Goal: Task Accomplishment & Management: Manage account settings

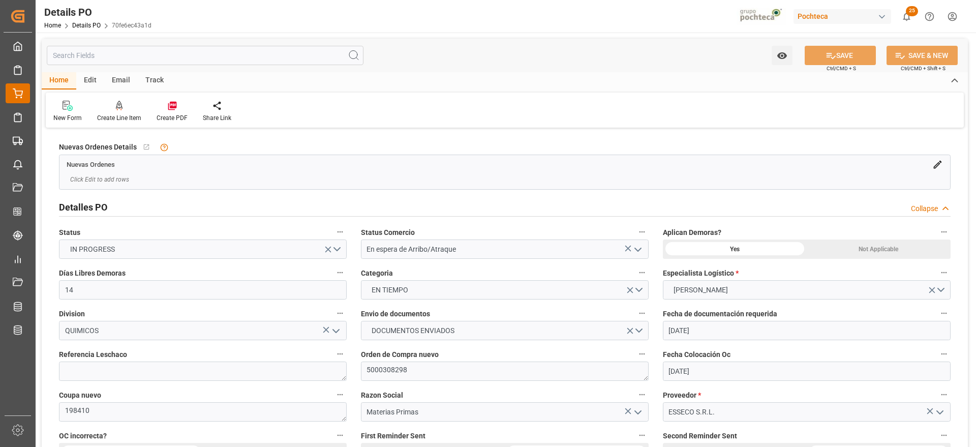
click at [12, 95] on div at bounding box center [14, 93] width 17 height 11
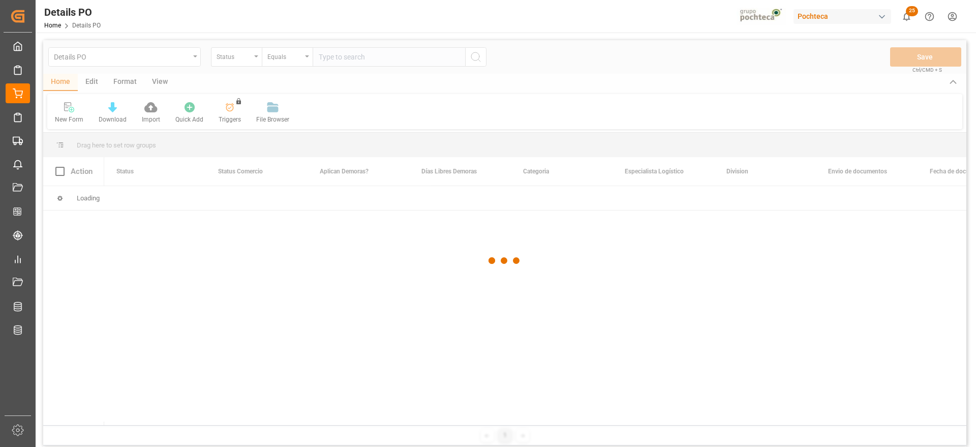
click at [230, 56] on div at bounding box center [504, 260] width 923 height 441
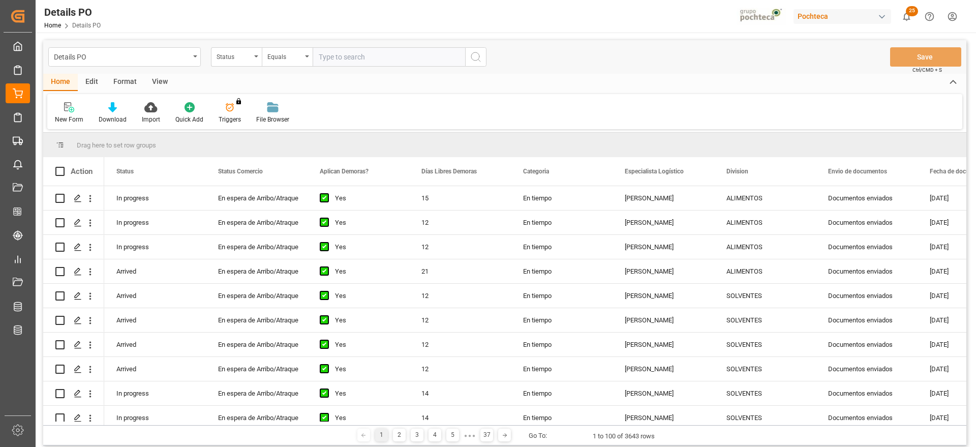
click at [230, 56] on div "Status" at bounding box center [234, 56] width 35 height 12
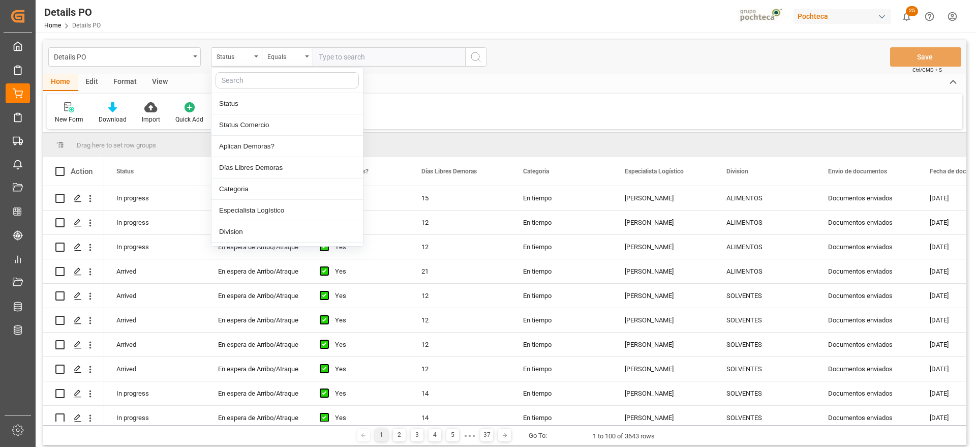
click at [244, 76] on input "text" at bounding box center [287, 80] width 143 height 16
type input "ref"
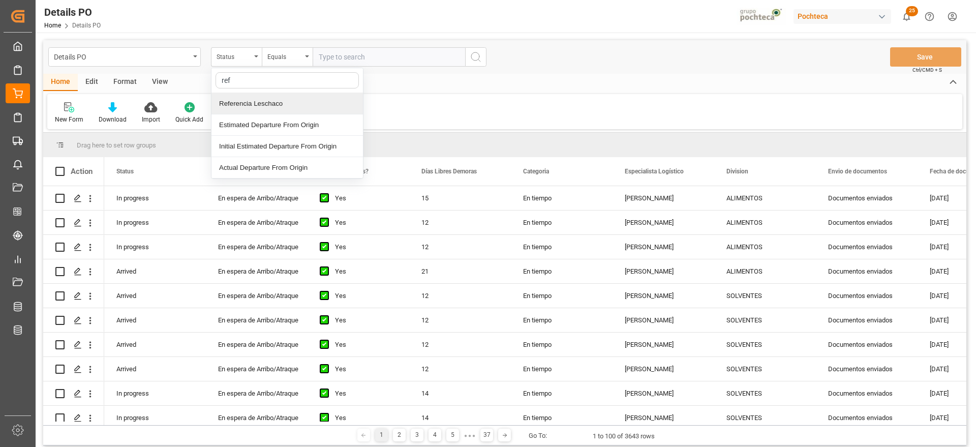
click at [254, 104] on div "Referencia Leschaco" at bounding box center [288, 103] width 152 height 21
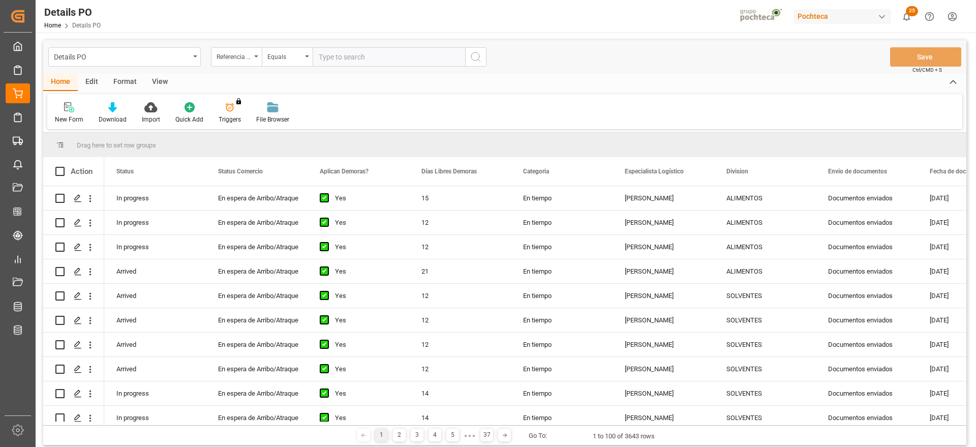
click at [354, 57] on input "text" at bounding box center [389, 56] width 153 height 19
click at [234, 59] on div "Referencia Leschaco" at bounding box center [234, 56] width 35 height 12
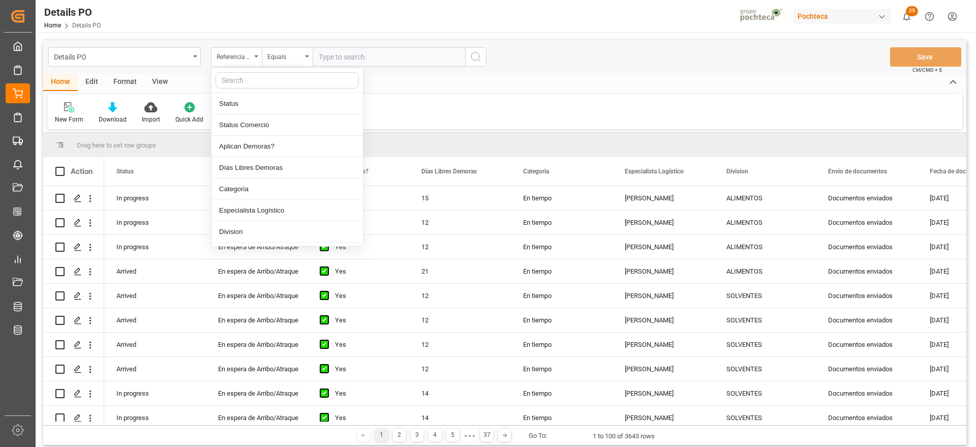
click at [249, 78] on input "text" at bounding box center [287, 80] width 143 height 16
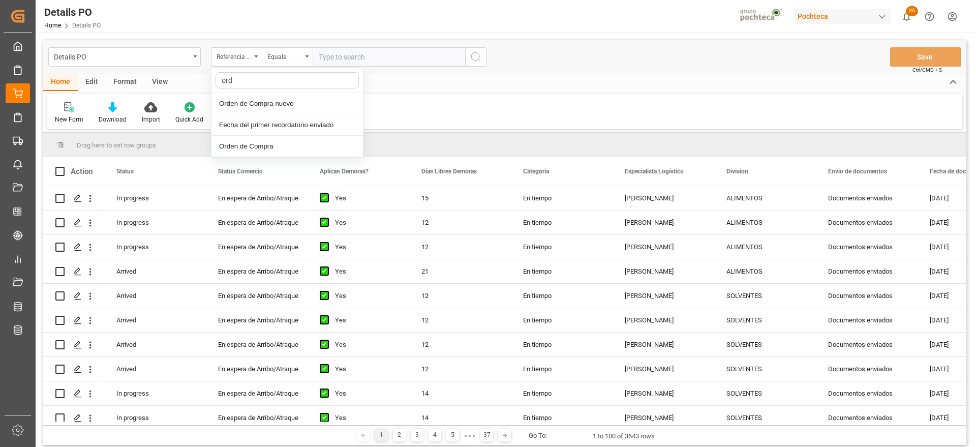
type input "orde"
click at [279, 106] on div "Orden de Compra nuevo" at bounding box center [288, 103] width 152 height 21
click at [366, 51] on input "text" at bounding box center [389, 56] width 153 height 19
paste input "5000306130"
type input "5000306130"
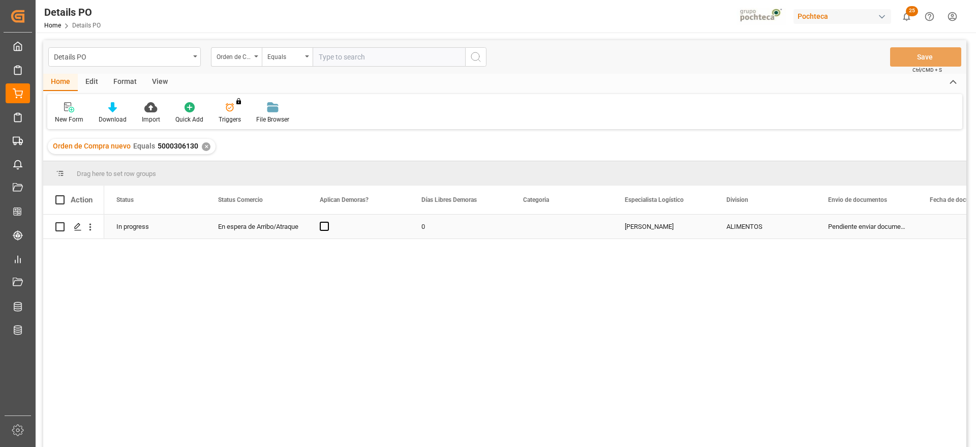
click at [252, 226] on div "En espera de Arribo/Atraque" at bounding box center [256, 226] width 77 height 23
click at [320, 225] on span "Press SPACE to select this row." at bounding box center [324, 226] width 9 height 9
click at [327, 222] on input "Press SPACE to select this row." at bounding box center [327, 222] width 0 height 0
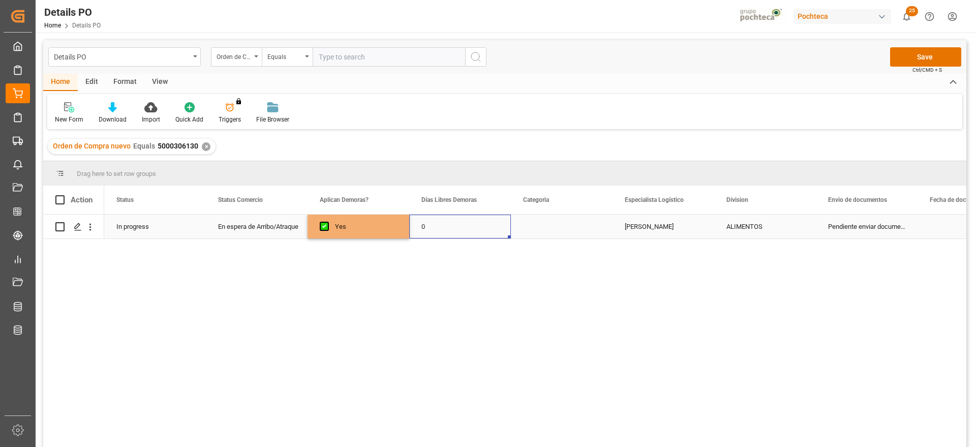
click at [454, 227] on div "0" at bounding box center [460, 227] width 102 height 24
type input "15"
click at [574, 215] on div "Press SPACE to select this row." at bounding box center [562, 227] width 102 height 24
click at [572, 222] on div "Press SPACE to select this row." at bounding box center [562, 227] width 102 height 24
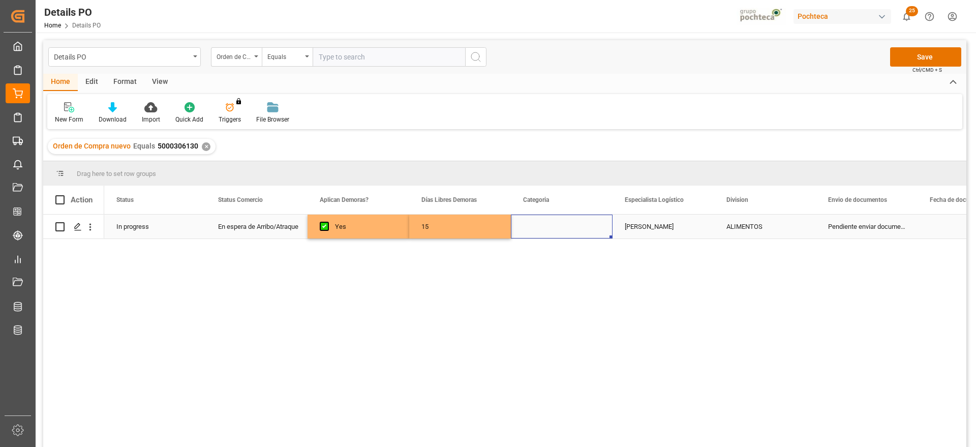
click at [572, 222] on div "Press SPACE to select this row." at bounding box center [562, 227] width 102 height 24
drag, startPoint x: 572, startPoint y: 222, endPoint x: 595, endPoint y: 233, distance: 25.5
click at [604, 227] on button "Select" at bounding box center [561, 232] width 85 height 19
click at [577, 270] on div "Prioritario" at bounding box center [562, 259] width 84 height 31
click at [596, 231] on button "Prioritario" at bounding box center [561, 232] width 85 height 19
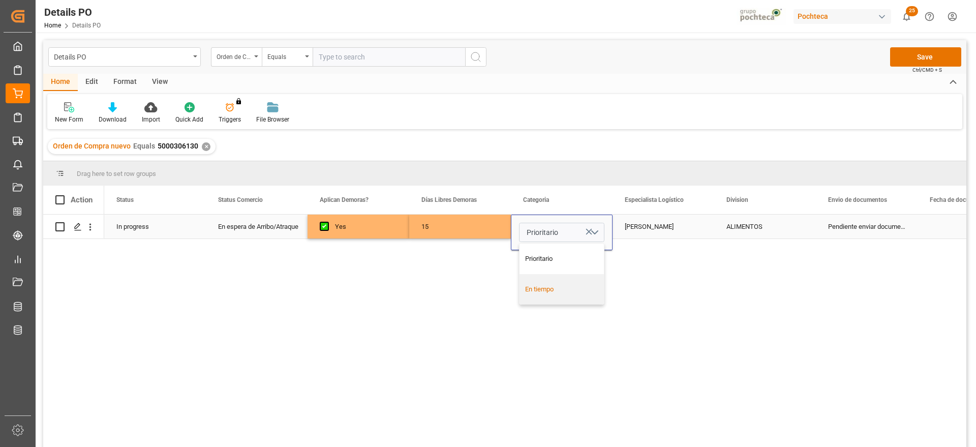
click at [561, 287] on div "En tiempo" at bounding box center [562, 289] width 74 height 10
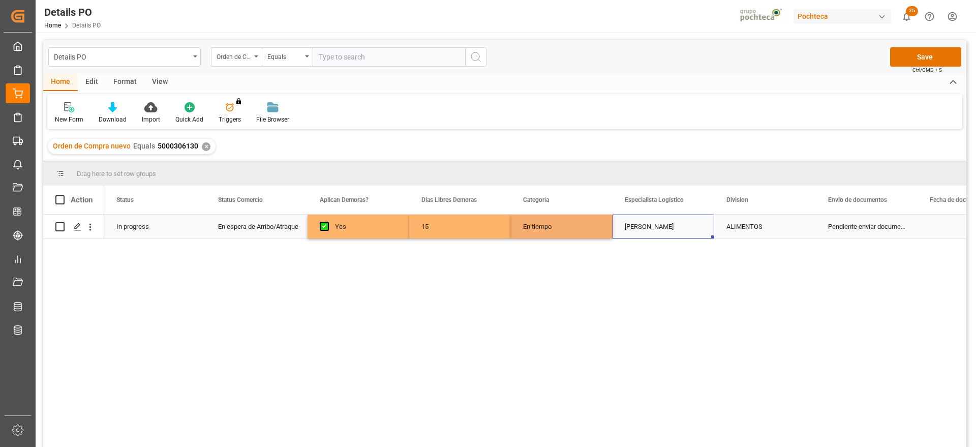
click at [648, 229] on div "[PERSON_NAME]" at bounding box center [664, 227] width 102 height 24
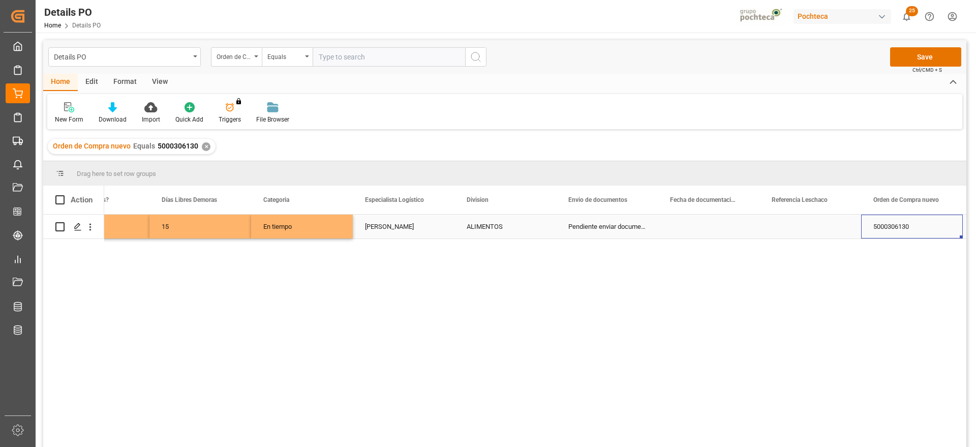
scroll to position [0, 361]
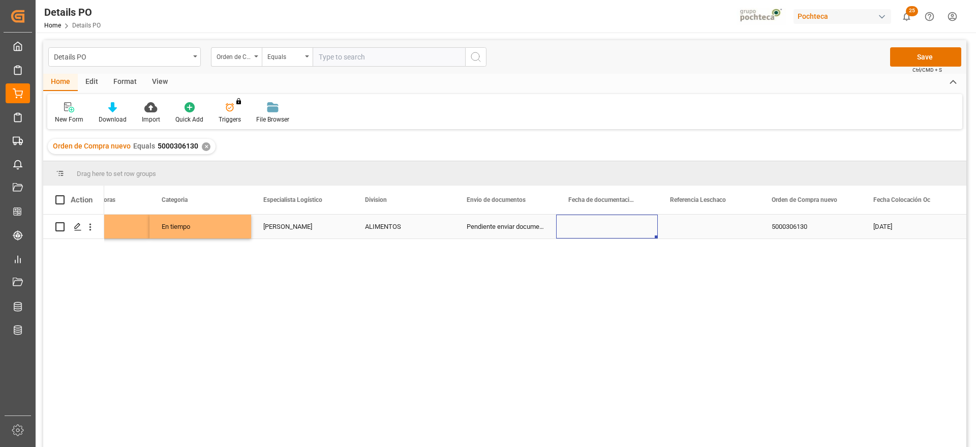
click at [623, 225] on div "Press SPACE to select this row." at bounding box center [607, 227] width 102 height 24
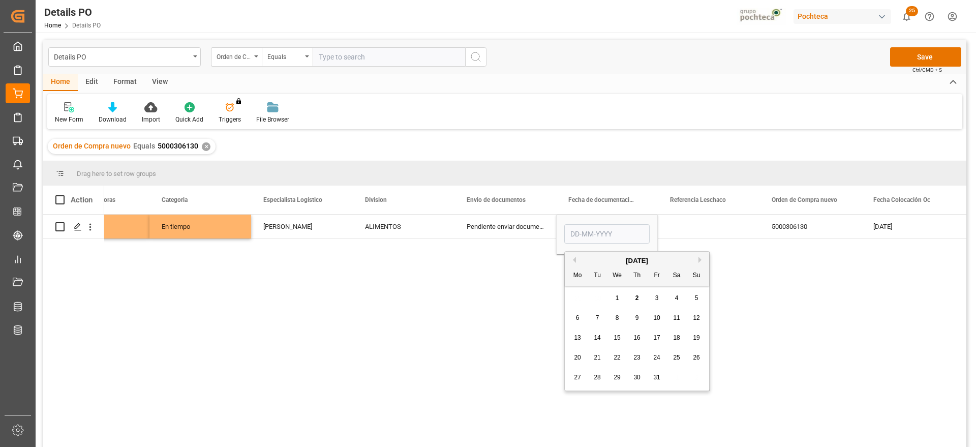
click at [576, 258] on div "[DATE]" at bounding box center [637, 261] width 144 height 10
click at [574, 259] on button "Previous Month" at bounding box center [573, 260] width 6 height 6
click at [575, 377] on span "29" at bounding box center [577, 377] width 7 height 7
type input "[DATE]"
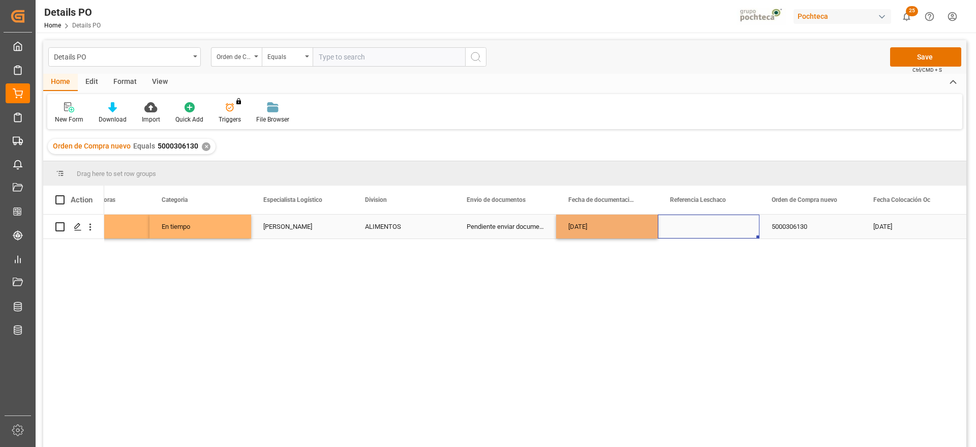
click at [674, 230] on div "Press SPACE to select this row." at bounding box center [709, 227] width 102 height 24
click at [619, 230] on div "[DATE]" at bounding box center [607, 227] width 102 height 24
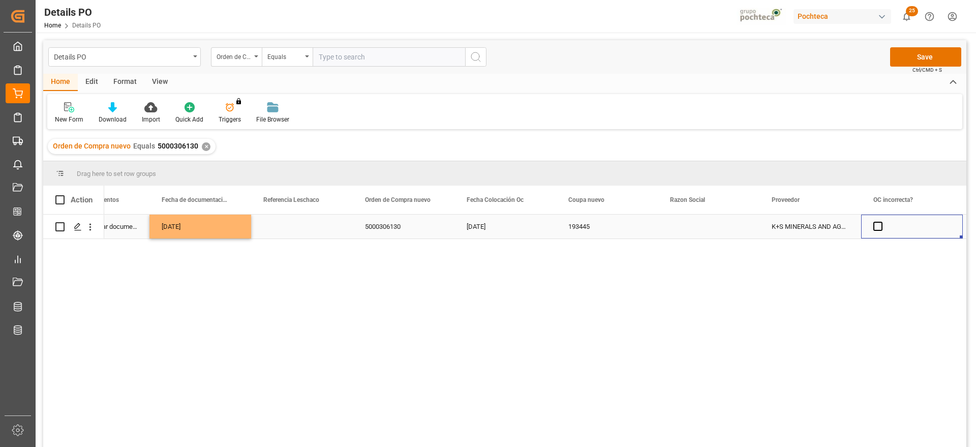
scroll to position [0, 870]
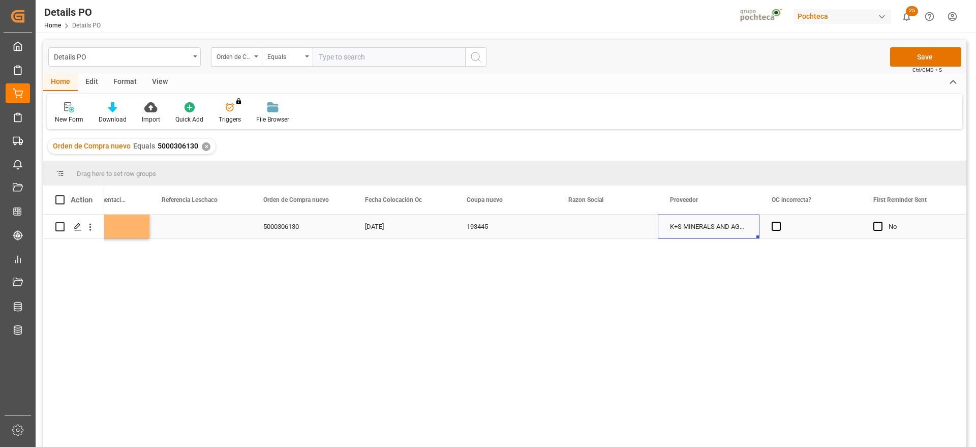
click at [619, 230] on div "Press SPACE to select this row." at bounding box center [607, 227] width 102 height 24
click at [639, 230] on icon "open menu" at bounding box center [639, 233] width 12 height 12
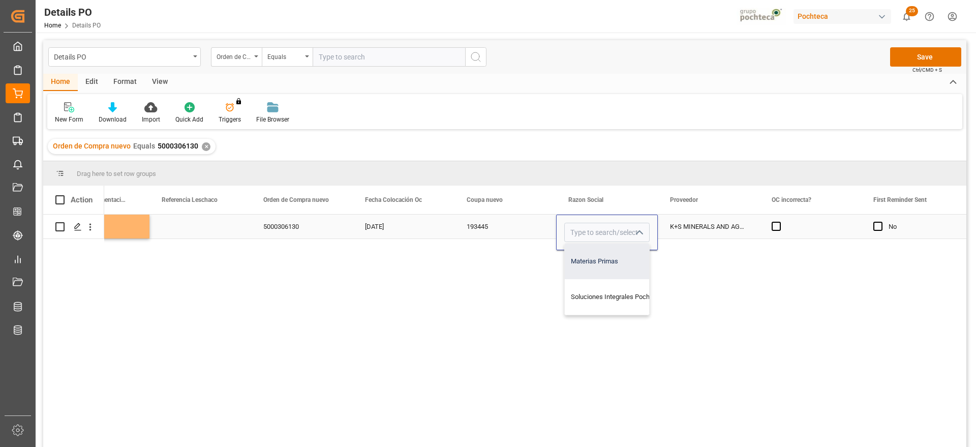
click at [616, 263] on div "Materias Primas" at bounding box center [617, 262] width 104 height 36
type input "Materias Primas"
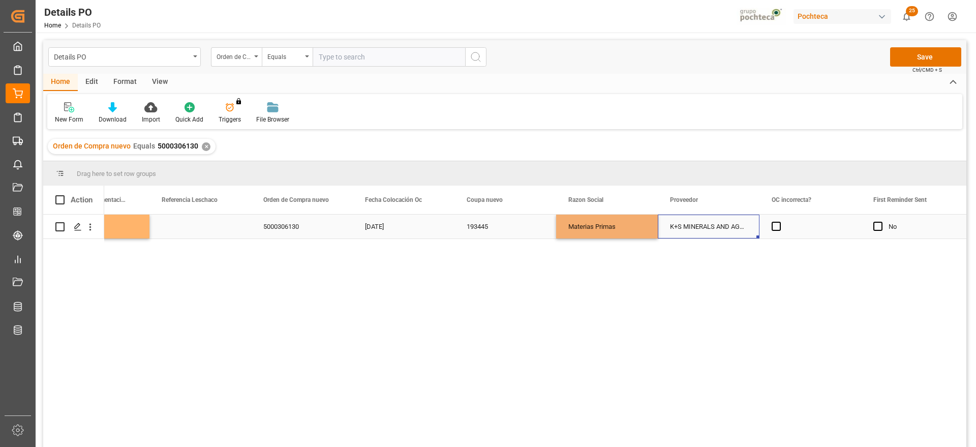
click at [707, 225] on div "K+S MINERALS AND AGRICULTURE GMBH" at bounding box center [709, 227] width 102 height 24
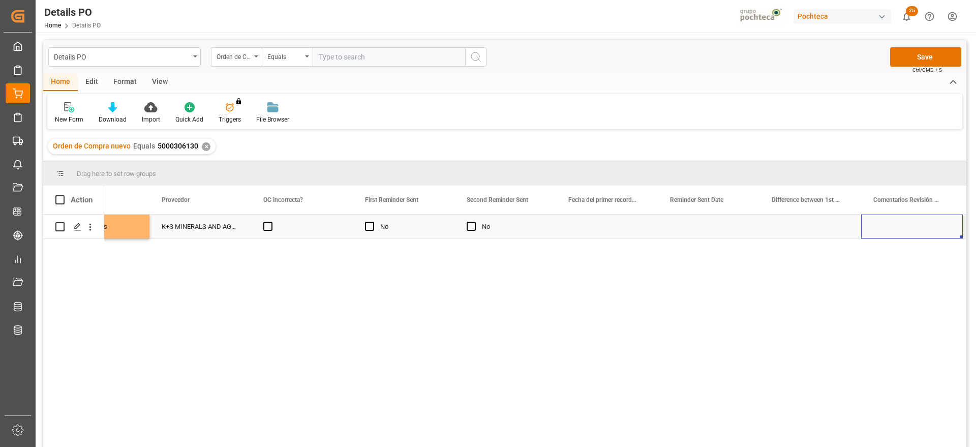
scroll to position [0, 0]
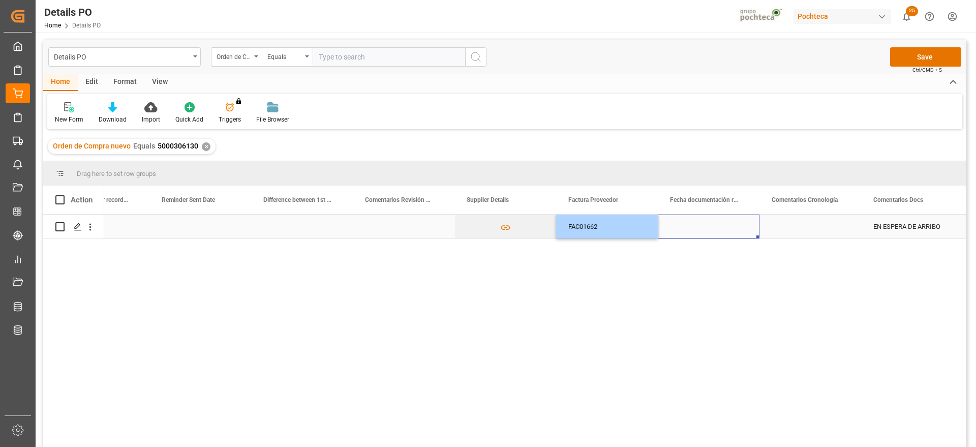
click at [692, 230] on div "Press SPACE to select this row." at bounding box center [709, 227] width 102 height 24
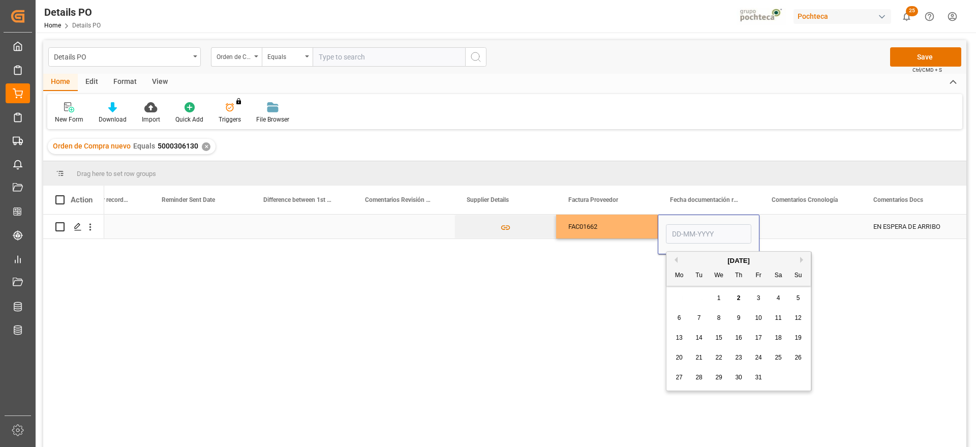
click at [692, 230] on input "Press SPACE to select this row." at bounding box center [708, 233] width 85 height 19
click at [675, 258] on button "Previous Month" at bounding box center [675, 260] width 6 height 6
click at [680, 377] on span "29" at bounding box center [679, 377] width 7 height 7
type input "[DATE]"
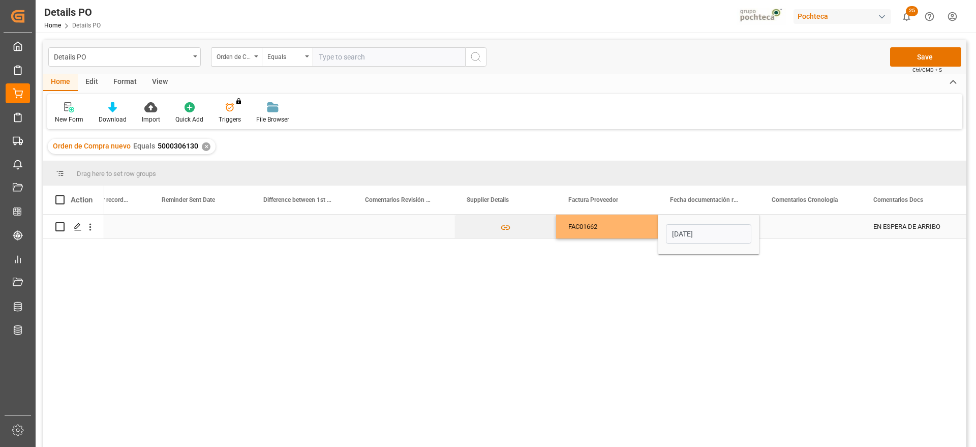
drag, startPoint x: 793, startPoint y: 224, endPoint x: 742, endPoint y: 224, distance: 50.8
click at [787, 224] on div "Press SPACE to select this row." at bounding box center [811, 227] width 102 height 24
click at [712, 224] on div "[DATE]" at bounding box center [709, 227] width 102 height 24
click at [780, 219] on div "Press SPACE to select this row." at bounding box center [811, 227] width 102 height 24
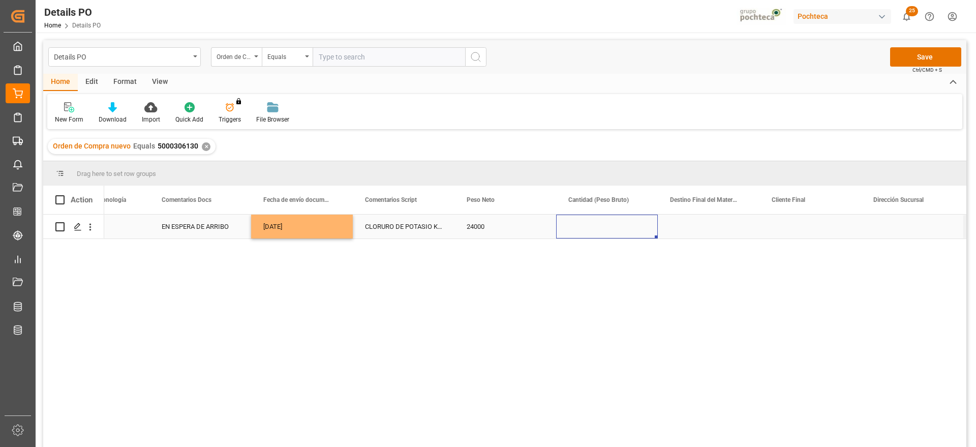
click at [626, 224] on div "Press SPACE to select this row." at bounding box center [607, 227] width 102 height 24
type input "25000"
click at [710, 223] on div "Press SPACE to select this row." at bounding box center [709, 227] width 102 height 24
click at [710, 222] on div "Press SPACE to select this row." at bounding box center [709, 227] width 102 height 24
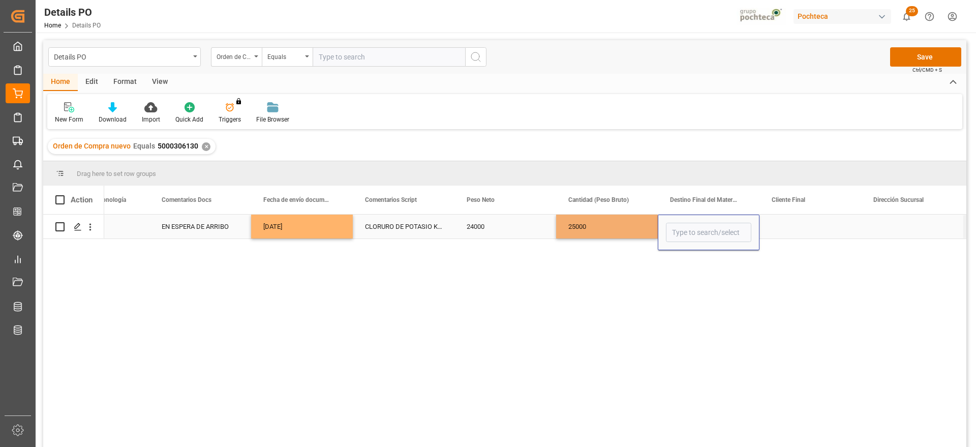
click at [704, 228] on input "Press SPACE to select this row." at bounding box center [708, 232] width 85 height 19
type input "s"
click at [710, 263] on div "San Juan / CDMX" at bounding box center [709, 262] width 84 height 36
type input "San Juan / CDMX"
click at [802, 231] on div "Press SPACE to select this row." at bounding box center [811, 227] width 102 height 24
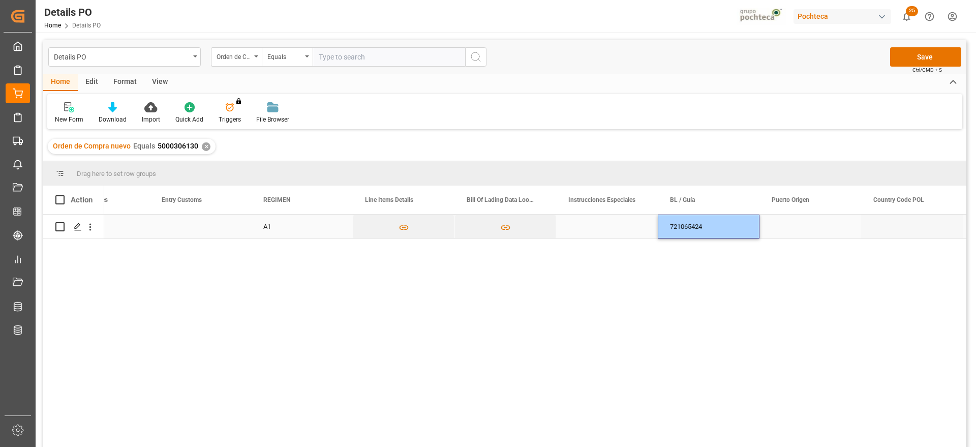
click at [803, 222] on div "Press SPACE to select this row." at bounding box center [811, 227] width 102 height 24
click at [801, 224] on div "Press SPACE to select this row." at bounding box center [811, 227] width 102 height 24
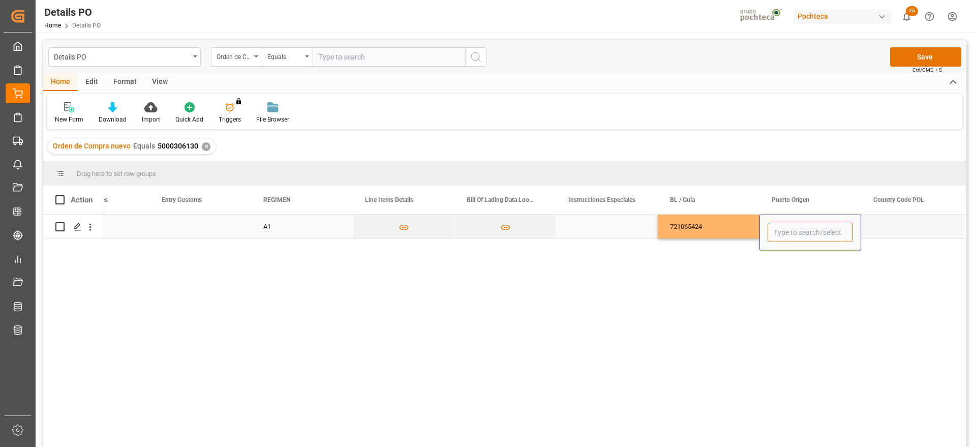
click at [801, 224] on input "Press SPACE to select this row." at bounding box center [810, 232] width 85 height 19
type input "G"
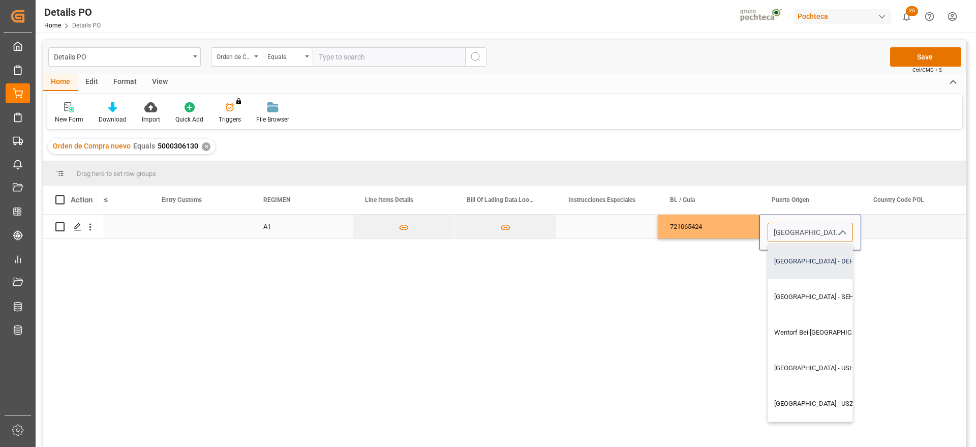
click at [803, 267] on div "Hamburg - DEHAM" at bounding box center [838, 262] width 141 height 36
type input "Hamburg - DEHAM"
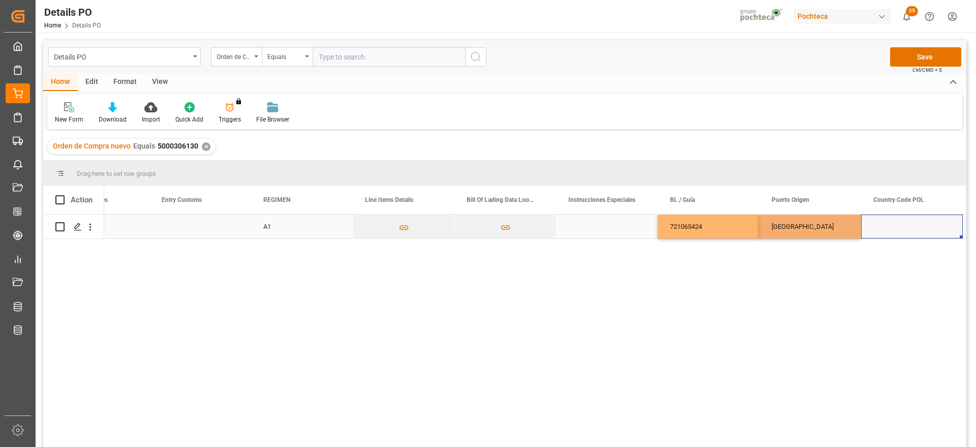
click at [904, 231] on div "Press SPACE to select this row." at bounding box center [912, 227] width 102 height 24
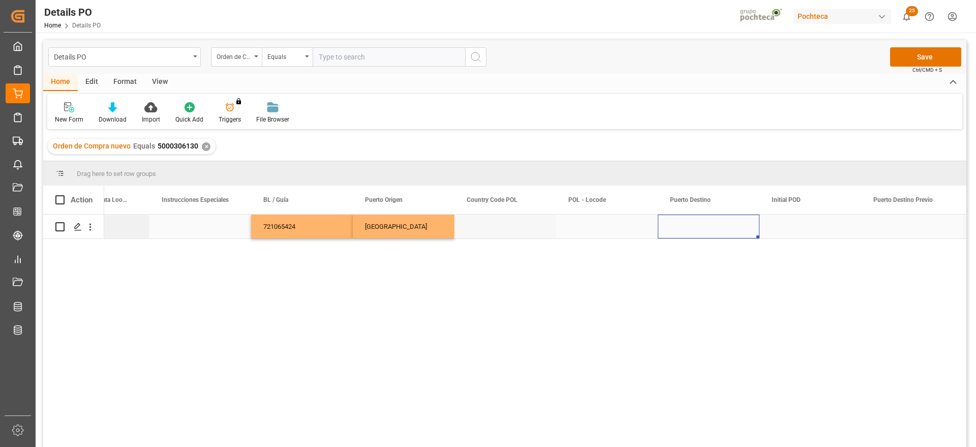
click at [713, 228] on div "Press SPACE to select this row." at bounding box center [709, 227] width 102 height 24
click at [713, 228] on input "Press SPACE to select this row." at bounding box center [708, 232] width 85 height 19
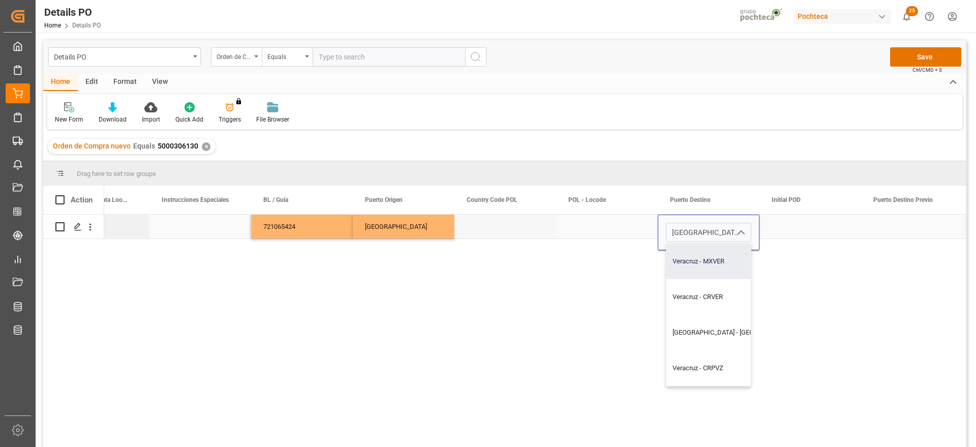
click at [712, 265] on div "Veracruz - MXVER" at bounding box center [737, 262] width 141 height 36
type input "Veracruz - MXVER"
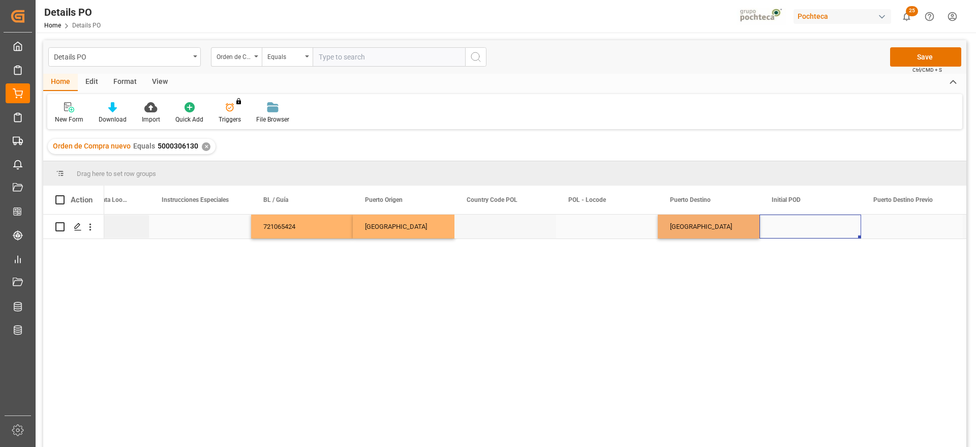
click at [800, 228] on div "Press SPACE to select this row." at bounding box center [811, 227] width 102 height 24
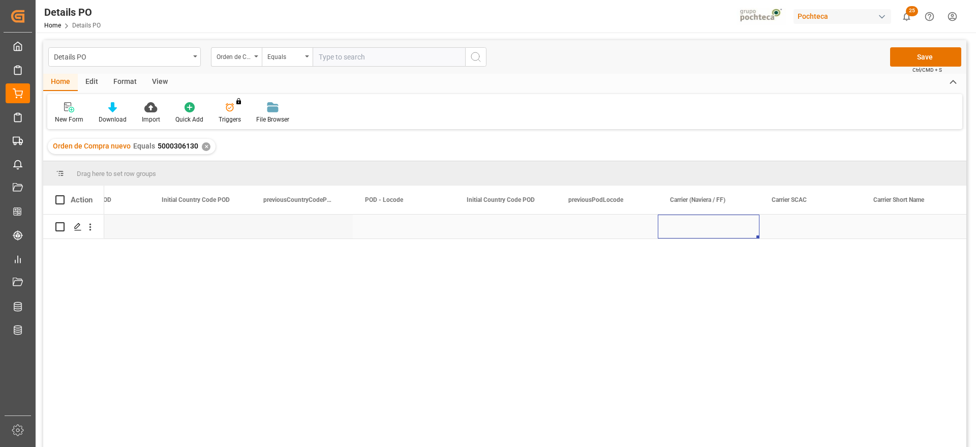
click at [720, 223] on div "Press SPACE to select this row." at bounding box center [709, 227] width 102 height 24
click at [720, 223] on input "Press SPACE to select this row." at bounding box center [708, 232] width 85 height 19
type input "MAERSK"
click at [794, 220] on div "Press SPACE to select this row." at bounding box center [811, 227] width 102 height 24
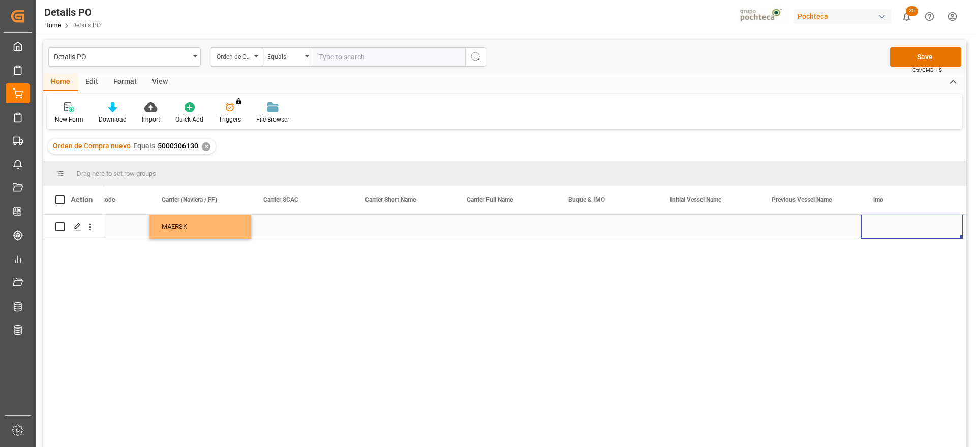
click at [594, 227] on div "Press SPACE to select this row." at bounding box center [607, 227] width 102 height 24
click at [607, 230] on input "Press SPACE to select this row." at bounding box center [606, 232] width 85 height 19
click at [579, 236] on input "Press SPACE to select this row." at bounding box center [606, 232] width 85 height 19
paste input "GSL MARIA"
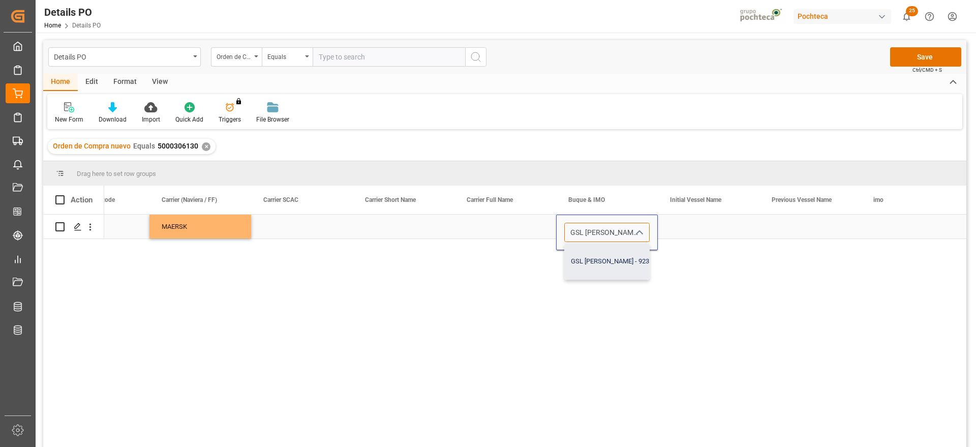
click at [623, 263] on div "GSL MARIA - 9231236" at bounding box center [617, 262] width 105 height 36
type input "GSL MARIA - 9231236"
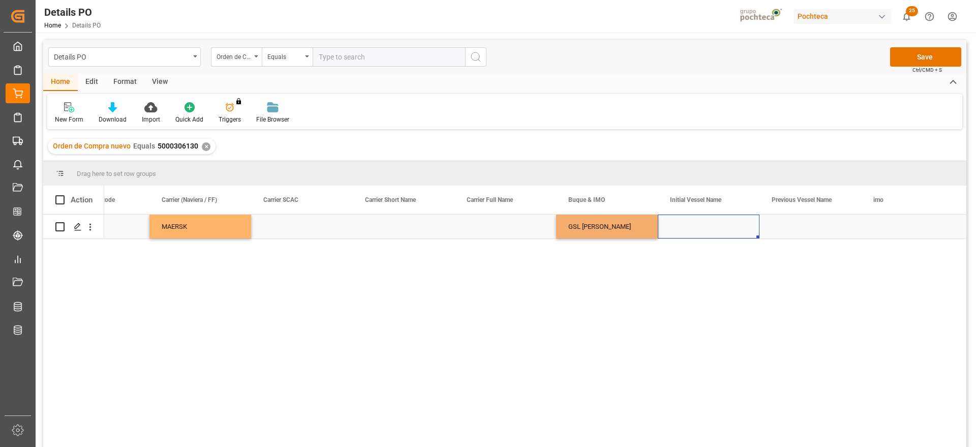
click at [694, 230] on div "Press SPACE to select this row." at bounding box center [709, 227] width 102 height 24
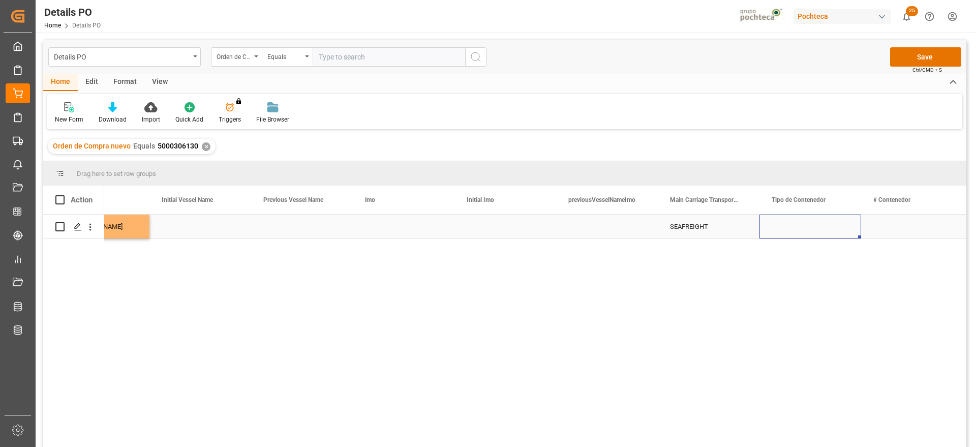
click at [817, 224] on div "Press SPACE to select this row." at bounding box center [811, 227] width 102 height 24
click at [846, 228] on icon "open menu" at bounding box center [842, 233] width 12 height 12
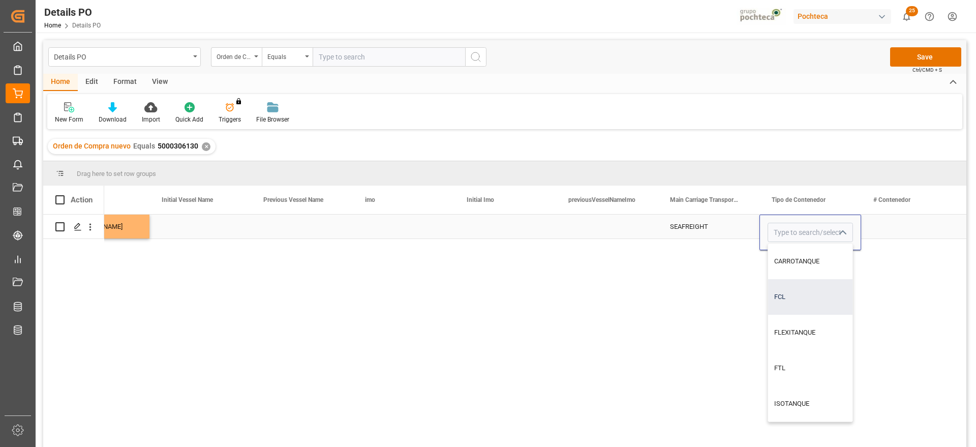
click at [806, 299] on div "FCL" at bounding box center [810, 297] width 84 height 36
type input "FCL"
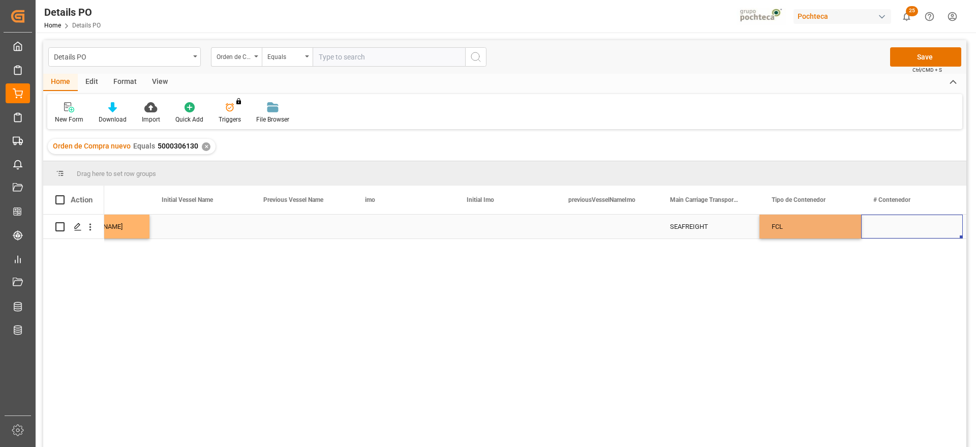
click at [906, 226] on div "Press SPACE to select this row." at bounding box center [912, 227] width 102 height 24
click at [888, 225] on div "Press SPACE to select this row." at bounding box center [912, 227] width 102 height 24
click at [888, 231] on input "Press SPACE to select this row." at bounding box center [911, 232] width 85 height 19
paste input "SUDU 733102-0"
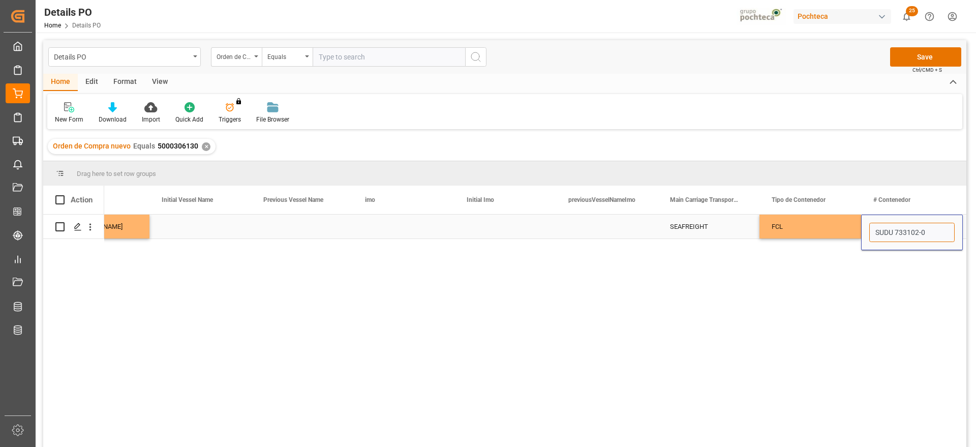
click at [898, 231] on input "SUDU 733102-0" at bounding box center [911, 232] width 85 height 19
type input "SUDU7331020"
click at [831, 219] on div "FCL" at bounding box center [810, 226] width 77 height 23
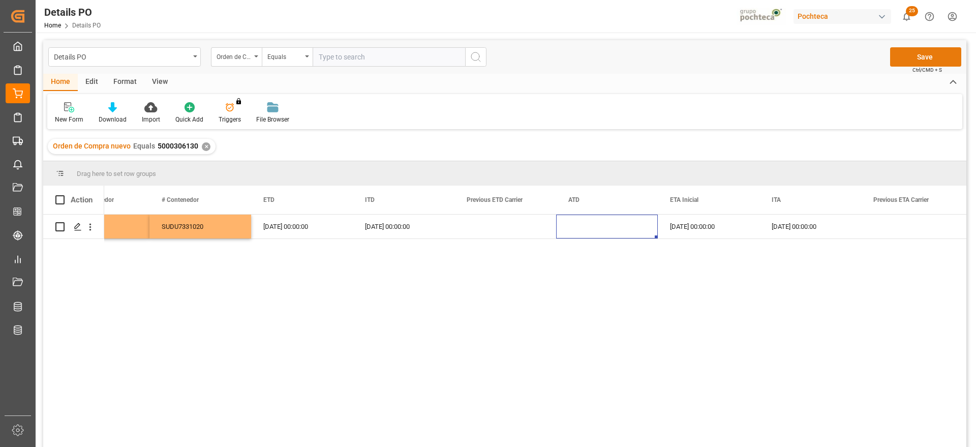
click at [920, 58] on button "Save" at bounding box center [925, 56] width 71 height 19
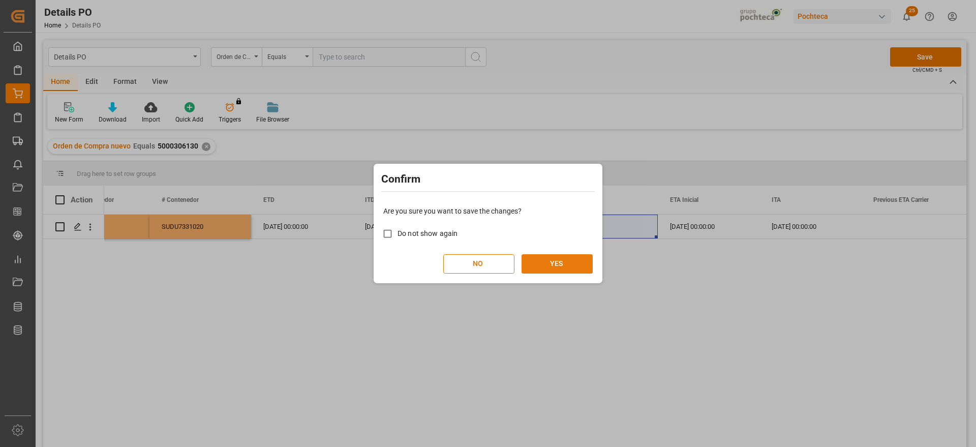
drag, startPoint x: 580, startPoint y: 262, endPoint x: 364, endPoint y: 266, distance: 216.1
click at [575, 263] on button "YES" at bounding box center [557, 263] width 71 height 19
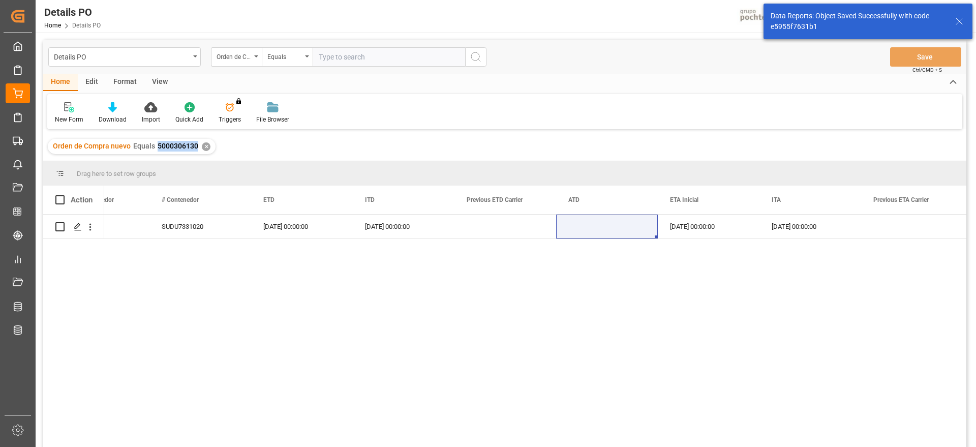
drag, startPoint x: 195, startPoint y: 146, endPoint x: 156, endPoint y: 146, distance: 39.1
click at [158, 146] on span "5000306130" at bounding box center [178, 146] width 41 height 8
copy span "5000306130"
click at [85, 226] on icon "open menu" at bounding box center [90, 227] width 11 height 11
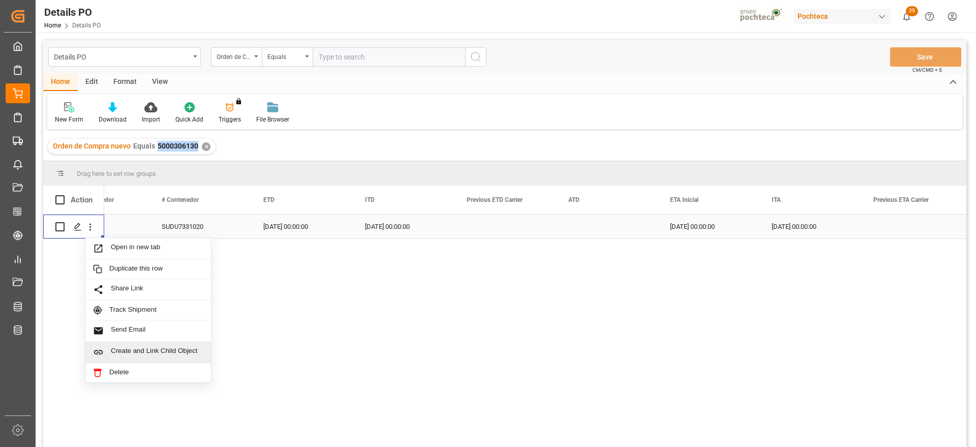
click at [156, 356] on span "Create and Link Child Object" at bounding box center [157, 352] width 93 height 11
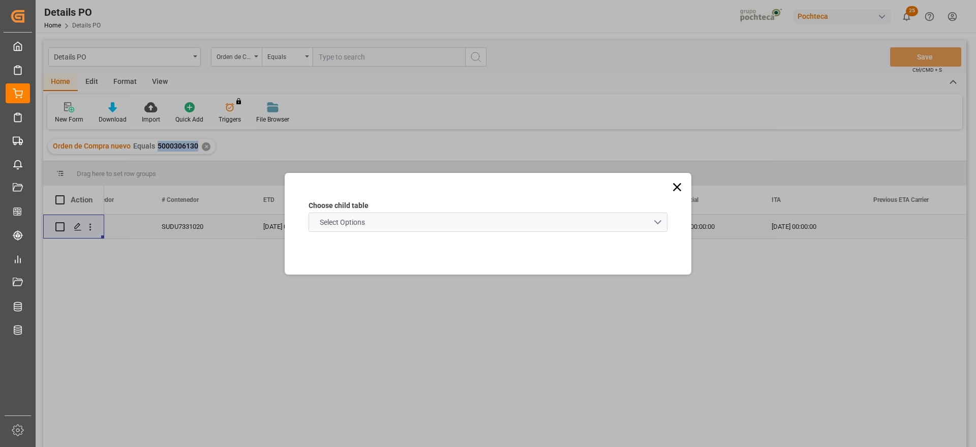
click at [363, 223] on span "Select Options" at bounding box center [342, 222] width 55 height 11
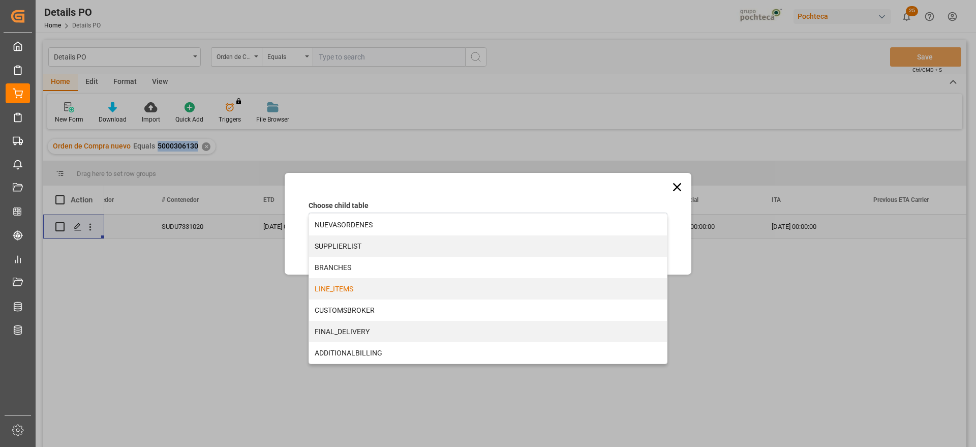
click at [348, 287] on div "LINE_ITEMS" at bounding box center [488, 288] width 358 height 21
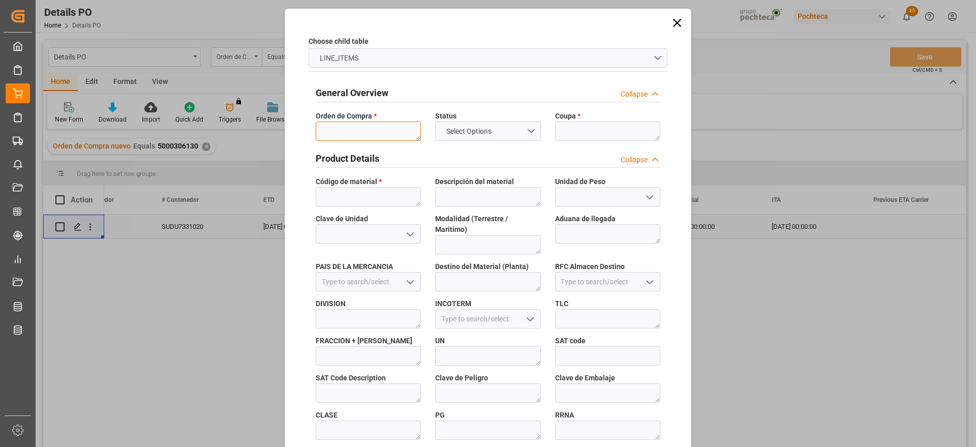
click at [370, 139] on textarea at bounding box center [368, 131] width 105 height 19
paste textarea "5000306130"
type textarea "5000306130"
drag, startPoint x: 580, startPoint y: 125, endPoint x: 581, endPoint y: 130, distance: 5.2
click at [581, 126] on textarea at bounding box center [607, 131] width 105 height 19
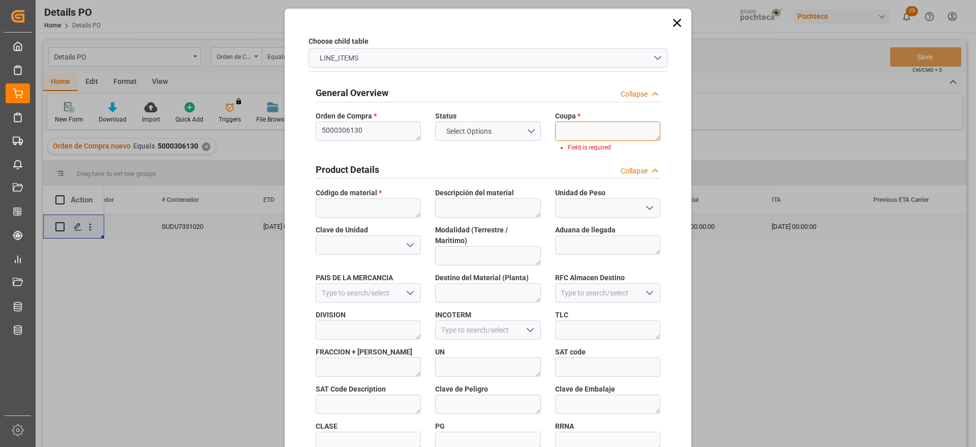
paste textarea "193445"
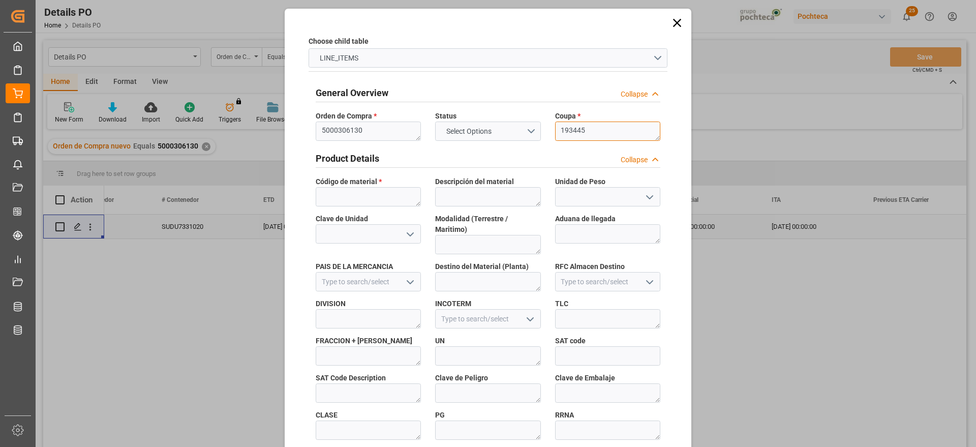
type textarea "193445"
click at [345, 197] on textarea at bounding box center [368, 196] width 105 height 19
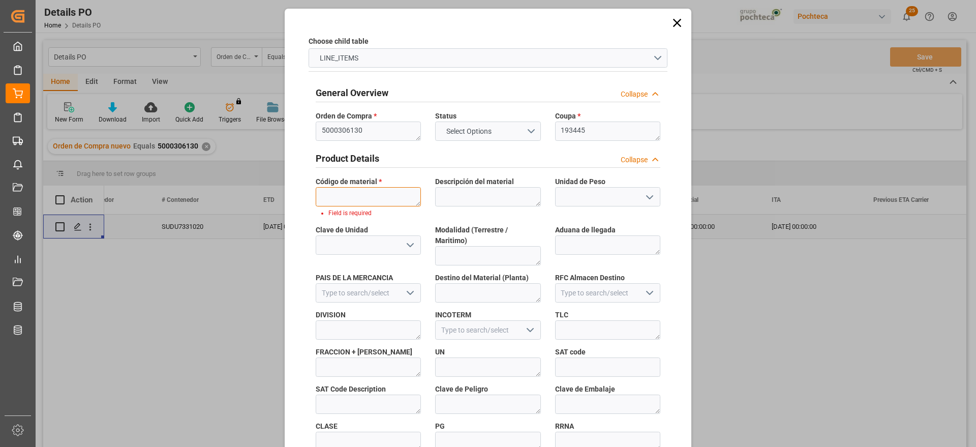
click at [410, 198] on textarea at bounding box center [368, 196] width 105 height 19
paste textarea "62591"
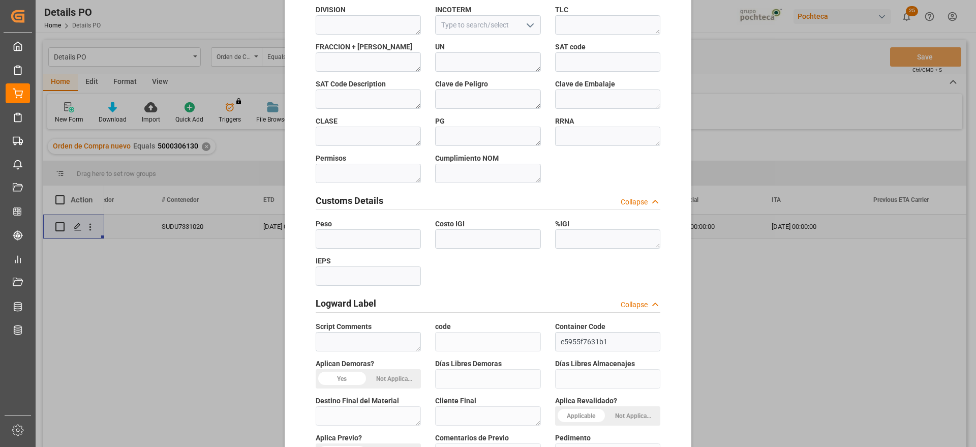
scroll to position [436, 0]
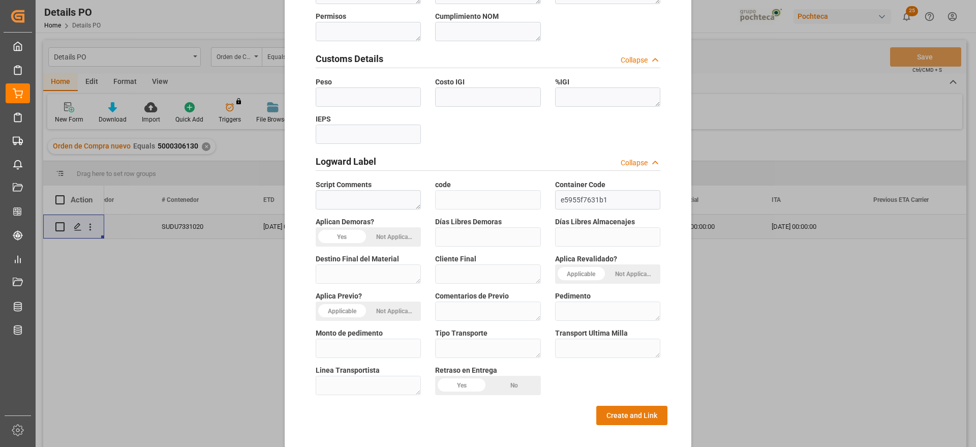
type textarea "62591"
click at [618, 413] on button "Create and Link" at bounding box center [631, 415] width 71 height 19
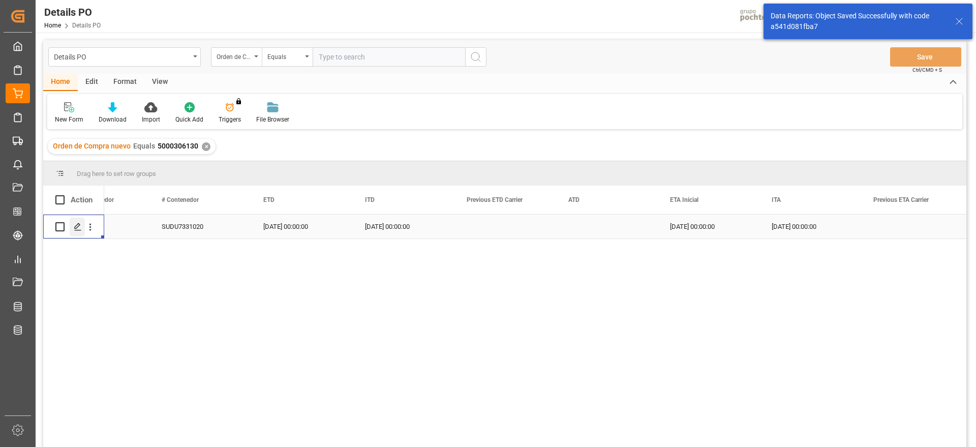
click at [74, 225] on icon "Press SPACE to select this row." at bounding box center [78, 227] width 8 height 8
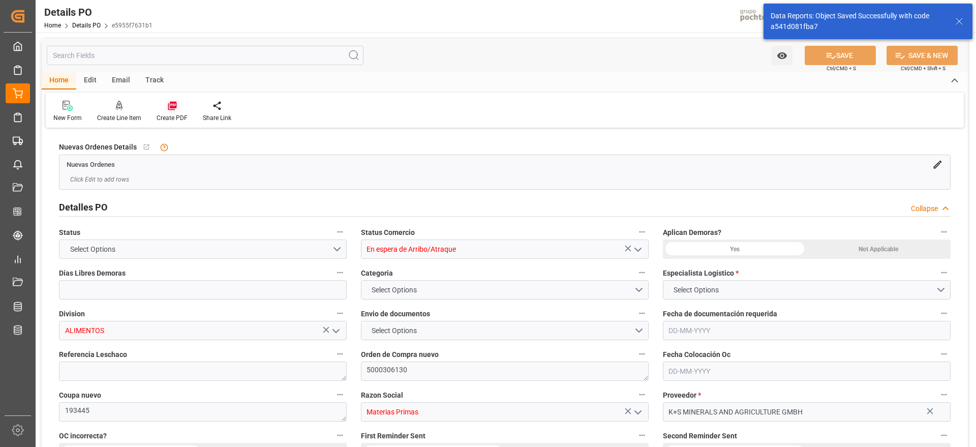
type input "15"
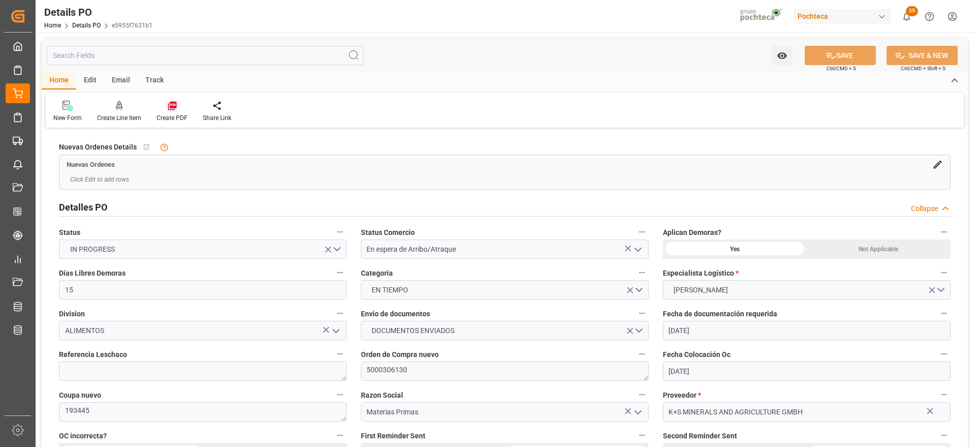
type input "[DATE]"
type input "15-07-2025"
type input "[DATE]"
click at [172, 114] on div "Create PDF" at bounding box center [172, 117] width 31 height 9
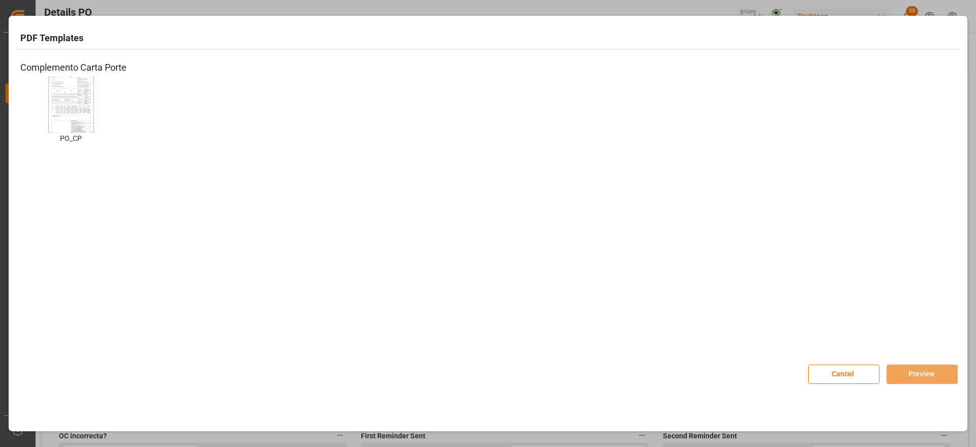
drag, startPoint x: 27, startPoint y: 97, endPoint x: 41, endPoint y: 98, distance: 13.7
click at [28, 97] on div "PO_CP PO_CP" at bounding box center [71, 118] width 102 height 82
click at [46, 98] on div "PO_CP PO_CP" at bounding box center [71, 118] width 102 height 82
click at [74, 107] on img at bounding box center [71, 104] width 41 height 57
click at [915, 378] on button "Preview" at bounding box center [922, 374] width 71 height 19
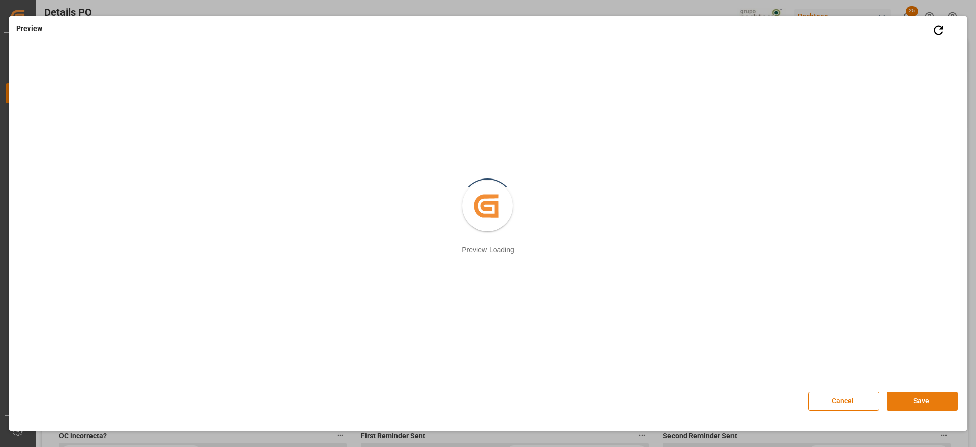
click at [913, 398] on button "Save" at bounding box center [922, 400] width 71 height 19
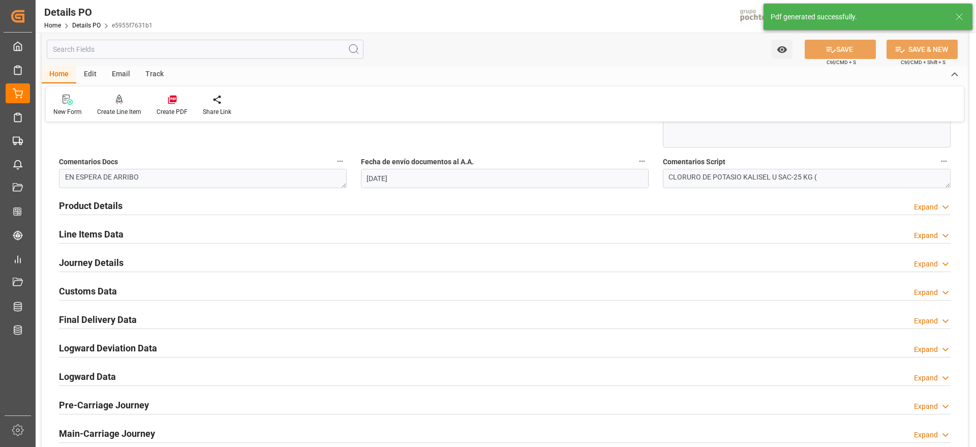
scroll to position [636, 0]
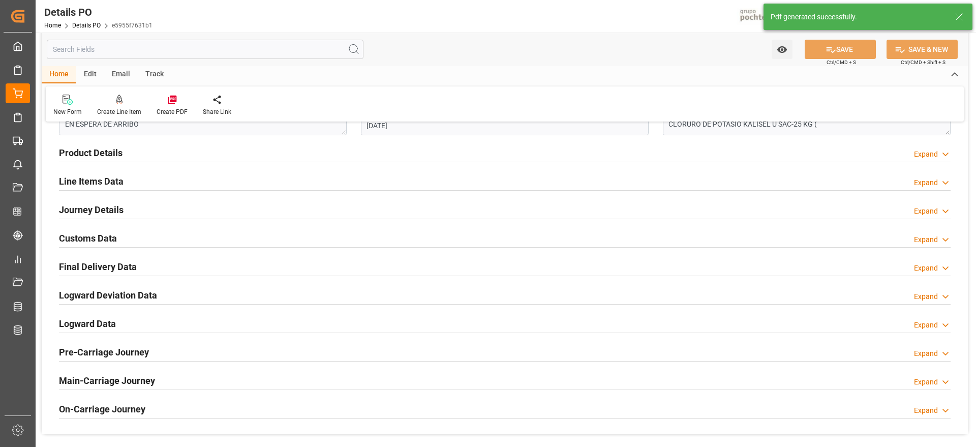
click at [92, 240] on h2 "Customs Data" at bounding box center [88, 238] width 58 height 14
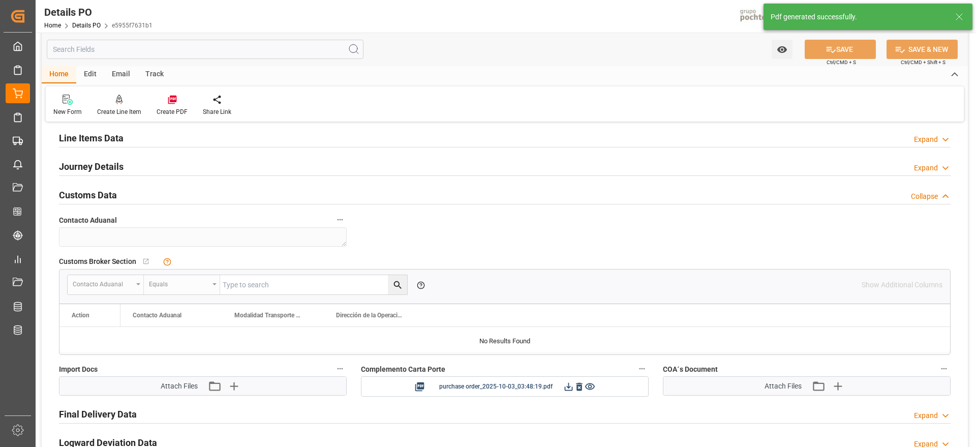
scroll to position [763, 0]
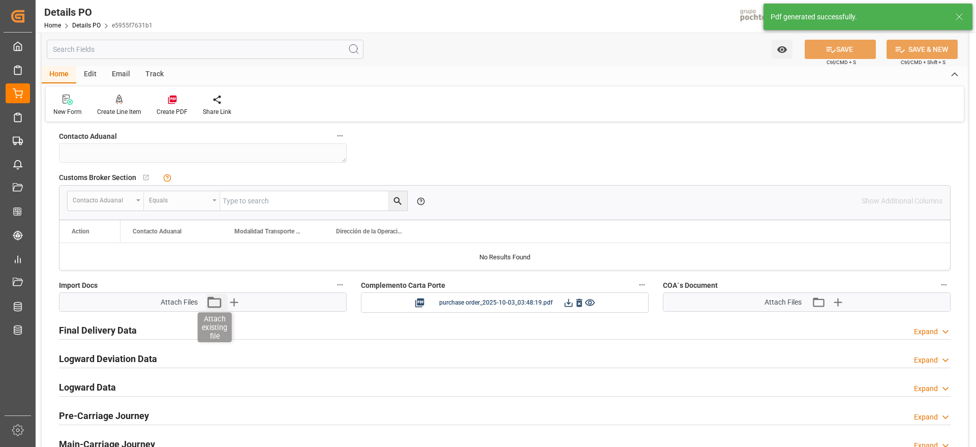
click at [210, 301] on icon "button" at bounding box center [214, 302] width 16 height 16
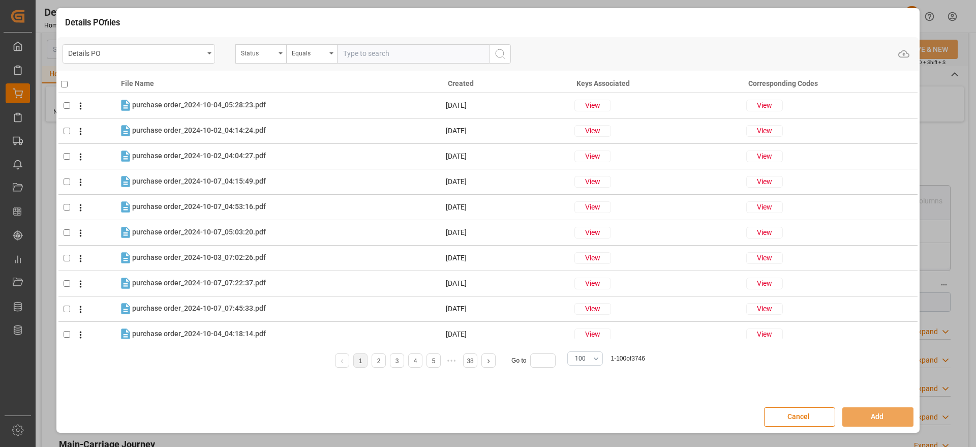
click at [793, 412] on button "Cancel" at bounding box center [799, 416] width 71 height 19
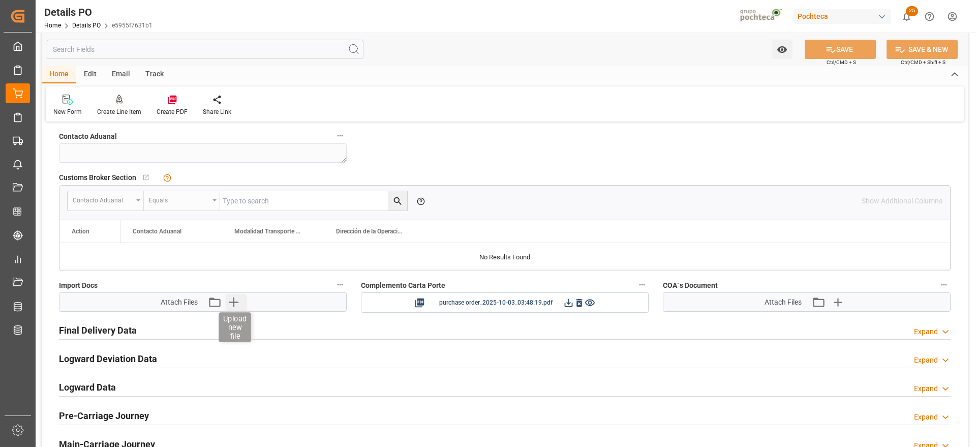
click at [237, 298] on icon "button" at bounding box center [233, 302] width 16 height 16
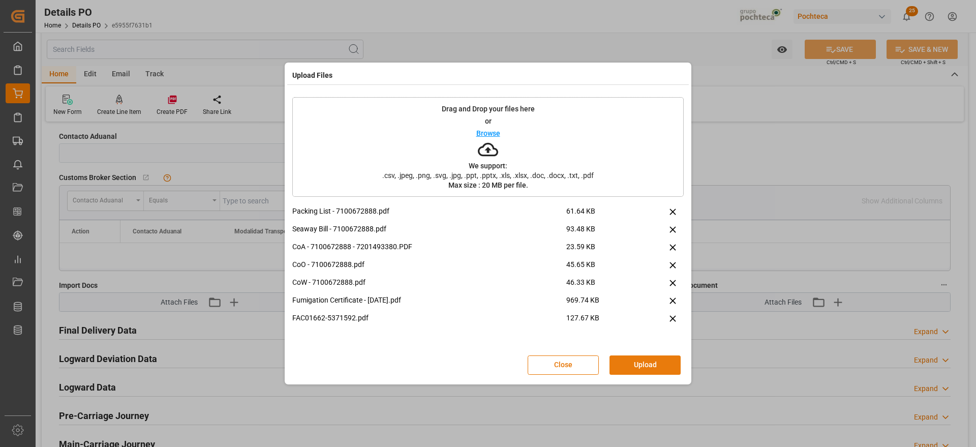
click at [666, 362] on button "Upload" at bounding box center [645, 364] width 71 height 19
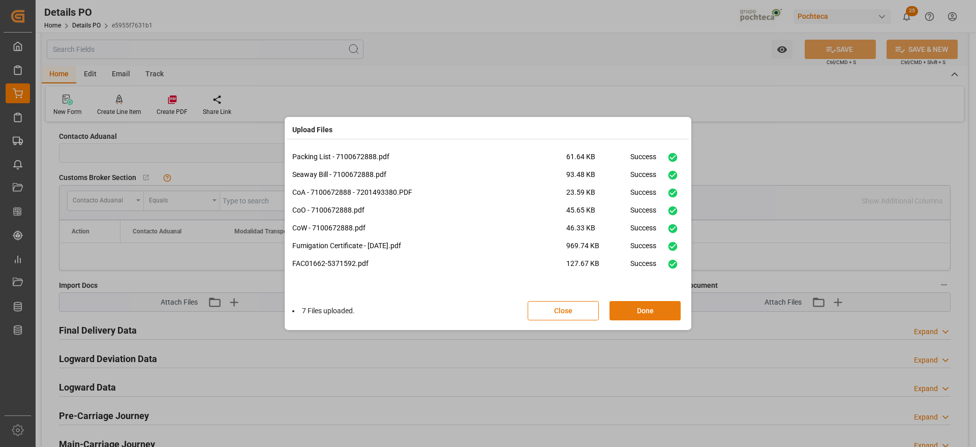
click at [649, 311] on button "Done" at bounding box center [645, 310] width 71 height 19
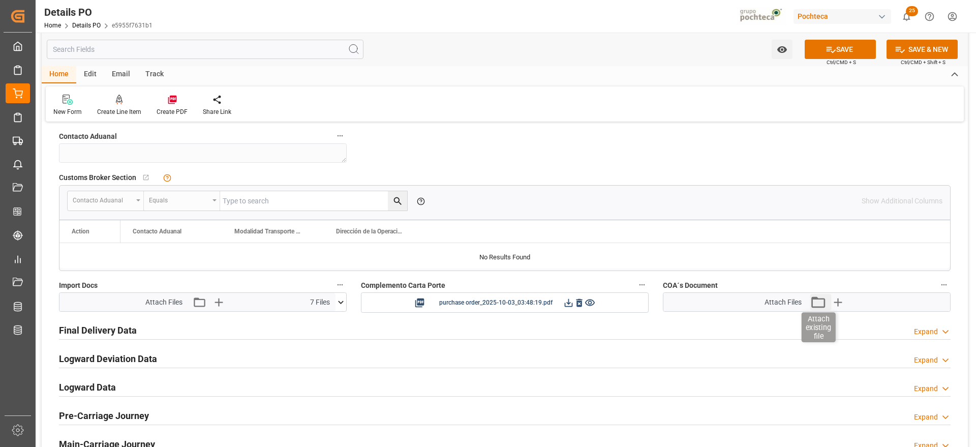
click at [823, 298] on icon "button" at bounding box center [818, 301] width 14 height 11
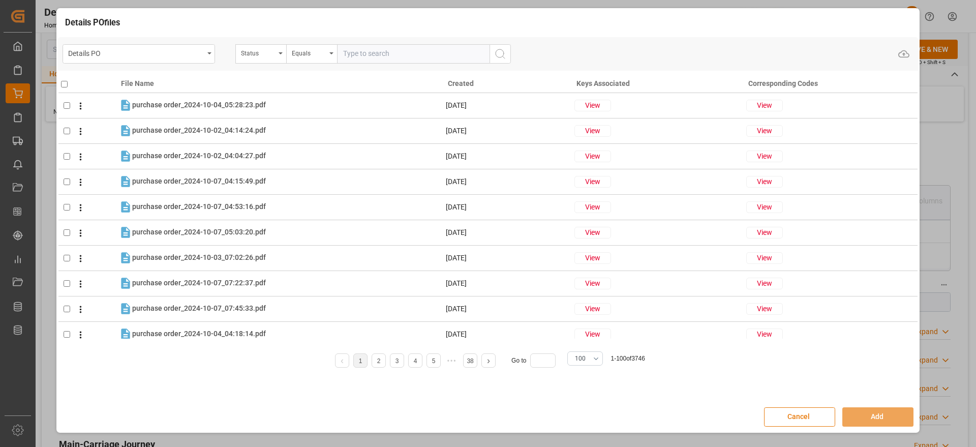
click at [805, 417] on button "Cancel" at bounding box center [799, 416] width 71 height 19
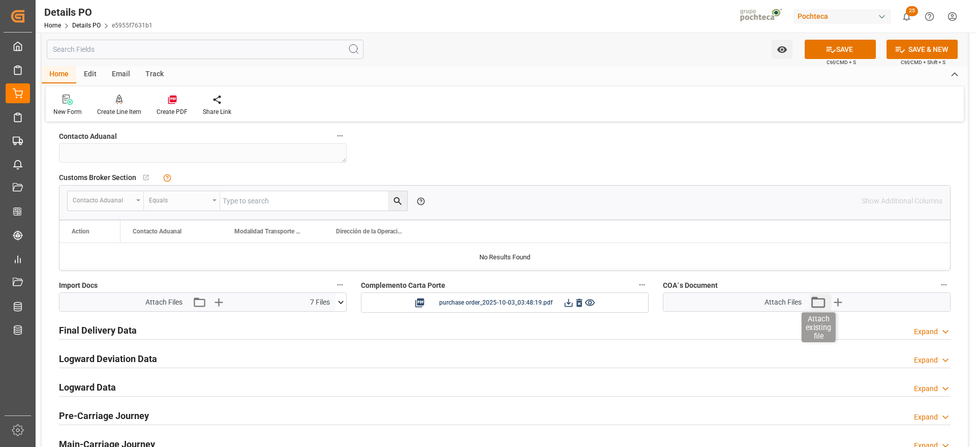
click at [815, 300] on icon "button" at bounding box center [818, 302] width 16 height 16
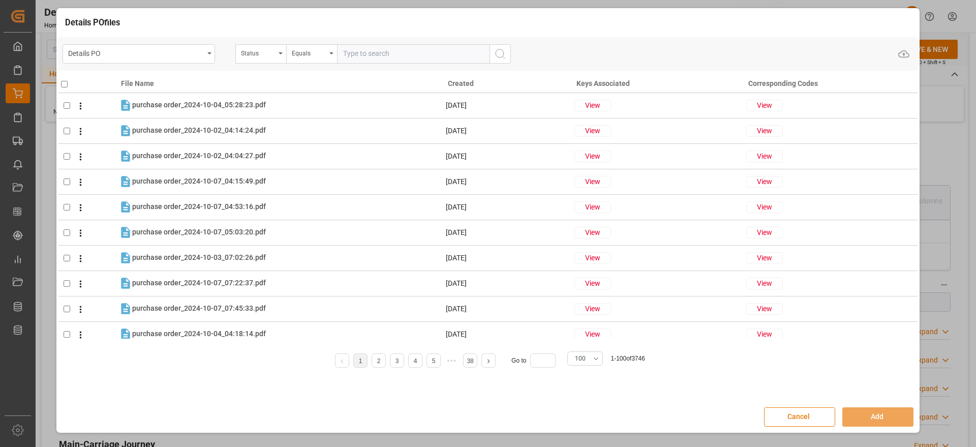
click at [815, 419] on button "Cancel" at bounding box center [799, 416] width 71 height 19
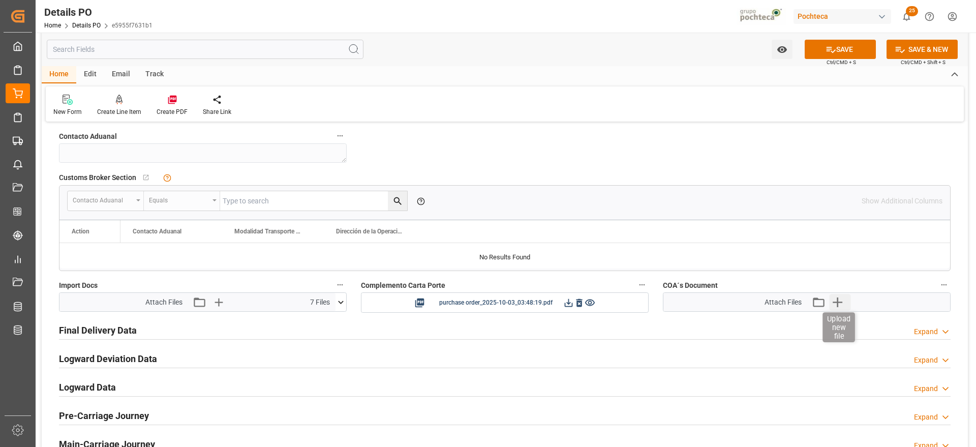
click at [842, 305] on icon "button" at bounding box center [837, 302] width 16 height 16
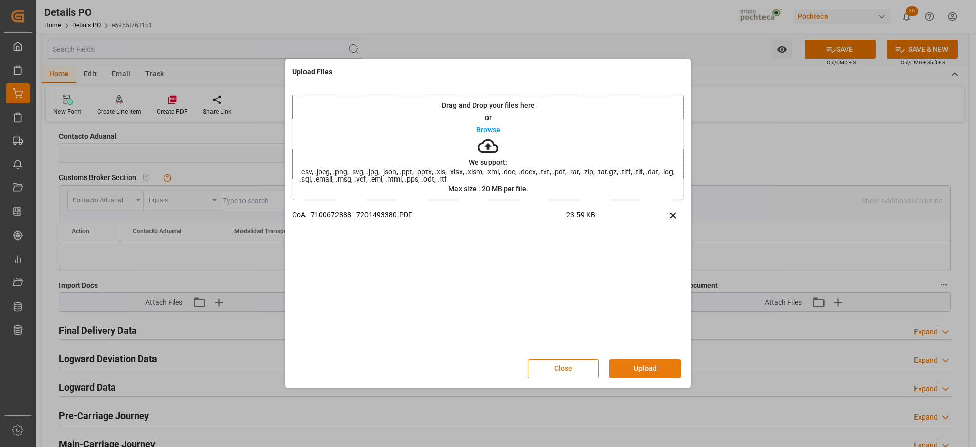
click at [659, 372] on button "Upload" at bounding box center [645, 368] width 71 height 19
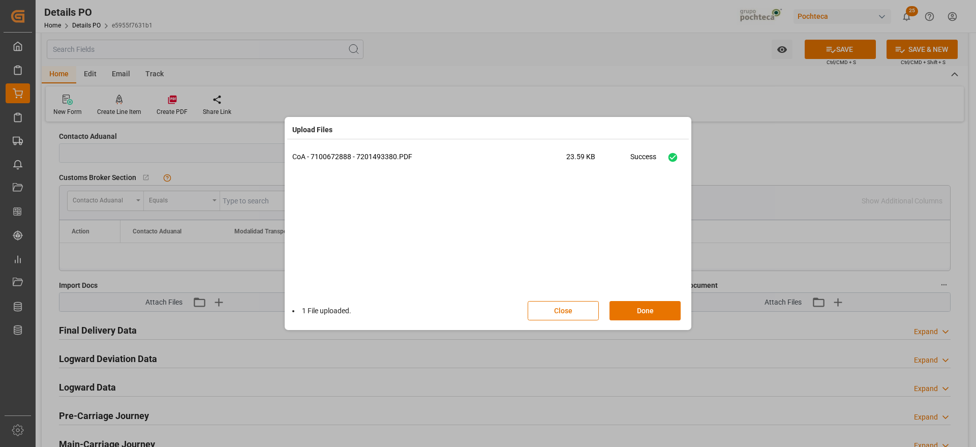
click at [666, 321] on div "1 File uploaded. Close Done" at bounding box center [487, 311] width 391 height 34
click at [666, 309] on button "Done" at bounding box center [645, 310] width 71 height 19
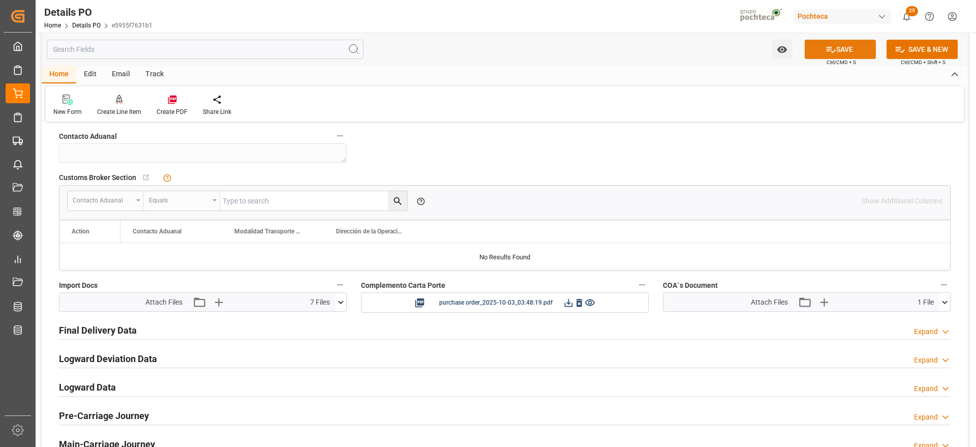
click at [845, 40] on button "SAVE" at bounding box center [840, 49] width 71 height 19
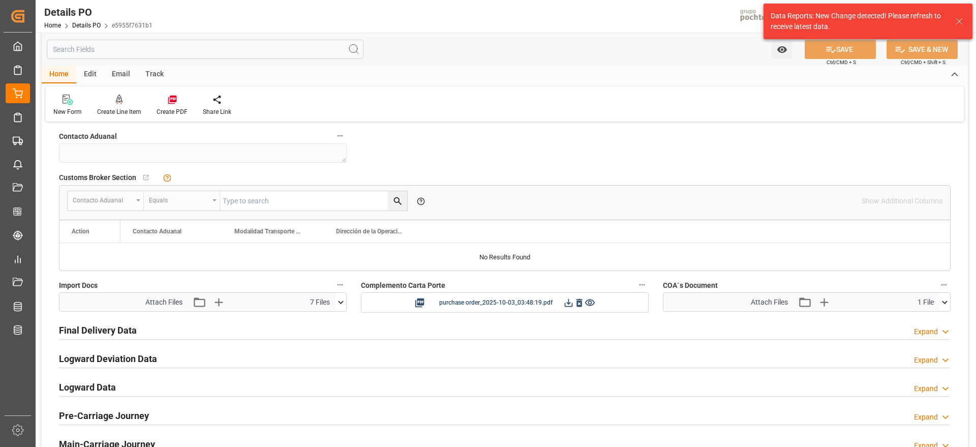
click at [956, 16] on icon at bounding box center [959, 21] width 12 height 12
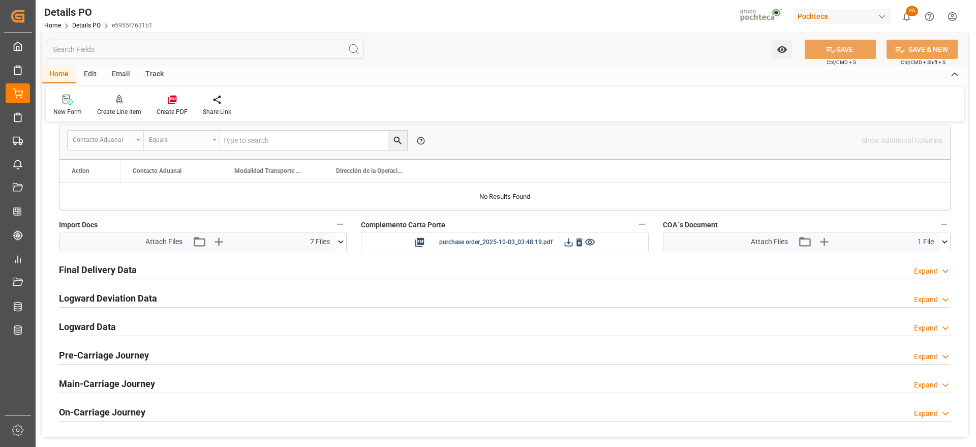
scroll to position [826, 0]
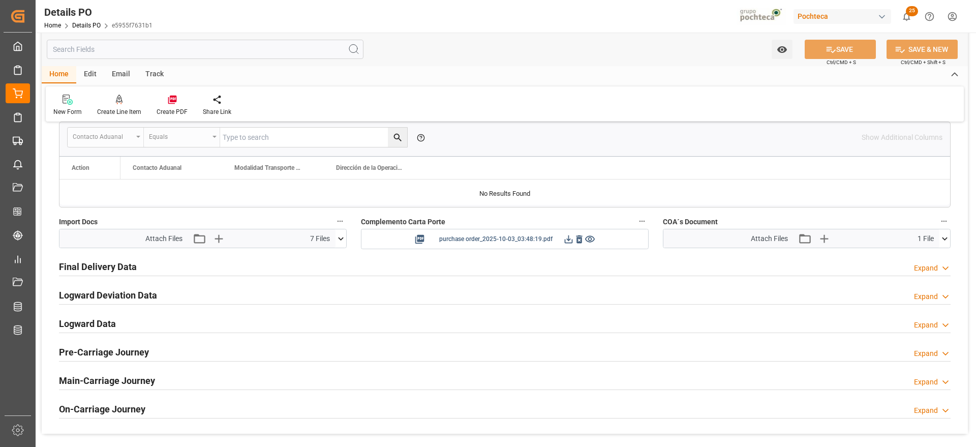
click at [568, 236] on icon at bounding box center [568, 239] width 11 height 11
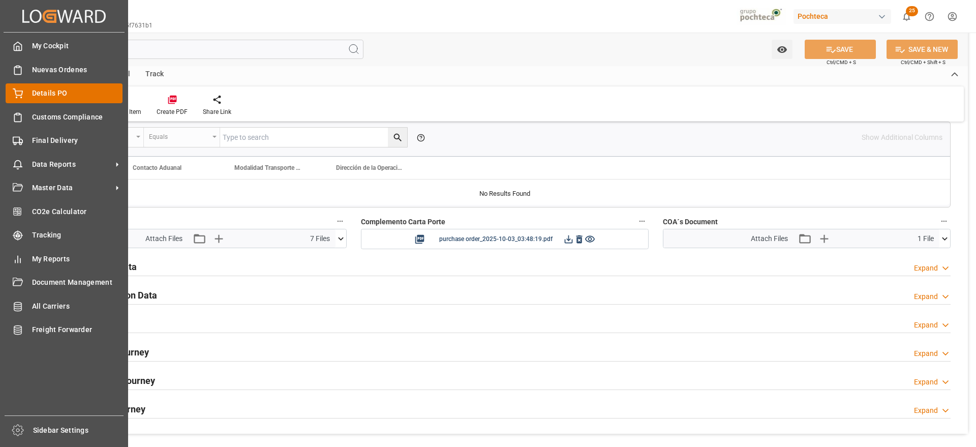
click at [45, 93] on span "Details PO" at bounding box center [77, 93] width 91 height 11
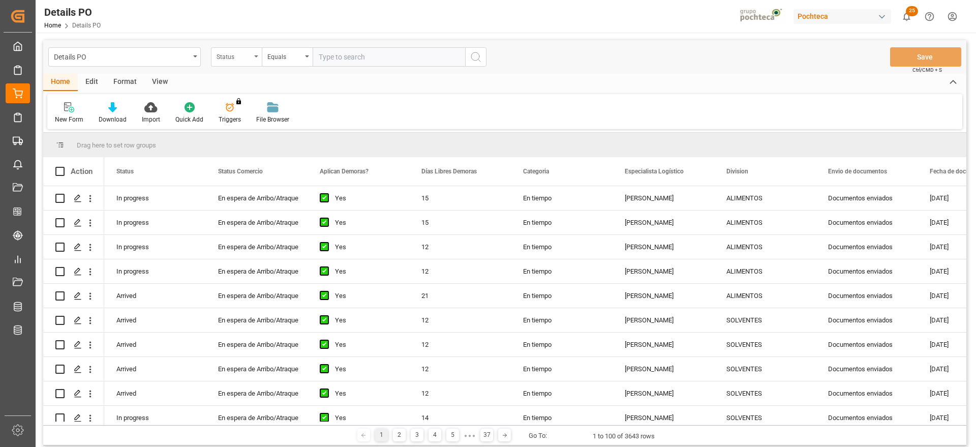
click at [226, 57] on div "Status" at bounding box center [234, 56] width 35 height 12
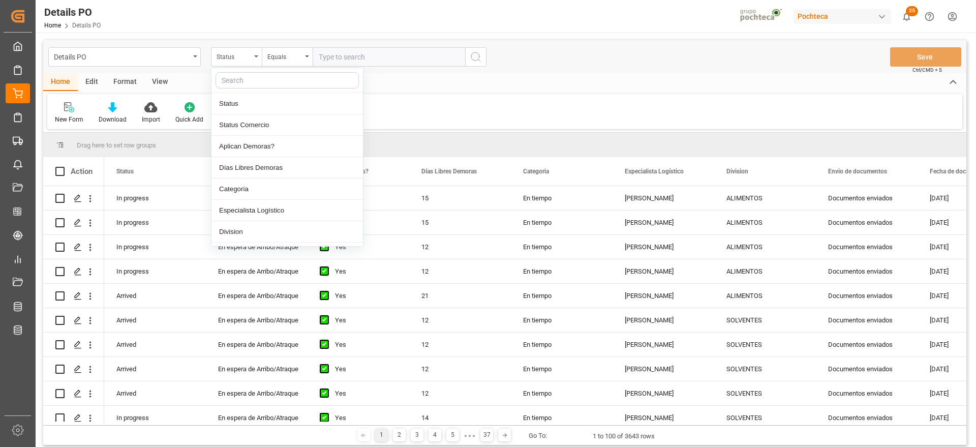
click at [242, 82] on input "text" at bounding box center [287, 80] width 143 height 16
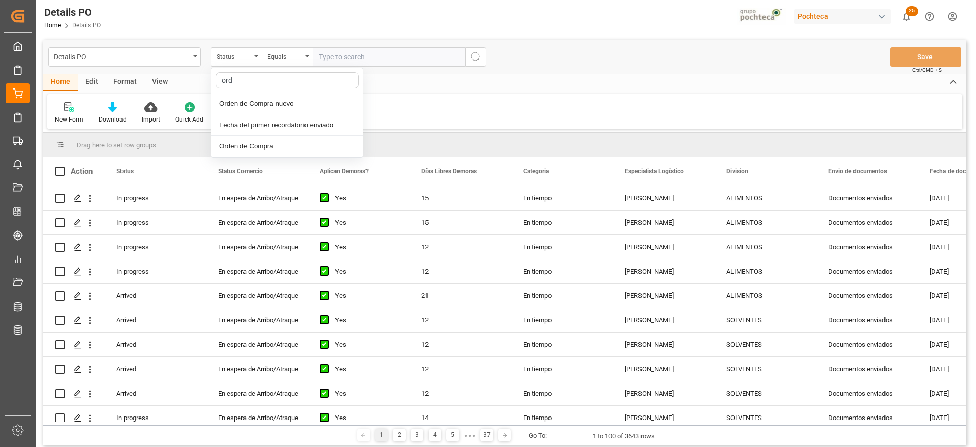
type input "orde"
click at [281, 97] on div "Orden de Compra nuevo" at bounding box center [288, 103] width 152 height 21
click at [355, 61] on input "text" at bounding box center [389, 56] width 153 height 19
paste input "5000306131"
type input "5000306131"
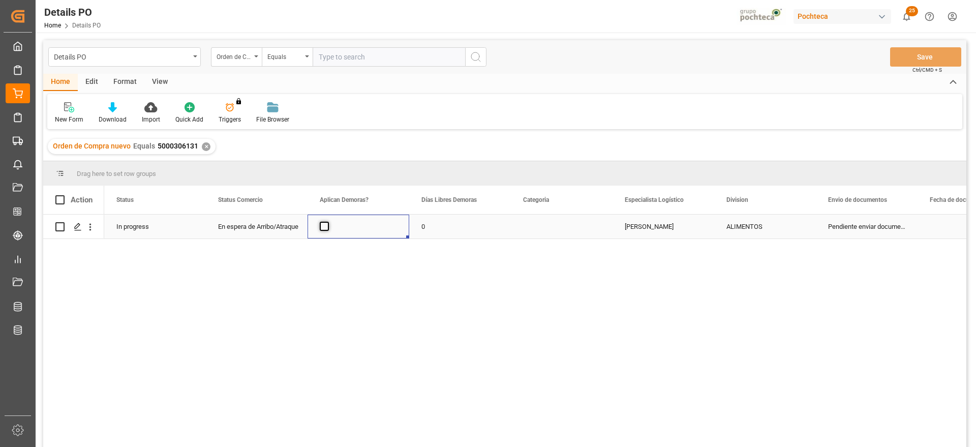
click at [323, 225] on span "Press SPACE to select this row." at bounding box center [324, 226] width 9 height 9
click at [327, 222] on input "Press SPACE to select this row." at bounding box center [327, 222] width 0 height 0
click at [468, 232] on div "0" at bounding box center [460, 227] width 102 height 24
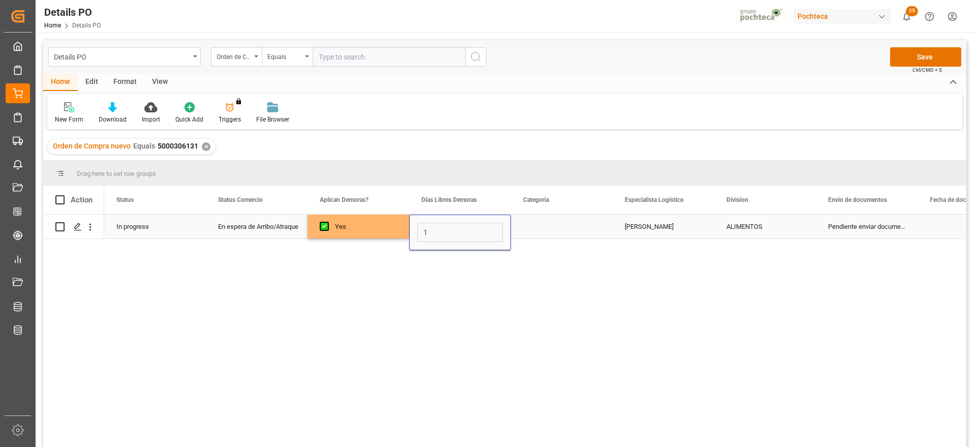
type input "15"
click at [558, 225] on div "Press SPACE to select this row." at bounding box center [562, 227] width 102 height 24
click at [595, 231] on button "Select" at bounding box center [561, 232] width 85 height 19
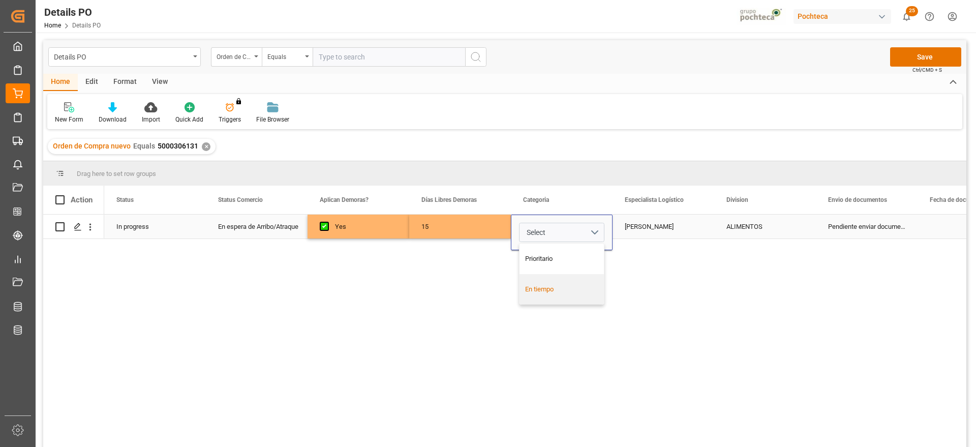
click at [575, 294] on div "En tiempo" at bounding box center [562, 289] width 84 height 31
click at [671, 217] on div "[PERSON_NAME]" at bounding box center [664, 227] width 102 height 24
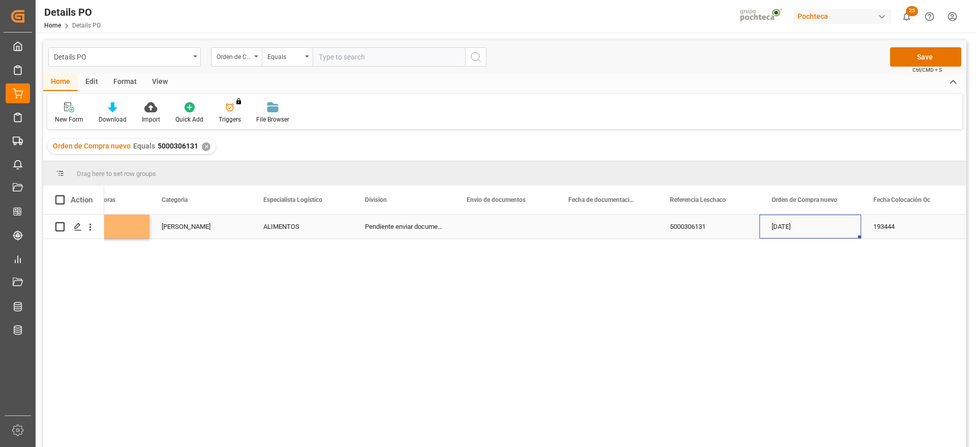
scroll to position [0, 463]
click at [526, 232] on div "Press SPACE to select this row." at bounding box center [506, 227] width 102 height 24
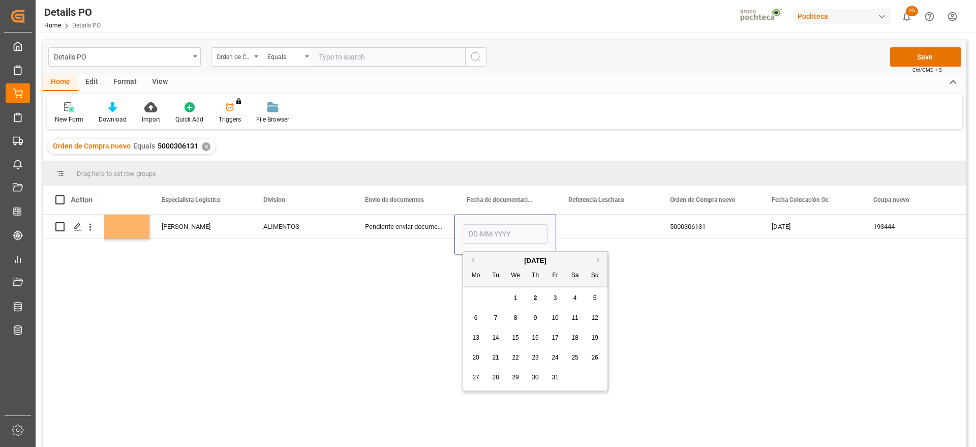
click at [474, 260] on div "[DATE]" at bounding box center [535, 261] width 144 height 10
click at [472, 257] on button "Previous Month" at bounding box center [471, 260] width 6 height 6
click at [476, 377] on span "29" at bounding box center [475, 377] width 7 height 7
type input "[DATE]"
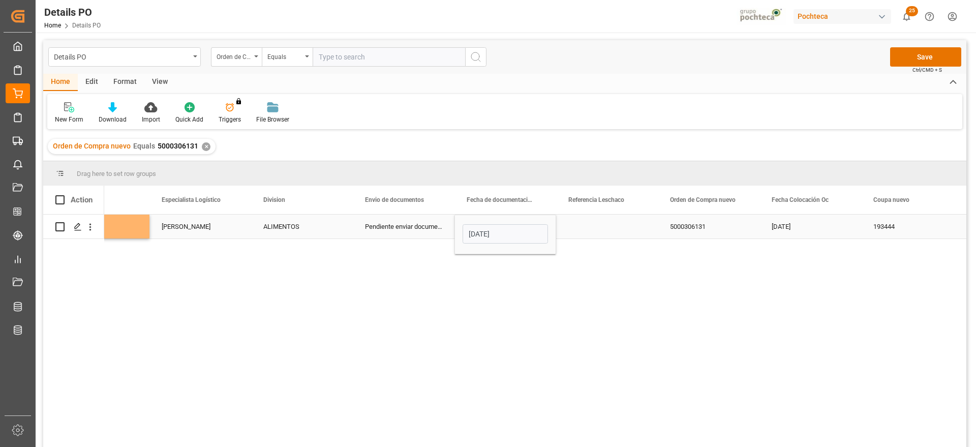
click at [593, 229] on div "Press SPACE to select this row." at bounding box center [607, 227] width 102 height 24
click at [710, 233] on div "5000306131" at bounding box center [709, 227] width 102 height 24
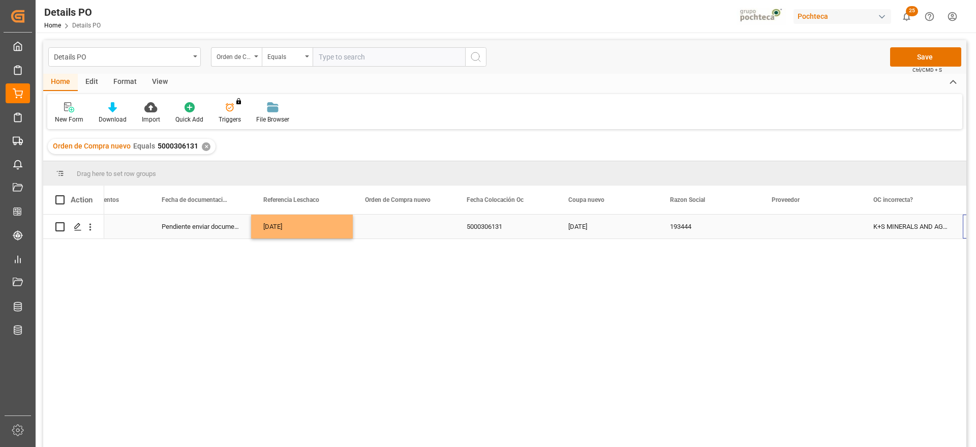
scroll to position [0, 870]
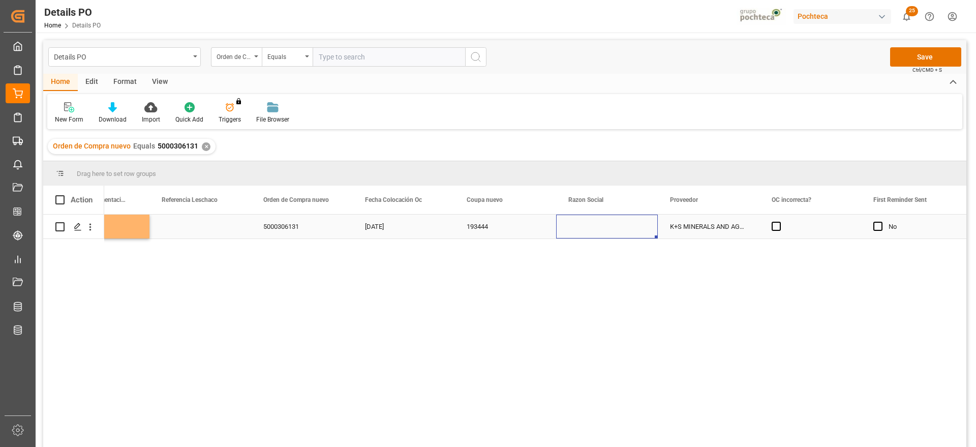
click at [618, 226] on div "Press SPACE to select this row." at bounding box center [607, 227] width 102 height 24
click at [617, 226] on div "Press SPACE to select this row." at bounding box center [607, 227] width 102 height 24
click at [646, 229] on input "Press SPACE to select this row." at bounding box center [606, 232] width 85 height 19
click at [641, 230] on icon "open menu" at bounding box center [639, 233] width 12 height 12
click at [604, 264] on div "Materias Primas" at bounding box center [617, 262] width 104 height 36
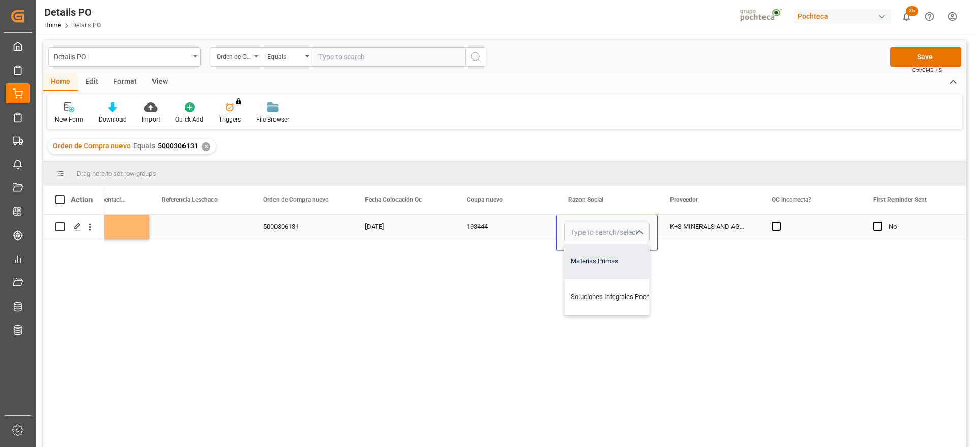
type input "Materias Primas"
click at [719, 225] on div "K+S MINERALS AND AGRICULTURE GMBH" at bounding box center [709, 227] width 102 height 24
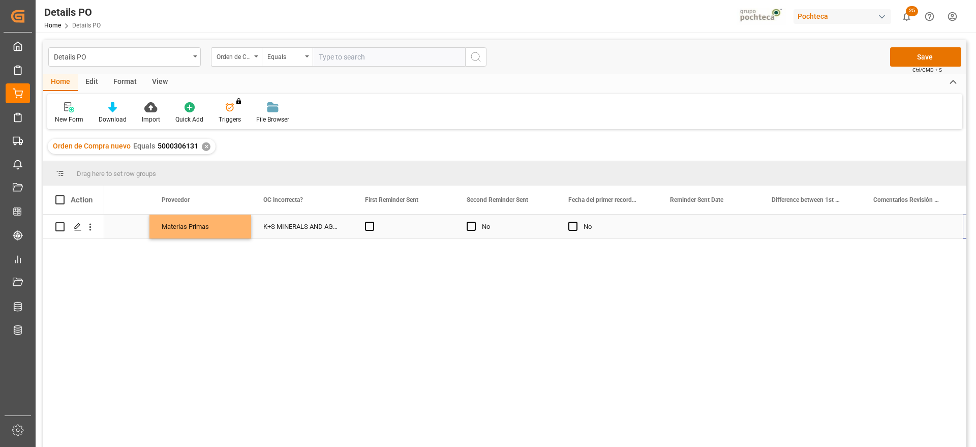
scroll to position [0, 1378]
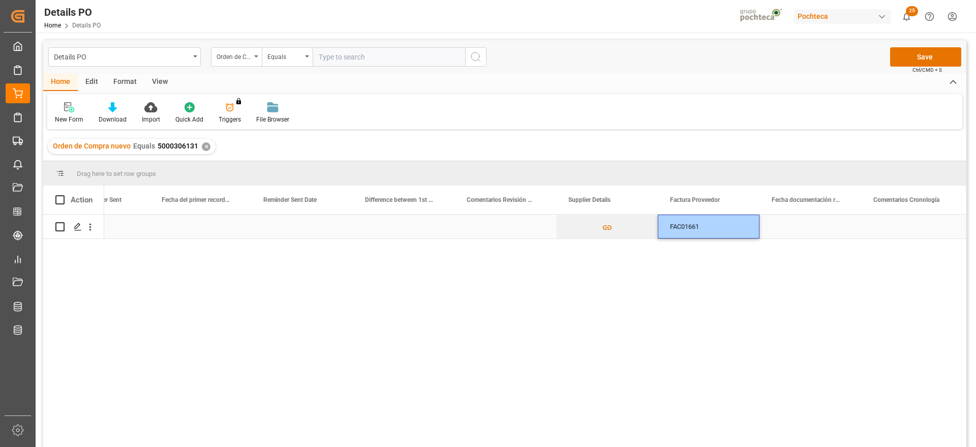
click at [792, 227] on div "Press SPACE to select this row." at bounding box center [811, 227] width 102 height 24
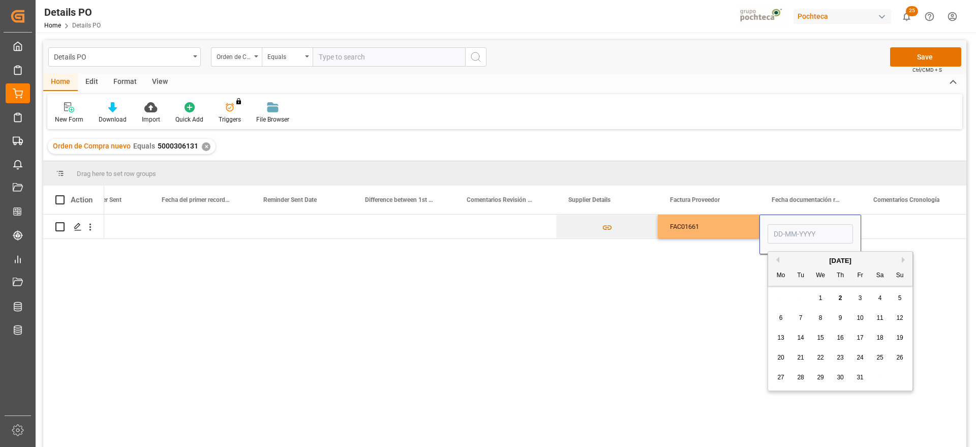
click at [777, 258] on button "Previous Month" at bounding box center [776, 260] width 6 height 6
click at [778, 381] on div "29" at bounding box center [781, 378] width 13 height 12
type input "[DATE]"
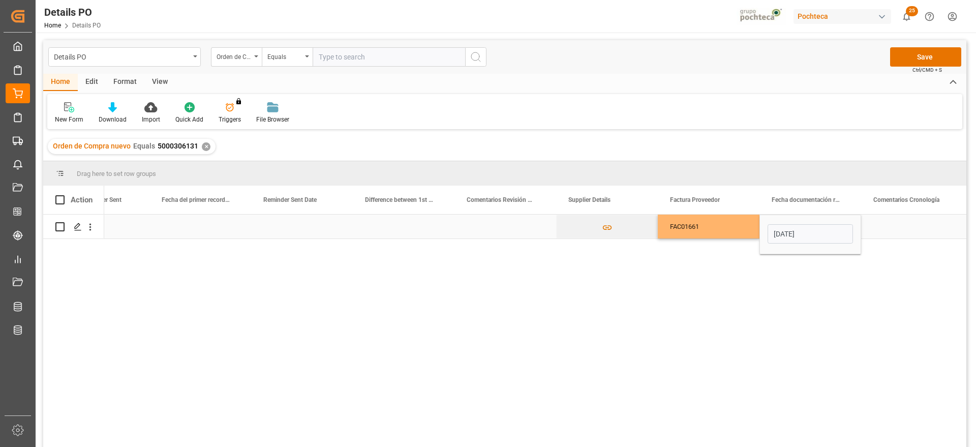
click at [900, 220] on div "Press SPACE to select this row." at bounding box center [912, 227] width 102 height 24
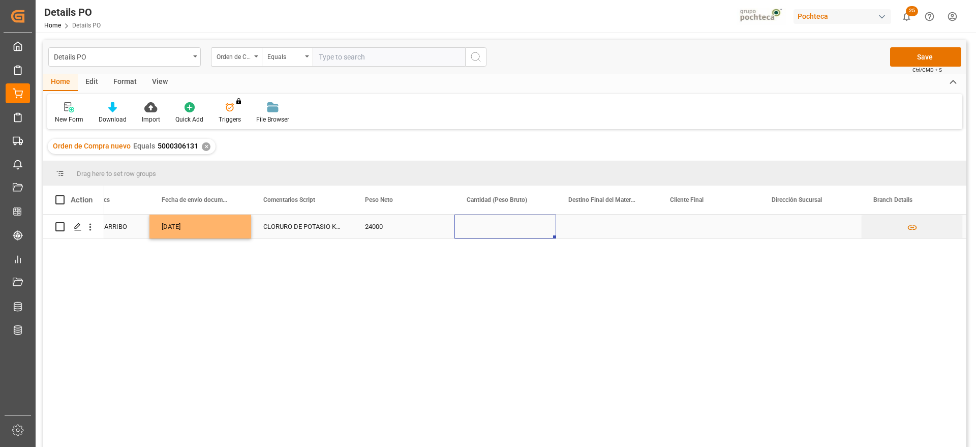
click at [511, 228] on div "Press SPACE to select this row." at bounding box center [506, 227] width 102 height 24
type input "25000"
click at [599, 229] on div "Press SPACE to select this row." at bounding box center [607, 227] width 102 height 24
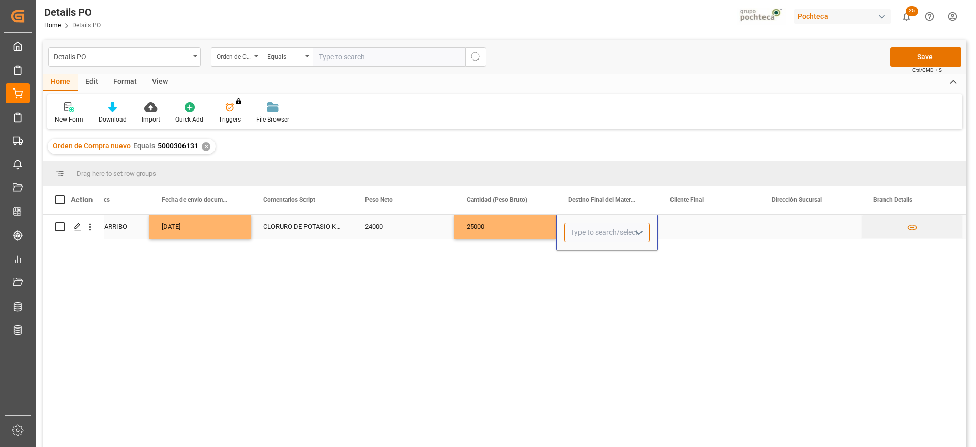
click at [598, 228] on input "Press SPACE to select this row." at bounding box center [606, 232] width 85 height 19
click at [620, 259] on div "San Juan / CDMX" at bounding box center [607, 262] width 84 height 36
type input "San Juan / CDMX"
click at [699, 224] on div "Press SPACE to select this row." at bounding box center [709, 227] width 102 height 24
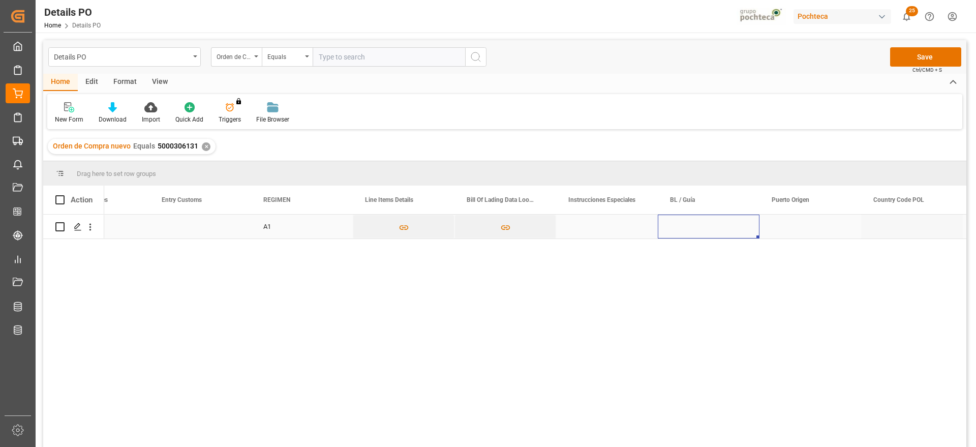
click at [692, 224] on div "Press SPACE to select this row." at bounding box center [709, 227] width 102 height 24
click at [793, 223] on div "Press SPACE to select this row." at bounding box center [811, 227] width 102 height 24
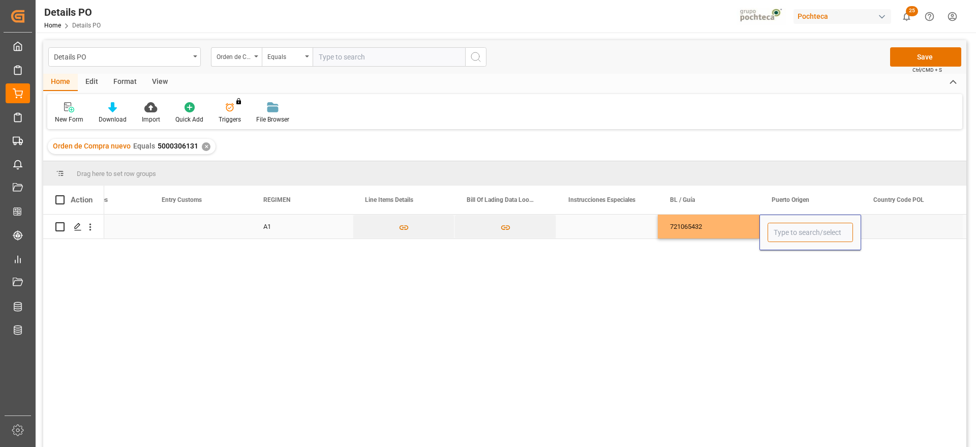
click at [801, 236] on input "Press SPACE to select this row." at bounding box center [810, 232] width 85 height 19
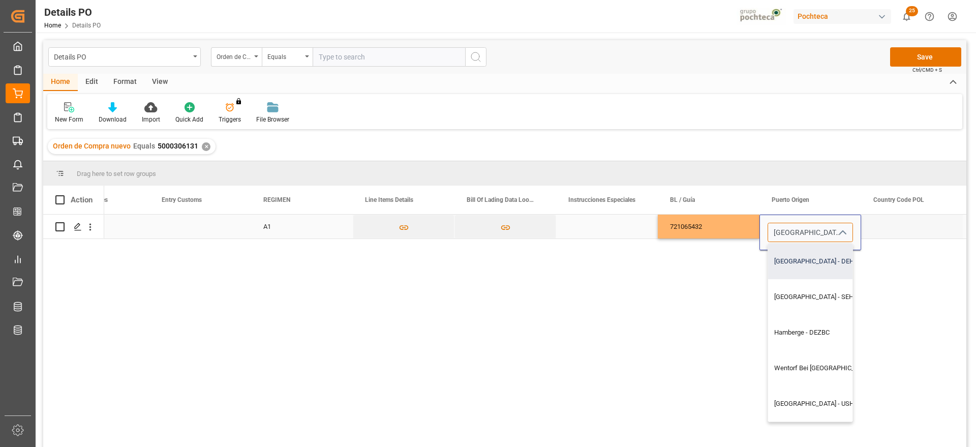
click at [820, 254] on div "Hamburg - DEHAM" at bounding box center [838, 262] width 141 height 36
type input "Hamburg - DEHAM"
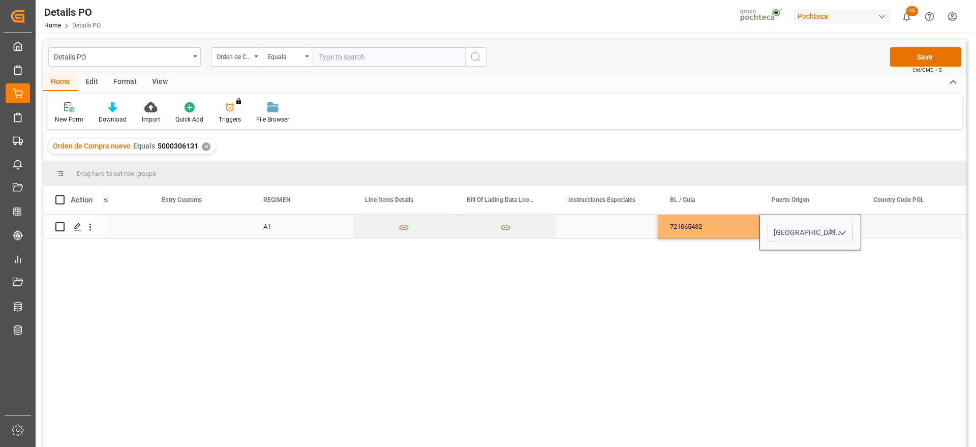
click at [892, 230] on div "Press SPACE to select this row." at bounding box center [912, 227] width 102 height 24
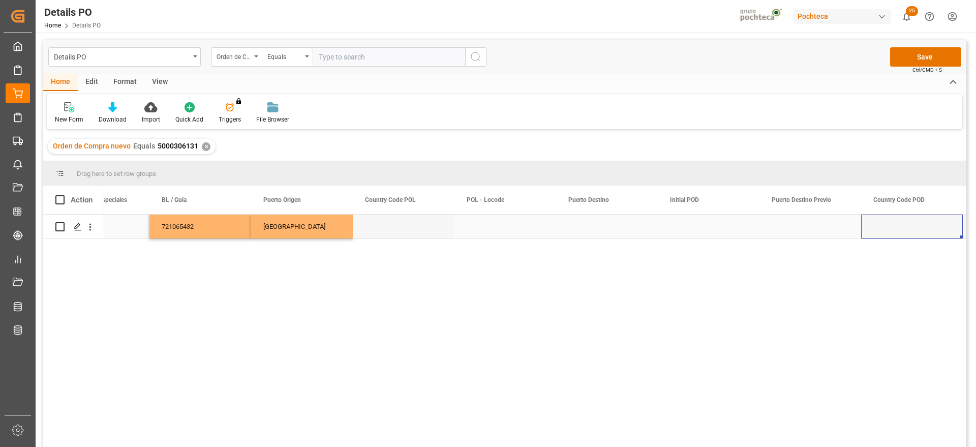
click at [603, 225] on div "Press SPACE to select this row." at bounding box center [607, 227] width 102 height 24
click at [603, 227] on input "Press SPACE to select this row." at bounding box center [606, 232] width 85 height 19
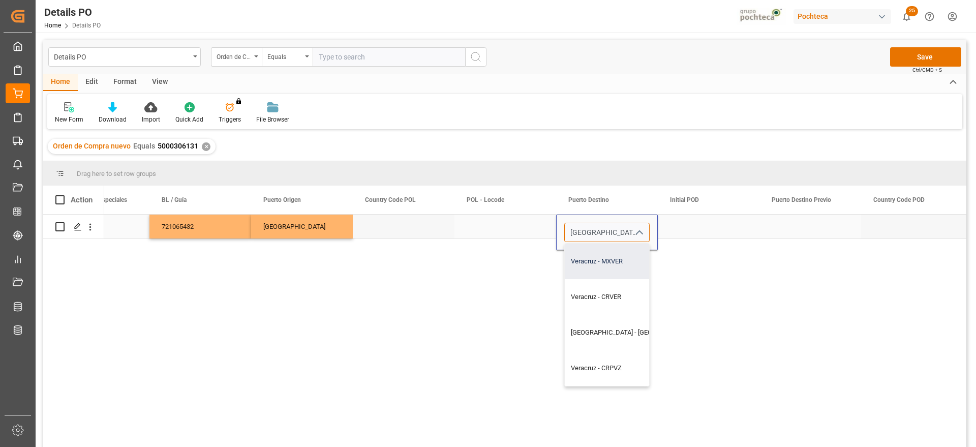
click at [618, 257] on div "Veracruz - MXVER" at bounding box center [635, 262] width 141 height 36
type input "Veracruz - MXVER"
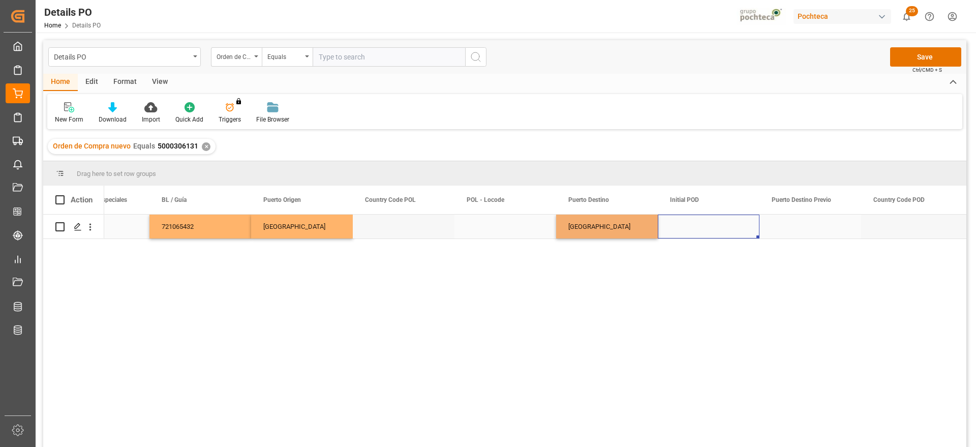
click at [688, 233] on div "Press SPACE to select this row." at bounding box center [709, 227] width 102 height 24
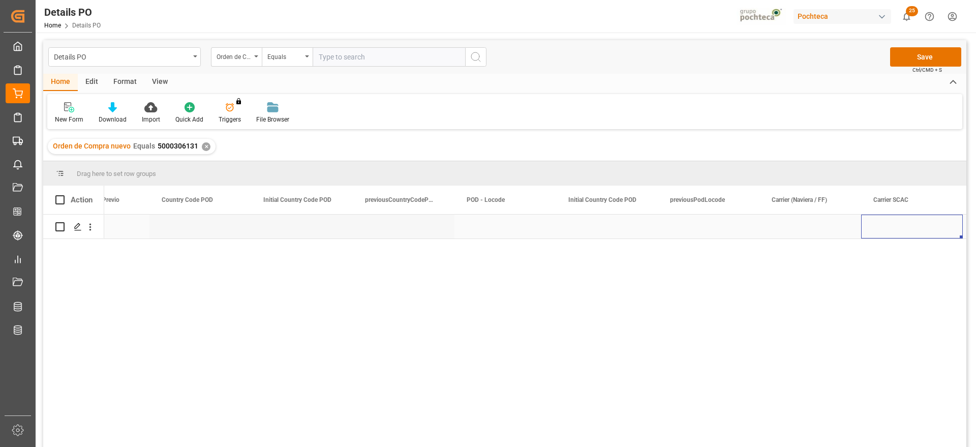
click at [816, 225] on div "Press SPACE to select this row." at bounding box center [811, 227] width 102 height 24
type input "m"
type input "MAERSK"
click at [890, 228] on div "Press SPACE to select this row." at bounding box center [912, 227] width 102 height 24
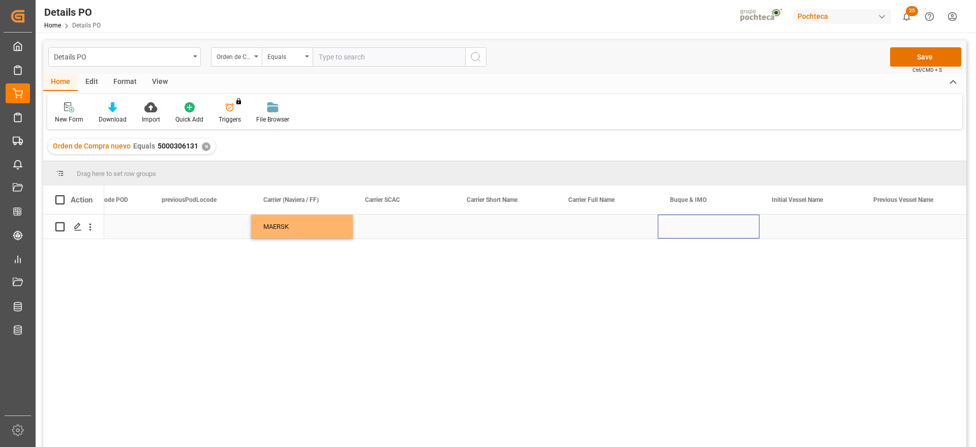
click at [687, 229] on div "Press SPACE to select this row." at bounding box center [709, 227] width 102 height 24
click at [688, 226] on div "Press SPACE to select this row." at bounding box center [709, 227] width 102 height 24
click at [687, 226] on div "Press SPACE to select this row." at bounding box center [709, 227] width 102 height 24
click at [686, 233] on input "Press SPACE to select this row." at bounding box center [708, 232] width 85 height 19
paste input "GSL MARIA"
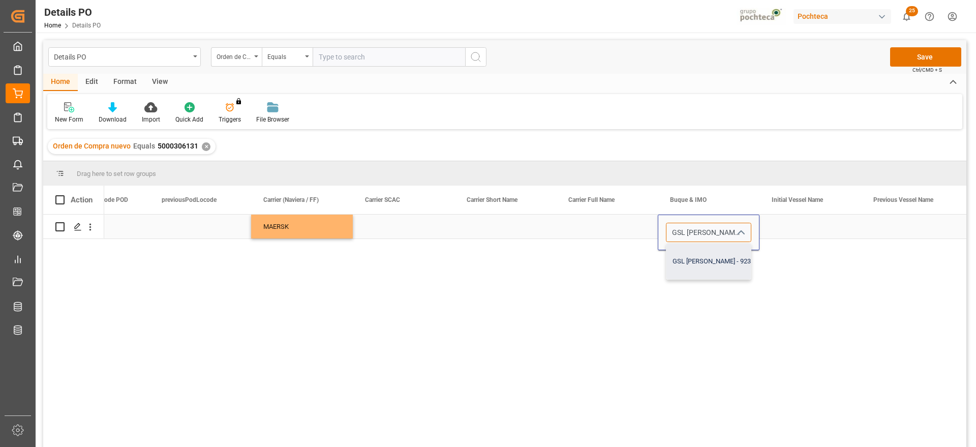
click at [712, 266] on div "GSL MARIA - 9231236" at bounding box center [719, 262] width 105 height 36
type input "GSL MARIA - 9231236"
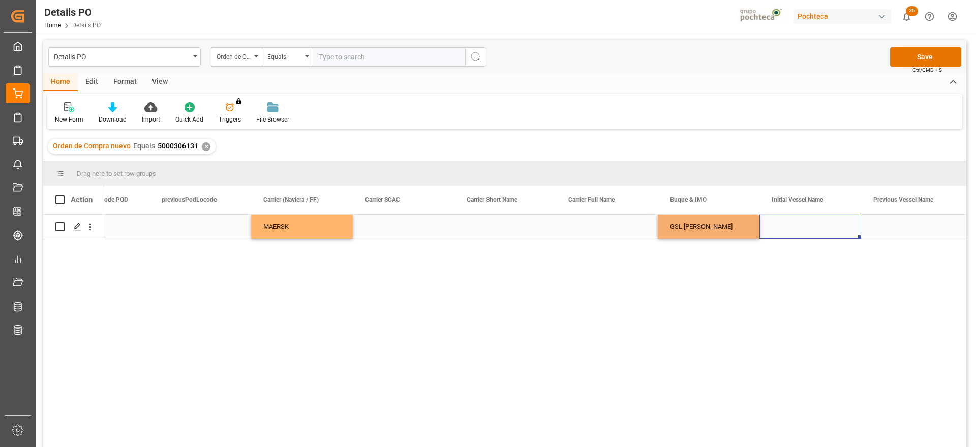
click at [799, 231] on div "Press SPACE to select this row." at bounding box center [811, 227] width 102 height 24
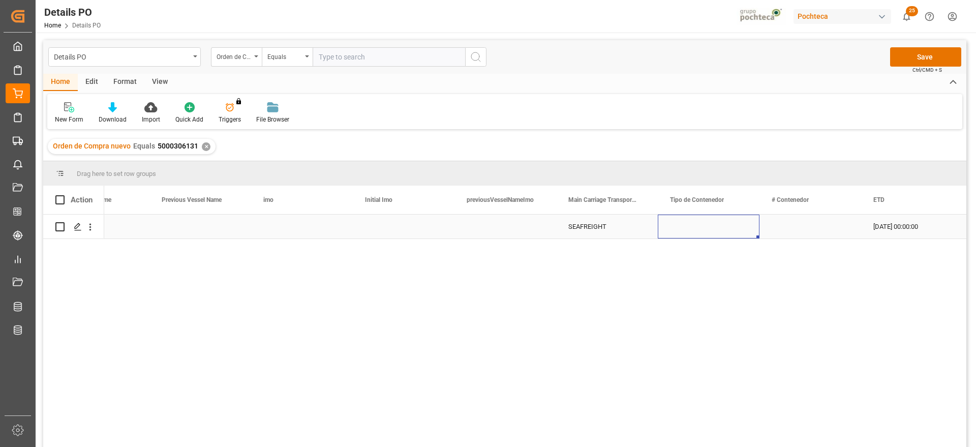
click at [705, 232] on div "Press SPACE to select this row." at bounding box center [709, 227] width 102 height 24
click at [737, 231] on icon "open menu" at bounding box center [741, 233] width 12 height 12
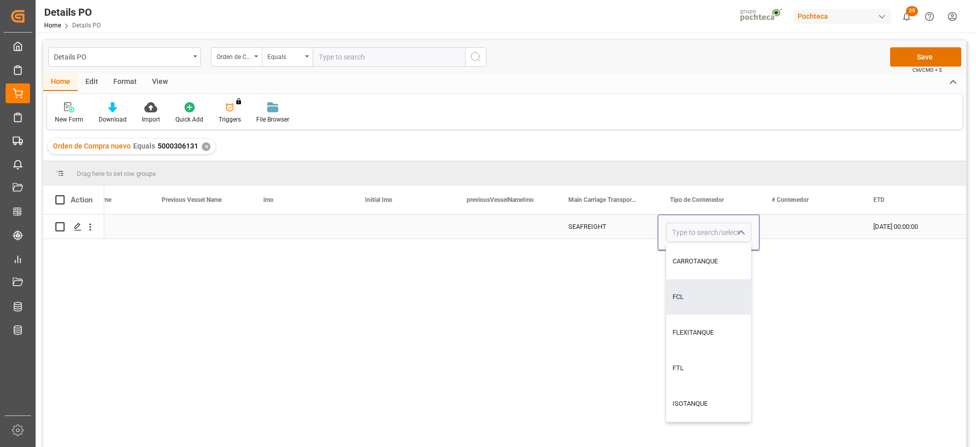
click at [708, 298] on div "FCL" at bounding box center [709, 297] width 84 height 36
type input "FCL"
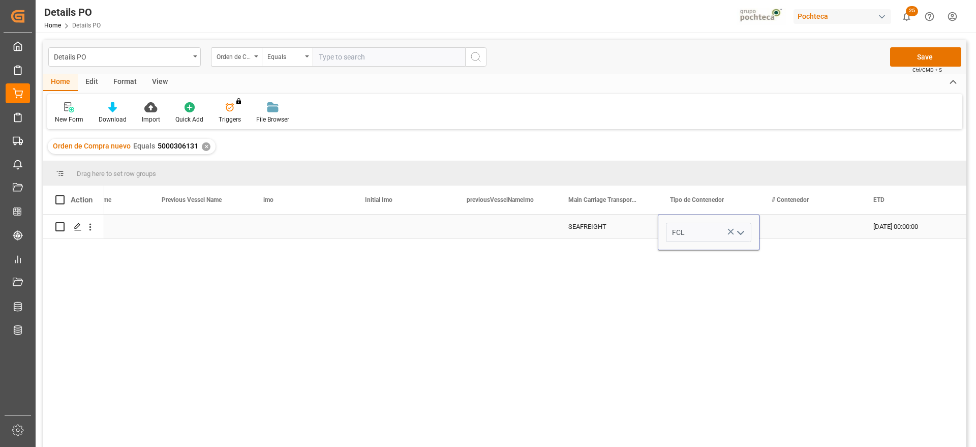
click at [804, 235] on div "Press SPACE to select this row." at bounding box center [811, 227] width 102 height 24
click at [797, 231] on div "Press SPACE to select this row." at bounding box center [811, 227] width 102 height 24
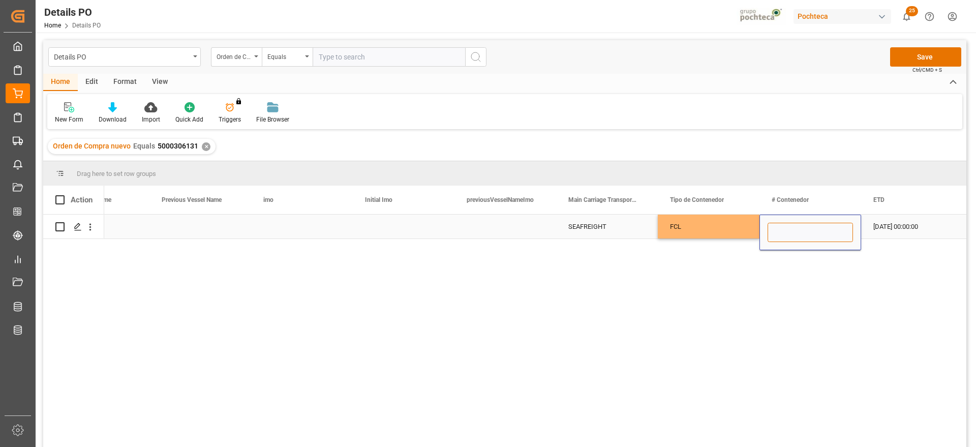
click at [797, 231] on input "Press SPACE to select this row." at bounding box center [810, 232] width 85 height 19
paste input "MRKU 982150-4"
click at [819, 230] on input "MRKU 982150-4" at bounding box center [810, 232] width 85 height 19
type input "MRKU9821504"
click at [907, 229] on div "[DATE] 00:00:00" at bounding box center [912, 227] width 102 height 24
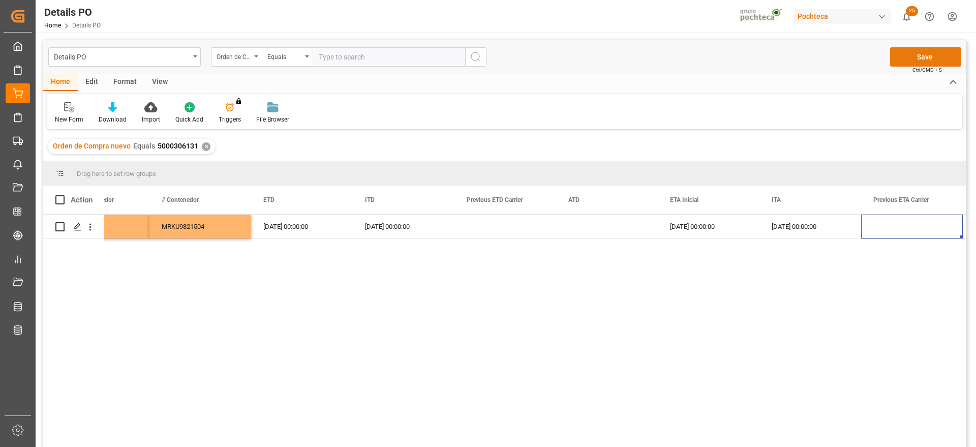
click at [917, 50] on button "Save" at bounding box center [925, 56] width 71 height 19
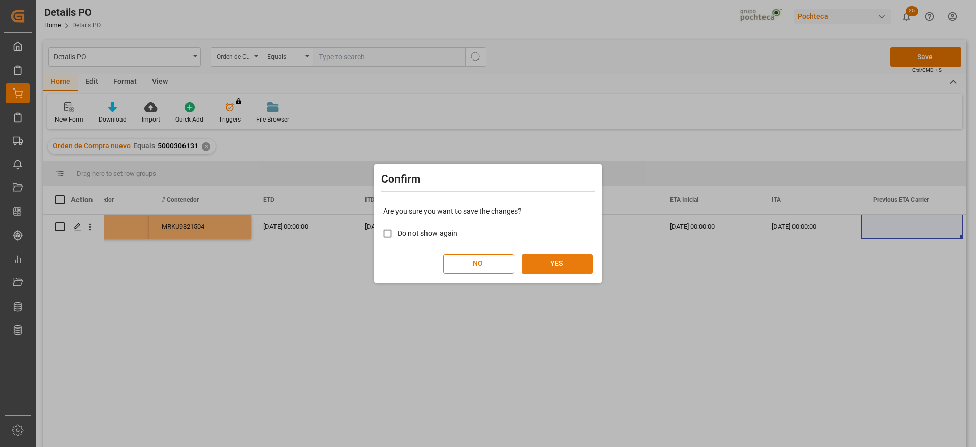
click at [562, 269] on button "YES" at bounding box center [557, 263] width 71 height 19
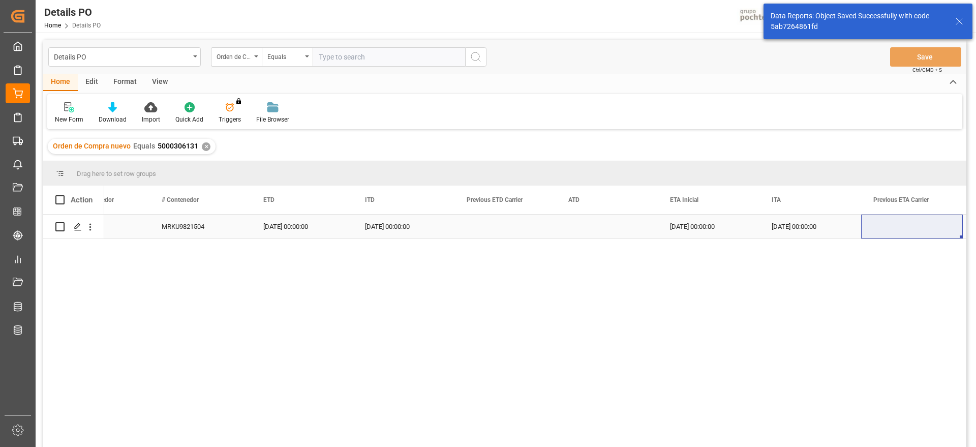
click at [93, 230] on icon "open menu" at bounding box center [90, 227] width 11 height 11
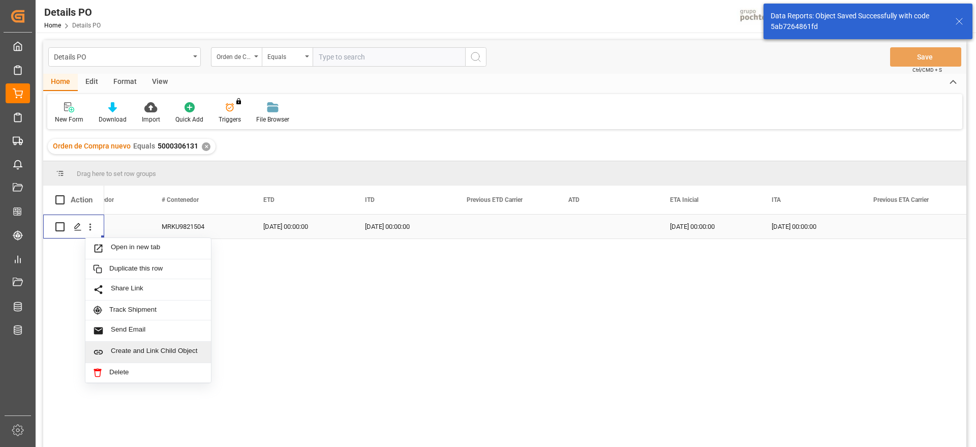
click at [134, 353] on span "Create and Link Child Object" at bounding box center [157, 352] width 93 height 11
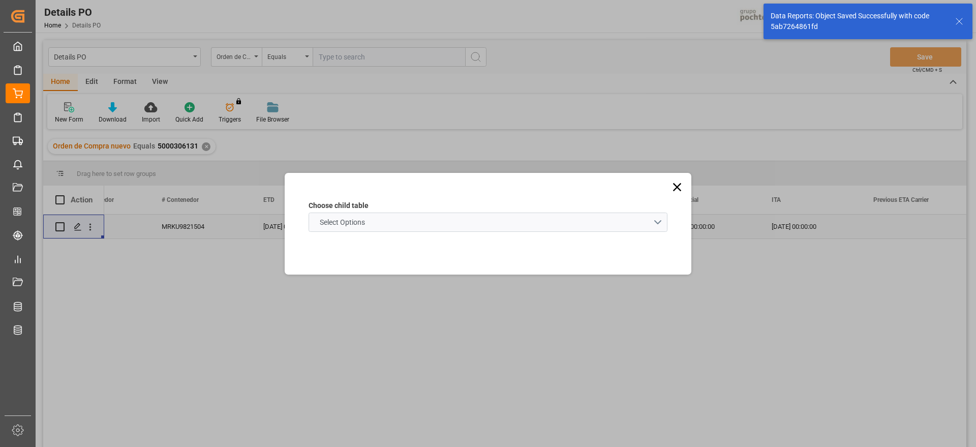
click at [344, 226] on span "Select Options" at bounding box center [342, 222] width 55 height 11
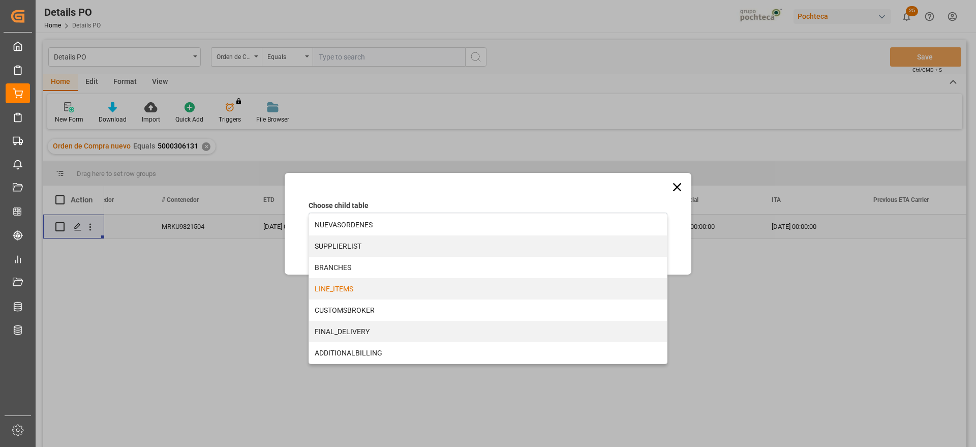
click at [345, 286] on div "LINE_ITEMS" at bounding box center [488, 288] width 358 height 21
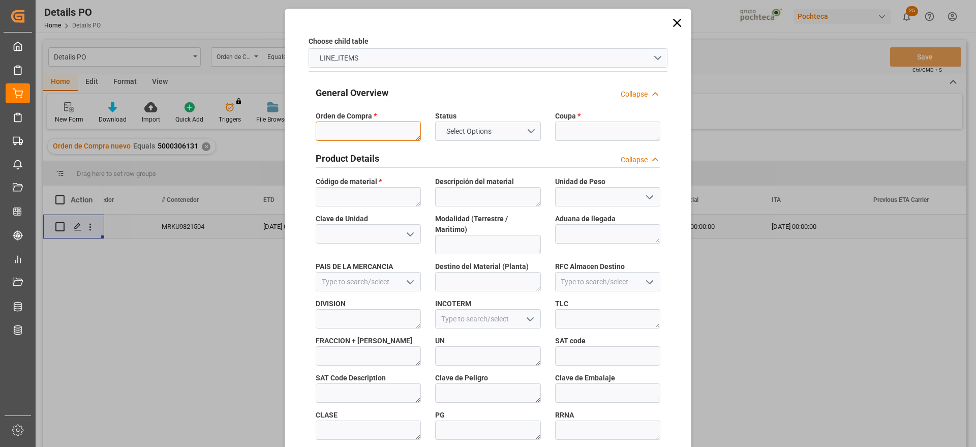
click at [357, 133] on textarea at bounding box center [368, 131] width 105 height 19
paste textarea "5000306131"
type textarea "5000306131"
click at [577, 128] on textarea at bounding box center [607, 131] width 105 height 19
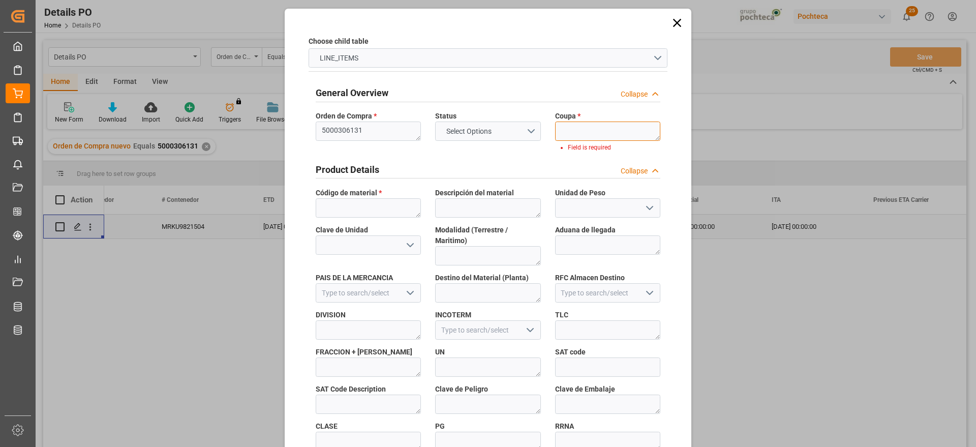
paste textarea "193444"
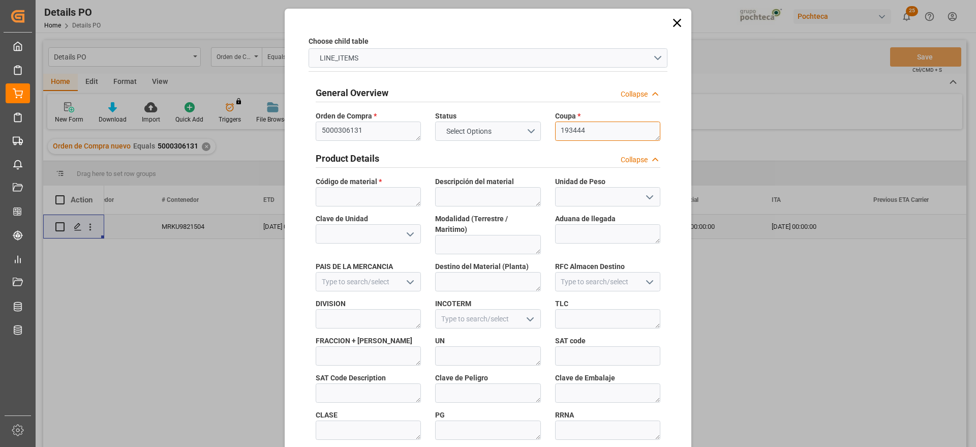
type textarea "193444"
click at [364, 198] on textarea at bounding box center [368, 196] width 105 height 19
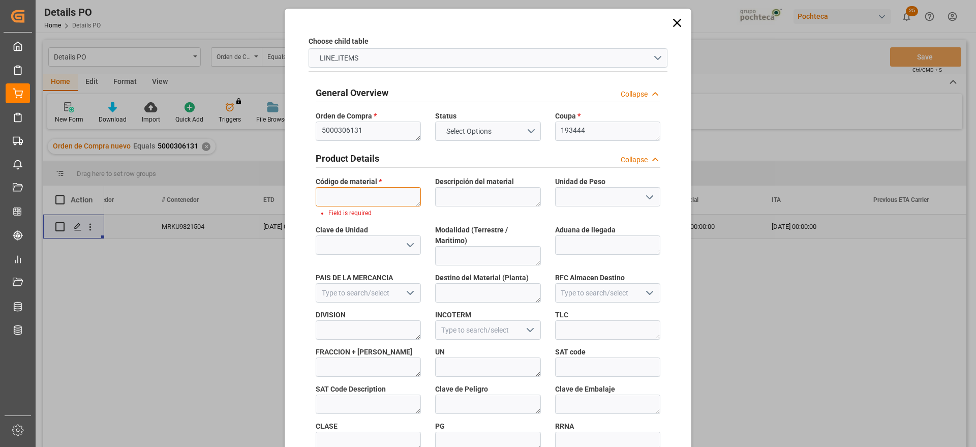
paste textarea "62591"
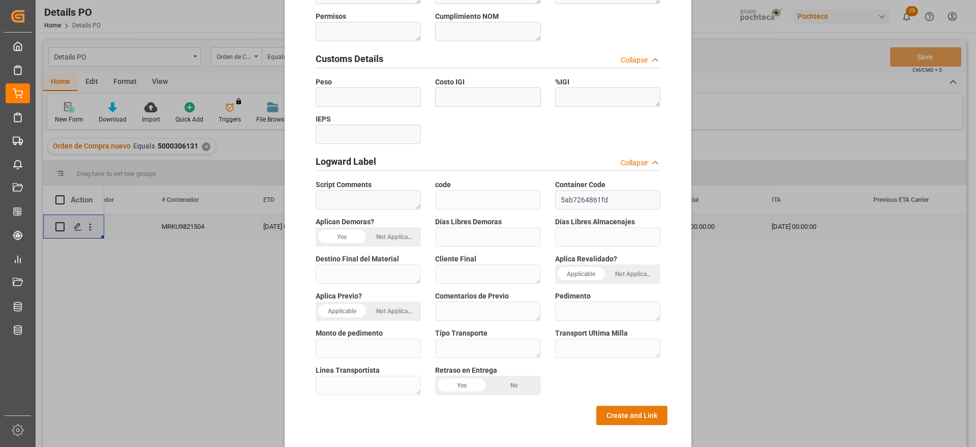
type textarea "62591"
click at [640, 409] on button "Create and Link" at bounding box center [631, 415] width 71 height 19
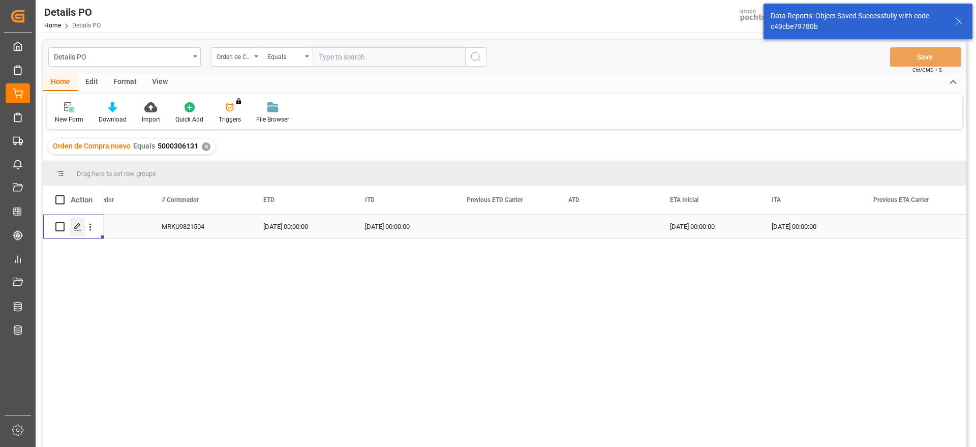
click at [79, 224] on polygon "Press SPACE to select this row." at bounding box center [77, 226] width 5 height 5
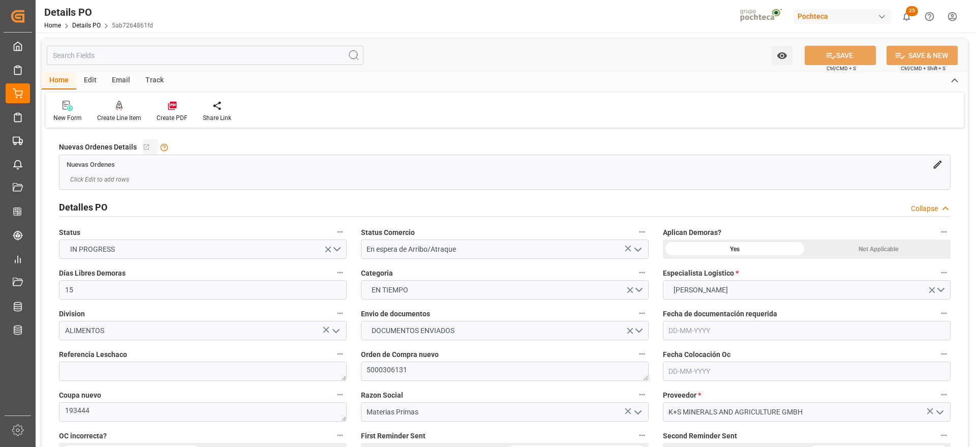
type input "15"
type input "[DATE]"
type input "15-07-2025"
type input "[DATE]"
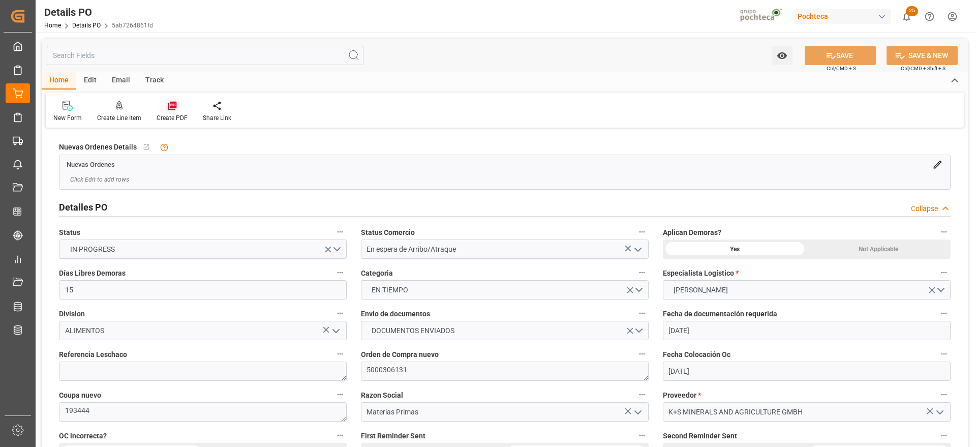
click at [170, 117] on div "Create PDF" at bounding box center [172, 117] width 31 height 9
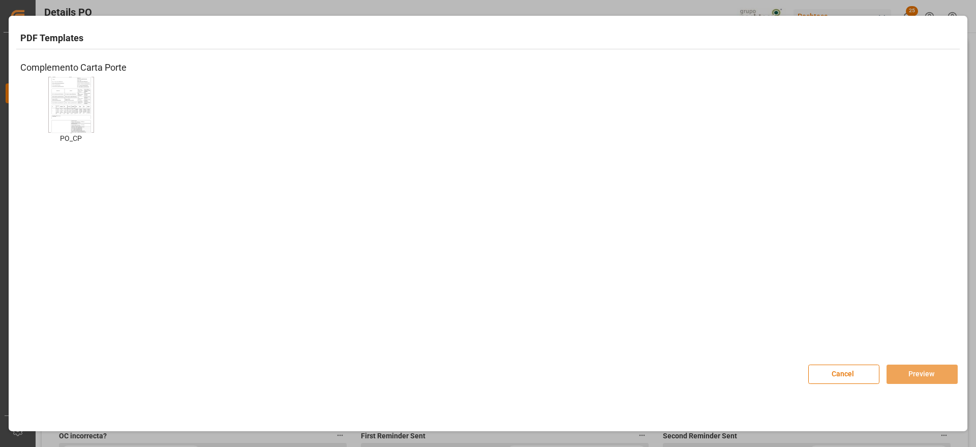
click at [57, 112] on img at bounding box center [71, 104] width 41 height 57
click at [917, 374] on button "Preview" at bounding box center [922, 374] width 71 height 19
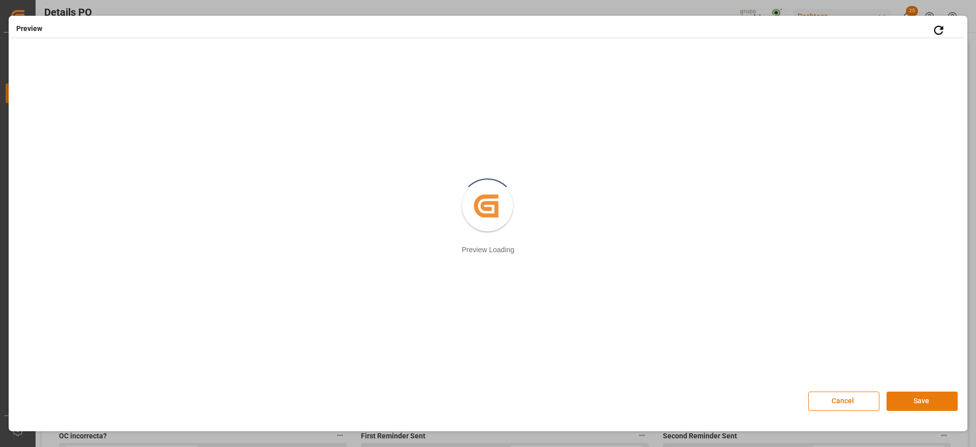
click at [914, 398] on button "Save" at bounding box center [922, 400] width 71 height 19
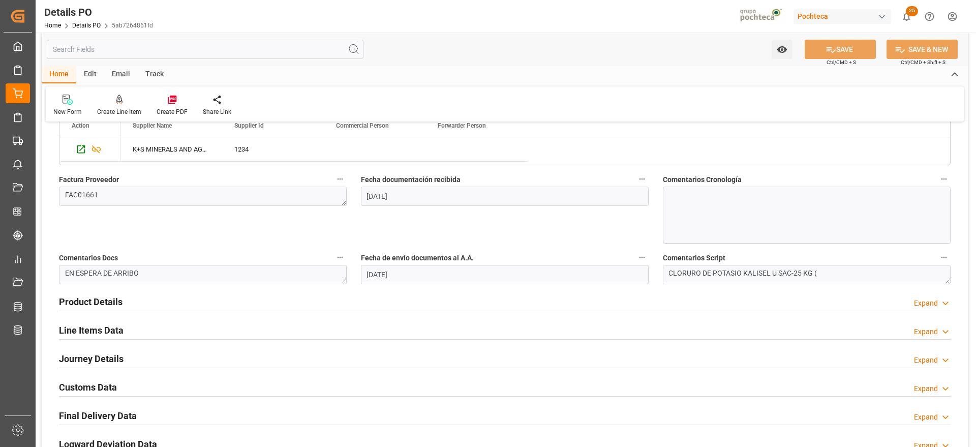
scroll to position [508, 0]
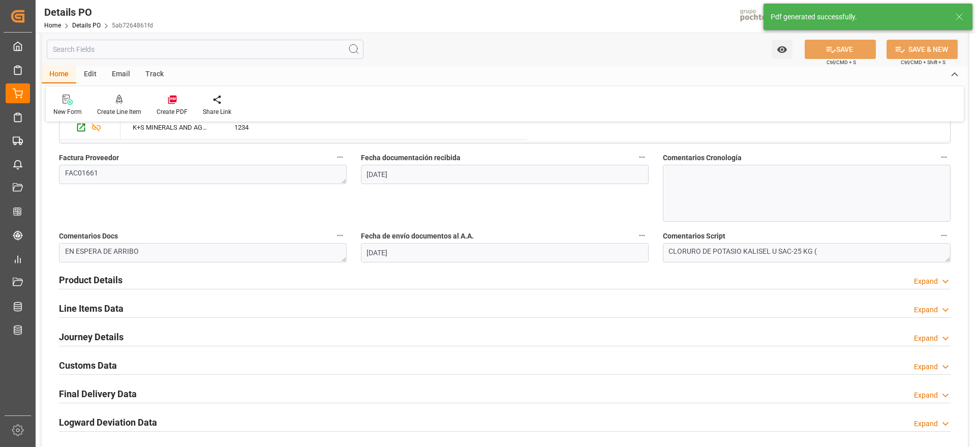
click at [92, 306] on h2 "Line Items Data" at bounding box center [91, 309] width 65 height 14
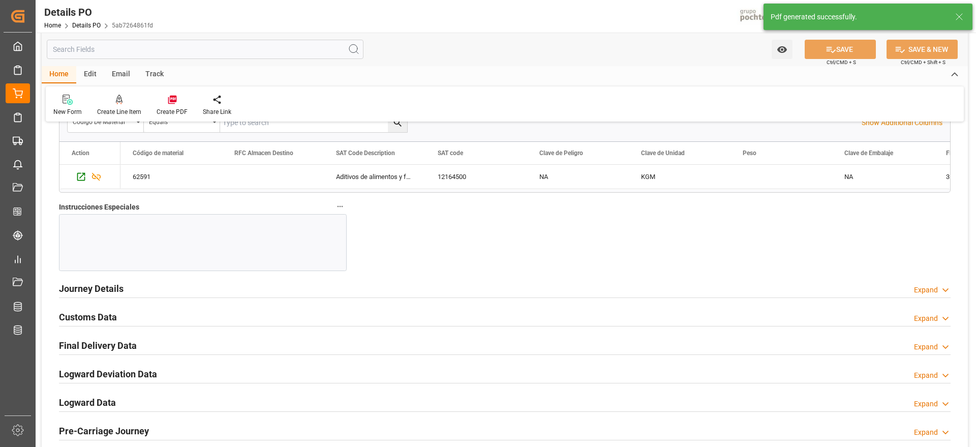
scroll to position [953, 0]
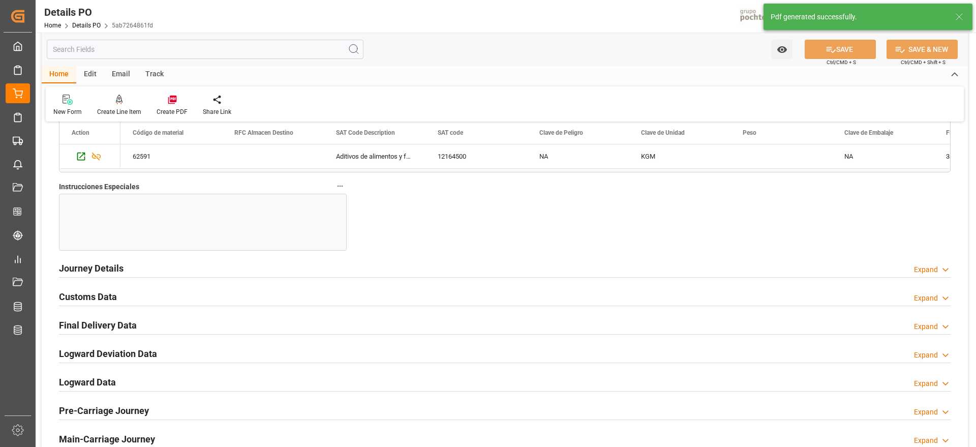
click at [89, 296] on h2 "Customs Data" at bounding box center [88, 297] width 58 height 14
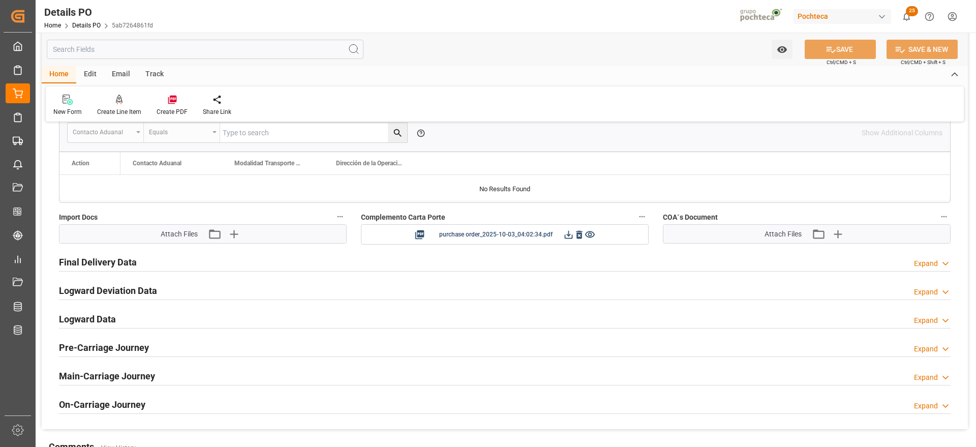
scroll to position [1208, 0]
click at [201, 234] on div "Attach Files Attach existing file Upload new file" at bounding box center [203, 234] width 84 height 14
click at [230, 235] on icon "button" at bounding box center [233, 233] width 16 height 16
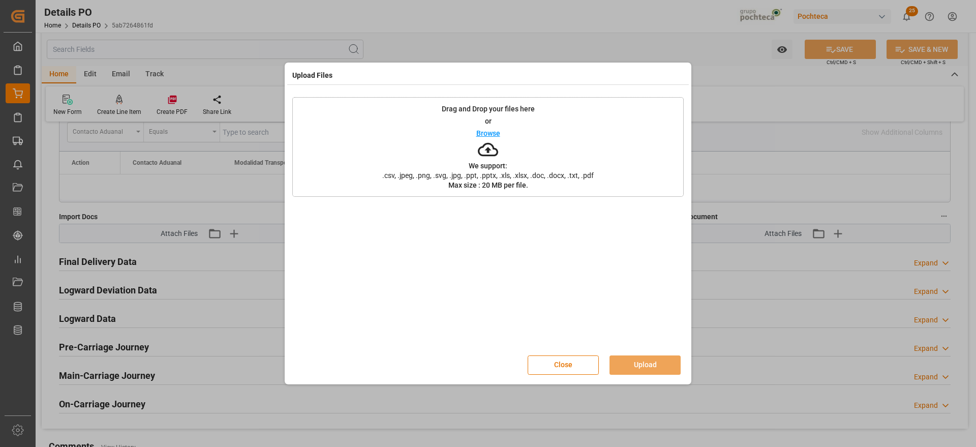
click at [636, 201] on div "Drag and Drop your files here or Browse We support: .csv, .jpeg, .png, .svg, .j…" at bounding box center [487, 222] width 391 height 251
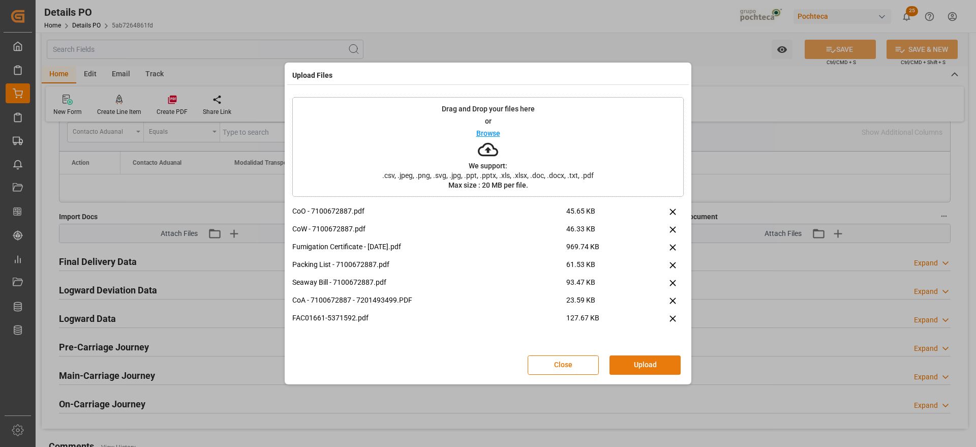
click at [638, 365] on button "Upload" at bounding box center [645, 364] width 71 height 19
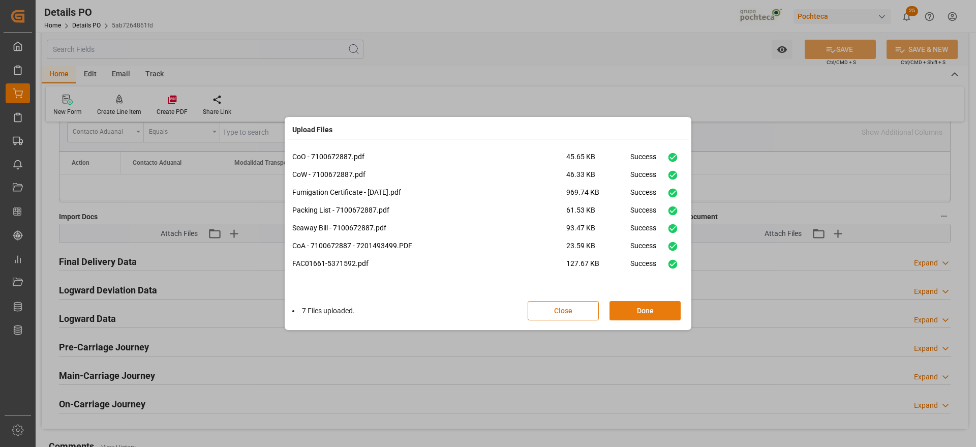
click at [655, 313] on button "Done" at bounding box center [645, 310] width 71 height 19
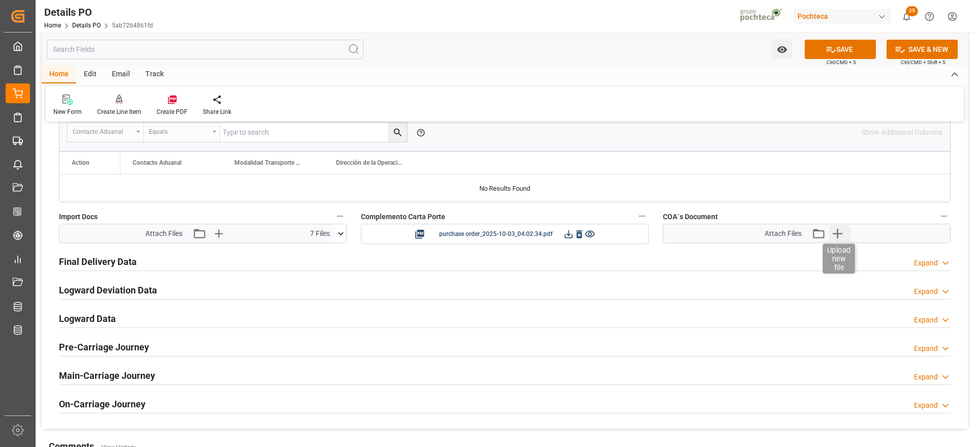
click at [837, 235] on icon "button" at bounding box center [837, 233] width 16 height 16
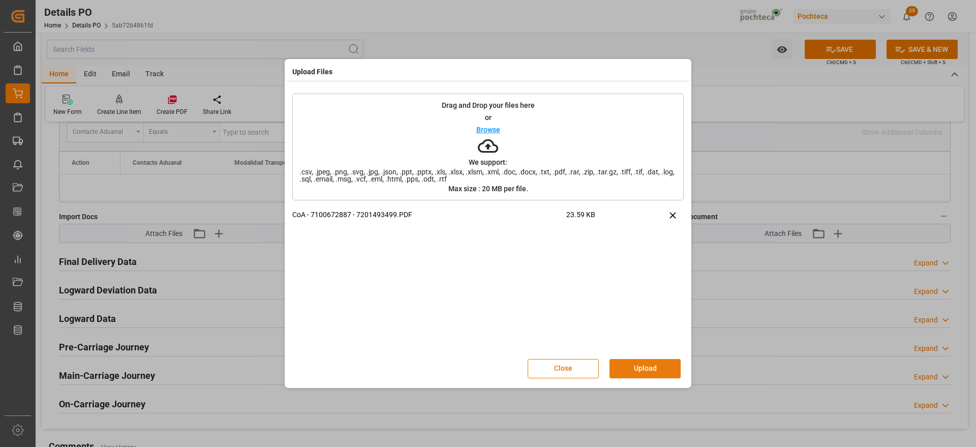
click at [656, 368] on button "Upload" at bounding box center [645, 368] width 71 height 19
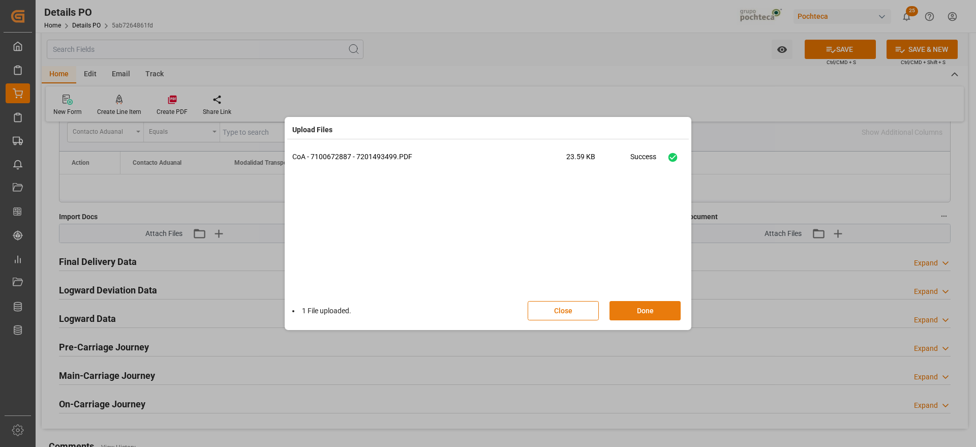
click at [657, 306] on button "Done" at bounding box center [645, 310] width 71 height 19
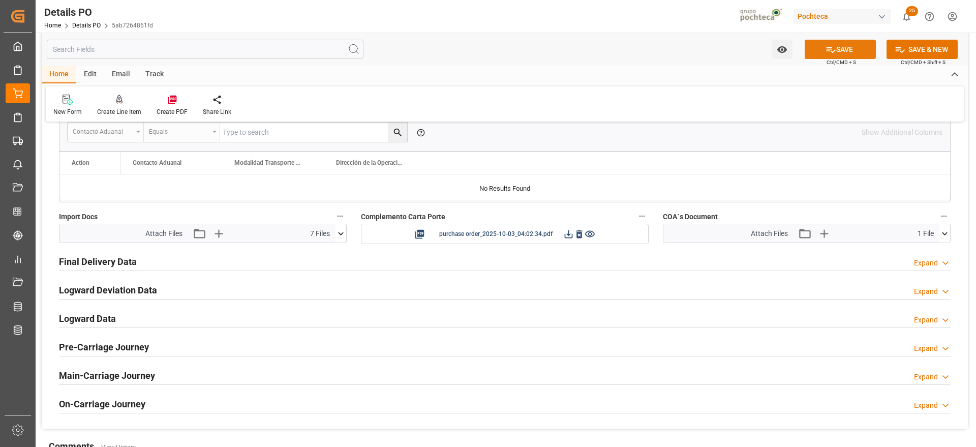
click at [856, 51] on button "SAVE" at bounding box center [840, 49] width 71 height 19
click at [568, 236] on icon at bounding box center [568, 234] width 11 height 11
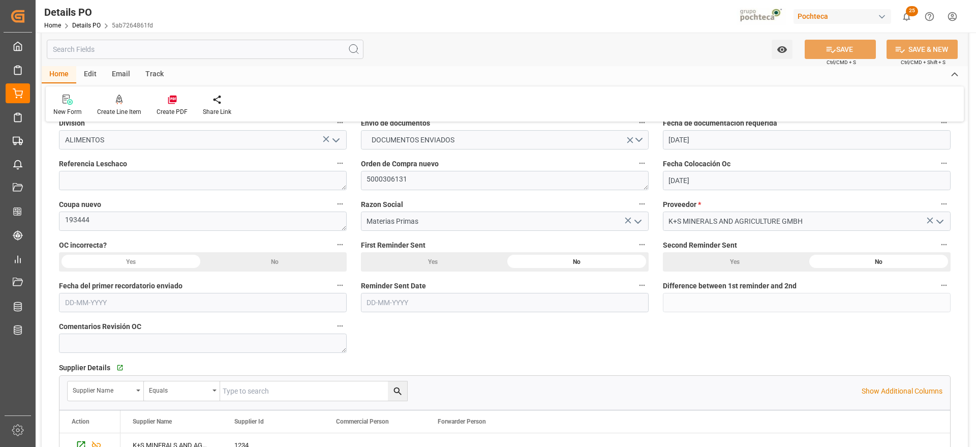
scroll to position [0, 0]
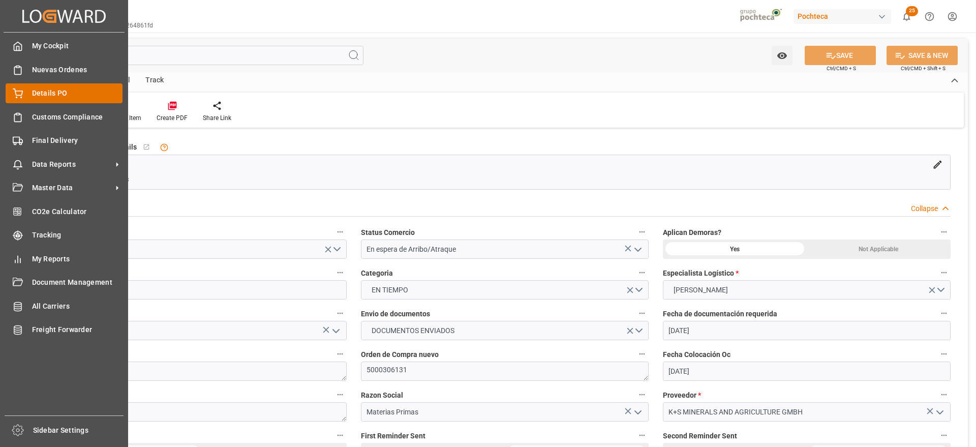
click at [55, 93] on span "Details PO" at bounding box center [77, 93] width 91 height 11
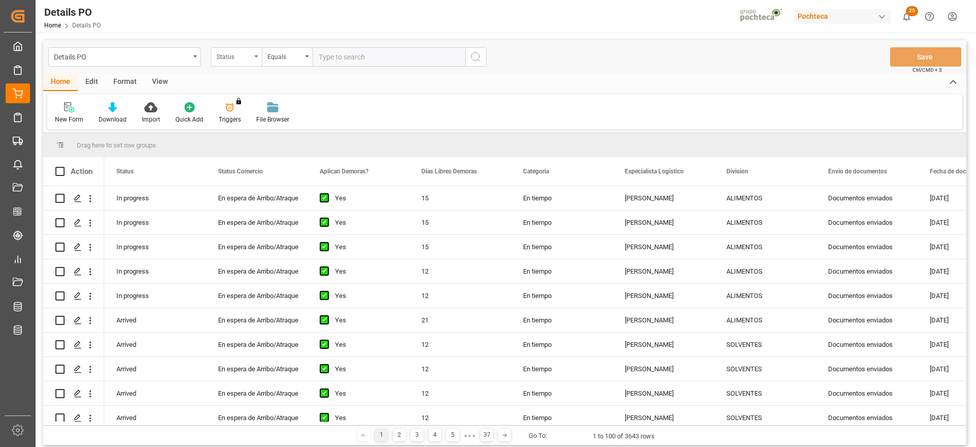
click at [233, 58] on div "Status" at bounding box center [234, 56] width 35 height 12
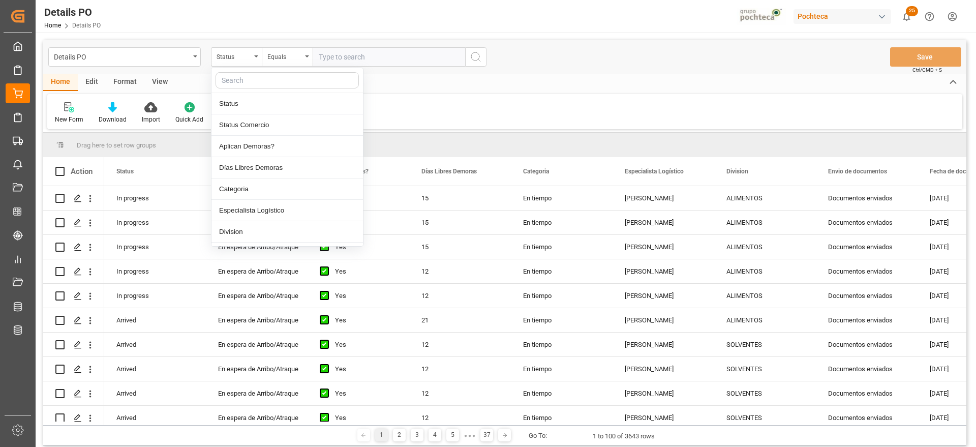
click at [259, 83] on input "text" at bounding box center [287, 80] width 143 height 16
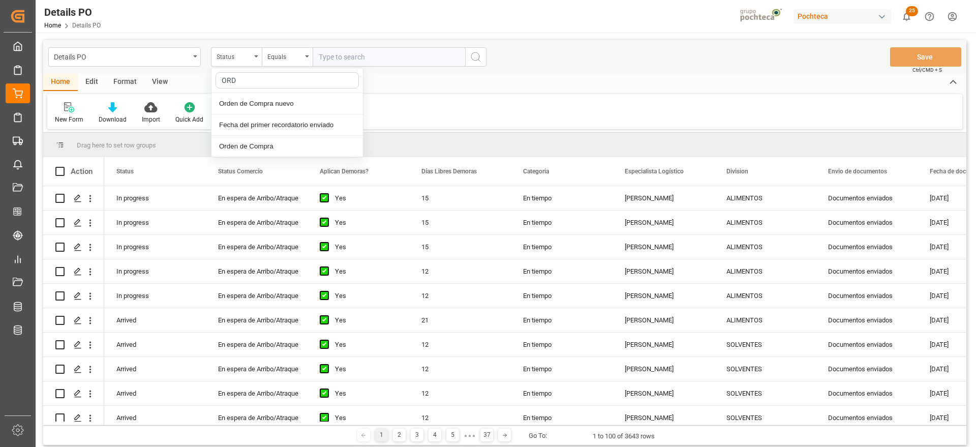
type input "ORDE"
click at [278, 107] on div "Orden de Compra nuevo" at bounding box center [288, 103] width 152 height 21
click at [352, 63] on input "text" at bounding box center [389, 56] width 153 height 19
paste input "5000306132"
type input "5000306132"
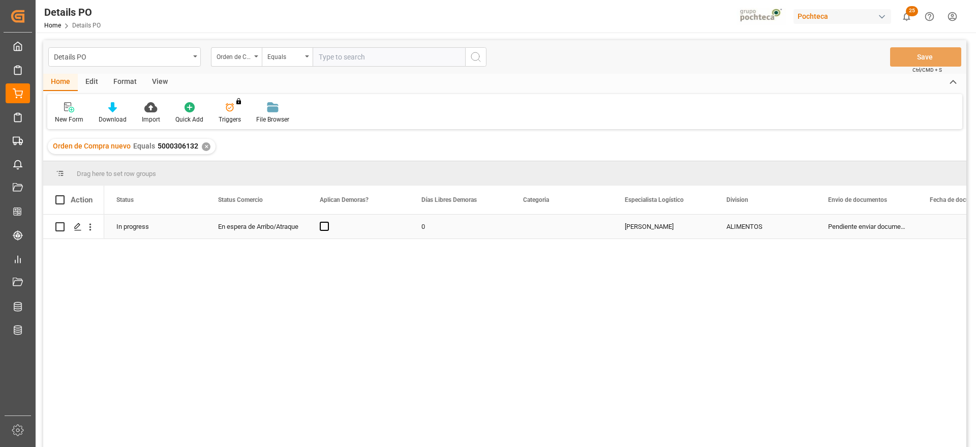
click at [329, 223] on div "Press SPACE to select this row." at bounding box center [359, 227] width 102 height 24
click at [327, 226] on span "Press SPACE to select this row." at bounding box center [324, 226] width 9 height 9
click at [327, 222] on input "Press SPACE to select this row." at bounding box center [327, 222] width 0 height 0
click at [447, 228] on div "0" at bounding box center [460, 227] width 102 height 24
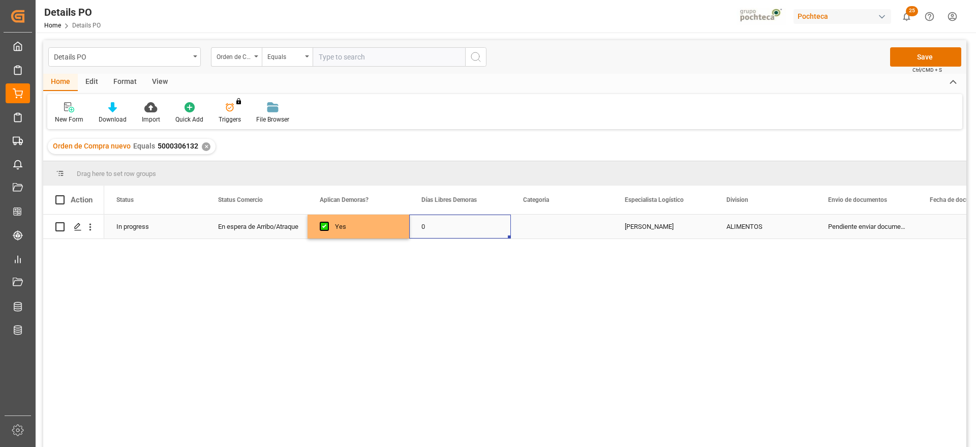
click at [447, 228] on div "0" at bounding box center [460, 227] width 102 height 24
click at [447, 228] on input "0" at bounding box center [459, 232] width 85 height 19
type input "14"
click at [563, 231] on div "Press SPACE to select this row." at bounding box center [562, 227] width 102 height 24
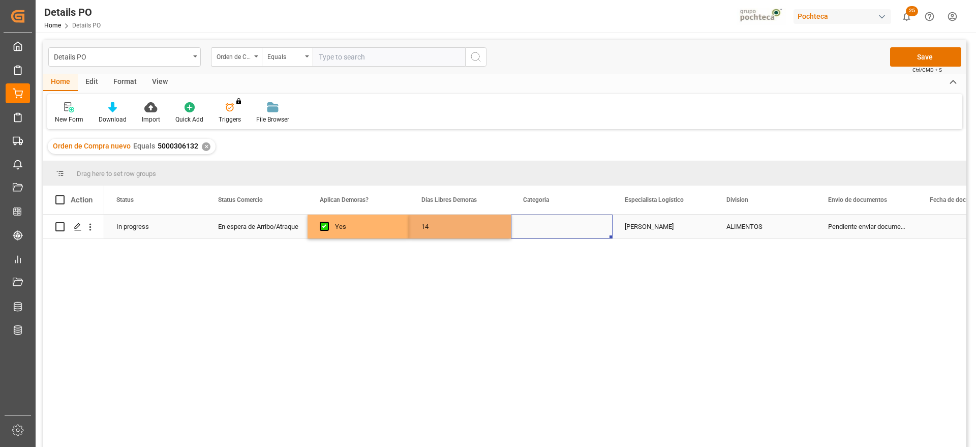
click at [563, 231] on div "Press SPACE to select this row." at bounding box center [562, 227] width 102 height 24
click at [583, 231] on button "Select" at bounding box center [561, 232] width 85 height 19
click at [573, 257] on div "Prioritario" at bounding box center [562, 259] width 74 height 10
click at [598, 230] on button "Prioritario" at bounding box center [561, 232] width 85 height 19
click at [560, 289] on div "En tiempo" at bounding box center [562, 289] width 74 height 10
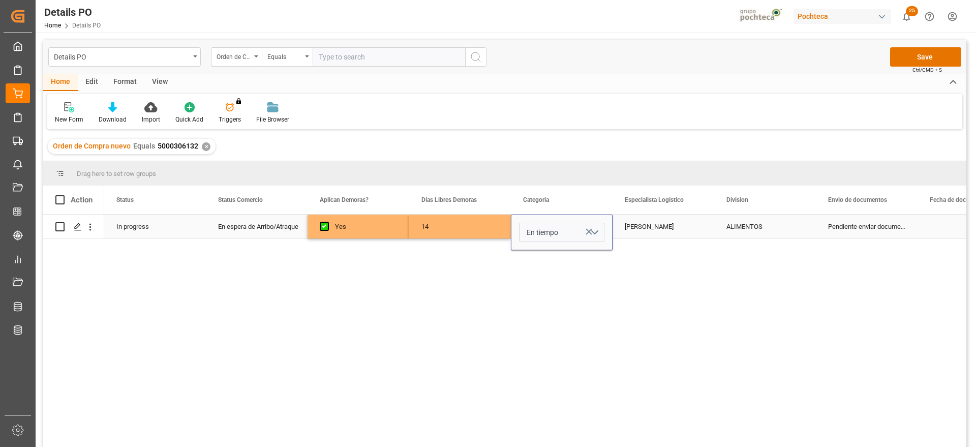
click at [717, 231] on div "ALIMENTOS" at bounding box center [765, 227] width 102 height 24
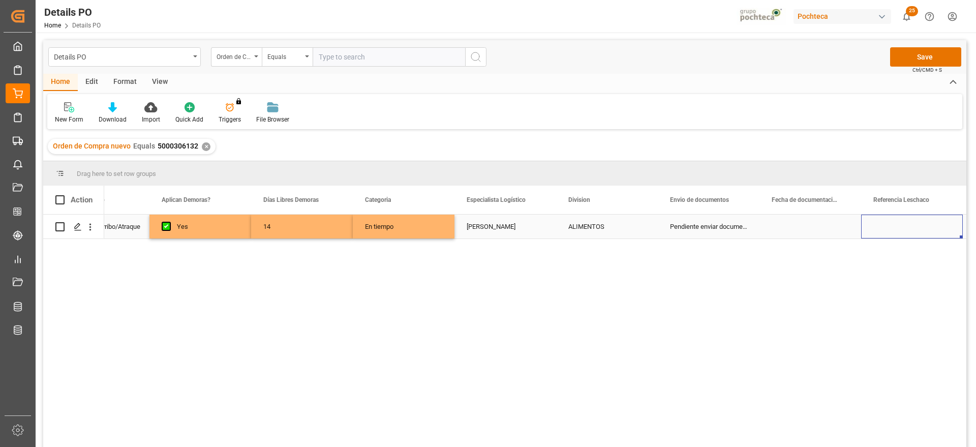
scroll to position [0, 260]
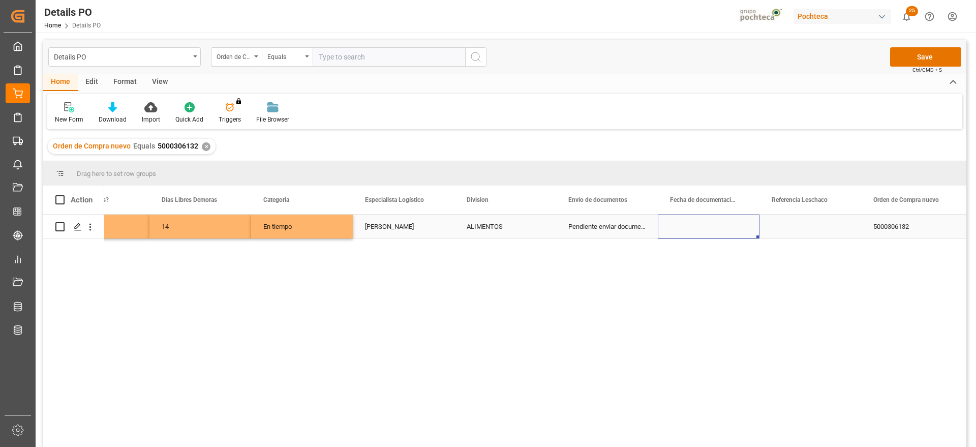
click at [717, 231] on div "Press SPACE to select this row." at bounding box center [709, 227] width 102 height 24
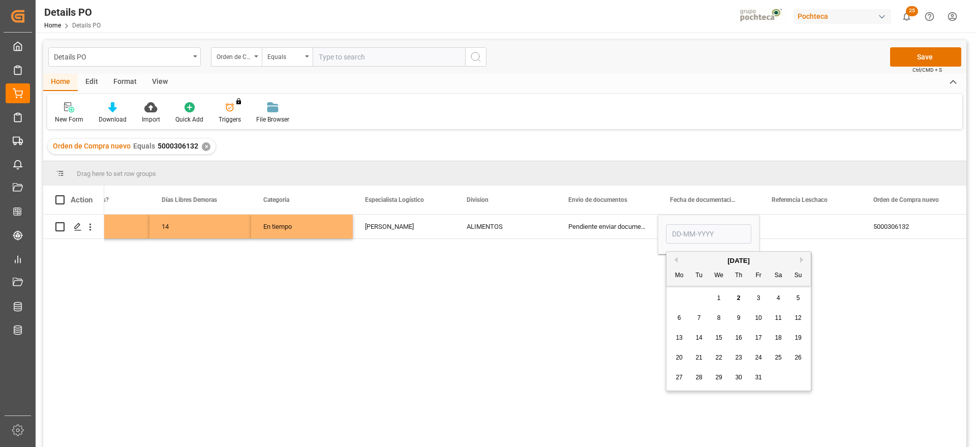
drag, startPoint x: 674, startPoint y: 259, endPoint x: 677, endPoint y: 271, distance: 12.6
click at [674, 258] on button "Previous Month" at bounding box center [675, 260] width 6 height 6
click at [675, 381] on div "29" at bounding box center [679, 378] width 13 height 12
type input "[DATE]"
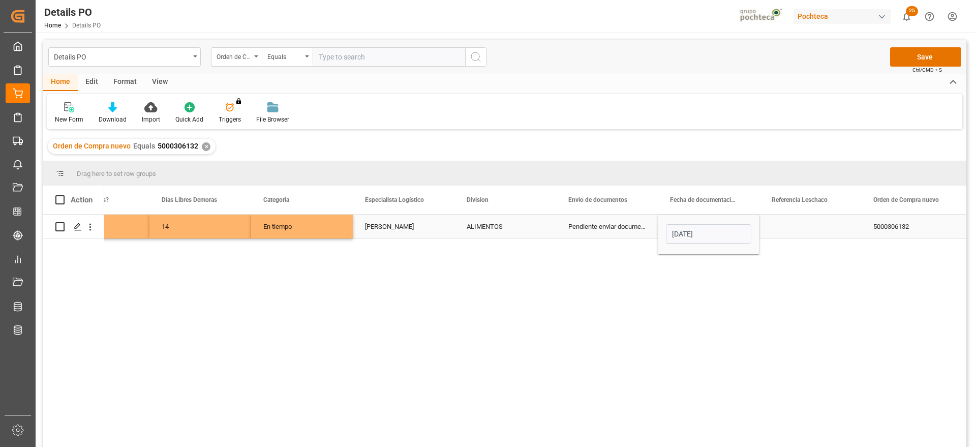
click at [796, 228] on div "Press SPACE to select this row." at bounding box center [811, 227] width 102 height 24
click at [901, 225] on div "5000306132" at bounding box center [912, 227] width 102 height 24
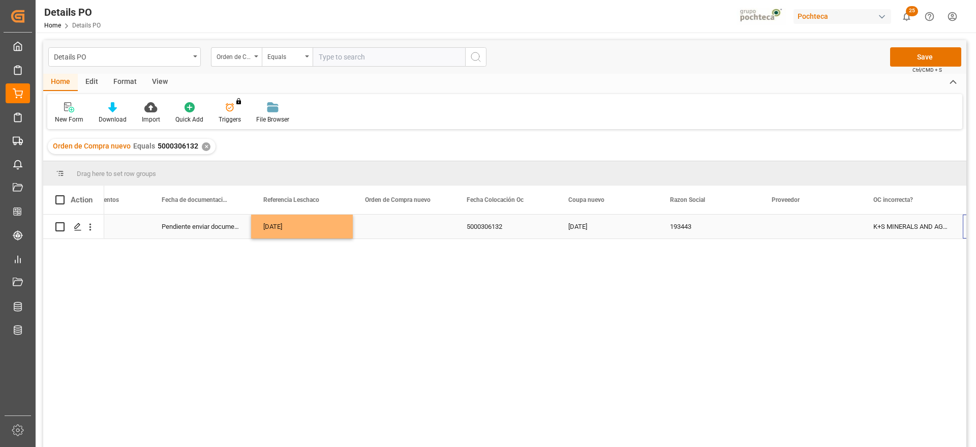
scroll to position [0, 768]
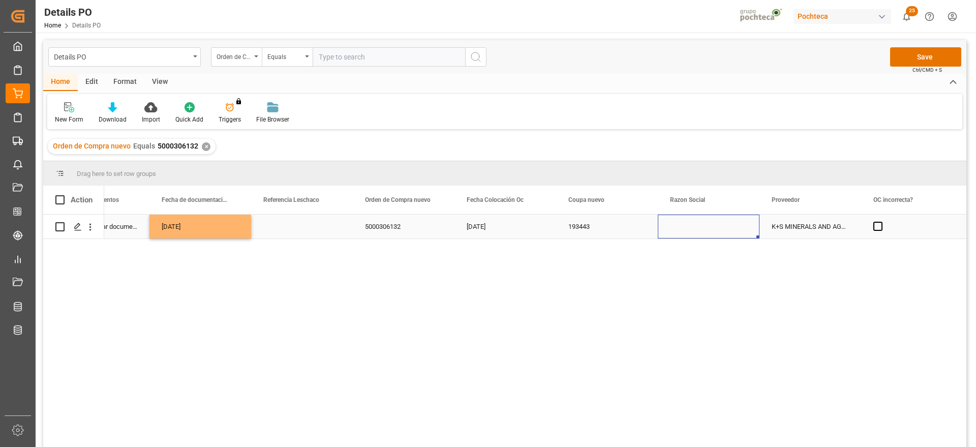
click at [691, 234] on div "Press SPACE to select this row." at bounding box center [709, 227] width 102 height 24
click at [739, 233] on icon "open menu" at bounding box center [741, 233] width 12 height 12
click at [722, 263] on div "Materias Primas" at bounding box center [719, 262] width 104 height 36
type input "Materias Primas"
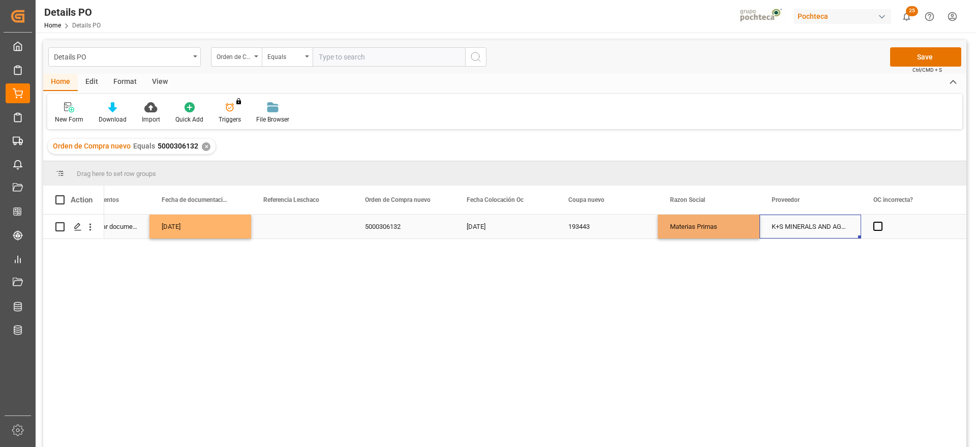
click at [799, 230] on div "K+S MINERALS AND AGRICULTURE GMBH" at bounding box center [811, 227] width 102 height 24
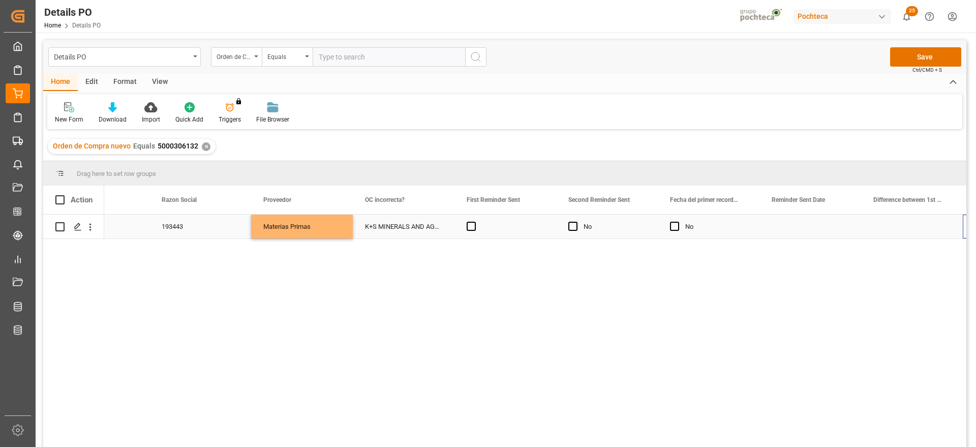
scroll to position [0, 1277]
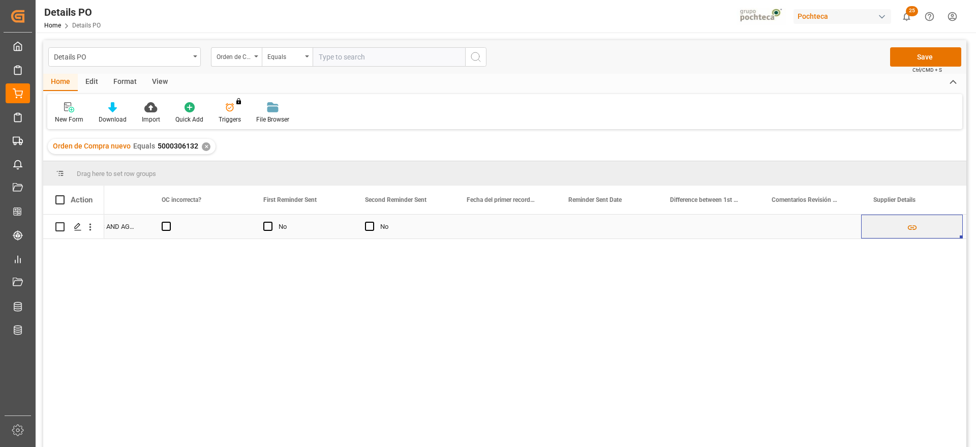
click at [813, 226] on div "Press SPACE to select this row." at bounding box center [811, 227] width 102 height 24
click at [605, 221] on div "Press SPACE to select this row." at bounding box center [607, 227] width 102 height 24
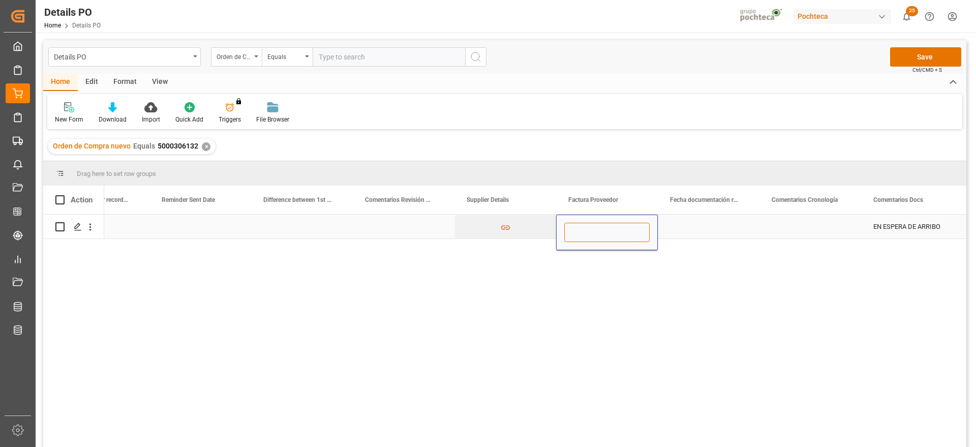
click at [597, 230] on input "Press SPACE to select this row." at bounding box center [606, 232] width 85 height 19
paste input "FAC01661"
type input "FAC01661"
click at [746, 223] on div "Press SPACE to select this row." at bounding box center [709, 227] width 102 height 24
click at [731, 229] on div "Press SPACE to select this row." at bounding box center [709, 227] width 102 height 24
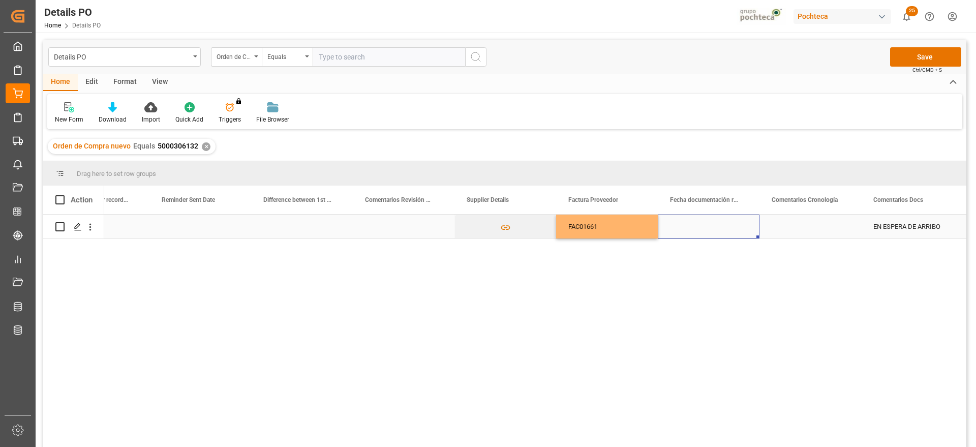
click at [731, 229] on div "Press SPACE to select this row." at bounding box center [709, 227] width 102 height 24
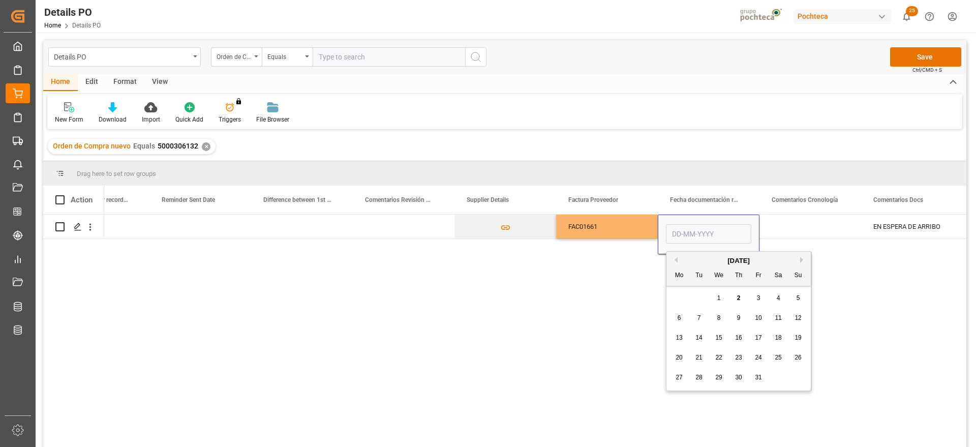
click at [674, 258] on button "Previous Month" at bounding box center [675, 260] width 6 height 6
click at [678, 379] on span "29" at bounding box center [679, 377] width 7 height 7
type input "[DATE]"
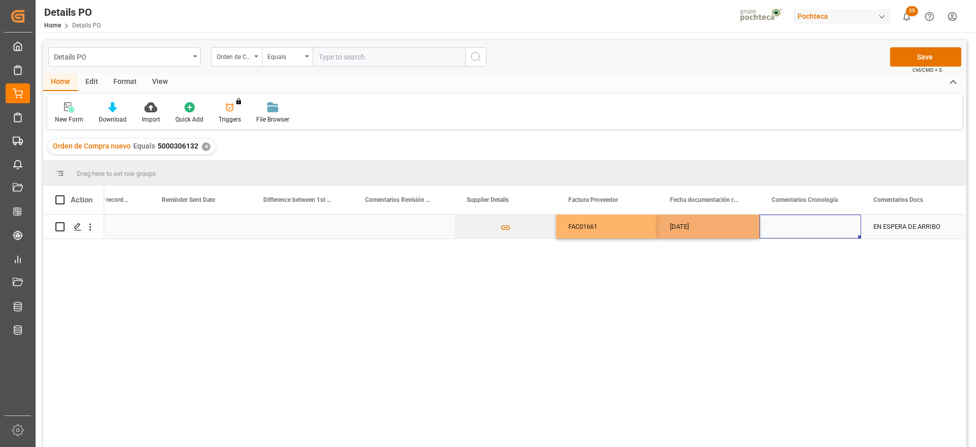
click at [811, 229] on div "Press SPACE to select this row." at bounding box center [811, 227] width 102 height 24
click at [716, 234] on div "[DATE]" at bounding box center [709, 227] width 102 height 24
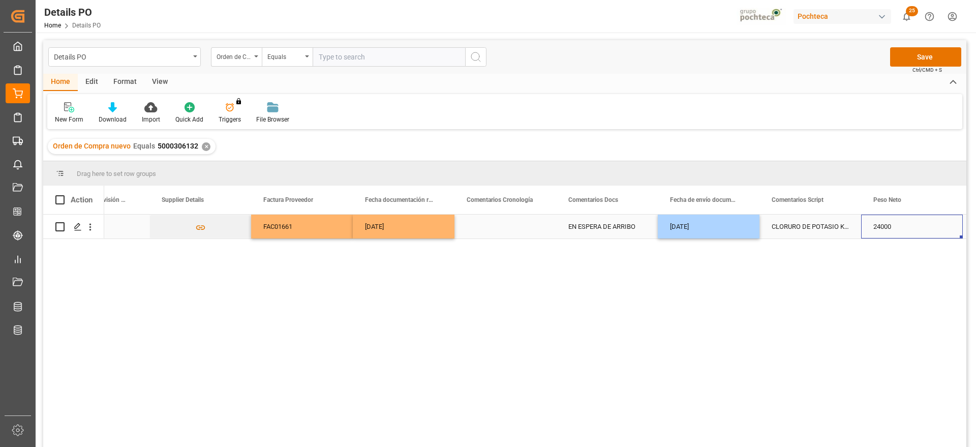
scroll to position [0, 2294]
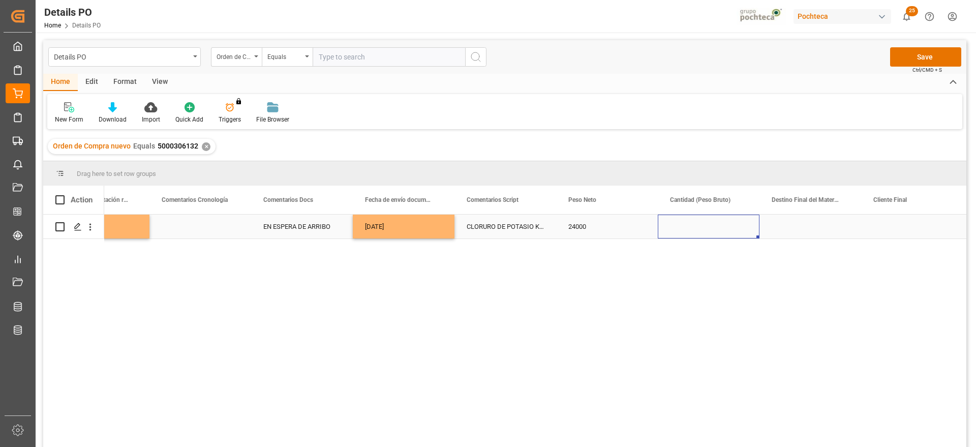
click at [729, 228] on div "Press SPACE to select this row." at bounding box center [709, 227] width 102 height 24
click at [729, 228] on input "Press SPACE to select this row." at bounding box center [708, 232] width 85 height 19
type input "25000"
click at [810, 231] on div "Press SPACE to select this row." at bounding box center [811, 227] width 102 height 24
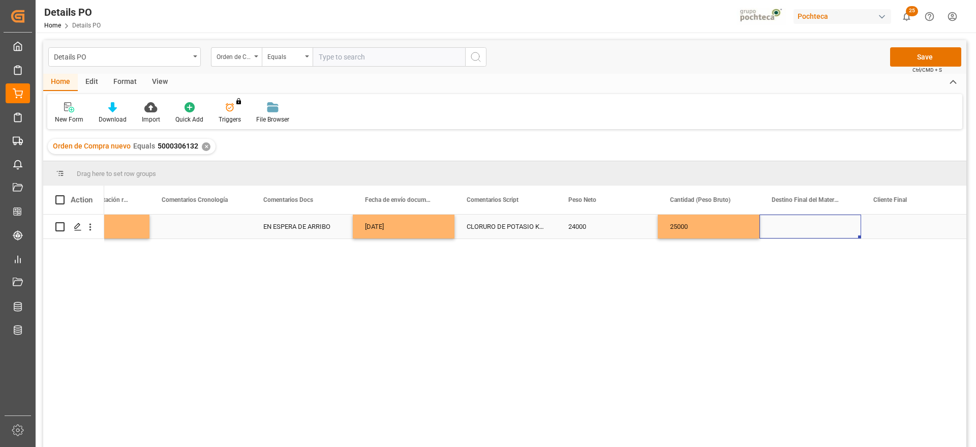
click at [810, 231] on div "Press SPACE to select this row." at bounding box center [811, 227] width 102 height 24
type input "SAN JUAN"
click at [905, 227] on div "Press SPACE to select this row." at bounding box center [912, 227] width 102 height 24
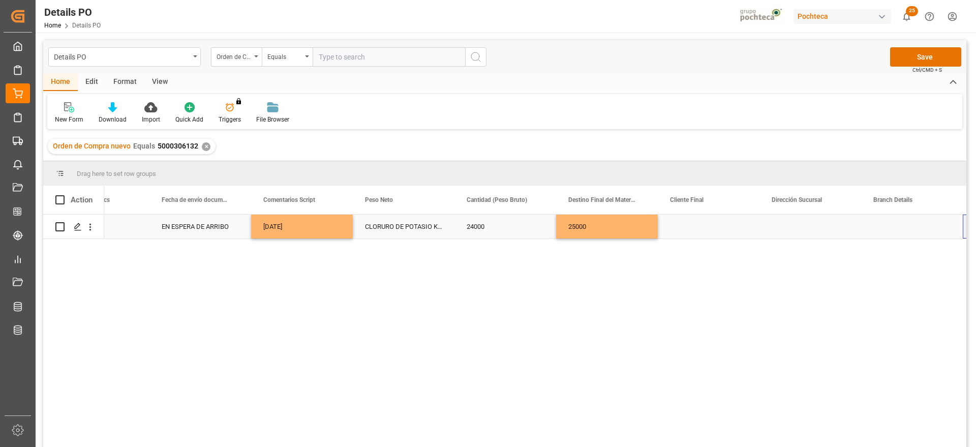
scroll to position [0, 2700]
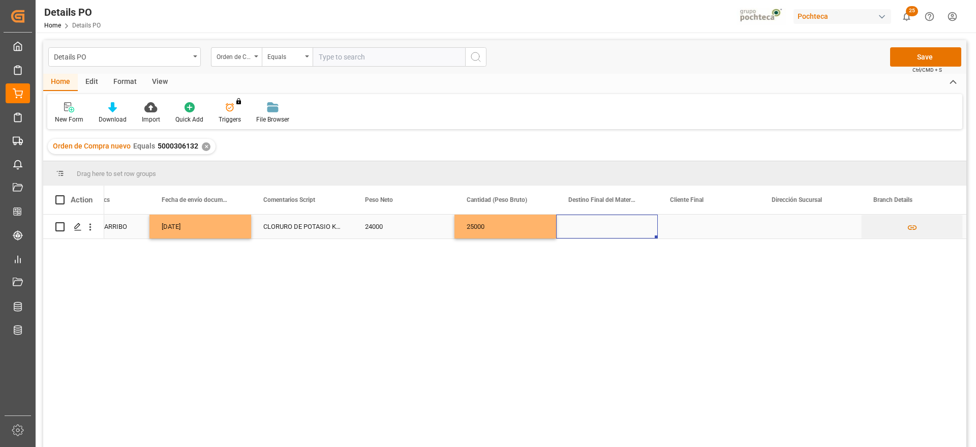
click at [593, 227] on div "Press SPACE to select this row." at bounding box center [607, 227] width 102 height 24
click at [604, 249] on div "San Juan / CDMX" at bounding box center [626, 246] width 123 height 36
type input "San Juan / CDMX"
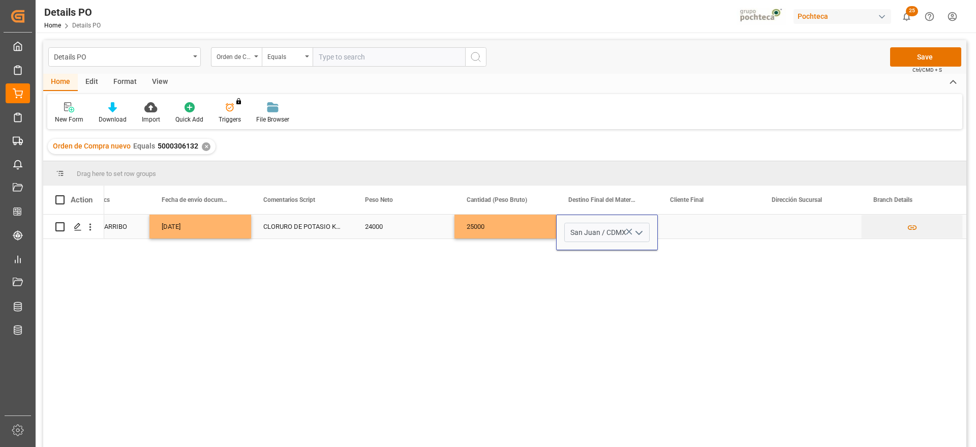
click at [696, 226] on div "Press SPACE to select this row." at bounding box center [709, 227] width 102 height 24
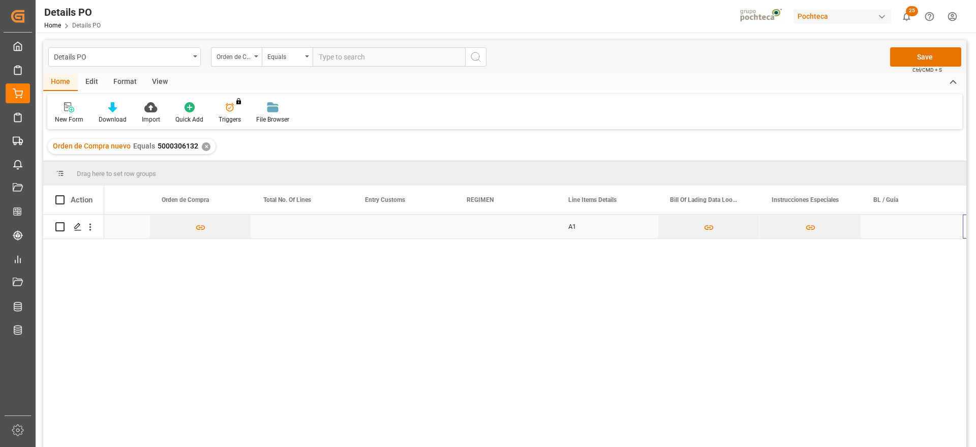
scroll to position [0, 3514]
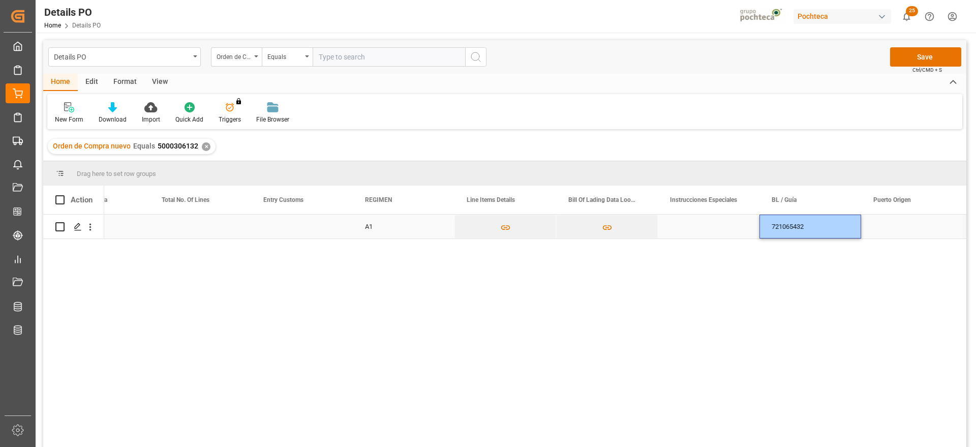
click at [895, 225] on div "Press SPACE to select this row." at bounding box center [912, 227] width 102 height 24
click at [880, 231] on div "Press SPACE to select this row." at bounding box center [912, 227] width 102 height 24
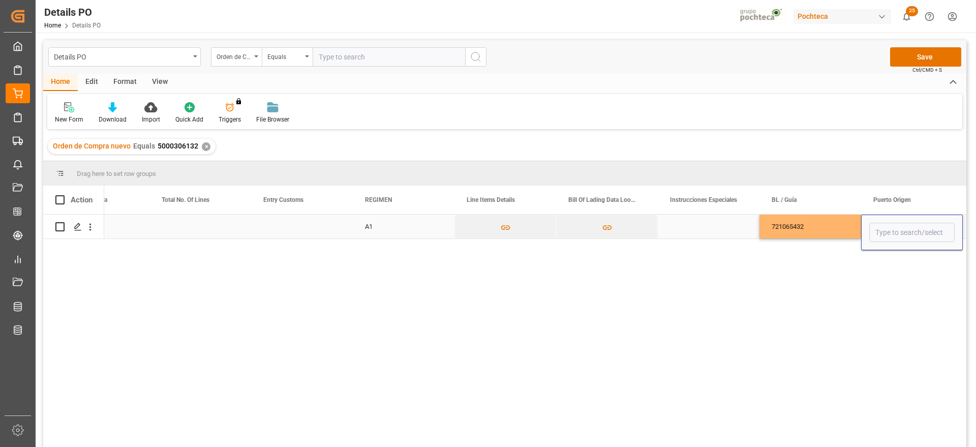
click at [880, 231] on input "Press SPACE to select this row." at bounding box center [911, 232] width 85 height 19
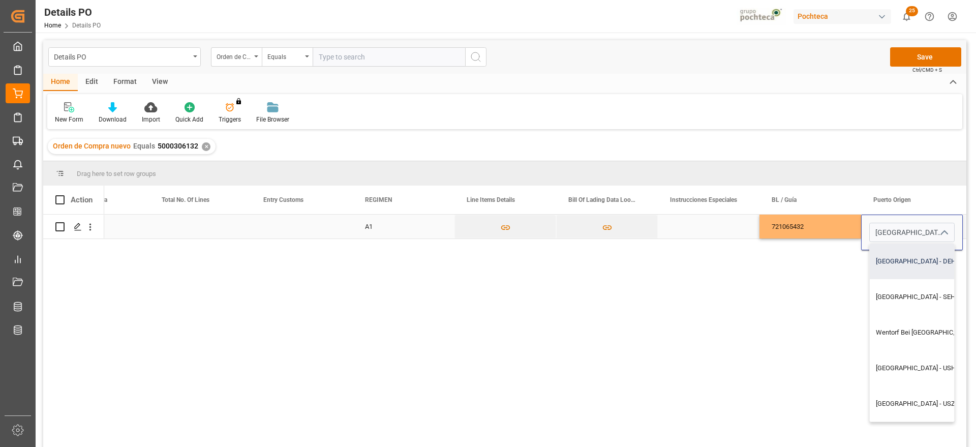
click at [902, 263] on div "Hamburg - DEHAM" at bounding box center [940, 262] width 141 height 36
type input "Hamburg - DEHAM"
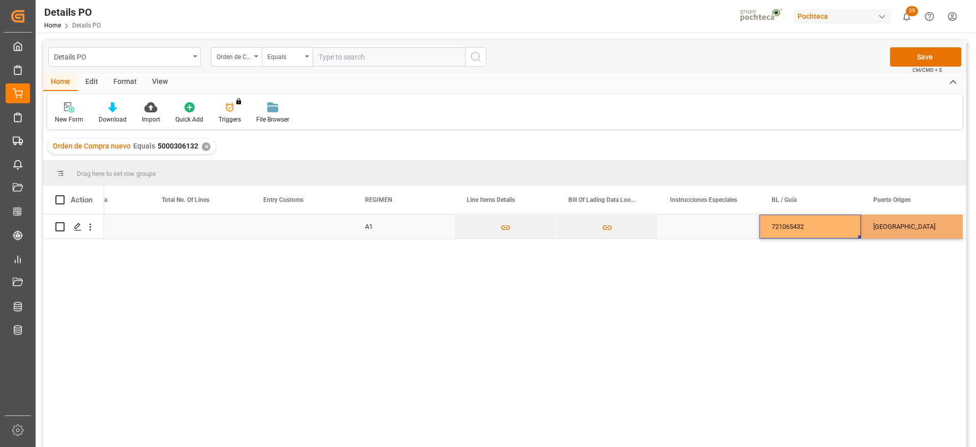
click at [832, 224] on div "721065432" at bounding box center [811, 227] width 102 height 24
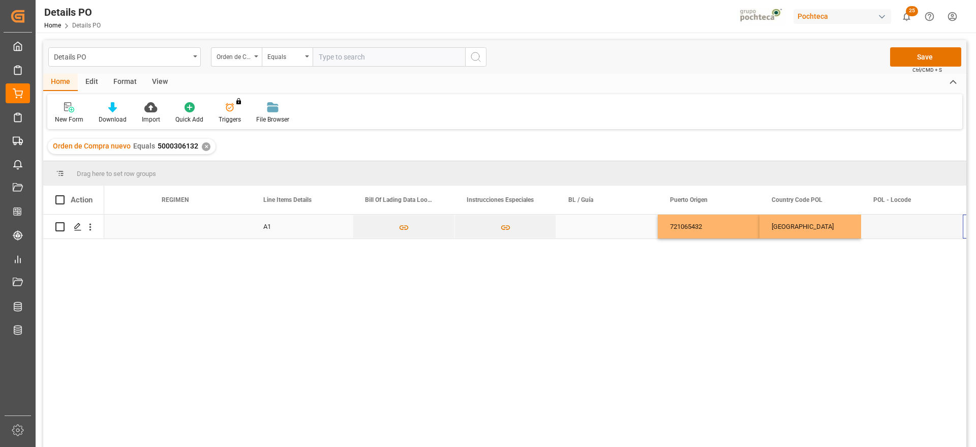
scroll to position [0, 3819]
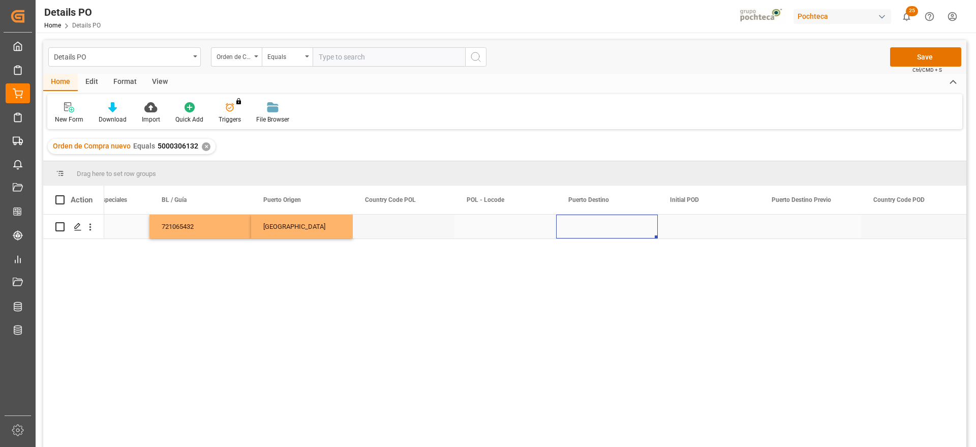
click at [622, 233] on div "Press SPACE to select this row." at bounding box center [607, 227] width 102 height 24
click at [618, 232] on input "Press SPACE to select this row." at bounding box center [606, 232] width 85 height 19
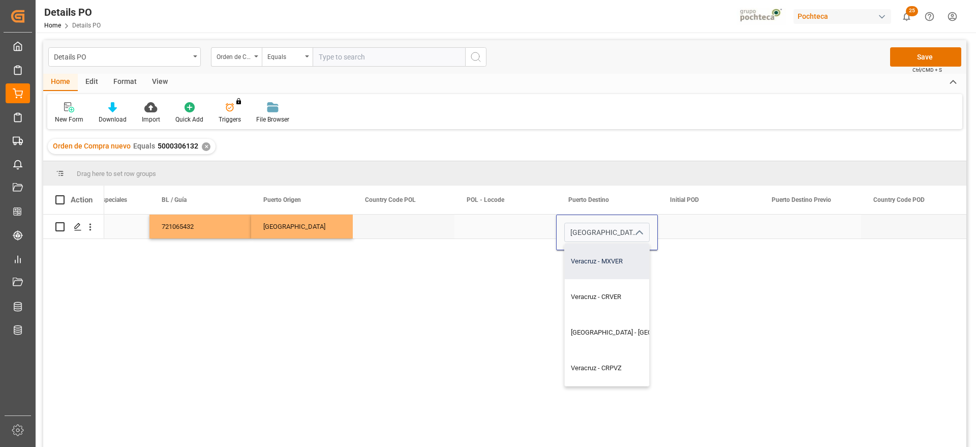
click at [617, 261] on div "Veracruz - MXVER" at bounding box center [635, 262] width 141 height 36
type input "Veracruz - MXVER"
click at [705, 230] on div "Press SPACE to select this row." at bounding box center [709, 227] width 102 height 24
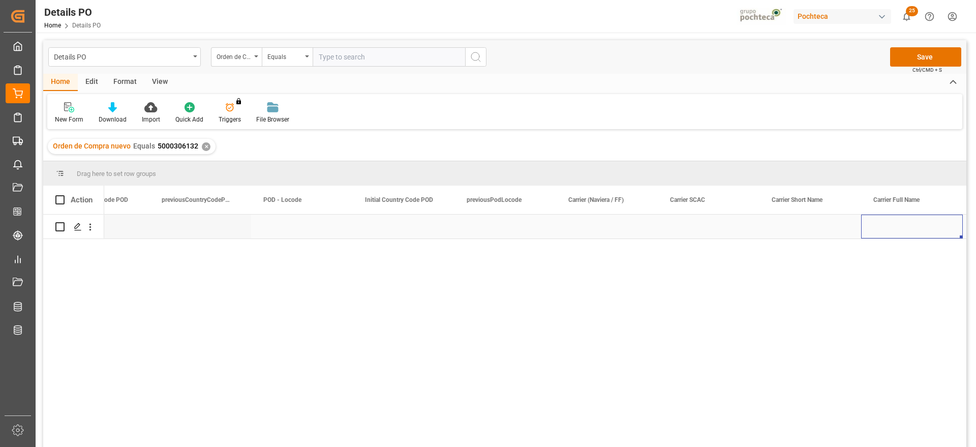
click at [607, 230] on div "Press SPACE to select this row." at bounding box center [607, 227] width 102 height 24
click at [607, 230] on input "Press SPACE to select this row." at bounding box center [606, 232] width 85 height 19
type input "MAERSK"
click at [712, 232] on div "Press SPACE to select this row." at bounding box center [709, 227] width 102 height 24
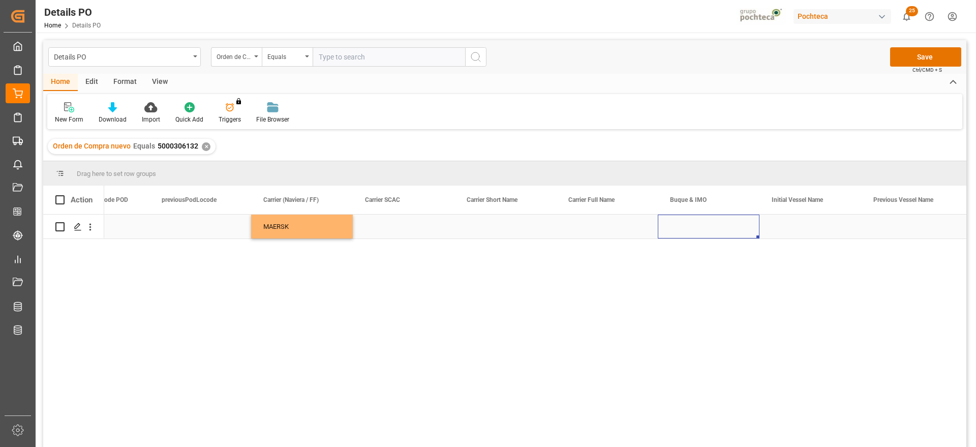
click at [703, 230] on div "Press SPACE to select this row." at bounding box center [709, 227] width 102 height 24
click at [703, 230] on input "Press SPACE to select this row." at bounding box center [708, 232] width 85 height 19
type input "GSL MARIA"
click at [790, 235] on div "Press SPACE to select this row." at bounding box center [811, 227] width 102 height 24
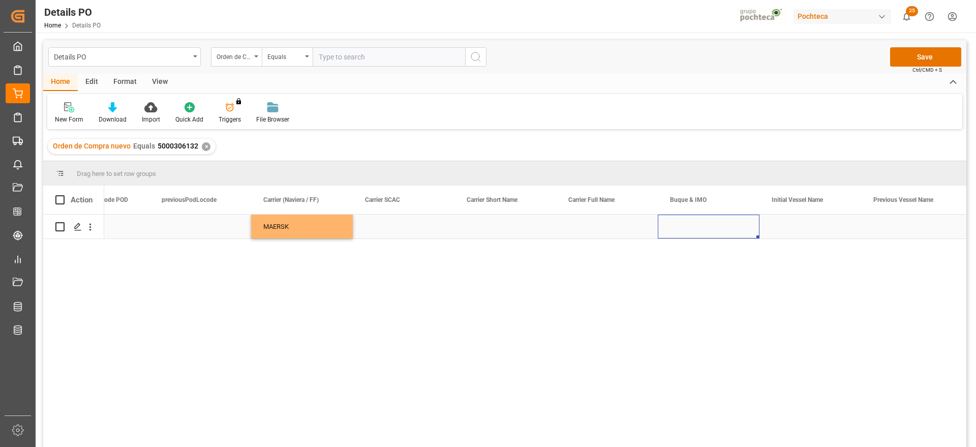
click at [727, 232] on div "Press SPACE to select this row." at bounding box center [709, 227] width 102 height 24
click at [698, 234] on input "Press SPACE to select this row." at bounding box center [708, 232] width 85 height 19
click at [726, 250] on div "GSL MARIA - 9231236" at bounding box center [719, 262] width 105 height 36
type input "GSL MARIA - 9231236"
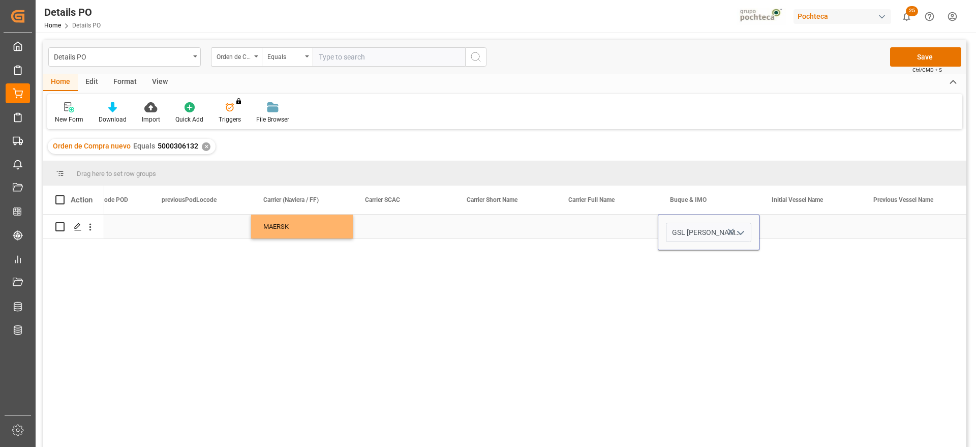
click at [805, 226] on div "Press SPACE to select this row." at bounding box center [811, 227] width 102 height 24
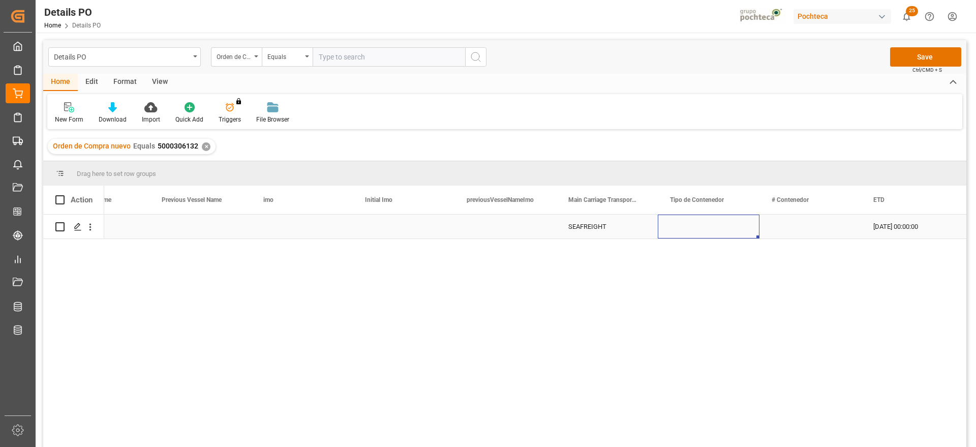
click at [713, 235] on div "Press SPACE to select this row." at bounding box center [709, 227] width 102 height 24
click at [737, 232] on icon "open menu" at bounding box center [741, 233] width 12 height 12
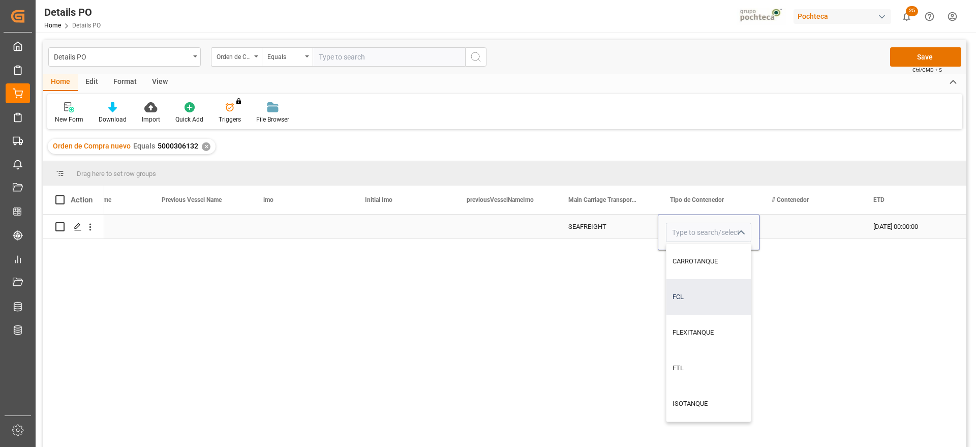
click at [706, 299] on div "FCL" at bounding box center [709, 297] width 84 height 36
type input "FCL"
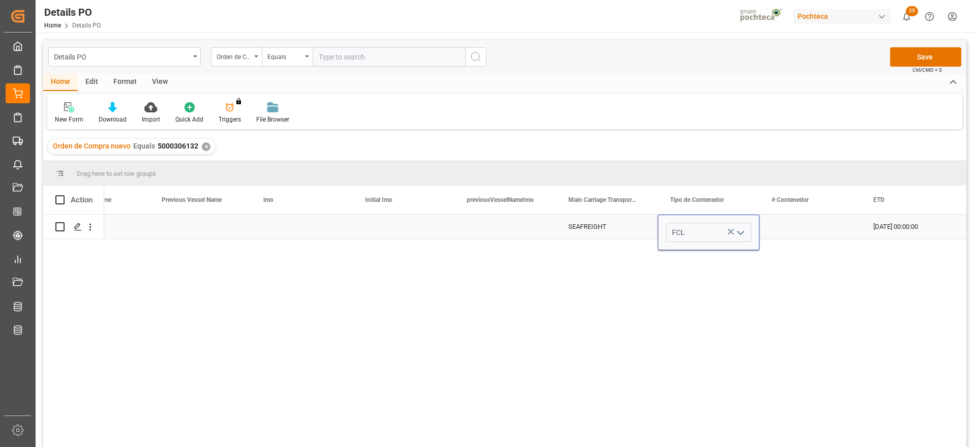
click at [793, 227] on div "Press SPACE to select this row." at bounding box center [811, 227] width 102 height 24
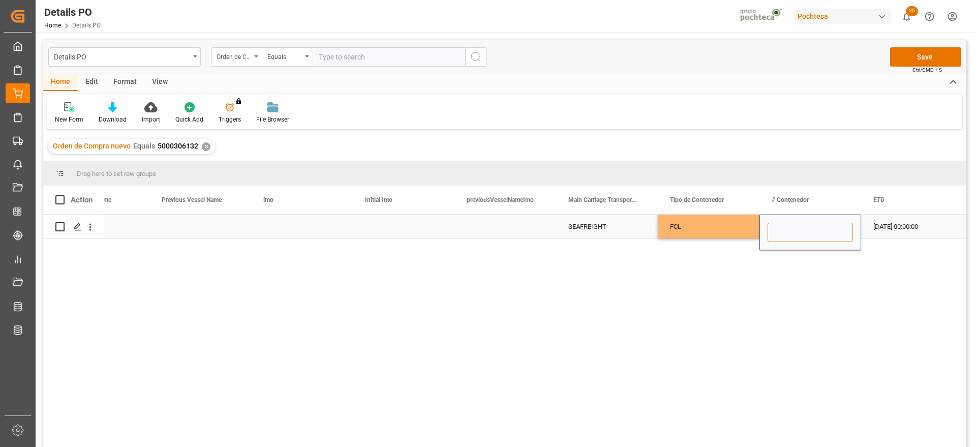
click at [816, 230] on input "Press SPACE to select this row." at bounding box center [810, 232] width 85 height 19
click at [789, 234] on input "Press SPACE to select this row." at bounding box center [810, 232] width 85 height 19
paste input "MRKU 982150-4"
click at [793, 232] on input "MRKU 982150-4" at bounding box center [810, 232] width 85 height 19
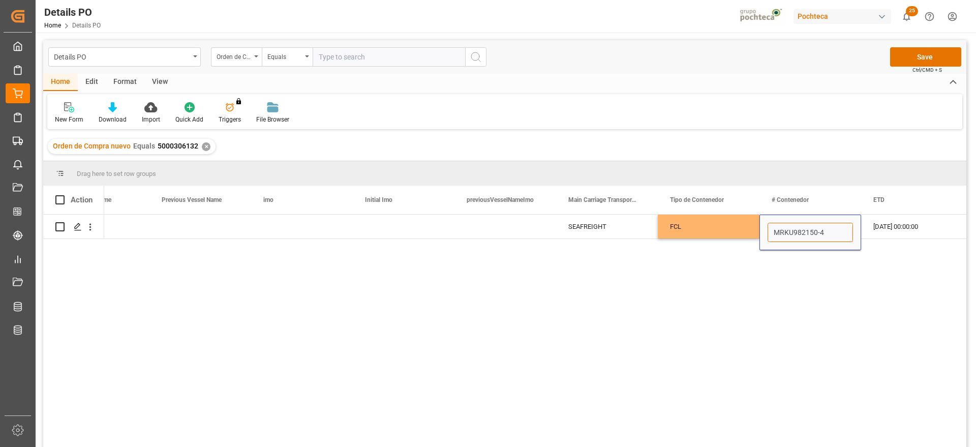
type input "MRKU9821504"
click at [908, 231] on div "[DATE] 00:00:00" at bounding box center [912, 227] width 102 height 24
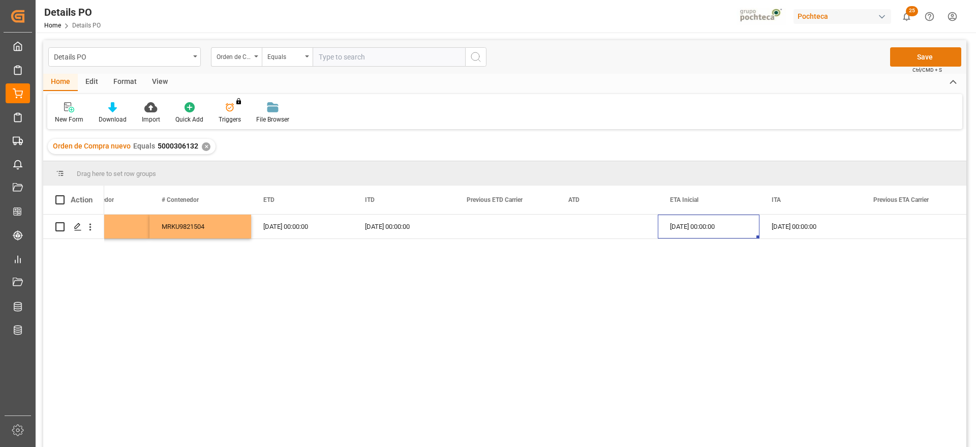
click at [940, 51] on button "Save" at bounding box center [925, 56] width 71 height 19
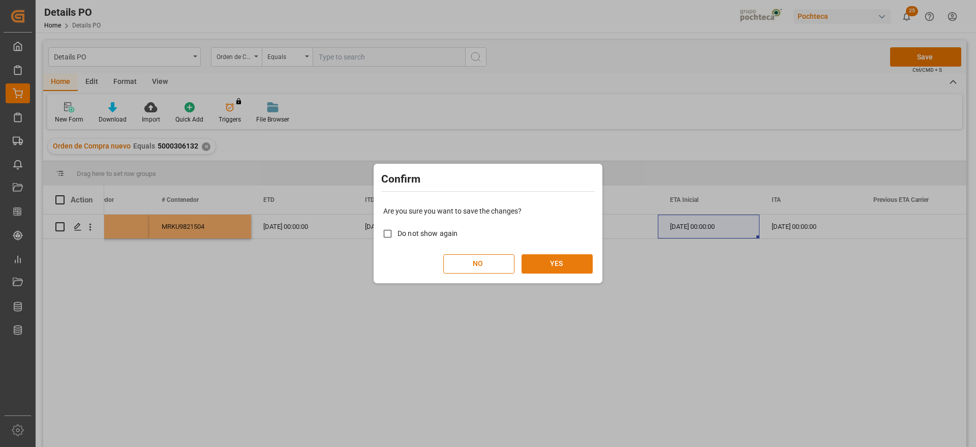
click at [551, 263] on button "YES" at bounding box center [557, 263] width 71 height 19
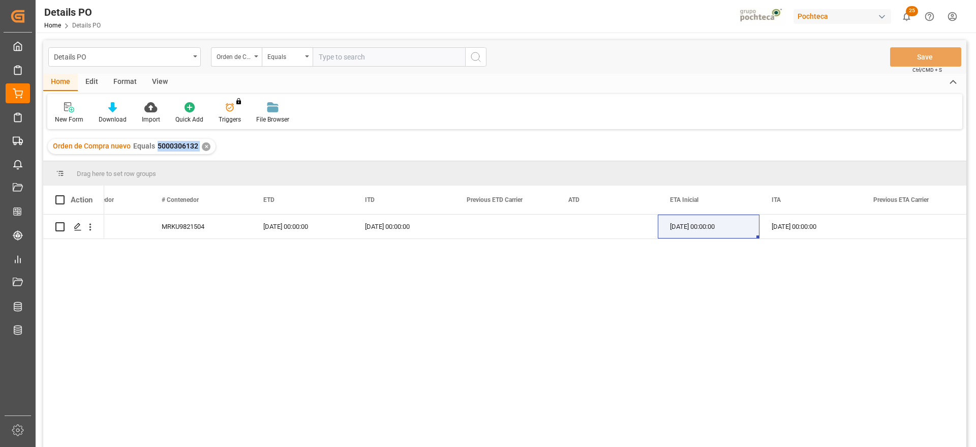
drag, startPoint x: 198, startPoint y: 148, endPoint x: 156, endPoint y: 144, distance: 42.9
click at [156, 144] on div "Orden de Compra nuevo Equals 5000306132 ✕" at bounding box center [132, 146] width 168 height 15
copy span "5000306132"
click at [93, 226] on icon "open menu" at bounding box center [90, 227] width 11 height 11
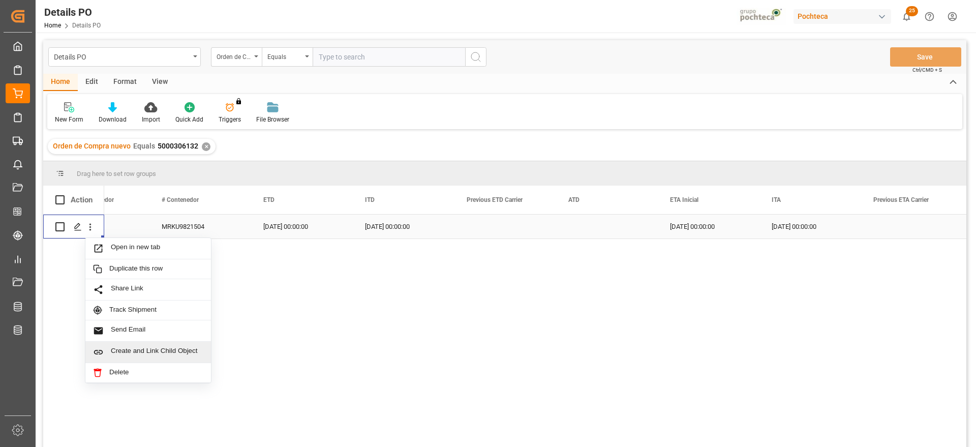
click at [150, 348] on span "Create and Link Child Object" at bounding box center [157, 352] width 93 height 11
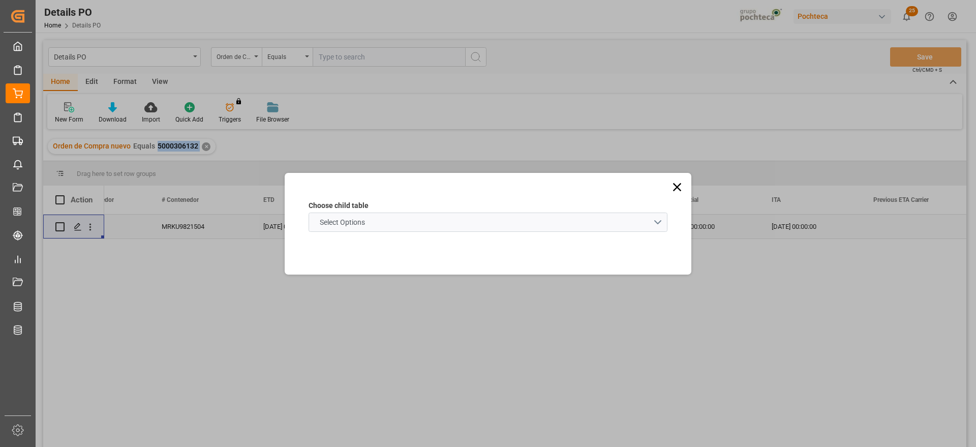
click at [339, 227] on span "Select Options" at bounding box center [342, 222] width 55 height 11
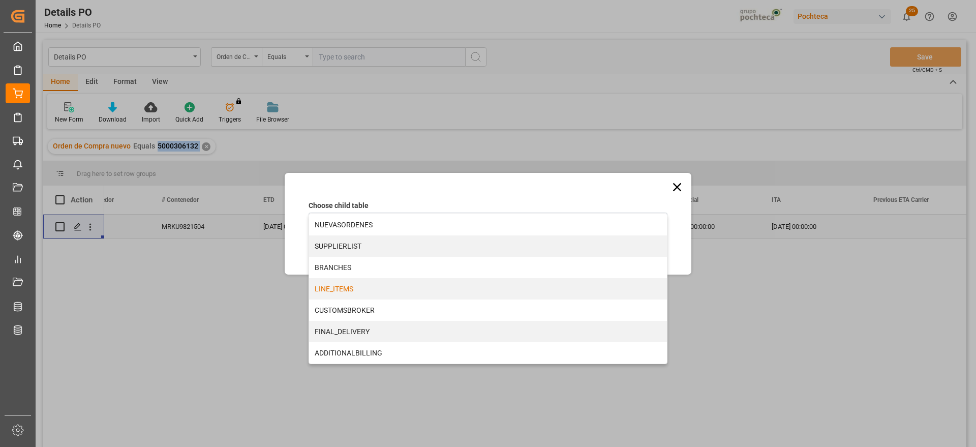
click at [354, 291] on div "LINE_ITEMS" at bounding box center [488, 288] width 358 height 21
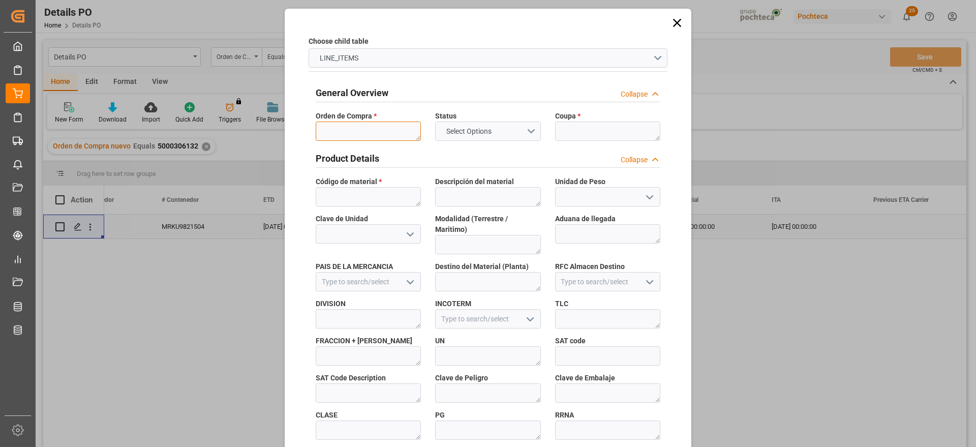
click at [370, 125] on textarea at bounding box center [368, 131] width 105 height 19
type textarea "V"
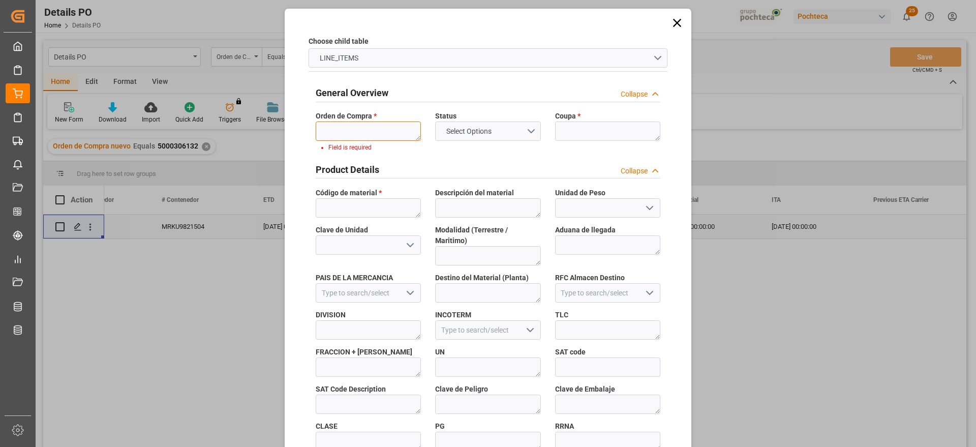
paste textarea "5000306132"
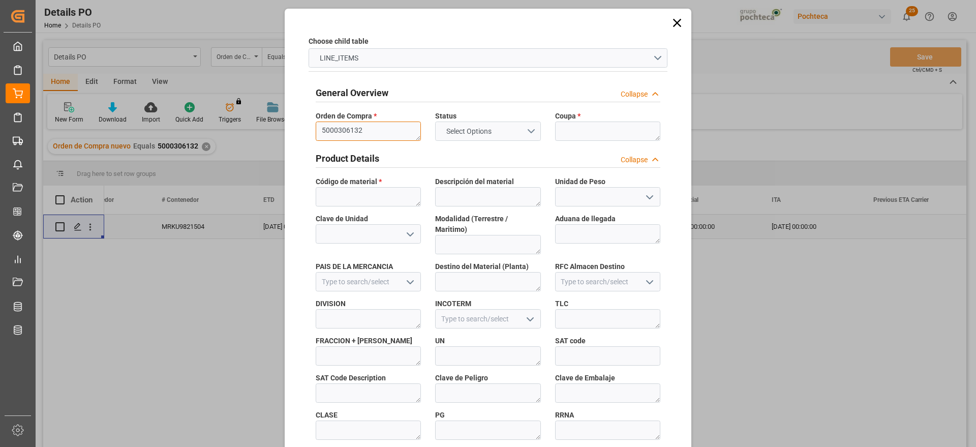
scroll to position [0, 0]
type textarea "5000306132"
click at [586, 130] on textarea at bounding box center [607, 131] width 105 height 19
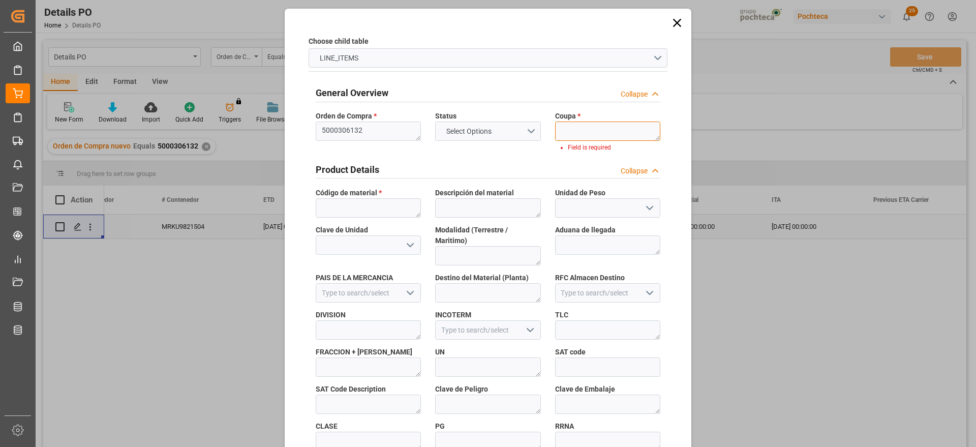
paste textarea "193443"
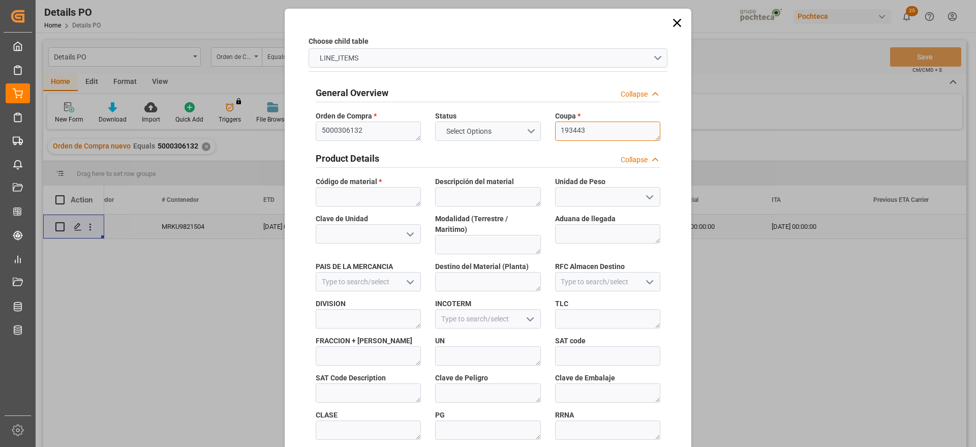
type textarea "193443"
click at [355, 197] on textarea at bounding box center [368, 196] width 105 height 19
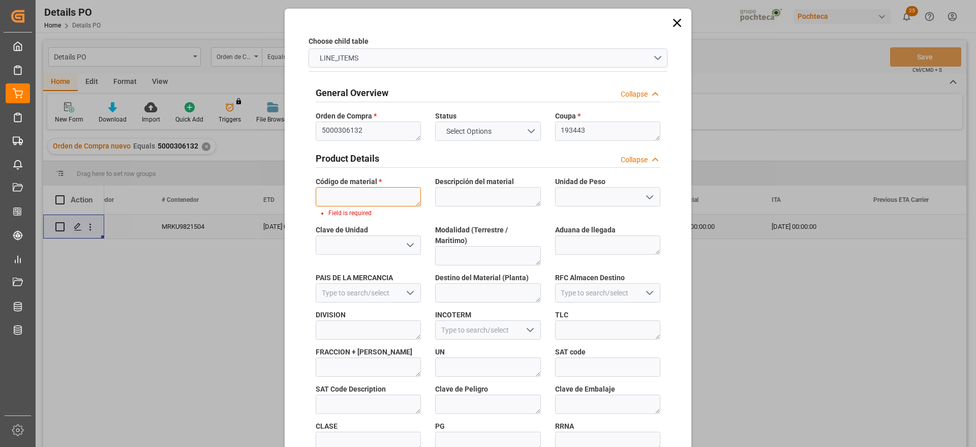
paste textarea "62591"
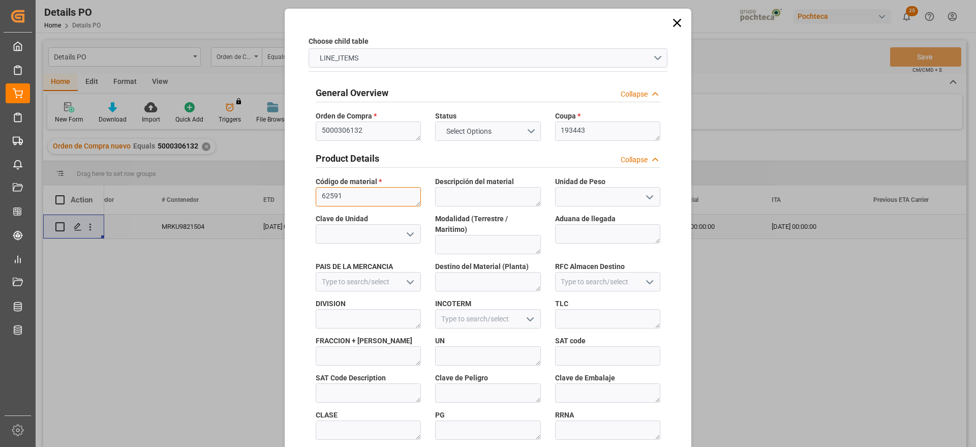
type textarea "62591"
click at [673, 214] on div "Choose child table LINE_ITEMS General Overview Collapse Orden de Compra * 50003…" at bounding box center [488, 446] width 402 height 871
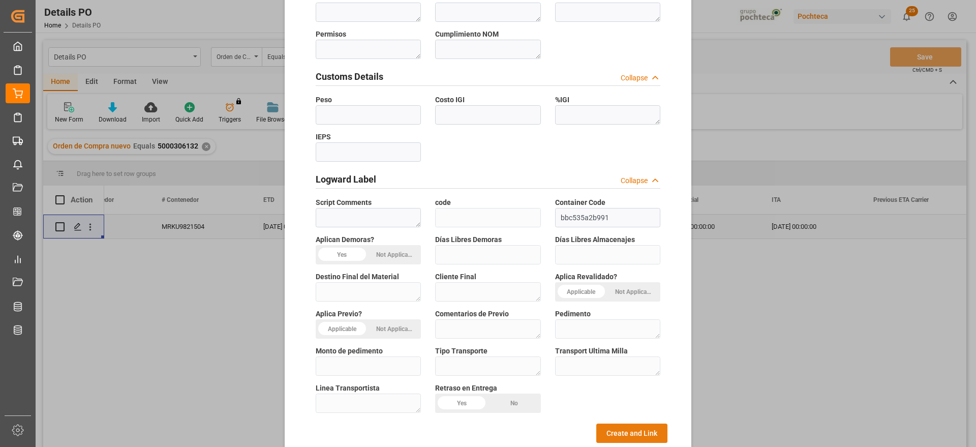
scroll to position [436, 0]
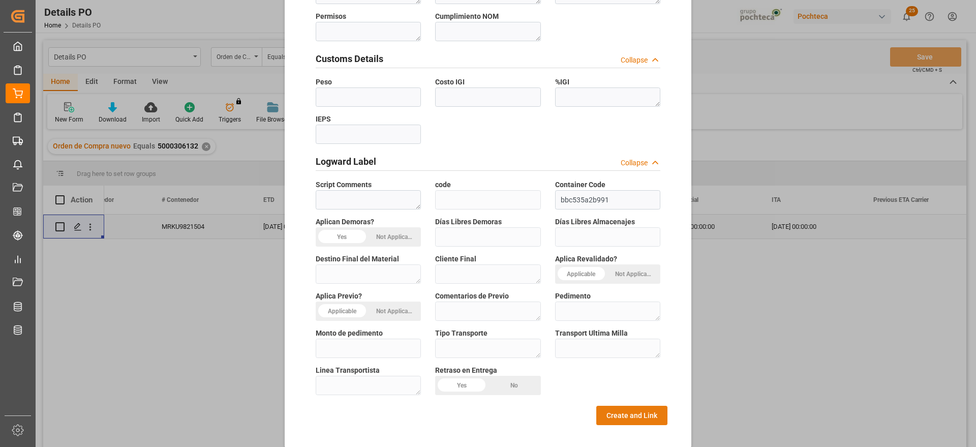
click at [631, 406] on button "Create and Link" at bounding box center [631, 415] width 71 height 19
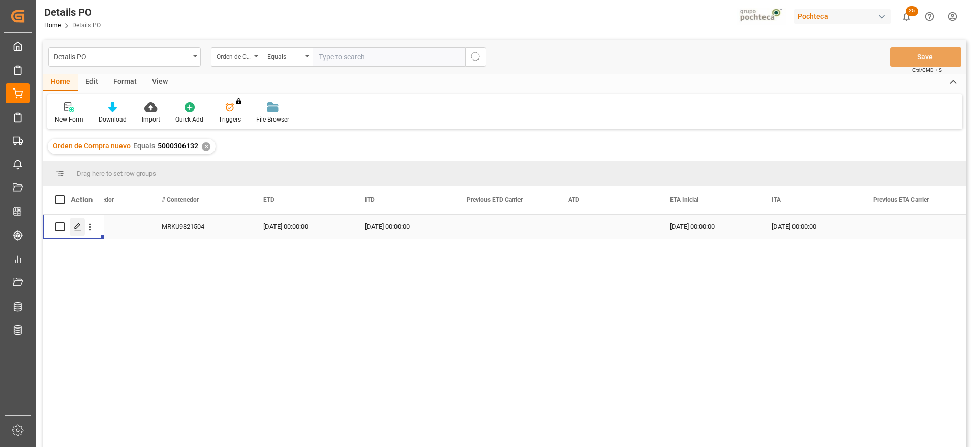
click at [81, 223] on div "Press SPACE to select this row." at bounding box center [77, 227] width 15 height 19
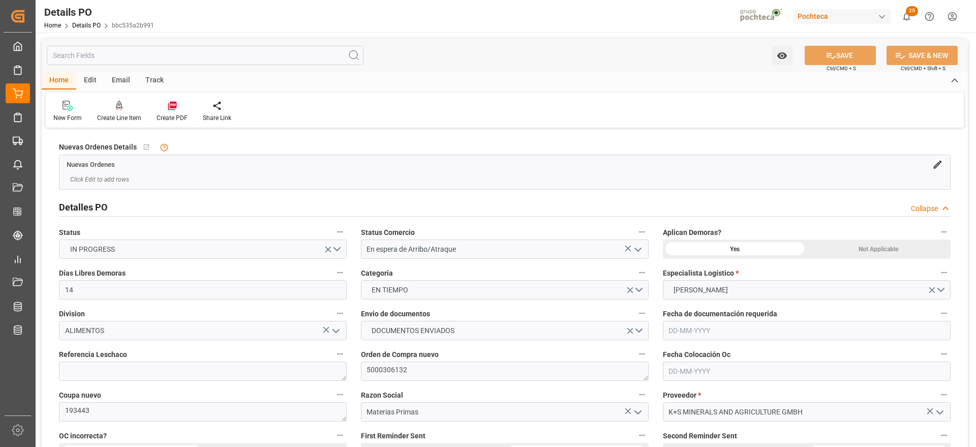
type input "14"
type input "[DATE]"
type input "15-07-2025"
type input "[DATE]"
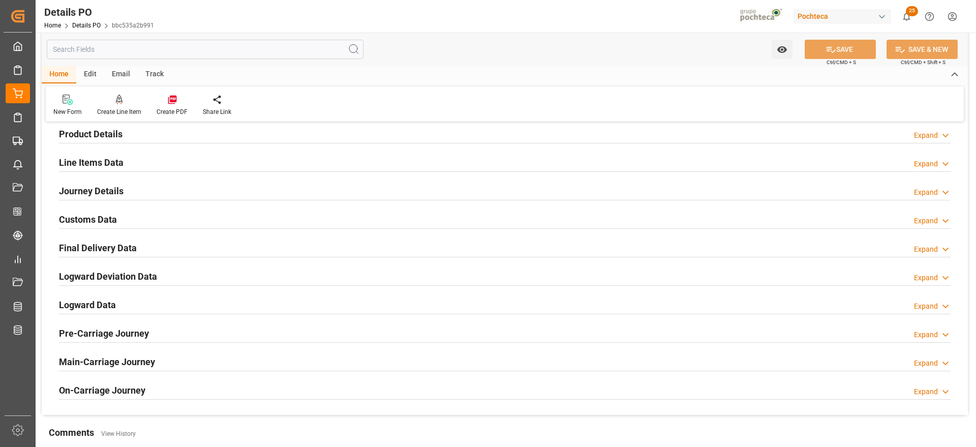
scroll to position [636, 0]
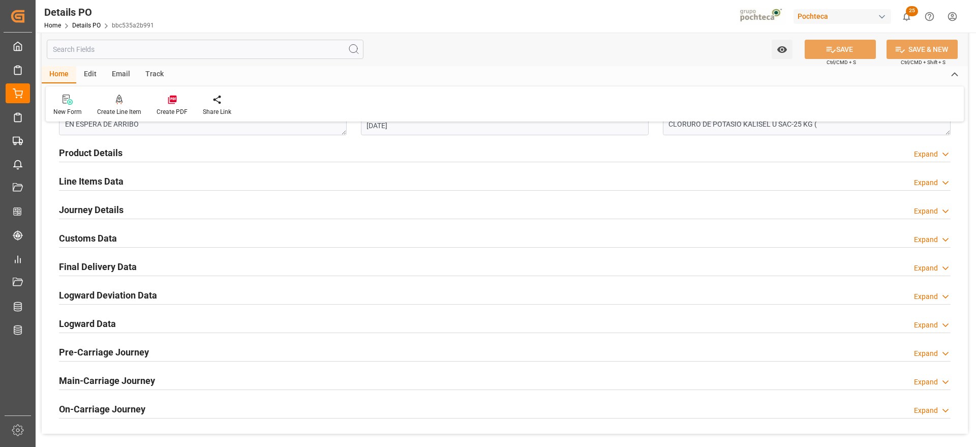
click at [100, 238] on h2 "Customs Data" at bounding box center [88, 238] width 58 height 14
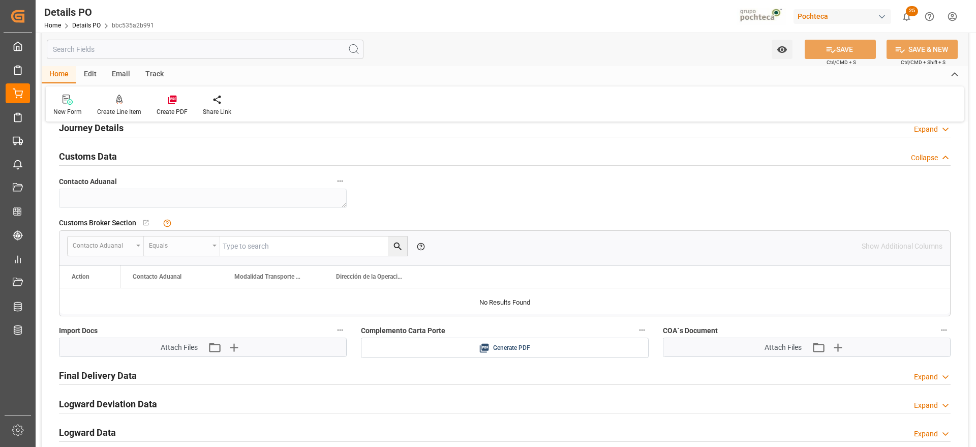
scroll to position [699, 0]
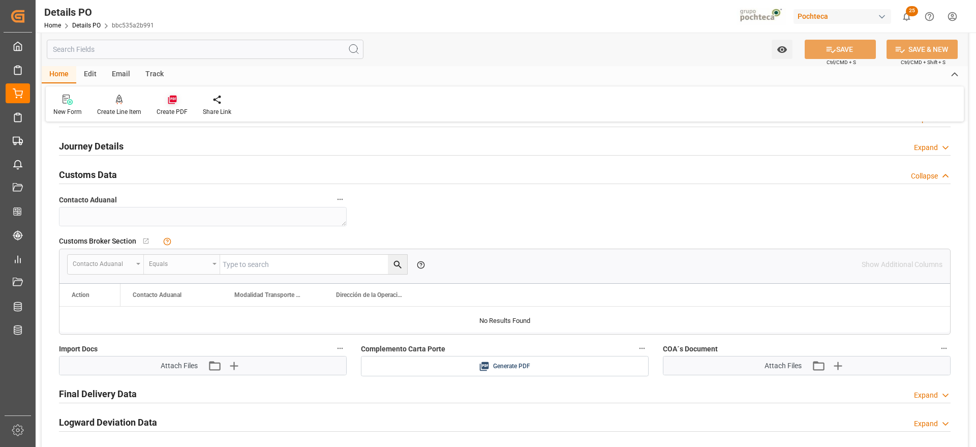
click at [177, 106] on div "Create PDF" at bounding box center [172, 105] width 46 height 22
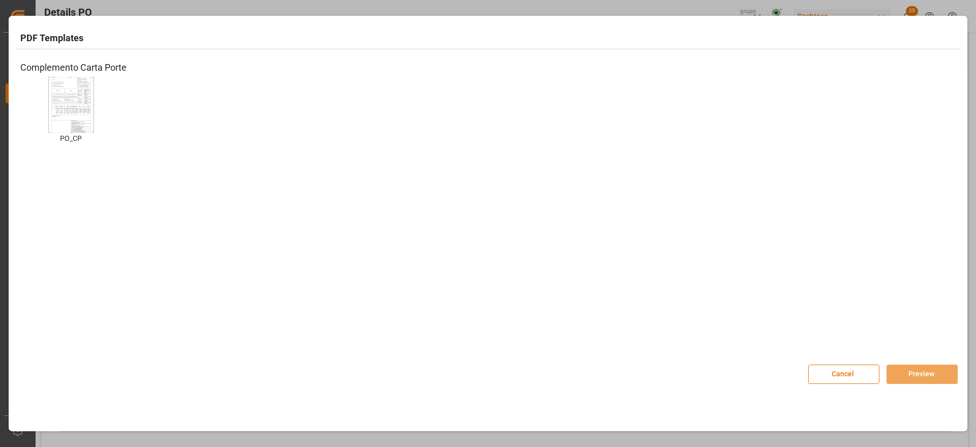
click at [71, 101] on img at bounding box center [71, 104] width 41 height 57
click at [925, 379] on button "Preview" at bounding box center [922, 374] width 71 height 19
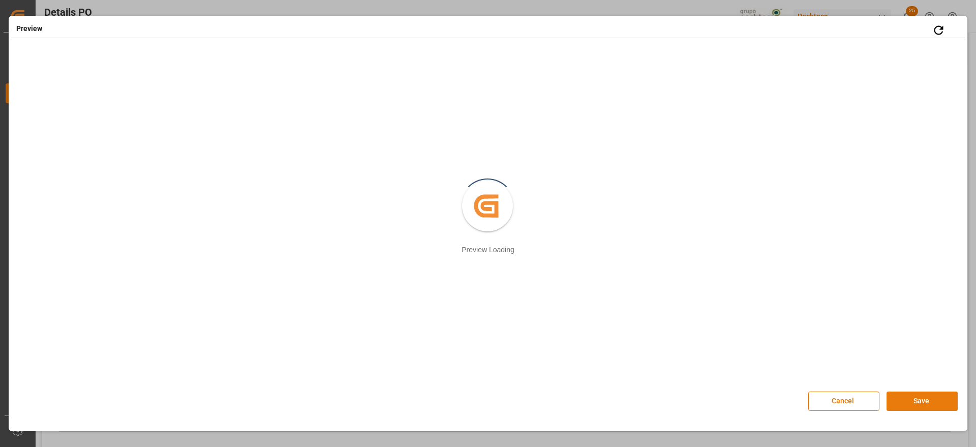
click at [925, 403] on button "Save" at bounding box center [922, 400] width 71 height 19
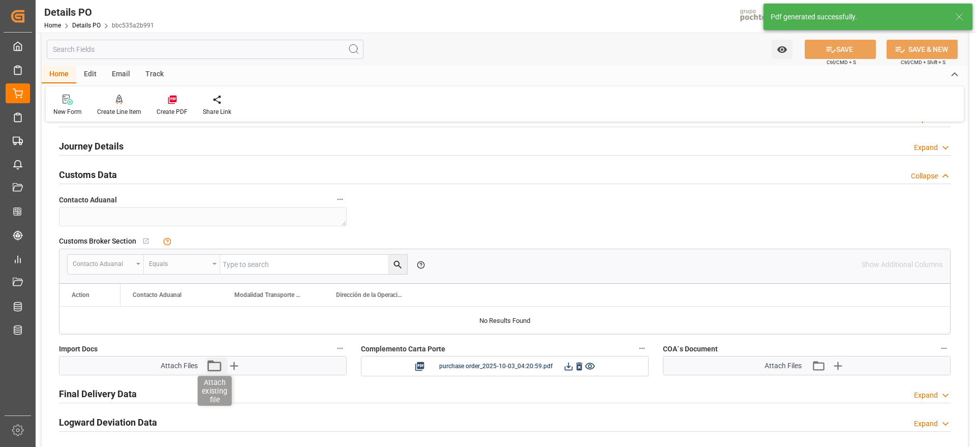
click at [214, 366] on icon "button" at bounding box center [214, 365] width 16 height 16
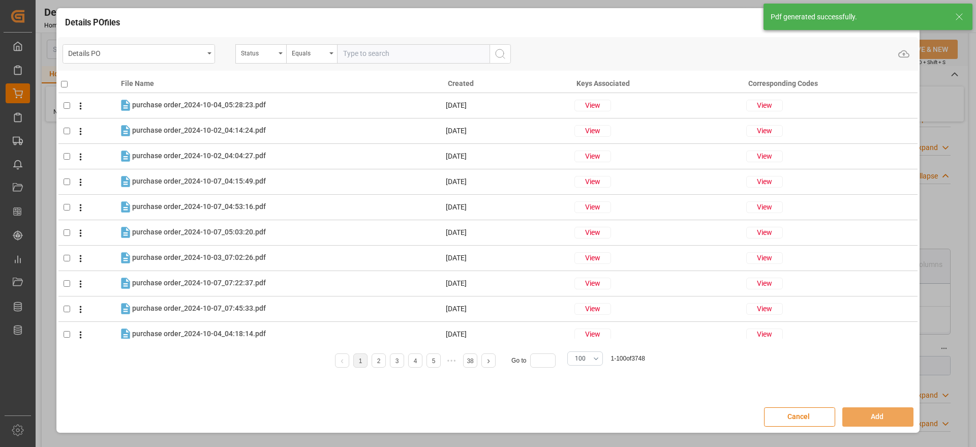
click at [797, 425] on button "Cancel" at bounding box center [799, 416] width 71 height 19
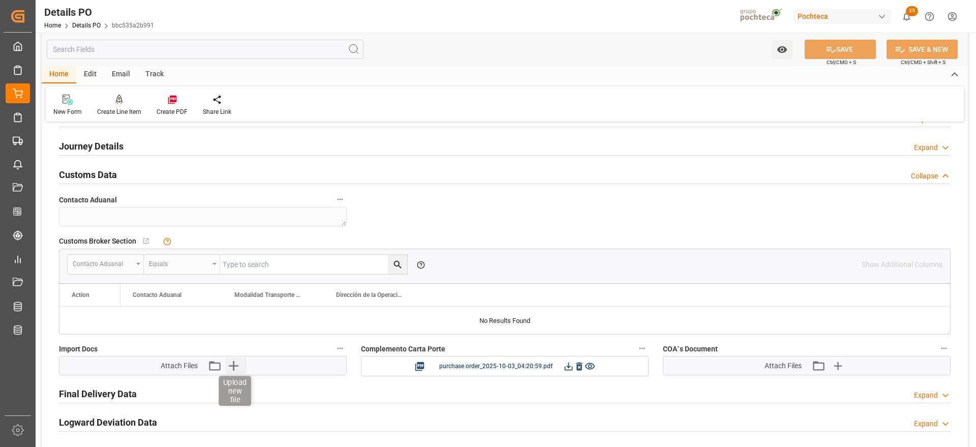
click at [234, 367] on icon "button" at bounding box center [234, 366] width 10 height 10
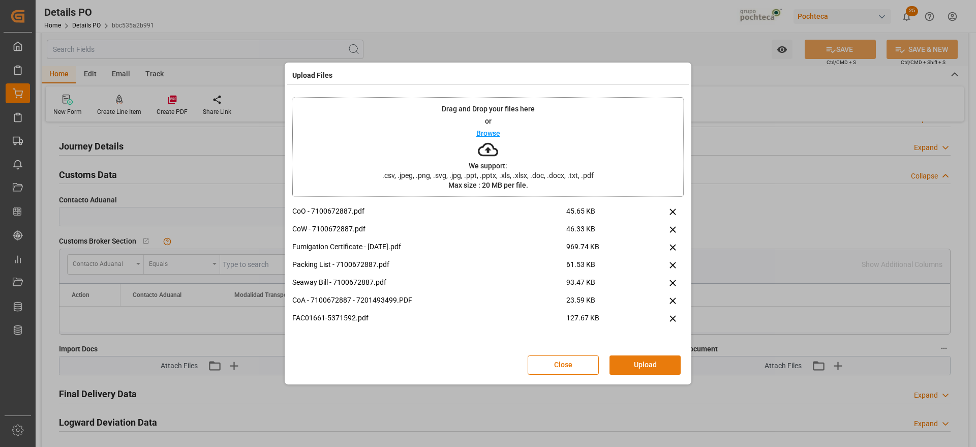
click at [642, 359] on button "Upload" at bounding box center [645, 364] width 71 height 19
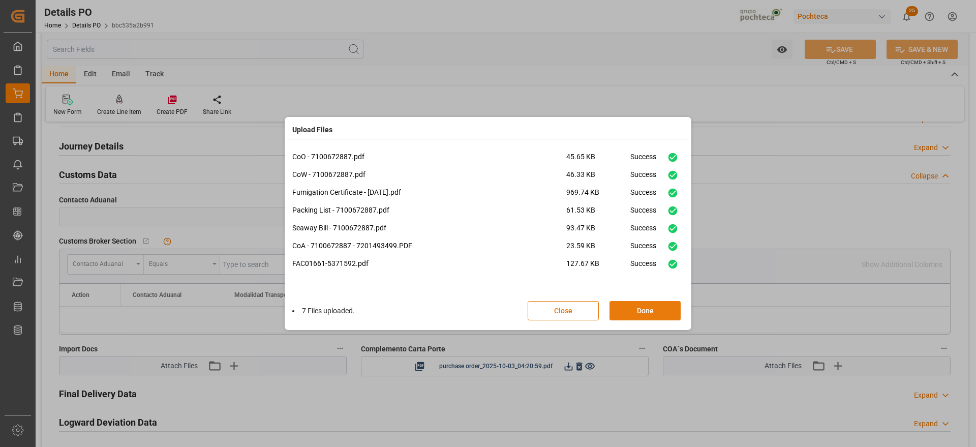
click at [650, 314] on button "Done" at bounding box center [645, 310] width 71 height 19
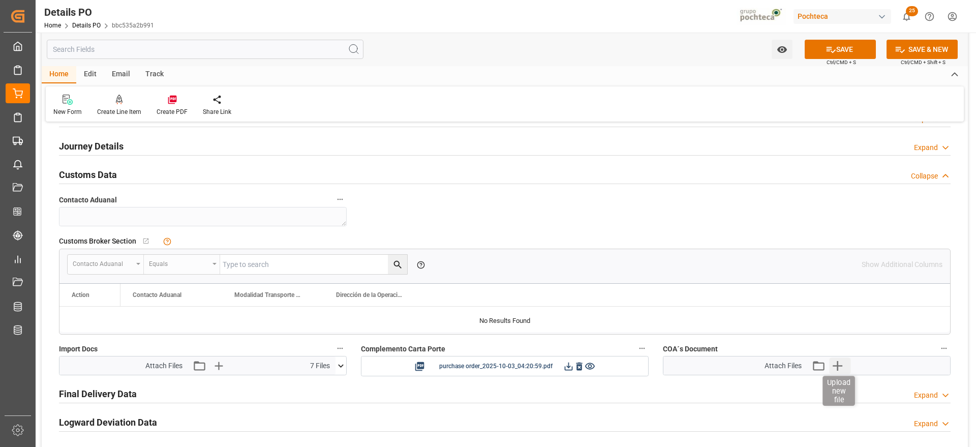
click at [839, 367] on icon "button" at bounding box center [837, 365] width 16 height 16
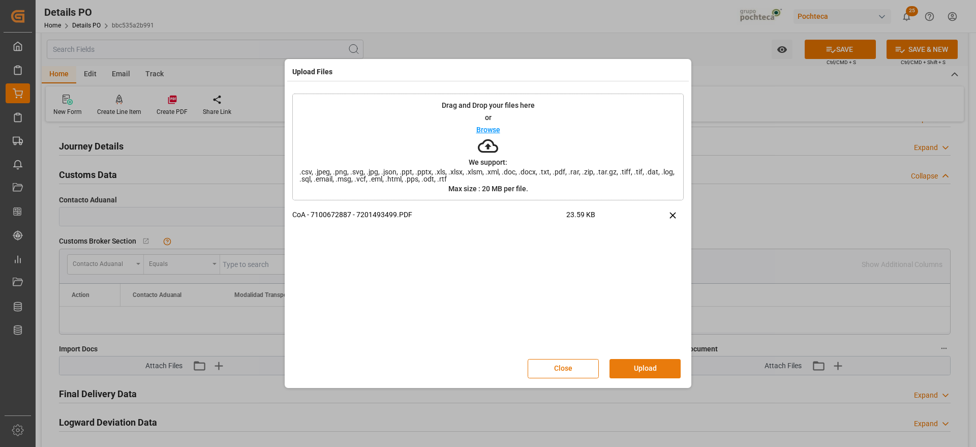
click at [660, 368] on button "Upload" at bounding box center [645, 368] width 71 height 19
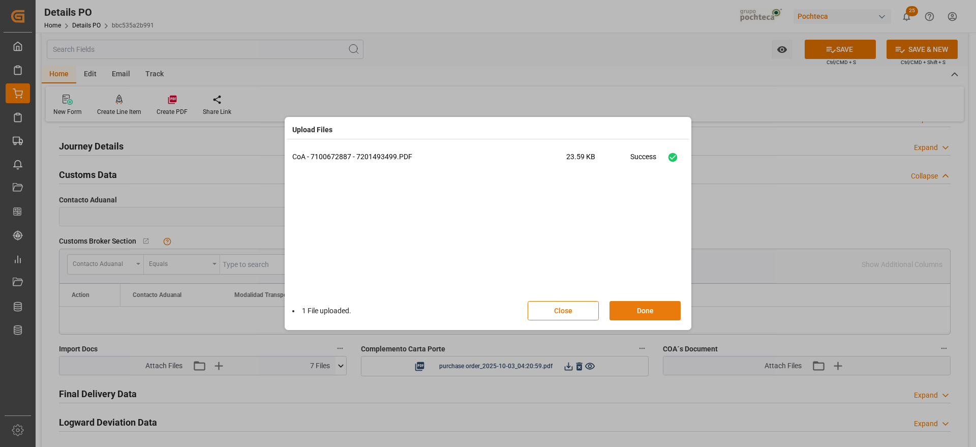
click at [654, 314] on button "Done" at bounding box center [645, 310] width 71 height 19
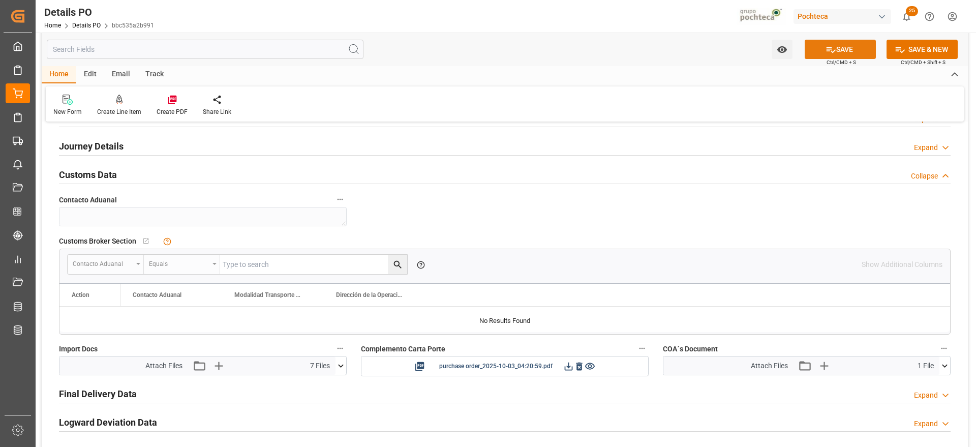
click at [845, 42] on button "SAVE" at bounding box center [840, 49] width 71 height 19
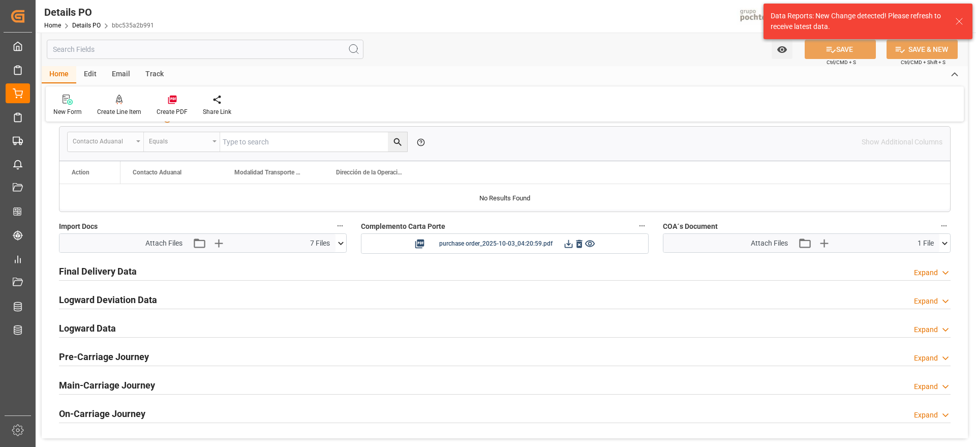
scroll to position [826, 0]
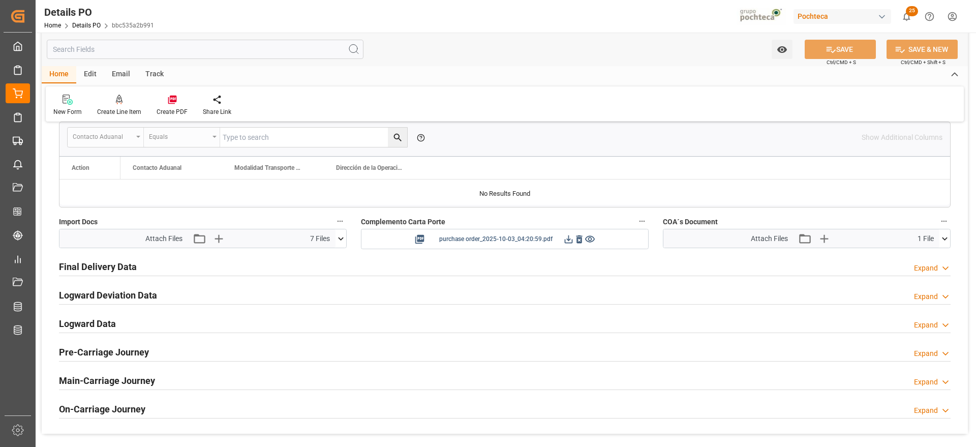
click at [571, 238] on icon at bounding box center [568, 239] width 11 height 11
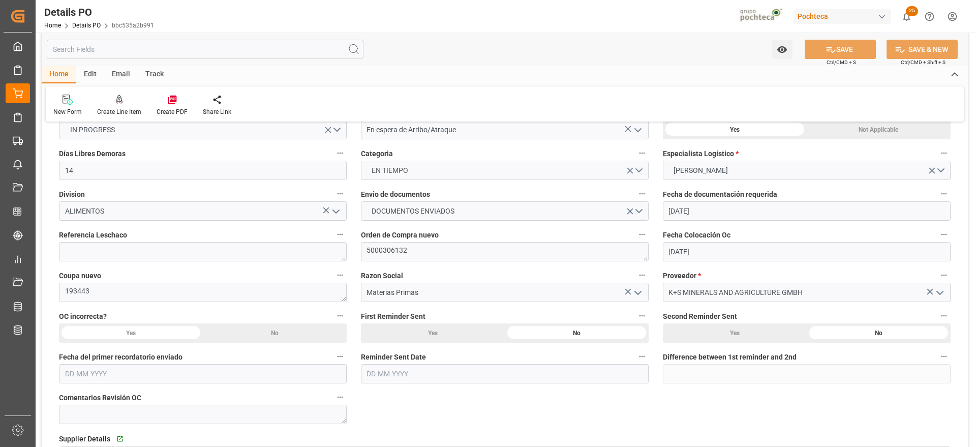
scroll to position [0, 0]
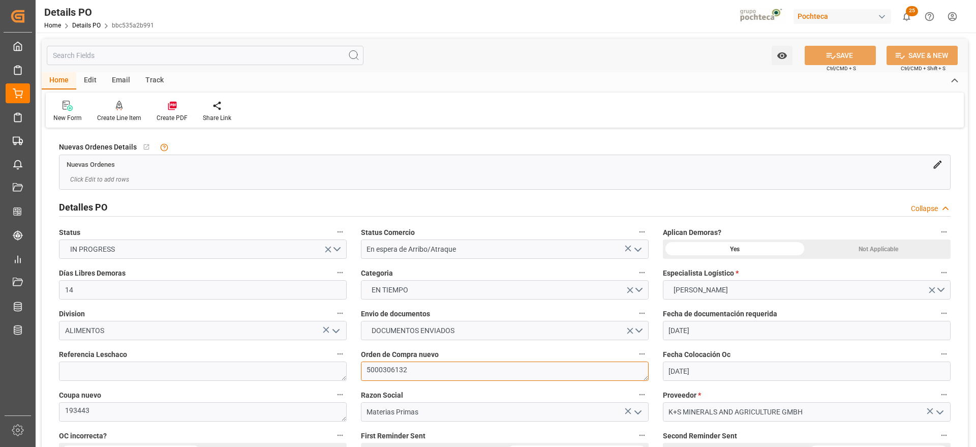
drag, startPoint x: 417, startPoint y: 374, endPoint x: 313, endPoint y: 371, distance: 104.3
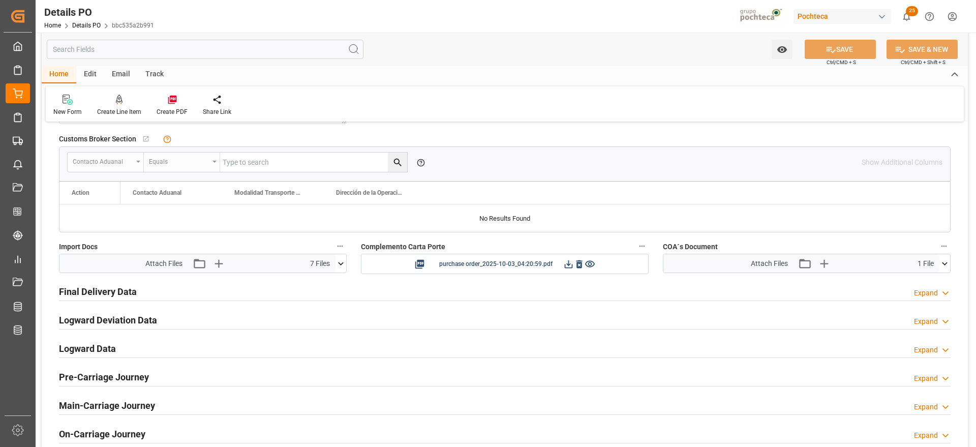
scroll to position [826, 0]
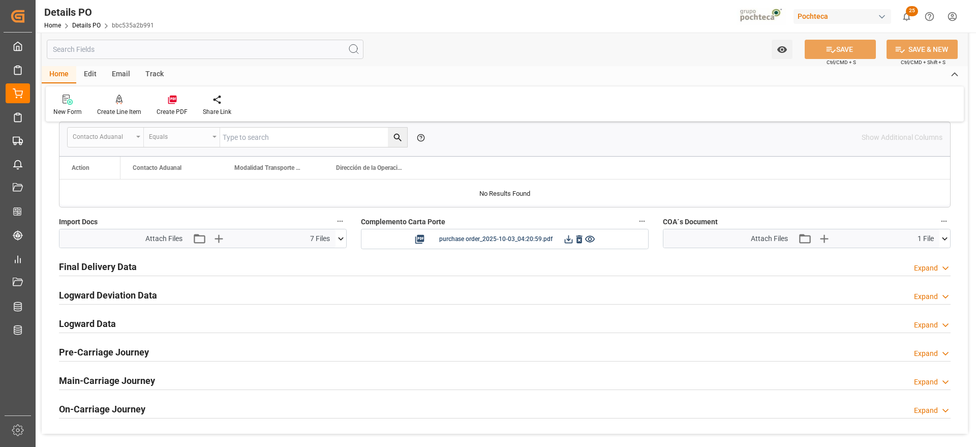
click at [341, 236] on icon at bounding box center [341, 238] width 11 height 11
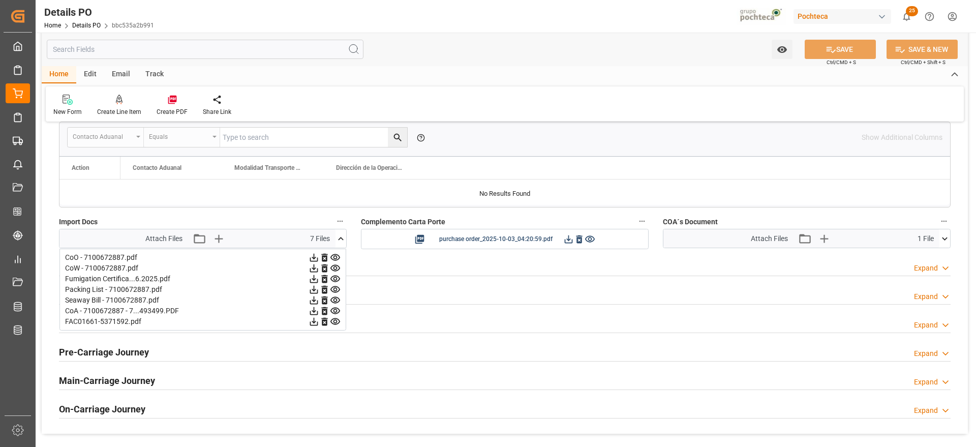
click at [323, 256] on icon at bounding box center [324, 258] width 6 height 8
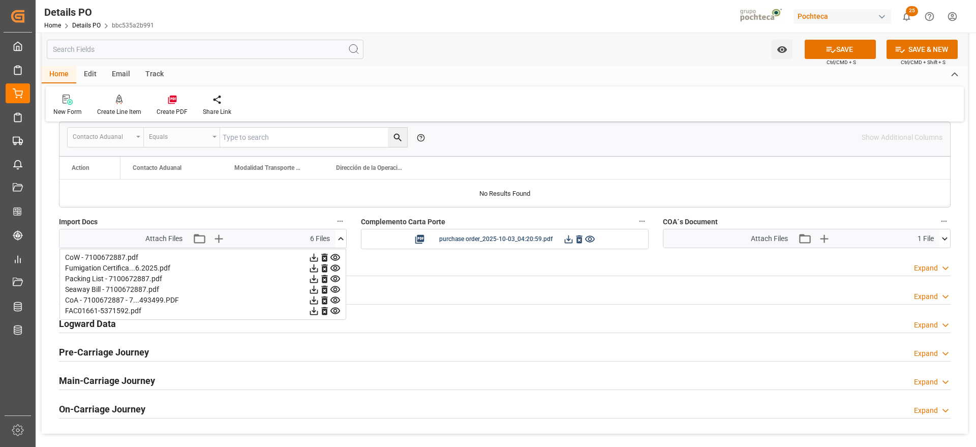
click at [323, 256] on icon at bounding box center [324, 258] width 6 height 8
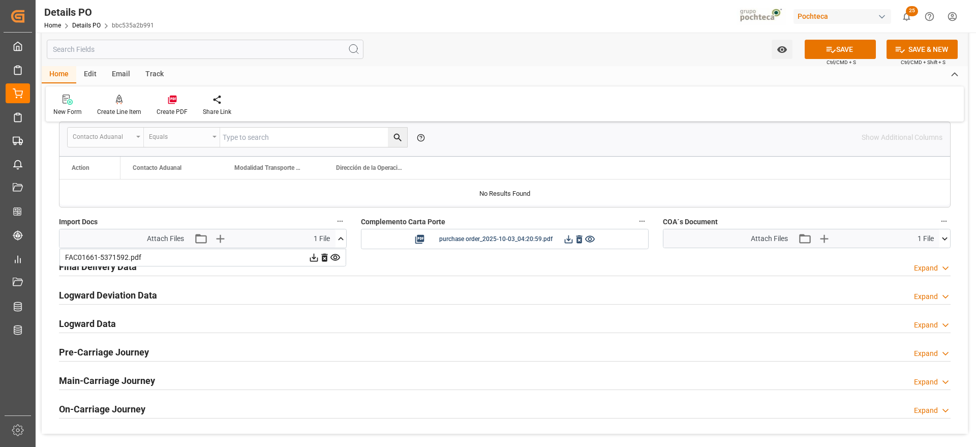
click at [323, 256] on icon at bounding box center [324, 258] width 6 height 8
click at [942, 235] on icon at bounding box center [945, 238] width 11 height 11
click at [926, 257] on icon at bounding box center [928, 258] width 6 height 8
click at [236, 239] on icon "button" at bounding box center [234, 239] width 10 height 10
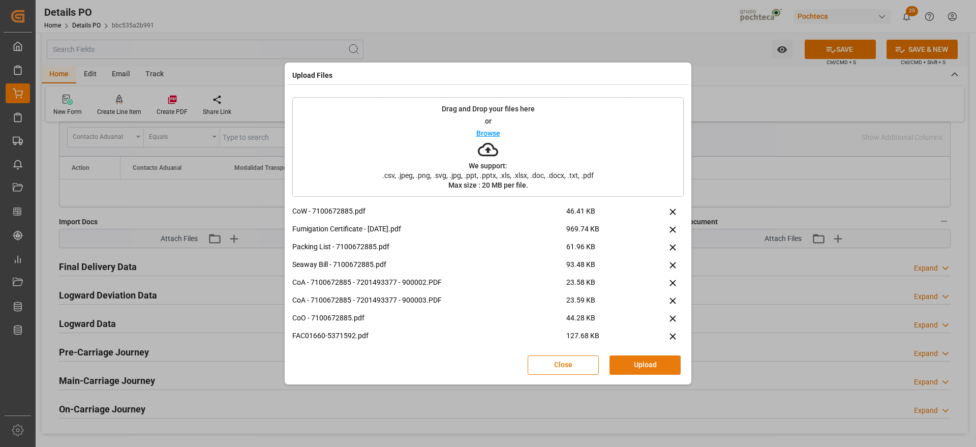
click at [649, 358] on button "Upload" at bounding box center [645, 364] width 71 height 19
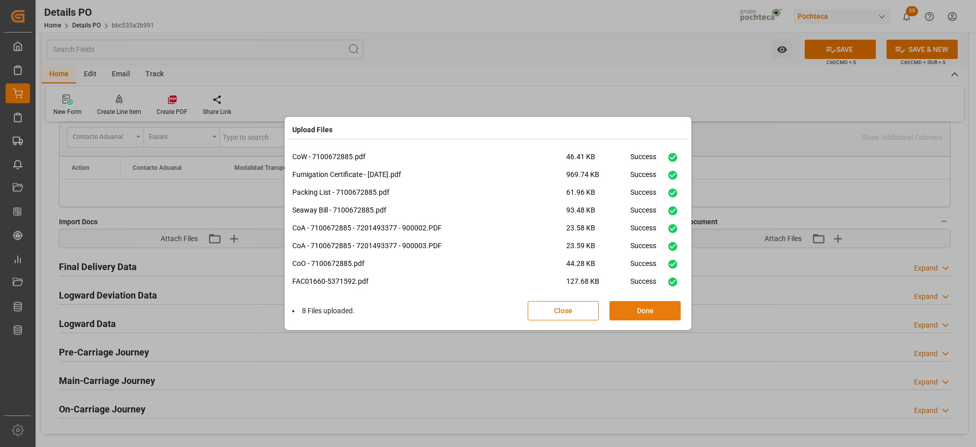
click at [654, 308] on button "Done" at bounding box center [645, 310] width 71 height 19
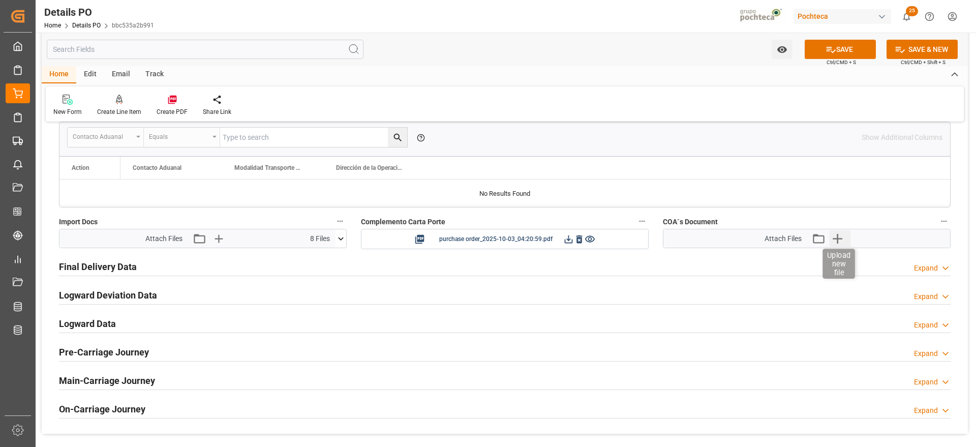
click at [845, 234] on icon "button" at bounding box center [837, 238] width 16 height 16
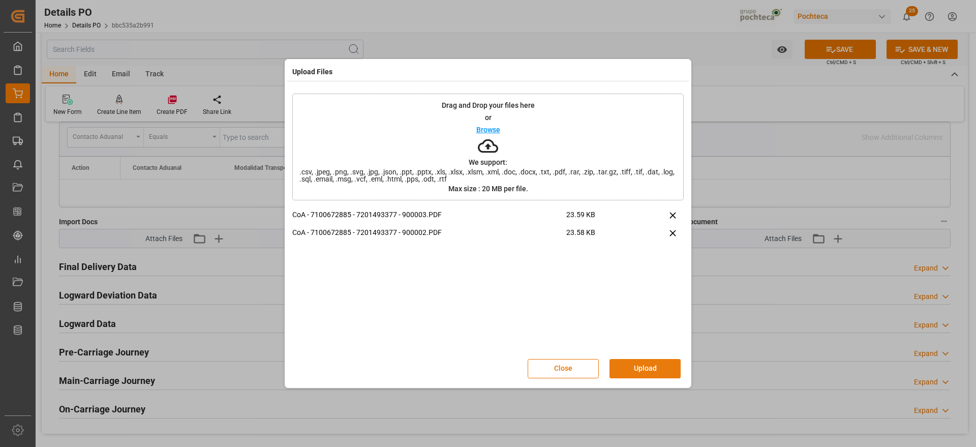
click at [644, 372] on button "Upload" at bounding box center [645, 368] width 71 height 19
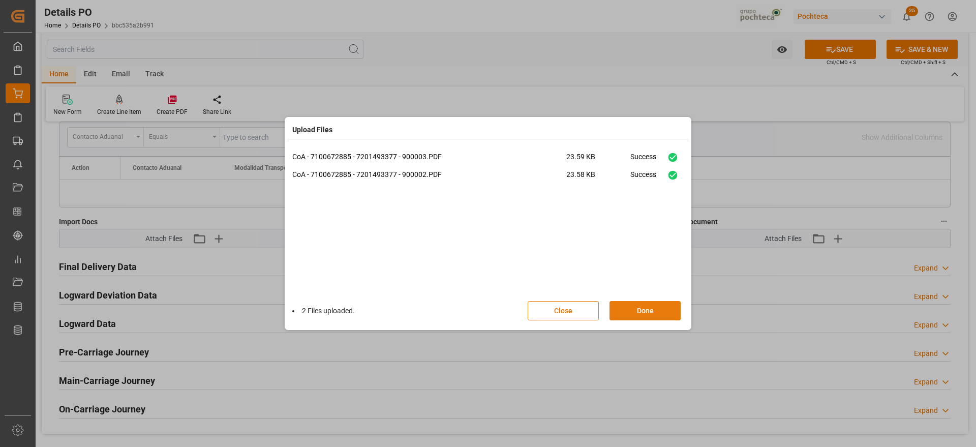
click at [649, 312] on button "Done" at bounding box center [645, 310] width 71 height 19
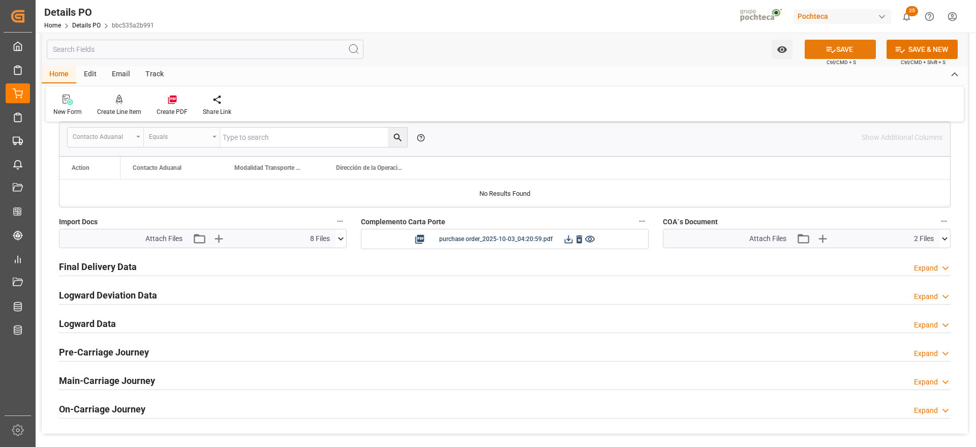
click at [846, 44] on button "SAVE" at bounding box center [840, 49] width 71 height 19
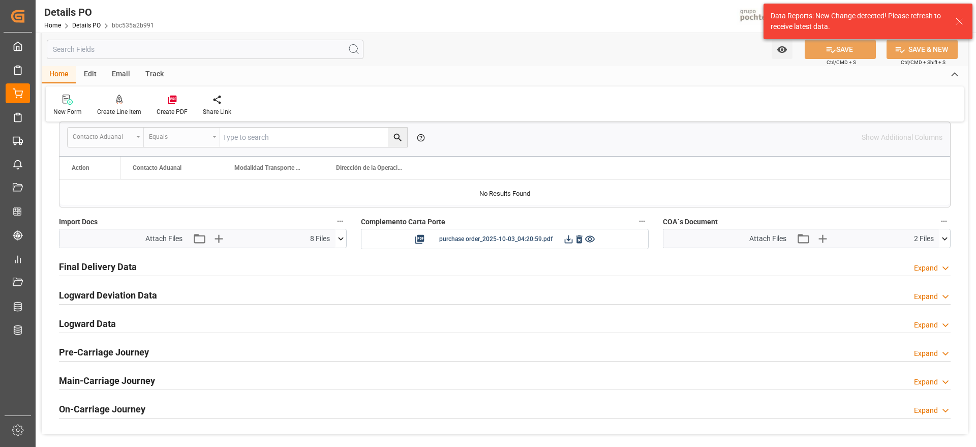
click at [958, 17] on icon at bounding box center [959, 21] width 12 height 12
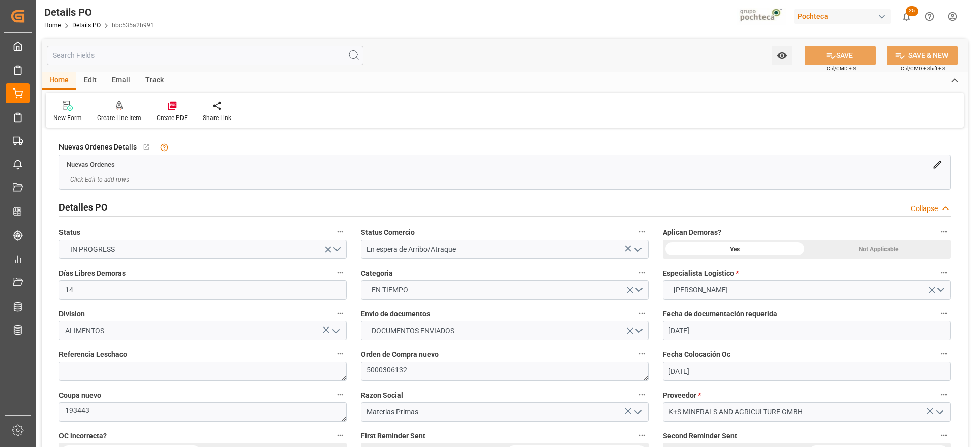
scroll to position [64, 0]
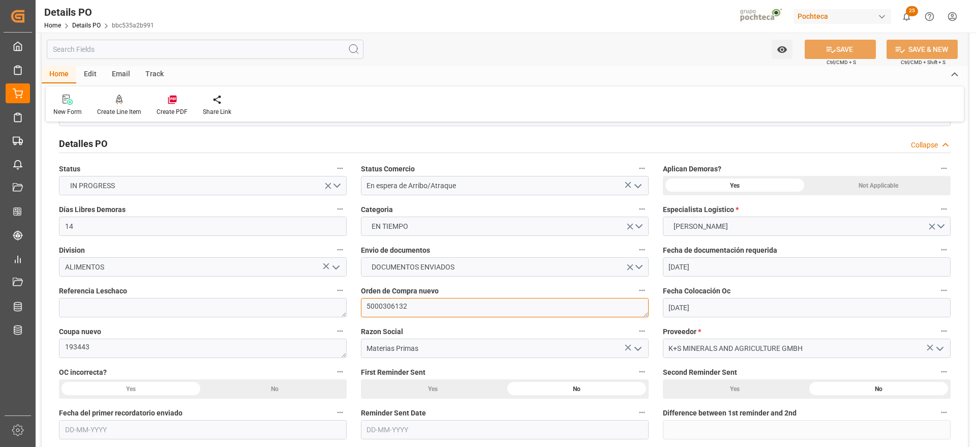
drag, startPoint x: 409, startPoint y: 306, endPoint x: 336, endPoint y: 306, distance: 73.2
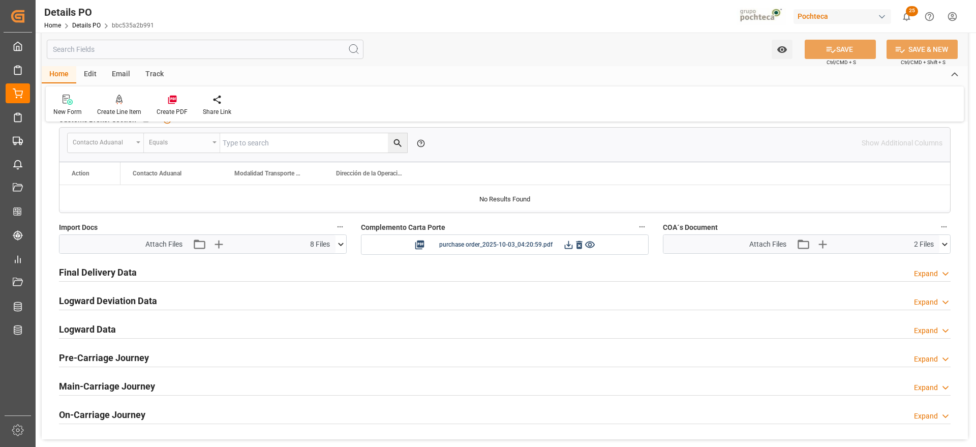
scroll to position [826, 0]
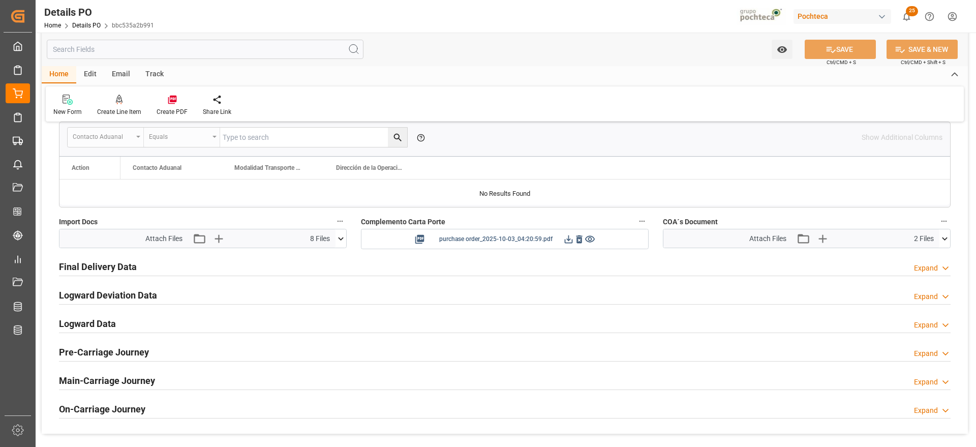
click at [592, 240] on icon at bounding box center [590, 239] width 11 height 11
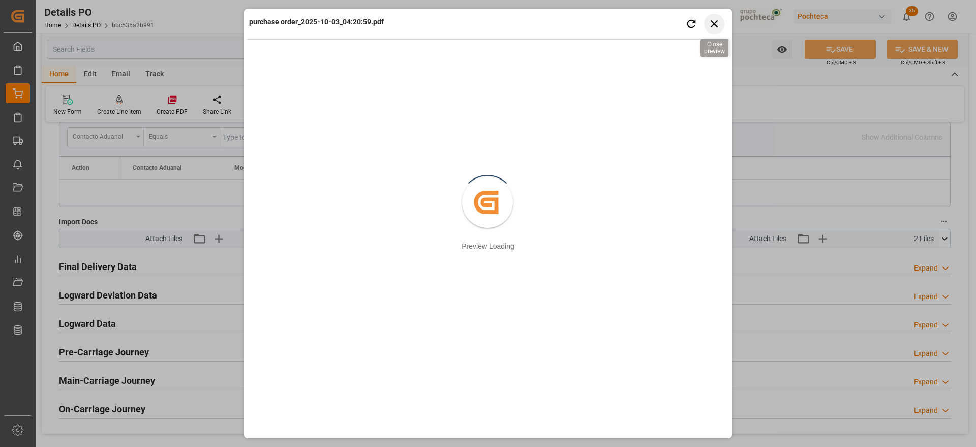
click at [708, 20] on icon "button" at bounding box center [714, 23] width 13 height 13
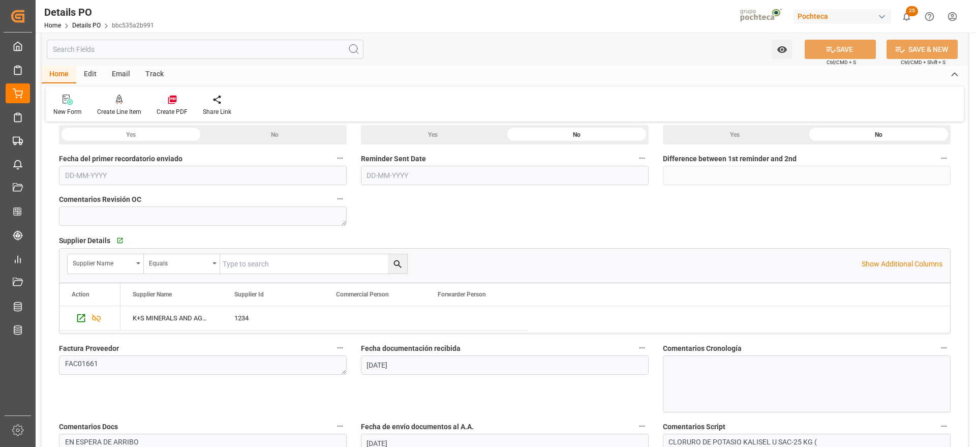
scroll to position [699, 0]
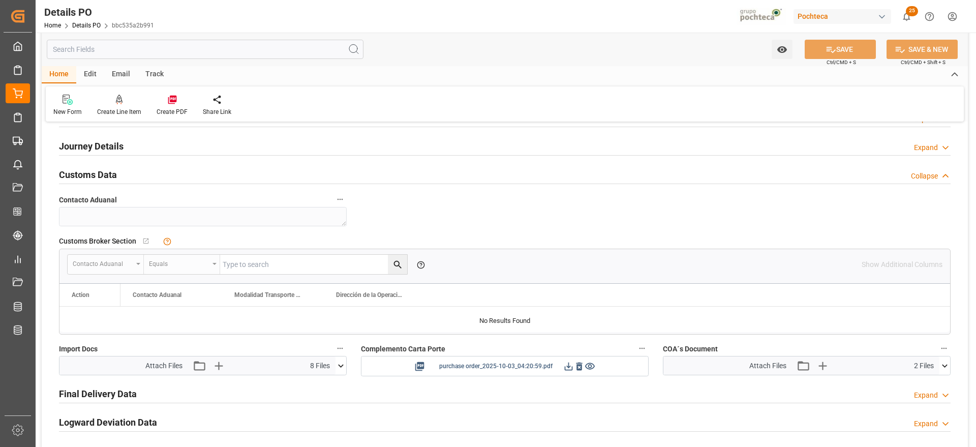
click at [565, 366] on icon at bounding box center [568, 366] width 11 height 11
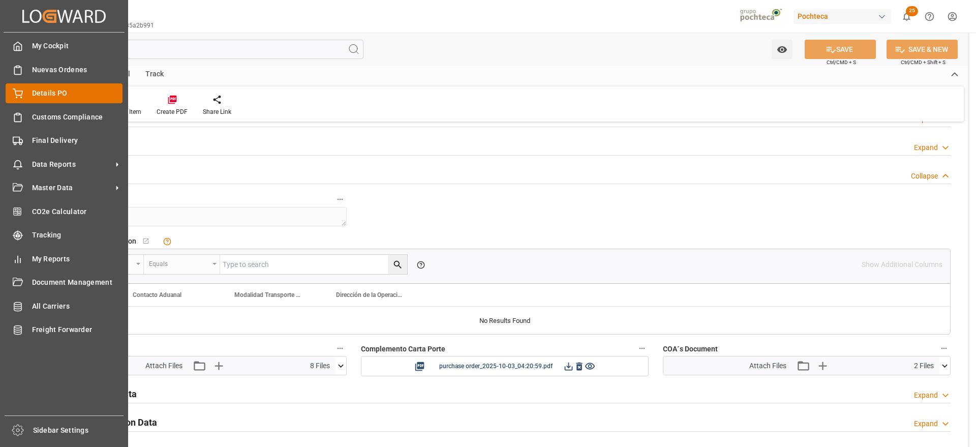
click at [24, 95] on div "Details PO Details PO" at bounding box center [64, 93] width 117 height 20
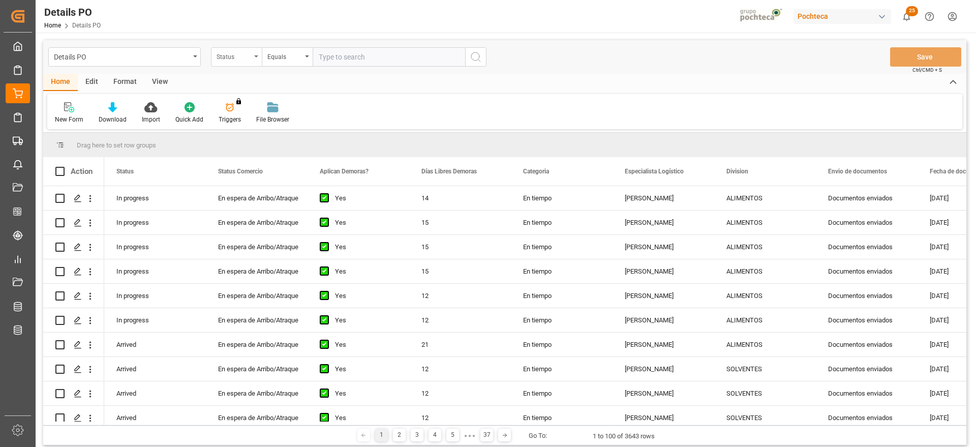
click at [229, 52] on div "Status" at bounding box center [234, 56] width 35 height 12
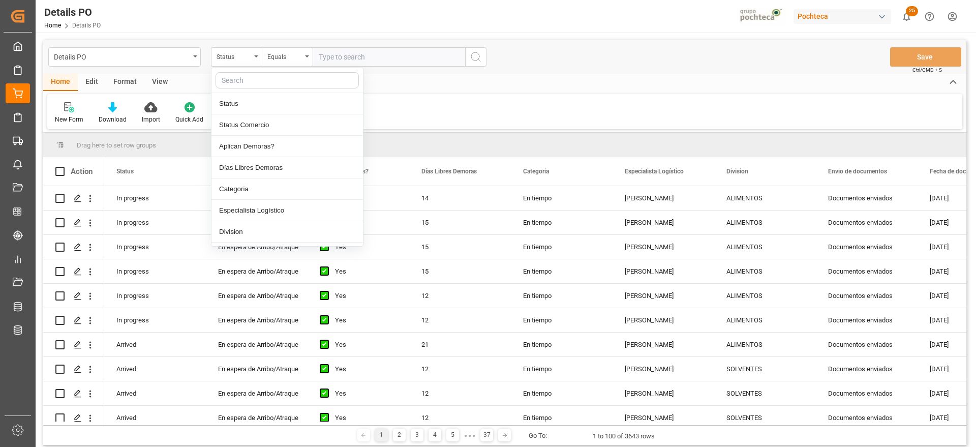
click at [243, 78] on input "text" at bounding box center [287, 80] width 143 height 16
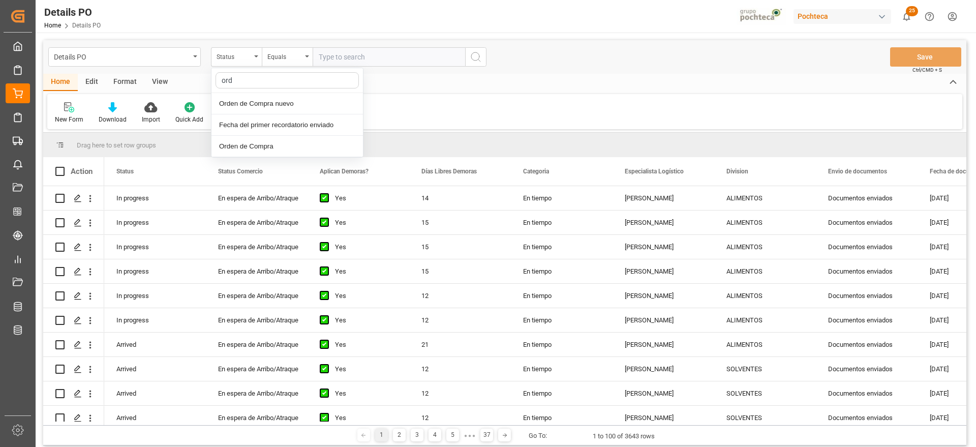
type input "orde"
click at [253, 98] on div "Orden de Compra nuevo" at bounding box center [288, 103] width 152 height 21
click at [337, 56] on input "text" at bounding box center [389, 56] width 153 height 19
paste input "5000308411"
type input "5000308411"
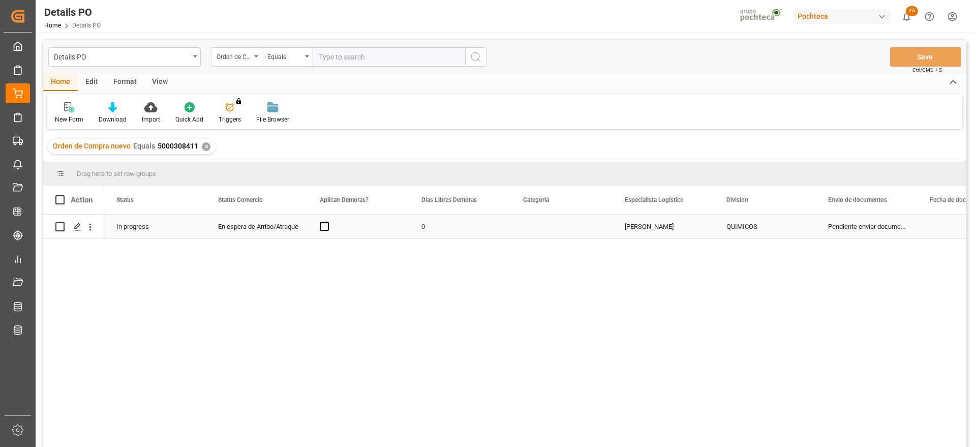
click at [288, 219] on div "En espera de Arribo/Atraque" at bounding box center [256, 226] width 77 height 23
click at [327, 228] on span "Press SPACE to select this row." at bounding box center [324, 226] width 9 height 9
click at [327, 222] on input "Press SPACE to select this row." at bounding box center [327, 222] width 0 height 0
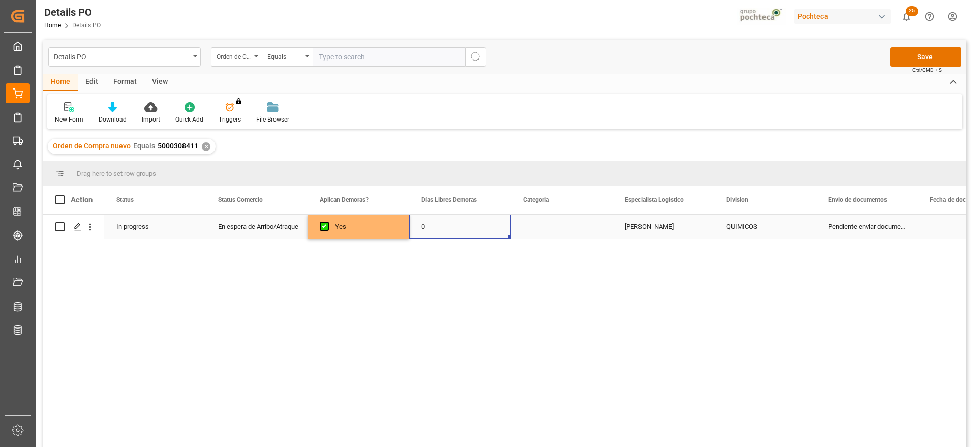
click at [430, 230] on div "0" at bounding box center [460, 227] width 102 height 24
click at [430, 230] on input "0" at bounding box center [459, 232] width 85 height 19
type input "14"
click at [584, 232] on div "Press SPACE to select this row." at bounding box center [562, 227] width 102 height 24
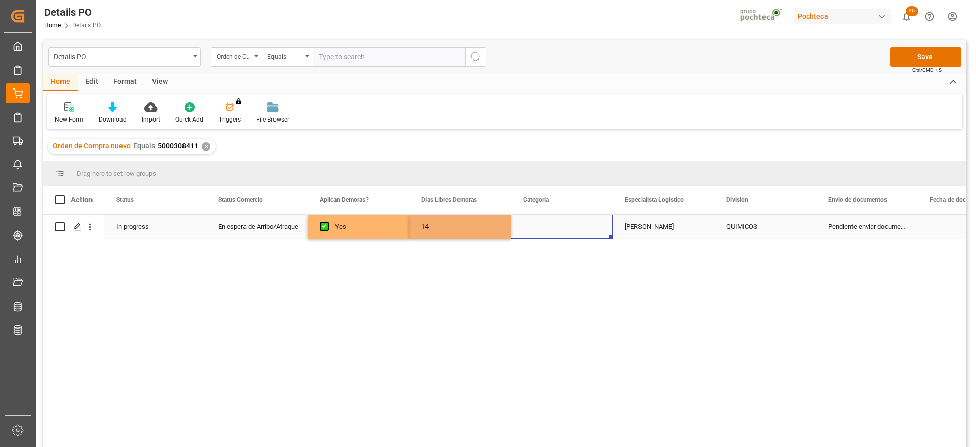
click at [584, 232] on div "Press SPACE to select this row." at bounding box center [562, 227] width 102 height 24
click at [595, 227] on button "Select" at bounding box center [561, 232] width 85 height 19
click at [579, 276] on div "En tiempo" at bounding box center [562, 289] width 84 height 31
click at [670, 232] on div "[PERSON_NAME]" at bounding box center [664, 227] width 102 height 24
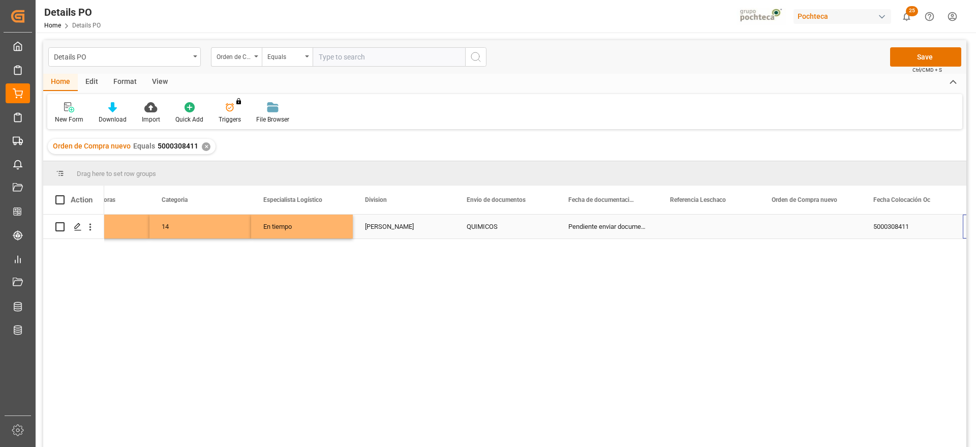
scroll to position [0, 361]
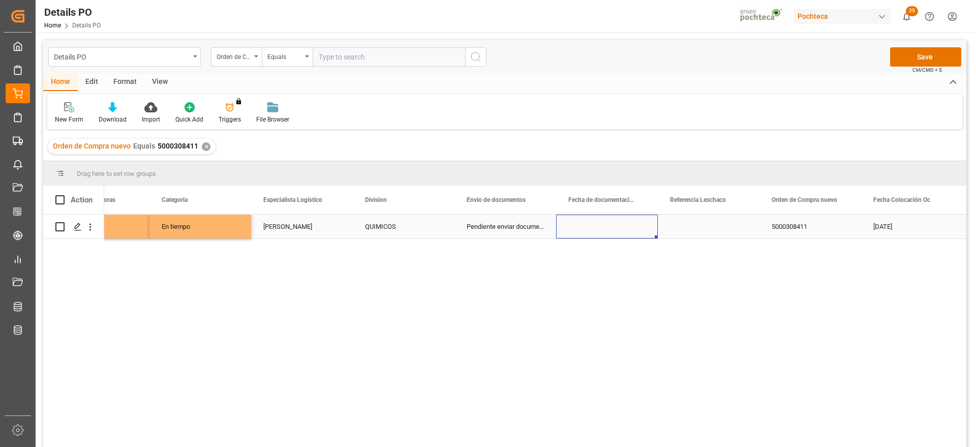
click at [596, 223] on div "Press SPACE to select this row." at bounding box center [607, 227] width 102 height 24
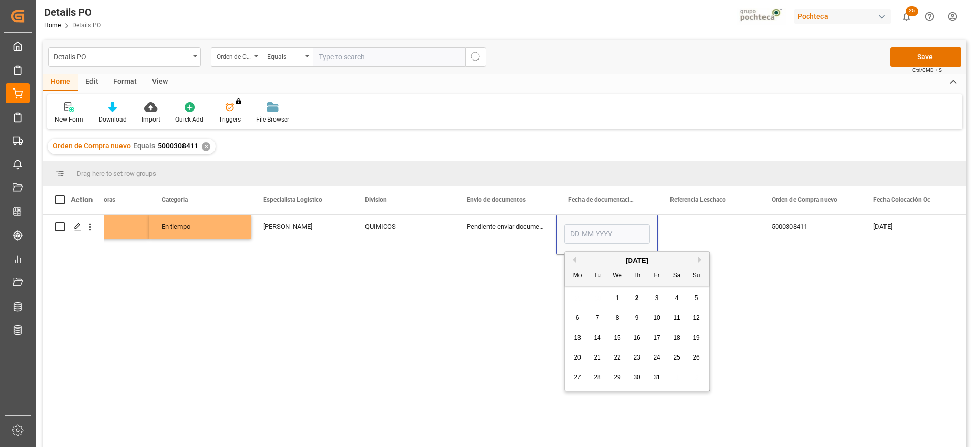
click at [700, 260] on button "Next Month" at bounding box center [702, 260] width 6 height 6
click at [575, 258] on button "Previous Month" at bounding box center [573, 260] width 6 height 6
click at [578, 378] on span "29" at bounding box center [577, 377] width 7 height 7
type input "[DATE]"
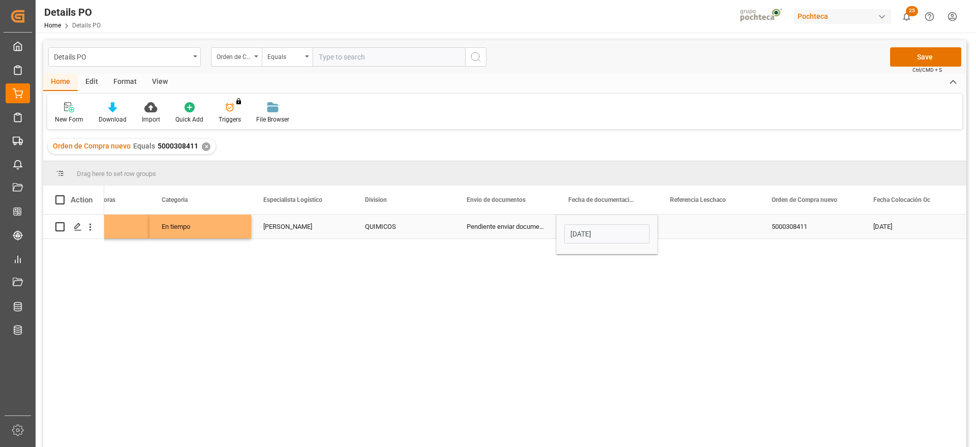
click at [702, 230] on div "Press SPACE to select this row." at bounding box center [709, 227] width 102 height 24
click at [815, 225] on div "5000308411" at bounding box center [811, 227] width 102 height 24
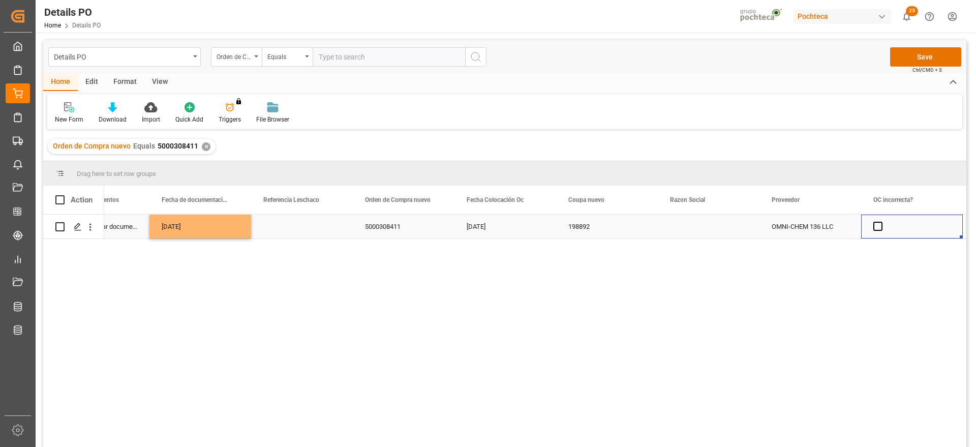
scroll to position [0, 870]
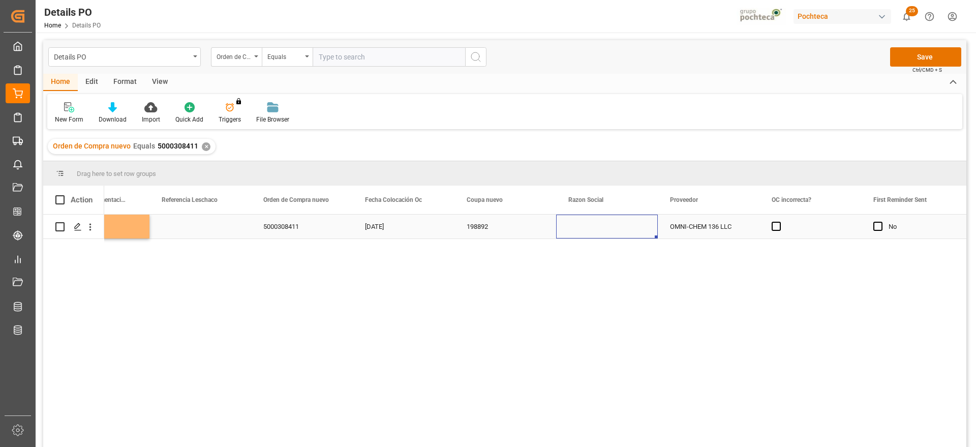
click at [619, 227] on div "Press SPACE to select this row." at bounding box center [607, 227] width 102 height 24
click at [637, 232] on polyline "open menu" at bounding box center [639, 232] width 6 height 3
click at [619, 264] on div "Materias Primas" at bounding box center [617, 262] width 104 height 36
type input "Materias Primas"
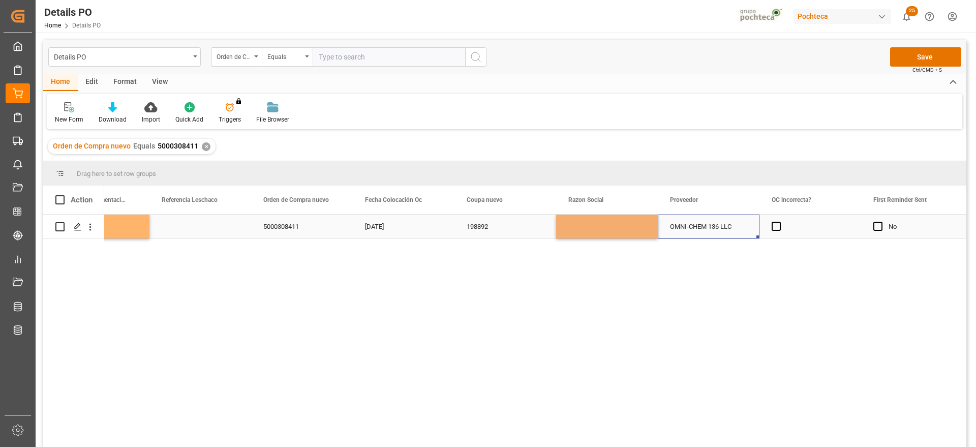
click at [709, 227] on div "OMNI-CHEM 136 LLC" at bounding box center [709, 227] width 102 height 24
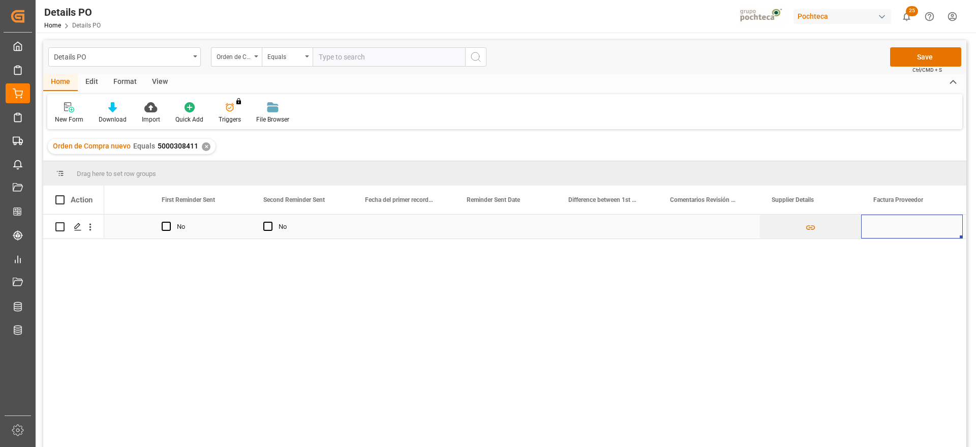
scroll to position [0, 1683]
click at [430, 227] on div "Press SPACE to select this row." at bounding box center [404, 227] width 102 height 24
click at [416, 227] on div "Press SPACE to select this row." at bounding box center [404, 227] width 102 height 24
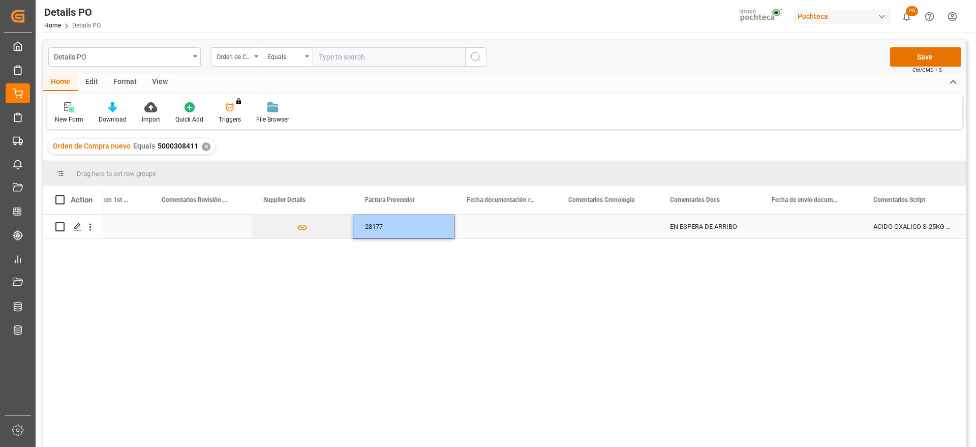
click at [509, 229] on div "Press SPACE to select this row." at bounding box center [506, 227] width 102 height 24
click at [524, 225] on div "Press SPACE to select this row." at bounding box center [506, 227] width 102 height 24
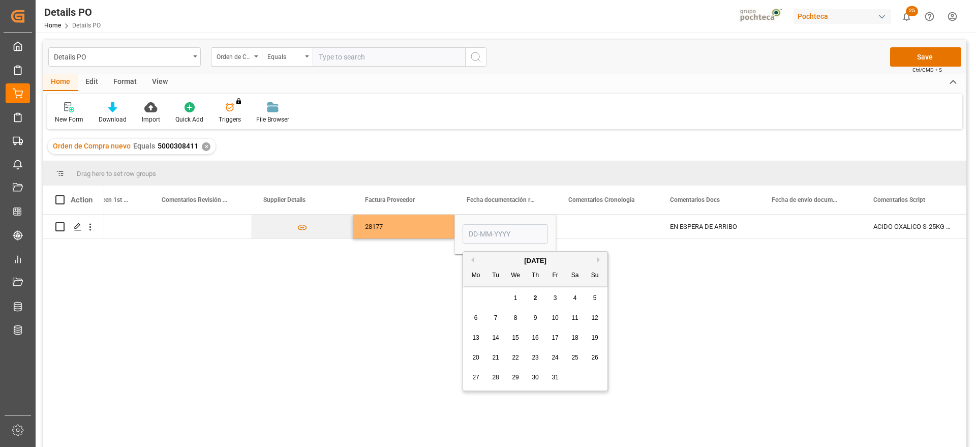
click at [472, 260] on button "Previous Month" at bounding box center [471, 260] width 6 height 6
click at [477, 376] on span "29" at bounding box center [475, 377] width 7 height 7
type input "[DATE]"
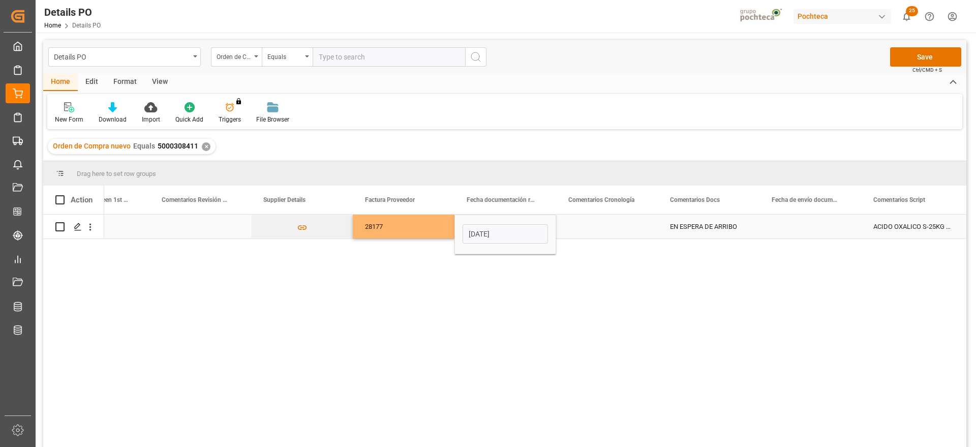
click at [597, 230] on div "Press SPACE to select this row." at bounding box center [607, 227] width 102 height 24
click at [813, 225] on div "Press SPACE to select this row." at bounding box center [811, 227] width 102 height 24
click at [484, 232] on div "[DATE]" at bounding box center [506, 227] width 102 height 24
click at [812, 227] on div "Press SPACE to select this row." at bounding box center [811, 227] width 102 height 24
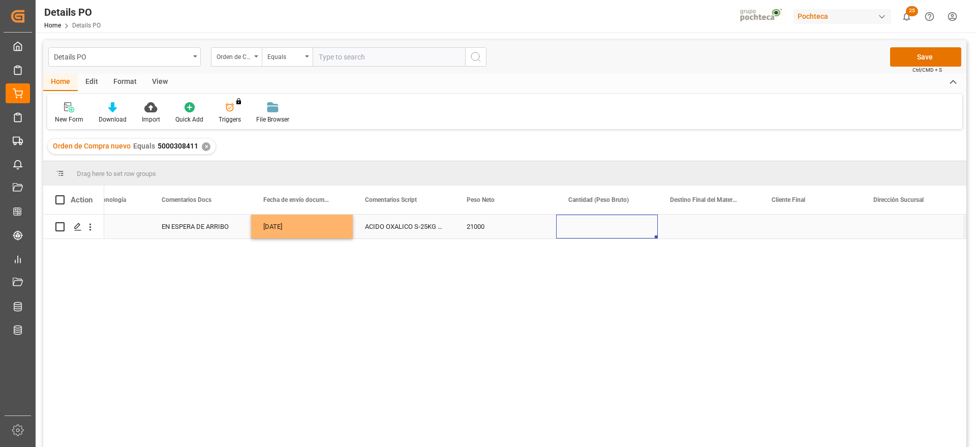
click at [616, 226] on div "Press SPACE to select this row." at bounding box center [607, 227] width 102 height 24
click at [616, 226] on input "Press SPACE to select this row." at bounding box center [606, 232] width 85 height 19
type input "22000"
click at [754, 227] on div "Press SPACE to select this row." at bounding box center [709, 227] width 102 height 24
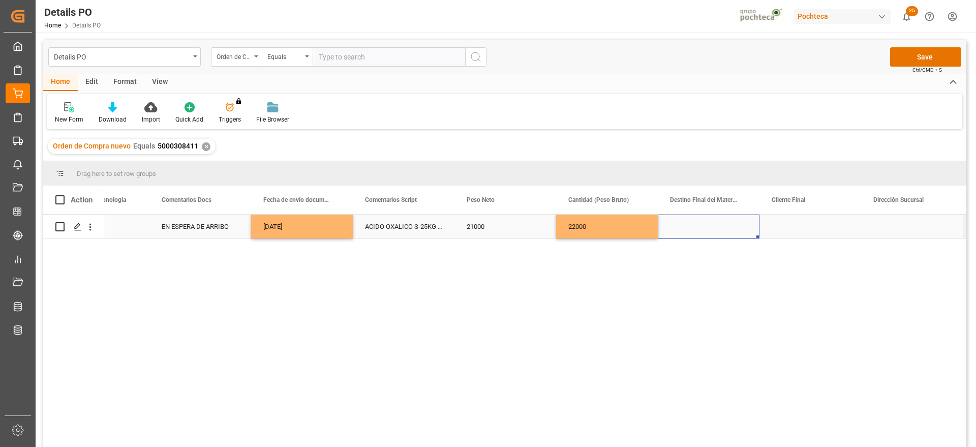
click at [712, 232] on div "Press SPACE to select this row." at bounding box center [709, 227] width 102 height 24
click at [685, 257] on div "San Juan / CDMX" at bounding box center [709, 262] width 84 height 36
type input "San Juan / CDMX"
drag, startPoint x: 816, startPoint y: 213, endPoint x: 790, endPoint y: 223, distance: 28.0
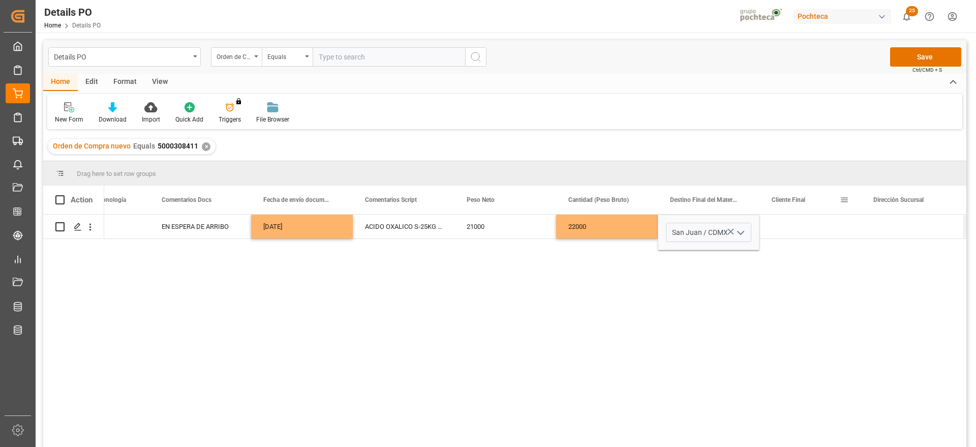
click at [811, 214] on div "Cliente Final" at bounding box center [806, 200] width 68 height 28
click at [801, 226] on div "Press SPACE to select this row." at bounding box center [811, 227] width 102 height 24
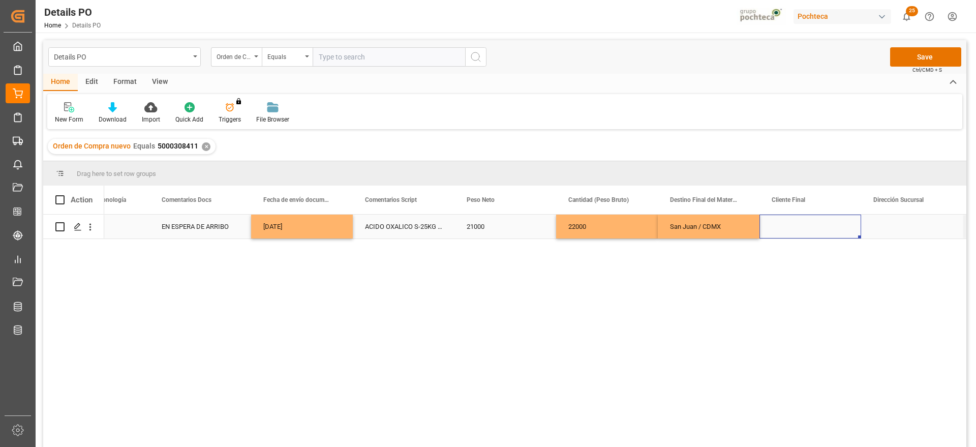
click at [901, 226] on div "Press SPACE to select this row." at bounding box center [912, 227] width 102 height 24
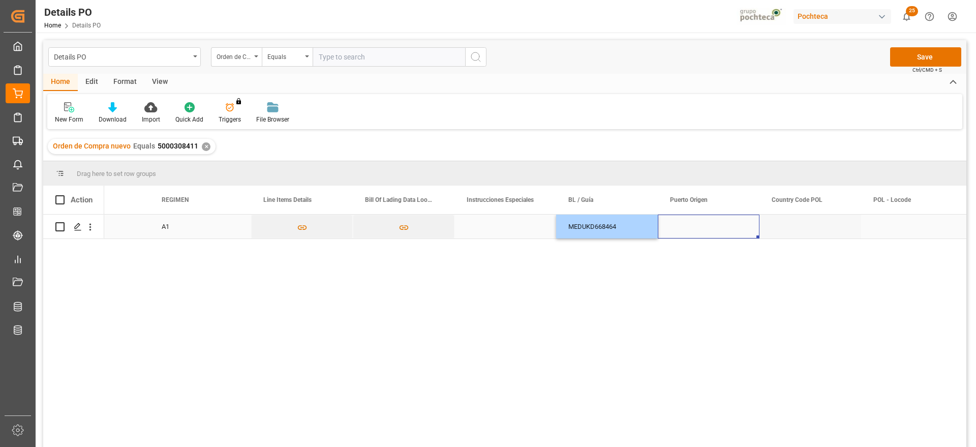
click at [700, 230] on div "Press SPACE to select this row." at bounding box center [709, 227] width 102 height 24
click at [714, 226] on div "Press SPACE to select this row." at bounding box center [709, 227] width 102 height 24
click at [712, 226] on input "Press SPACE to select this row." at bounding box center [708, 232] width 85 height 19
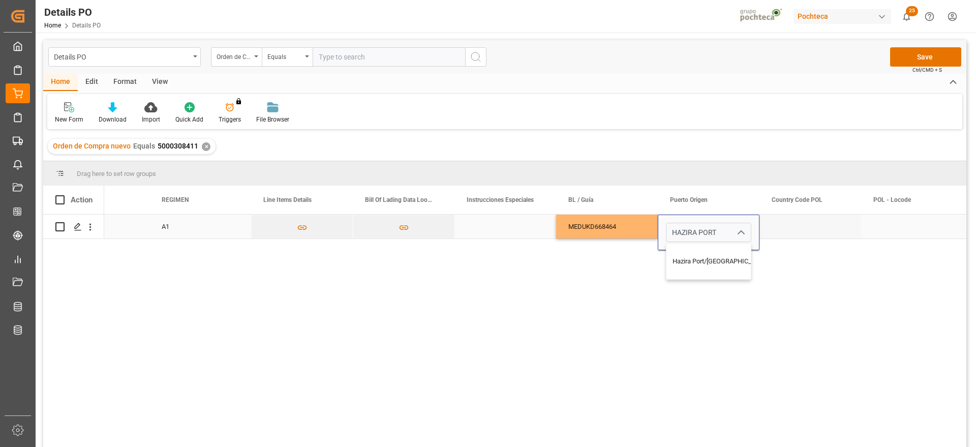
click at [726, 258] on div "Hazira Port/Surat - INHZA" at bounding box center [754, 262] width 175 height 36
type input "Hazira Port/Surat - INHZA"
click at [784, 229] on div "Press SPACE to select this row." at bounding box center [811, 227] width 102 height 24
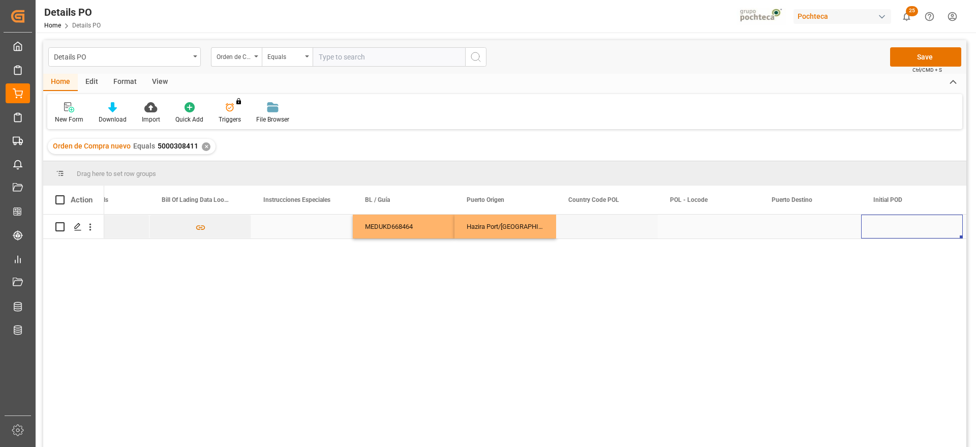
scroll to position [0, 4124]
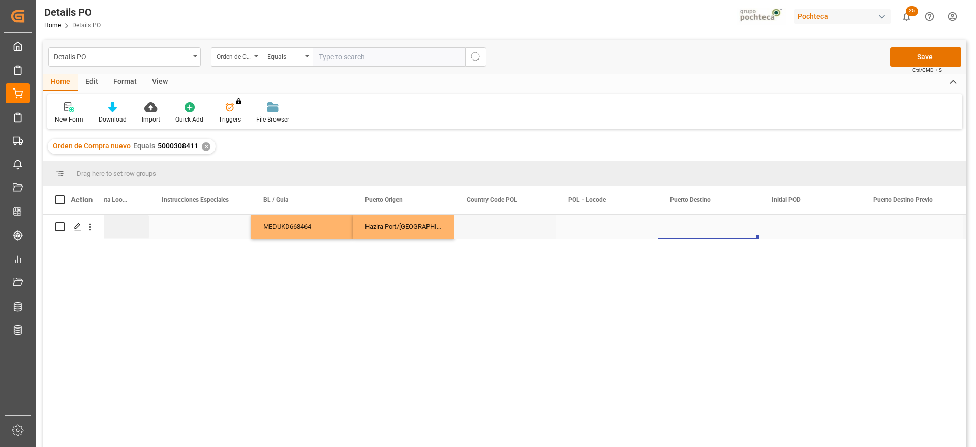
click at [705, 229] on div "Press SPACE to select this row." at bounding box center [709, 227] width 102 height 24
click at [705, 229] on input "Press SPACE to select this row." at bounding box center [708, 232] width 85 height 19
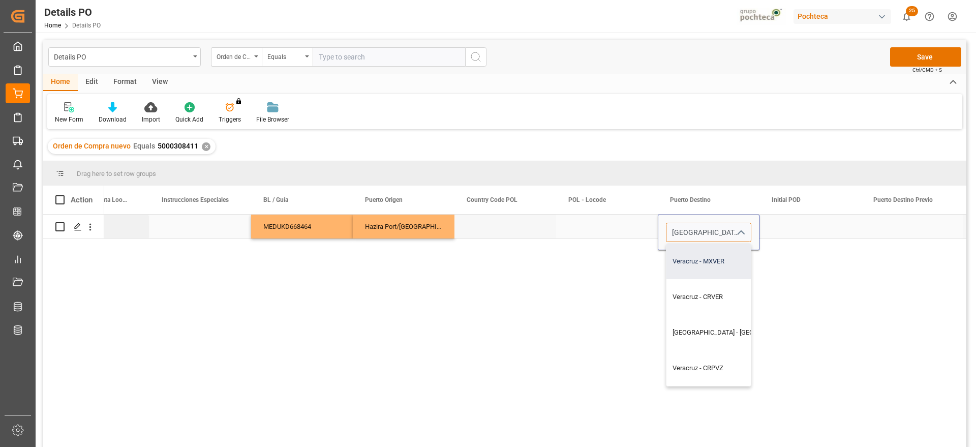
click at [700, 266] on div "Veracruz - MXVER" at bounding box center [737, 262] width 141 height 36
type input "Veracruz - MXVER"
click at [825, 215] on div "Press SPACE to select this row." at bounding box center [811, 227] width 102 height 24
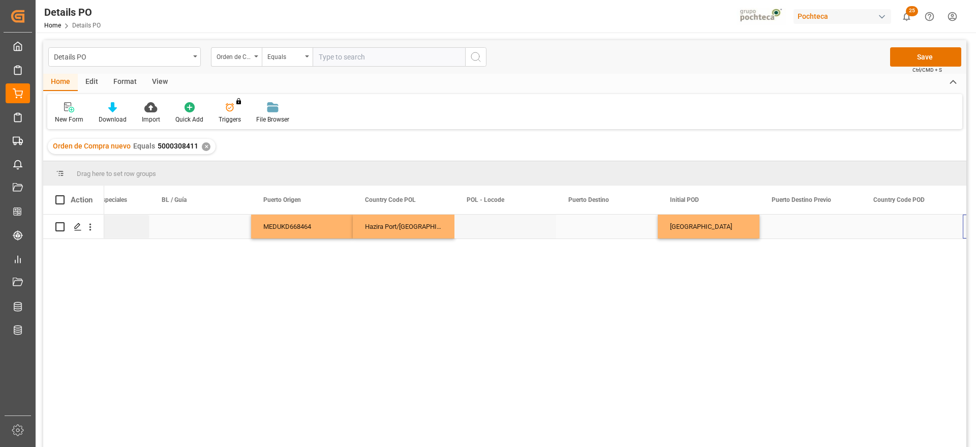
scroll to position [0, 4226]
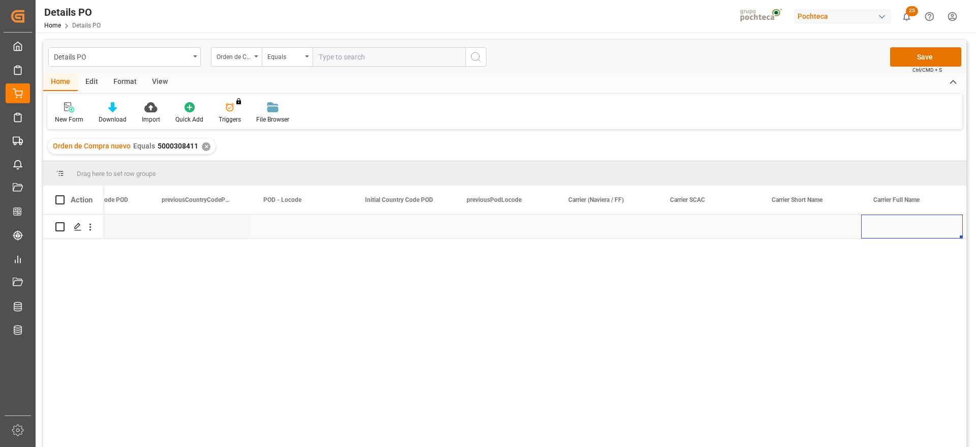
click at [585, 236] on div "Press SPACE to select this row." at bounding box center [607, 227] width 102 height 24
click at [585, 236] on input "Press SPACE to select this row." at bounding box center [606, 232] width 85 height 19
type input "m"
type input "MSC"
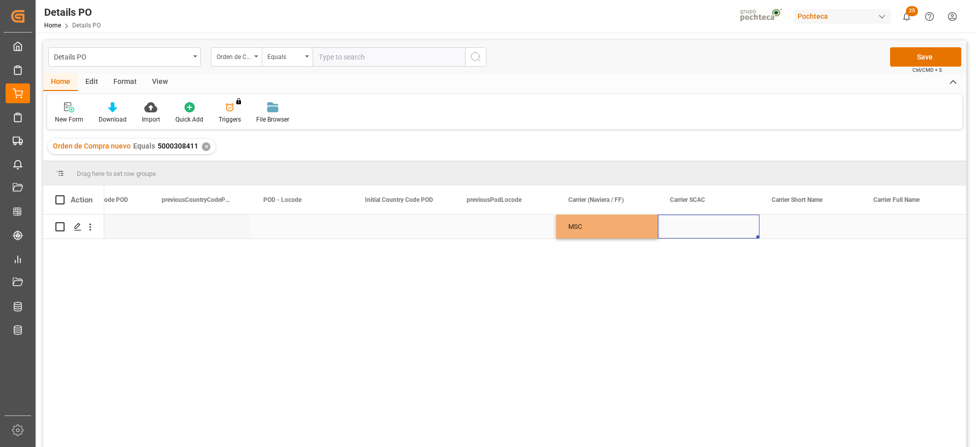
click at [688, 238] on div "Press SPACE to select this row." at bounding box center [709, 227] width 102 height 24
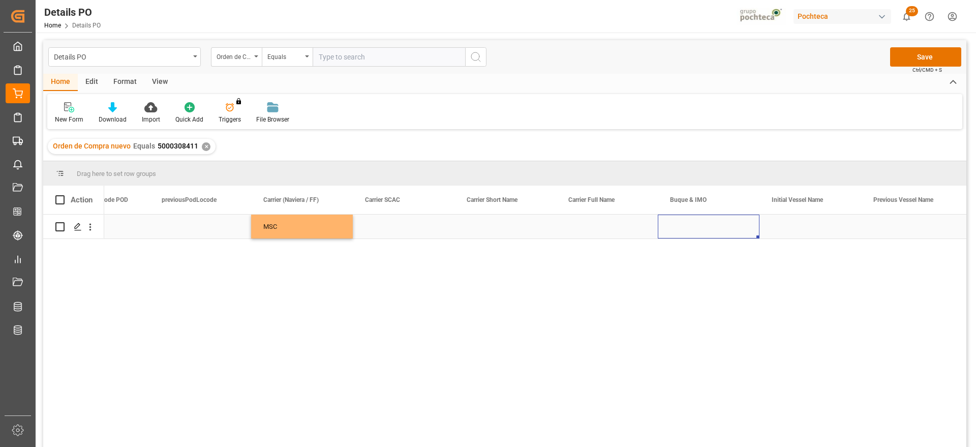
click at [694, 222] on div "Press SPACE to select this row." at bounding box center [709, 227] width 102 height 24
click at [679, 230] on input "Press SPACE to select this row." at bounding box center [708, 232] width 85 height 19
paste input "MSC JOANNA"
click at [724, 257] on div "MSC Joanna - 9304435" at bounding box center [720, 262] width 106 height 36
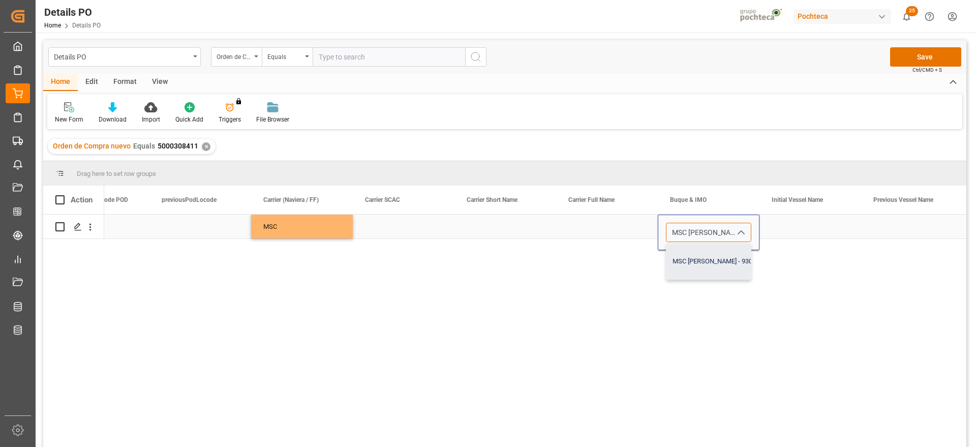
type input "MSC Joanna - 9304435"
click at [788, 230] on div "Press SPACE to select this row." at bounding box center [811, 227] width 102 height 24
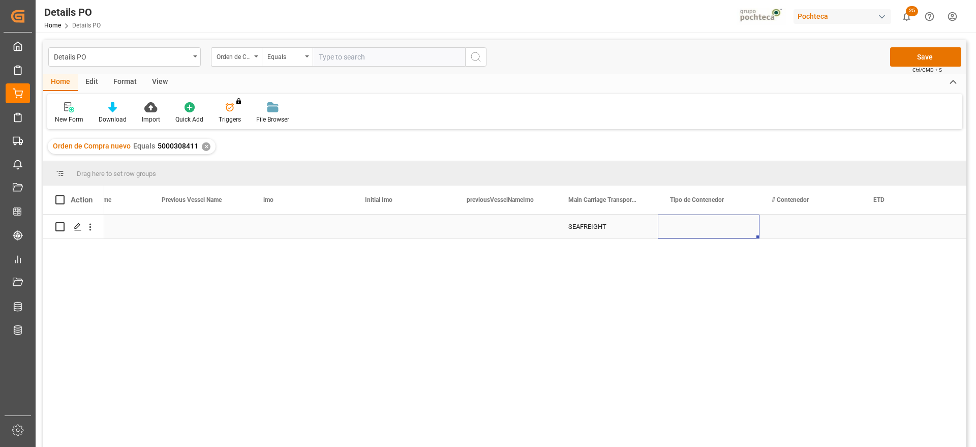
click at [718, 226] on div "Press SPACE to select this row." at bounding box center [709, 227] width 102 height 24
click at [738, 227] on icon "open menu" at bounding box center [741, 233] width 12 height 12
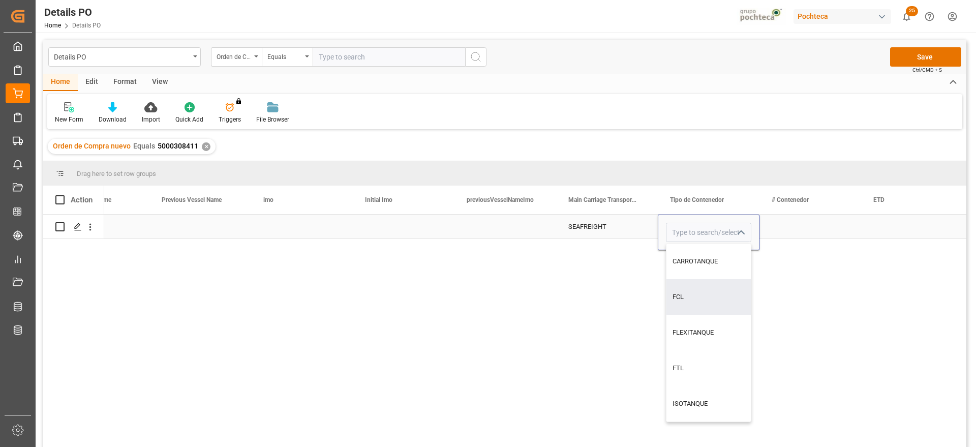
drag, startPoint x: 703, startPoint y: 305, endPoint x: 704, endPoint y: 299, distance: 5.8
click at [703, 305] on div "FCL" at bounding box center [709, 297] width 84 height 36
type input "FCL"
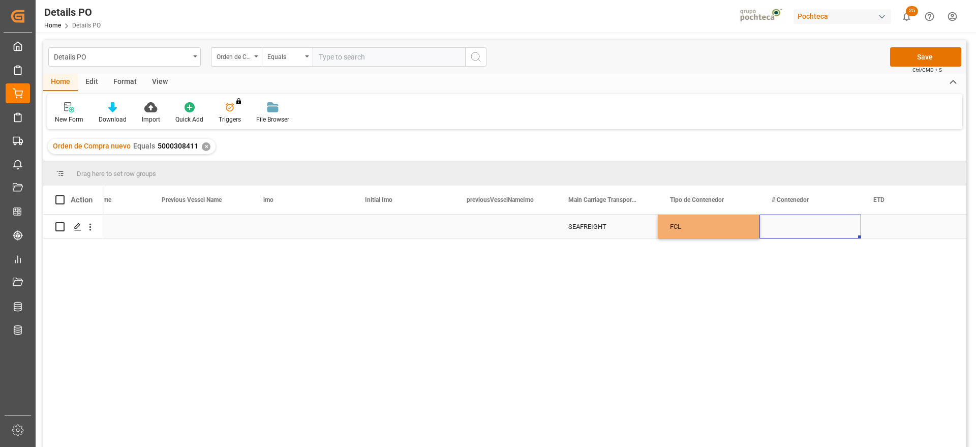
click at [804, 222] on div "Press SPACE to select this row." at bounding box center [811, 227] width 102 height 24
click at [876, 227] on div "Press SPACE to select this row." at bounding box center [912, 227] width 102 height 24
click at [908, 233] on div "Press SPACE to select this row." at bounding box center [912, 227] width 102 height 24
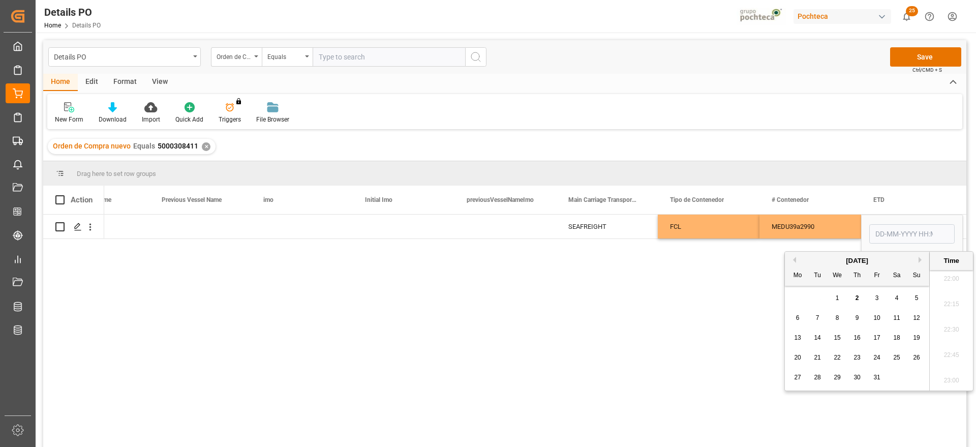
click at [795, 257] on button "Previous Month" at bounding box center [793, 260] width 6 height 6
click at [797, 354] on span "22" at bounding box center [797, 357] width 7 height 7
type input "22-09-2025 00:00"
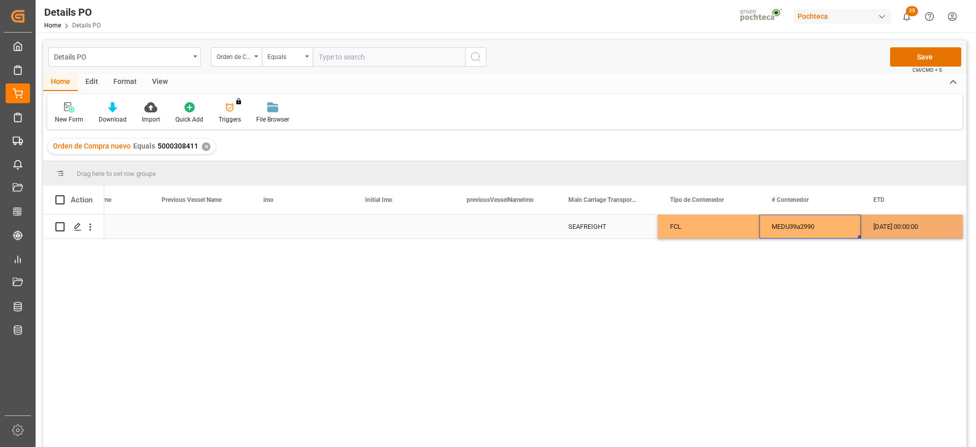
click at [813, 232] on div "MEDU39a2990" at bounding box center [811, 227] width 102 height 24
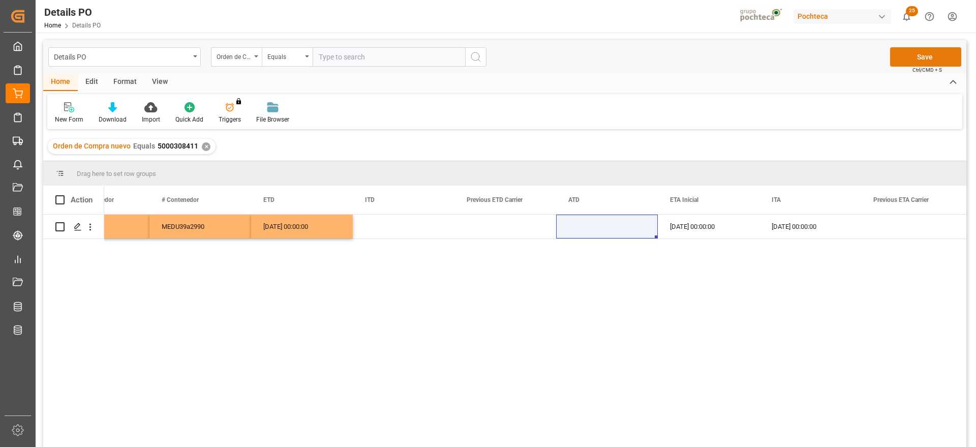
click at [916, 53] on button "Save" at bounding box center [925, 56] width 71 height 19
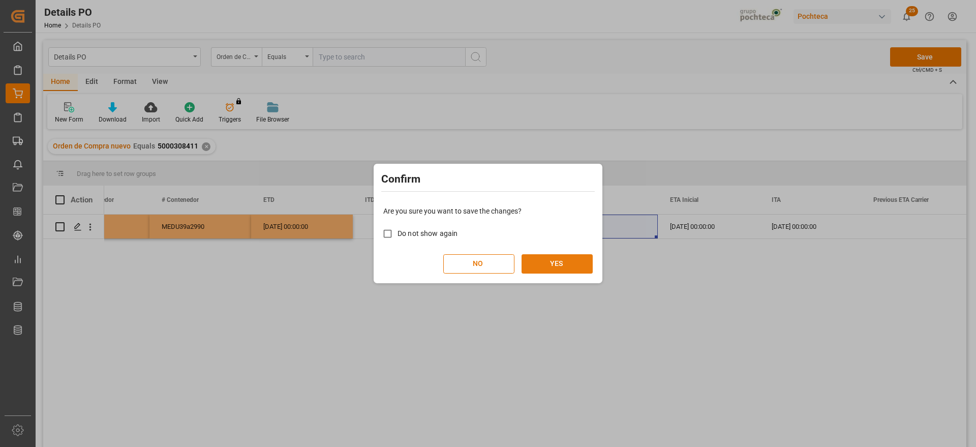
click at [539, 261] on button "YES" at bounding box center [557, 263] width 71 height 19
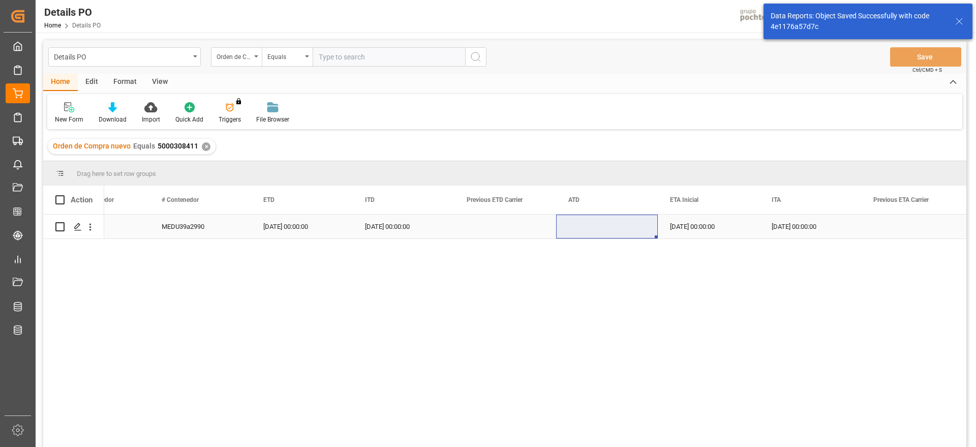
click at [88, 227] on icon "open menu" at bounding box center [90, 227] width 11 height 11
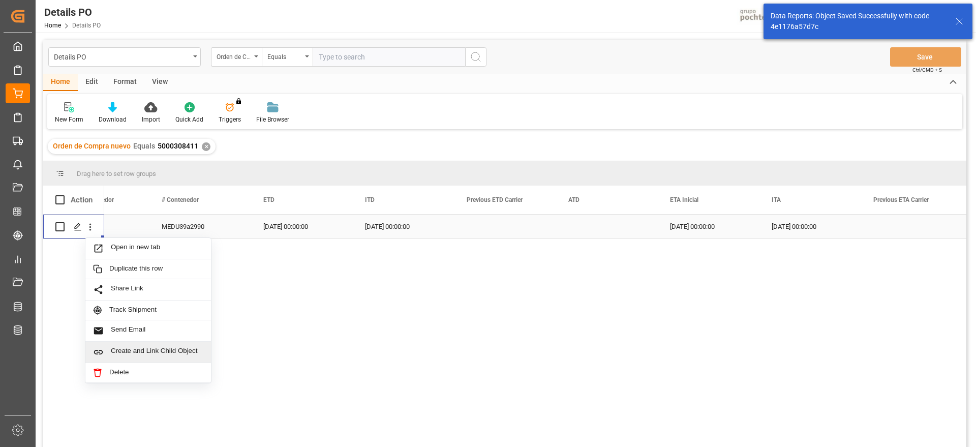
click at [150, 350] on span "Create and Link Child Object" at bounding box center [157, 352] width 93 height 11
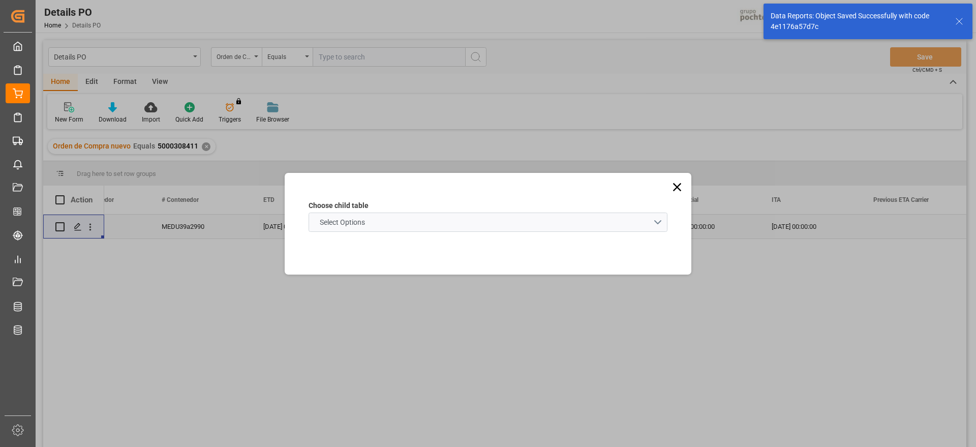
click at [401, 226] on schema "Select Options" at bounding box center [488, 222] width 359 height 19
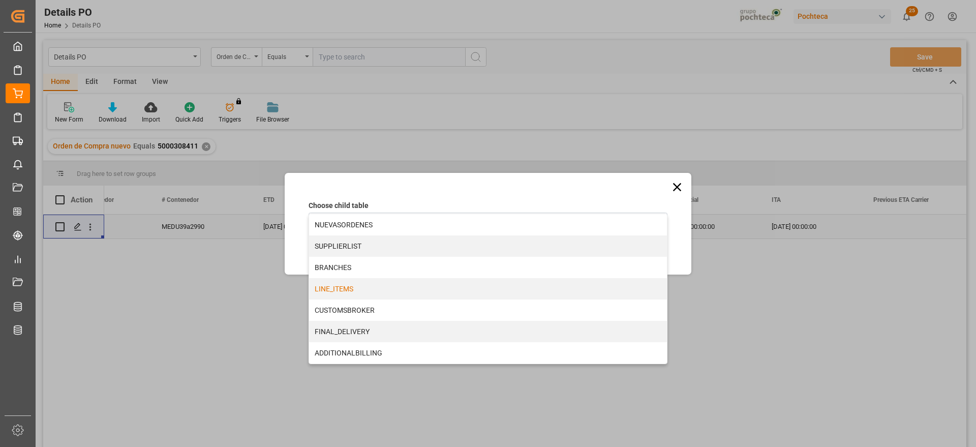
click at [349, 280] on div "LINE_ITEMS" at bounding box center [488, 288] width 358 height 21
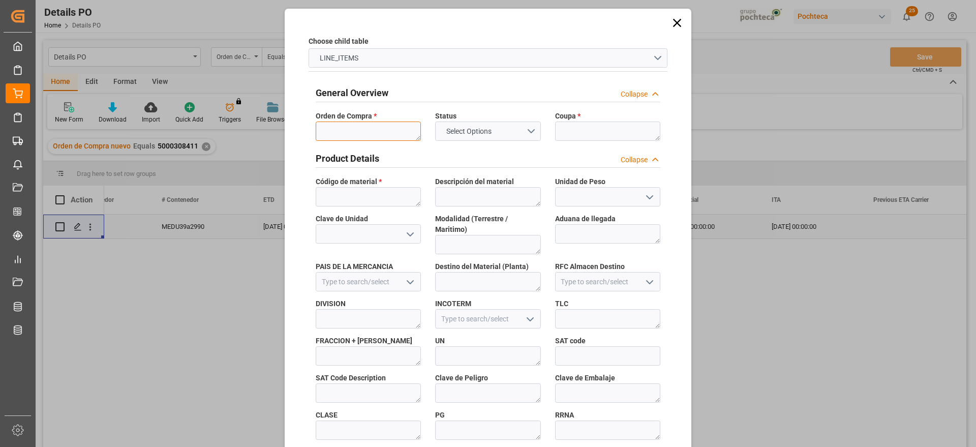
click at [349, 125] on textarea at bounding box center [368, 131] width 105 height 19
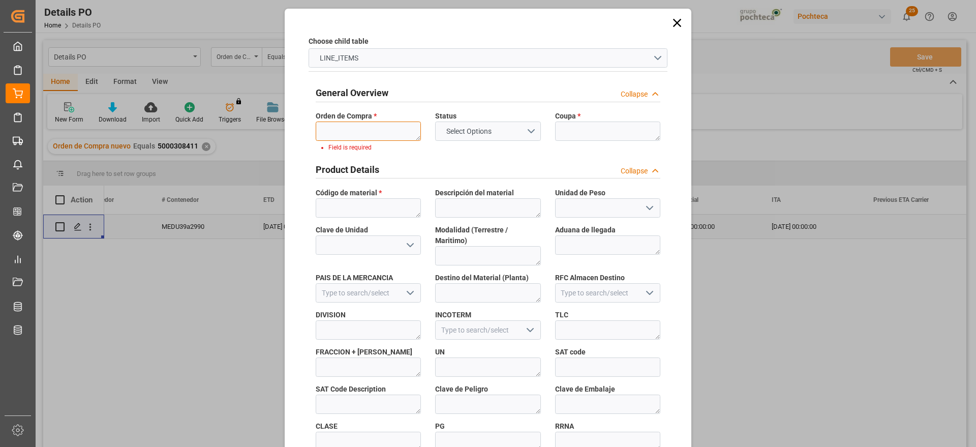
paste textarea "5000308411"
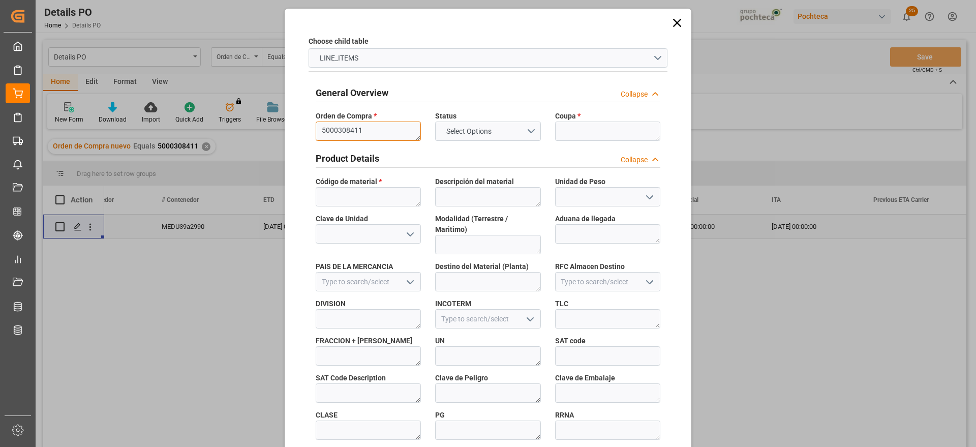
type textarea "5000308411"
click at [577, 132] on textarea at bounding box center [607, 131] width 105 height 19
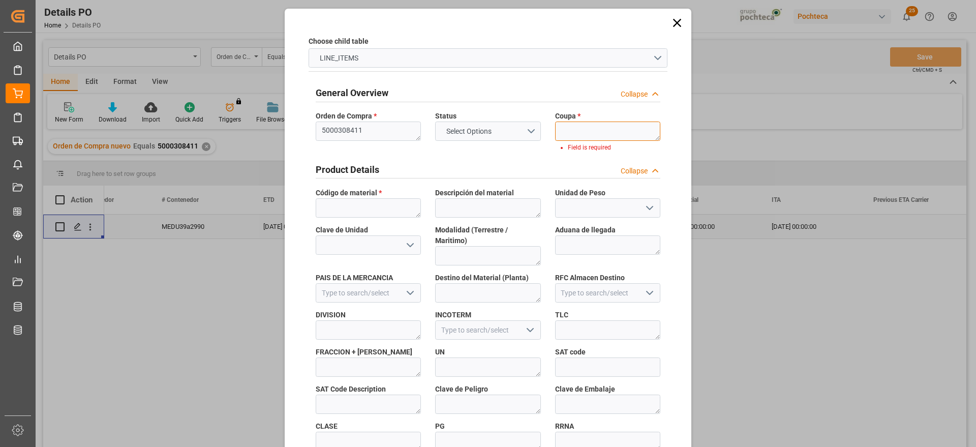
paste textarea "198892"
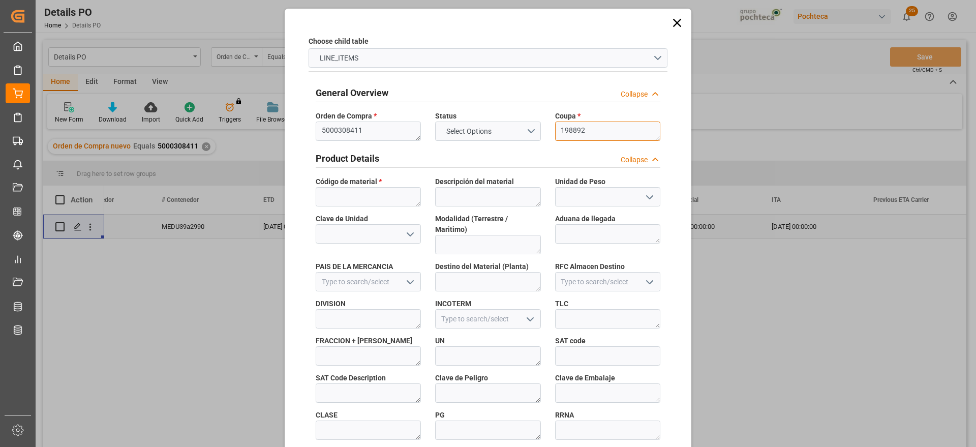
type textarea "198892"
click at [349, 197] on textarea at bounding box center [368, 196] width 105 height 19
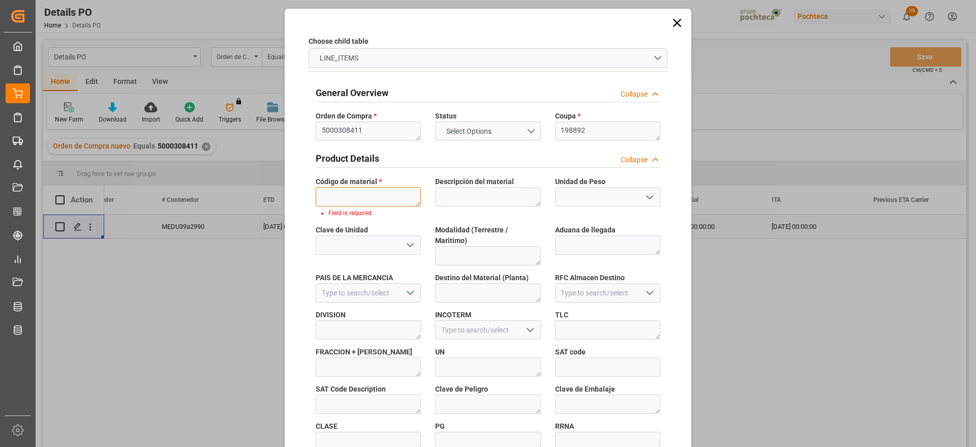
paste textarea "31047"
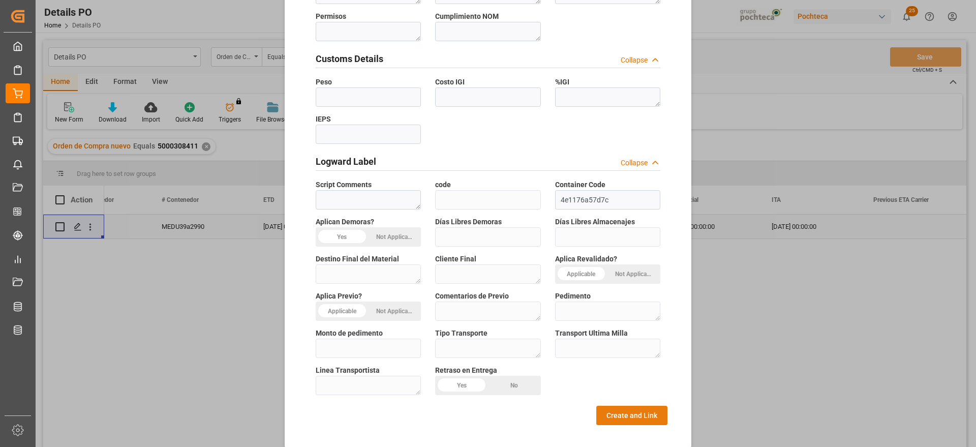
type textarea "31047"
click at [636, 406] on button "Create and Link" at bounding box center [631, 415] width 71 height 19
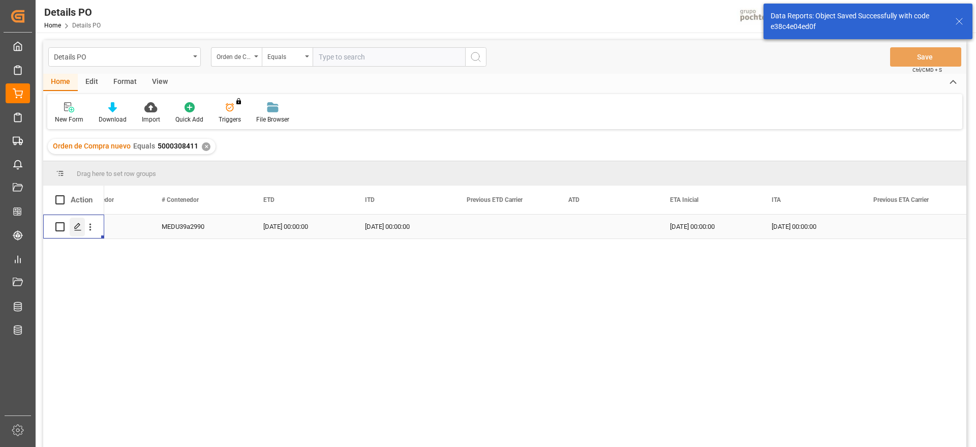
click at [77, 224] on polygon "Press SPACE to select this row." at bounding box center [77, 226] width 5 height 5
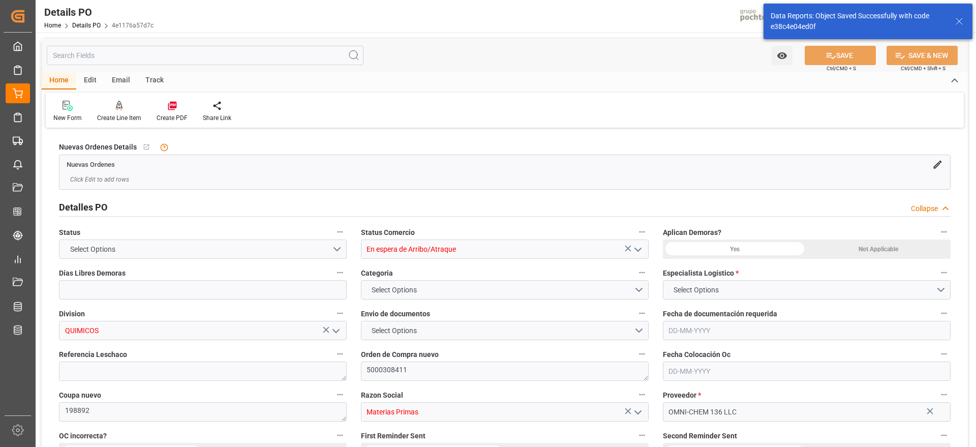
type input "14"
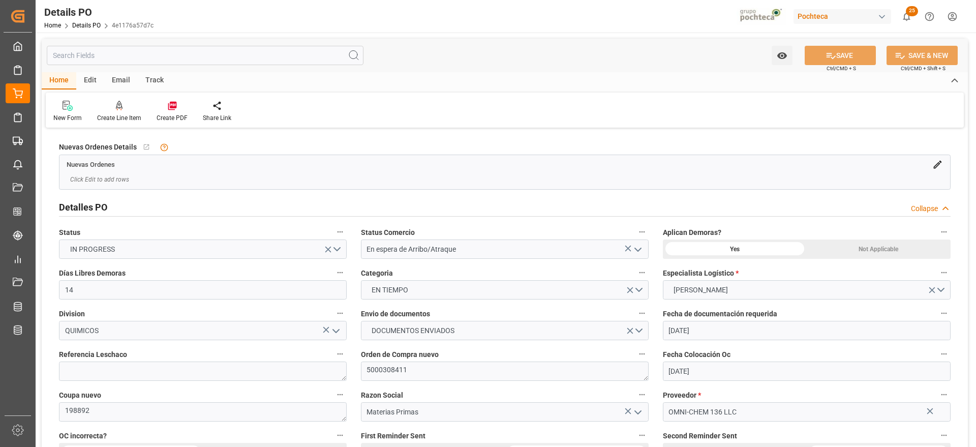
type input "[DATE]"
type input "01-09-2025"
type input "[DATE]"
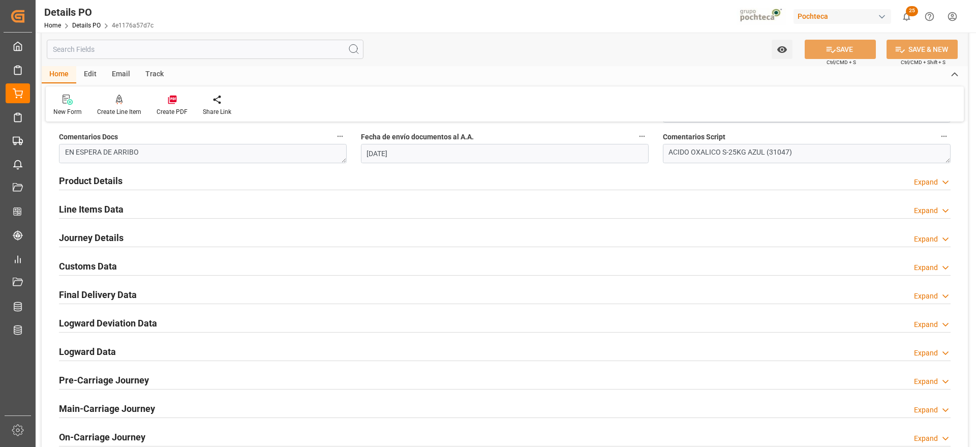
scroll to position [636, 0]
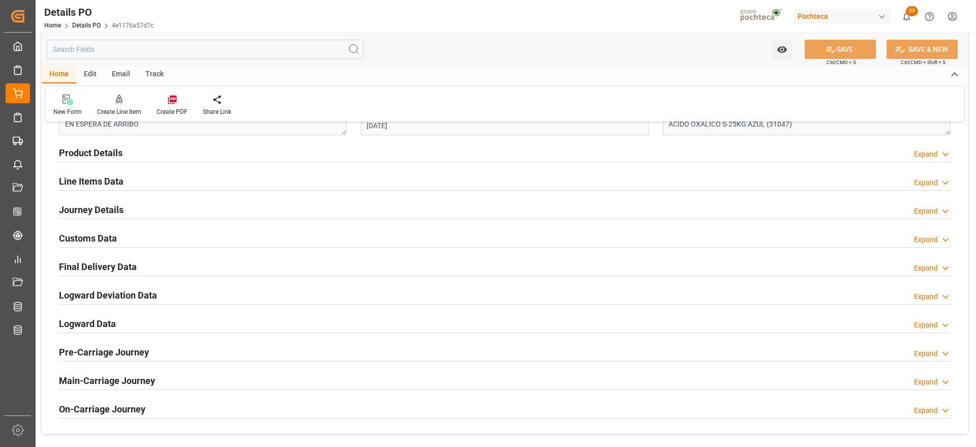
click at [81, 237] on h2 "Customs Data" at bounding box center [88, 238] width 58 height 14
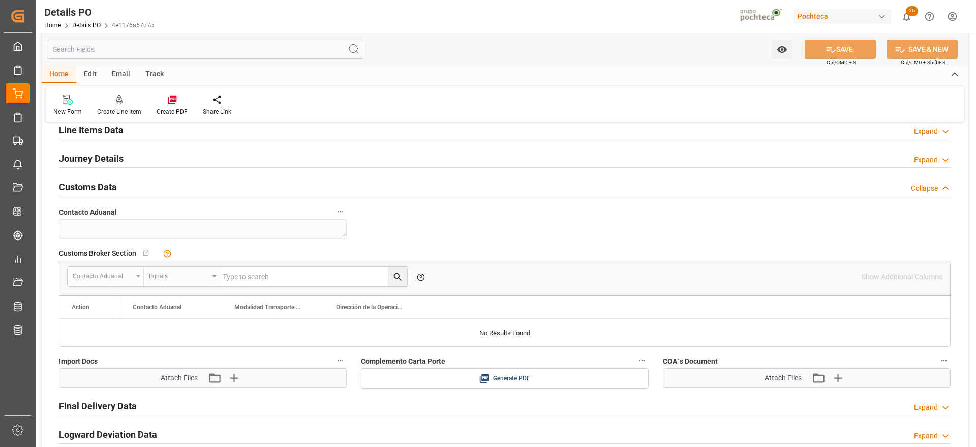
scroll to position [763, 0]
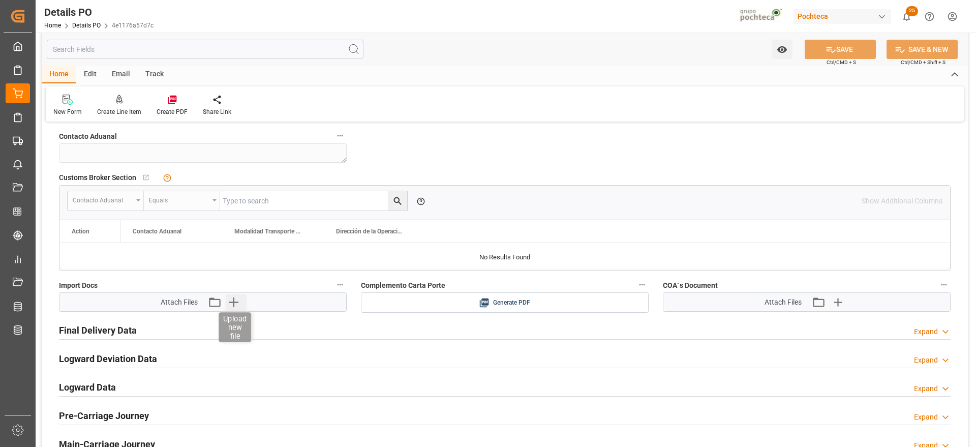
click at [232, 304] on icon "button" at bounding box center [233, 302] width 16 height 16
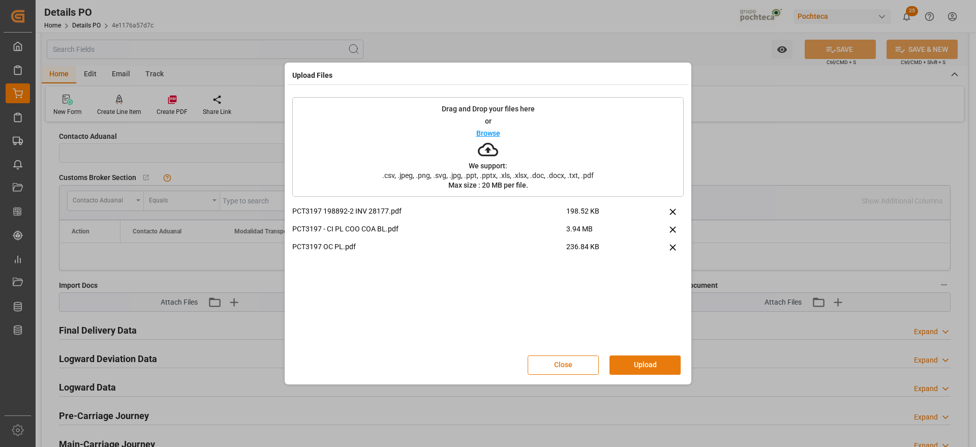
click at [636, 365] on button "Upload" at bounding box center [645, 364] width 71 height 19
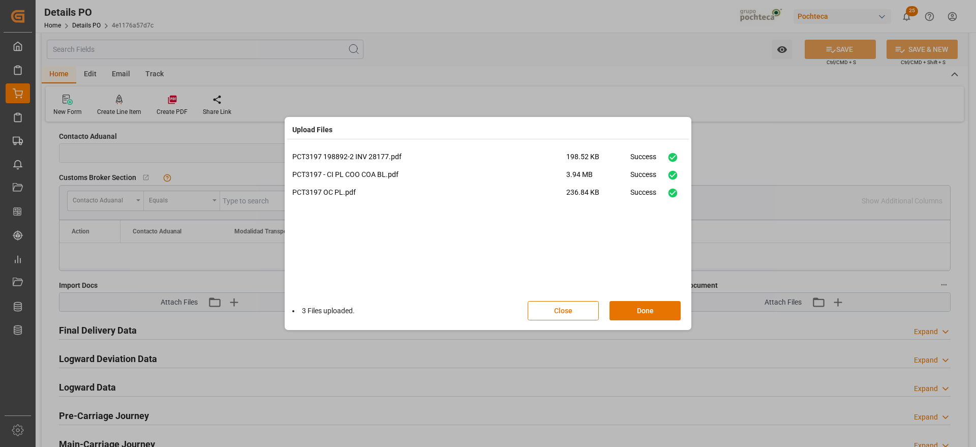
drag, startPoint x: 657, startPoint y: 313, endPoint x: 810, endPoint y: 302, distance: 152.9
click at [657, 313] on button "Done" at bounding box center [645, 310] width 71 height 19
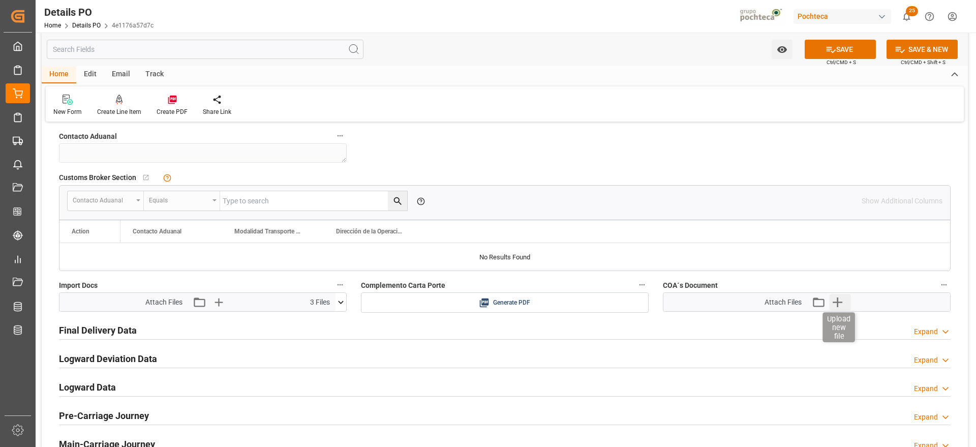
click at [835, 302] on icon "button" at bounding box center [838, 302] width 10 height 10
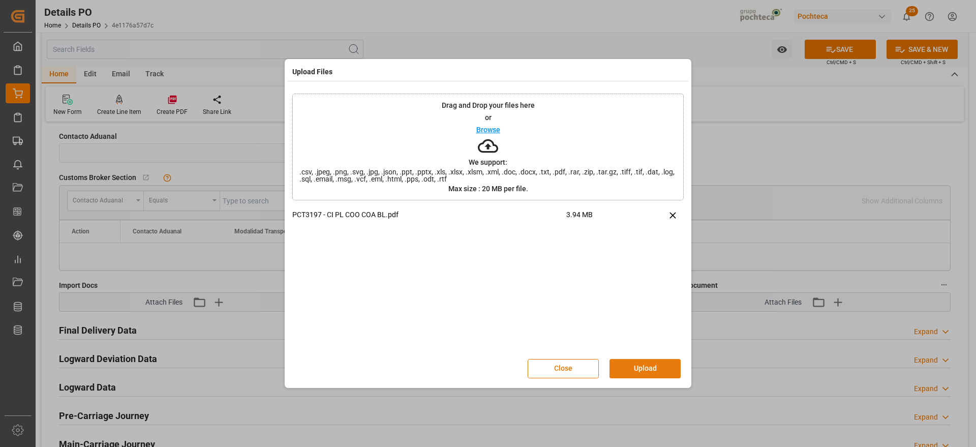
click at [624, 373] on button "Upload" at bounding box center [645, 368] width 71 height 19
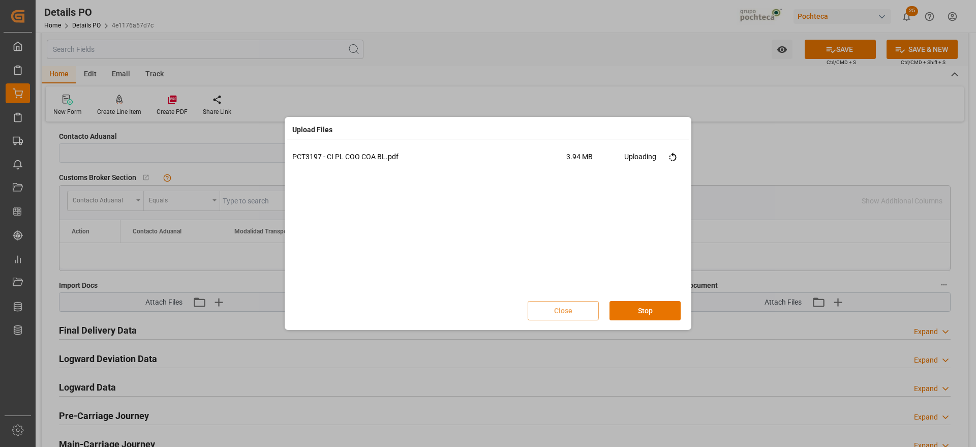
click at [542, 245] on div "PCT3197 - CI PL COO COA BL.pdf 3.94 MB Uploading" at bounding box center [487, 223] width 391 height 142
click at [646, 303] on button "Done" at bounding box center [645, 310] width 71 height 19
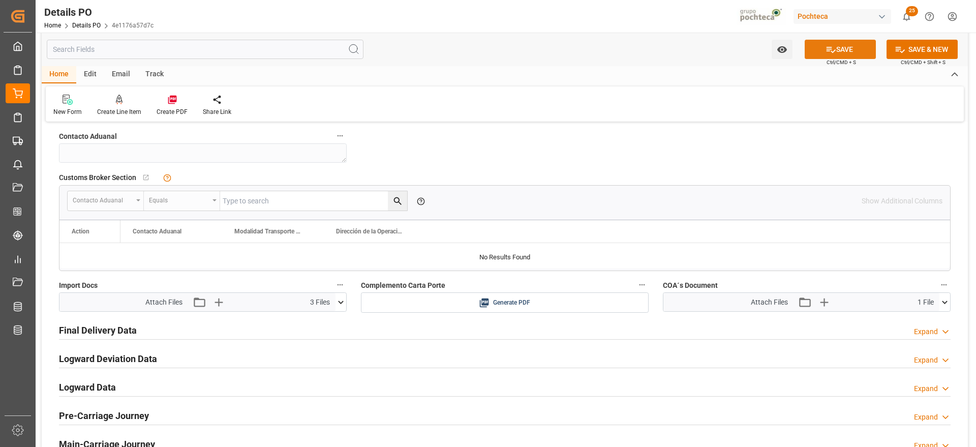
click at [837, 42] on button "SAVE" at bounding box center [840, 49] width 71 height 19
click at [166, 110] on div "Create PDF" at bounding box center [172, 111] width 31 height 9
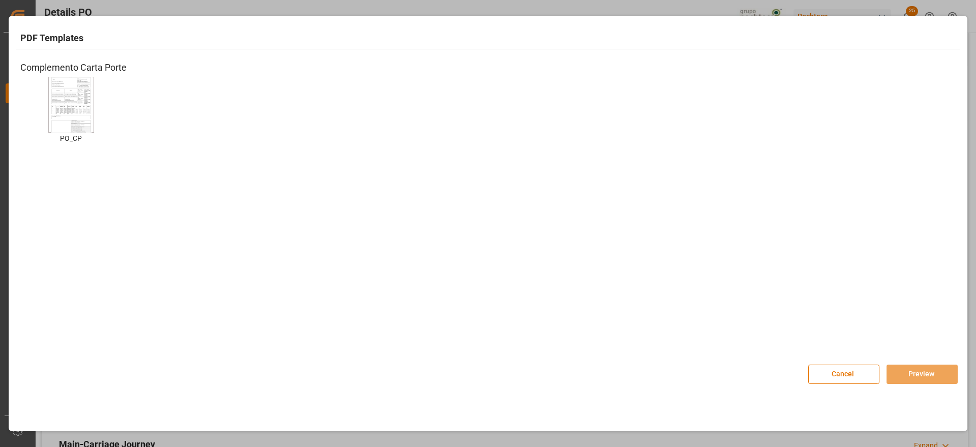
click at [64, 114] on img at bounding box center [71, 104] width 41 height 57
click at [923, 368] on button "Preview" at bounding box center [922, 374] width 71 height 19
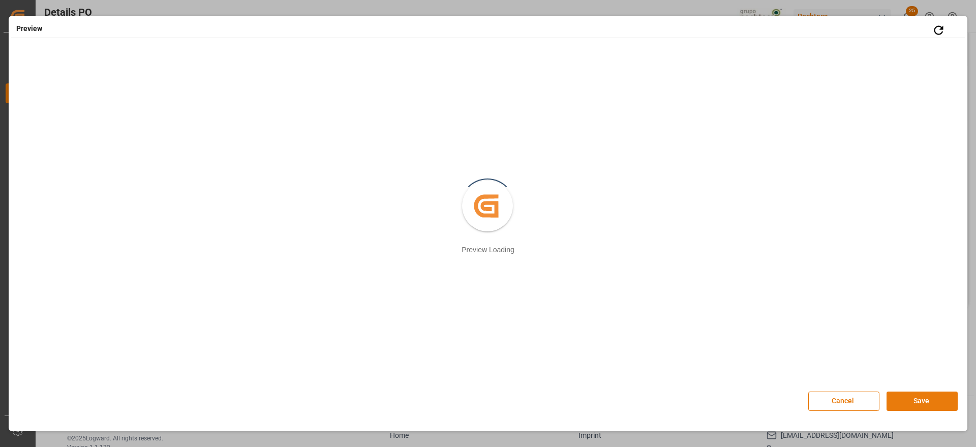
click at [923, 400] on button "Save" at bounding box center [922, 400] width 71 height 19
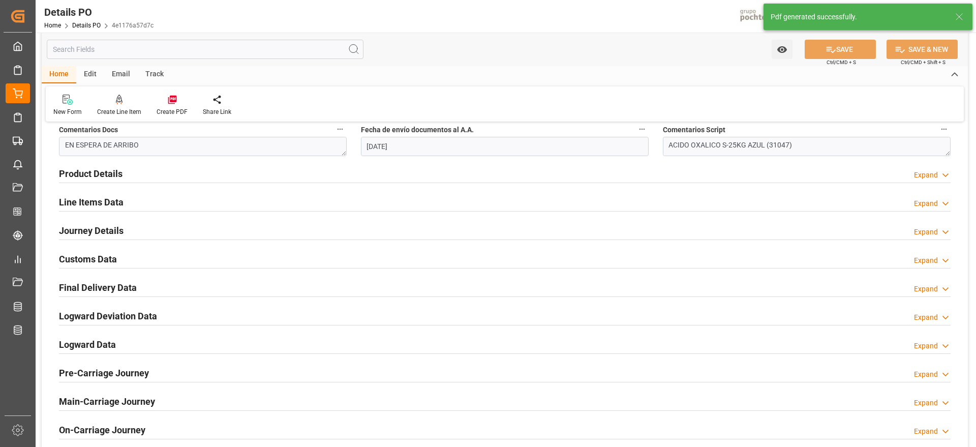
scroll to position [636, 0]
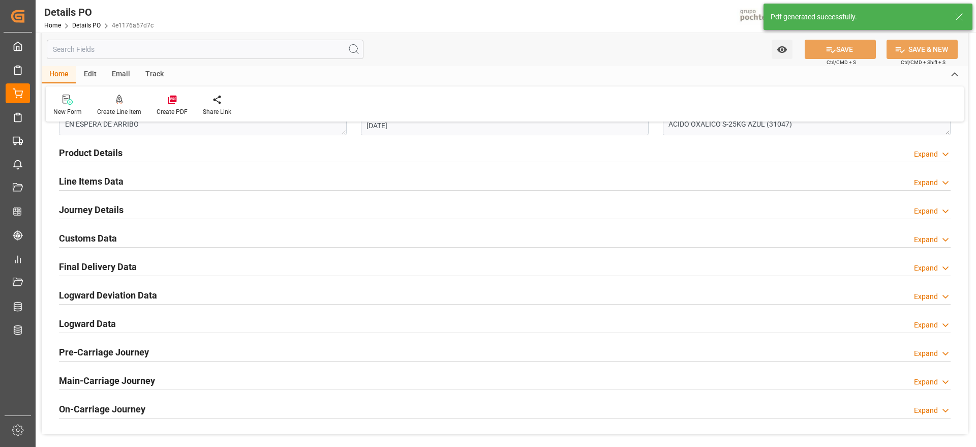
click at [87, 228] on div "Customs Data" at bounding box center [88, 237] width 58 height 19
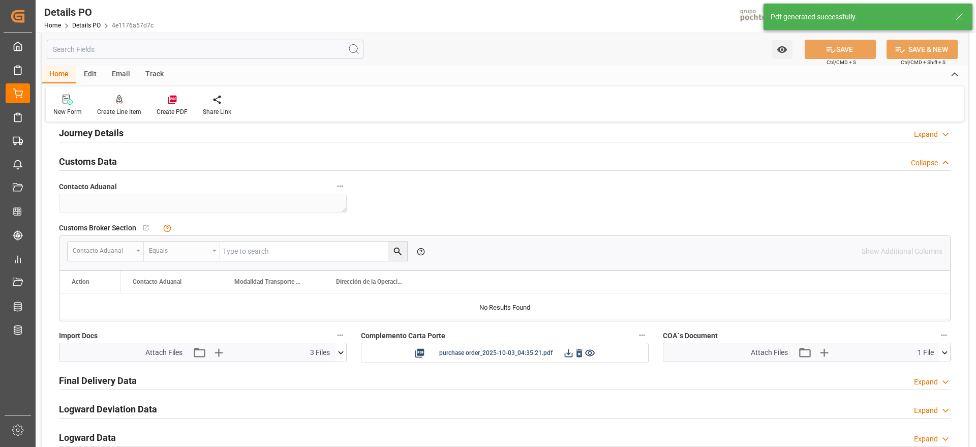
scroll to position [763, 0]
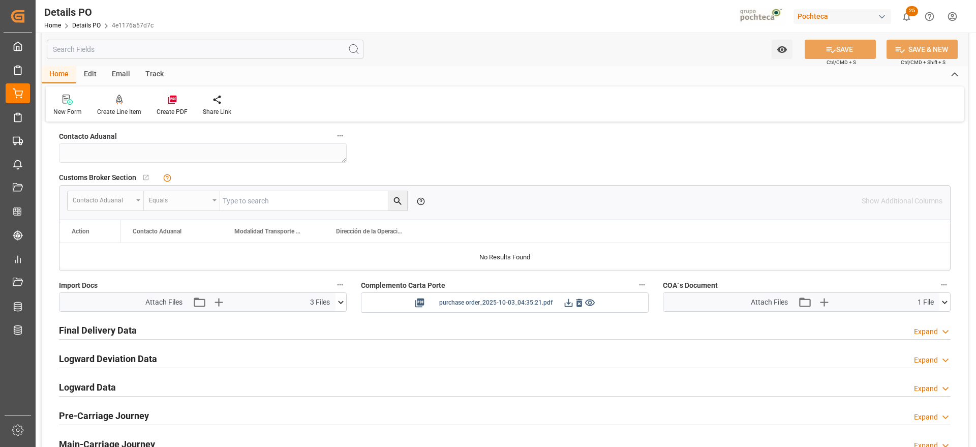
click at [565, 304] on icon at bounding box center [568, 302] width 11 height 11
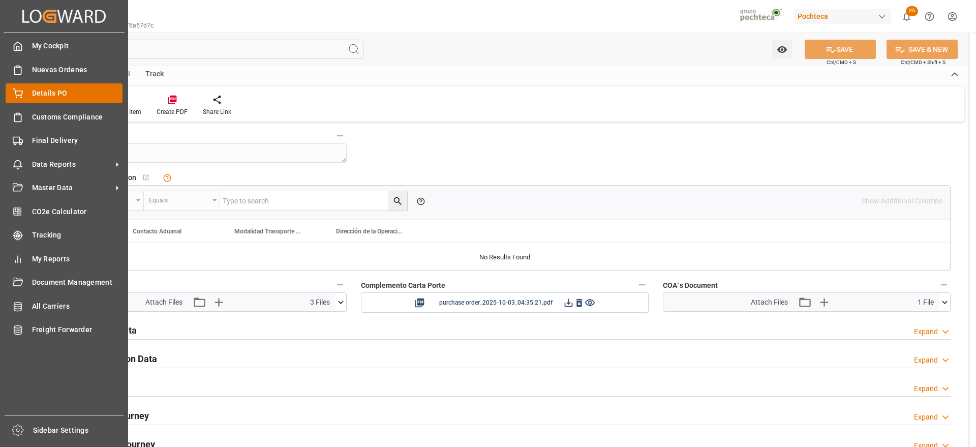
click at [21, 97] on circle at bounding box center [21, 97] width 1 height 1
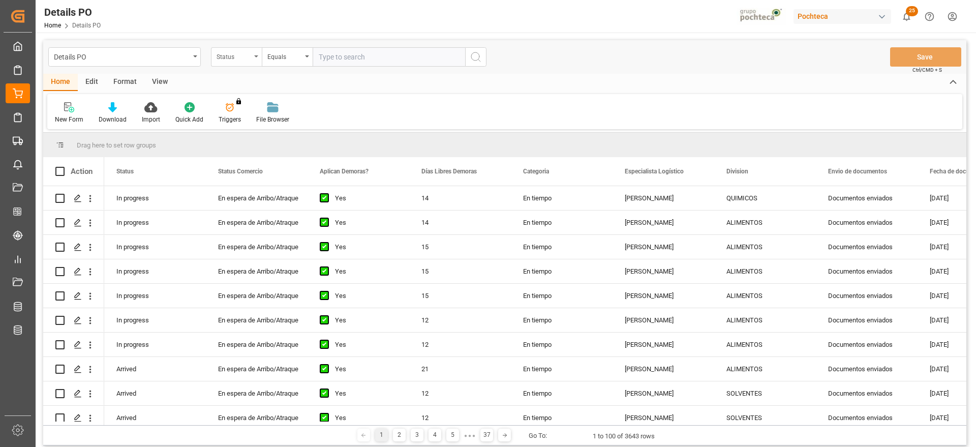
drag, startPoint x: 220, startPoint y: 58, endPoint x: 228, endPoint y: 64, distance: 10.2
click at [220, 56] on div "Status" at bounding box center [234, 56] width 35 height 12
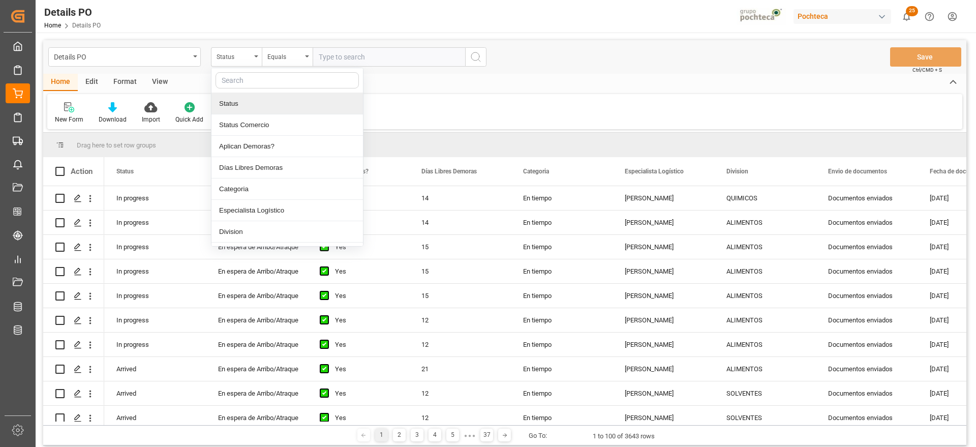
click at [248, 79] on input "text" at bounding box center [287, 80] width 143 height 16
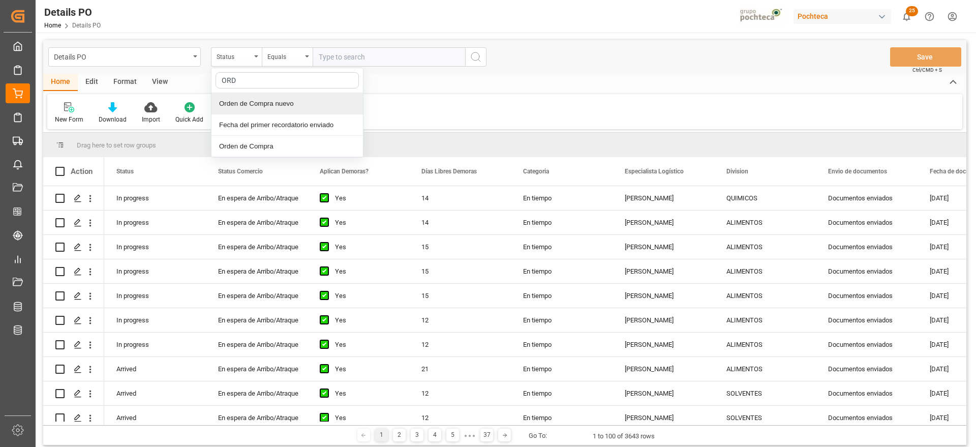
type input "ORDE"
click at [258, 109] on div "Orden de Compra nuevo" at bounding box center [288, 103] width 152 height 21
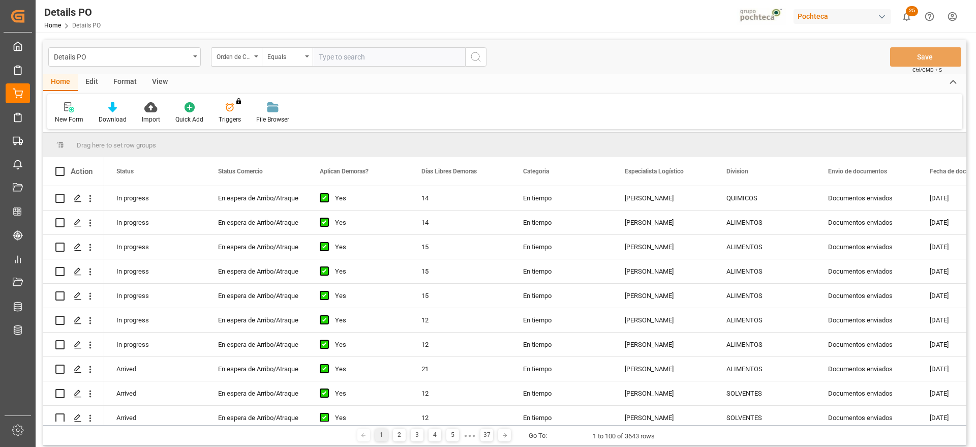
click at [335, 59] on input "text" at bounding box center [389, 56] width 153 height 19
paste input "5000308632"
type input "5000308632"
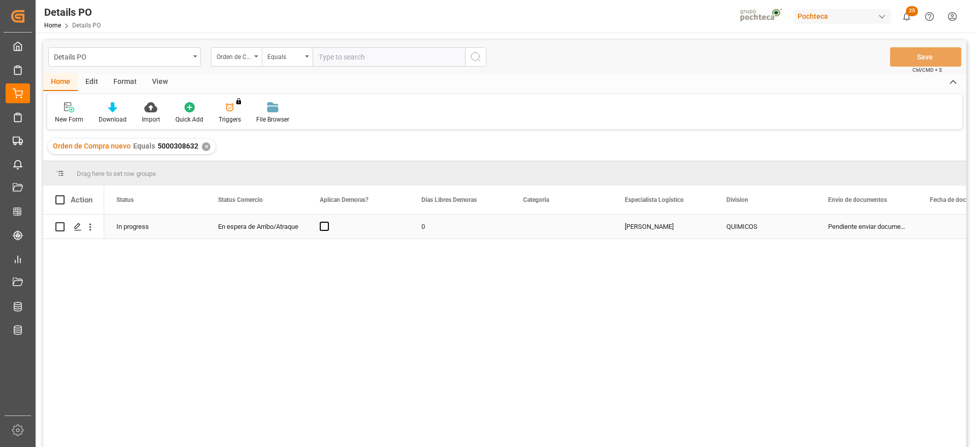
click at [556, 227] on div "Press SPACE to select this row." at bounding box center [562, 227] width 102 height 24
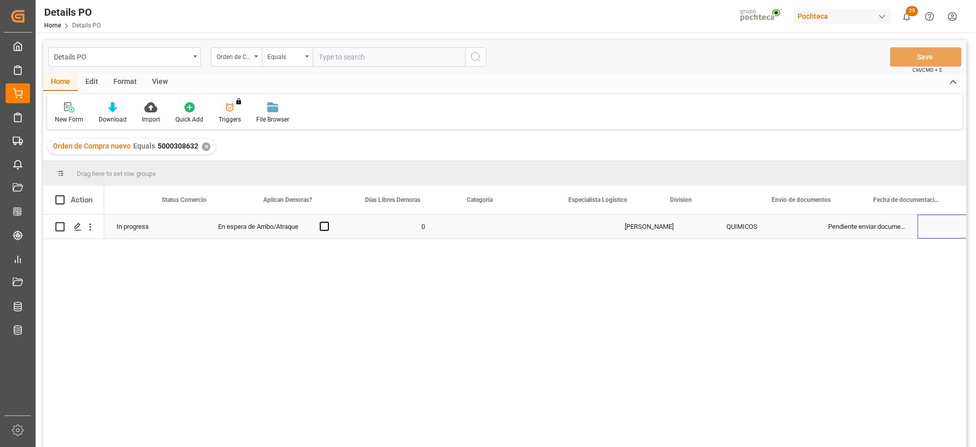
scroll to position [0, 158]
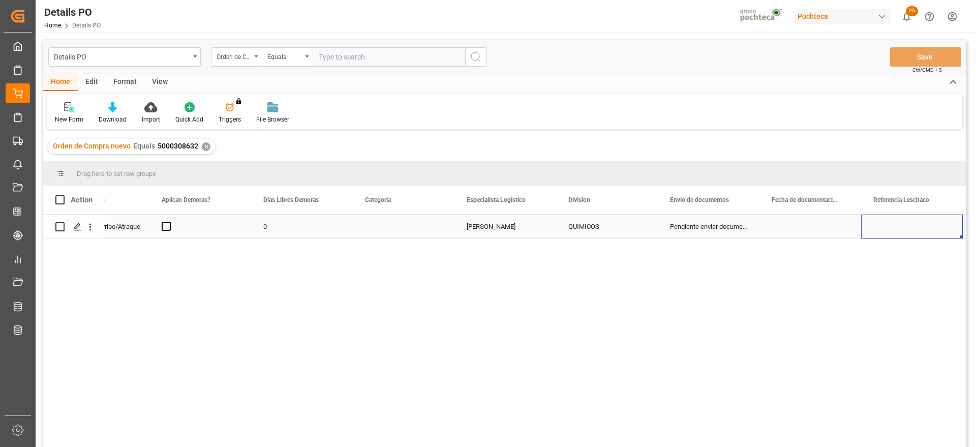
click at [911, 224] on div "Press SPACE to select this row." at bounding box center [912, 227] width 102 height 24
click at [911, 224] on input "Press SPACE to select this row." at bounding box center [911, 232] width 85 height 19
type input "HIDRO"
click at [922, 57] on button "Save" at bounding box center [925, 56] width 71 height 19
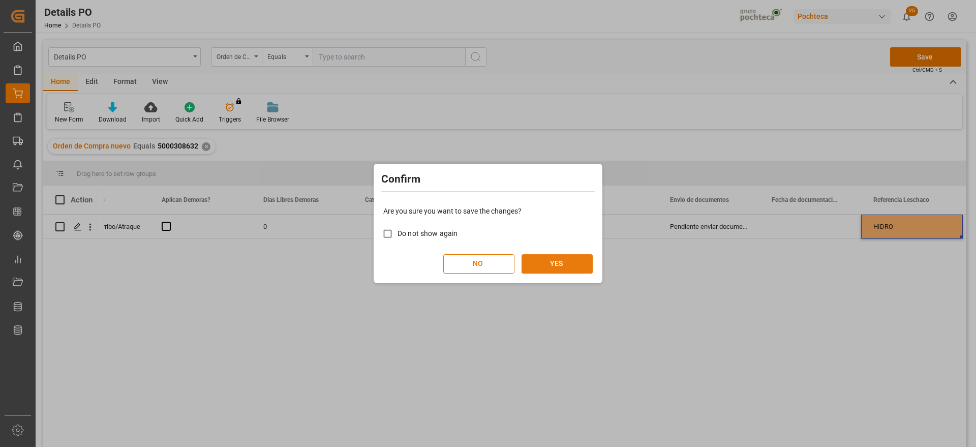
click at [576, 260] on button "YES" at bounding box center [557, 263] width 71 height 19
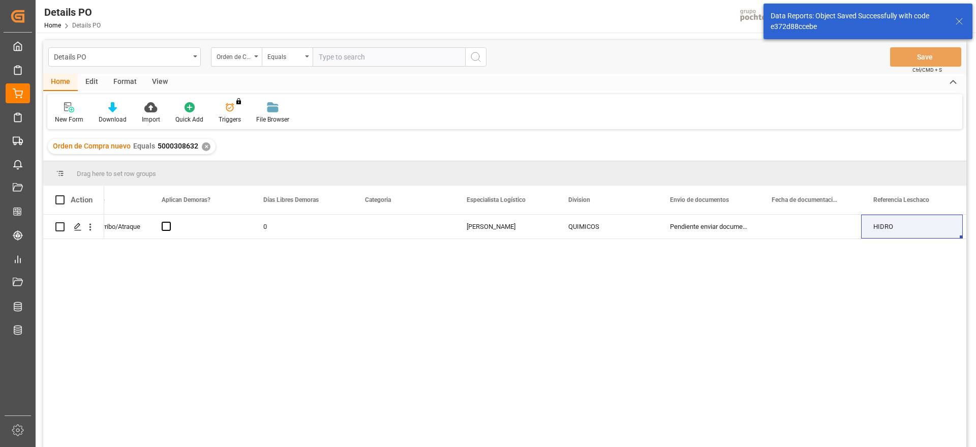
click at [205, 147] on div "✕" at bounding box center [206, 146] width 9 height 9
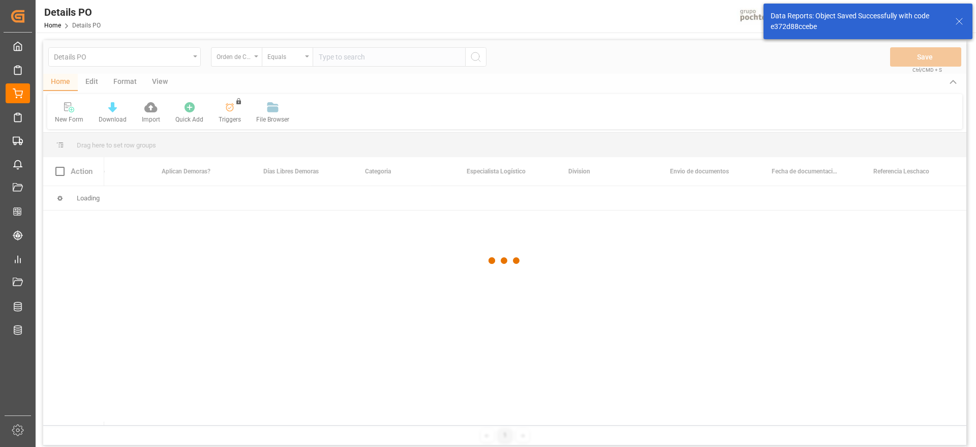
click at [357, 61] on div at bounding box center [504, 260] width 923 height 441
click at [357, 57] on div at bounding box center [504, 260] width 923 height 441
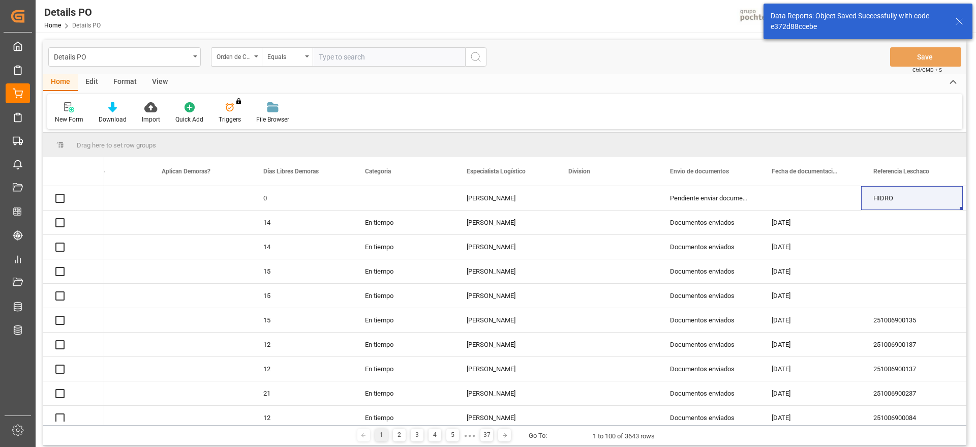
click at [357, 57] on input "text" at bounding box center [389, 56] width 153 height 19
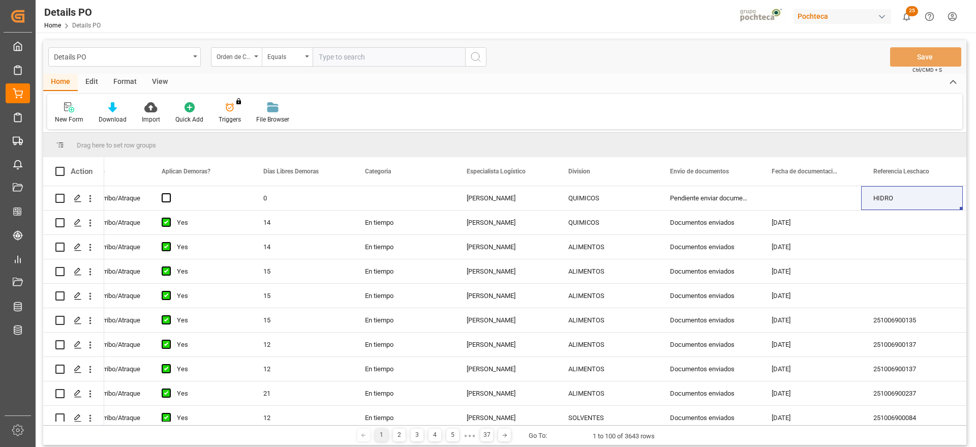
paste input "5000308631"
type input "5000308631"
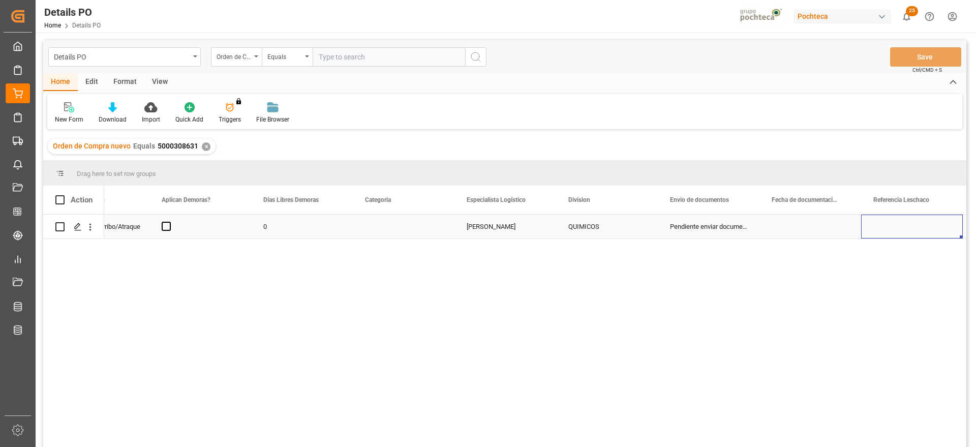
click at [911, 225] on div "Press SPACE to select this row." at bounding box center [912, 227] width 102 height 24
click at [911, 225] on input "Press SPACE to select this row." at bounding box center [911, 232] width 85 height 19
type input "D"
type input "HIDRO"
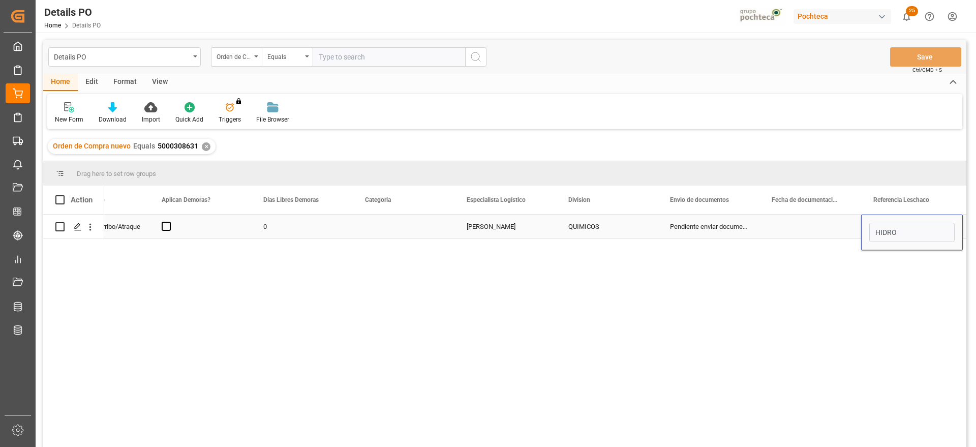
click at [840, 230] on div "Press SPACE to select this row." at bounding box center [811, 227] width 102 height 24
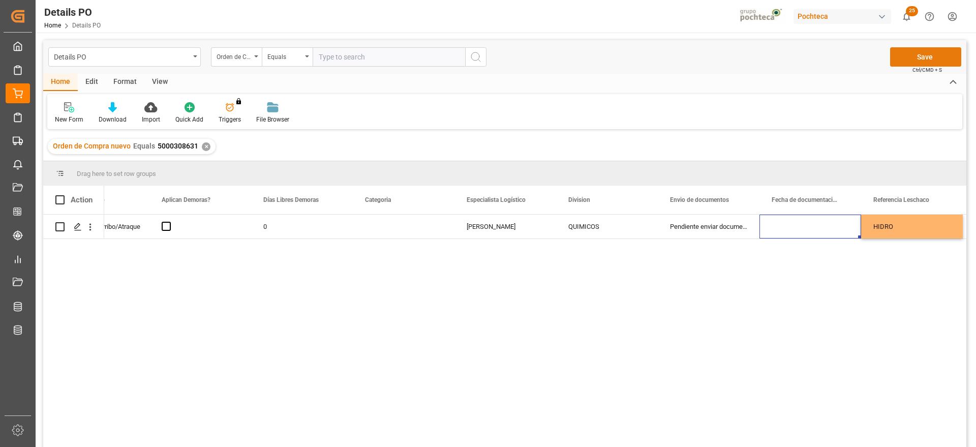
click at [932, 62] on button "Save" at bounding box center [925, 56] width 71 height 19
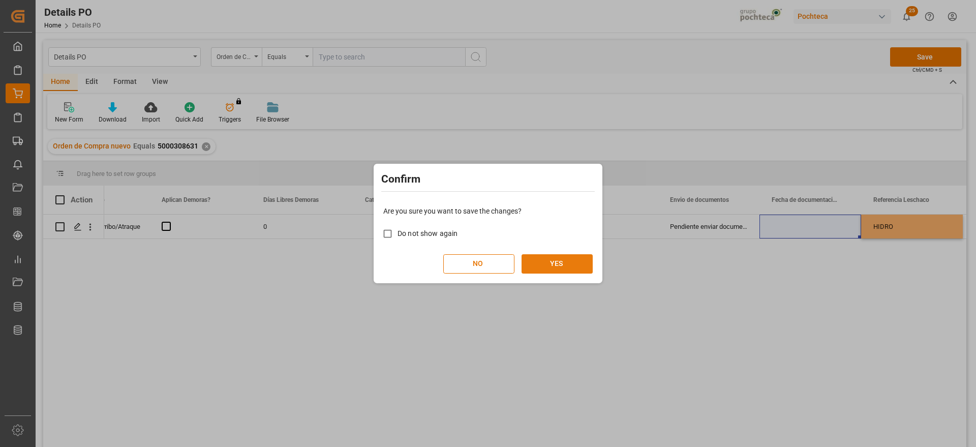
click at [567, 267] on button "YES" at bounding box center [557, 263] width 71 height 19
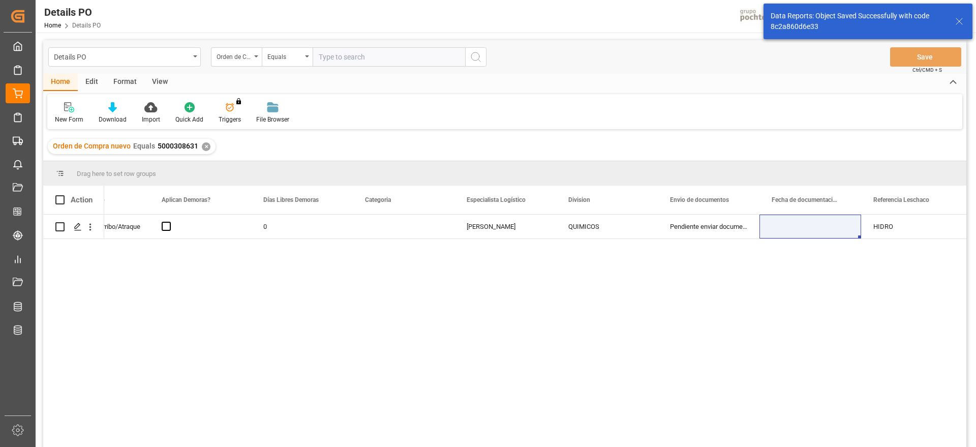
click at [202, 145] on div "✕" at bounding box center [206, 146] width 9 height 9
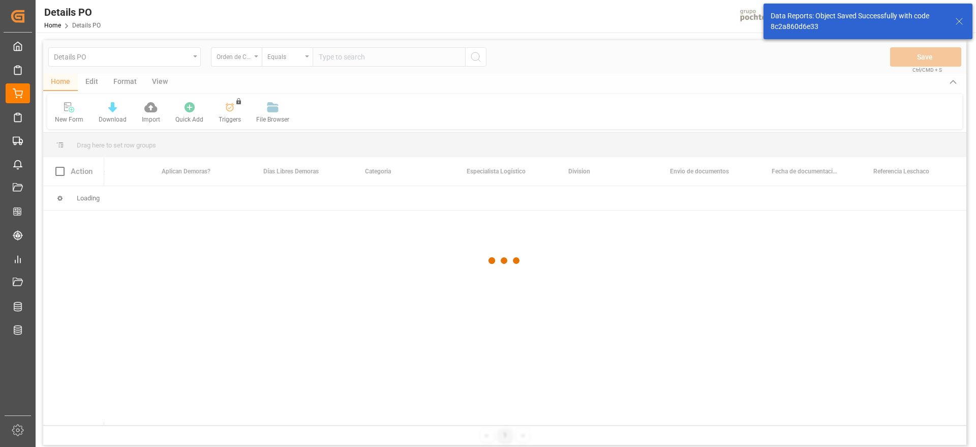
click at [368, 61] on div at bounding box center [504, 260] width 923 height 441
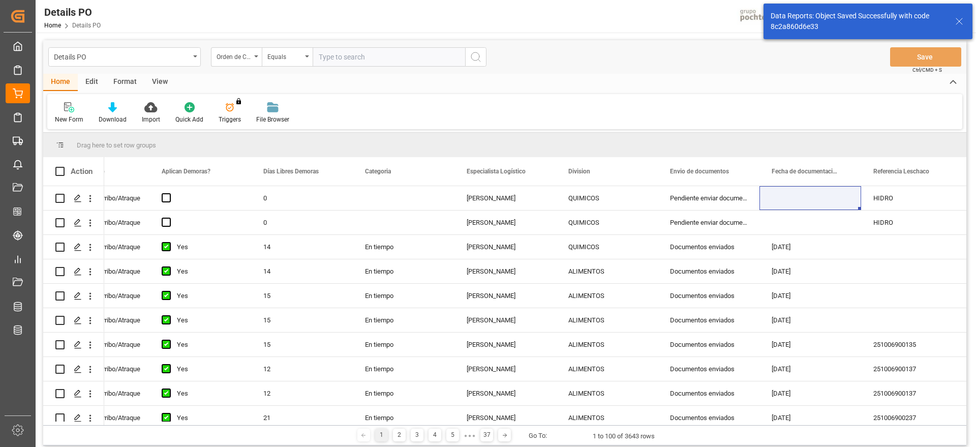
click at [367, 58] on input "text" at bounding box center [389, 56] width 153 height 19
paste input "5000308630"
type input "5000308630"
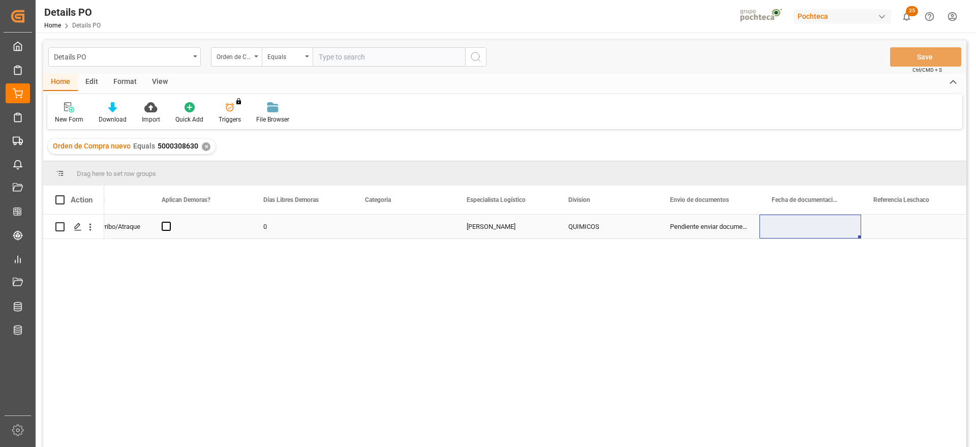
click at [887, 222] on div "Press SPACE to select this row." at bounding box center [912, 227] width 102 height 24
click at [887, 222] on div "Press SPACE to select this row." at bounding box center [912, 233] width 102 height 36
click at [888, 227] on input "Press SPACE to select this row." at bounding box center [911, 232] width 85 height 19
type input "HIDRO"
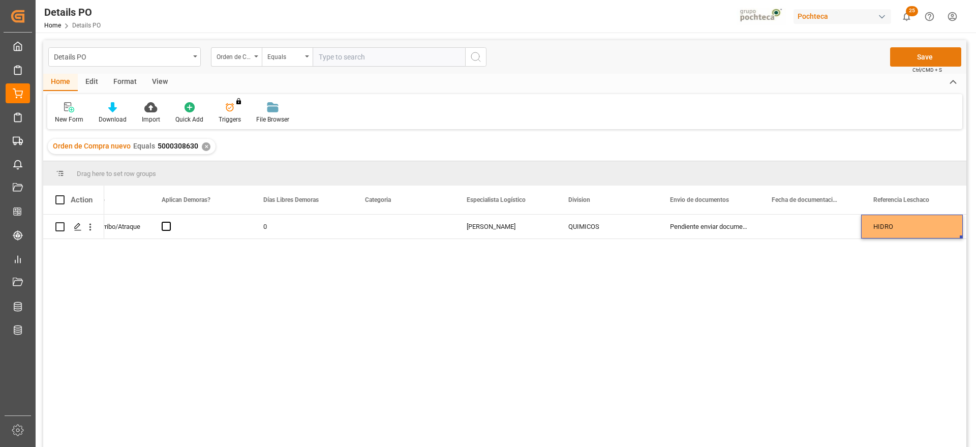
click at [928, 56] on button "Save" at bounding box center [925, 56] width 71 height 19
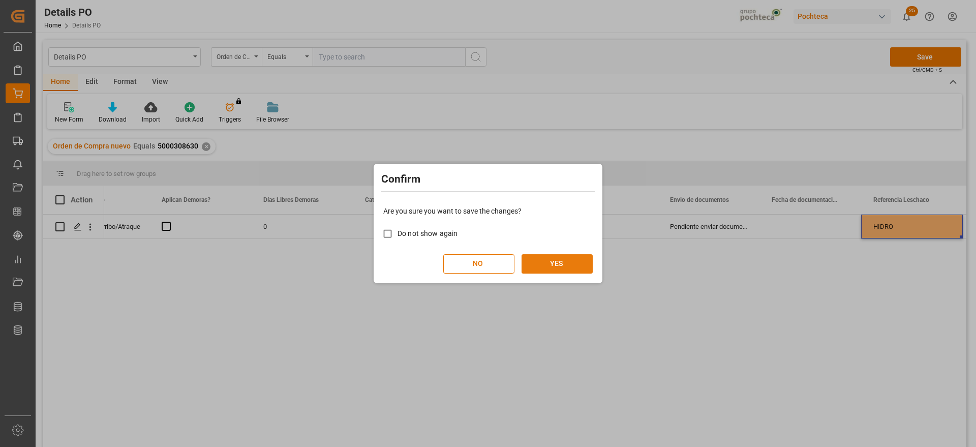
click at [545, 262] on button "YES" at bounding box center [557, 263] width 71 height 19
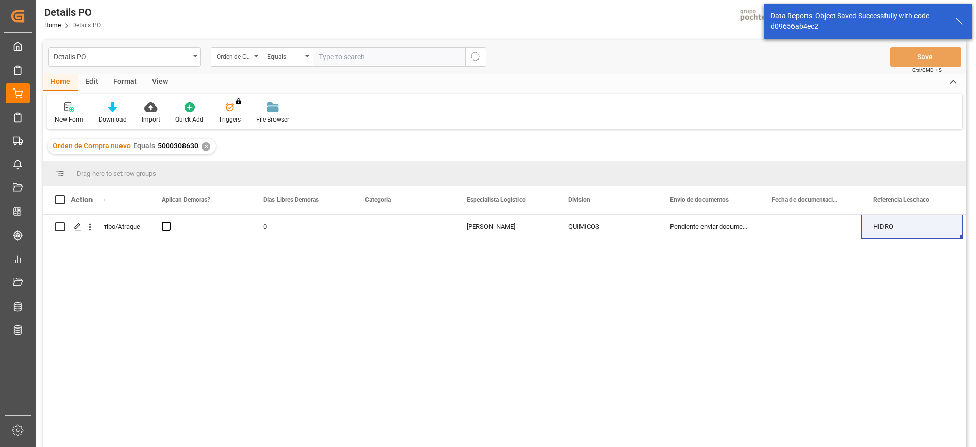
click at [206, 147] on div "✕" at bounding box center [206, 146] width 9 height 9
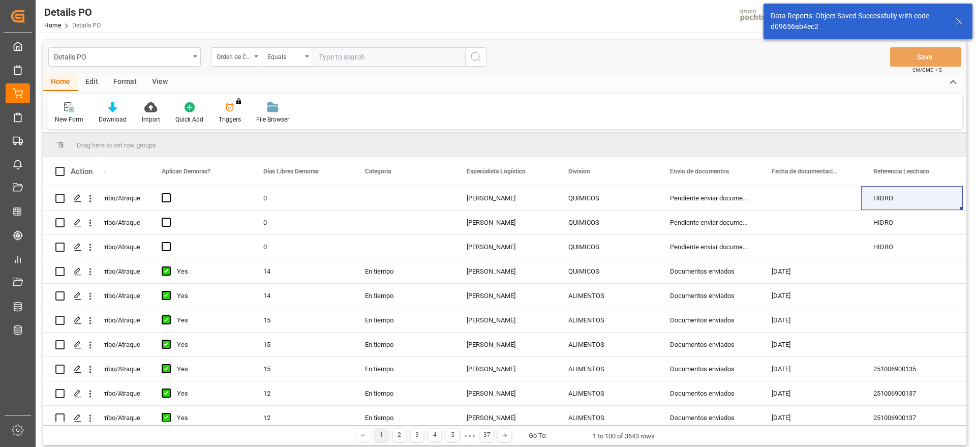
click at [350, 57] on input "text" at bounding box center [389, 56] width 153 height 19
paste input "5000308629"
type input "5000308629"
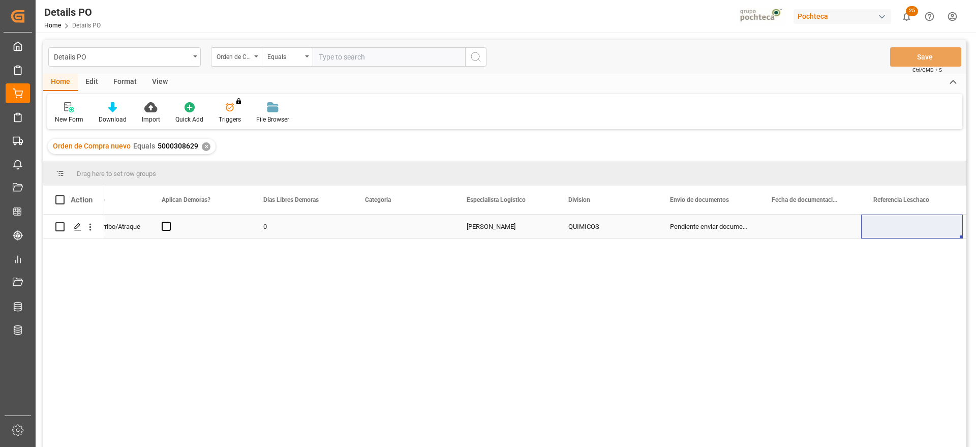
click at [893, 227] on div "Press SPACE to select this row." at bounding box center [912, 227] width 102 height 24
click at [893, 227] on input "Press SPACE to select this row." at bounding box center [911, 232] width 85 height 19
type input "HIDRO"
click at [944, 55] on button "Save" at bounding box center [925, 56] width 71 height 19
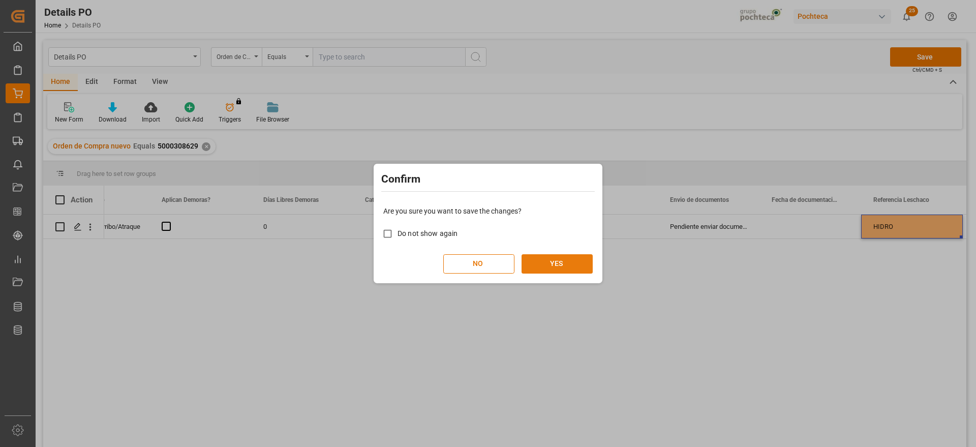
click at [577, 262] on button "YES" at bounding box center [557, 263] width 71 height 19
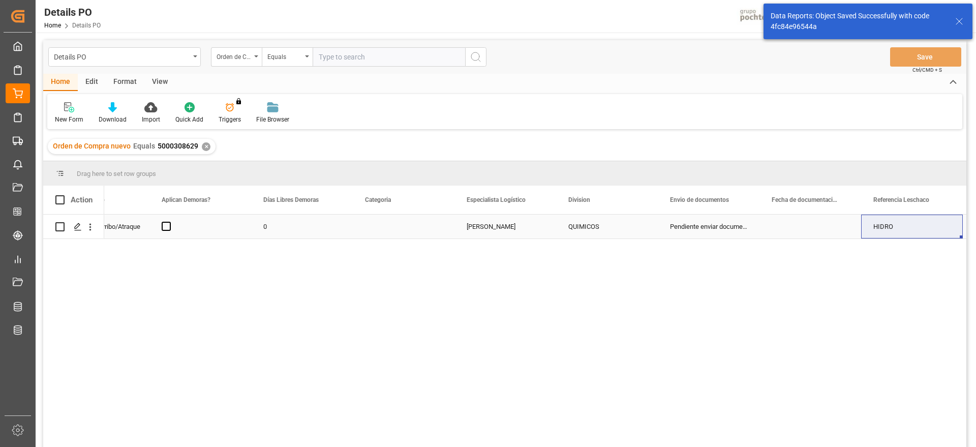
click at [904, 231] on div "HIDRO" at bounding box center [912, 227] width 102 height 24
click at [203, 148] on div "✕" at bounding box center [206, 146] width 9 height 9
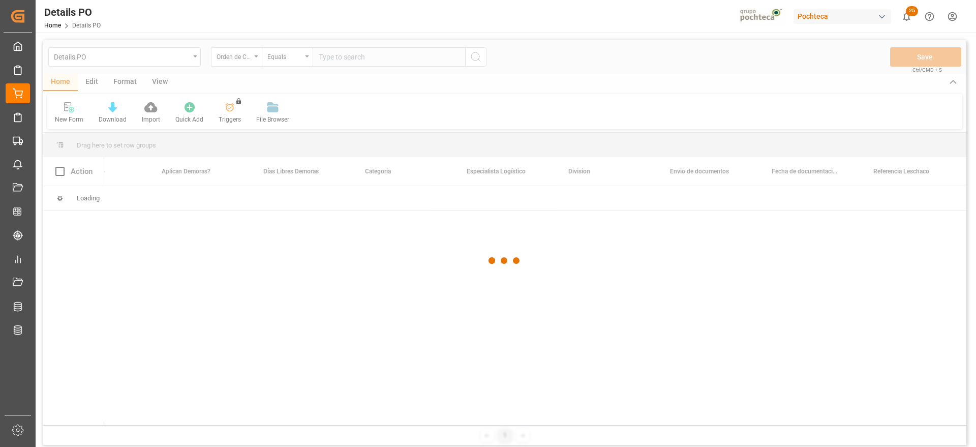
click at [252, 56] on div at bounding box center [504, 260] width 923 height 441
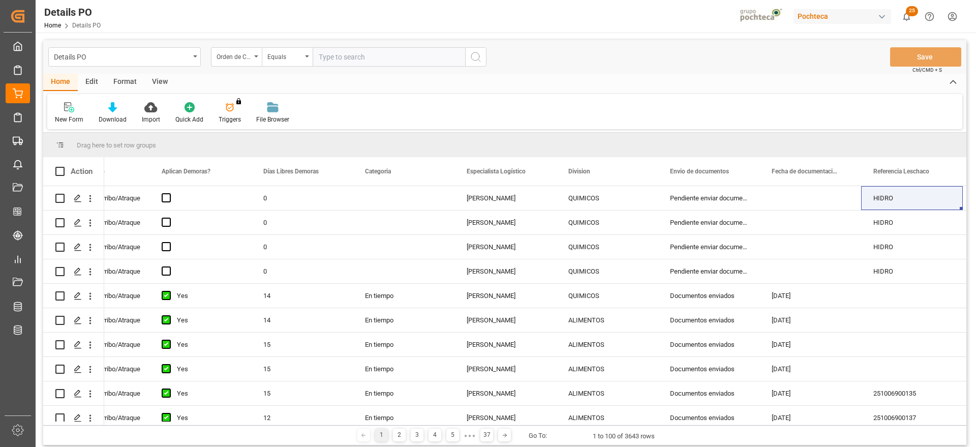
click at [252, 56] on div "Orden de Compra nuevo" at bounding box center [236, 56] width 51 height 19
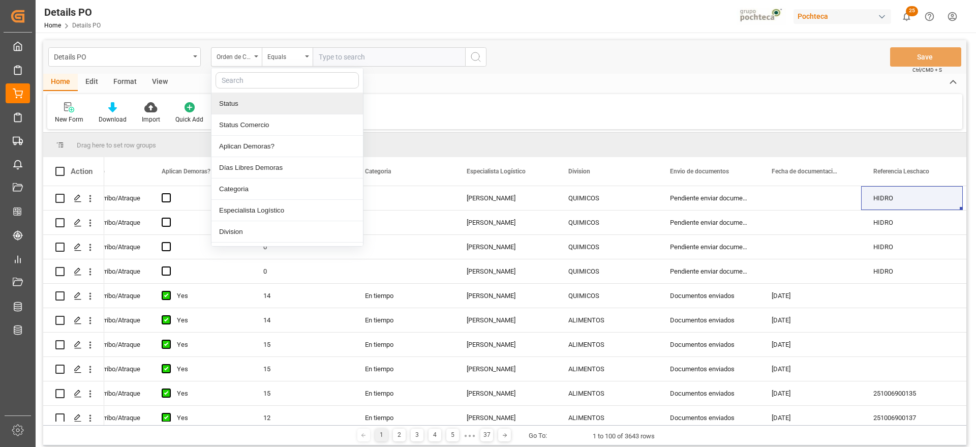
click at [241, 81] on input "text" at bounding box center [287, 80] width 143 height 16
type input "REF"
click at [254, 104] on div "Referencia Leschaco" at bounding box center [288, 103] width 152 height 21
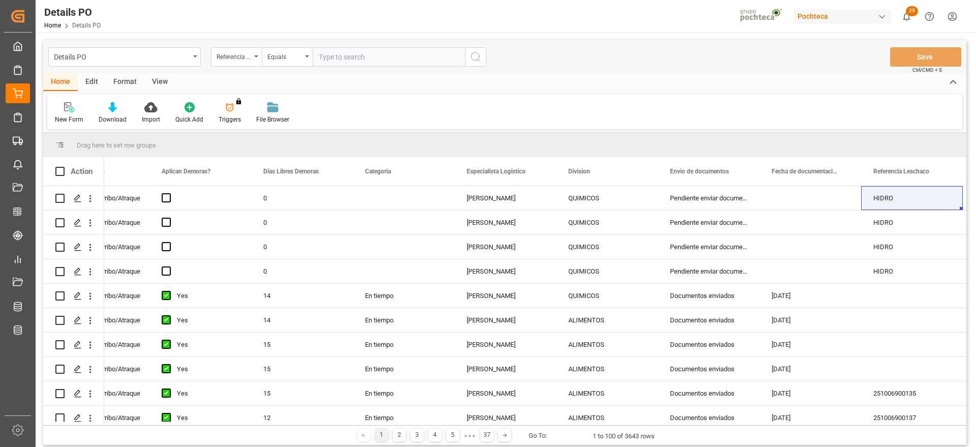
click at [327, 63] on input "text" at bounding box center [389, 56] width 153 height 19
paste input "HIDRO"
type input "HIDRO"
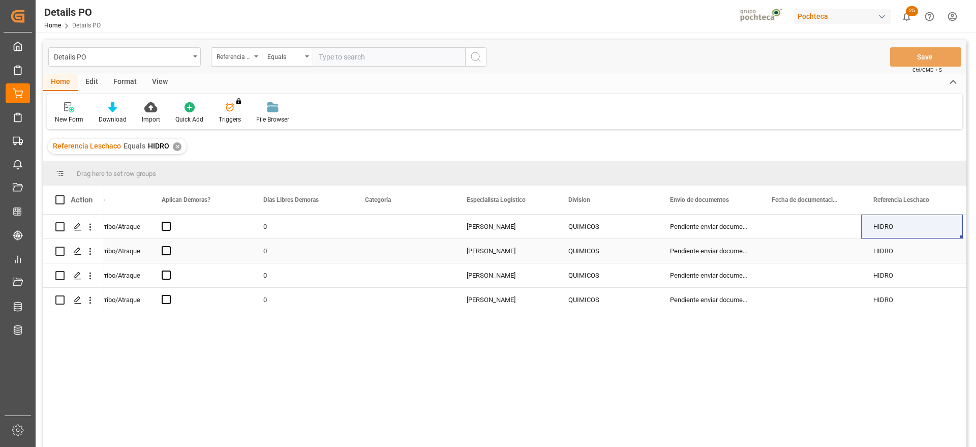
click at [231, 239] on div "Press SPACE to select this row." at bounding box center [208, 241] width 62 height 4
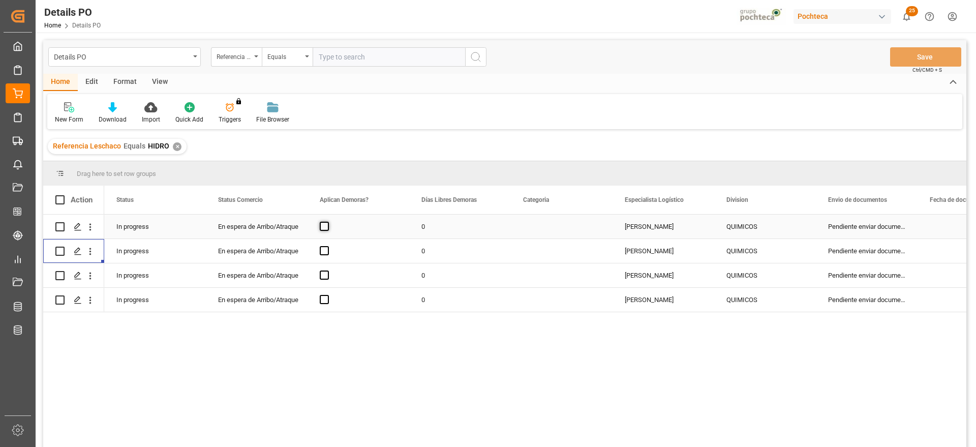
click at [324, 227] on span "Press SPACE to select this row." at bounding box center [324, 226] width 9 height 9
click at [327, 222] on input "Press SPACE to select this row." at bounding box center [327, 222] width 0 height 0
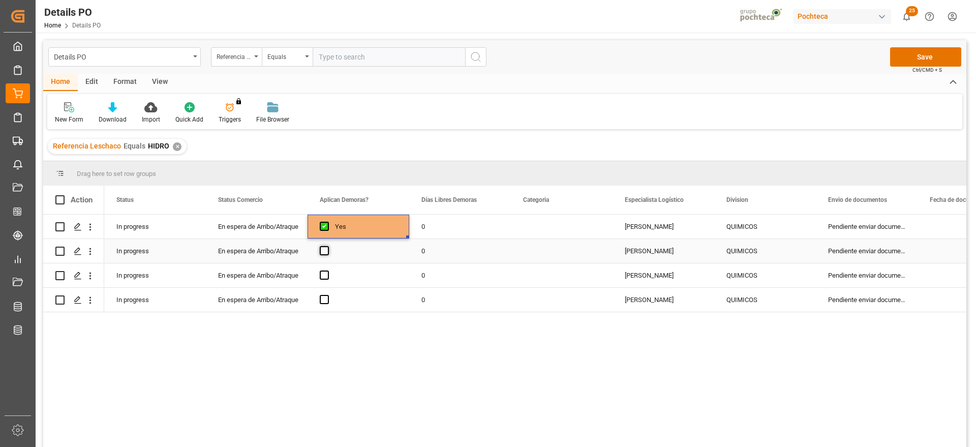
click at [326, 254] on span "Press SPACE to select this row." at bounding box center [324, 250] width 9 height 9
click at [327, 246] on input "Press SPACE to select this row." at bounding box center [327, 246] width 0 height 0
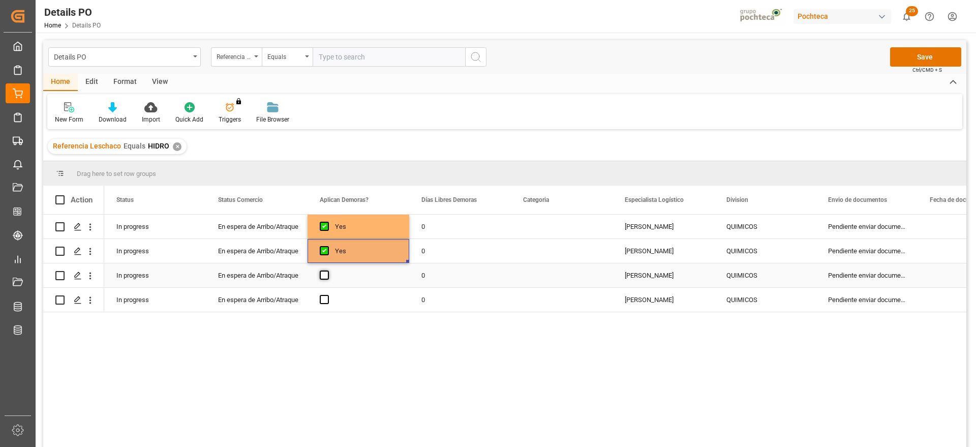
click at [326, 272] on span "Press SPACE to select this row." at bounding box center [324, 274] width 9 height 9
click at [327, 270] on input "Press SPACE to select this row." at bounding box center [327, 270] width 0 height 0
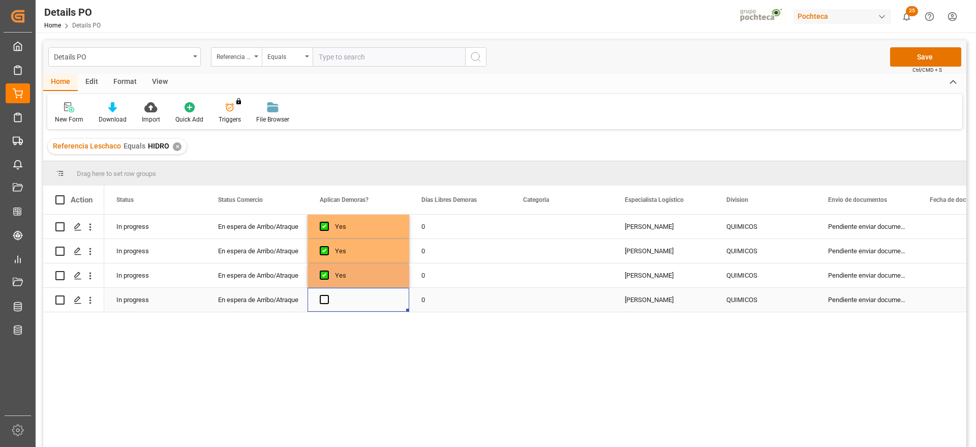
click at [333, 296] on div "Press SPACE to select this row." at bounding box center [359, 300] width 102 height 24
click at [327, 300] on span "Press SPACE to select this row." at bounding box center [324, 299] width 9 height 9
click at [327, 295] on input "Press SPACE to select this row." at bounding box center [327, 295] width 0 height 0
click at [461, 229] on div "0" at bounding box center [460, 227] width 102 height 24
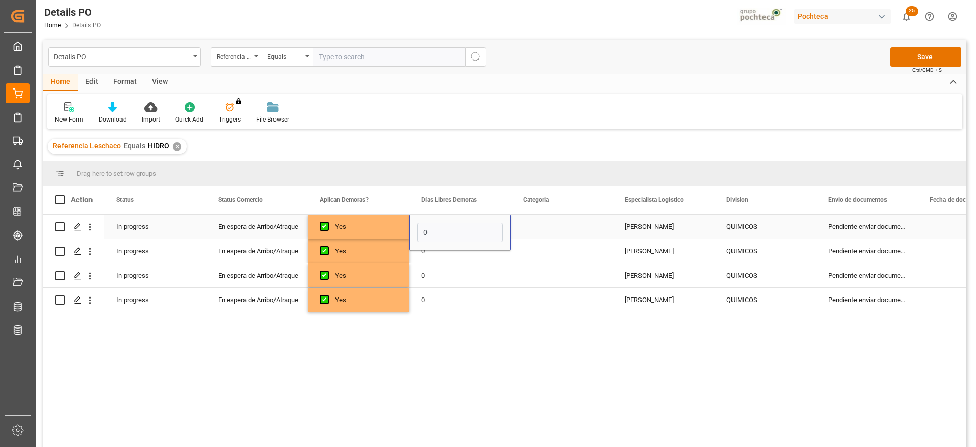
click at [461, 229] on input "0" at bounding box center [459, 232] width 85 height 19
type input "15"
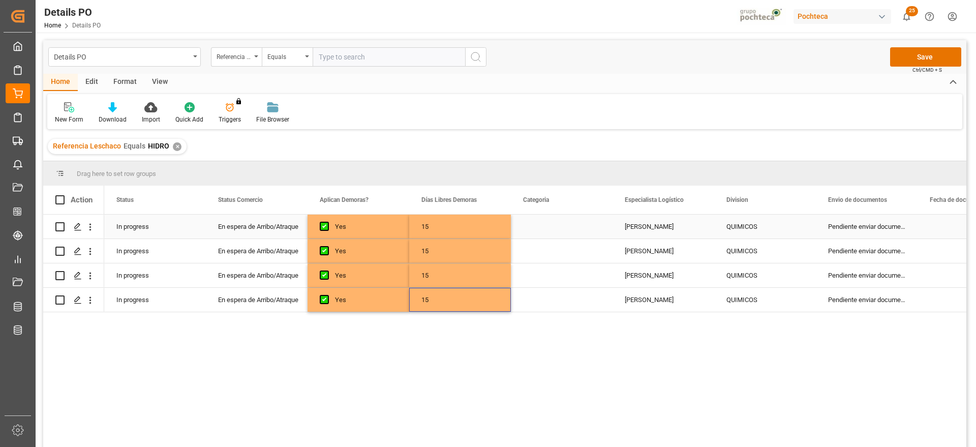
click at [552, 232] on div "Press SPACE to select this row." at bounding box center [562, 227] width 102 height 24
click at [604, 230] on button "Select" at bounding box center [561, 232] width 85 height 19
click at [583, 286] on div "En tiempo" at bounding box center [562, 289] width 74 height 10
click at [654, 233] on div "[PERSON_NAME]" at bounding box center [664, 227] width 102 height 24
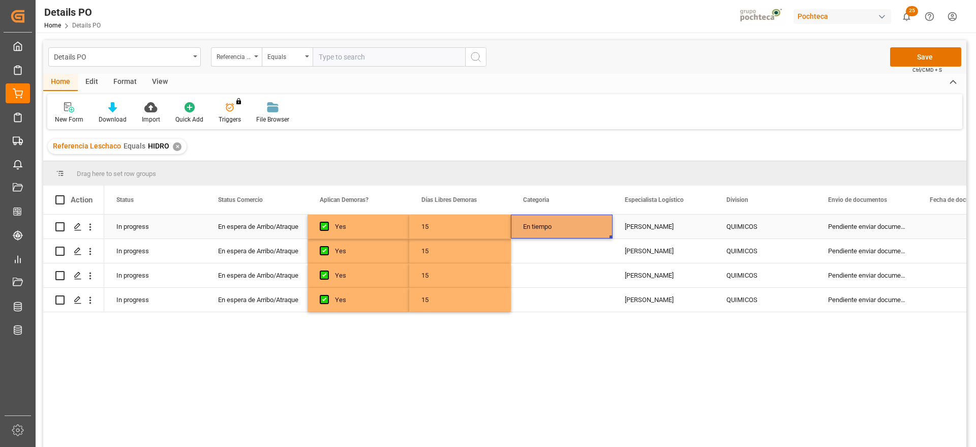
click at [545, 233] on div "En tiempo" at bounding box center [562, 227] width 102 height 24
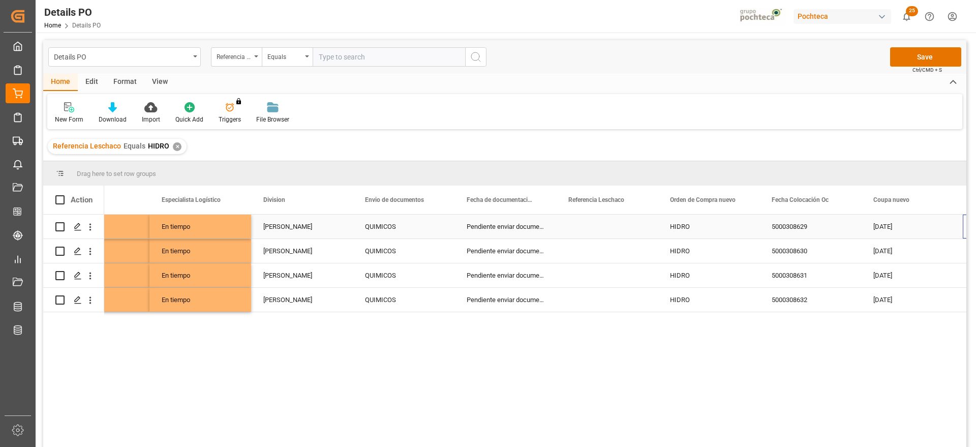
scroll to position [0, 463]
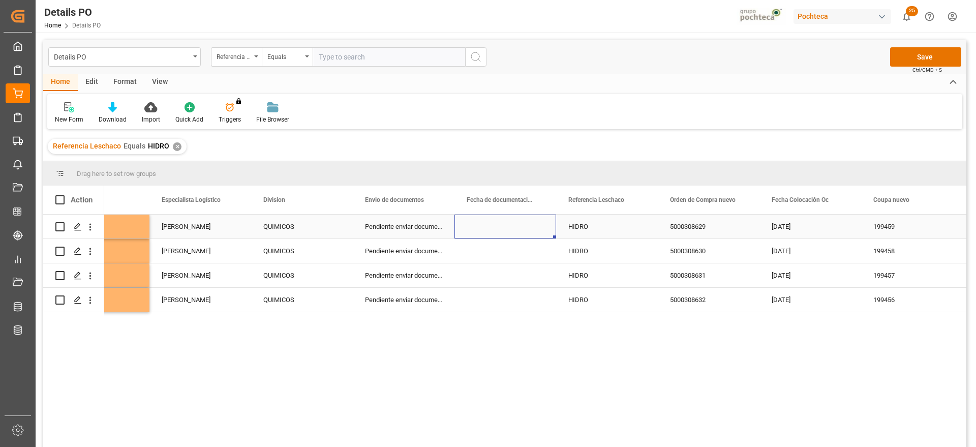
click at [529, 232] on div "Press SPACE to select this row." at bounding box center [506, 227] width 102 height 24
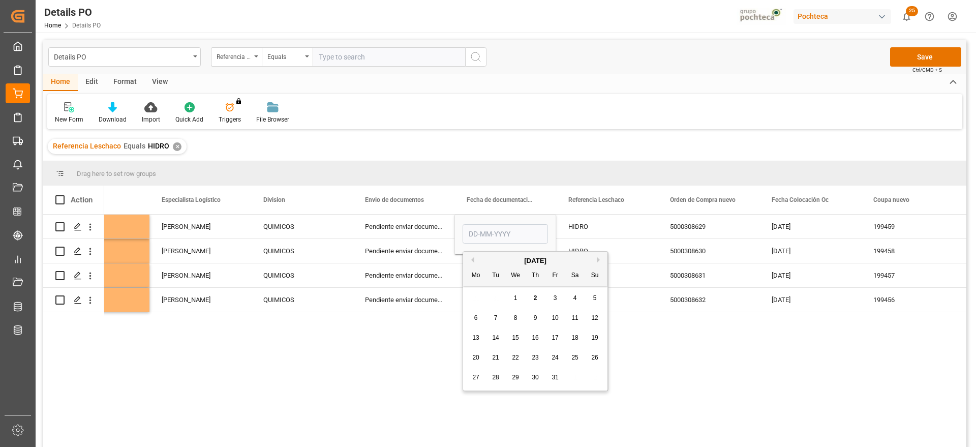
click at [471, 257] on button "Previous Month" at bounding box center [471, 260] width 6 height 6
drag, startPoint x: 479, startPoint y: 378, endPoint x: 487, endPoint y: 370, distance: 11.5
click at [479, 377] on span "29" at bounding box center [475, 377] width 7 height 7
type input "[DATE]"
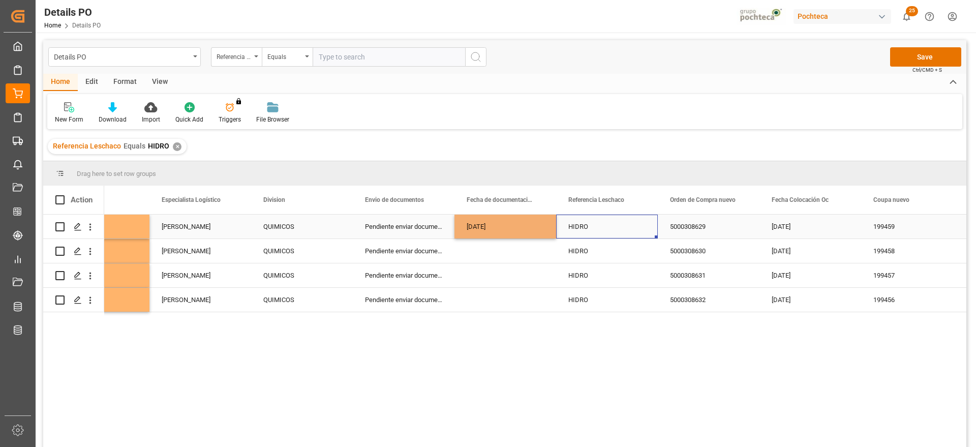
click at [603, 215] on div "HIDRO" at bounding box center [607, 227] width 102 height 24
click at [501, 230] on div "[DATE]" at bounding box center [506, 227] width 102 height 24
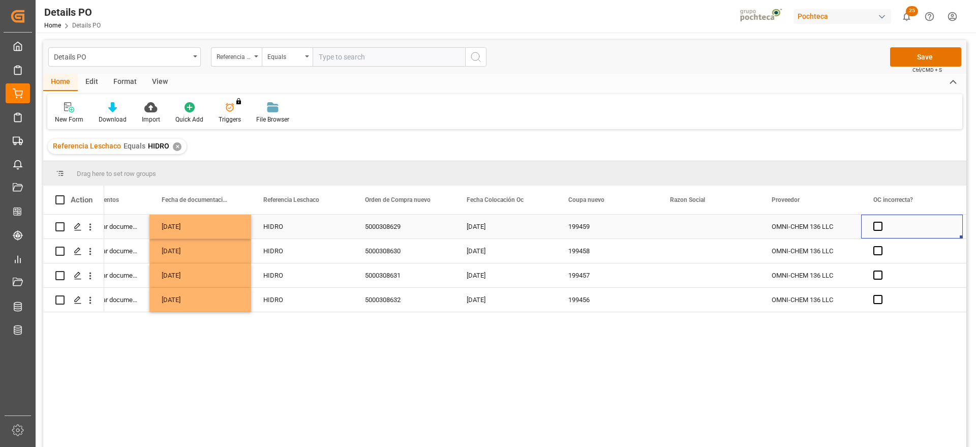
scroll to position [0, 870]
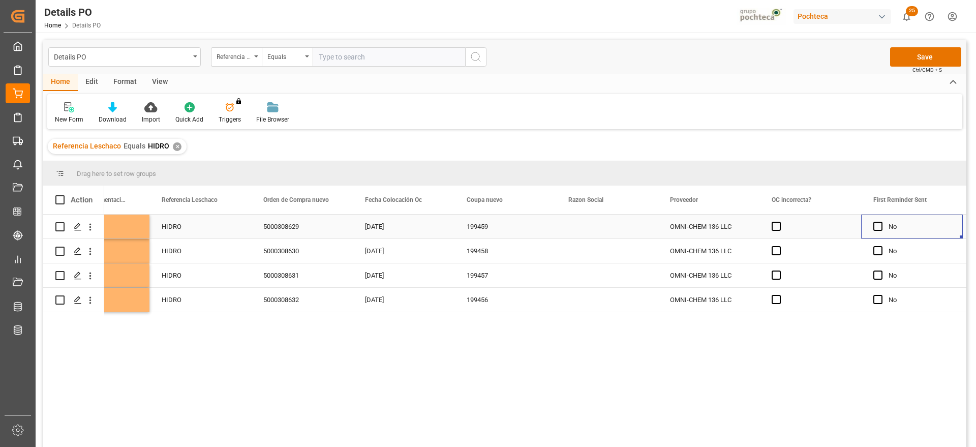
click at [591, 225] on div "Press SPACE to select this row." at bounding box center [607, 227] width 102 height 24
click at [649, 232] on input "Press SPACE to select this row." at bounding box center [606, 232] width 85 height 19
click at [641, 234] on icon "open menu" at bounding box center [639, 233] width 12 height 12
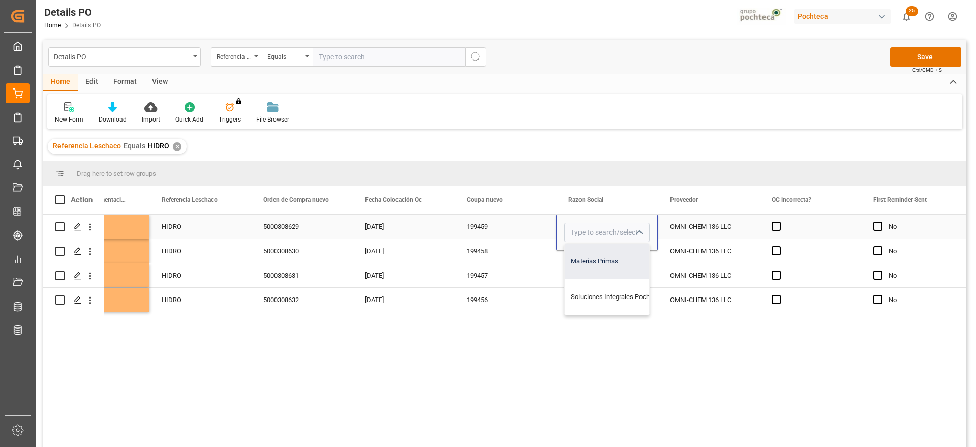
click at [593, 266] on div "Materias Primas" at bounding box center [617, 262] width 104 height 36
type input "Materias Primas"
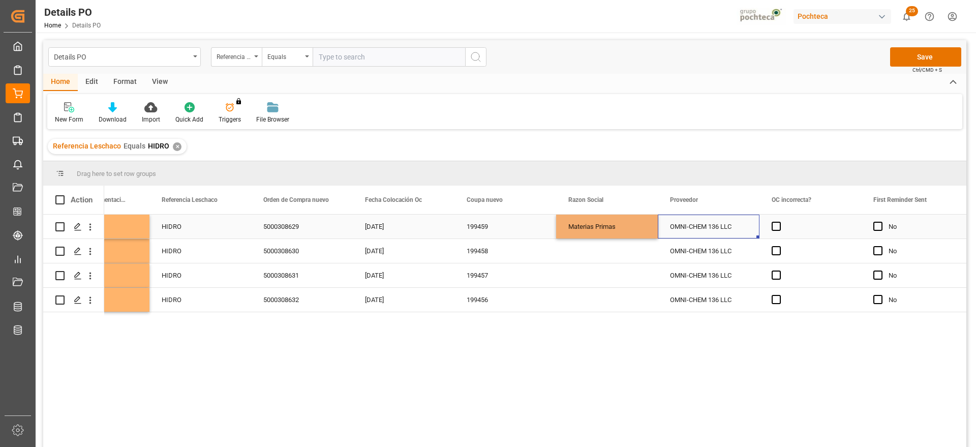
drag, startPoint x: 729, startPoint y: 227, endPoint x: 622, endPoint y: 229, distance: 106.3
click at [728, 227] on div "OMNI-CHEM 136 LLC" at bounding box center [709, 227] width 102 height 24
click at [622, 229] on div "Materias Primas" at bounding box center [606, 226] width 77 height 23
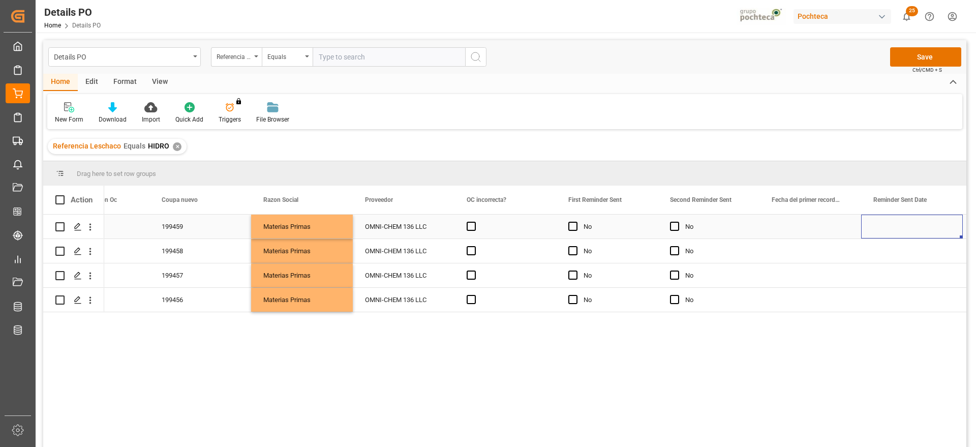
scroll to position [0, 1277]
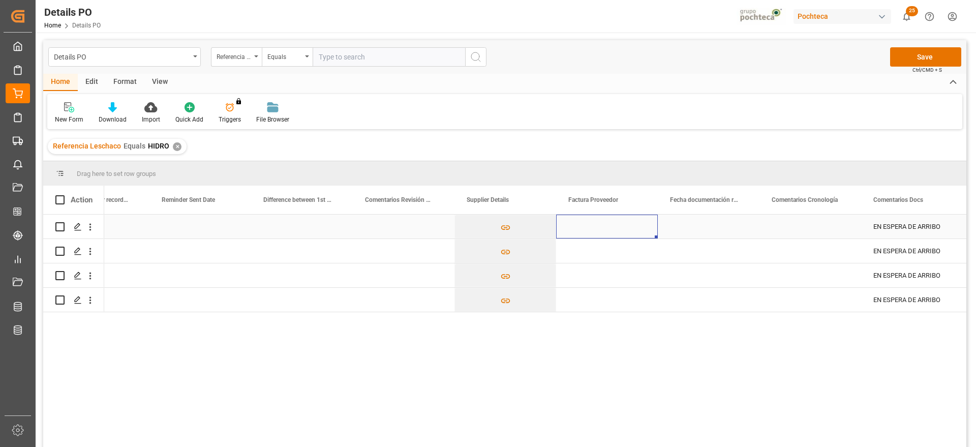
click at [630, 229] on div "Press SPACE to select this row." at bounding box center [607, 227] width 102 height 24
click at [578, 231] on input "Press SPACE to select this row." at bounding box center [606, 232] width 85 height 19
type input "28173"
drag, startPoint x: 691, startPoint y: 233, endPoint x: 652, endPoint y: 232, distance: 39.7
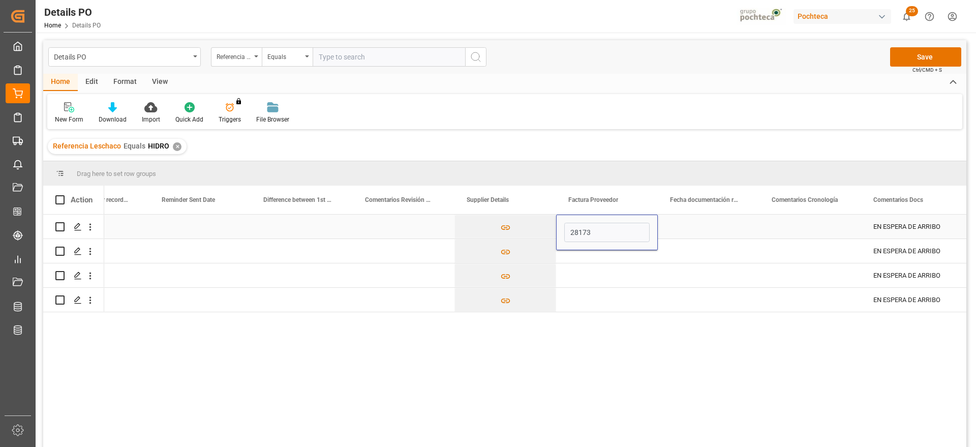
click at [690, 232] on div "Press SPACE to select this row." at bounding box center [709, 227] width 102 height 24
click at [628, 227] on div "28173" at bounding box center [607, 227] width 102 height 24
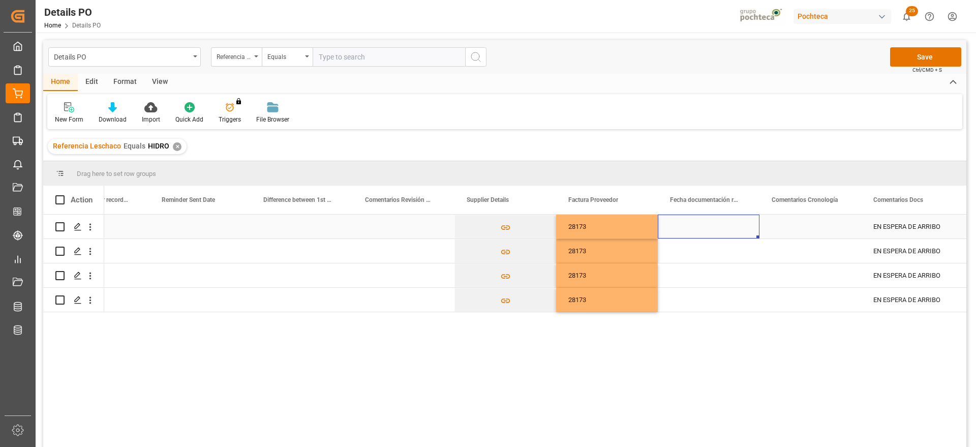
click at [701, 220] on div "Press SPACE to select this row." at bounding box center [709, 227] width 102 height 24
click at [588, 248] on div "28173" at bounding box center [607, 251] width 102 height 24
click at [596, 249] on input "28173" at bounding box center [606, 256] width 85 height 19
type input "28174"
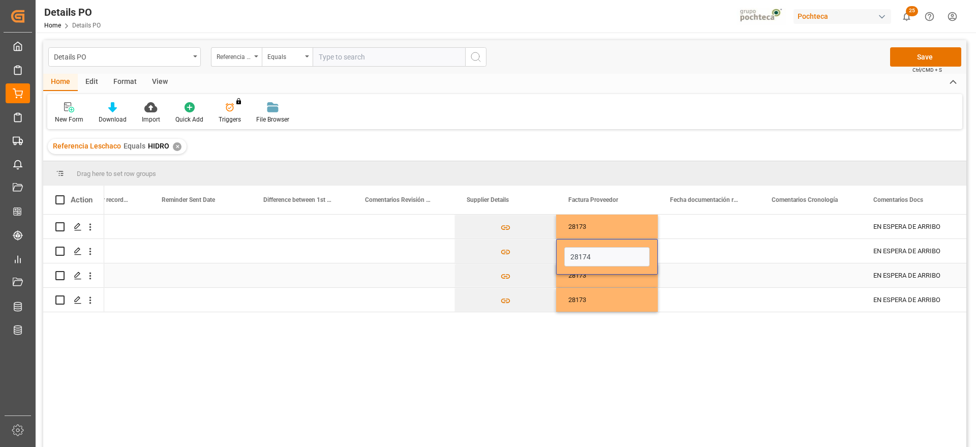
click at [589, 280] on div "28173" at bounding box center [607, 275] width 102 height 24
click at [589, 280] on input "28173" at bounding box center [606, 281] width 85 height 19
type input "28175"
click at [592, 303] on div "28173" at bounding box center [607, 300] width 102 height 24
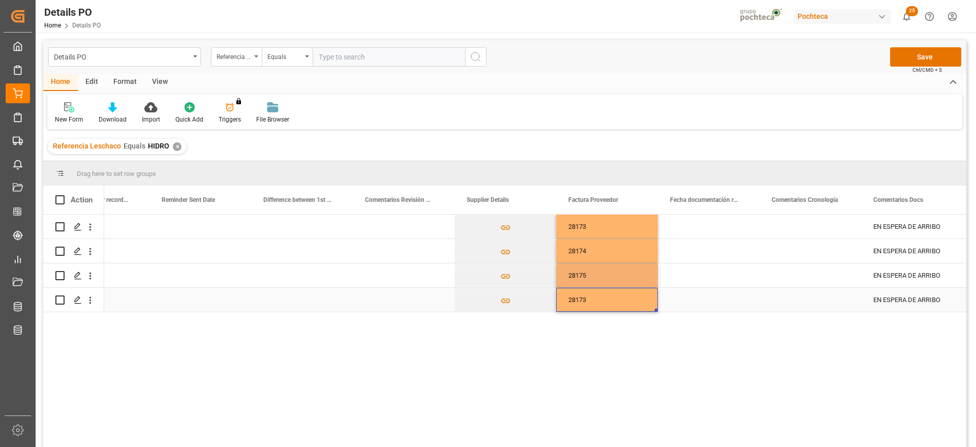
click at [592, 303] on div "28173" at bounding box center [607, 300] width 102 height 24
click at [592, 303] on input "28173" at bounding box center [606, 293] width 85 height 19
click at [597, 292] on input "28173" at bounding box center [606, 293] width 85 height 19
type input "28176"
click at [709, 292] on div "Press SPACE to select this row." at bounding box center [709, 300] width 102 height 24
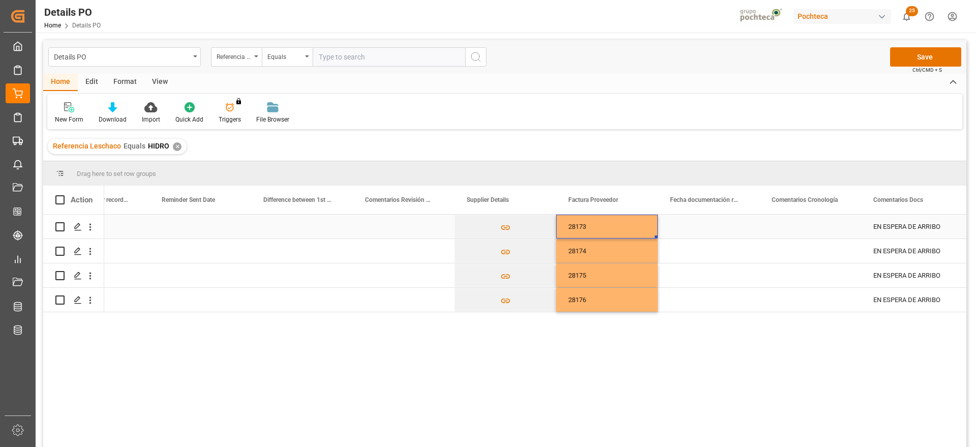
click at [619, 228] on div "28173" at bounding box center [607, 227] width 102 height 24
click at [717, 231] on div "Press SPACE to select this row." at bounding box center [709, 227] width 102 height 24
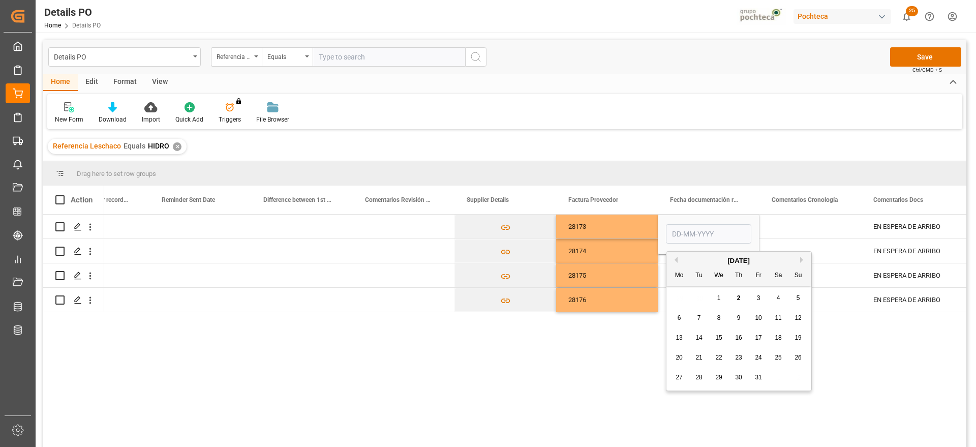
click at [675, 258] on button "Previous Month" at bounding box center [675, 260] width 6 height 6
click at [682, 378] on span "29" at bounding box center [679, 377] width 7 height 7
type input "[DATE]"
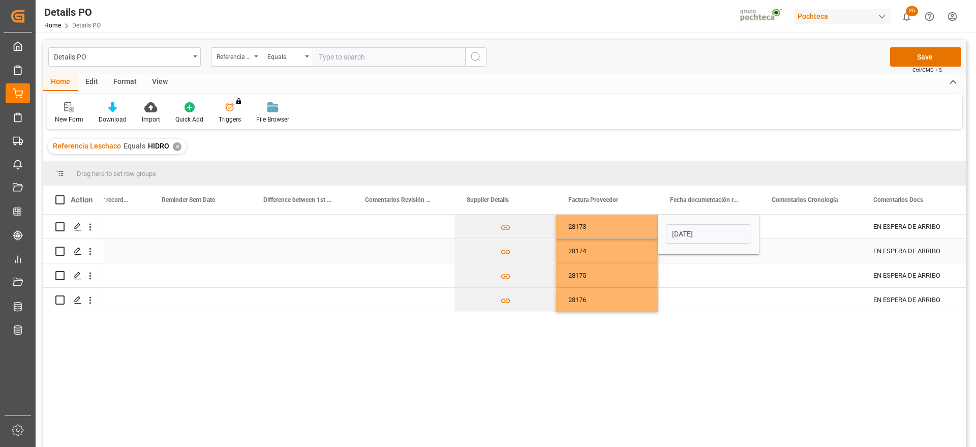
click at [774, 232] on div "Press SPACE to select this row." at bounding box center [811, 227] width 102 height 24
click at [715, 233] on div "[DATE]" at bounding box center [709, 227] width 102 height 24
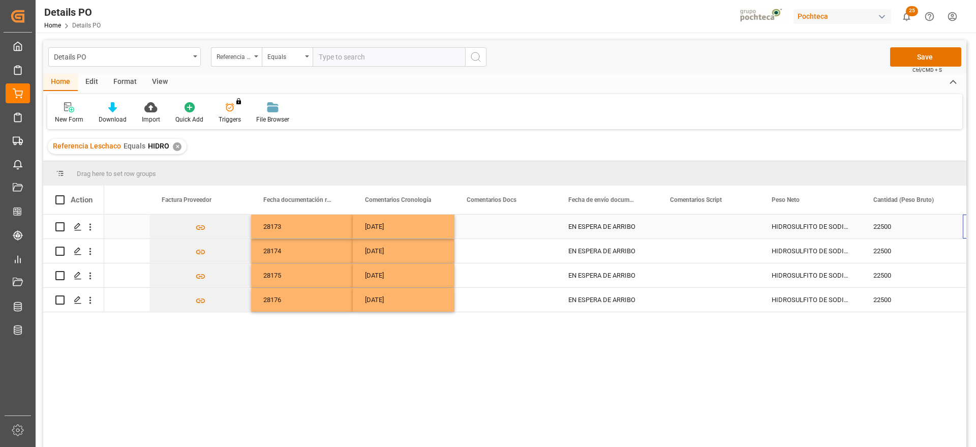
scroll to position [0, 2294]
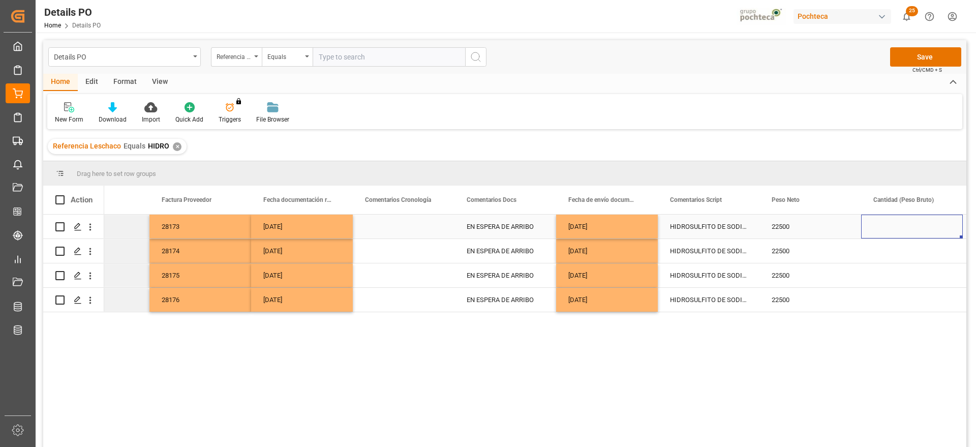
click at [898, 229] on div "Press SPACE to select this row." at bounding box center [912, 227] width 102 height 24
type input "23000"
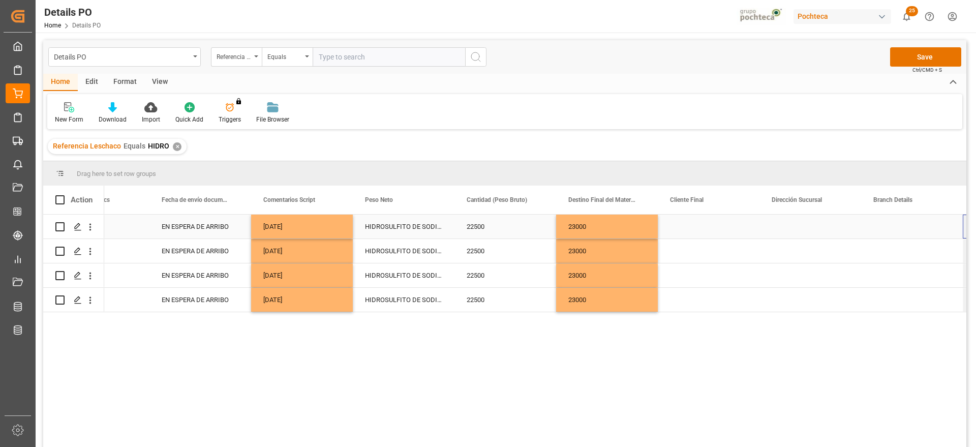
scroll to position [0, 2700]
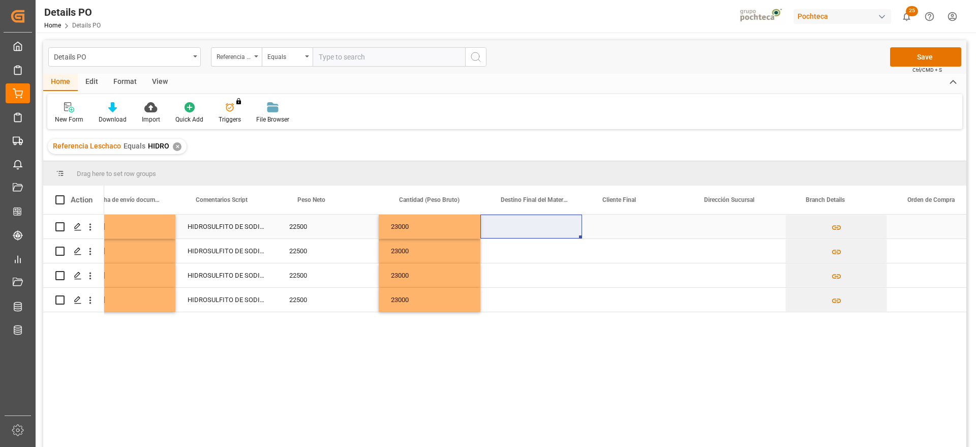
scroll to position [0, 2798]
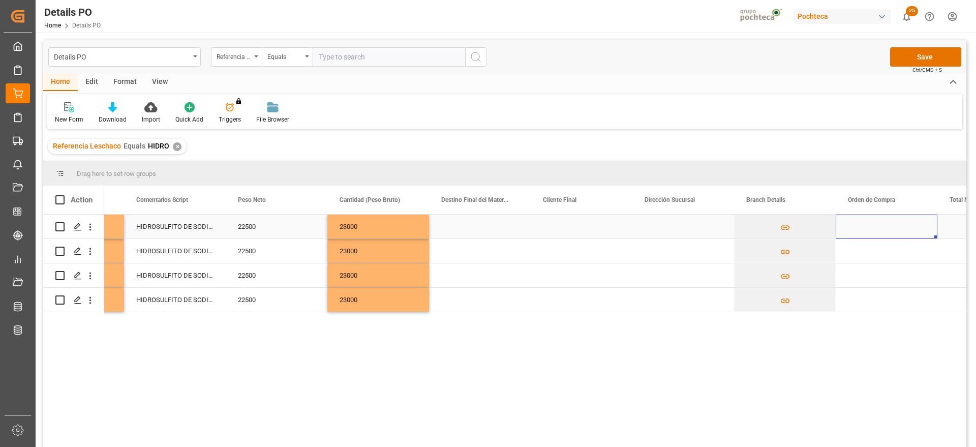
click at [862, 225] on div "Press SPACE to select this row." at bounding box center [887, 227] width 102 height 24
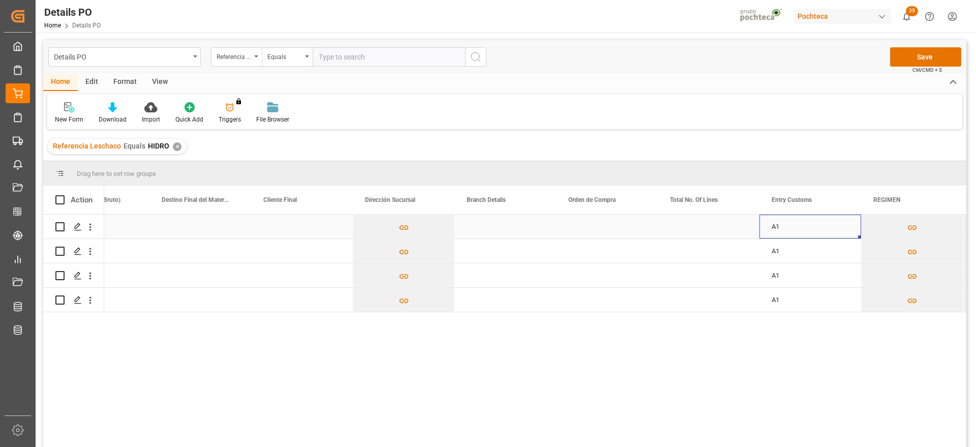
scroll to position [0, 3209]
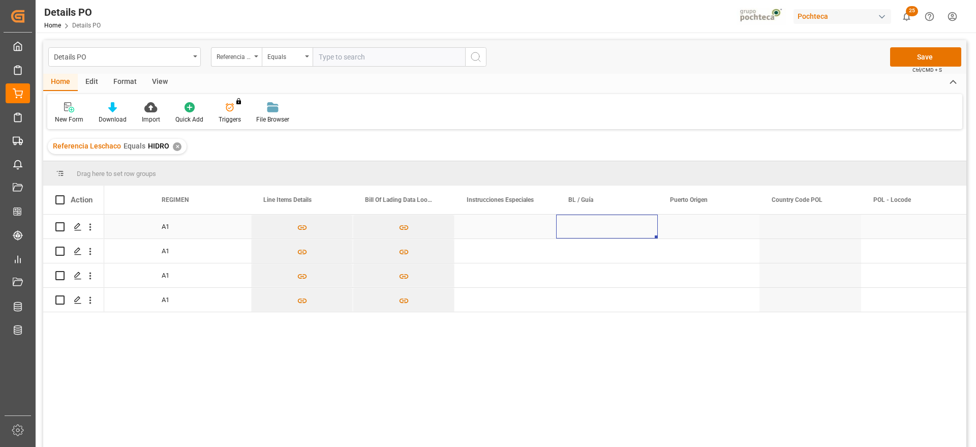
click at [593, 229] on div "Press SPACE to select this row." at bounding box center [607, 227] width 102 height 24
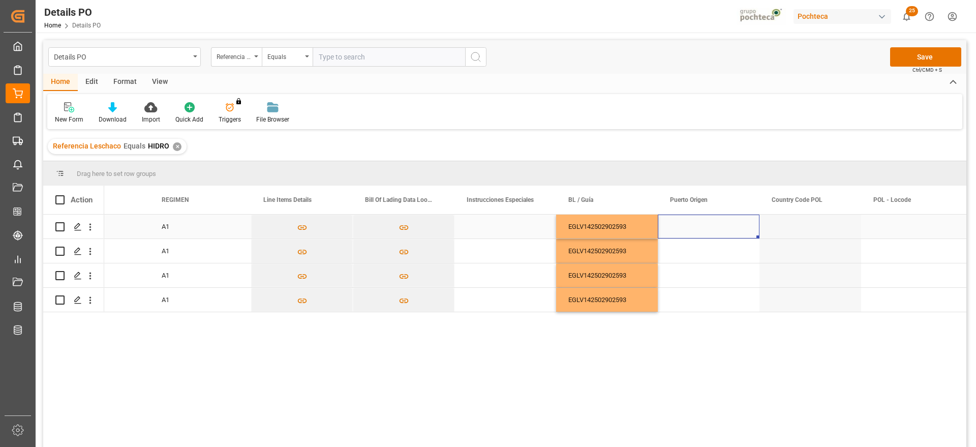
click at [711, 228] on div "Press SPACE to select this row." at bounding box center [709, 227] width 102 height 24
click at [711, 228] on input "Press SPACE to select this row." at bounding box center [708, 232] width 85 height 19
drag, startPoint x: 674, startPoint y: 227, endPoint x: 738, endPoint y: 228, distance: 64.1
click at [738, 228] on input "EGLV142502902593" at bounding box center [708, 232] width 85 height 19
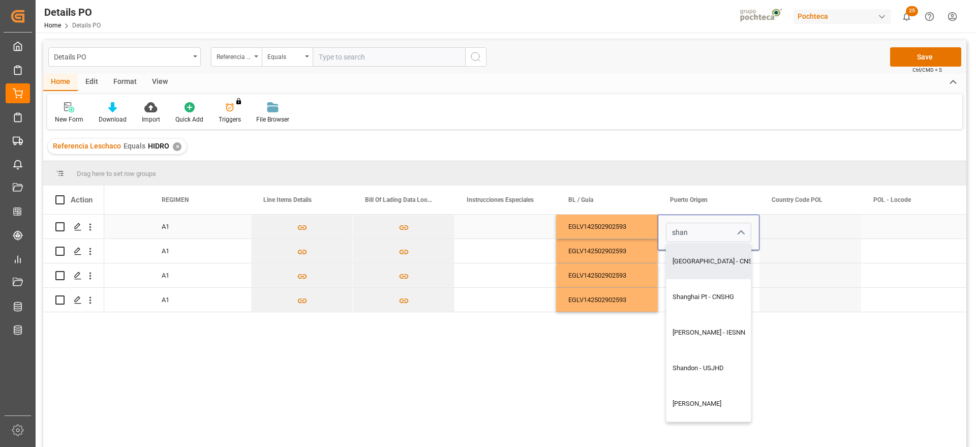
type input "Shanghai - CNSHA"
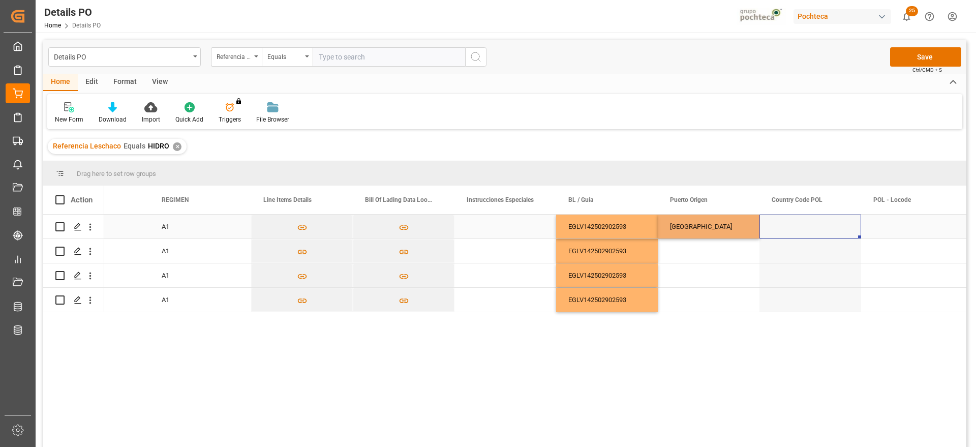
drag, startPoint x: 782, startPoint y: 224, endPoint x: 746, endPoint y: 233, distance: 36.7
click at [781, 224] on div "Press SPACE to select this row." at bounding box center [811, 227] width 102 height 24
click at [730, 230] on div "[GEOGRAPHIC_DATA]" at bounding box center [709, 227] width 102 height 24
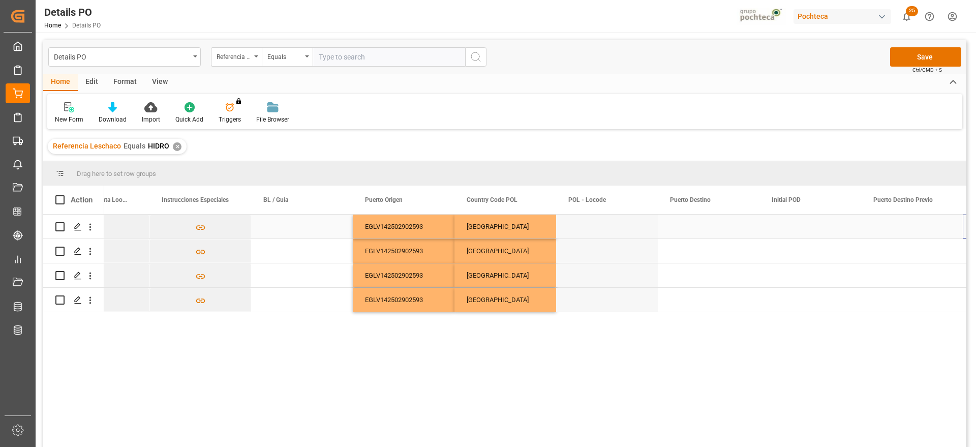
scroll to position [0, 4124]
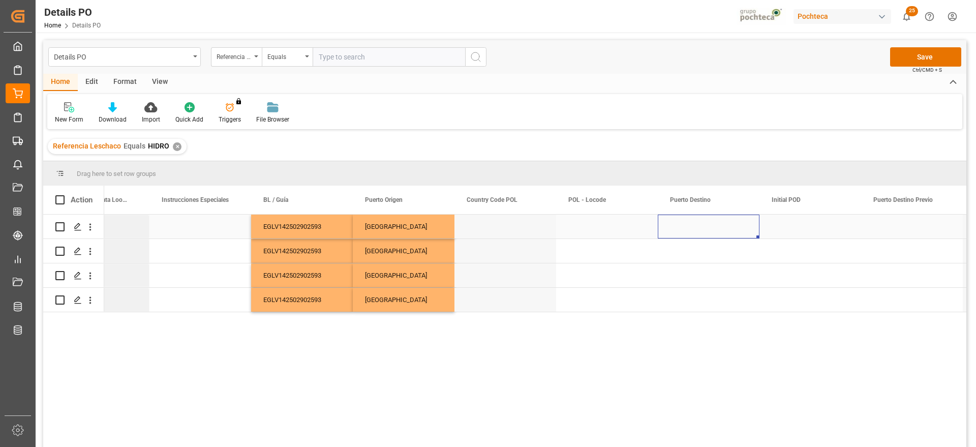
click at [708, 228] on div "Press SPACE to select this row." at bounding box center [709, 227] width 102 height 24
click at [708, 228] on input "Press SPACE to select this row." at bounding box center [708, 232] width 85 height 19
type input "manzanillo"
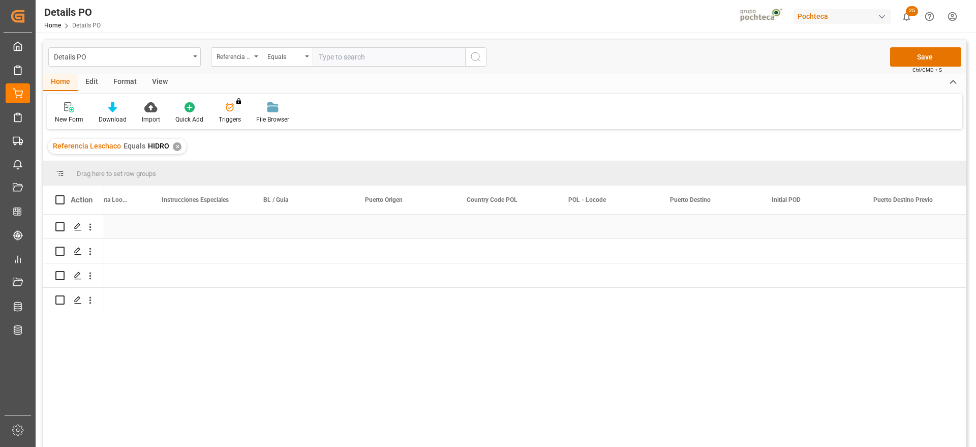
scroll to position [0, 4124]
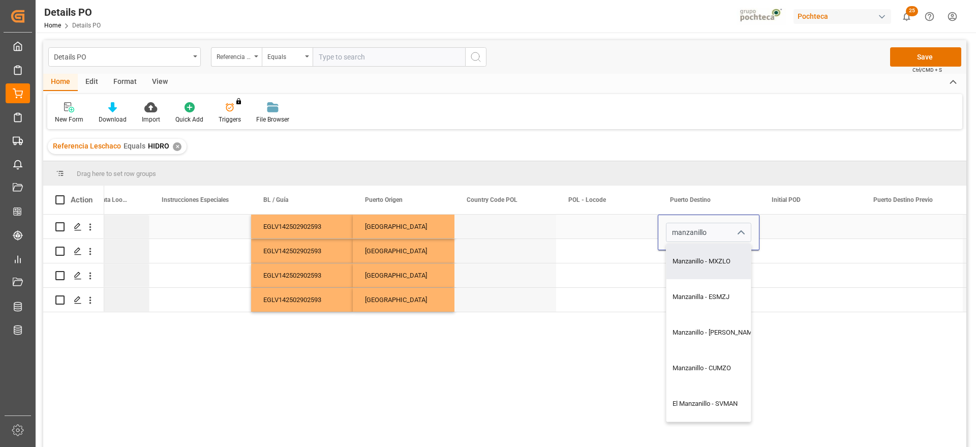
click at [715, 249] on div "Manzanillo - MXZLO" at bounding box center [715, 262] width 97 height 36
type input "Manzanillo - MXZLO"
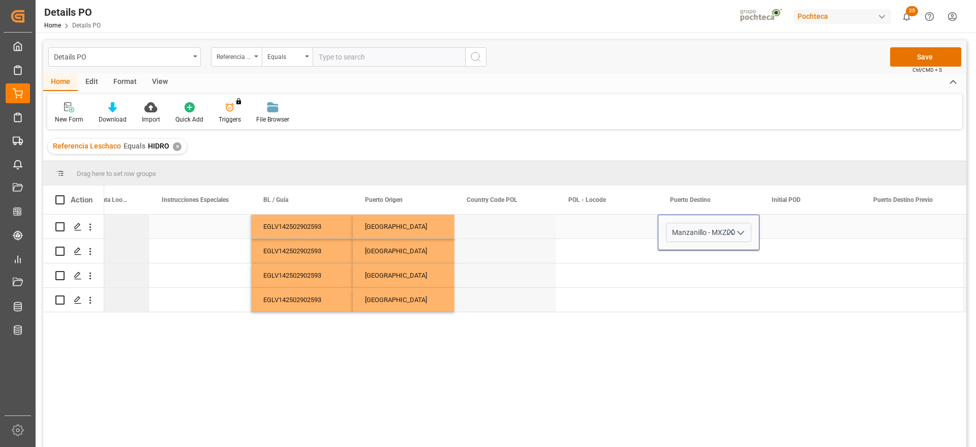
click at [782, 226] on div "Press SPACE to select this row." at bounding box center [811, 227] width 102 height 24
click at [714, 226] on div "Manzanillo" at bounding box center [709, 227] width 102 height 24
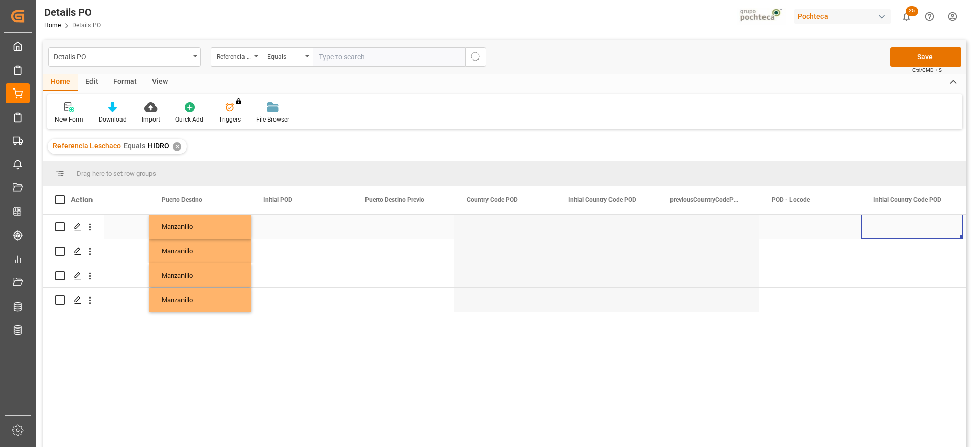
scroll to position [0, 0]
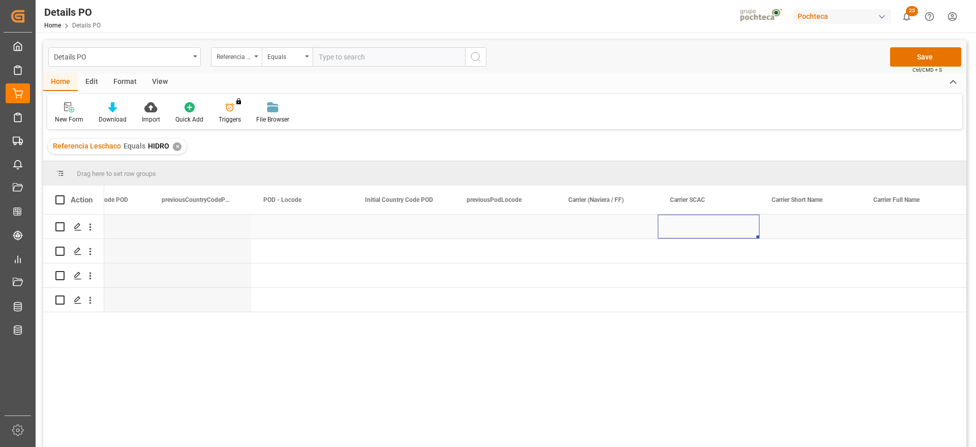
click at [591, 227] on div "Press SPACE to select this row." at bounding box center [607, 227] width 102 height 24
click at [591, 227] on input "Press SPACE to select this row." at bounding box center [606, 232] width 85 height 19
type input "e"
type input "EVERGREEN"
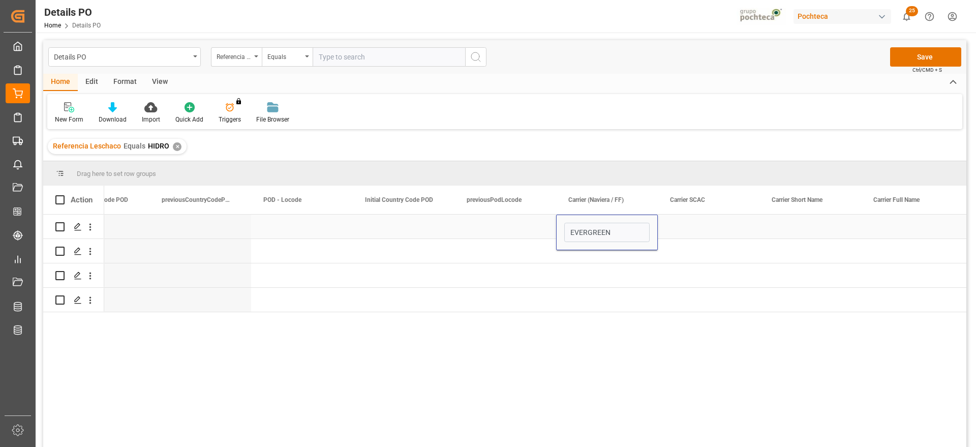
click at [677, 236] on div "Press SPACE to select this row." at bounding box center [709, 227] width 102 height 24
click at [616, 234] on div "EVERGREEN" at bounding box center [607, 227] width 102 height 24
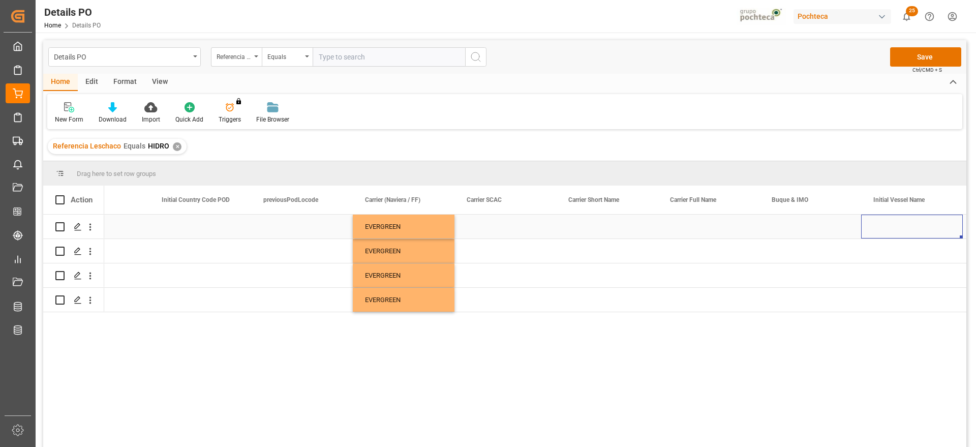
scroll to position [0, 5446]
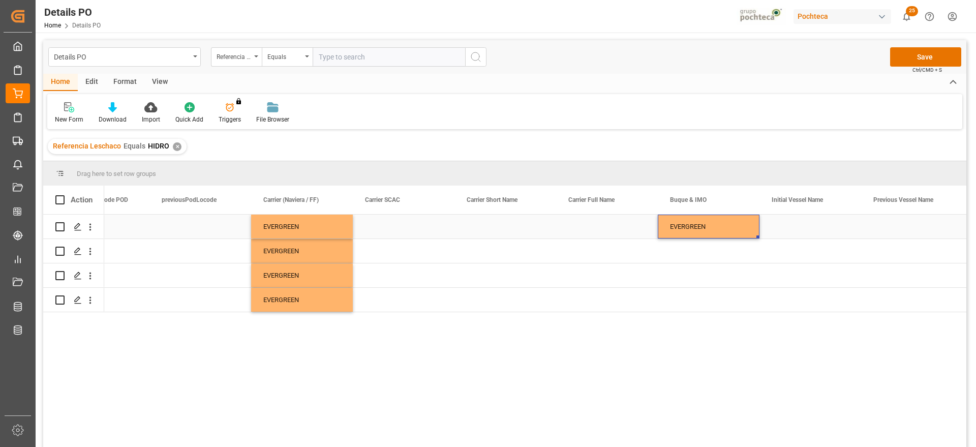
click at [715, 227] on div "EVERGREEN" at bounding box center [709, 227] width 102 height 24
drag, startPoint x: 722, startPoint y: 228, endPoint x: 659, endPoint y: 233, distance: 63.3
click at [659, 233] on div "EVERGREEN" at bounding box center [708, 232] width 101 height 19
type input "V"
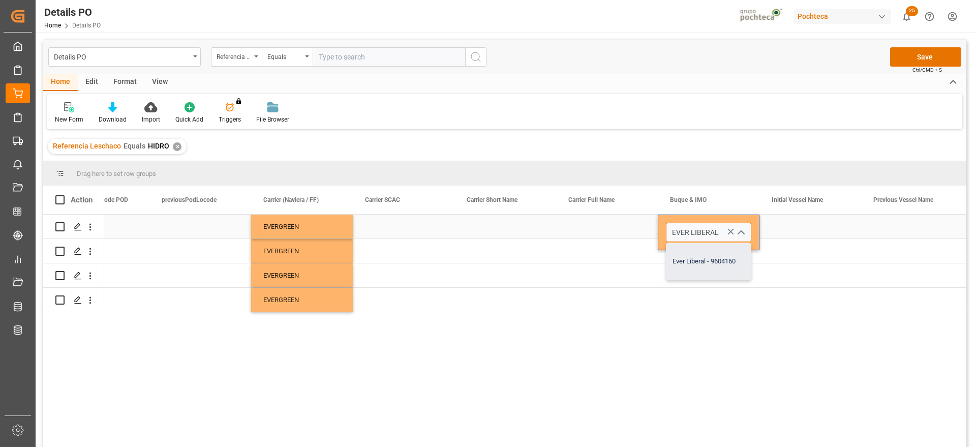
click at [693, 262] on div "Ever Liberal - 9604160" at bounding box center [709, 262] width 84 height 36
type input "Ever Liberal - 9604160"
click at [783, 233] on div "Press SPACE to select this row." at bounding box center [811, 227] width 102 height 24
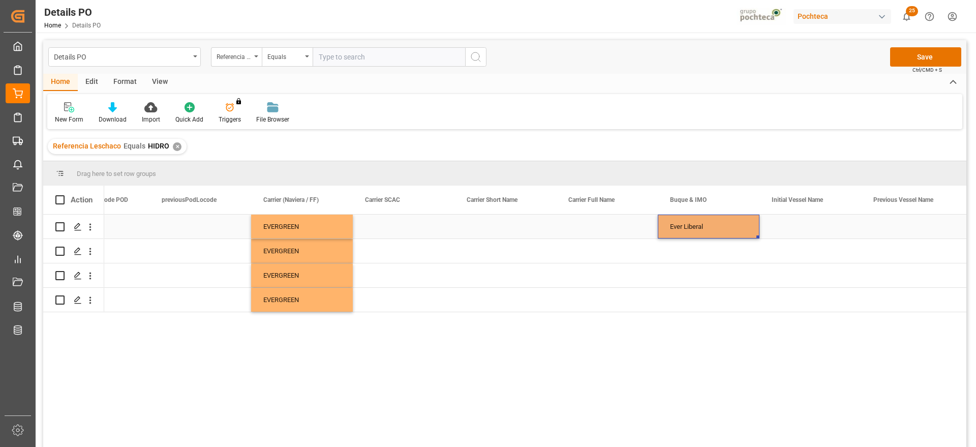
click at [703, 226] on div "Ever Liberal" at bounding box center [709, 227] width 102 height 24
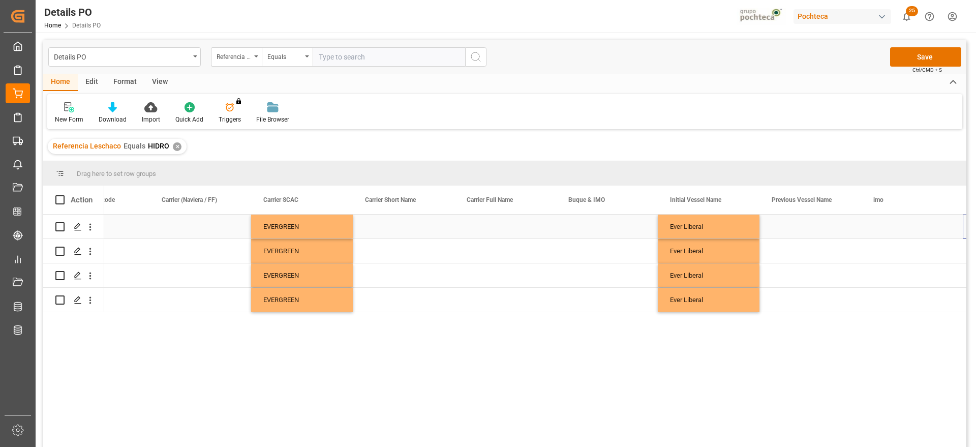
scroll to position [0, 5548]
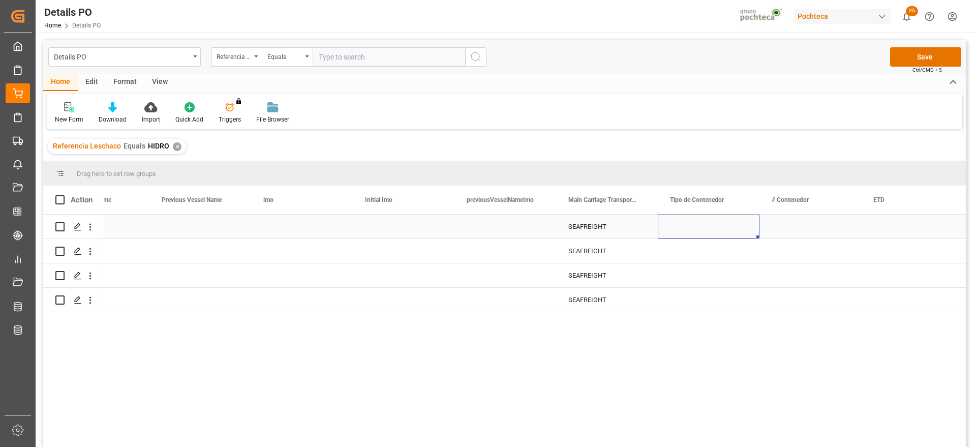
click at [702, 226] on div "Press SPACE to select this row." at bounding box center [709, 227] width 102 height 24
click at [734, 238] on button "open menu" at bounding box center [740, 233] width 15 height 16
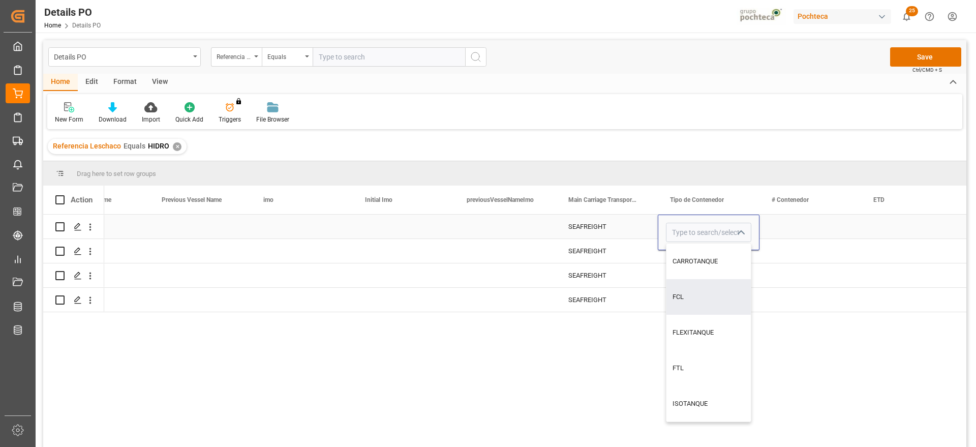
click at [703, 297] on div "FCL" at bounding box center [709, 297] width 84 height 36
type input "FCL"
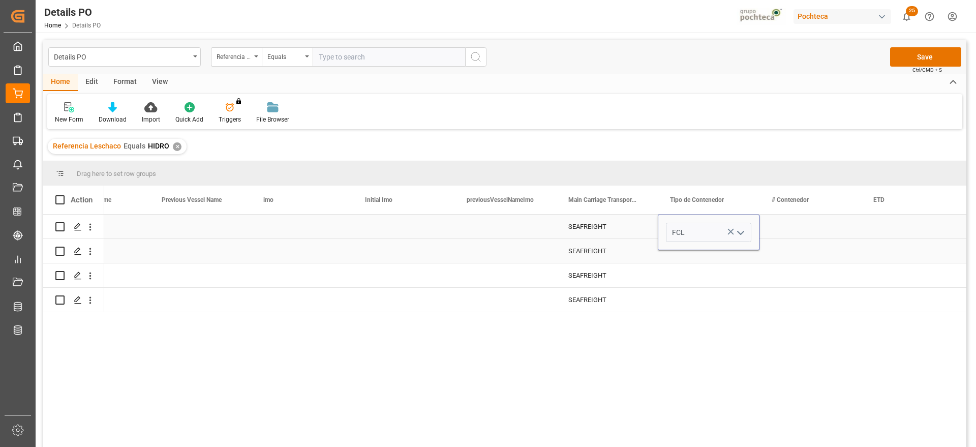
click at [786, 226] on div "Press SPACE to select this row." at bounding box center [811, 227] width 102 height 24
click at [711, 228] on div "FCL" at bounding box center [708, 226] width 77 height 23
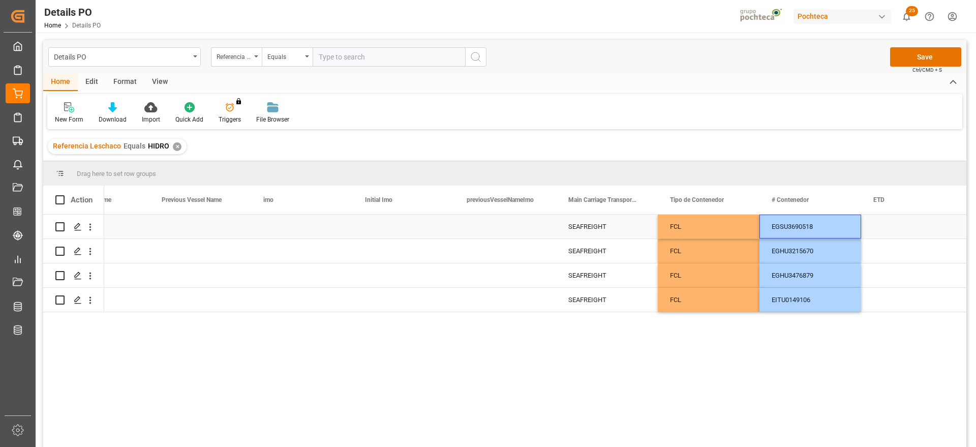
click at [895, 233] on div "Press SPACE to select this row." at bounding box center [912, 227] width 102 height 24
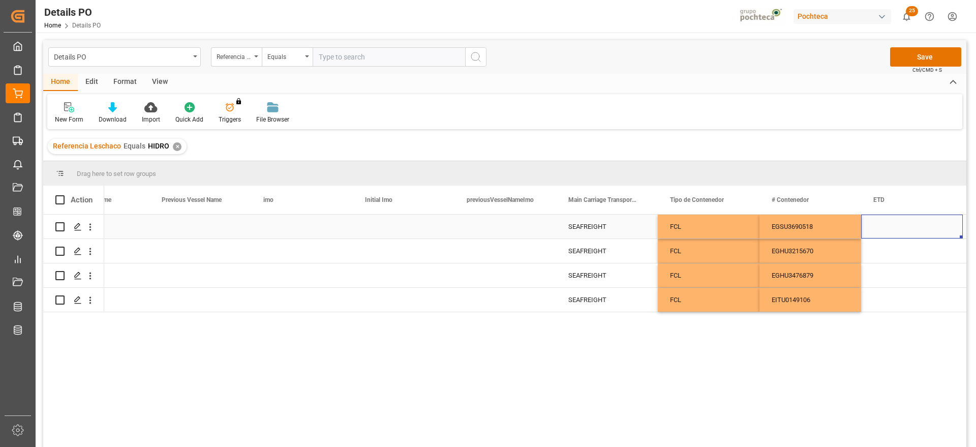
click at [924, 230] on div "Press SPACE to select this row." at bounding box center [912, 227] width 102 height 24
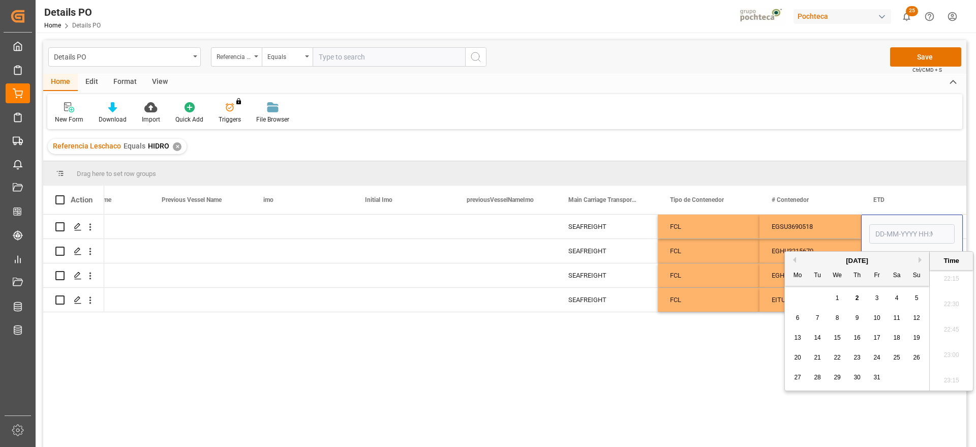
click at [795, 261] on button "Previous Month" at bounding box center [793, 260] width 6 height 6
click at [840, 354] on span "24" at bounding box center [837, 357] width 7 height 7
type input "[DATE] 00:00"
click at [911, 238] on input "[DATE] 00:00" at bounding box center [911, 233] width 85 height 19
click at [826, 231] on div "EGSU3690518" at bounding box center [811, 227] width 102 height 24
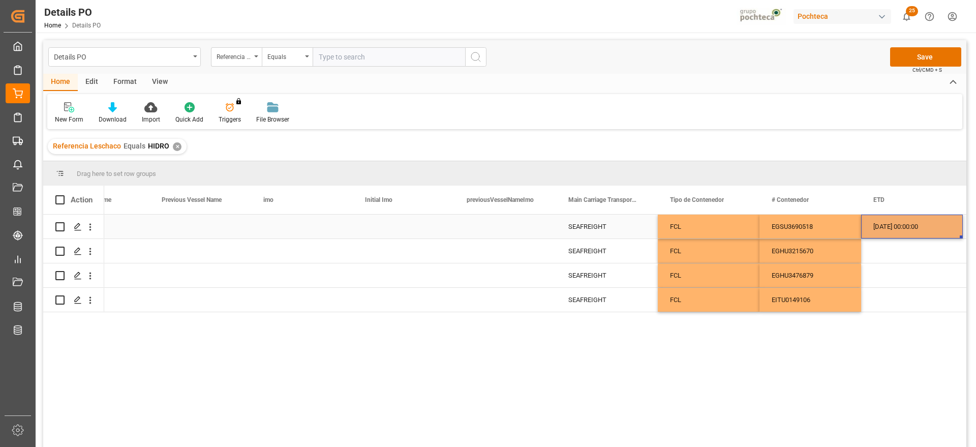
click at [902, 228] on div "[DATE] 00:00:00" at bounding box center [912, 227] width 102 height 24
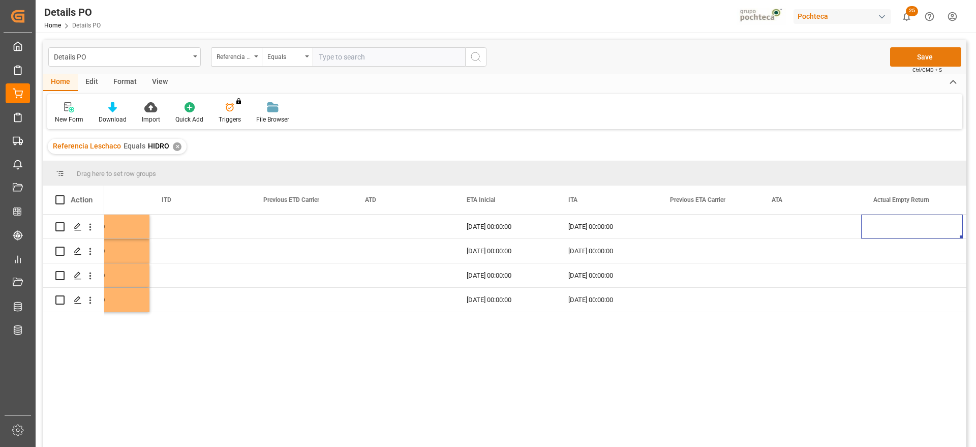
click at [913, 49] on button "Save" at bounding box center [925, 56] width 71 height 19
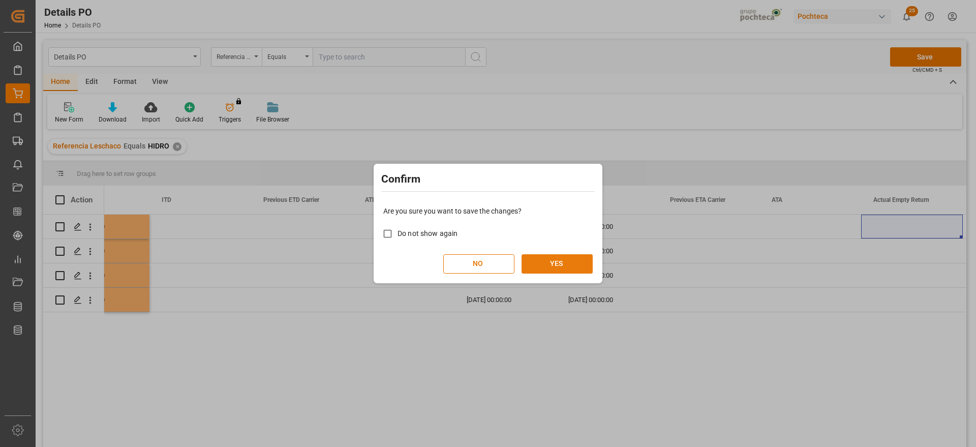
click at [550, 257] on button "YES" at bounding box center [557, 263] width 71 height 19
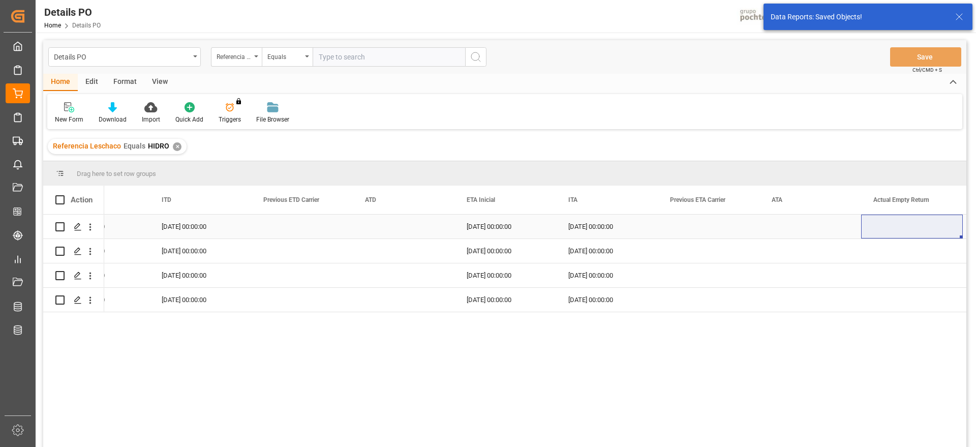
click at [194, 235] on div "[DATE] 00:00:00" at bounding box center [200, 227] width 102 height 24
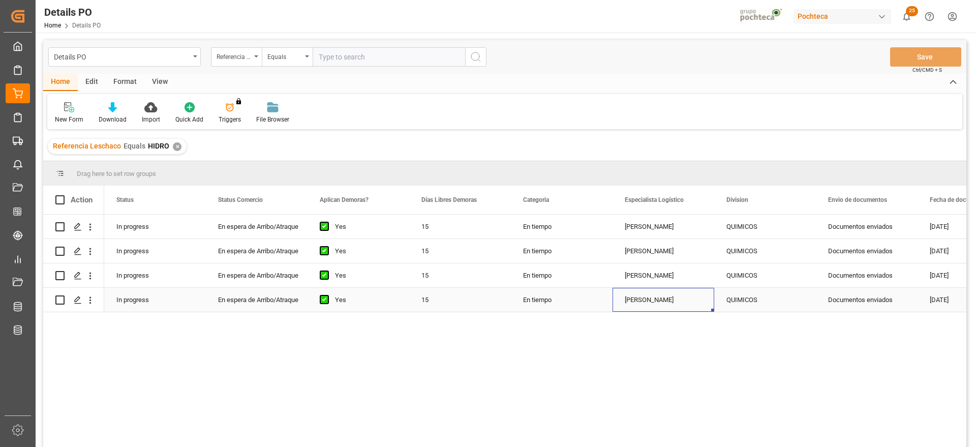
click at [660, 289] on div "[PERSON_NAME]" at bounding box center [664, 300] width 102 height 24
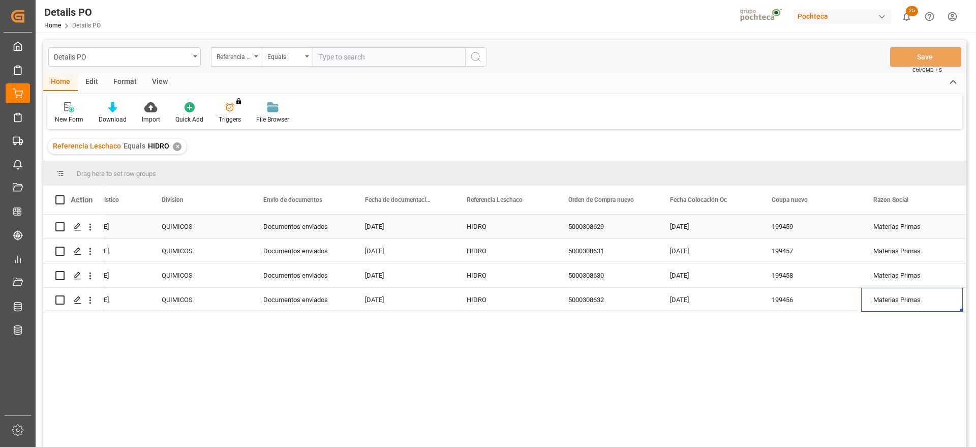
click at [574, 218] on div "5000308629" at bounding box center [607, 227] width 102 height 24
click at [93, 222] on icon "open menu" at bounding box center [90, 227] width 11 height 11
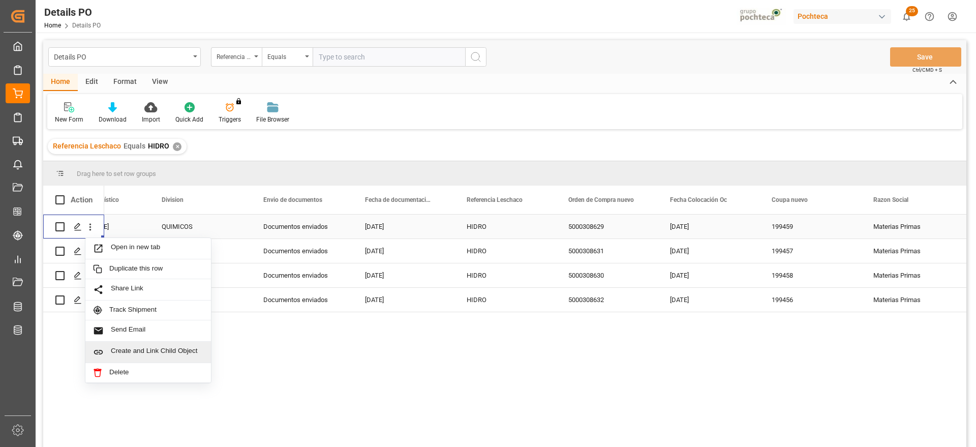
click at [167, 346] on div "Create and Link Child Object" at bounding box center [148, 352] width 126 height 21
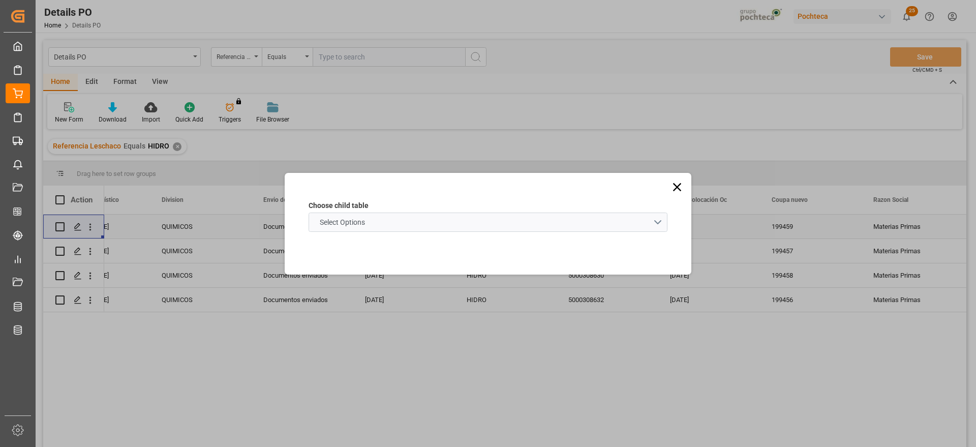
click at [395, 220] on schema "Select Options" at bounding box center [488, 222] width 359 height 19
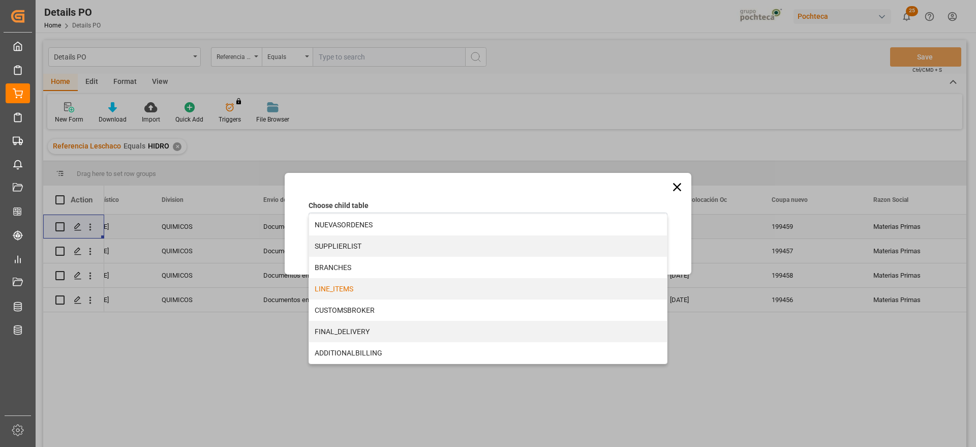
click at [356, 289] on div "LINE_ITEMS" at bounding box center [488, 288] width 358 height 21
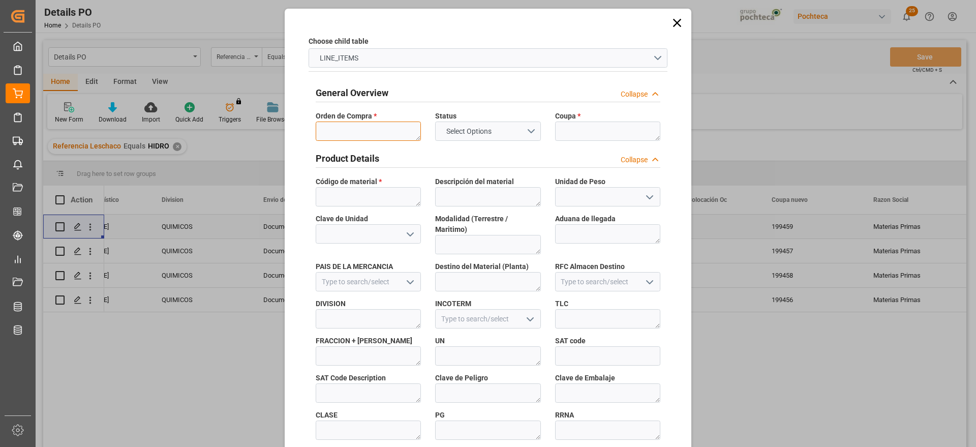
click at [370, 136] on textarea at bounding box center [368, 131] width 105 height 19
paste textarea "5000308629"
type textarea "5000308629"
click at [585, 132] on textarea at bounding box center [607, 131] width 105 height 19
paste textarea "199459"
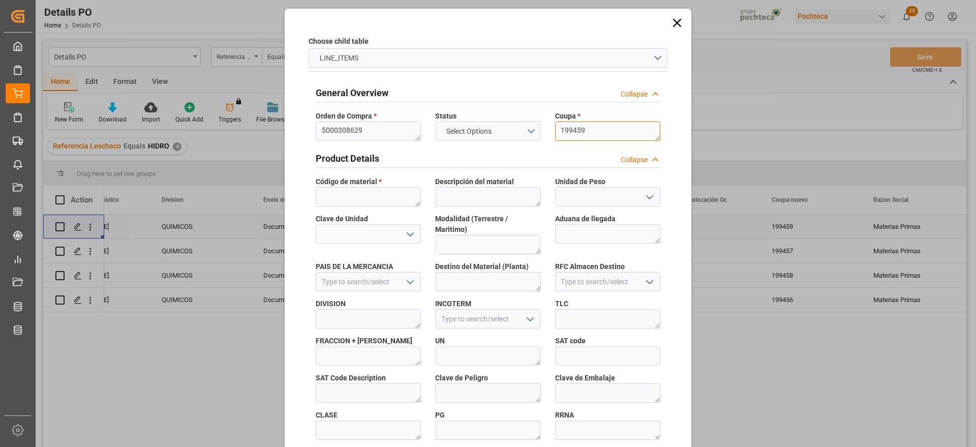
type textarea "199459"
click at [348, 197] on textarea at bounding box center [368, 196] width 105 height 19
paste textarea "22838"
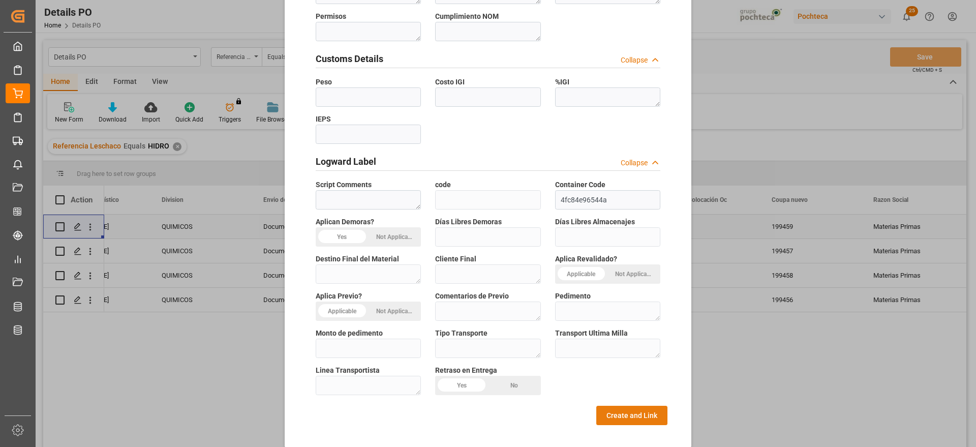
type textarea "22838"
click at [630, 406] on button "Create and Link" at bounding box center [631, 415] width 71 height 19
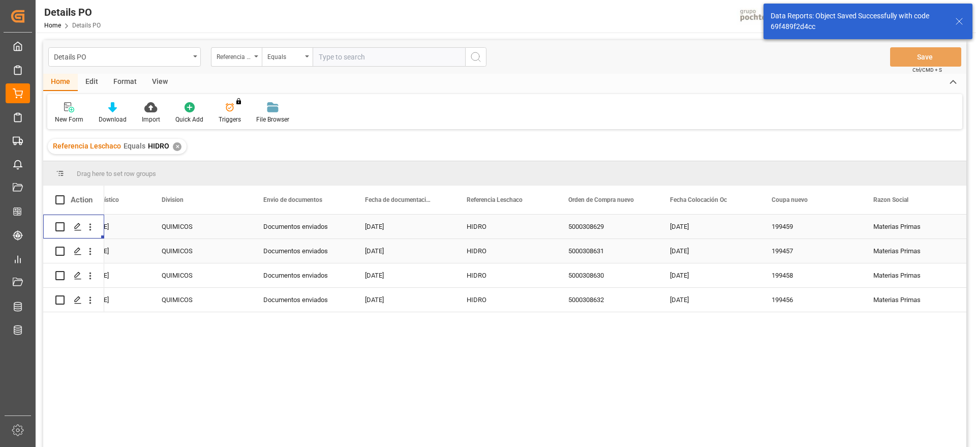
click at [593, 255] on div "5000308631" at bounding box center [607, 251] width 102 height 24
click at [93, 248] on icon "open menu" at bounding box center [90, 251] width 11 height 11
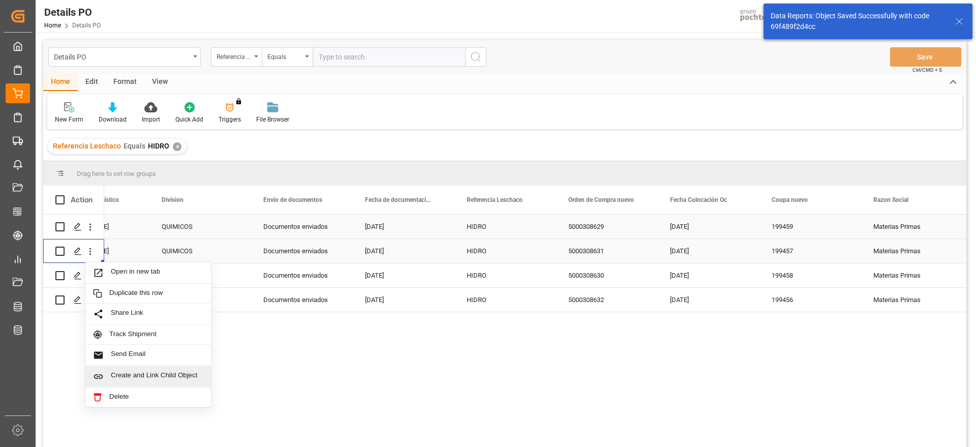
click at [147, 380] on span "Create and Link Child Object" at bounding box center [157, 376] width 93 height 11
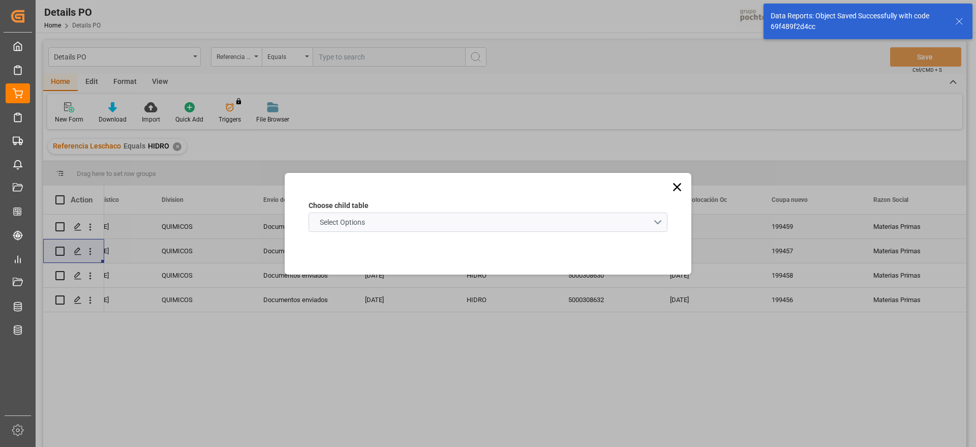
click at [384, 213] on schema "Select Options" at bounding box center [488, 222] width 359 height 19
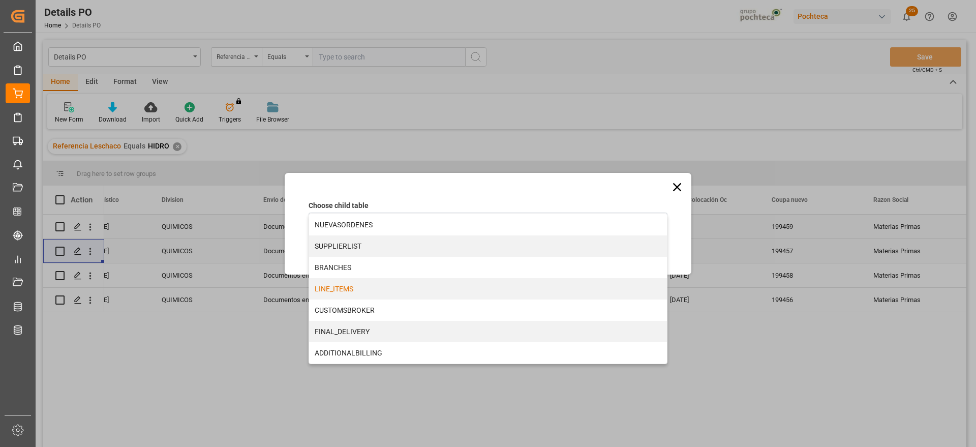
click at [329, 293] on div "LINE_ITEMS" at bounding box center [488, 288] width 358 height 21
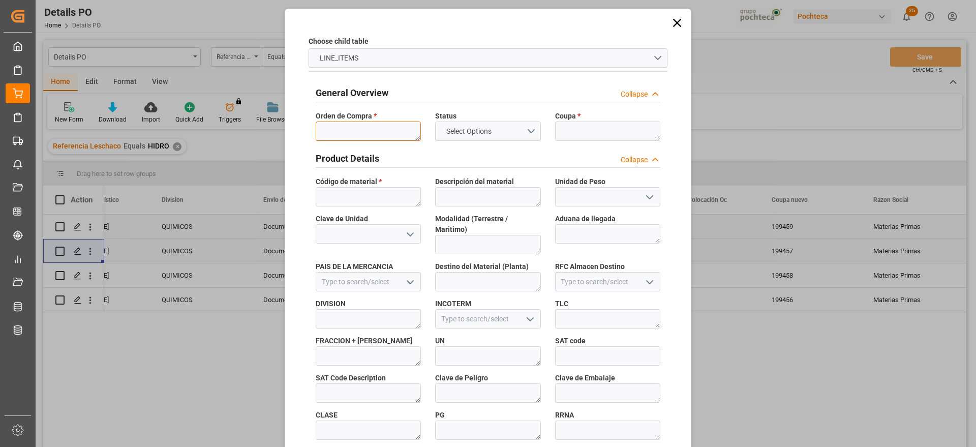
click at [367, 135] on textarea at bounding box center [368, 131] width 105 height 19
paste textarea "5000308631"
type textarea "5000308631"
click at [569, 136] on textarea at bounding box center [607, 131] width 105 height 19
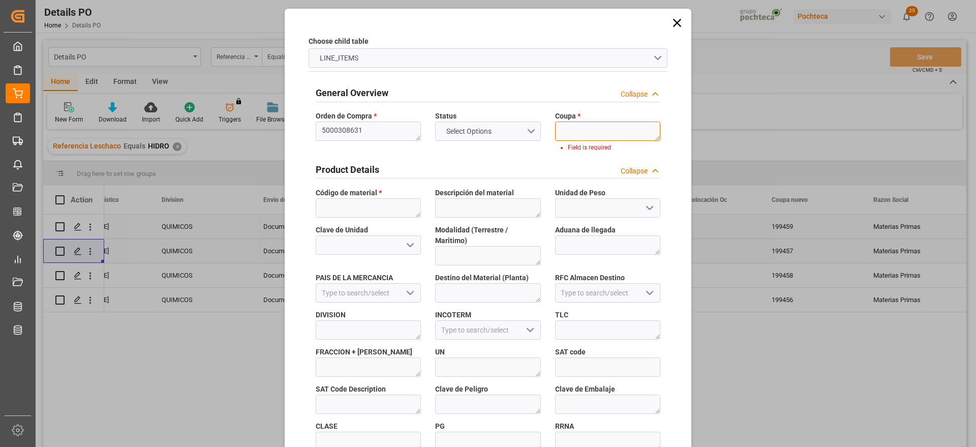
paste textarea "199457"
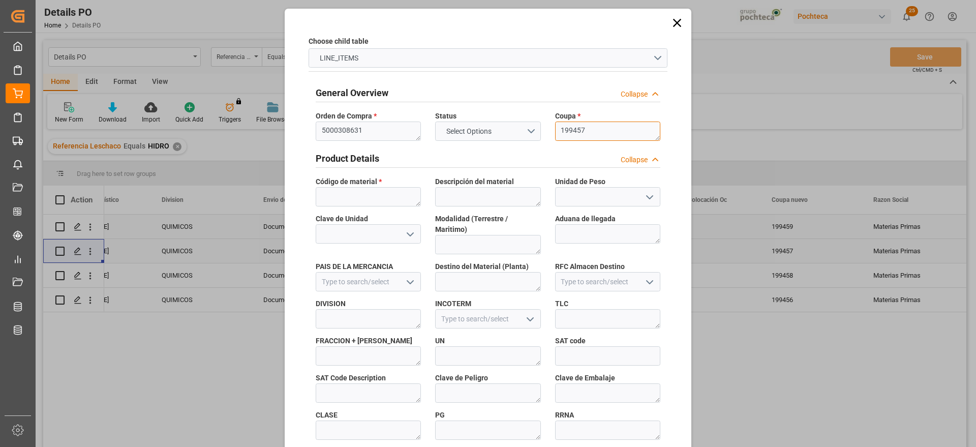
type textarea "199457"
click at [368, 202] on textarea at bounding box center [368, 196] width 105 height 19
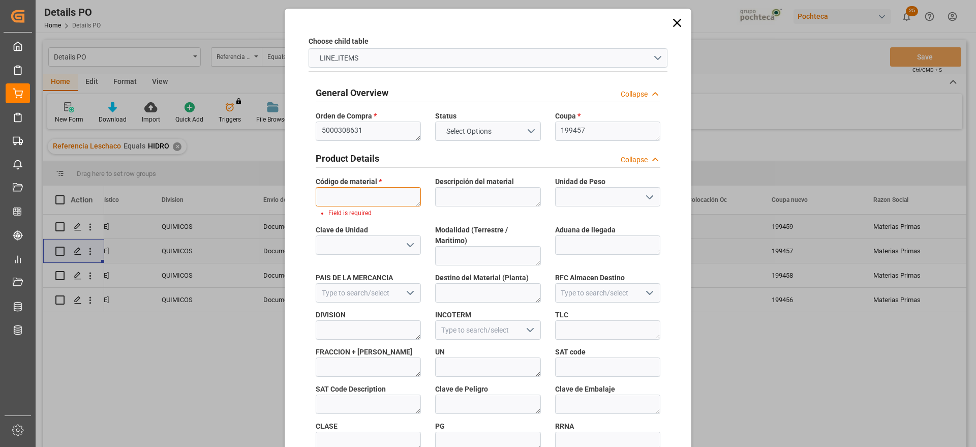
paste textarea "22838"
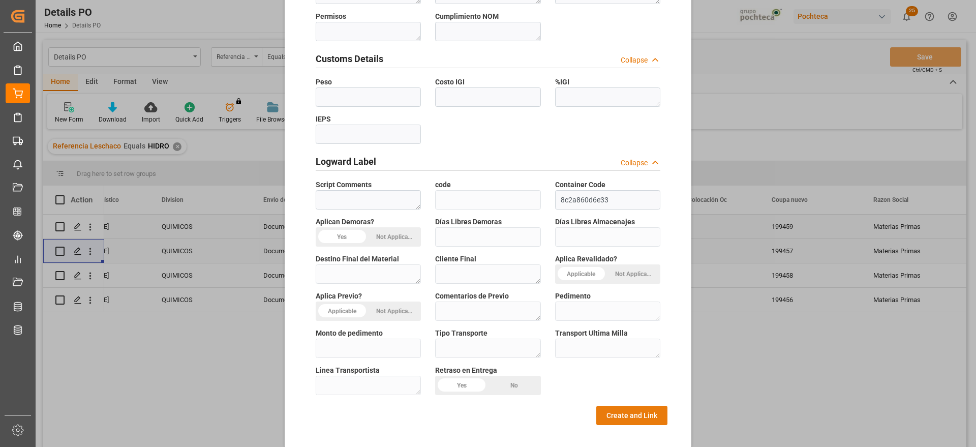
type textarea "22838"
click at [617, 406] on button "Create and Link" at bounding box center [631, 415] width 71 height 19
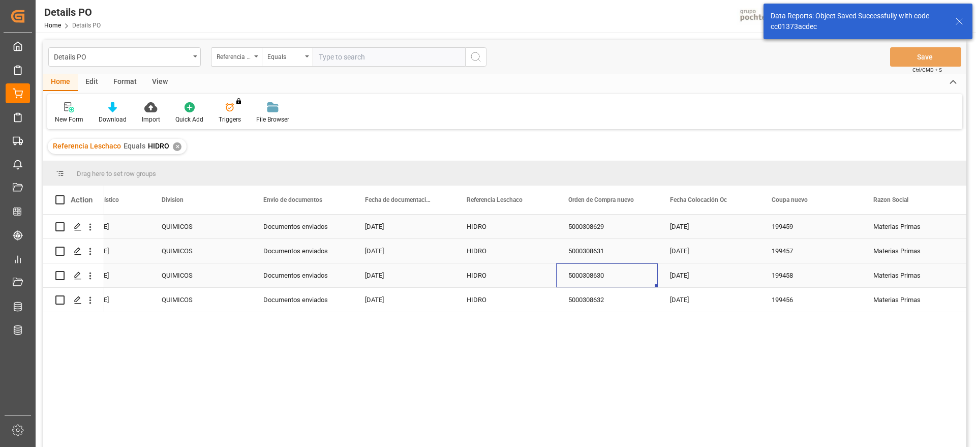
click at [608, 276] on div "5000308630" at bounding box center [607, 275] width 102 height 24
click at [90, 276] on icon "open menu" at bounding box center [90, 276] width 2 height 7
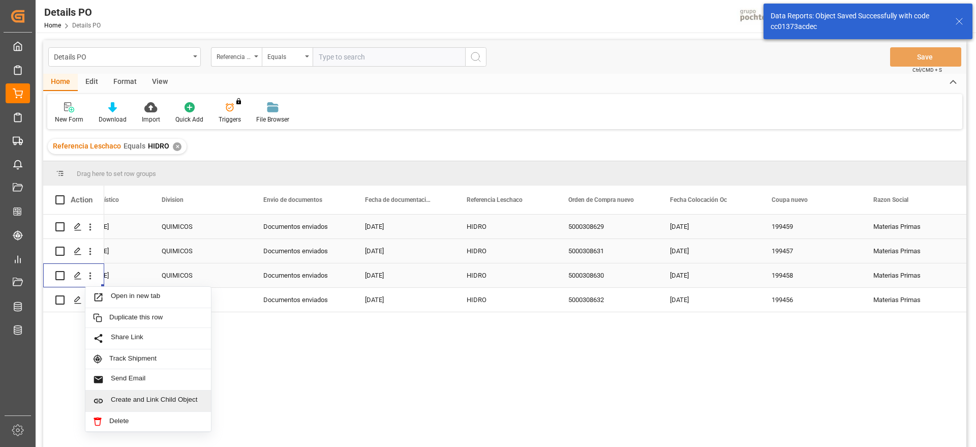
click at [170, 401] on span "Create and Link Child Object" at bounding box center [157, 401] width 93 height 11
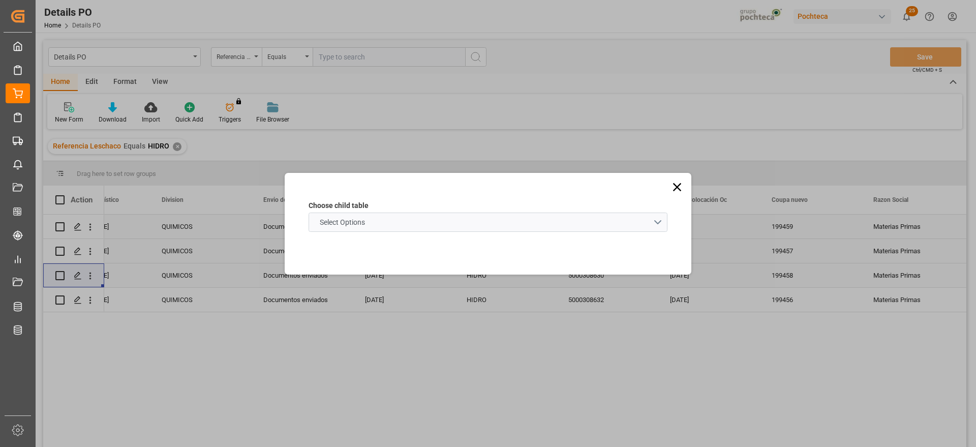
click at [437, 218] on schema "Select Options" at bounding box center [488, 222] width 359 height 19
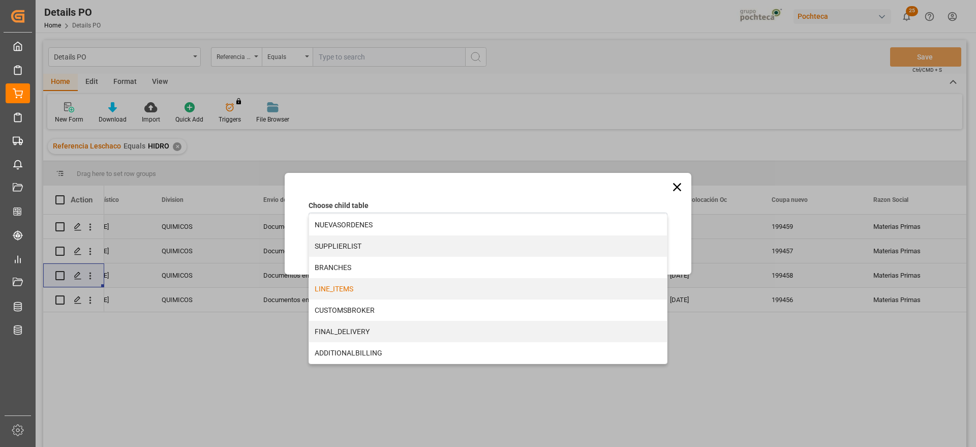
click at [383, 285] on div "LINE_ITEMS" at bounding box center [488, 288] width 358 height 21
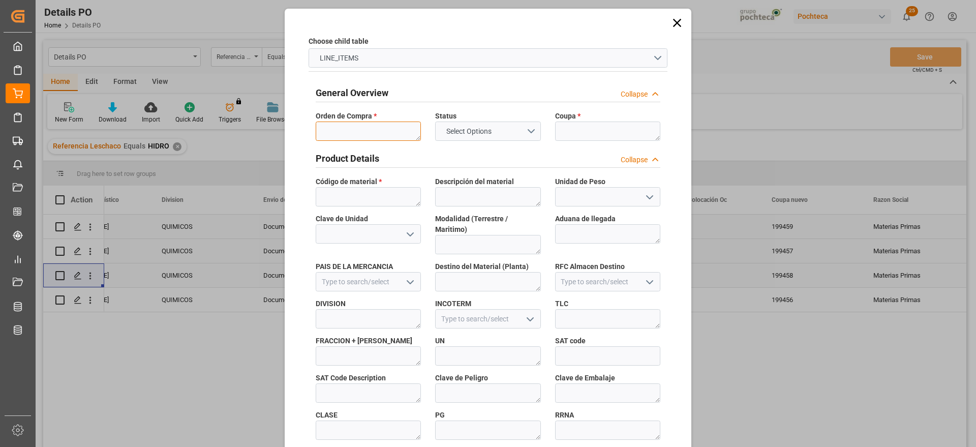
click at [346, 129] on textarea at bounding box center [368, 131] width 105 height 19
paste textarea "5000308630"
type textarea "5000308630"
click at [589, 132] on textarea at bounding box center [607, 131] width 105 height 19
paste textarea "199458"
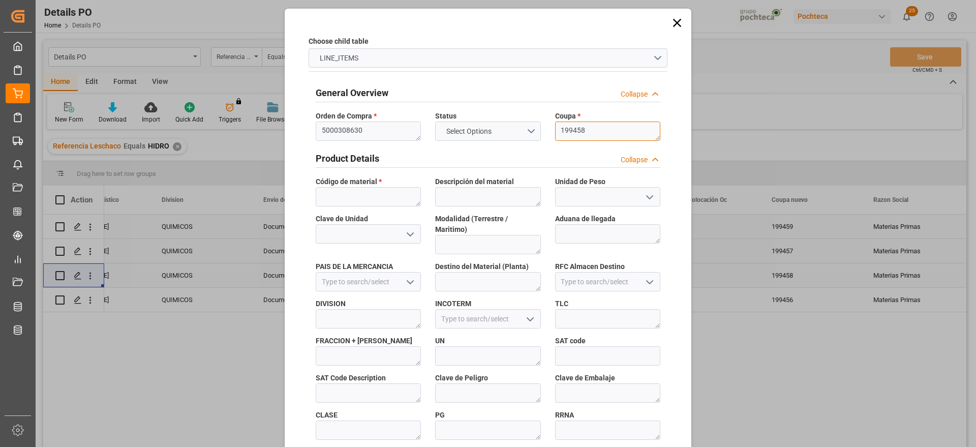
scroll to position [0, 0]
type textarea "199458"
click at [383, 191] on textarea at bounding box center [368, 196] width 105 height 19
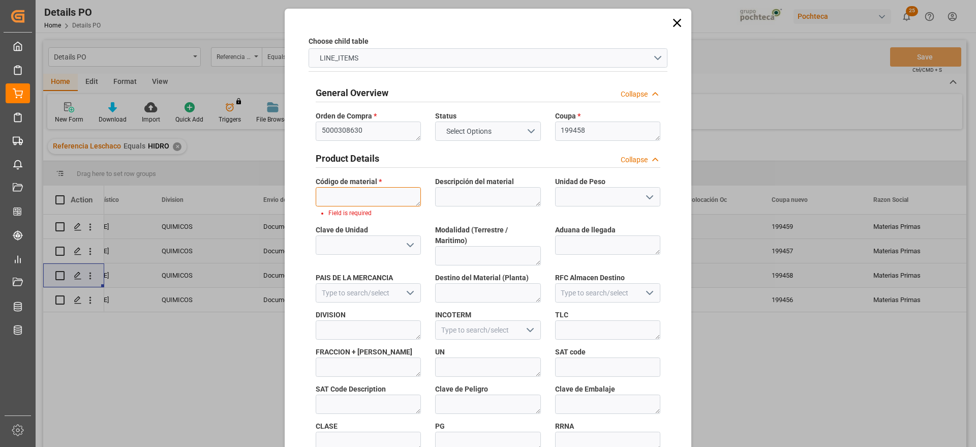
paste textarea "22838"
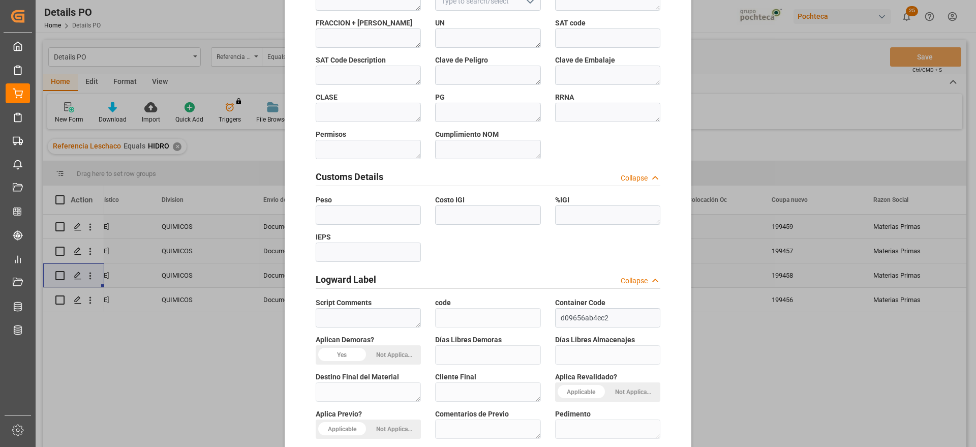
scroll to position [436, 0]
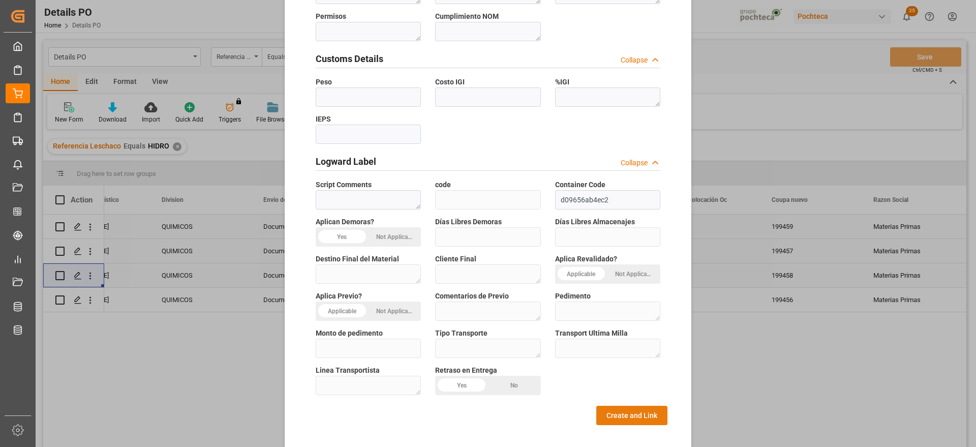
type textarea "22838"
click at [612, 406] on button "Create and Link" at bounding box center [631, 415] width 71 height 19
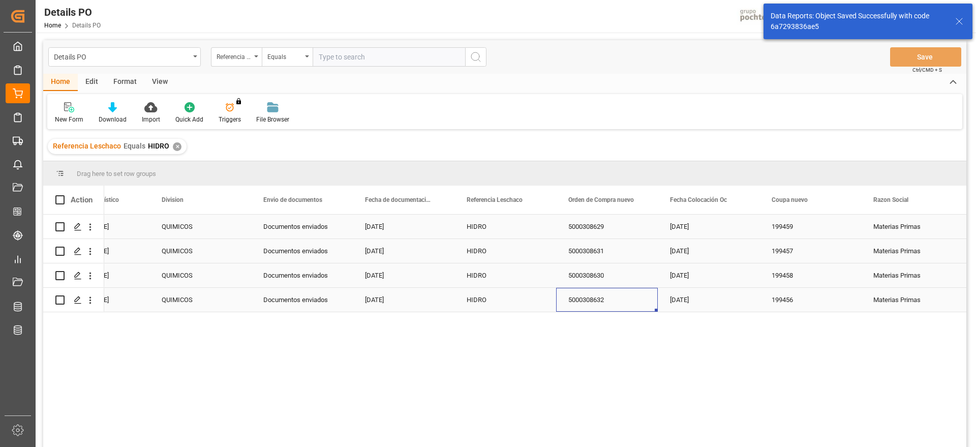
click at [584, 293] on div "5000308632" at bounding box center [607, 300] width 102 height 24
click at [604, 307] on div "5000308632" at bounding box center [607, 300] width 102 height 24
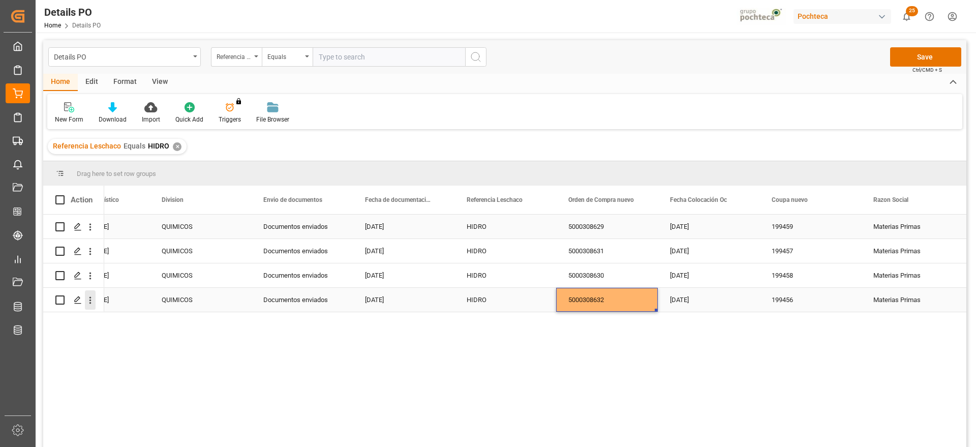
click at [92, 298] on icon "open menu" at bounding box center [90, 300] width 11 height 11
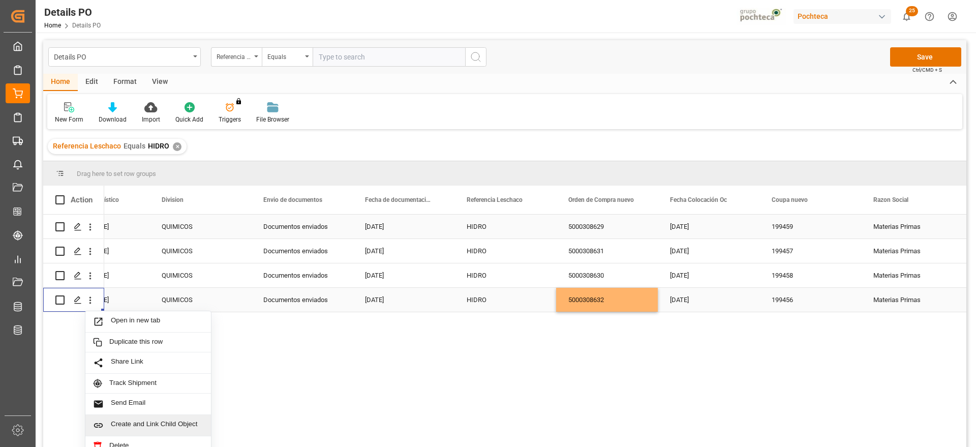
click at [162, 429] on span "Create and Link Child Object" at bounding box center [157, 425] width 93 height 11
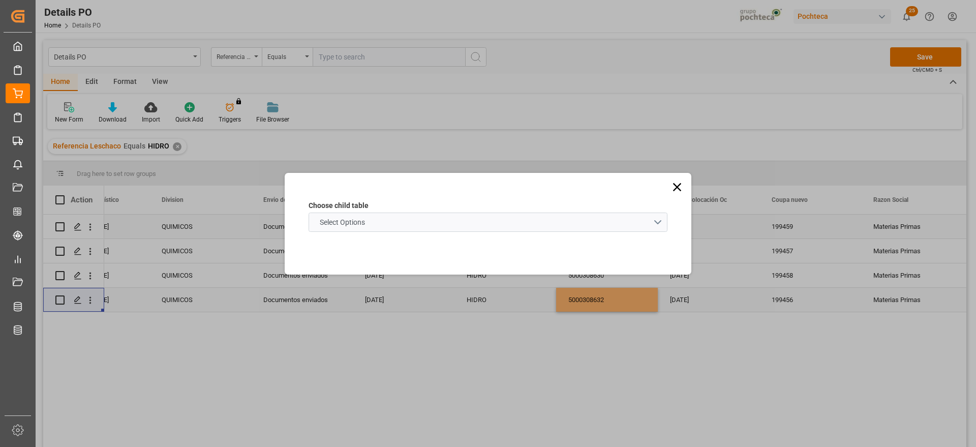
click at [451, 230] on schema "Select Options" at bounding box center [488, 222] width 359 height 19
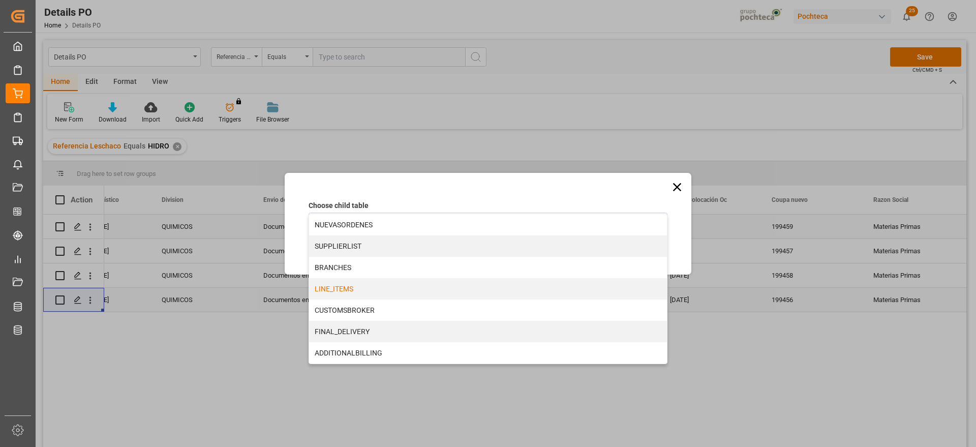
click at [367, 294] on div "LINE_ITEMS" at bounding box center [488, 288] width 358 height 21
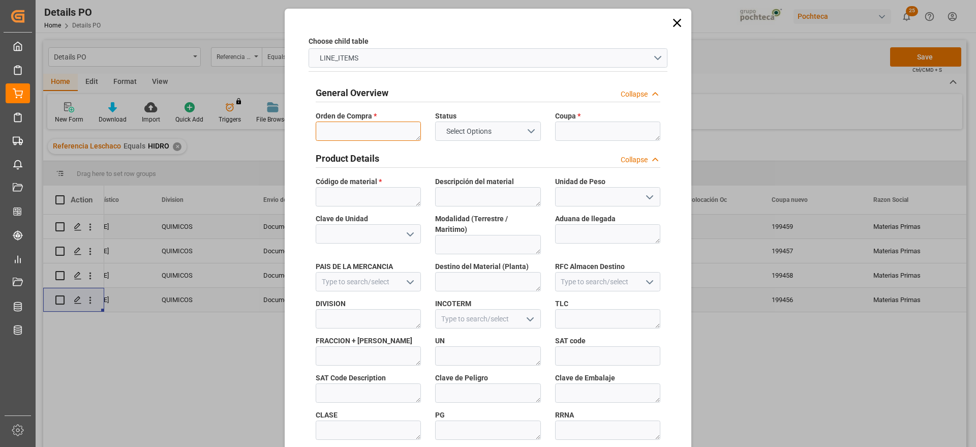
click at [360, 131] on textarea at bounding box center [368, 131] width 105 height 19
paste textarea "5000308632"
type textarea "5000308632"
click at [577, 128] on textarea at bounding box center [607, 131] width 105 height 19
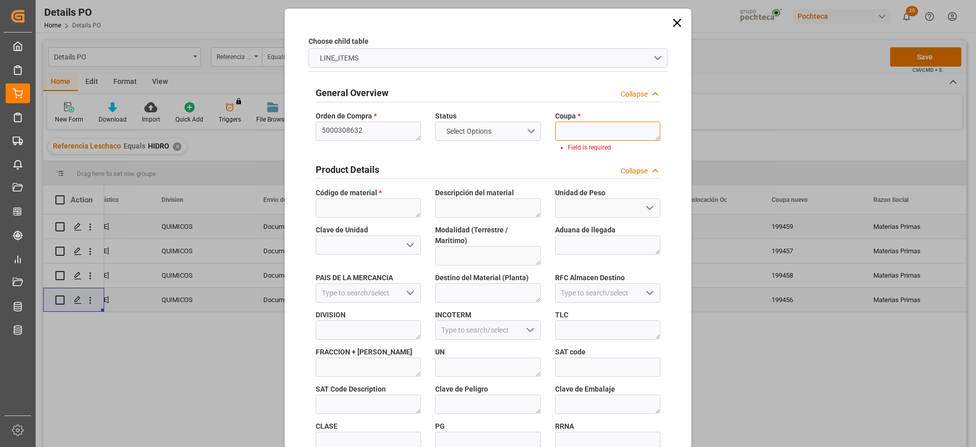
paste textarea "199456"
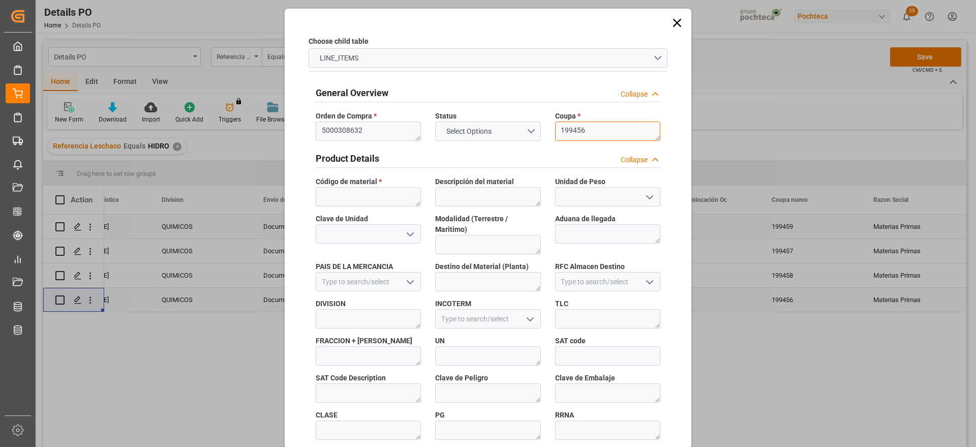
type textarea "199456"
click at [333, 191] on textarea at bounding box center [368, 196] width 105 height 19
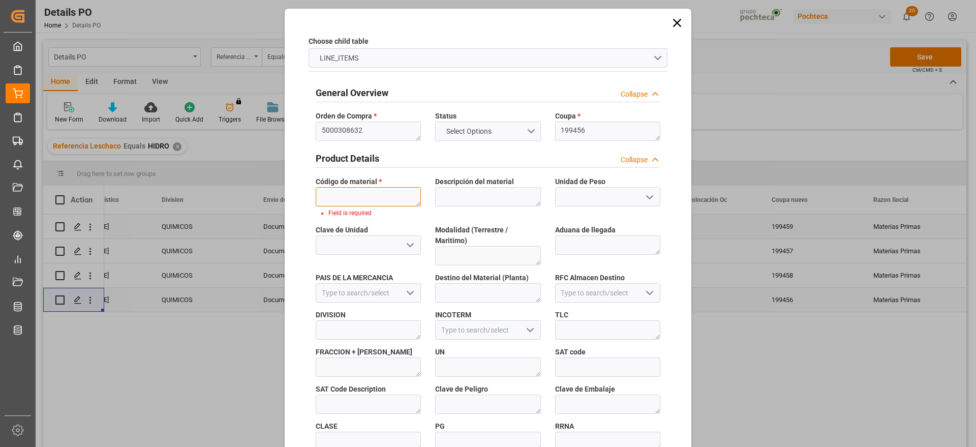
click at [370, 194] on textarea at bounding box center [368, 196] width 105 height 19
paste textarea "22838"
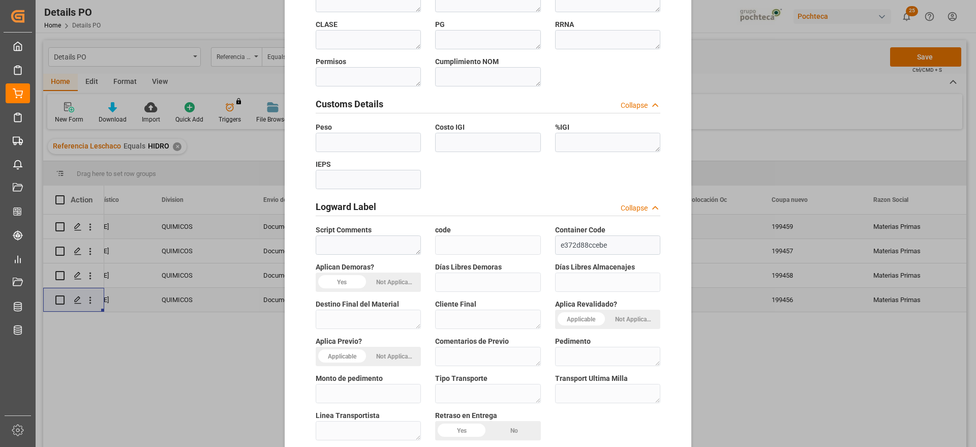
scroll to position [436, 0]
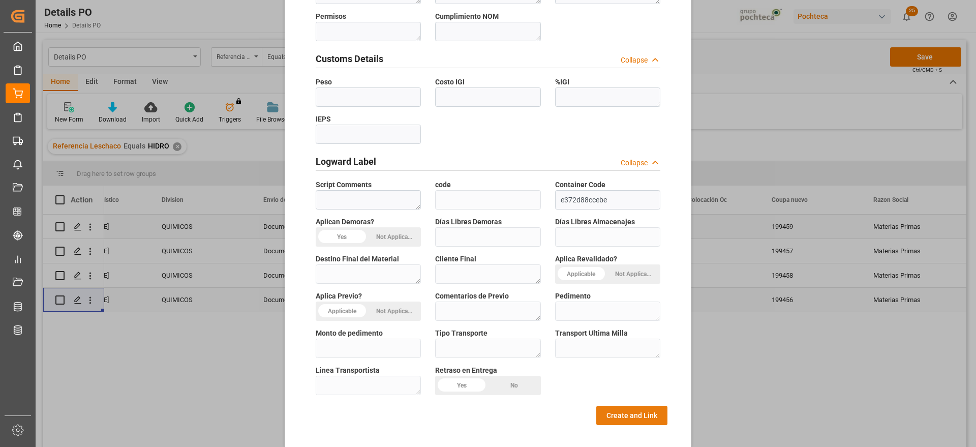
type textarea "22838"
click at [618, 412] on button "Create and Link" at bounding box center [631, 415] width 71 height 19
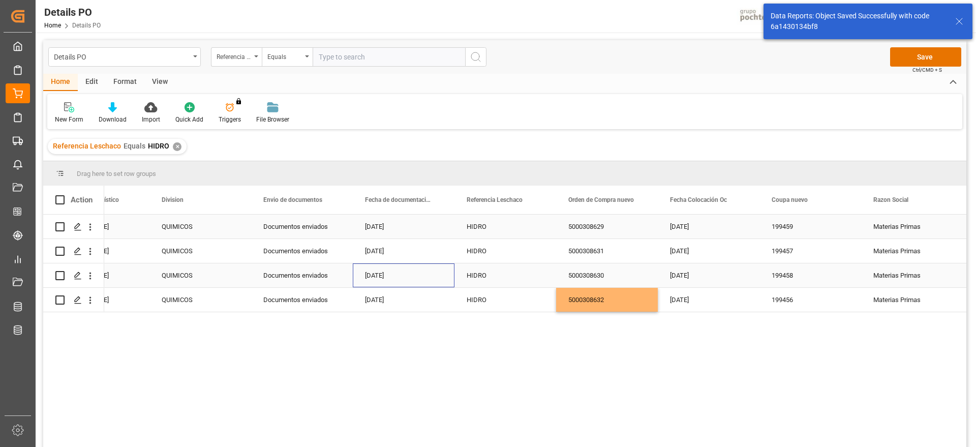
click at [401, 280] on div "[DATE]" at bounding box center [404, 275] width 102 height 24
click at [908, 57] on button "Save" at bounding box center [925, 56] width 71 height 19
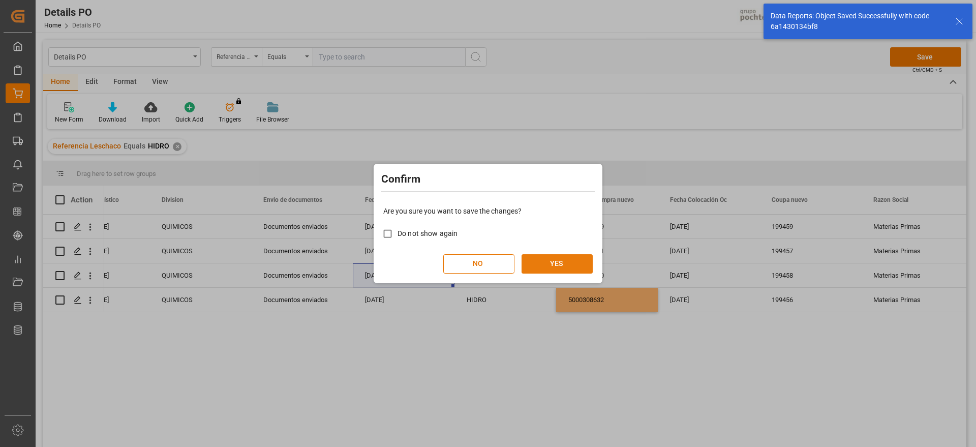
click at [546, 264] on button "YES" at bounding box center [557, 263] width 71 height 19
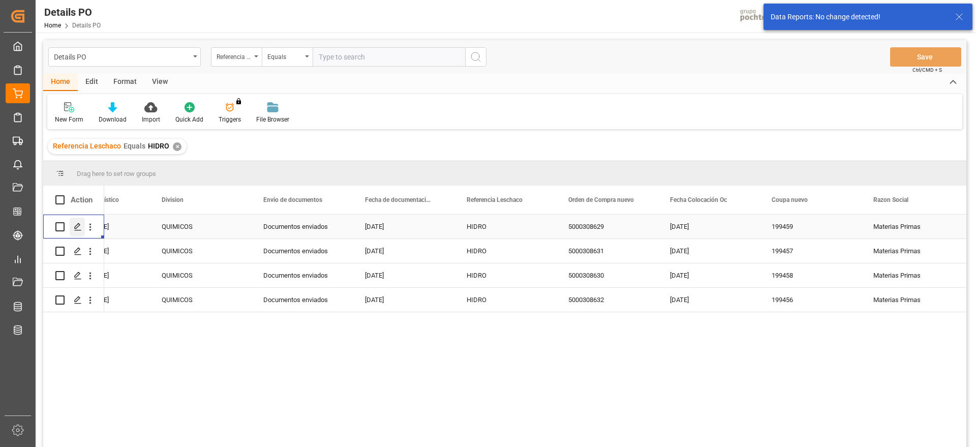
click at [76, 228] on polygon "Press SPACE to select this row." at bounding box center [77, 226] width 5 height 5
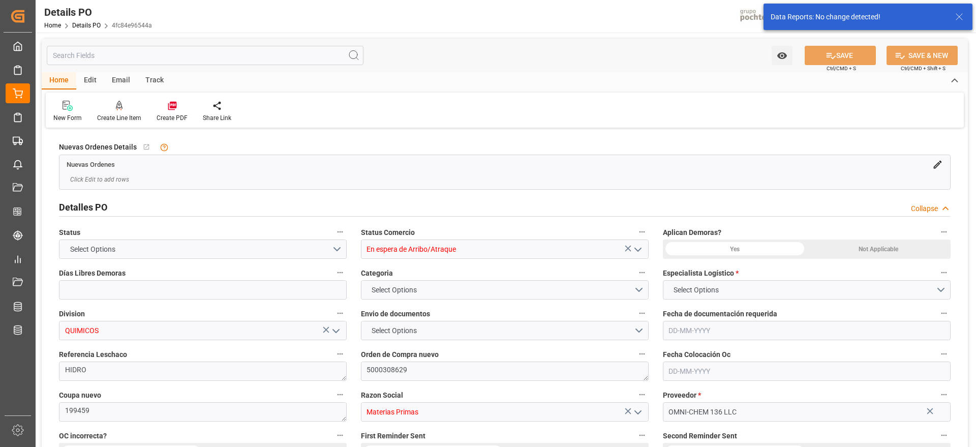
type input "15"
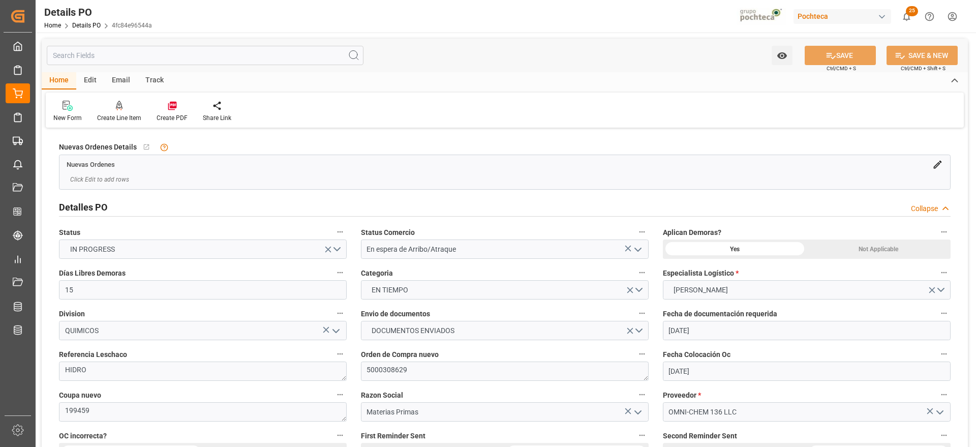
type input "[DATE]"
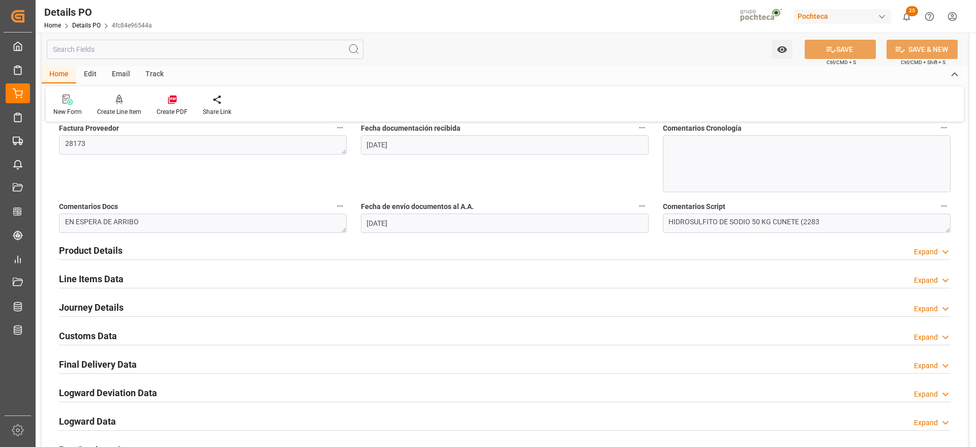
scroll to position [636, 0]
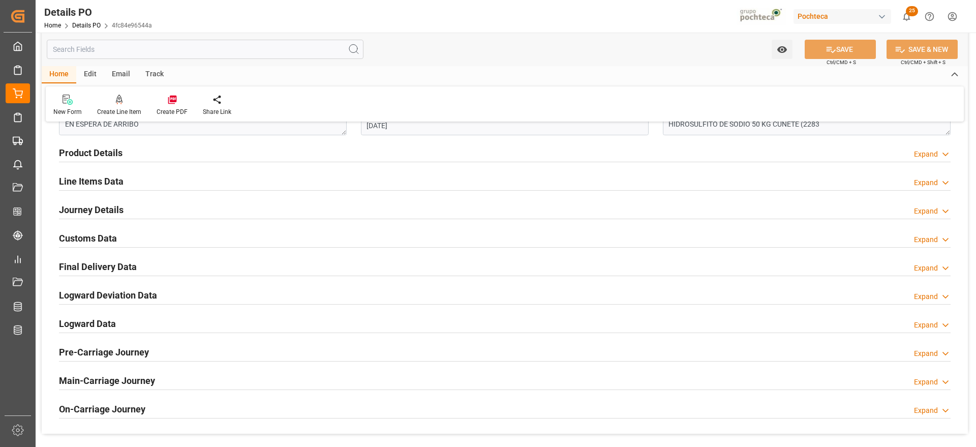
click at [87, 237] on h2 "Customs Data" at bounding box center [88, 238] width 58 height 14
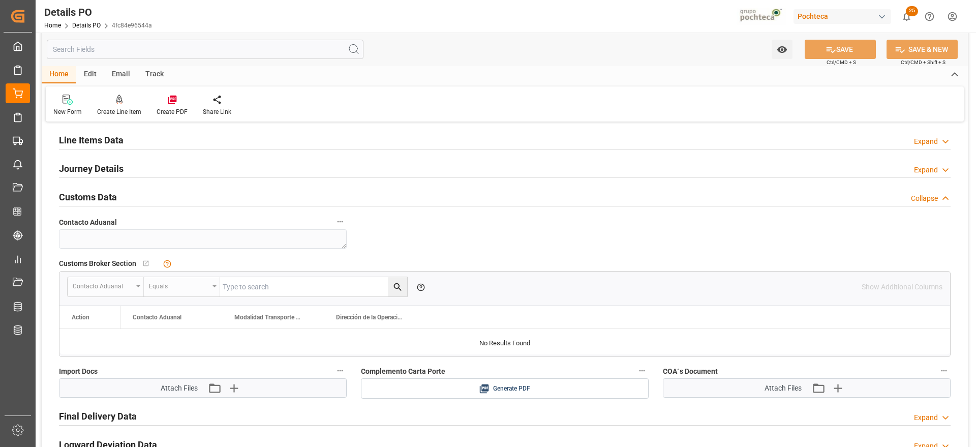
scroll to position [763, 0]
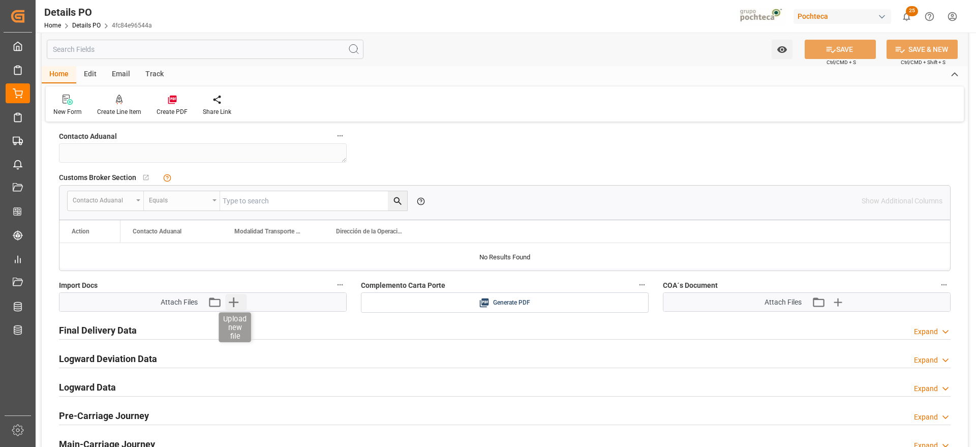
click at [233, 302] on icon "button" at bounding box center [234, 302] width 10 height 10
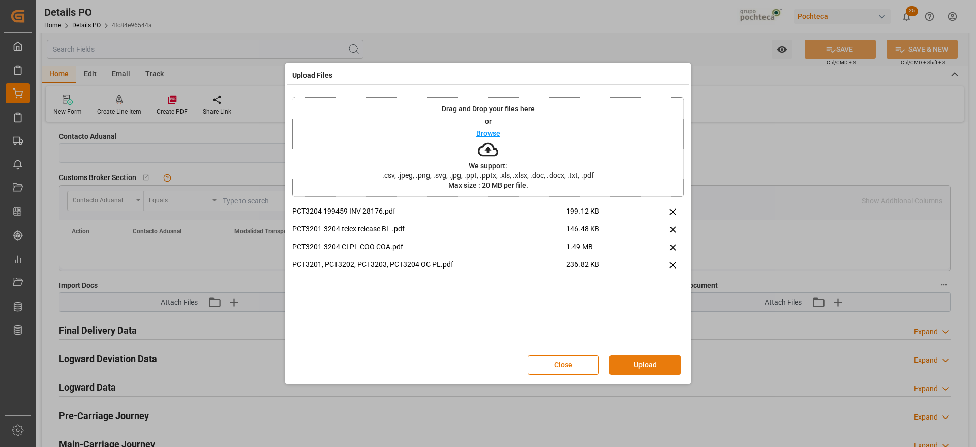
click at [651, 363] on button "Upload" at bounding box center [645, 364] width 71 height 19
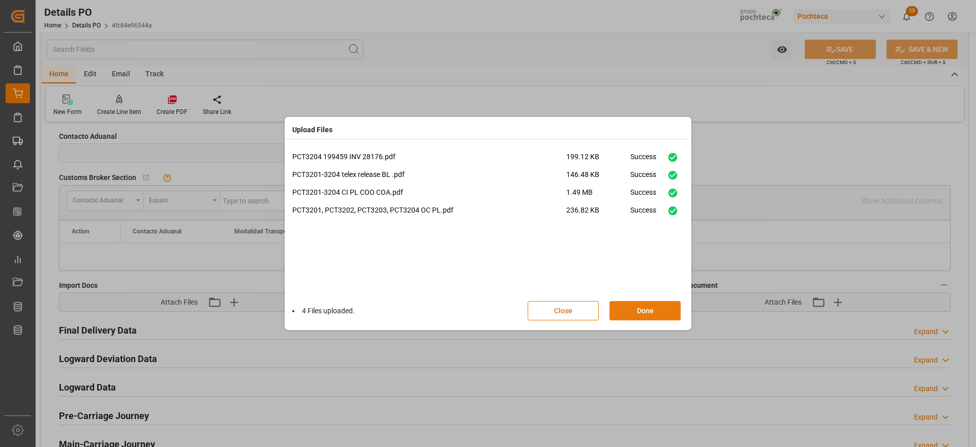
click at [636, 310] on button "Done" at bounding box center [645, 310] width 71 height 19
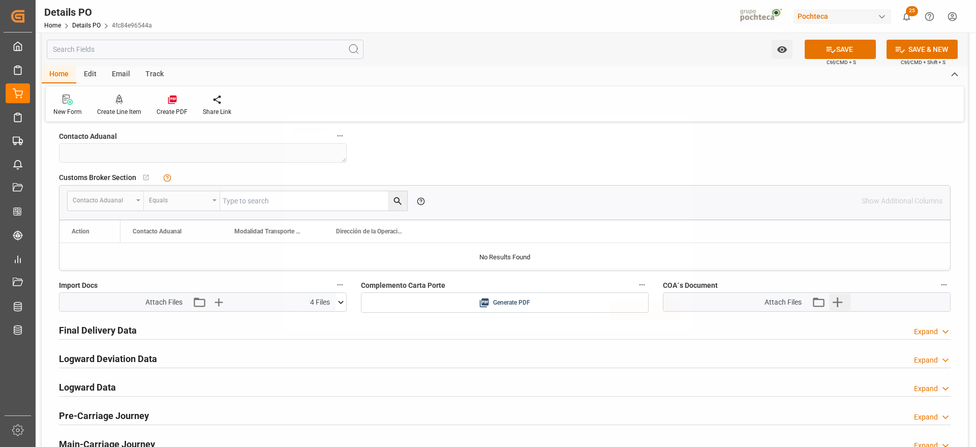
click at [836, 300] on icon "button" at bounding box center [837, 302] width 16 height 16
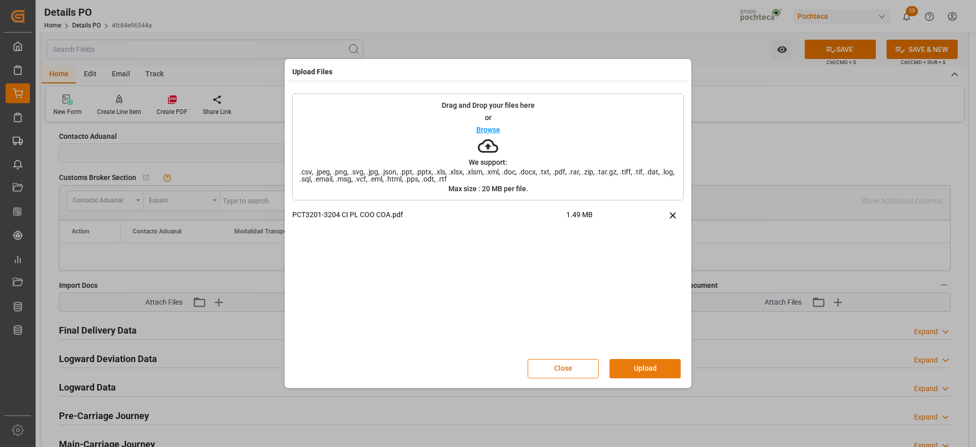
click at [660, 366] on button "Upload" at bounding box center [645, 368] width 71 height 19
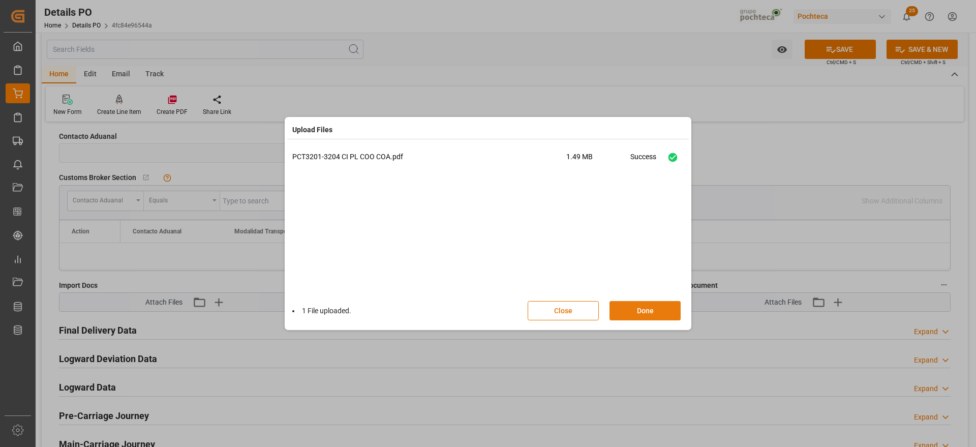
click at [635, 313] on button "Done" at bounding box center [645, 310] width 71 height 19
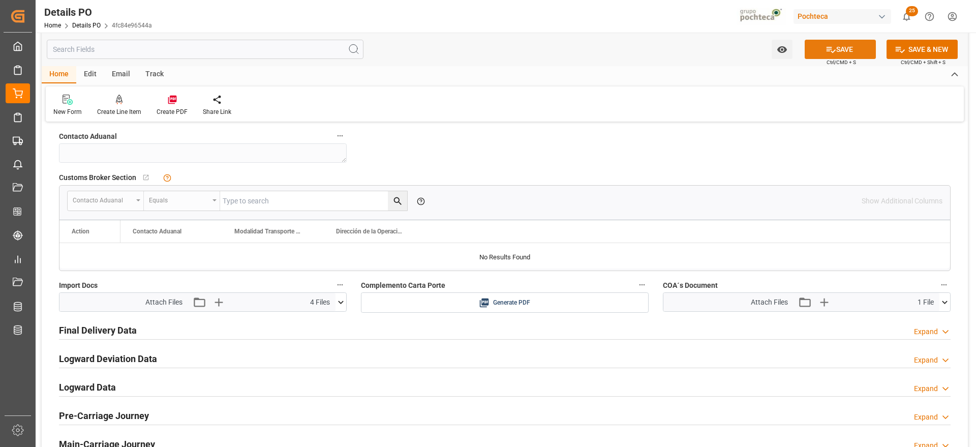
click at [832, 48] on icon at bounding box center [831, 49] width 11 height 11
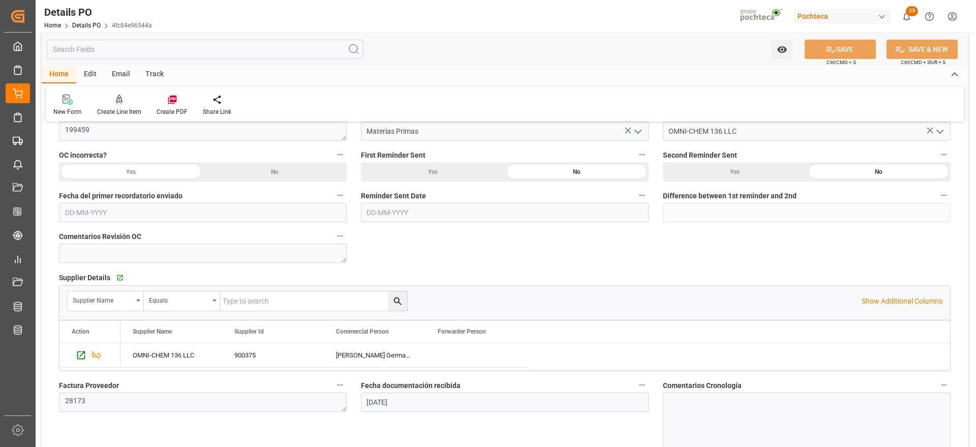
scroll to position [64, 0]
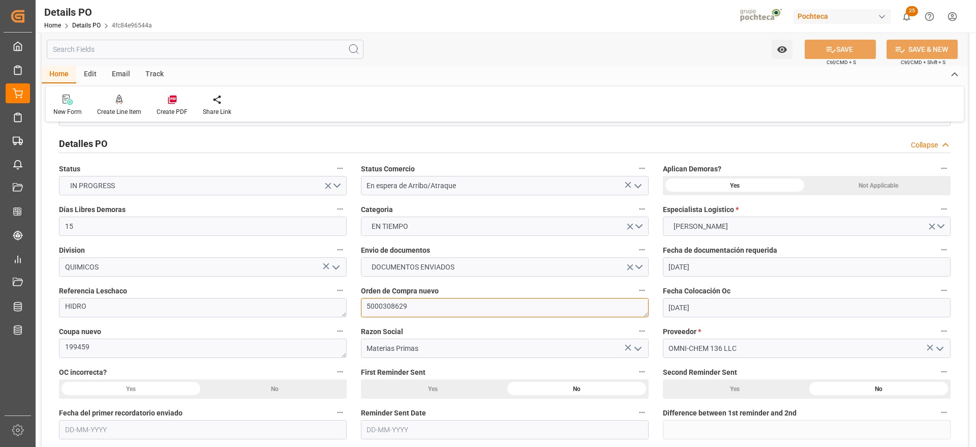
drag, startPoint x: 418, startPoint y: 307, endPoint x: 356, endPoint y: 305, distance: 62.1
click at [356, 305] on div "Orden de Compra nuevo 5000308629" at bounding box center [505, 300] width 302 height 41
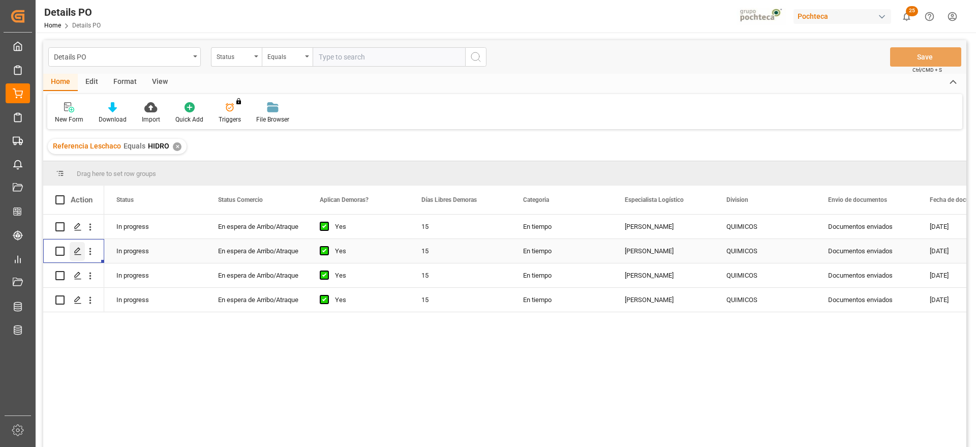
click at [82, 250] on div "Press SPACE to select this row." at bounding box center [77, 251] width 15 height 19
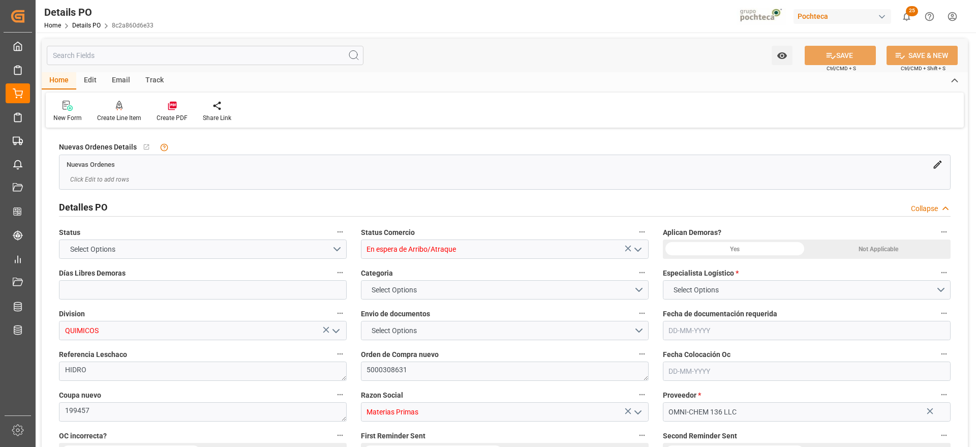
type input "15"
type input "[DATE]"
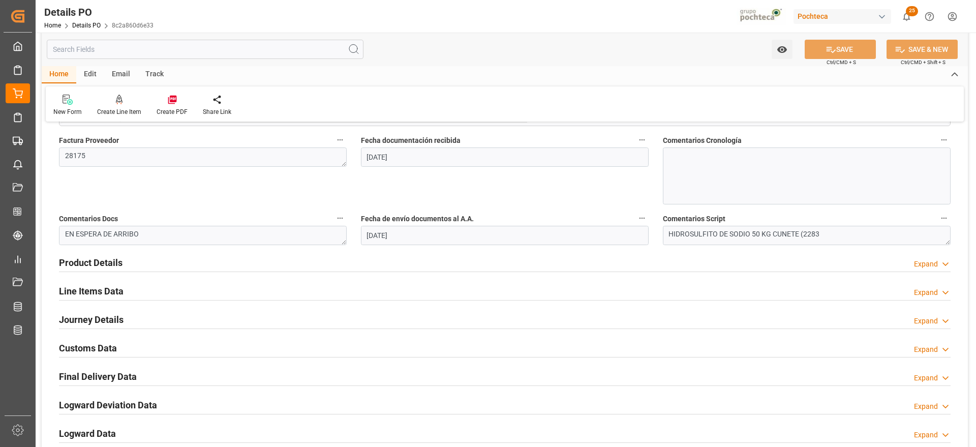
scroll to position [699, 0]
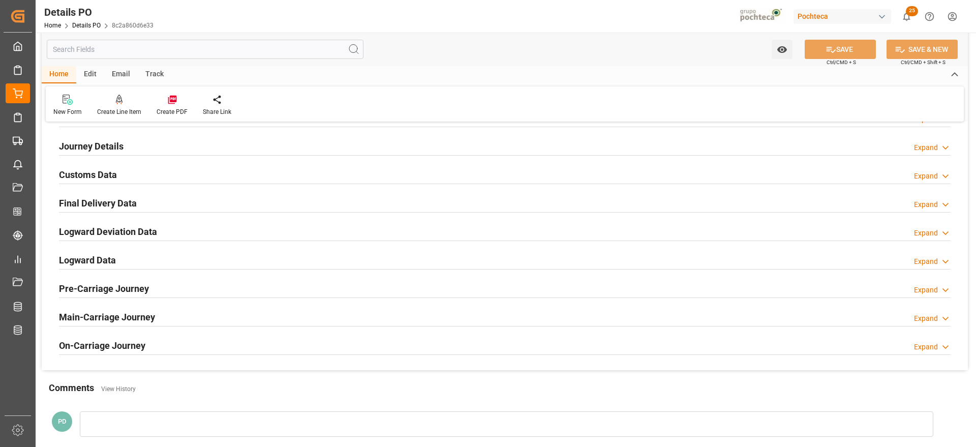
click at [94, 176] on h2 "Customs Data" at bounding box center [88, 175] width 58 height 14
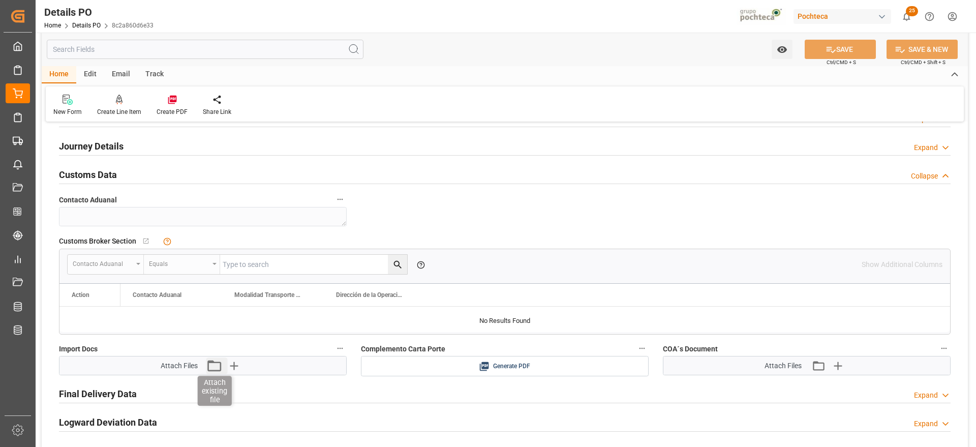
click at [220, 368] on icon "button" at bounding box center [214, 365] width 14 height 11
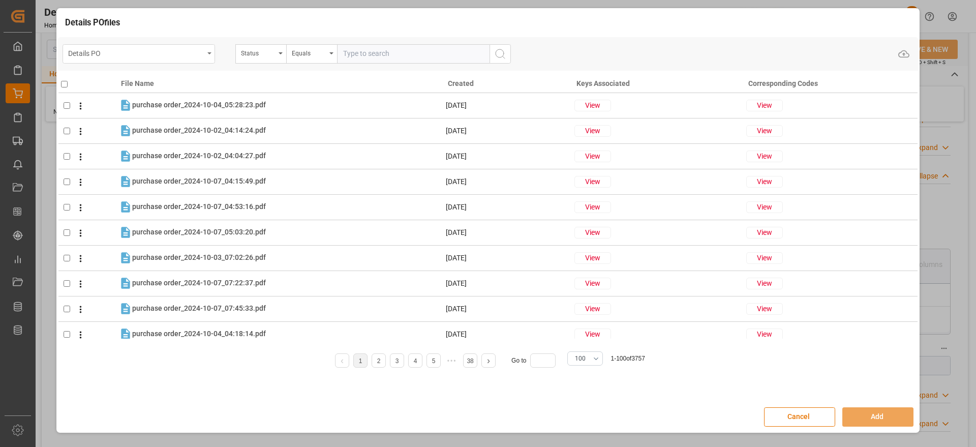
click at [123, 55] on div "Details PO" at bounding box center [136, 52] width 136 height 13
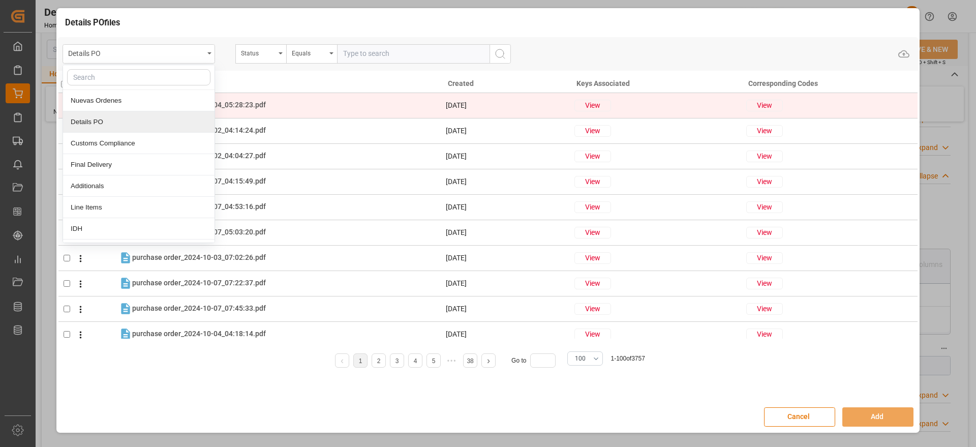
click at [105, 116] on div "Details PO" at bounding box center [139, 121] width 152 height 21
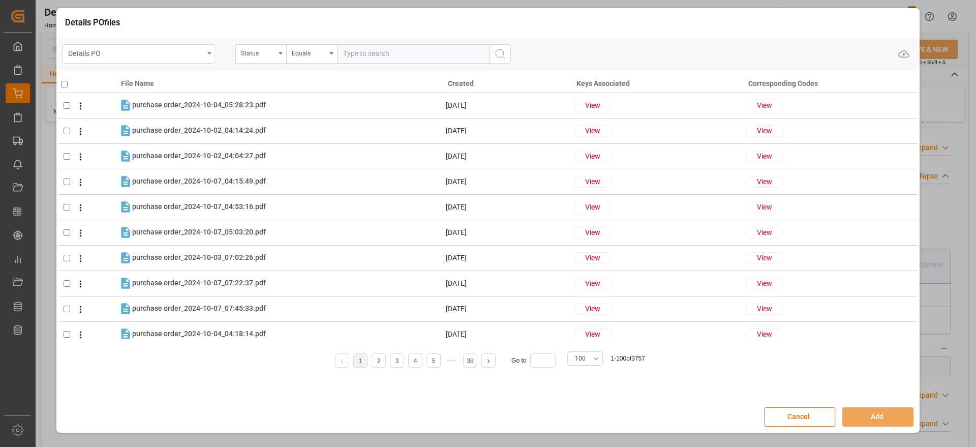
click at [126, 60] on div "Details PO" at bounding box center [139, 53] width 153 height 19
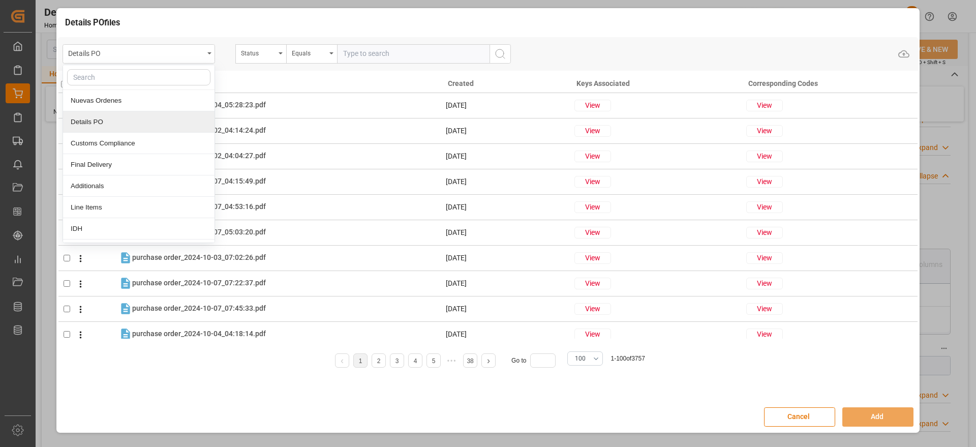
click at [106, 124] on div "Details PO" at bounding box center [139, 121] width 152 height 21
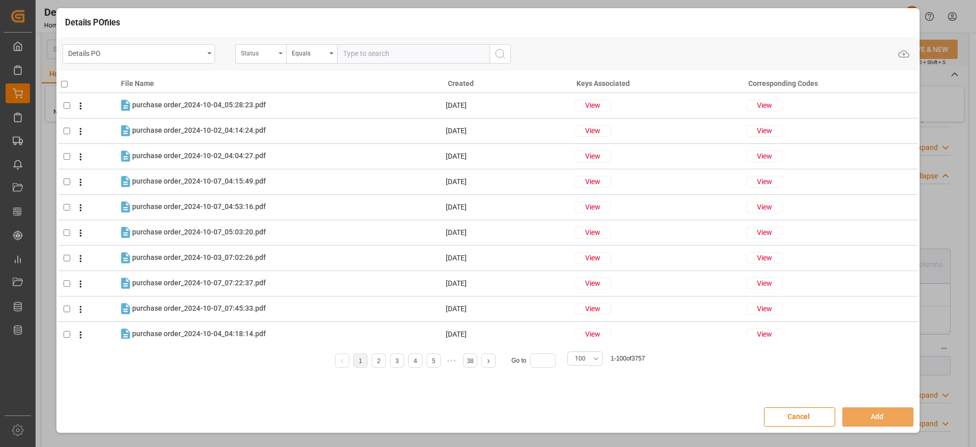
click at [246, 46] on div "Status" at bounding box center [258, 52] width 35 height 12
click at [265, 76] on input "text" at bounding box center [311, 77] width 143 height 16
type input "ORD"
click at [294, 98] on div "Orden de Compra nuevo" at bounding box center [312, 100] width 152 height 21
click at [375, 53] on input "text" at bounding box center [413, 53] width 153 height 19
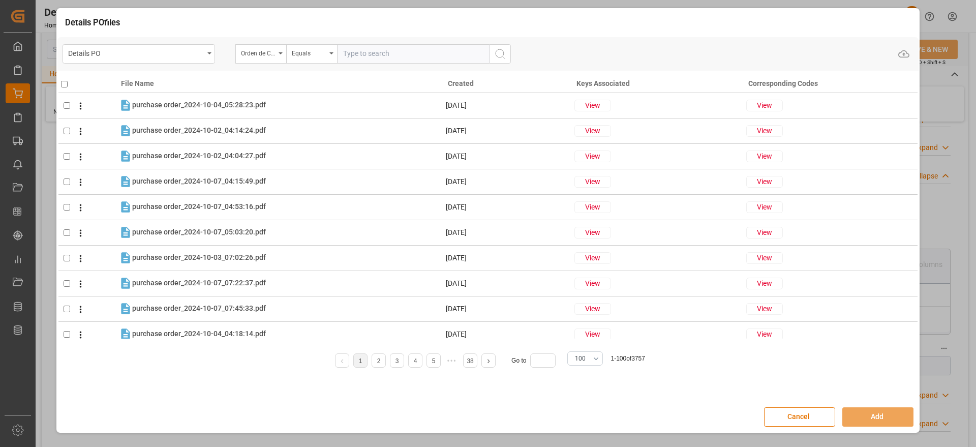
paste input "5000308629"
type input "5000308629"
click at [507, 56] on button "search button" at bounding box center [500, 53] width 21 height 19
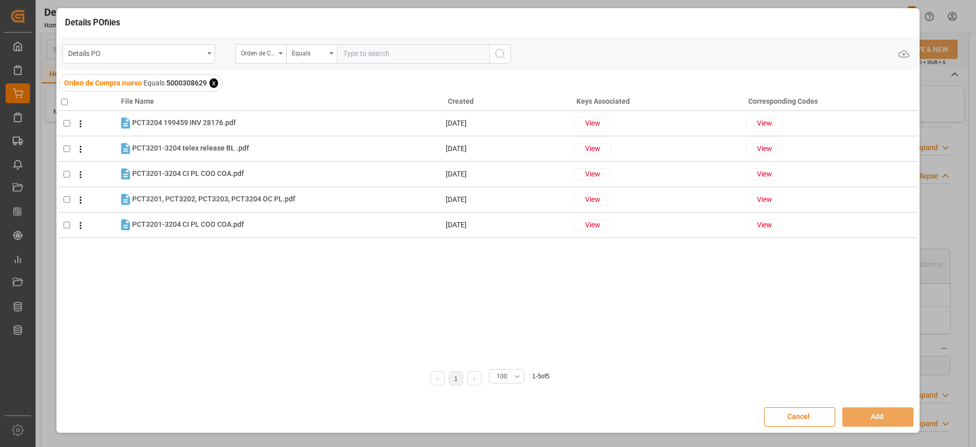
click at [66, 102] on input "checkbox" at bounding box center [64, 102] width 7 height 7
checkbox input "true"
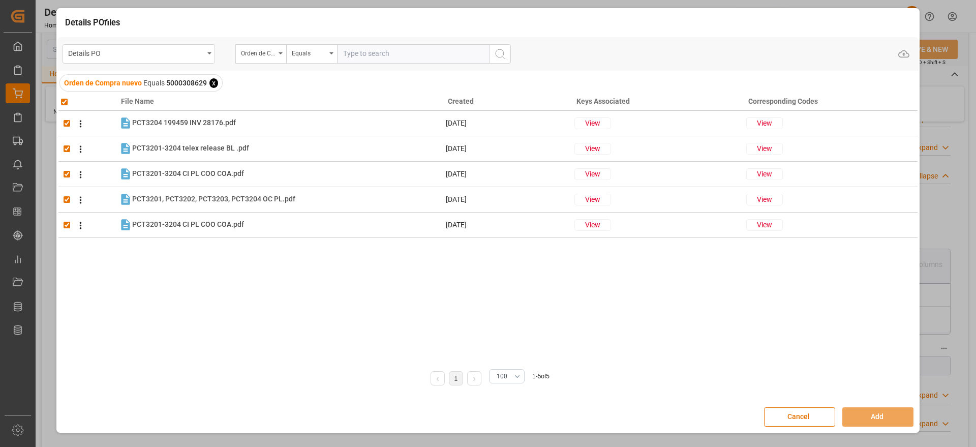
checkbox input "true"
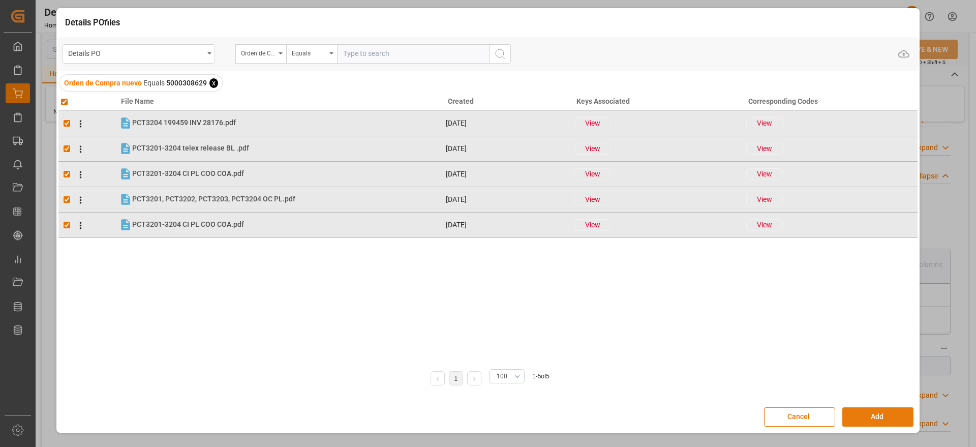
click at [875, 416] on button "Add" at bounding box center [877, 416] width 71 height 19
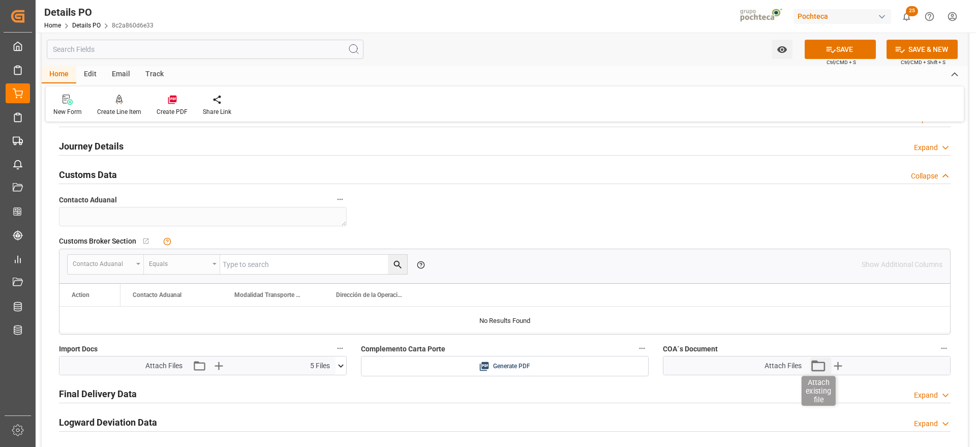
click at [817, 365] on icon "button" at bounding box center [818, 365] width 16 height 16
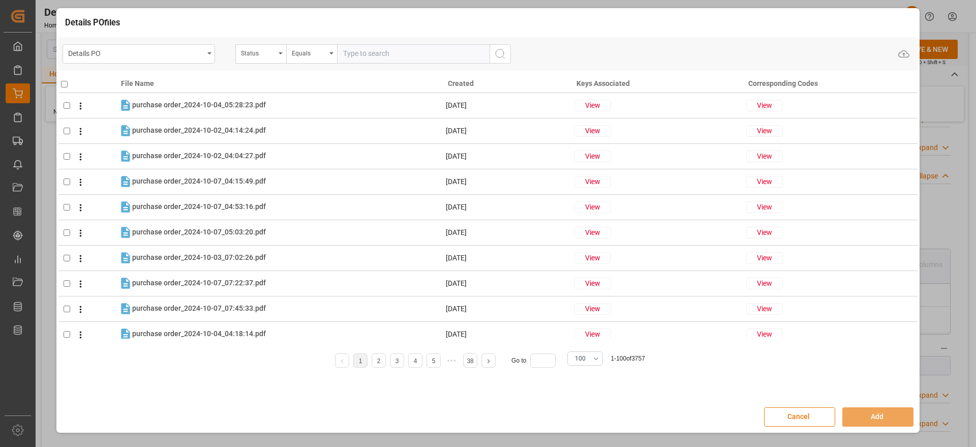
click at [797, 425] on button "Cancel" at bounding box center [799, 416] width 71 height 19
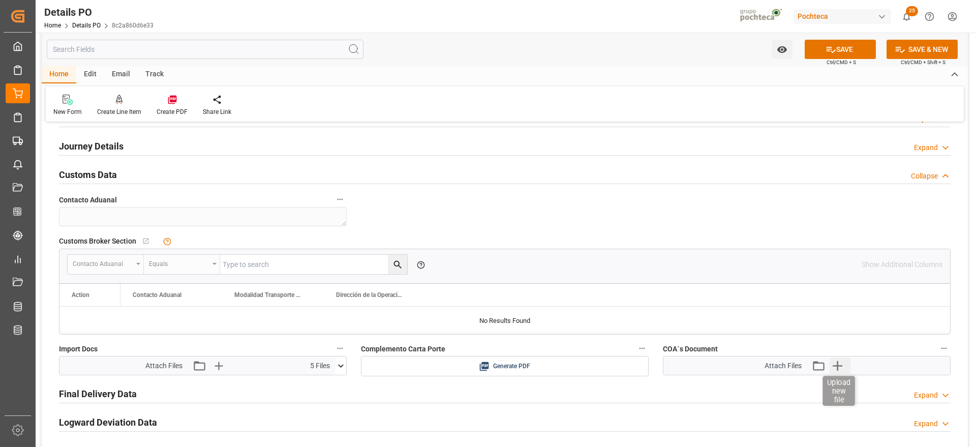
click at [842, 367] on icon "button" at bounding box center [837, 365] width 16 height 16
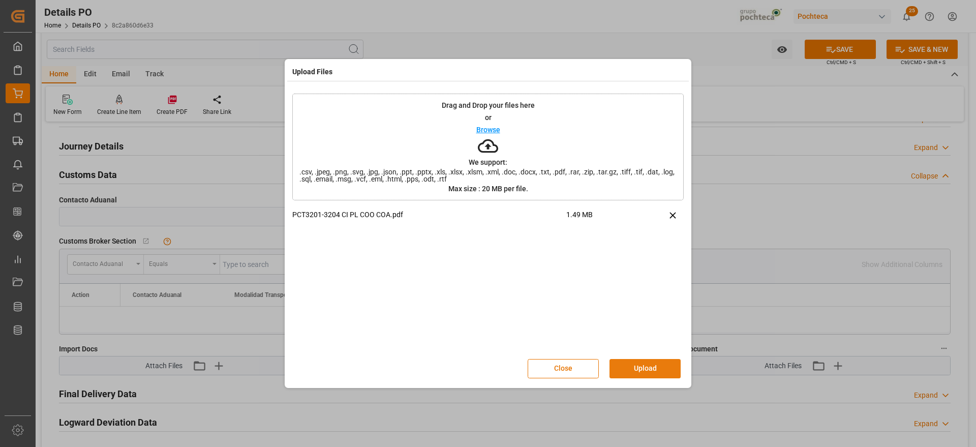
click at [643, 364] on button "Upload" at bounding box center [645, 368] width 71 height 19
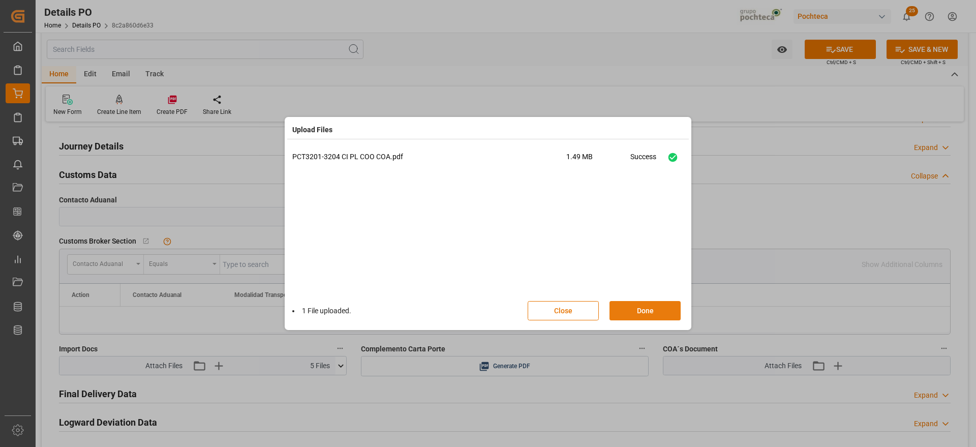
click at [650, 308] on button "Done" at bounding box center [645, 310] width 71 height 19
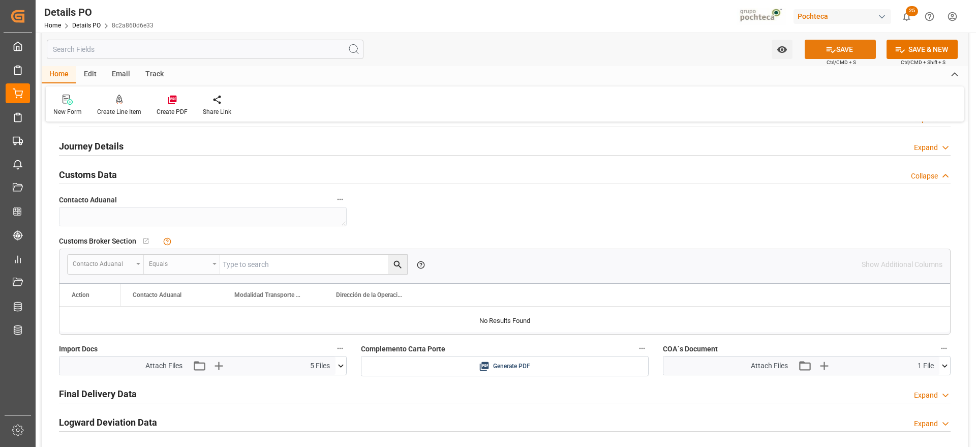
click at [835, 47] on button "SAVE" at bounding box center [840, 49] width 71 height 19
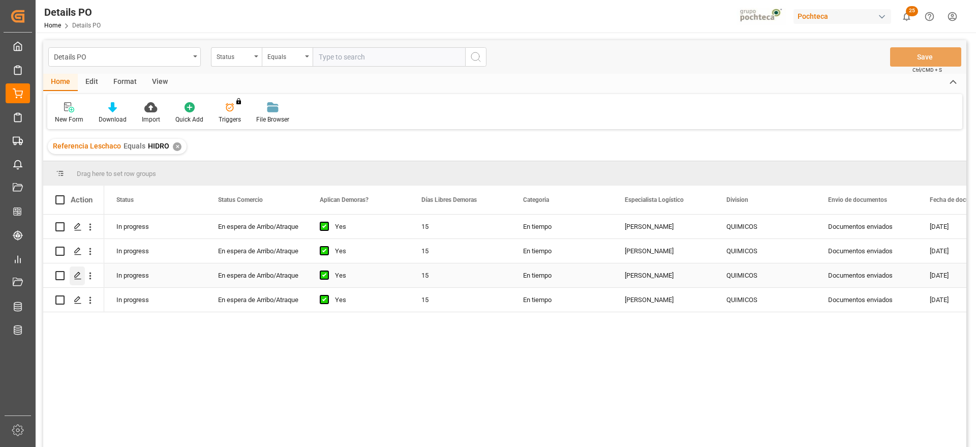
click at [76, 273] on icon "Press SPACE to select this row." at bounding box center [78, 276] width 8 height 8
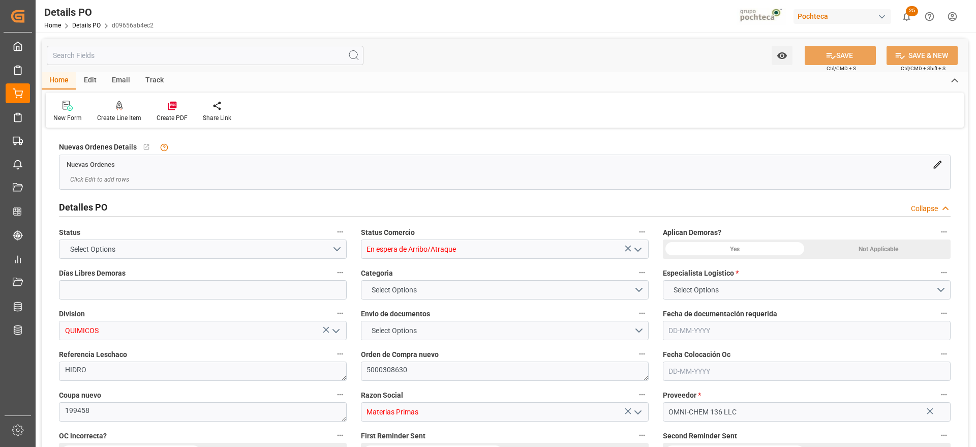
type input "15"
type input "[DATE]"
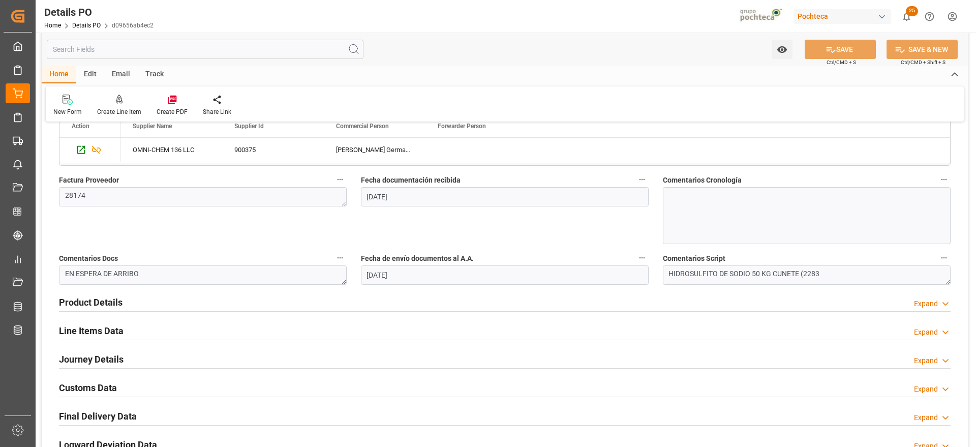
scroll to position [508, 0]
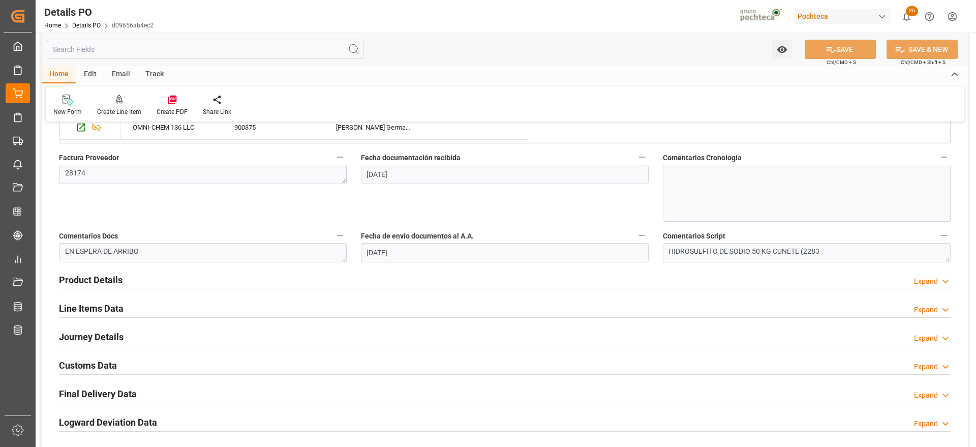
click at [90, 361] on h2 "Customs Data" at bounding box center [88, 365] width 58 height 14
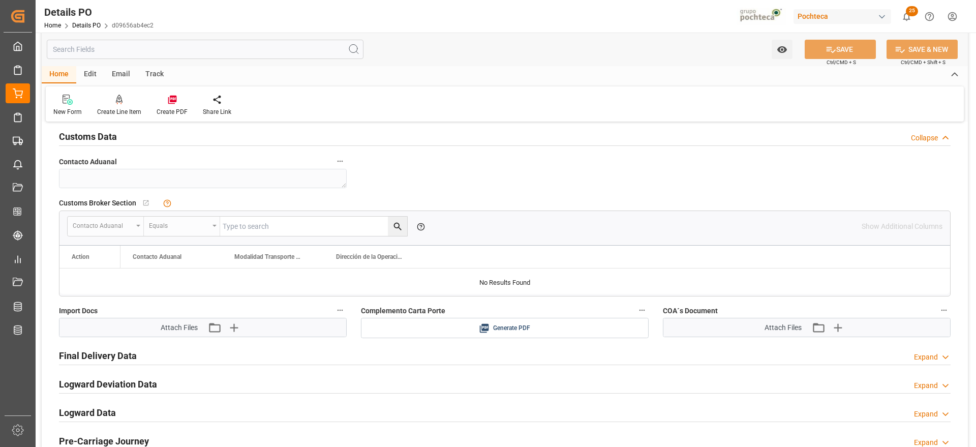
scroll to position [826, 0]
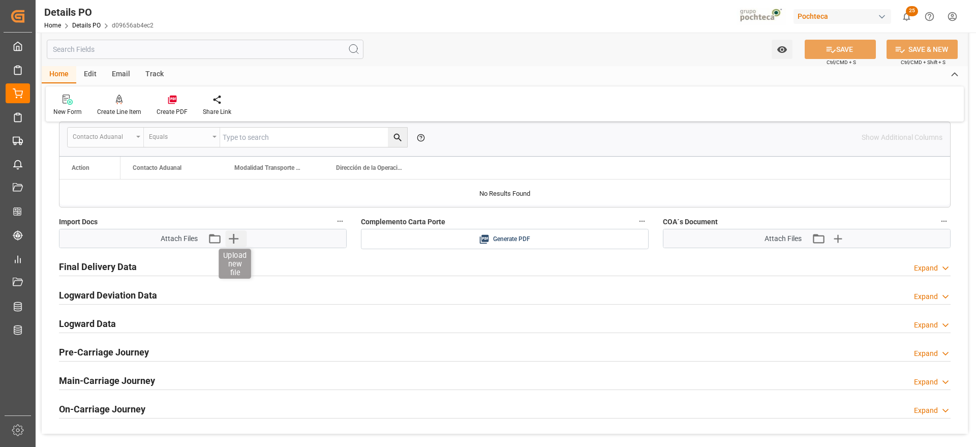
click at [229, 240] on icon "button" at bounding box center [233, 238] width 16 height 16
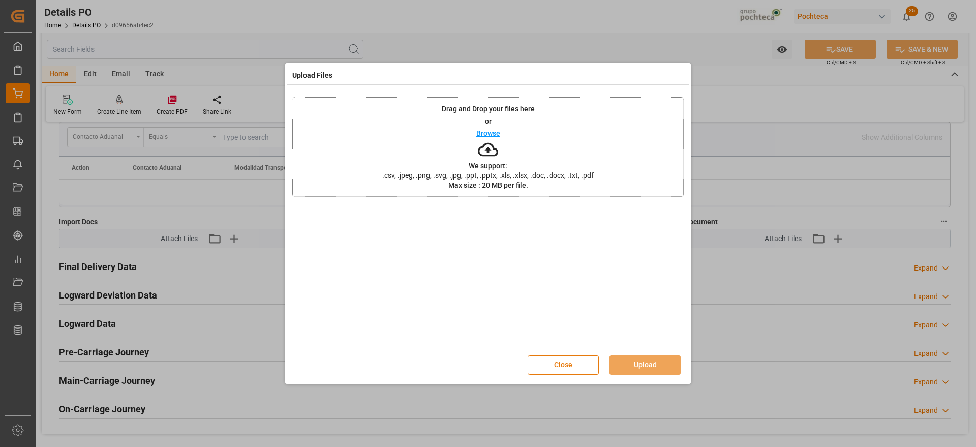
click at [577, 370] on button "Close" at bounding box center [563, 364] width 71 height 19
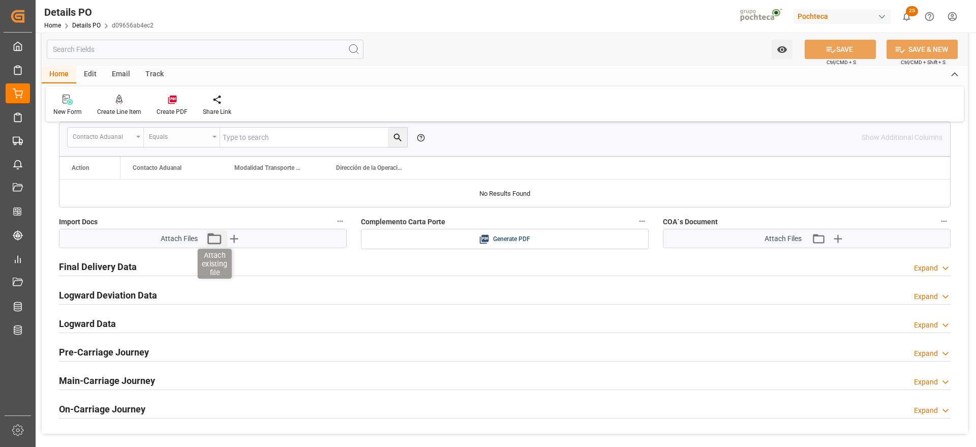
click at [217, 235] on icon "button" at bounding box center [214, 238] width 14 height 11
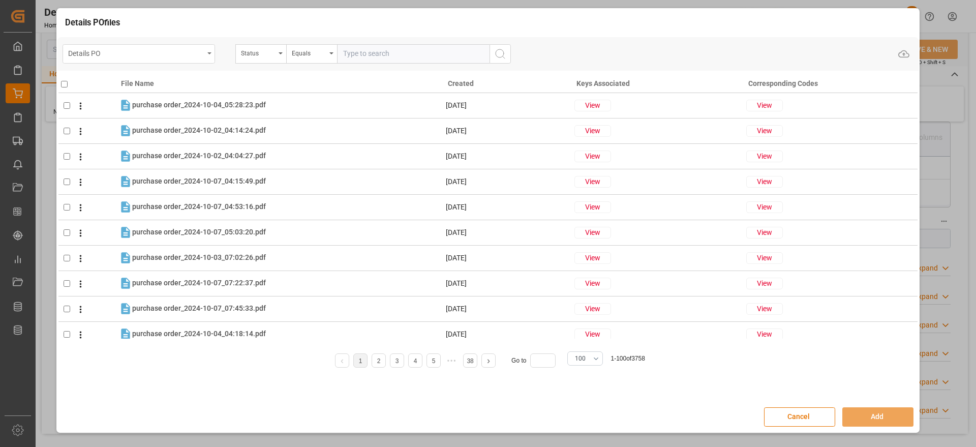
click at [183, 57] on div "Details PO" at bounding box center [136, 52] width 136 height 13
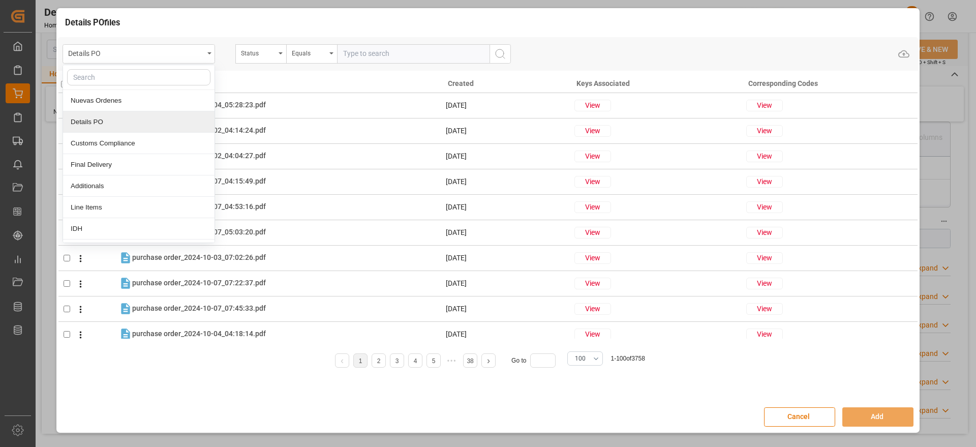
click at [148, 115] on div "Details PO" at bounding box center [139, 121] width 152 height 21
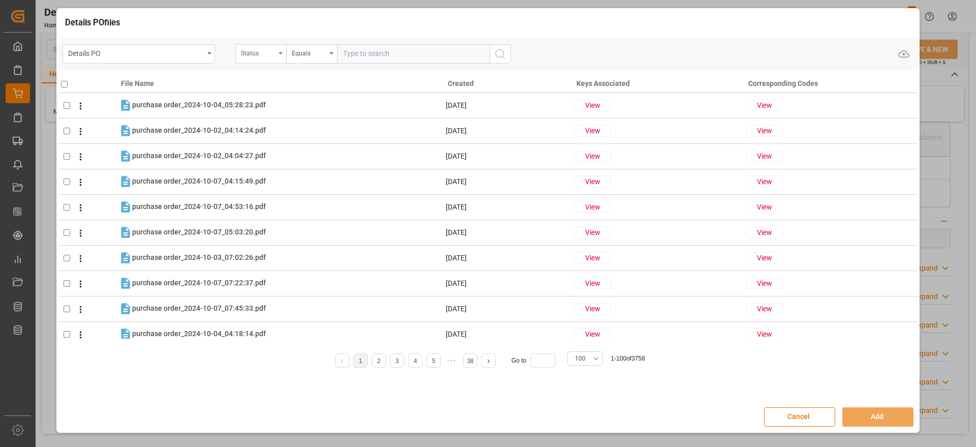
click at [258, 57] on div "Status" at bounding box center [258, 52] width 35 height 12
click at [268, 79] on input "text" at bounding box center [311, 77] width 143 height 16
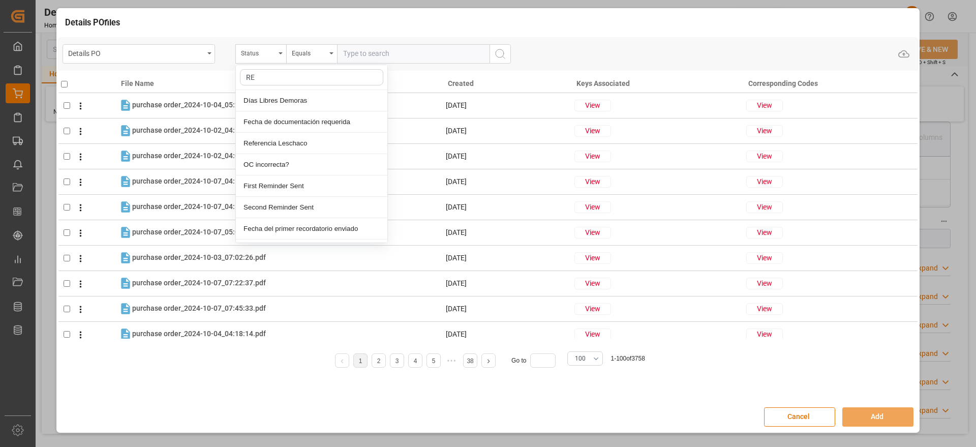
type input "REF"
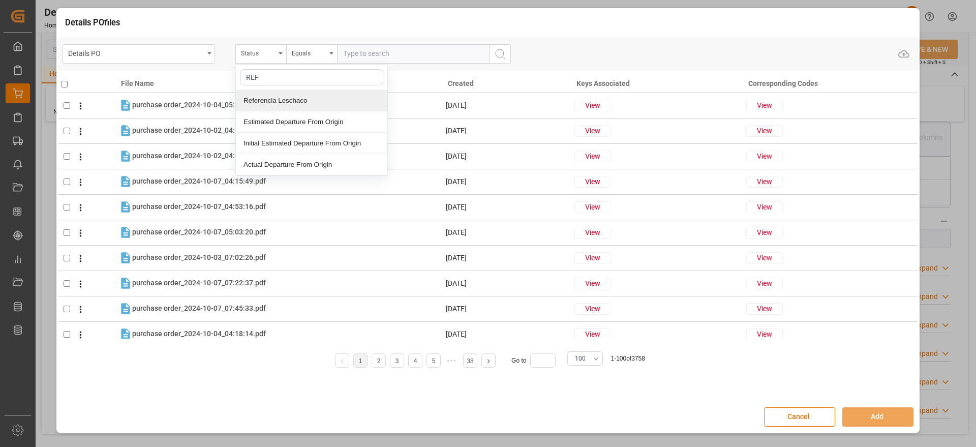
drag, startPoint x: 265, startPoint y: 75, endPoint x: 220, endPoint y: 73, distance: 45.8
click at [220, 73] on div "Details PO Status REF Referencia Leschaco Estimated Departure From Origin Initi…" at bounding box center [487, 215] width 861 height 357
type input "ORD"
click at [274, 101] on div "Orden de Compra nuevo" at bounding box center [312, 100] width 152 height 21
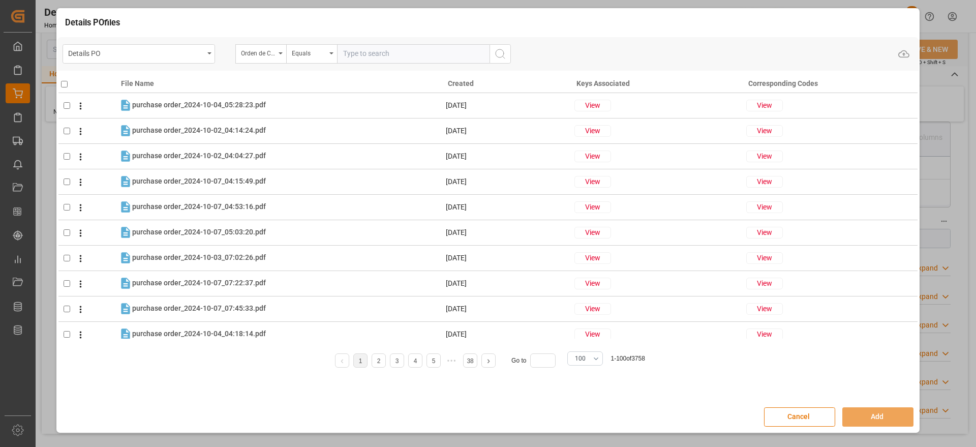
click at [391, 62] on input "text" at bounding box center [413, 53] width 153 height 19
paste input "5000308629"
type input "5000308629"
click at [497, 51] on icon "search button" at bounding box center [500, 54] width 12 height 12
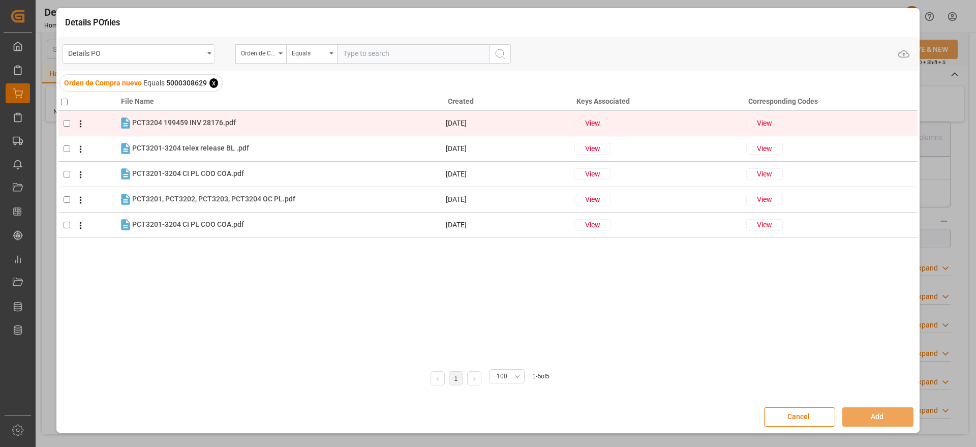
drag, startPoint x: 62, startPoint y: 99, endPoint x: 77, endPoint y: 119, distance: 25.7
click at [62, 99] on input "checkbox" at bounding box center [64, 102] width 7 height 7
checkbox input "true"
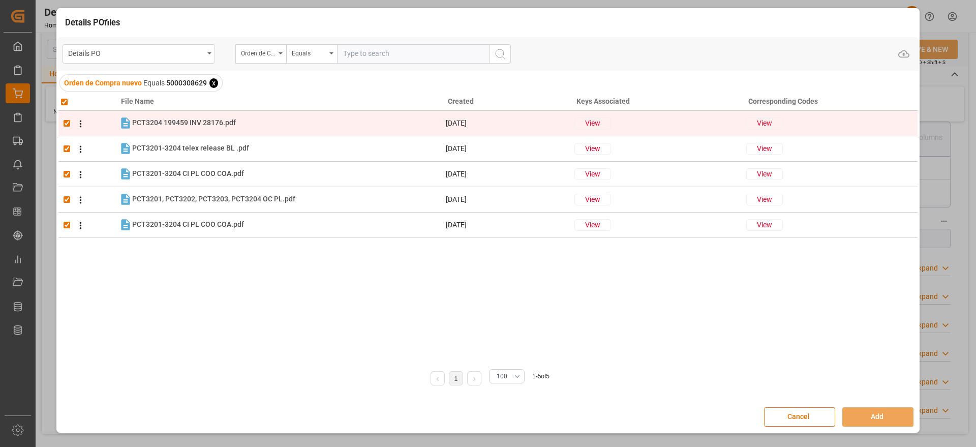
checkbox input "true"
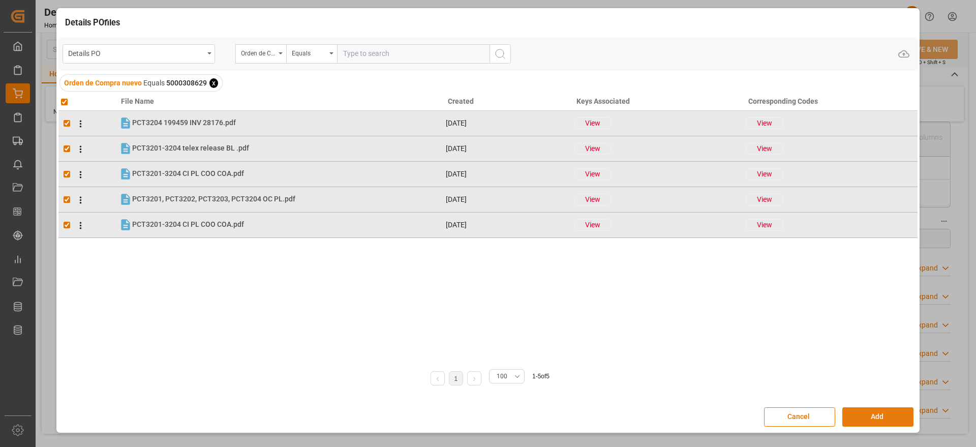
click at [882, 414] on button "Add" at bounding box center [877, 416] width 71 height 19
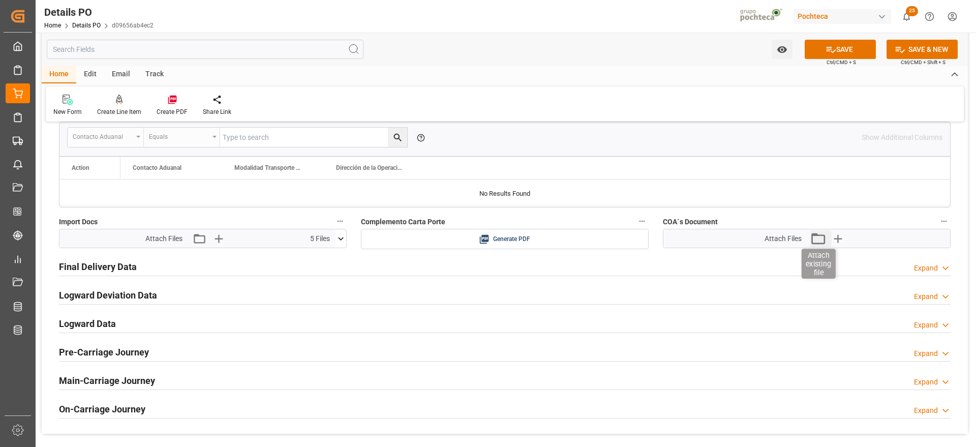
click at [815, 237] on icon "button" at bounding box center [818, 238] width 16 height 16
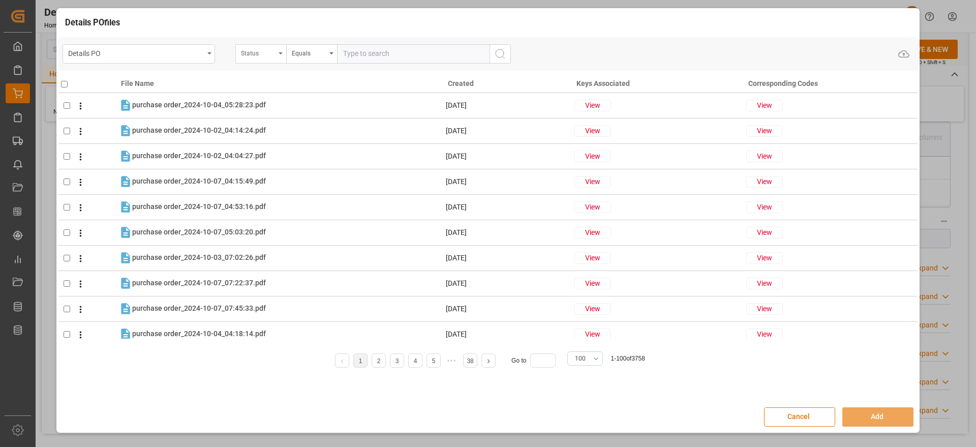
click at [250, 57] on div "Status" at bounding box center [258, 52] width 35 height 12
click at [267, 79] on input "text" at bounding box center [311, 77] width 143 height 16
type input "ORD"
click at [286, 100] on div "Orden de Compra nuevo" at bounding box center [312, 100] width 152 height 21
click at [349, 57] on input "text" at bounding box center [413, 53] width 153 height 19
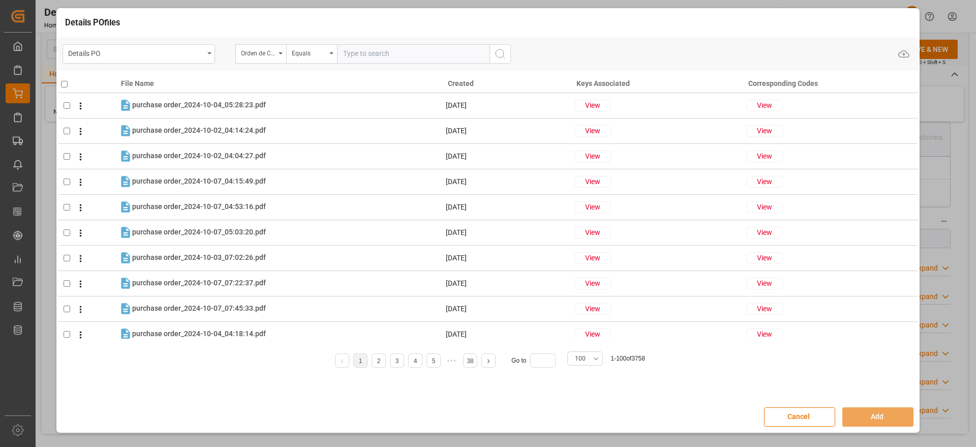
paste input "5000308629"
type input "5000308629"
click at [495, 49] on icon "search button" at bounding box center [500, 54] width 12 height 12
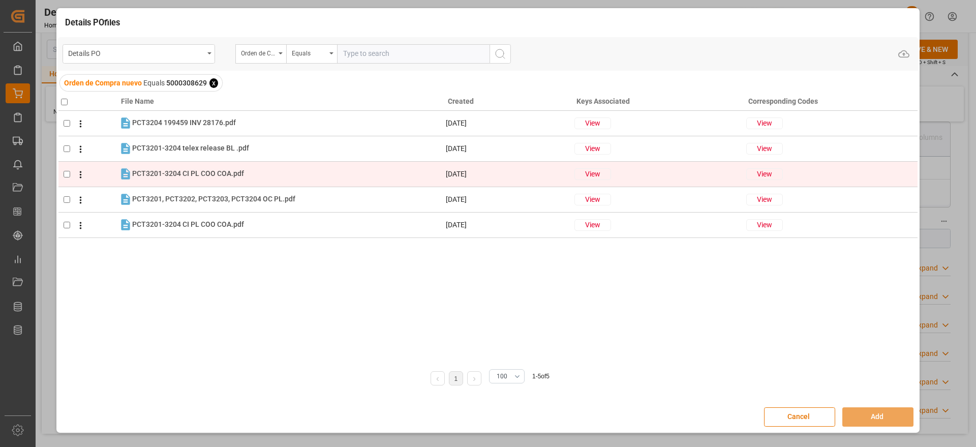
click at [65, 175] on input "checkbox" at bounding box center [67, 174] width 7 height 7
checkbox input "true"
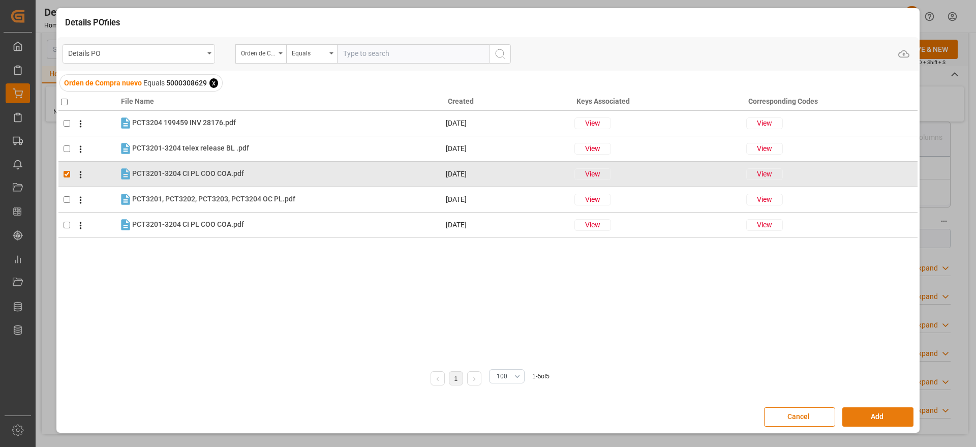
click at [879, 414] on button "Add" at bounding box center [877, 416] width 71 height 19
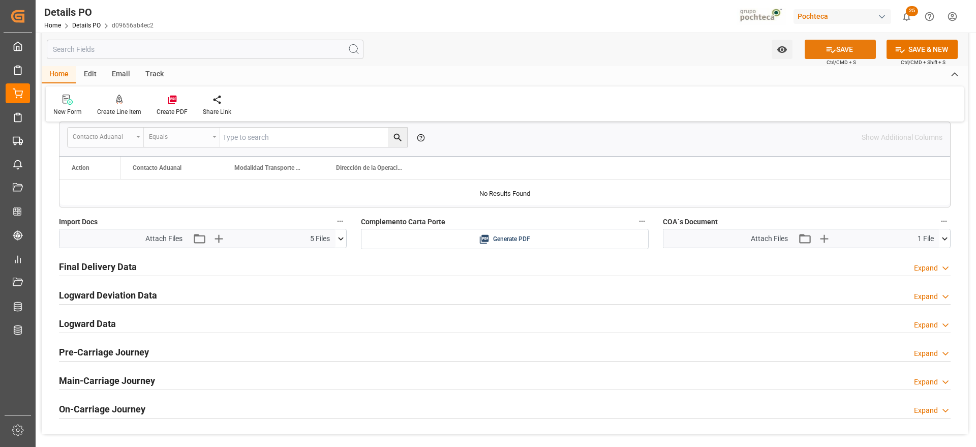
click at [828, 54] on button "SAVE" at bounding box center [840, 49] width 71 height 19
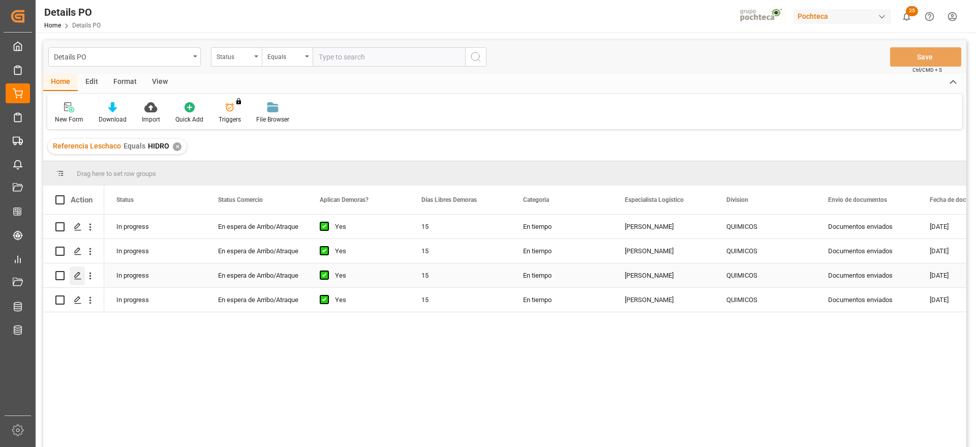
click at [79, 276] on icon "Press SPACE to select this row." at bounding box center [78, 276] width 8 height 8
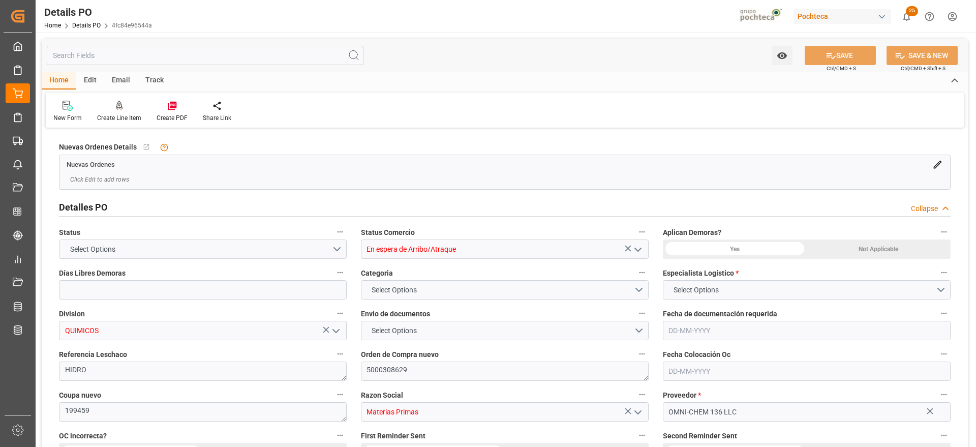
type input "15"
type input "[DATE]"
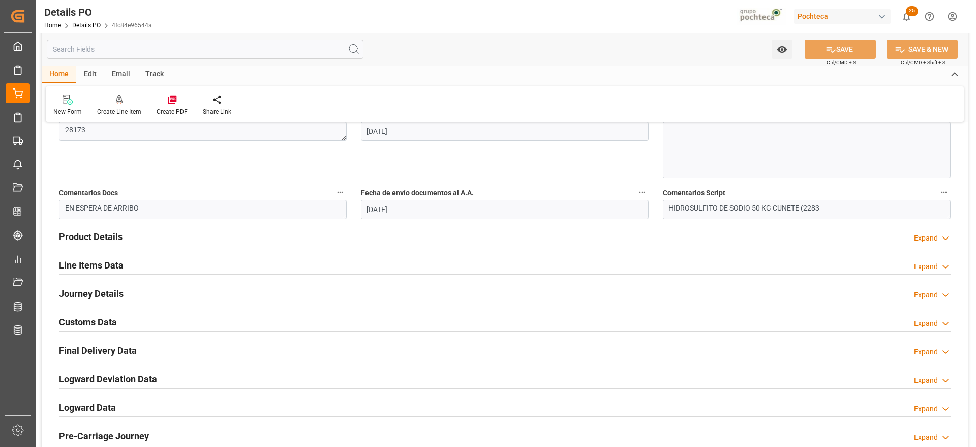
scroll to position [572, 0]
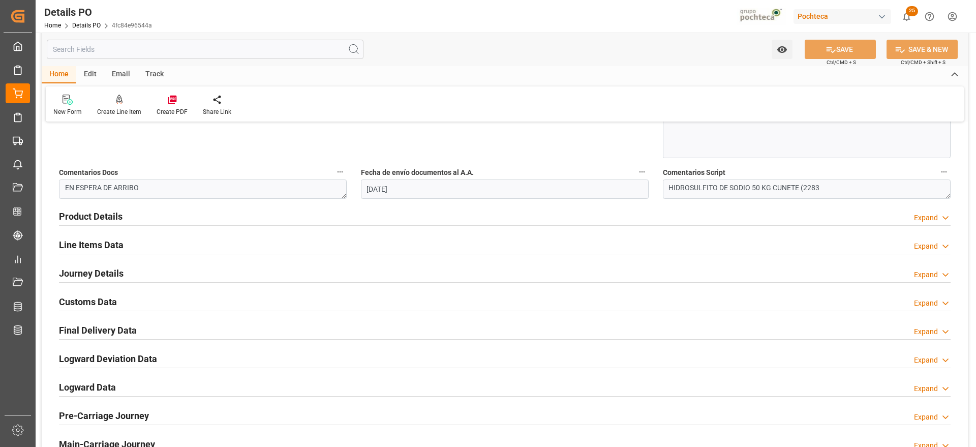
click at [95, 308] on h2 "Customs Data" at bounding box center [88, 302] width 58 height 14
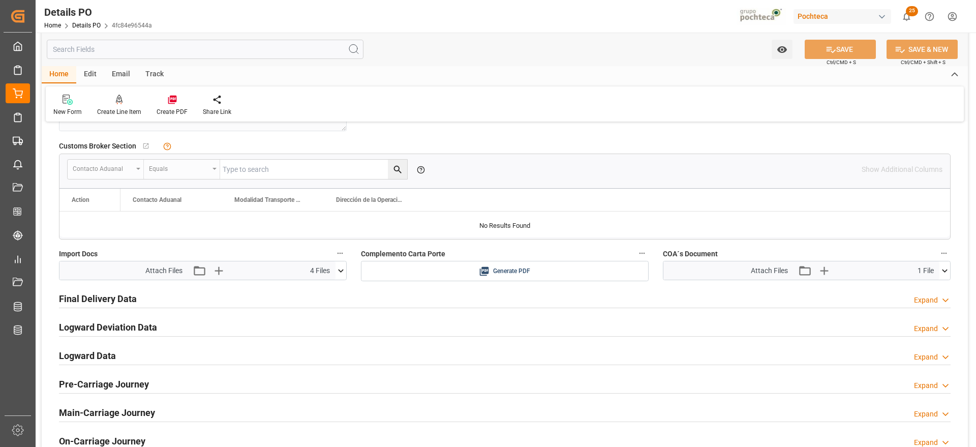
scroll to position [826, 0]
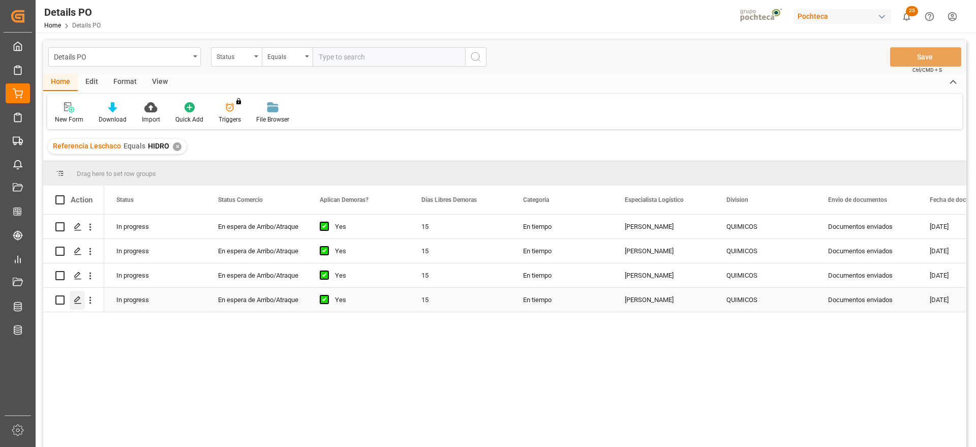
click at [75, 300] on polygon "Press SPACE to select this row." at bounding box center [77, 299] width 5 height 5
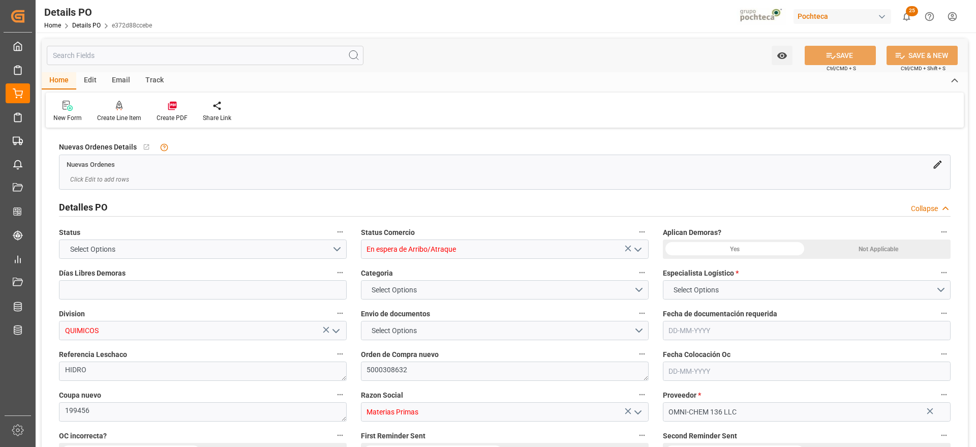
type input "15"
type input "[DATE]"
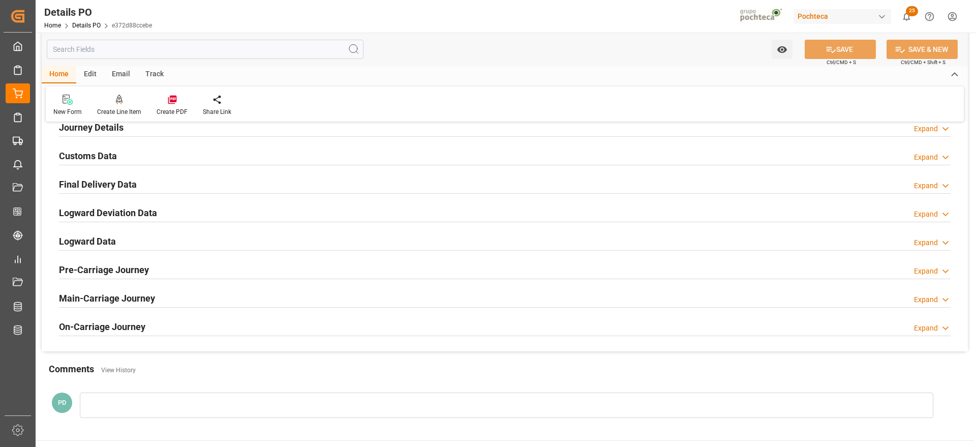
scroll to position [699, 0]
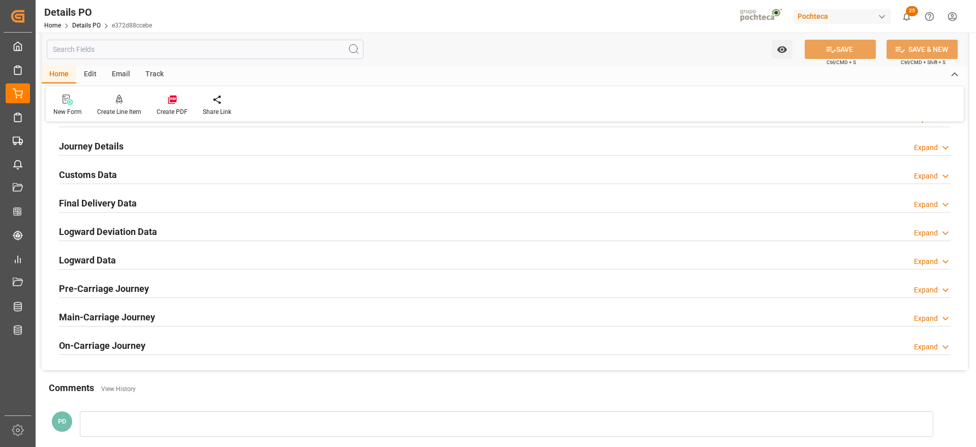
click at [91, 172] on h2 "Customs Data" at bounding box center [88, 175] width 58 height 14
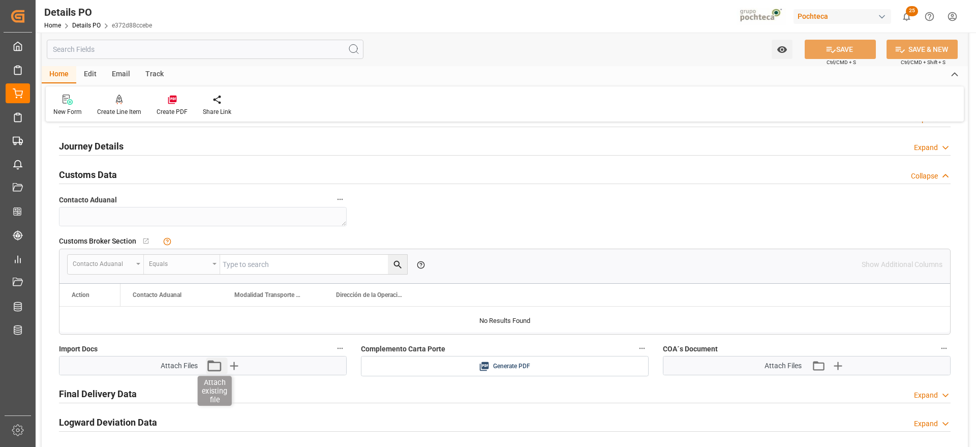
click at [215, 367] on icon "button" at bounding box center [214, 365] width 16 height 16
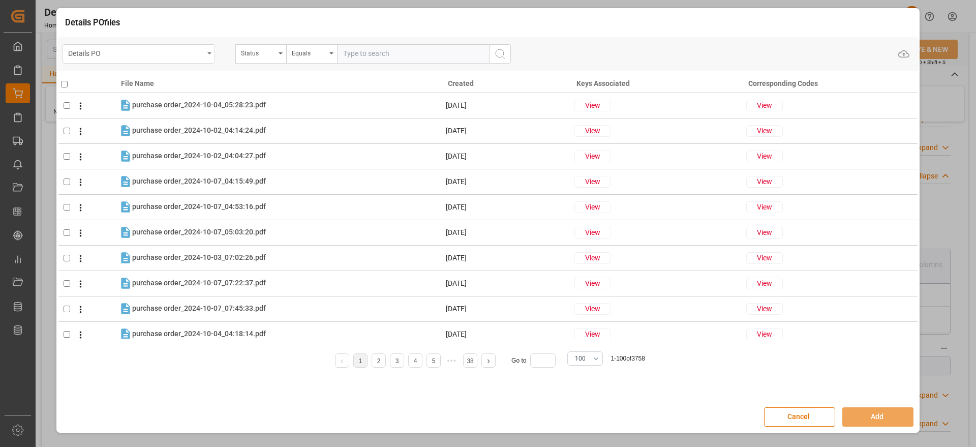
click at [167, 59] on div "Details PO" at bounding box center [139, 53] width 153 height 19
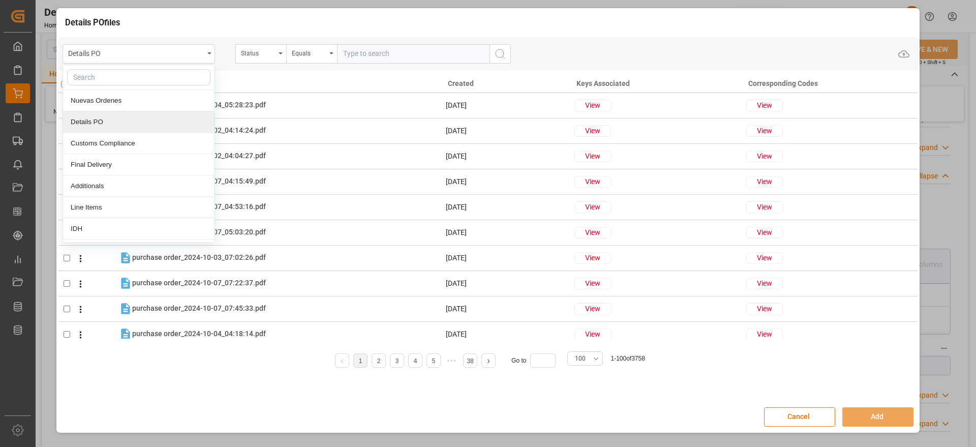
click at [125, 114] on div "Details PO" at bounding box center [139, 121] width 152 height 21
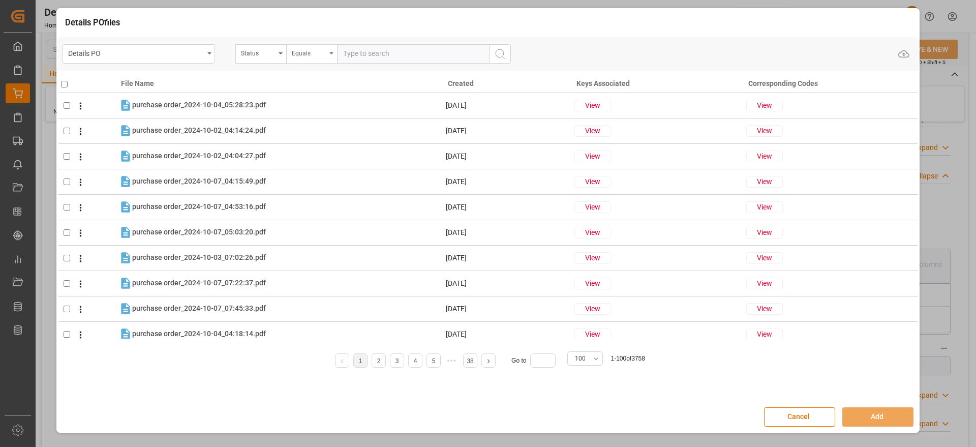
click at [336, 54] on div "Equals" at bounding box center [311, 53] width 51 height 19
click at [255, 52] on div "Status" at bounding box center [258, 52] width 35 height 12
click at [267, 76] on input "text" at bounding box center [311, 77] width 143 height 16
type input "ORD"
click at [274, 101] on div "Orden de Compra nuevo" at bounding box center [312, 100] width 152 height 21
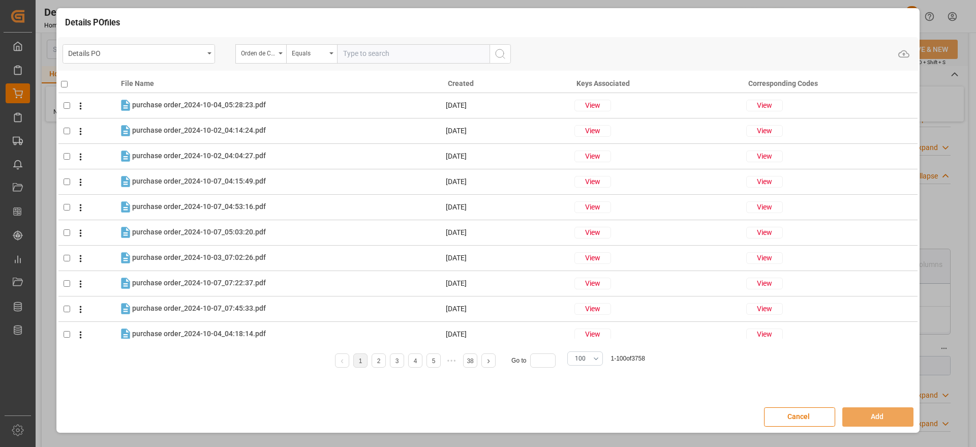
click at [398, 57] on input "text" at bounding box center [413, 53] width 153 height 19
paste input "5000308629"
type input "5000308629"
click at [492, 54] on button "search button" at bounding box center [500, 53] width 21 height 19
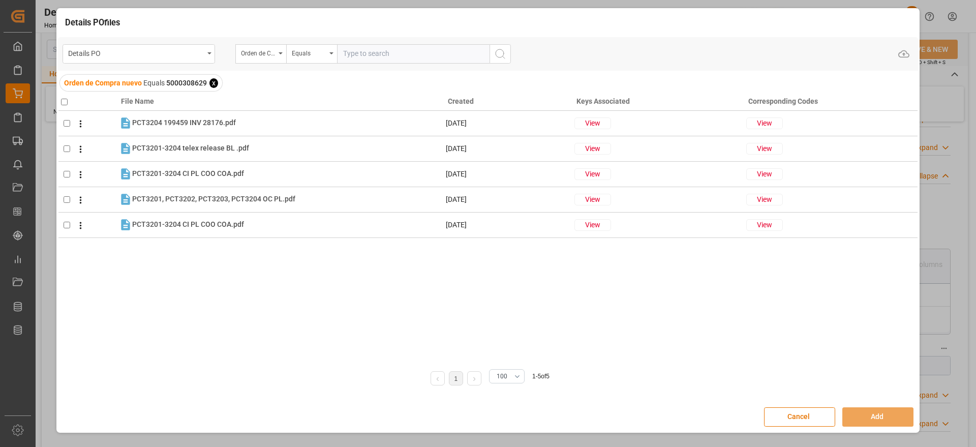
click at [67, 100] on input "checkbox" at bounding box center [64, 102] width 7 height 7
checkbox input "true"
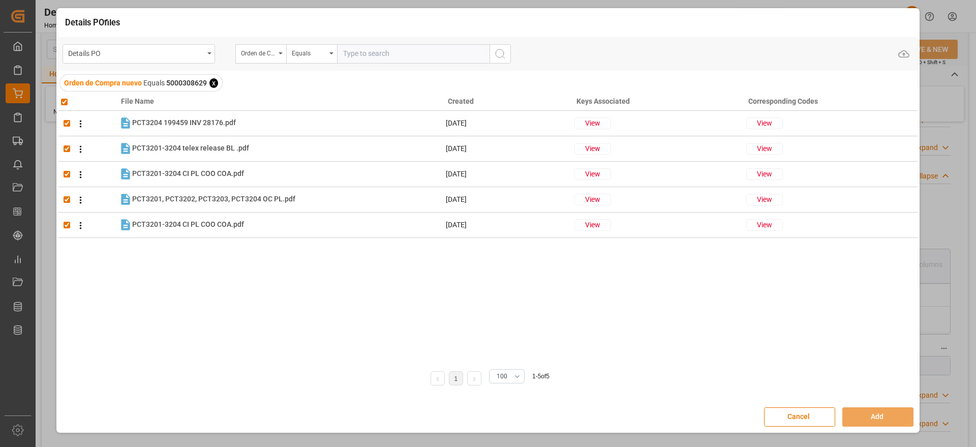
checkbox input "true"
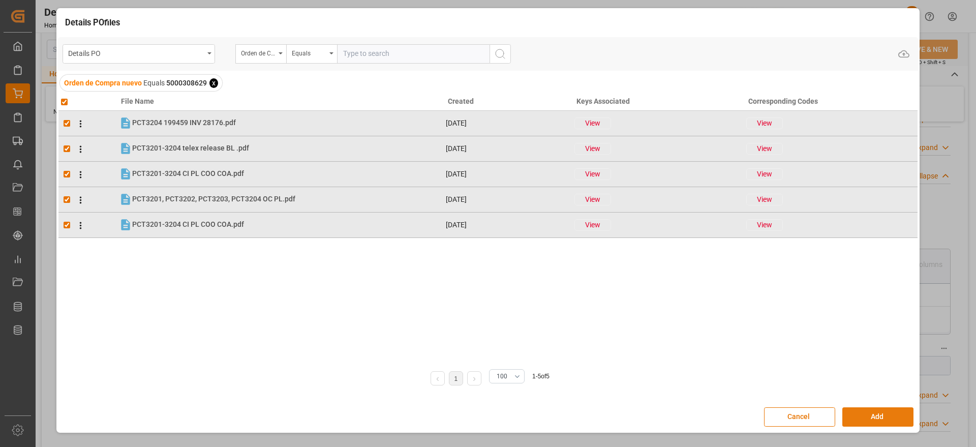
click at [881, 417] on button "Add" at bounding box center [877, 416] width 71 height 19
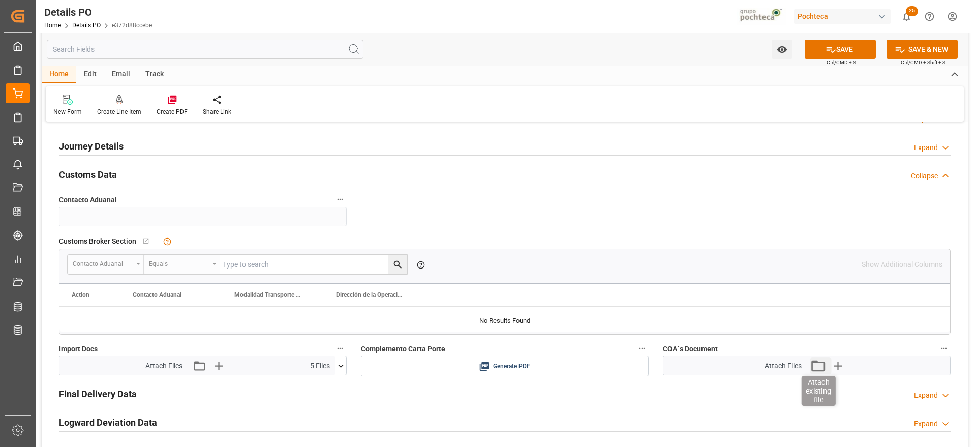
click at [823, 364] on icon "button" at bounding box center [818, 365] width 16 height 16
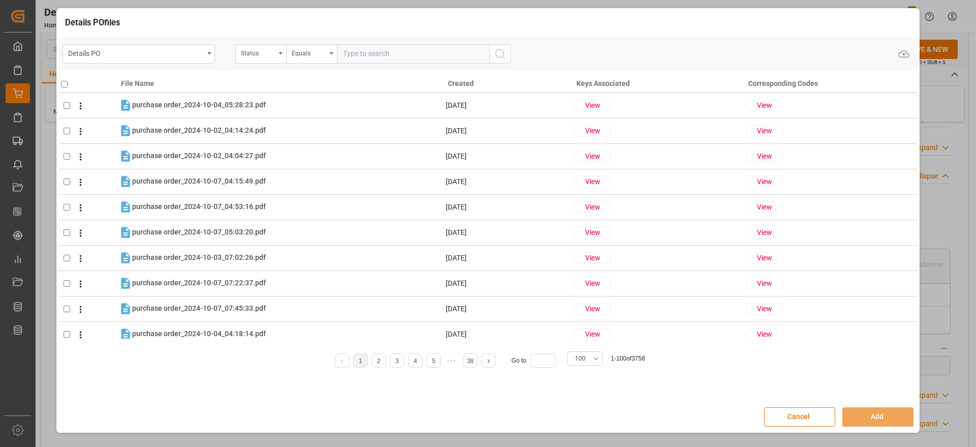
drag, startPoint x: 262, startPoint y: 52, endPoint x: 258, endPoint y: 64, distance: 11.7
click at [261, 52] on div "Status" at bounding box center [258, 52] width 35 height 12
click at [260, 79] on input "text" at bounding box center [311, 77] width 143 height 16
type input "ORDE"
click at [277, 96] on div "Orden de Compra nuevo" at bounding box center [312, 100] width 152 height 21
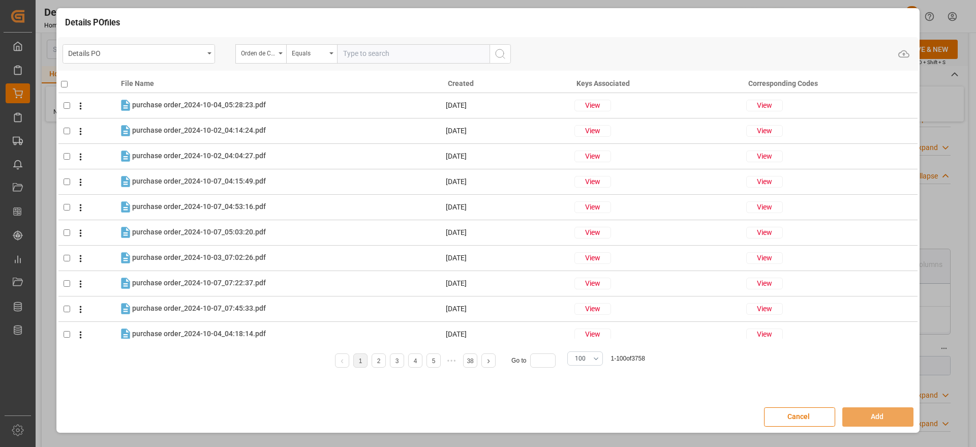
click at [500, 55] on icon "search button" at bounding box center [500, 54] width 12 height 12
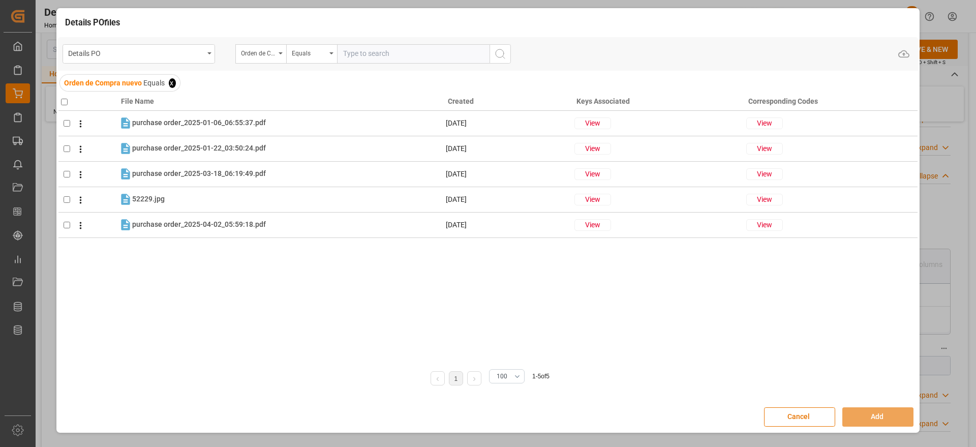
click at [355, 55] on input "text" at bounding box center [413, 53] width 153 height 19
paste input "5000308629"
type input "5000308629"
click at [499, 55] on icon "search button" at bounding box center [500, 54] width 12 height 12
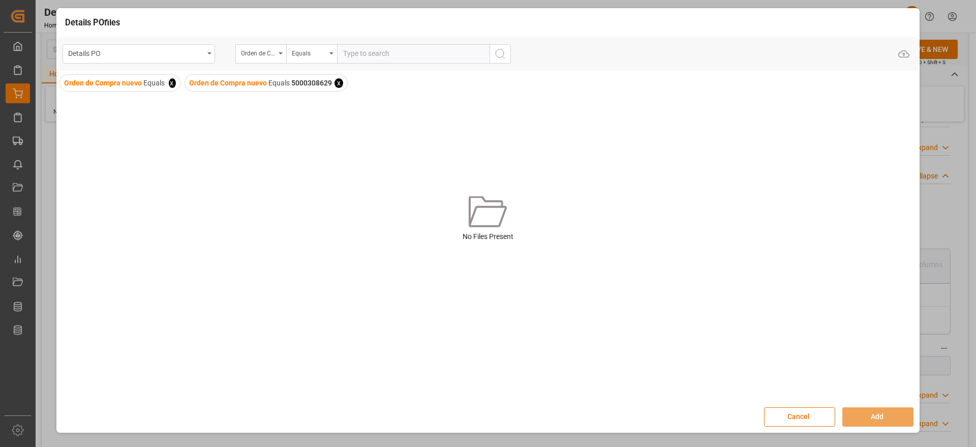
click at [170, 83] on span "x" at bounding box center [172, 83] width 7 height 10
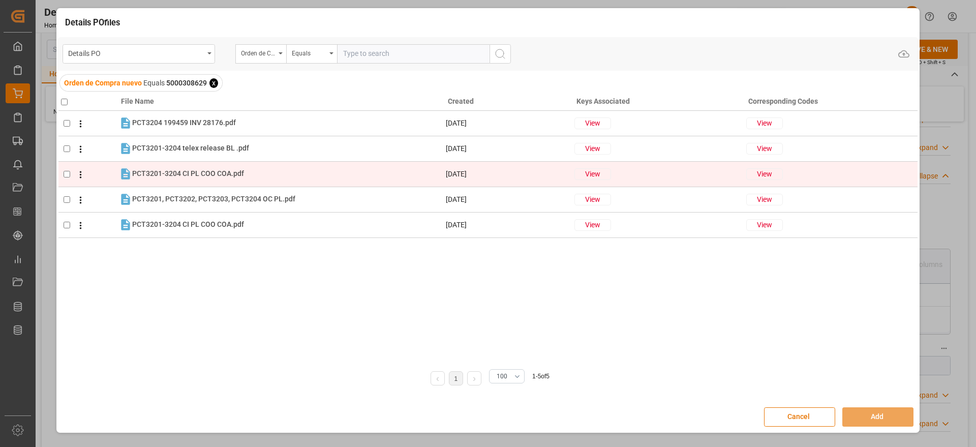
click at [65, 173] on input "checkbox" at bounding box center [67, 174] width 7 height 7
checkbox input "true"
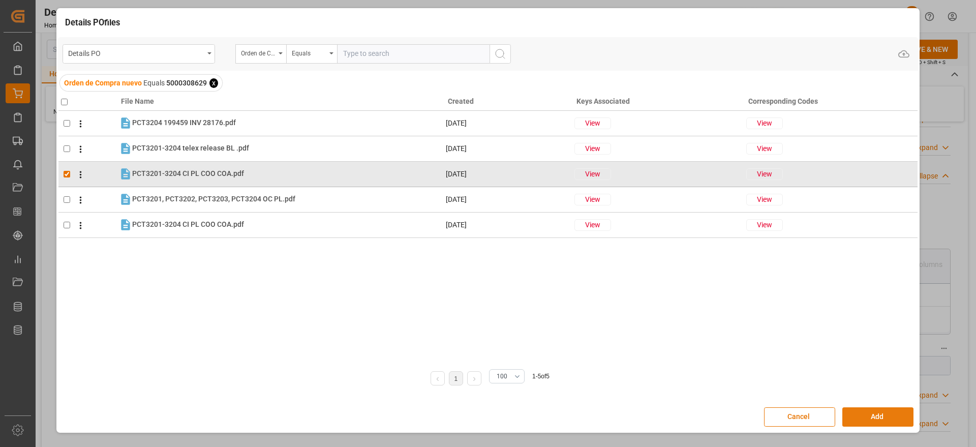
click at [889, 410] on button "Add" at bounding box center [877, 416] width 71 height 19
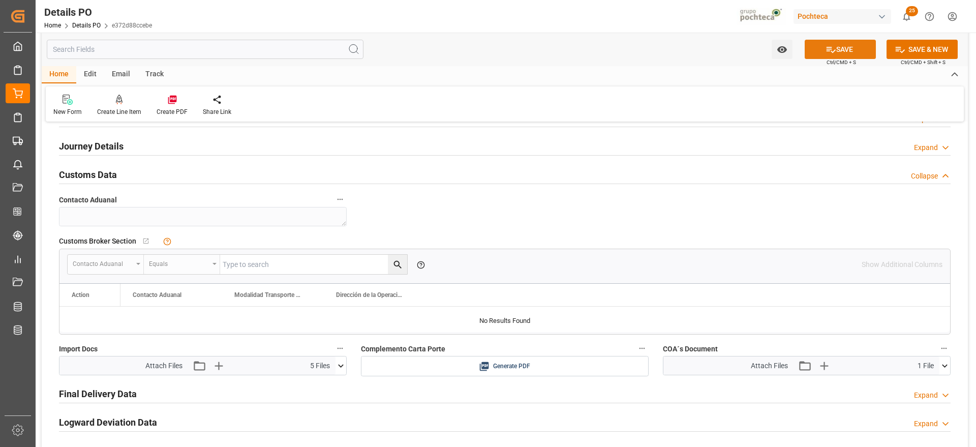
click at [840, 47] on button "SAVE" at bounding box center [840, 49] width 71 height 19
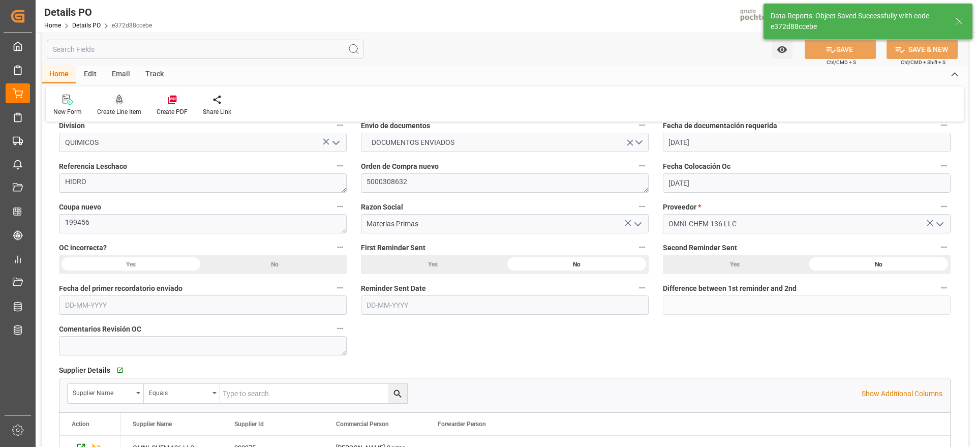
scroll to position [0, 0]
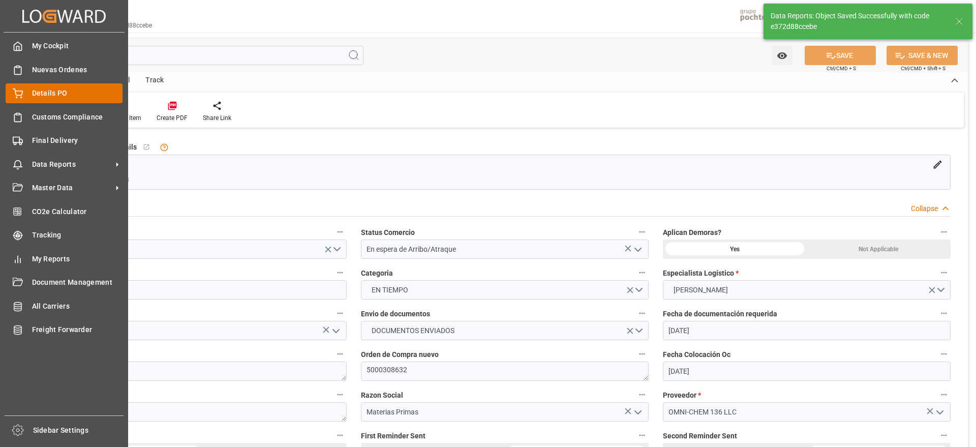
click at [24, 89] on div "Details PO Details PO" at bounding box center [64, 93] width 117 height 20
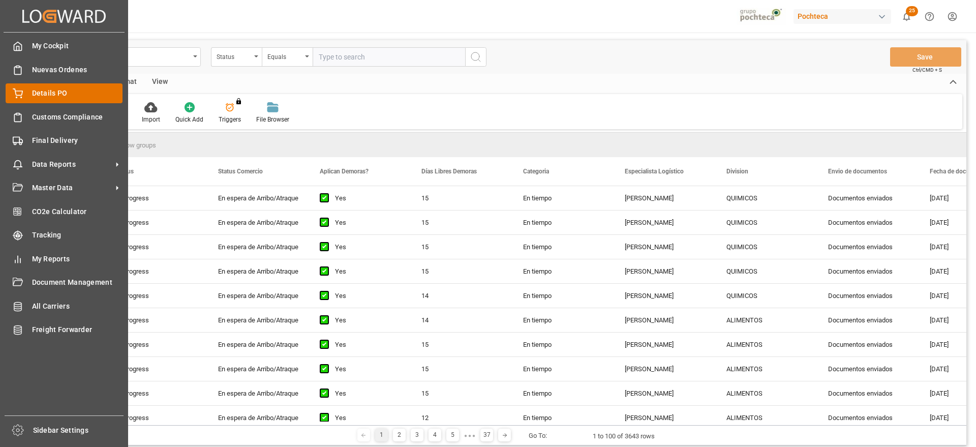
click at [41, 89] on span "Details PO" at bounding box center [77, 93] width 91 height 11
click at [97, 94] on span "Details PO" at bounding box center [77, 93] width 91 height 11
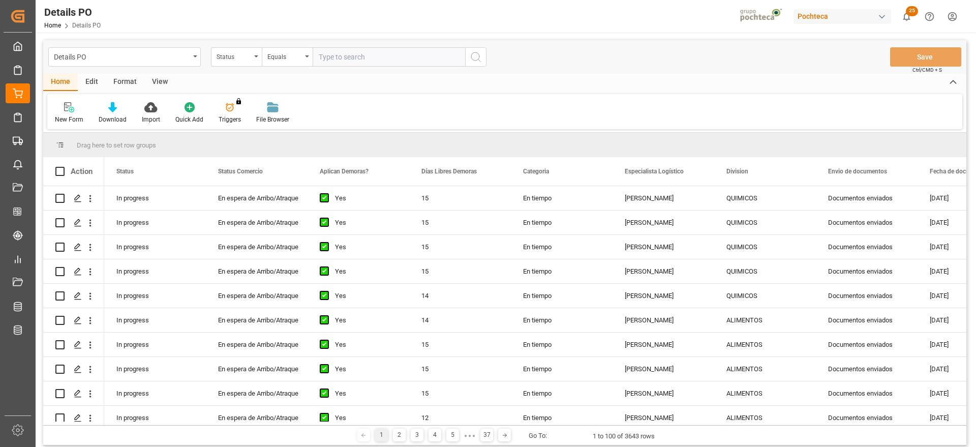
click at [126, 83] on div "Format" at bounding box center [125, 82] width 39 height 17
click at [95, 82] on div "Edit" at bounding box center [92, 82] width 28 height 17
click at [121, 83] on div "Format" at bounding box center [125, 82] width 39 height 17
click at [73, 108] on icon at bounding box center [69, 107] width 9 height 10
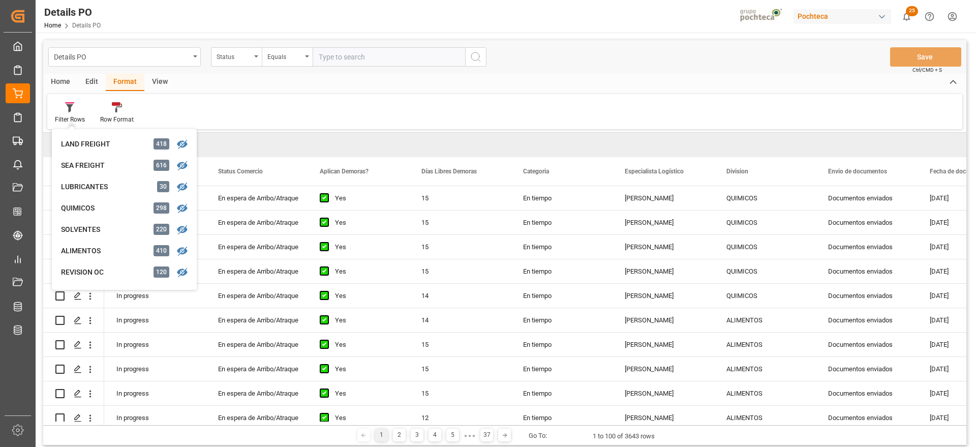
click at [100, 229] on div "SOLVENTES" at bounding box center [105, 229] width 89 height 11
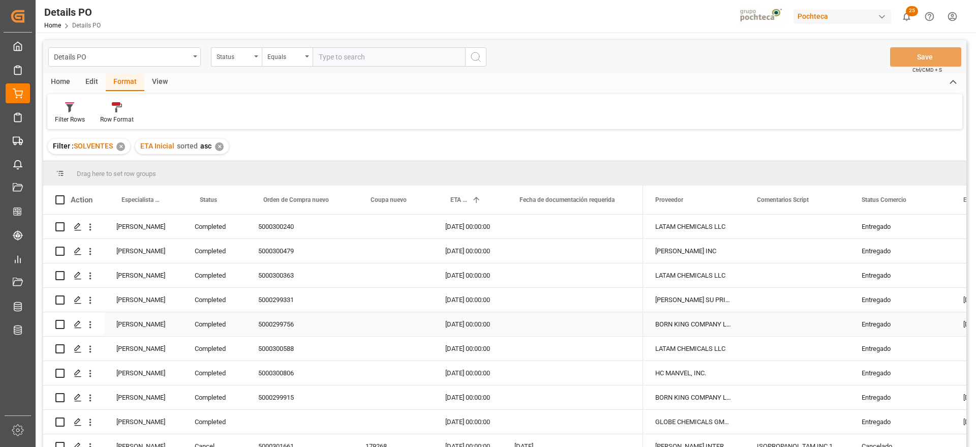
click at [153, 317] on div "[PERSON_NAME]" at bounding box center [143, 324] width 78 height 24
click at [165, 197] on span at bounding box center [165, 199] width 9 height 9
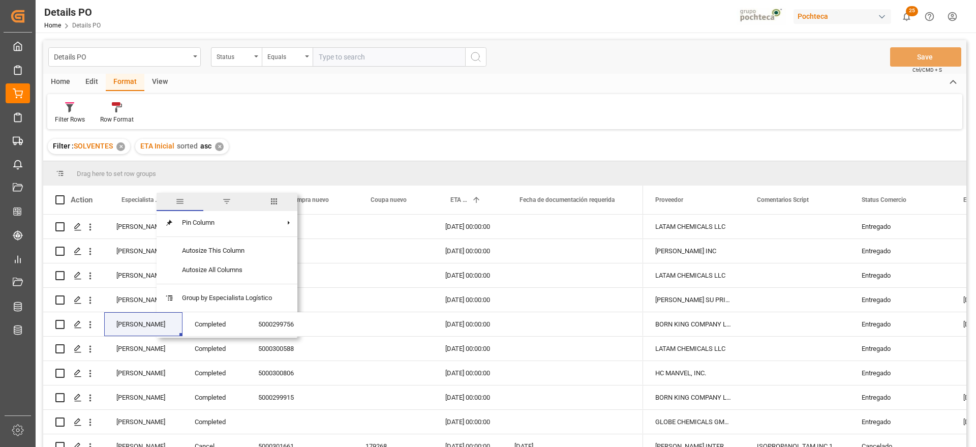
click at [225, 199] on span "filter" at bounding box center [226, 201] width 9 height 9
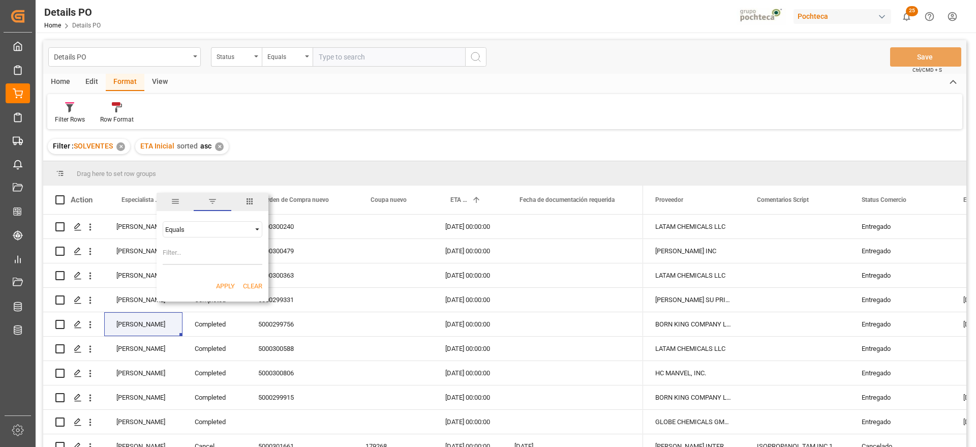
click at [218, 259] on input "Filter Value" at bounding box center [213, 255] width 100 height 20
type input "[PERSON_NAME]"
click at [218, 284] on button "Apply" at bounding box center [225, 286] width 19 height 10
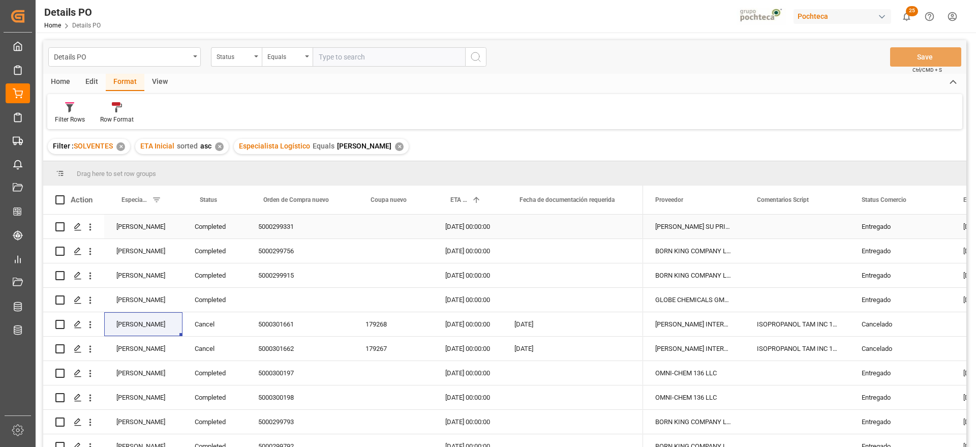
click at [215, 234] on div "Completed" at bounding box center [215, 227] width 64 height 24
click at [227, 197] on span at bounding box center [229, 199] width 9 height 9
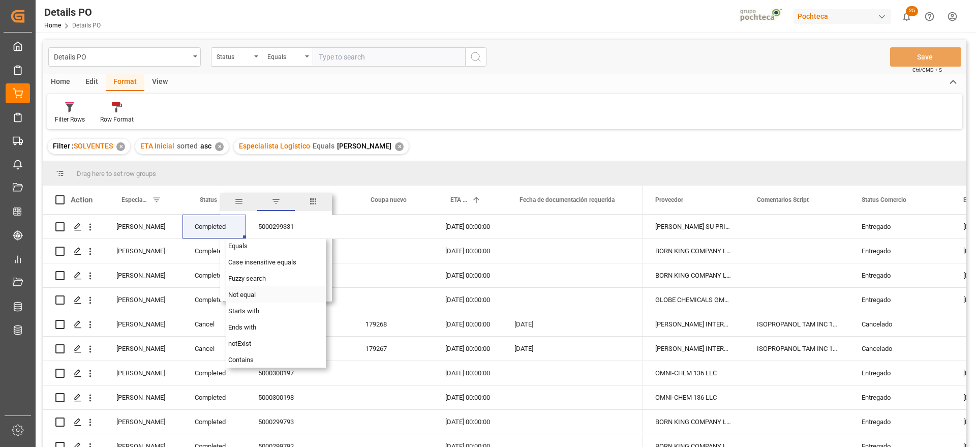
click at [257, 295] on div "Not equal" at bounding box center [276, 294] width 100 height 16
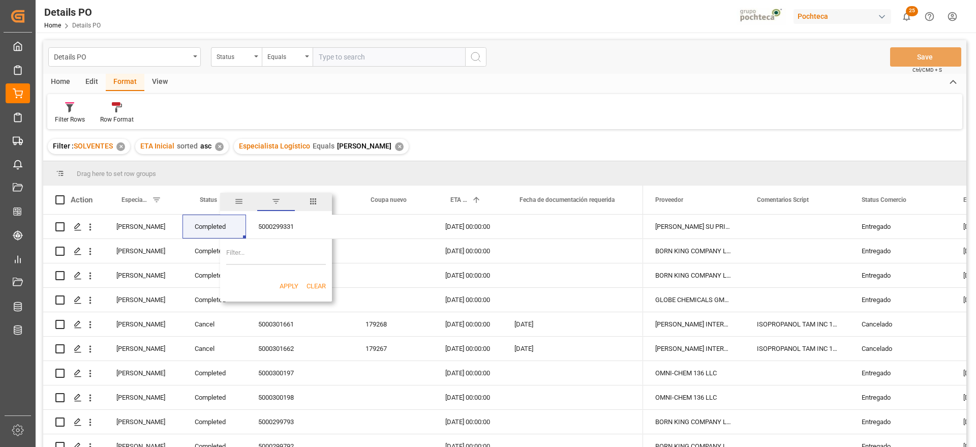
click at [278, 256] on input "Filter Value" at bounding box center [276, 255] width 100 height 20
paste input "Completed"
type input "Completed"
click at [287, 289] on button "Apply" at bounding box center [289, 286] width 19 height 10
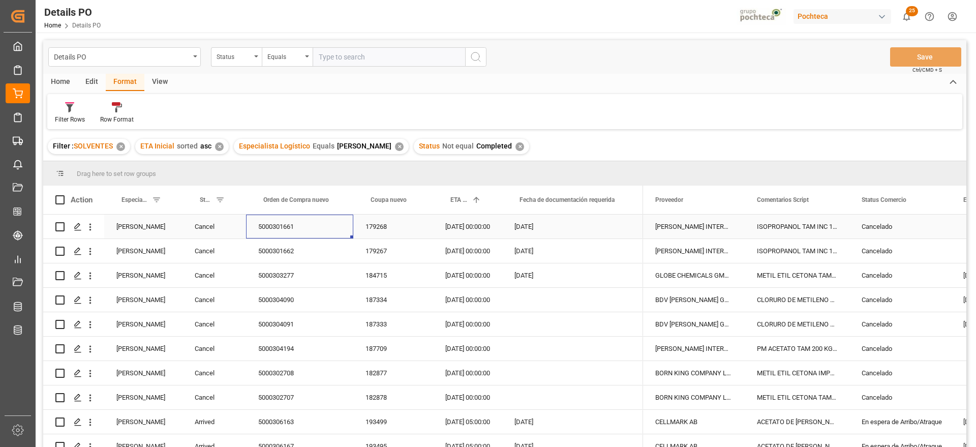
click at [270, 229] on div "5000301661" at bounding box center [299, 227] width 107 height 24
click at [858, 231] on div "Cancelado" at bounding box center [901, 227] width 102 height 24
click at [934, 200] on span at bounding box center [934, 199] width 9 height 9
click at [956, 226] on span "Filtering operator" at bounding box center [955, 229] width 9 height 9
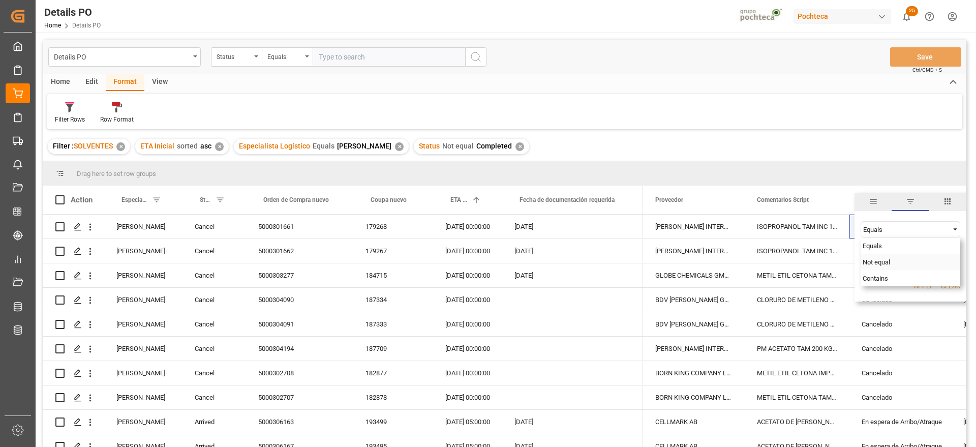
click at [909, 261] on div "Not equal" at bounding box center [911, 262] width 100 height 16
click at [883, 252] on input "Filter Value" at bounding box center [911, 255] width 100 height 20
paste input "Cancelado"
type input "Cancelado"
click at [915, 286] on button "Apply" at bounding box center [923, 286] width 19 height 10
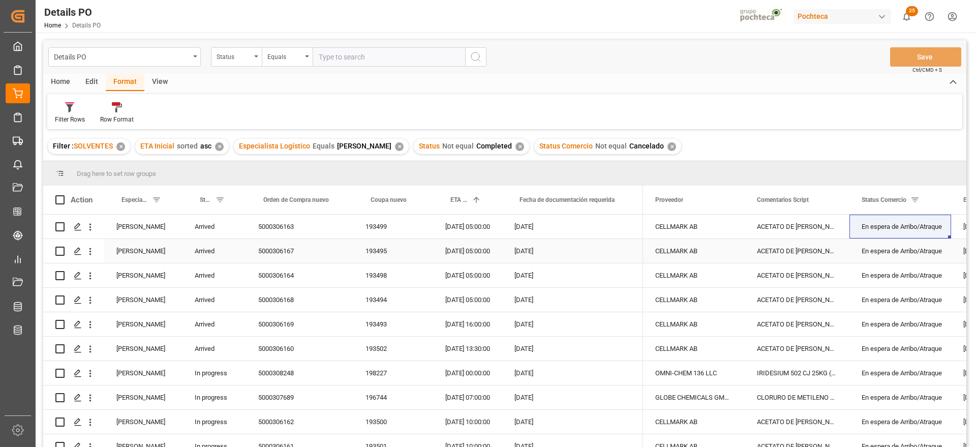
click at [201, 253] on div "Arrived" at bounding box center [215, 251] width 64 height 24
click at [282, 243] on div "5000306167" at bounding box center [299, 251] width 107 height 24
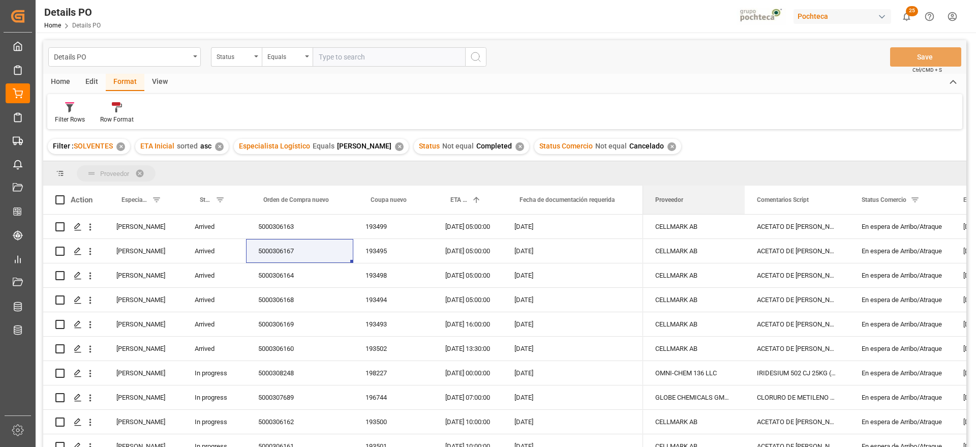
drag, startPoint x: 693, startPoint y: 199, endPoint x: 690, endPoint y: 171, distance: 27.6
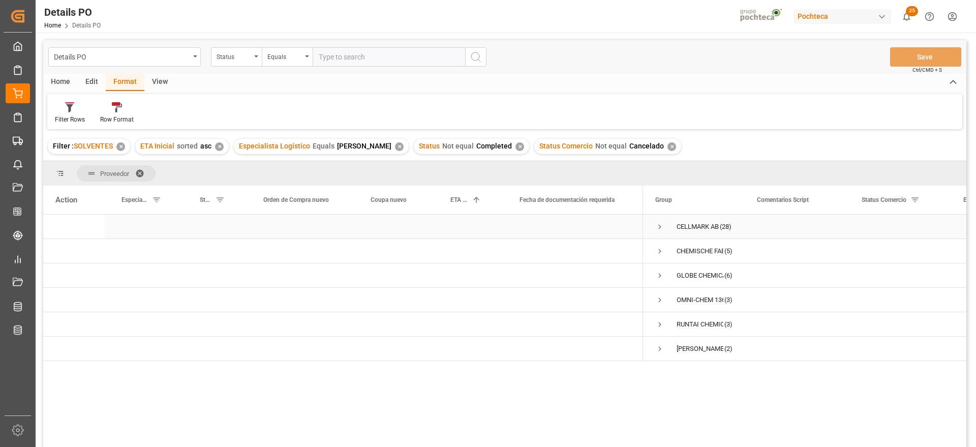
click at [658, 225] on span "Press SPACE to select this row." at bounding box center [659, 226] width 9 height 9
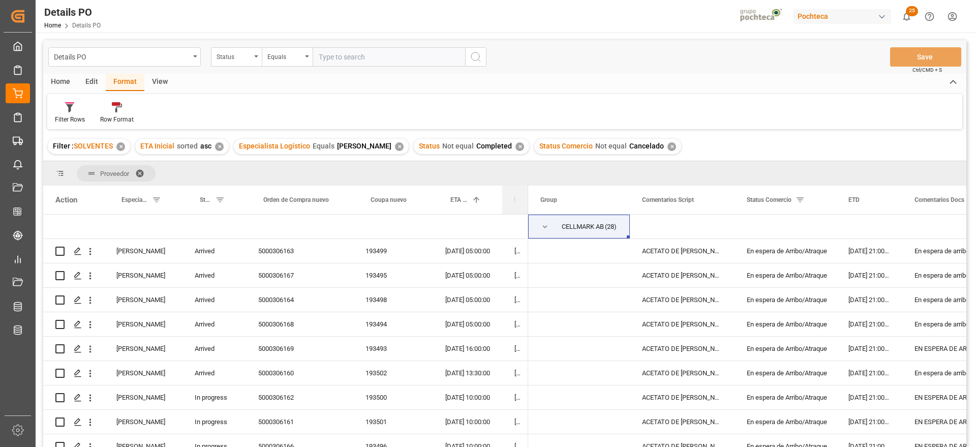
drag, startPoint x: 641, startPoint y: 194, endPoint x: 526, endPoint y: 213, distance: 116.9
click at [526, 213] on div at bounding box center [528, 200] width 4 height 28
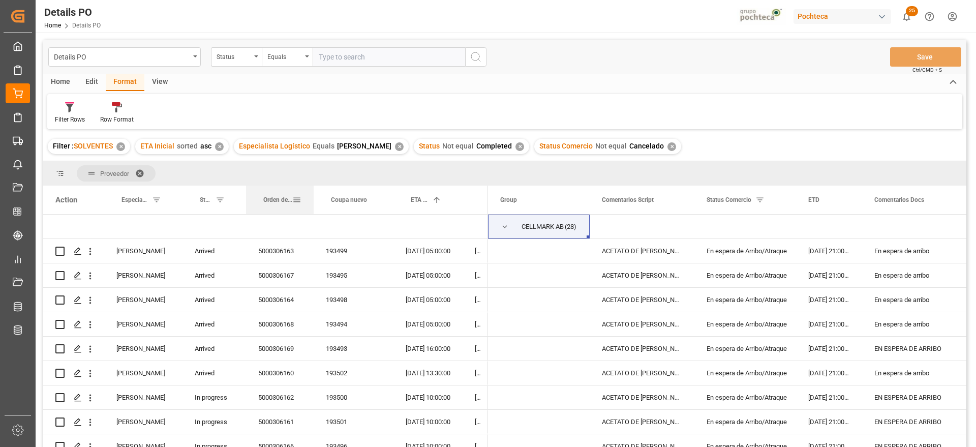
drag, startPoint x: 352, startPoint y: 199, endPoint x: 313, endPoint y: 197, distance: 39.7
click at [313, 197] on div at bounding box center [314, 200] width 4 height 28
click at [436, 249] on div "[DATE] 05:00:00" at bounding box center [428, 251] width 69 height 24
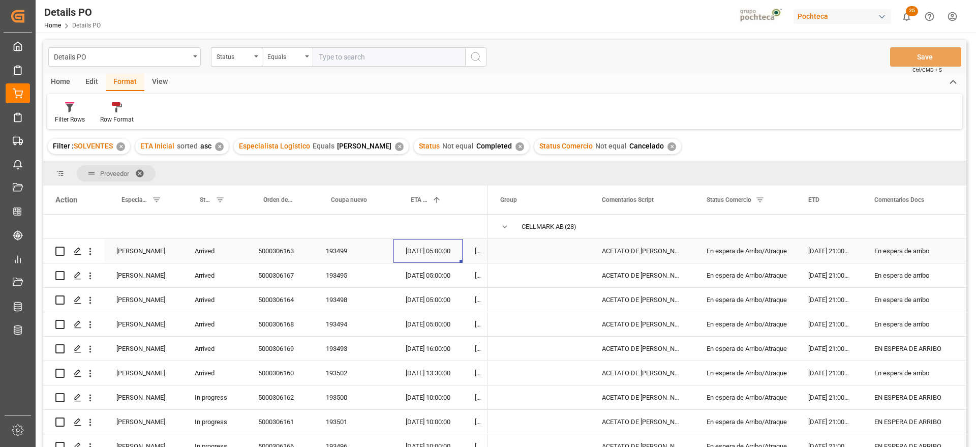
click at [272, 256] on div "5000306163" at bounding box center [280, 251] width 68 height 24
click at [911, 254] on div "En espera de arribo" at bounding box center [913, 251] width 103 height 24
drag, startPoint x: 940, startPoint y: 253, endPoint x: 872, endPoint y: 254, distance: 68.1
click at [872, 254] on input "En espera de arribo" at bounding box center [913, 256] width 87 height 19
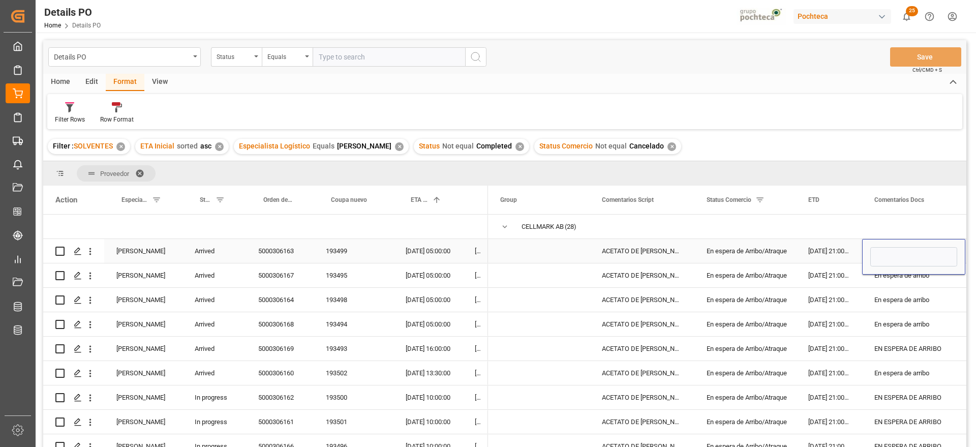
click at [652, 259] on div "ACETATO DE [PERSON_NAME] IMP GR (56874)" at bounding box center [642, 251] width 105 height 24
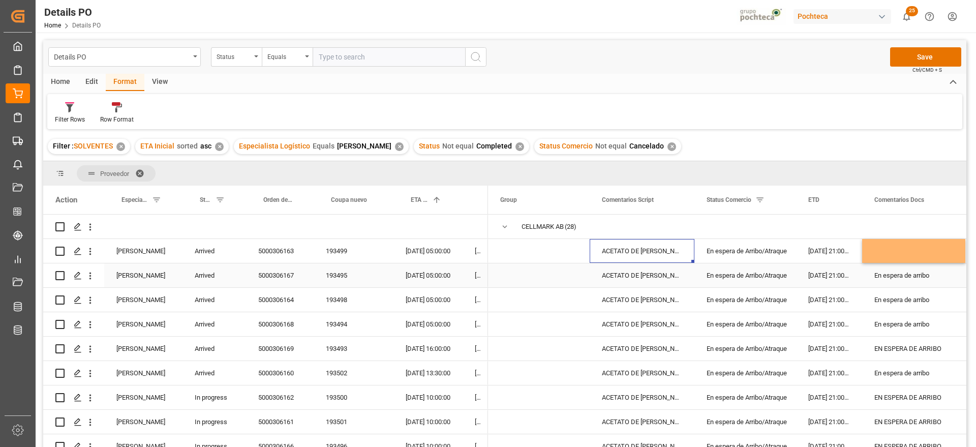
click at [914, 269] on div "En espera de arribo" at bounding box center [913, 275] width 103 height 24
drag, startPoint x: 937, startPoint y: 276, endPoint x: 871, endPoint y: 278, distance: 65.6
click at [871, 278] on input "En espera de arribo" at bounding box center [913, 281] width 87 height 19
type input "entrega 02/10"
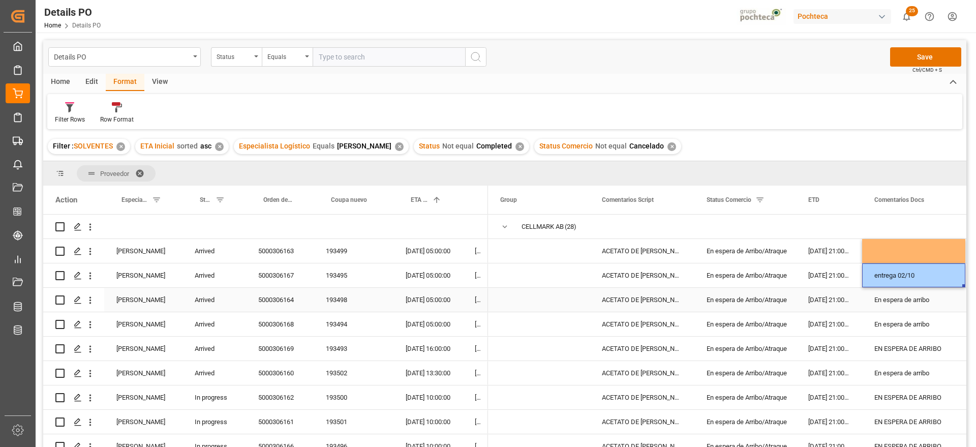
drag, startPoint x: 905, startPoint y: 295, endPoint x: 905, endPoint y: 302, distance: 6.6
click at [905, 300] on div "En espera de arribo" at bounding box center [913, 300] width 103 height 24
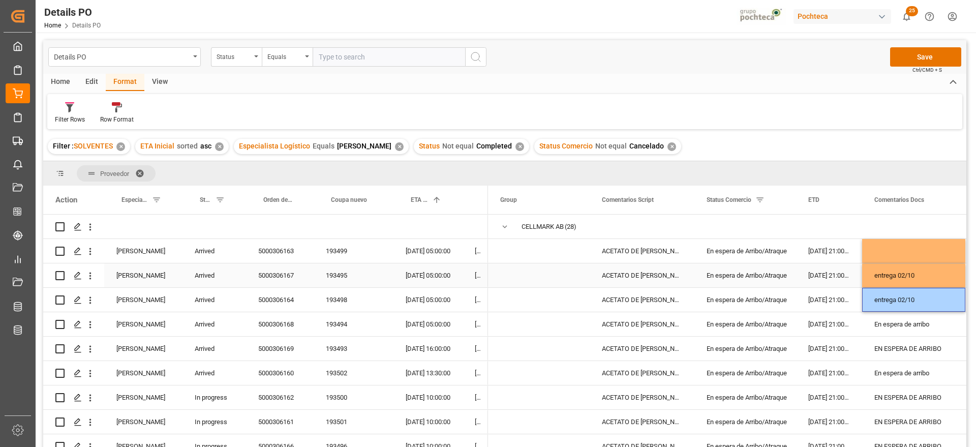
click at [919, 273] on div "entrega 02/10" at bounding box center [913, 275] width 103 height 24
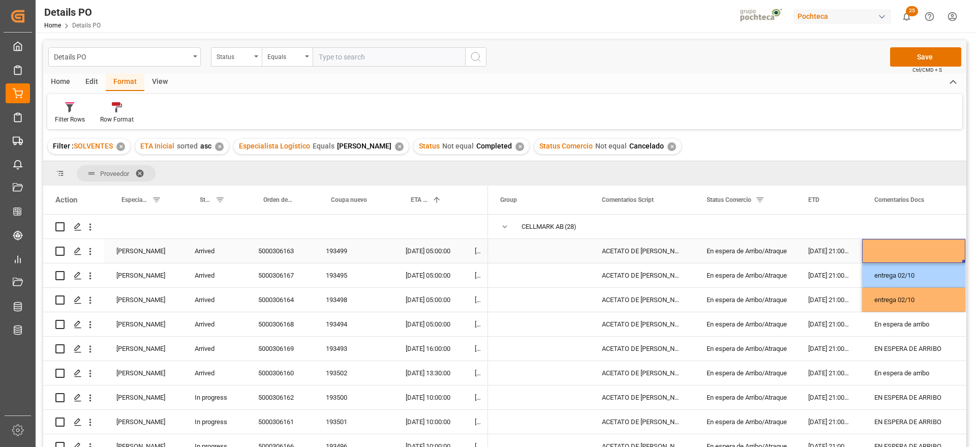
click at [906, 246] on div "Press SPACE to select this row." at bounding box center [913, 251] width 103 height 24
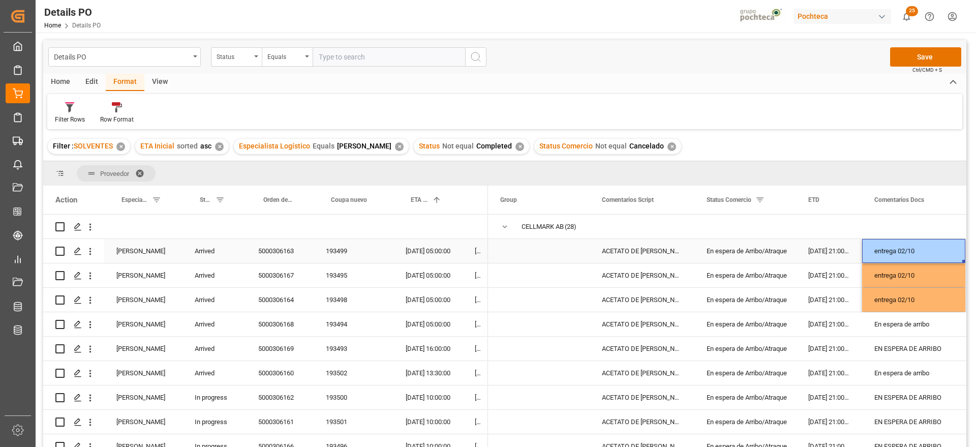
click at [906, 253] on div "entrega 02/10" at bounding box center [913, 251] width 103 height 24
drag, startPoint x: 906, startPoint y: 253, endPoint x: 921, endPoint y: 269, distance: 22.7
click at [906, 254] on input "entrega 02/10" at bounding box center [913, 256] width 87 height 19
type input "entrega 03/10"
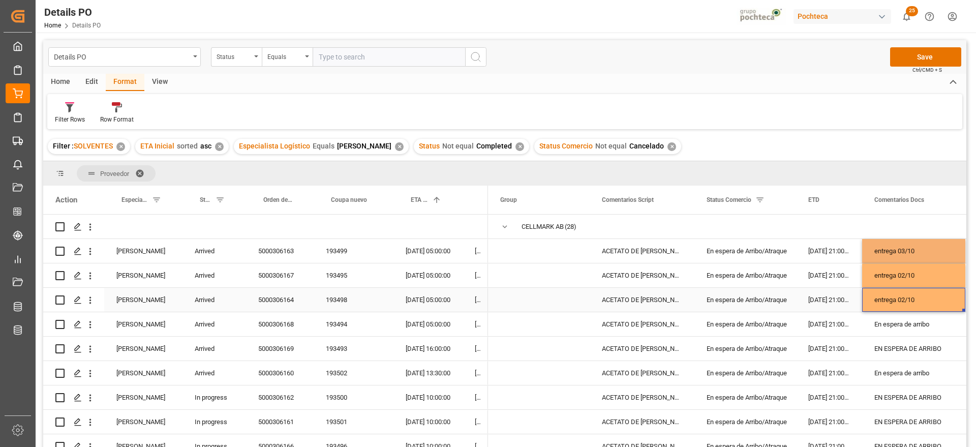
click at [940, 296] on div "entrega 02/10" at bounding box center [913, 300] width 103 height 24
click at [917, 247] on div "entrega 03/10" at bounding box center [913, 251] width 103 height 24
click at [914, 318] on div "En espera de arribo" at bounding box center [913, 324] width 103 height 24
click at [804, 317] on div "[DATE] 21:00:00" at bounding box center [829, 324] width 66 height 24
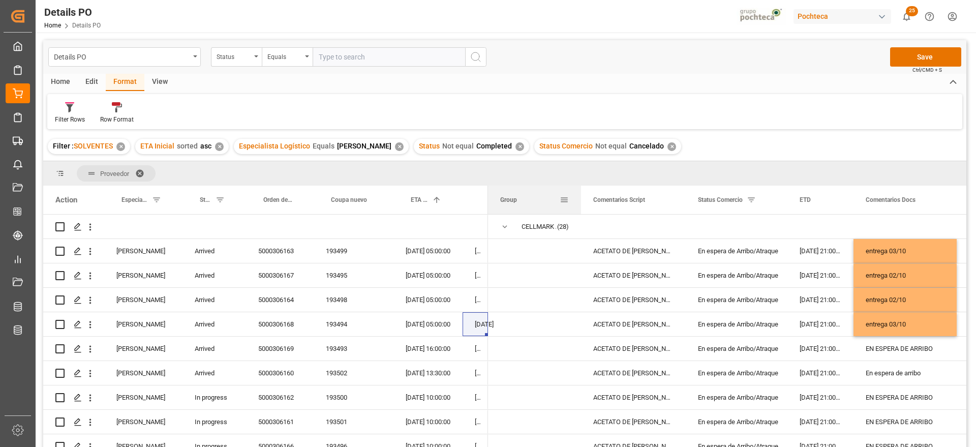
drag, startPoint x: 589, startPoint y: 196, endPoint x: 580, endPoint y: 198, distance: 8.9
click at [580, 198] on div at bounding box center [581, 200] width 4 height 28
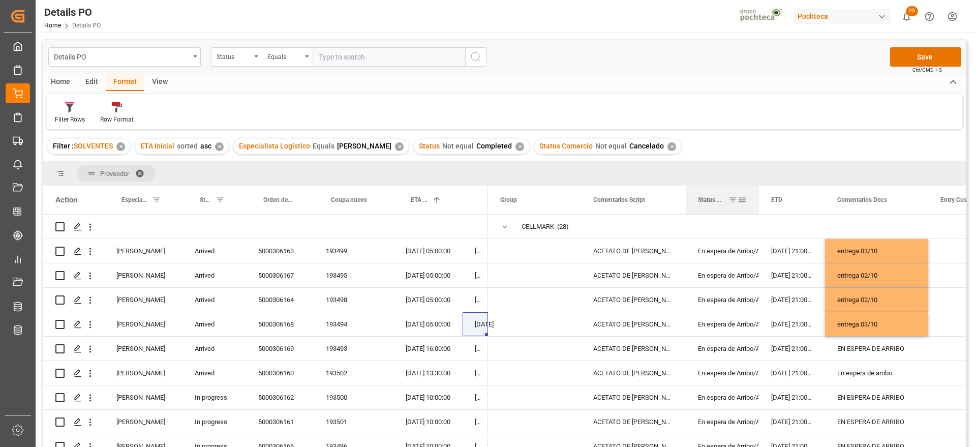
drag, startPoint x: 786, startPoint y: 192, endPoint x: 758, endPoint y: 194, distance: 28.5
click at [758, 194] on div at bounding box center [759, 200] width 4 height 28
click at [729, 254] on div "En espera de Arribo/Atraque" at bounding box center [722, 250] width 49 height 23
click at [741, 255] on icon "open menu" at bounding box center [740, 257] width 12 height 12
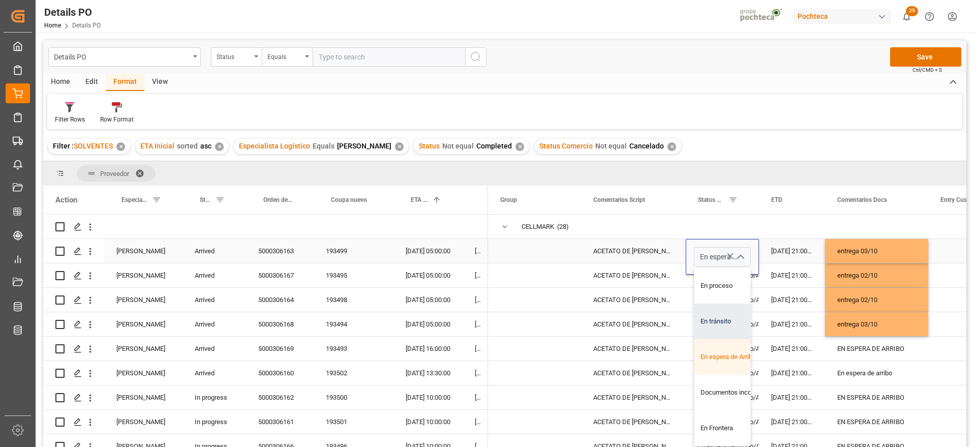
click at [716, 320] on div "En tránsito" at bounding box center [743, 322] width 97 height 36
type input "En tránsito"
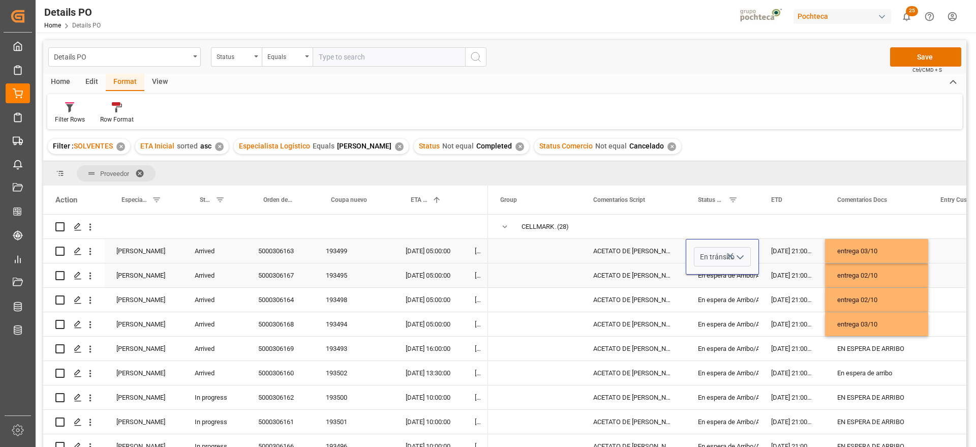
click at [783, 262] on div "[DATE] 21:00:00" at bounding box center [792, 251] width 66 height 24
click at [716, 252] on div "En tránsito" at bounding box center [722, 250] width 49 height 23
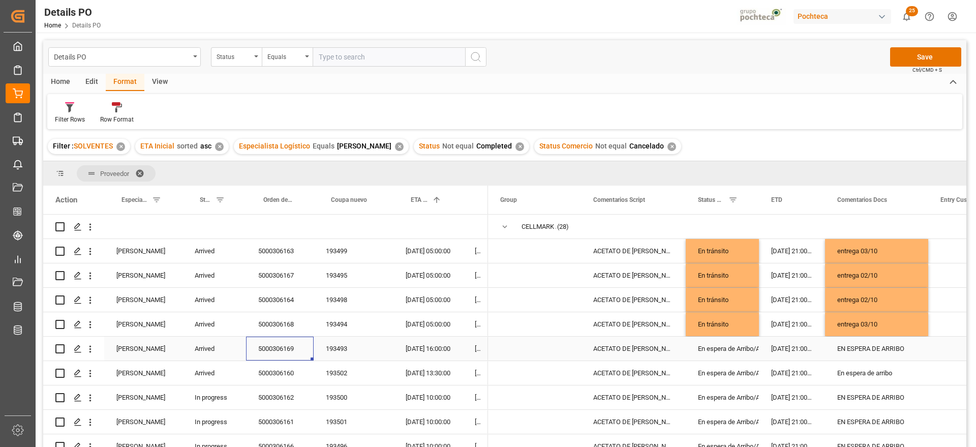
click at [290, 352] on div "5000306169" at bounding box center [280, 349] width 68 height 24
click at [742, 348] on div "En espera de Arribo/Atraque" at bounding box center [722, 348] width 49 height 23
click at [740, 350] on icon "open menu" at bounding box center [740, 355] width 12 height 12
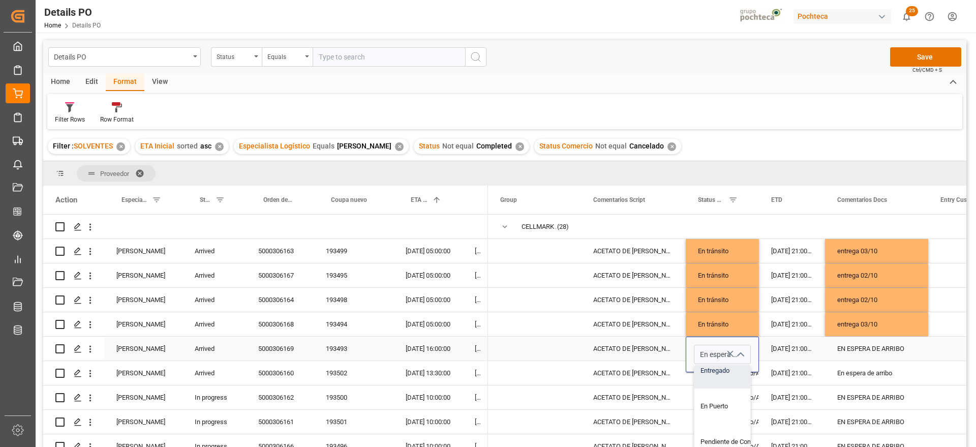
click at [714, 379] on div "Entregado" at bounding box center [743, 371] width 97 height 36
type input "Entregado"
drag, startPoint x: 629, startPoint y: 349, endPoint x: 621, endPoint y: 351, distance: 7.9
click at [629, 349] on div "ACETATO DE [PERSON_NAME] IMP GR (56874)" at bounding box center [633, 349] width 105 height 24
click at [210, 350] on div "Arrived" at bounding box center [215, 349] width 64 height 24
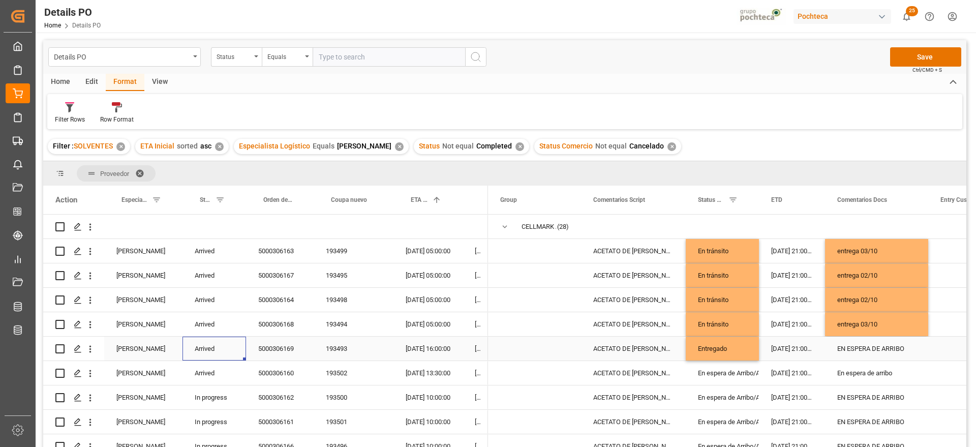
click at [210, 350] on div "Arrived" at bounding box center [215, 349] width 64 height 24
click at [226, 350] on icon "Press SPACE to select this row." at bounding box center [222, 353] width 11 height 11
click at [230, 351] on button "Select" at bounding box center [214, 354] width 47 height 19
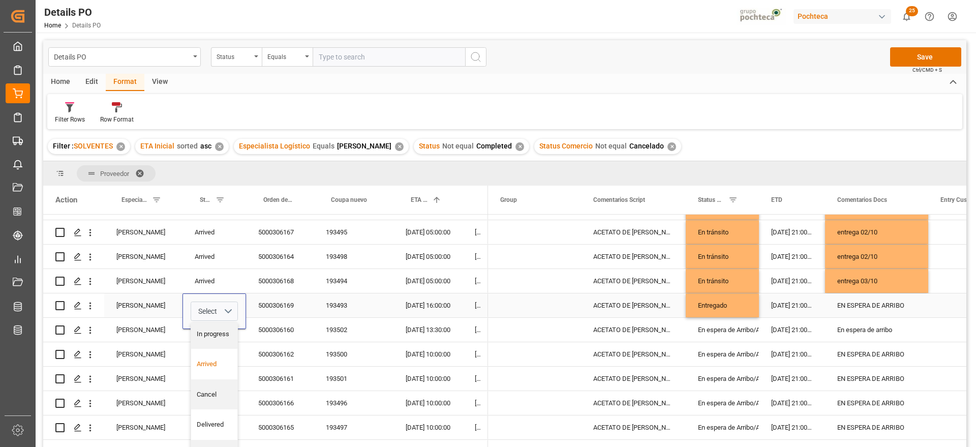
scroll to position [64, 0]
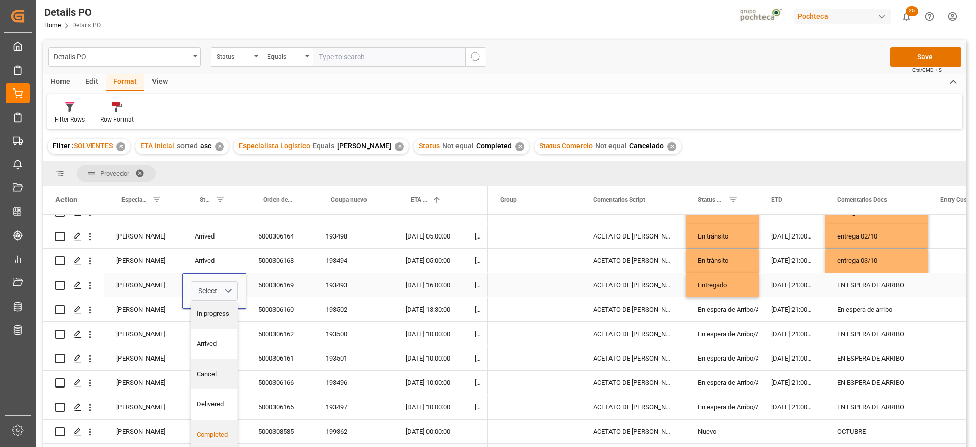
click at [219, 430] on div "Completed" at bounding box center [215, 435] width 36 height 10
click at [298, 292] on div "5000306169" at bounding box center [280, 285] width 68 height 24
click at [900, 283] on div "EN ESPERA DE ARRIBO" at bounding box center [876, 285] width 103 height 24
click at [912, 285] on div "EN ESPERA DE ARRIBO" at bounding box center [876, 285] width 103 height 24
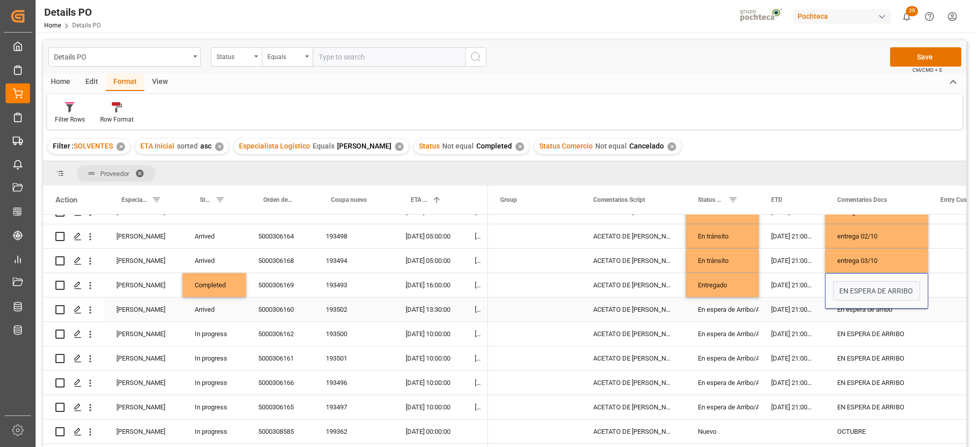
click at [796, 314] on div "[DATE] 21:00:00" at bounding box center [792, 309] width 66 height 24
click at [879, 312] on div "En espera de arribo" at bounding box center [876, 309] width 103 height 24
click at [272, 312] on div "5000306160" at bounding box center [280, 309] width 68 height 24
click at [882, 250] on div "entrega 03/10" at bounding box center [876, 261] width 103 height 24
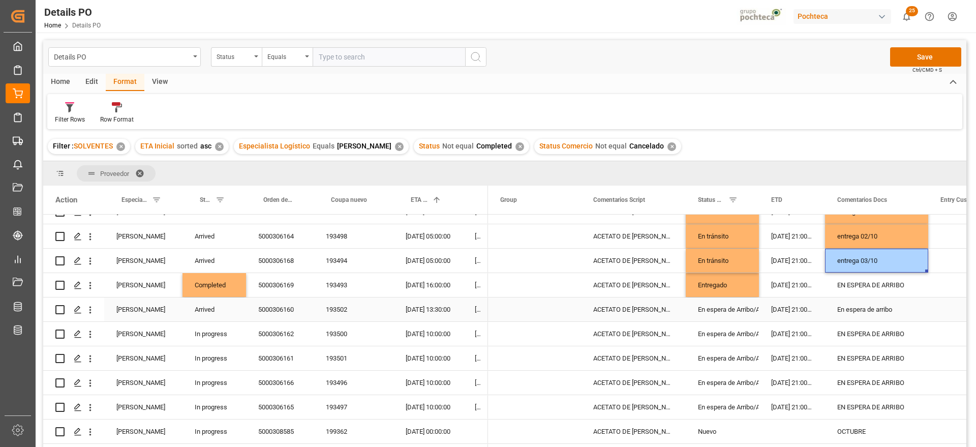
click at [885, 305] on div "En espera de arribo" at bounding box center [876, 309] width 103 height 24
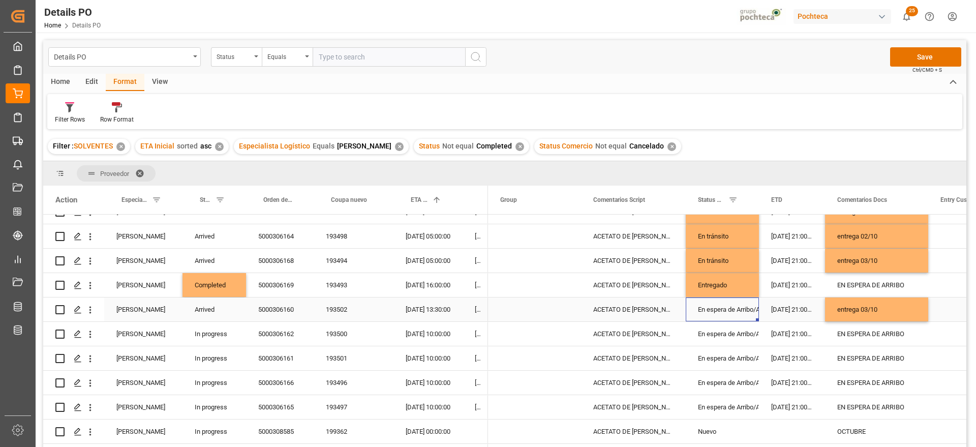
click at [713, 312] on div "En espera de Arribo/Atraque" at bounding box center [722, 309] width 49 height 23
click at [717, 255] on div "En tránsito" at bounding box center [722, 260] width 49 height 23
click at [727, 315] on div "En espera de Arribo/Atraque" at bounding box center [722, 309] width 49 height 23
click at [857, 335] on div "EN ESPERA DE ARRIBO" at bounding box center [876, 334] width 103 height 24
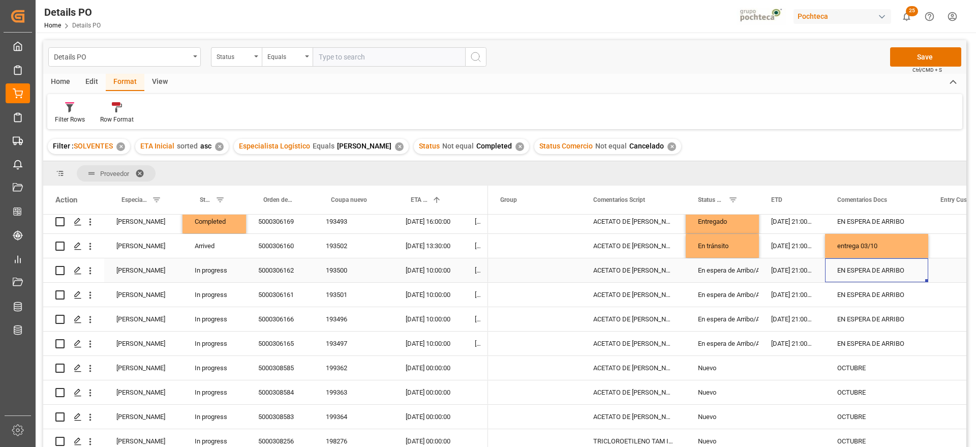
click at [278, 274] on div "5000306162" at bounding box center [280, 270] width 68 height 24
click at [425, 266] on div "[DATE] 10:00:00" at bounding box center [428, 270] width 69 height 24
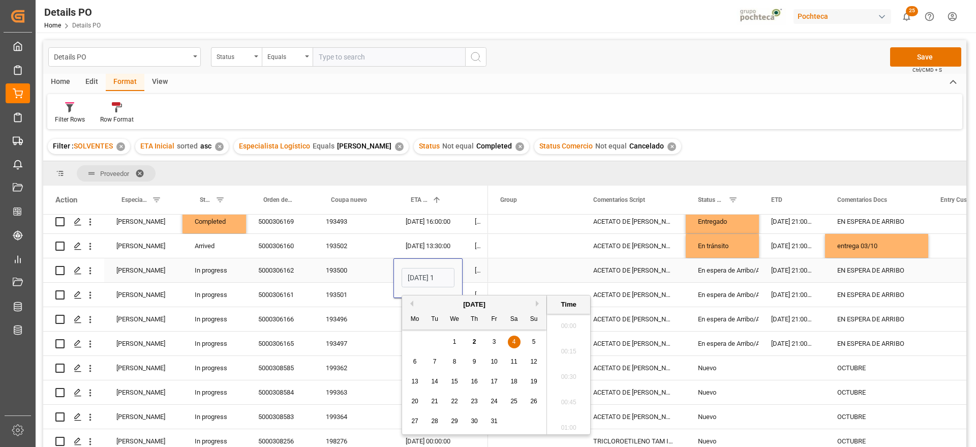
scroll to position [2292, 0]
click at [453, 359] on div "8" at bounding box center [454, 362] width 13 height 12
type input "[DATE] 10:00"
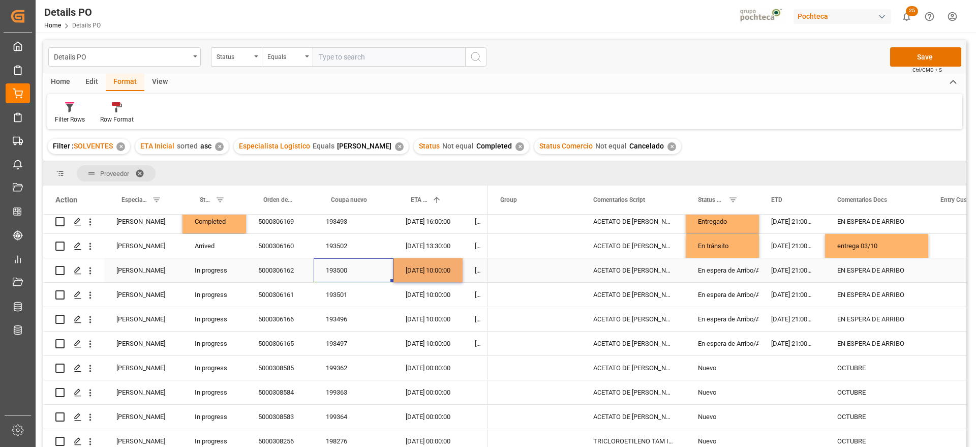
click at [353, 263] on div "193500" at bounding box center [354, 270] width 80 height 24
click at [404, 263] on div "[DATE] 10:00:00" at bounding box center [428, 270] width 69 height 24
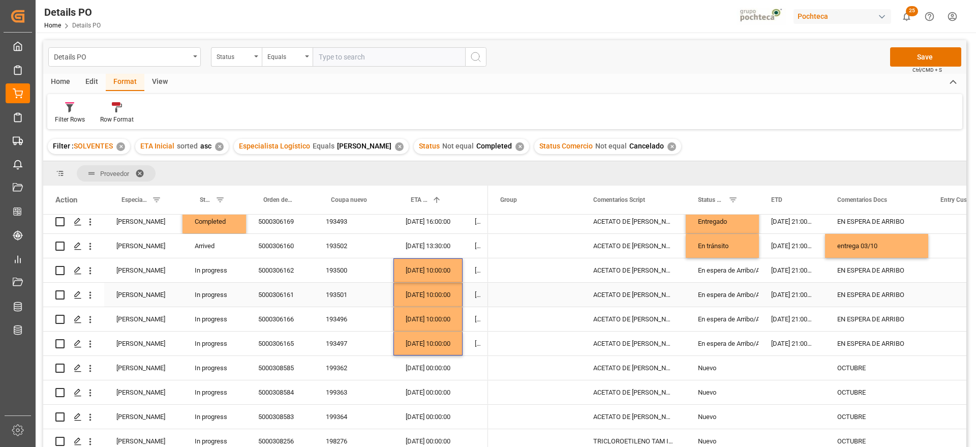
click at [842, 302] on div "EN ESPERA DE ARRIBO" at bounding box center [876, 295] width 103 height 24
click at [730, 376] on div "Nuevo" at bounding box center [722, 367] width 49 height 23
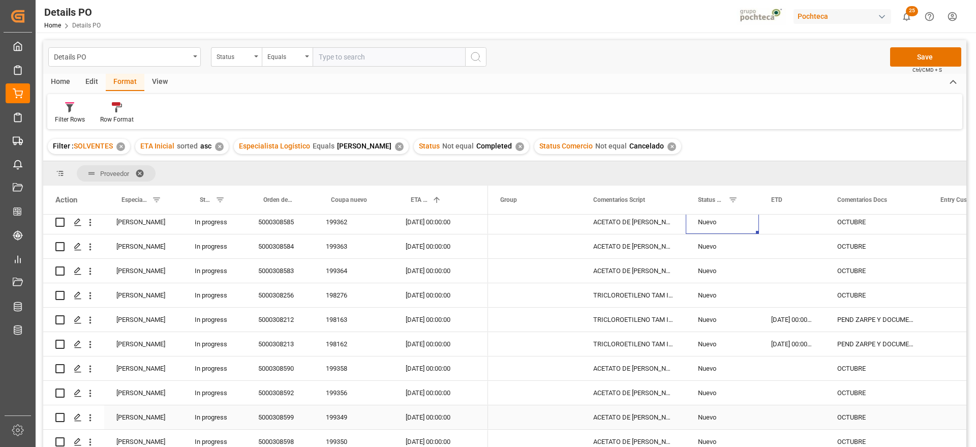
scroll to position [254, 0]
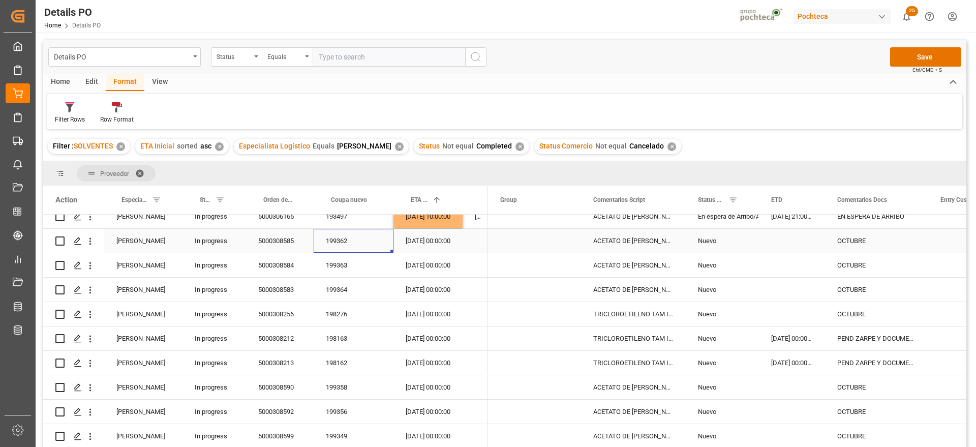
click at [332, 243] on div "199362" at bounding box center [354, 241] width 80 height 24
click at [792, 237] on div "Press SPACE to select this row." at bounding box center [792, 241] width 66 height 24
click at [788, 240] on div "Press SPACE to select this row." at bounding box center [792, 241] width 66 height 24
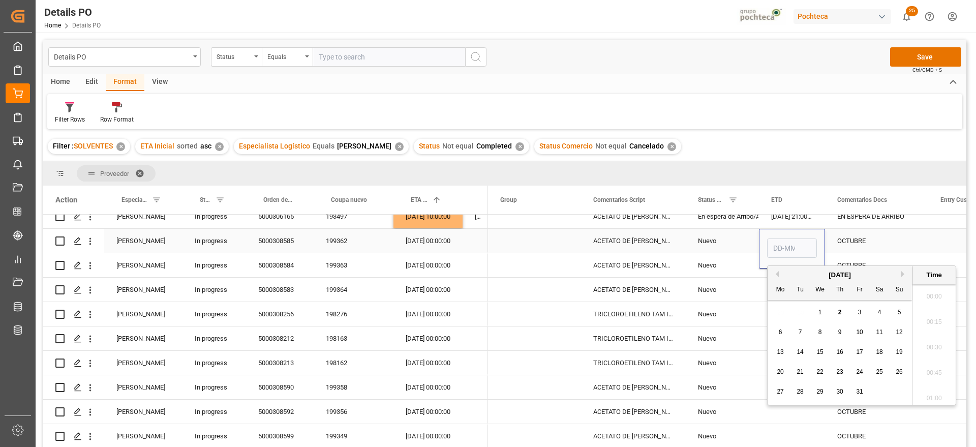
scroll to position [2292, 0]
click at [776, 274] on button "Previous Month" at bounding box center [776, 274] width 6 height 6
click at [785, 390] on div "29" at bounding box center [780, 392] width 13 height 12
type input "[DATE] 00:00"
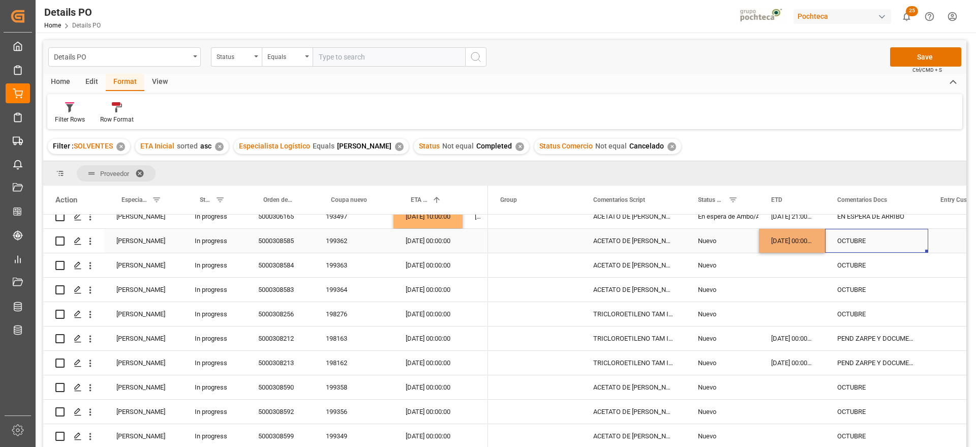
click at [841, 238] on div "OCTUBRE" at bounding box center [876, 241] width 103 height 24
click at [793, 241] on div "[DATE] 00:00:00" at bounding box center [792, 241] width 66 height 24
click at [432, 243] on div "[DATE] 00:00:00" at bounding box center [428, 241] width 69 height 24
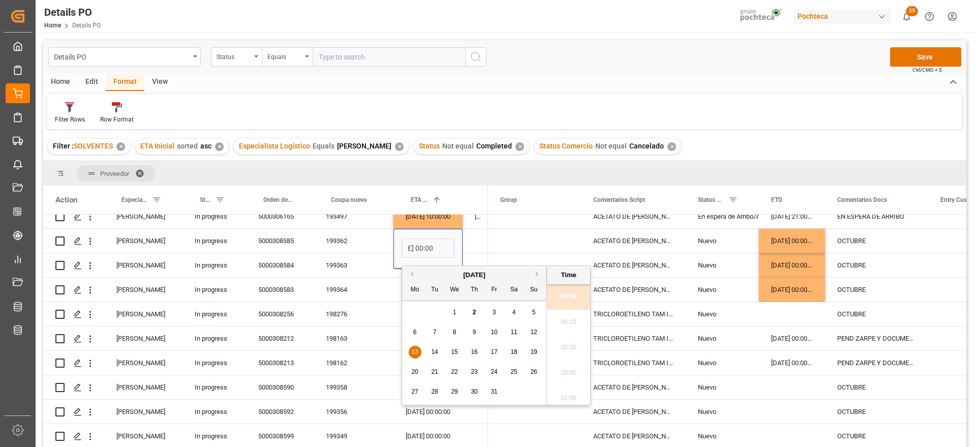
scroll to position [0, 0]
click at [538, 273] on button "Next Month" at bounding box center [539, 274] width 6 height 6
click at [473, 370] on span "20" at bounding box center [474, 371] width 7 height 7
type input "[DATE] 00:00"
click at [556, 235] on span "Press SPACE to select this row." at bounding box center [534, 240] width 69 height 23
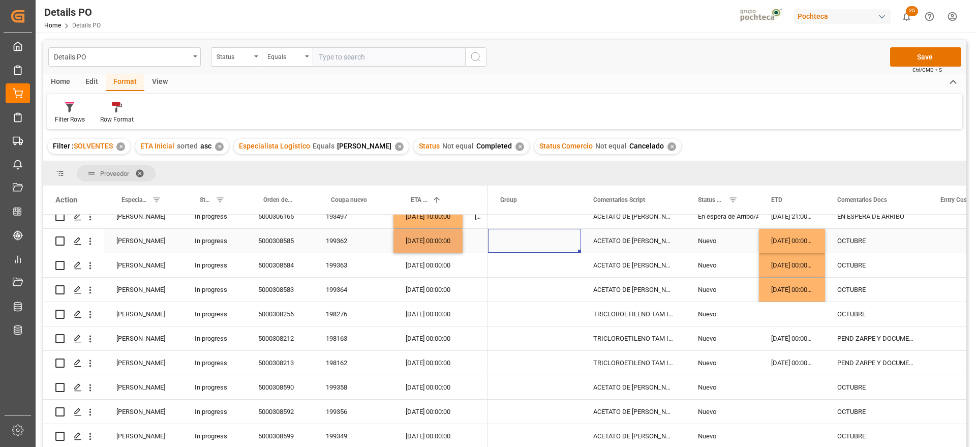
click at [433, 235] on div "[DATE] 00:00:00" at bounding box center [428, 241] width 69 height 24
click at [861, 242] on div "OCTUBRE" at bounding box center [876, 241] width 103 height 24
click at [868, 221] on div "EN ESPERA DE ARRIBO" at bounding box center [876, 216] width 103 height 24
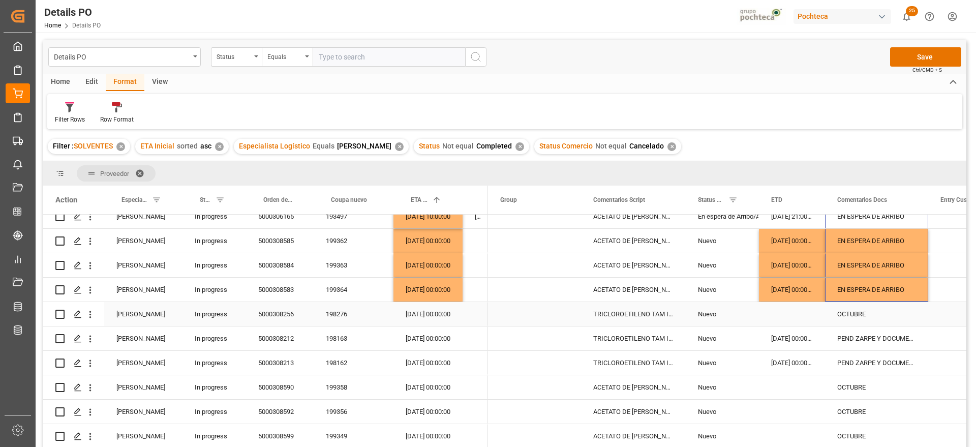
click at [336, 314] on div "198276" at bounding box center [354, 314] width 80 height 24
drag, startPoint x: 842, startPoint y: 314, endPoint x: 854, endPoint y: 313, distance: 11.2
click at [842, 314] on div "OCTUBRE" at bounding box center [876, 314] width 103 height 24
click at [840, 314] on div "OCTUBRE" at bounding box center [876, 314] width 103 height 24
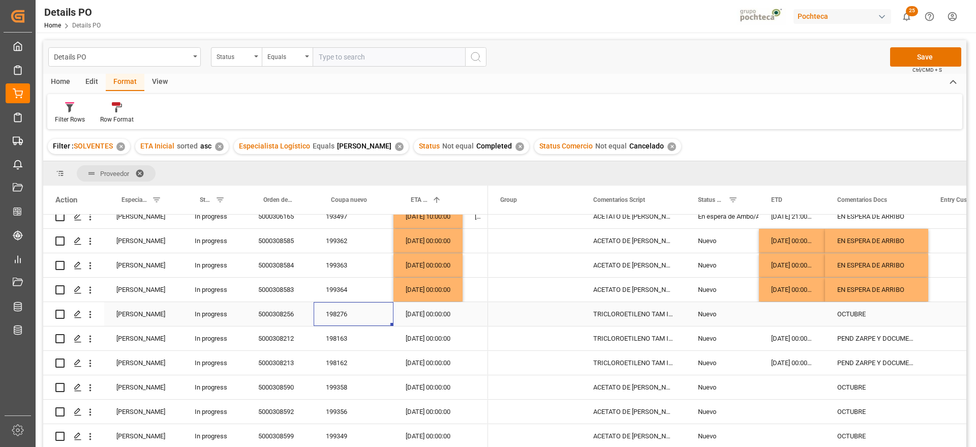
click at [840, 314] on div "OCTUBRE" at bounding box center [876, 314] width 103 height 24
click at [842, 313] on input "OCTUBRE" at bounding box center [876, 319] width 87 height 19
click at [839, 317] on input "OCTUBRE" at bounding box center [876, 319] width 87 height 19
type input "??OCTUBRE"
click at [853, 343] on div "PEND ZARPE Y DOCUMENTOS" at bounding box center [876, 338] width 103 height 24
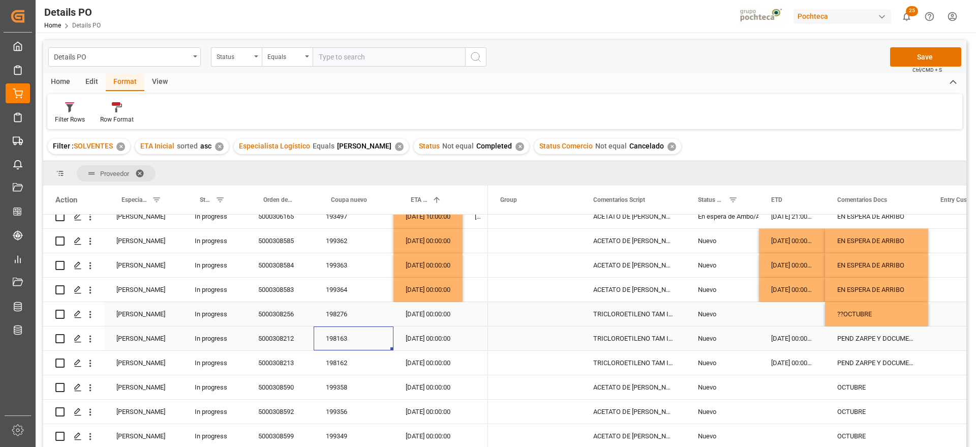
click at [331, 344] on div "198163" at bounding box center [354, 338] width 80 height 24
click at [436, 340] on div "[DATE] 00:00:00" at bounding box center [428, 338] width 69 height 24
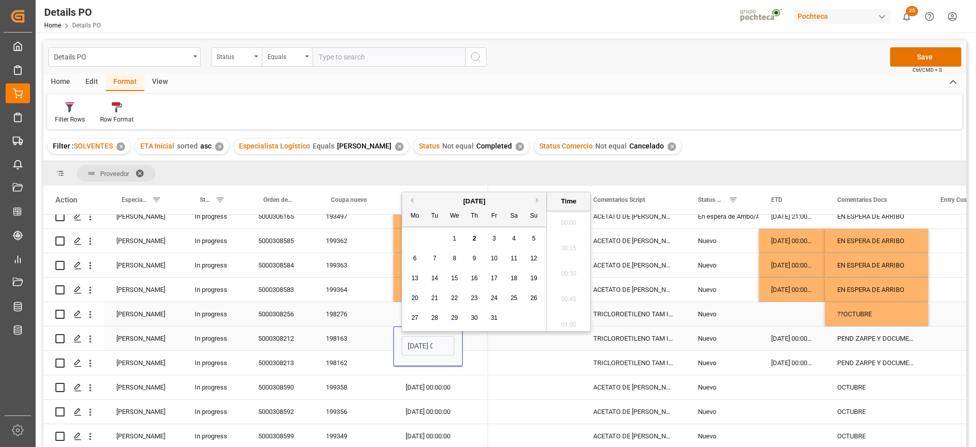
scroll to position [2292, 0]
click at [515, 233] on span "4" at bounding box center [515, 233] width 4 height 7
type input "[DATE] 00:00"
click at [533, 334] on span "Press SPACE to select this row." at bounding box center [534, 338] width 69 height 23
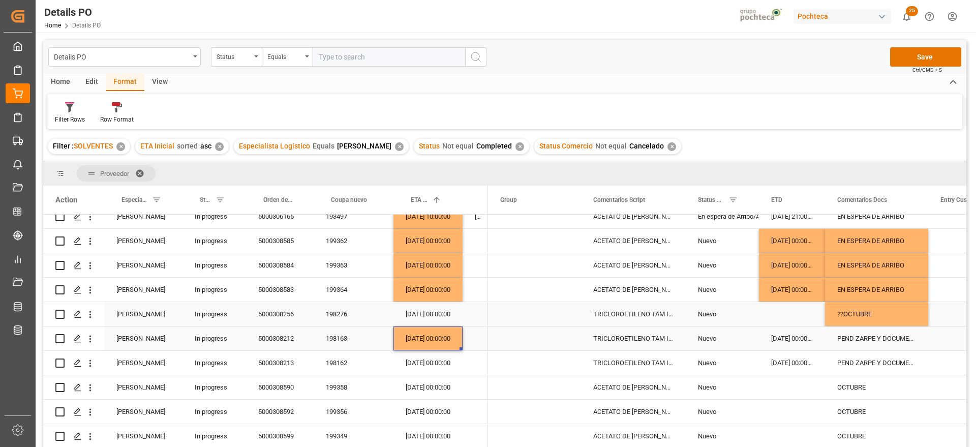
click at [415, 340] on div "[DATE] 00:00:00" at bounding box center [428, 338] width 69 height 24
click at [422, 359] on div "[DATE] 00:00:00" at bounding box center [428, 363] width 69 height 24
click at [807, 345] on div "[DATE] 00:00:00" at bounding box center [792, 338] width 66 height 24
click at [860, 345] on div "PEND ZARPE Y DOCUMENTOS" at bounding box center [876, 338] width 103 height 24
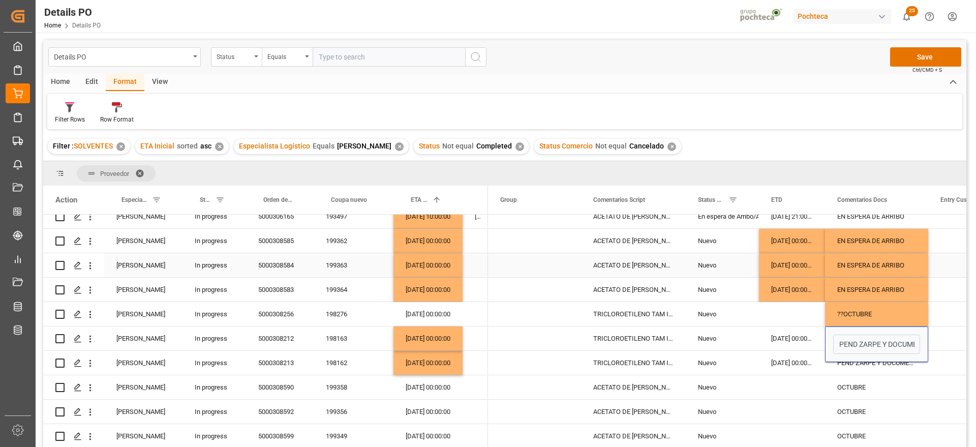
click at [879, 265] on div "EN ESPERA DE ARRIBO" at bounding box center [876, 265] width 103 height 24
click at [862, 340] on div "PEND ZARPE Y DOCUMENTOS" at bounding box center [876, 338] width 103 height 24
click at [862, 360] on div "PEND ZARPE Y DOCUMENTOS" at bounding box center [876, 363] width 103 height 24
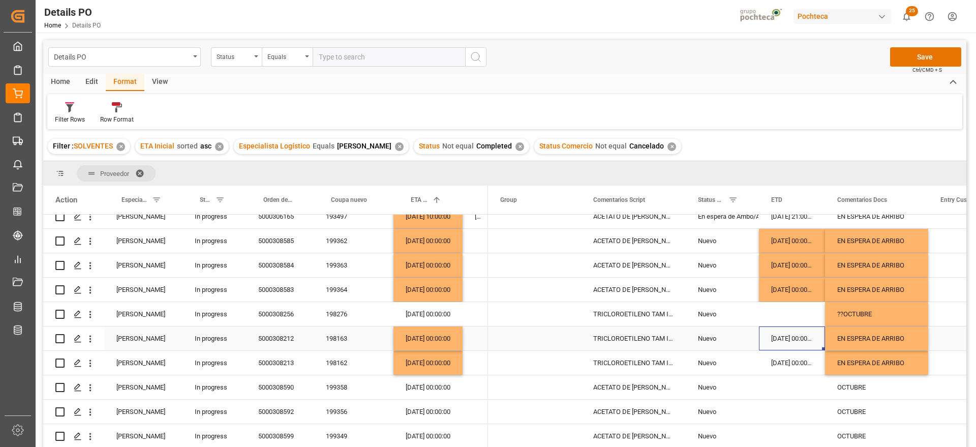
click at [765, 335] on div "[DATE] 00:00:00" at bounding box center [792, 338] width 66 height 24
click at [783, 339] on div "[DATE] 00:00:00" at bounding box center [792, 338] width 66 height 24
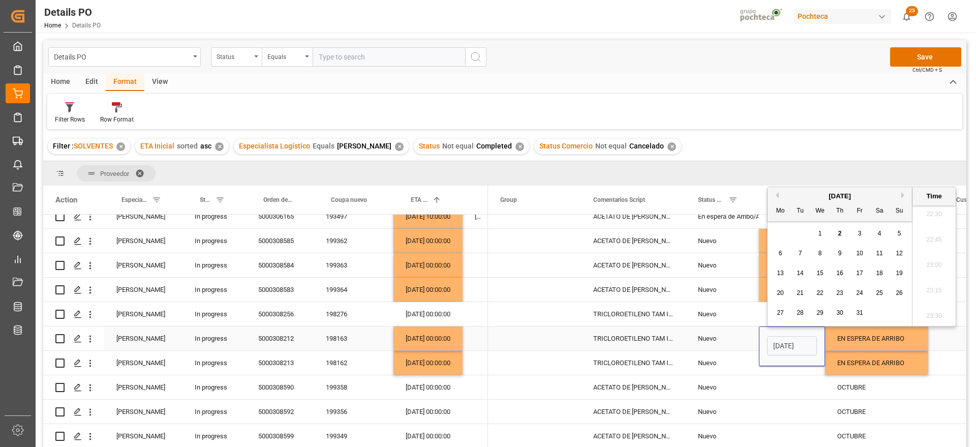
scroll to position [0, 33]
drag, startPoint x: 772, startPoint y: 346, endPoint x: 815, endPoint y: 342, distance: 43.5
click at [815, 342] on input "[DATE] 00:00" at bounding box center [792, 345] width 50 height 19
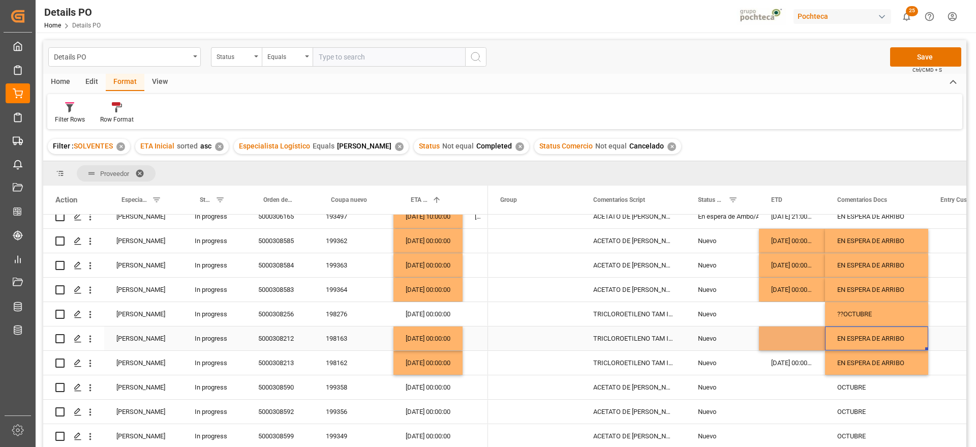
click at [849, 340] on div "EN ESPERA DE ARRIBO" at bounding box center [876, 338] width 103 height 24
click at [813, 341] on div "Press SPACE to select this row." at bounding box center [792, 338] width 66 height 24
click at [793, 363] on div "[DATE] 00:00:00" at bounding box center [792, 363] width 66 height 24
click at [858, 359] on div "EN ESPERA DE ARRIBO" at bounding box center [876, 363] width 103 height 24
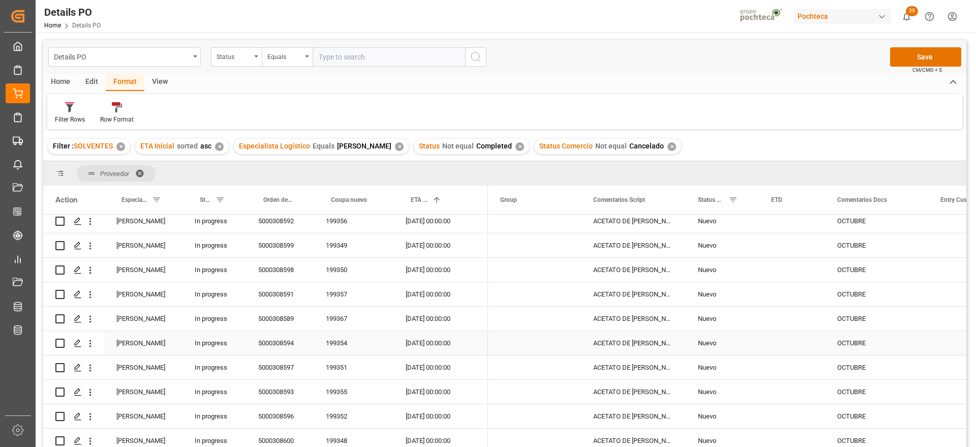
scroll to position [381, 0]
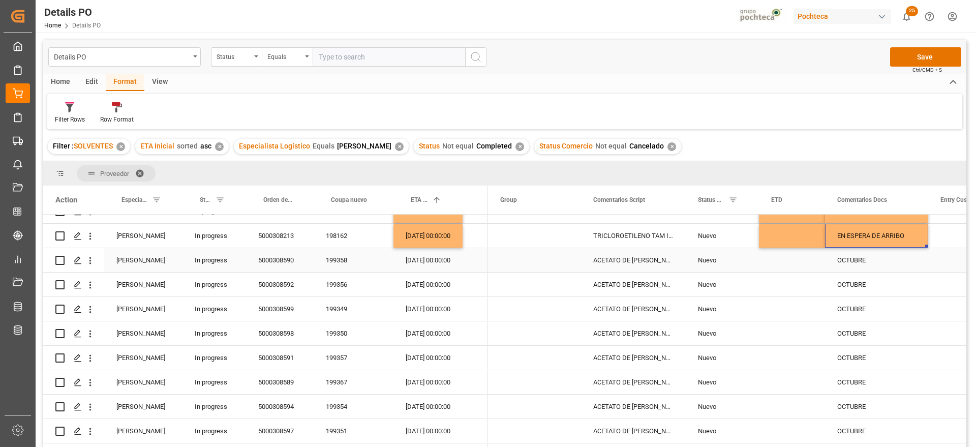
click at [346, 263] on div "199358" at bounding box center [354, 260] width 80 height 24
click at [343, 289] on div "199356" at bounding box center [354, 285] width 80 height 24
click at [366, 313] on div "199349" at bounding box center [354, 309] width 80 height 24
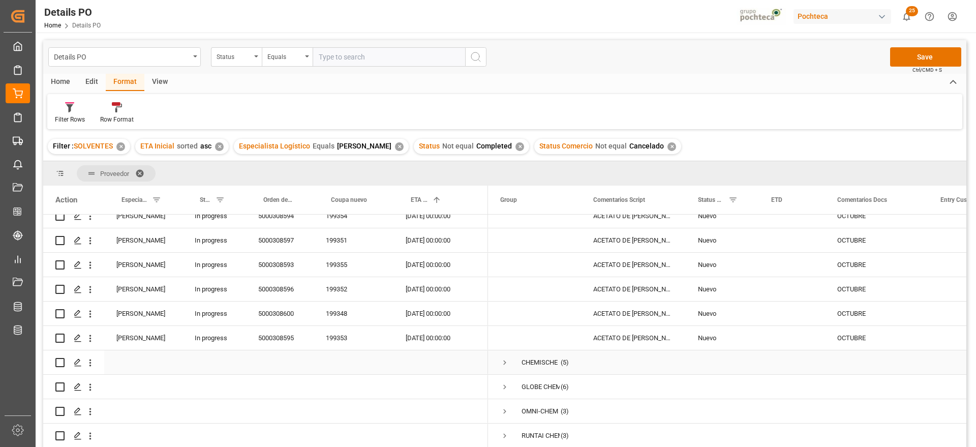
scroll to position [508, 0]
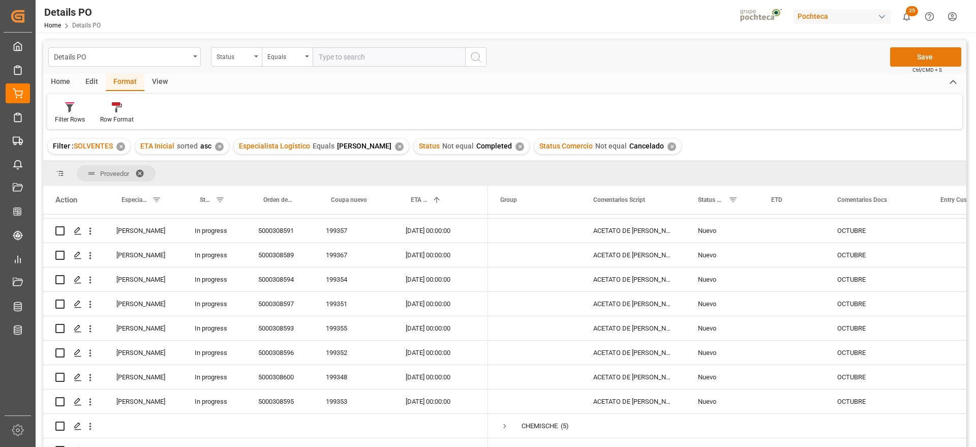
click at [928, 53] on button "Save" at bounding box center [925, 56] width 71 height 19
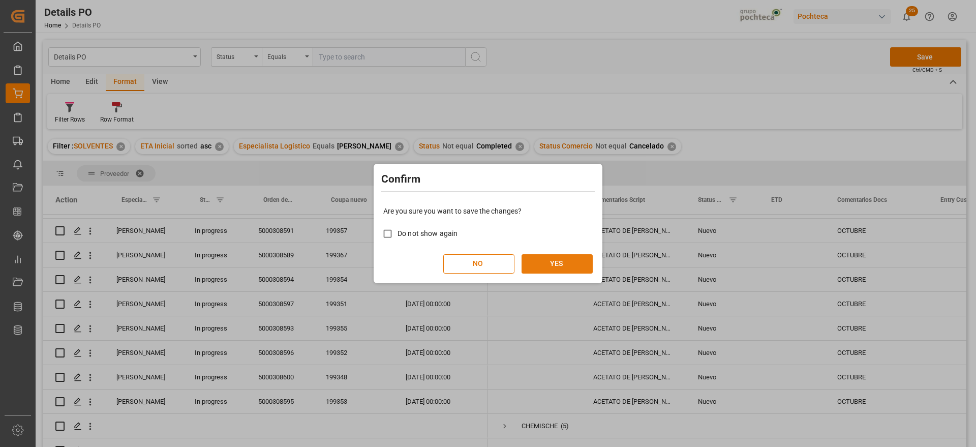
click at [570, 263] on button "YES" at bounding box center [557, 263] width 71 height 19
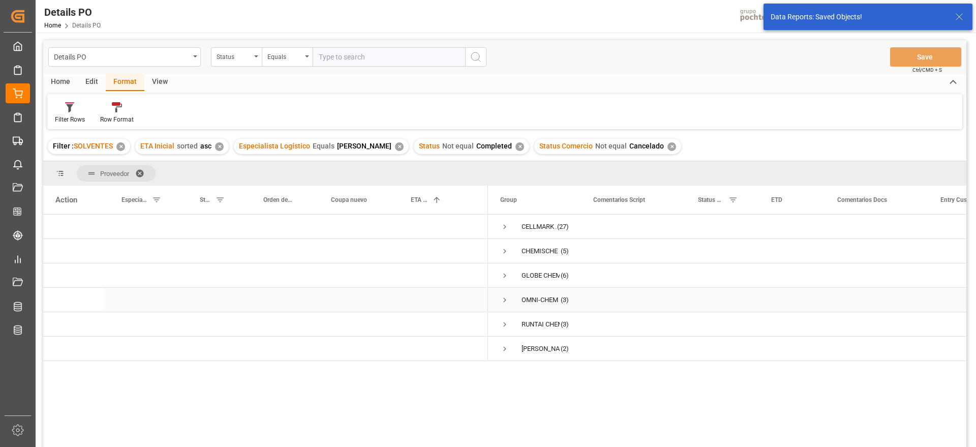
click at [423, 291] on div "Press SPACE to select this row." at bounding box center [428, 300] width 69 height 24
click at [459, 255] on div "Press SPACE to select this row." at bounding box center [428, 251] width 69 height 24
click at [509, 248] on span "Press SPACE to select this row." at bounding box center [504, 251] width 9 height 9
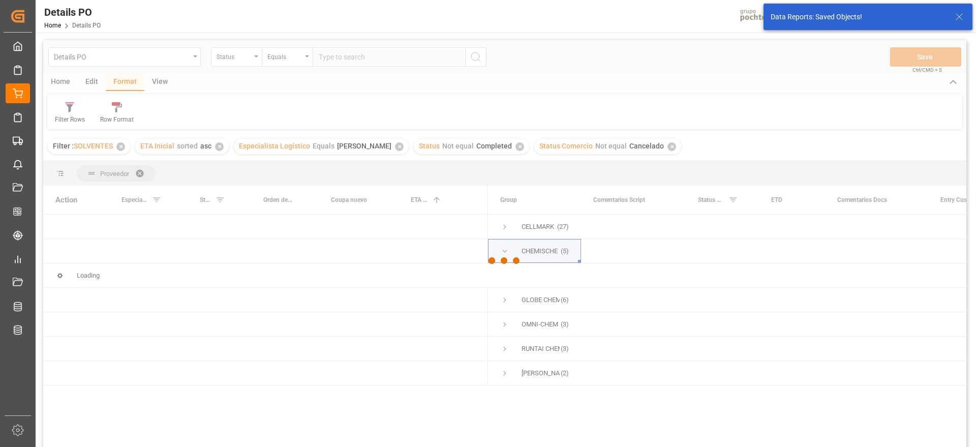
click at [504, 250] on div at bounding box center [505, 260] width 41 height 41
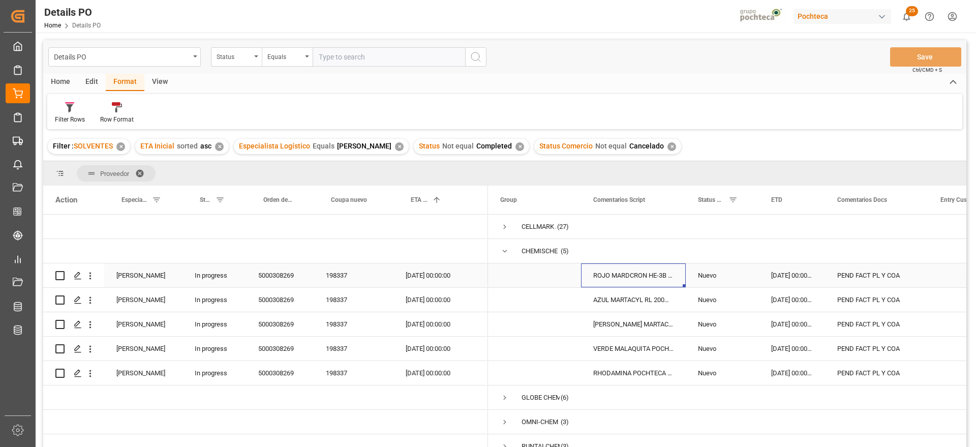
click at [665, 287] on div "ROJO MARDCRON HE-3B 200% CTE-25 KG (5857" at bounding box center [633, 275] width 105 height 24
click at [333, 279] on div "198337" at bounding box center [354, 275] width 80 height 24
click at [869, 278] on div "PEND FACT PL Y COA" at bounding box center [876, 275] width 103 height 24
drag, startPoint x: 860, startPoint y: 282, endPoint x: 911, endPoint y: 278, distance: 51.0
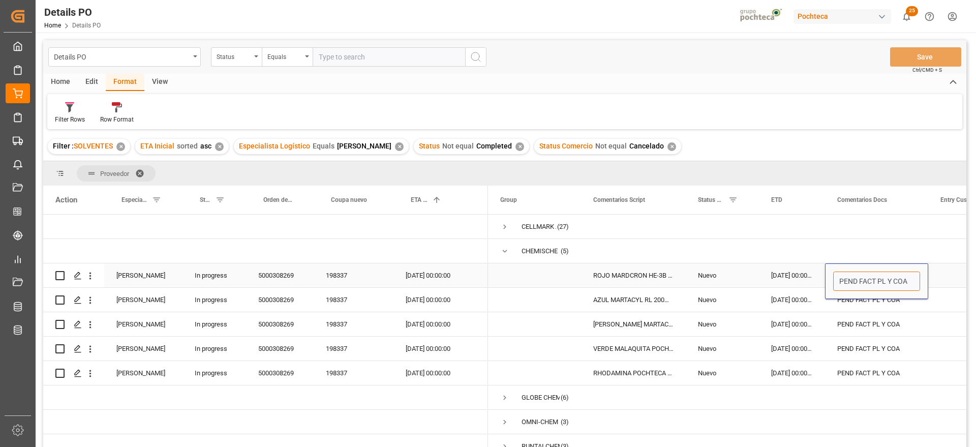
click at [911, 278] on input "PEND FACT PL Y COA" at bounding box center [876, 281] width 87 height 19
type input "PEND BL CORREGIDO"
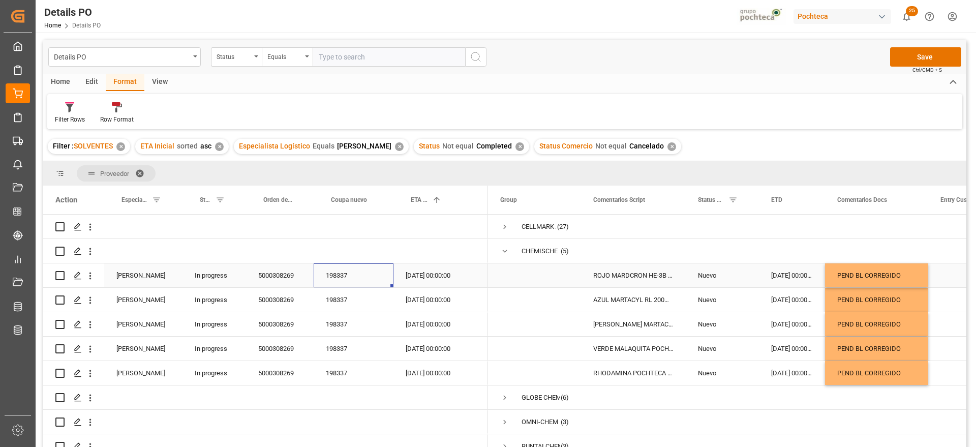
click at [341, 276] on div "198337" at bounding box center [354, 275] width 80 height 24
click at [813, 306] on div "[DATE] 00:00:00" at bounding box center [792, 300] width 66 height 24
click at [922, 60] on button "Save" at bounding box center [925, 56] width 71 height 19
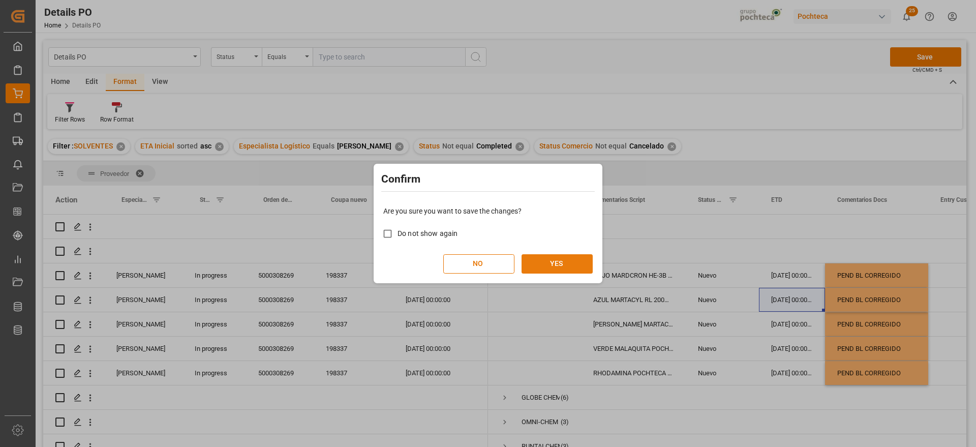
click at [565, 264] on button "YES" at bounding box center [557, 263] width 71 height 19
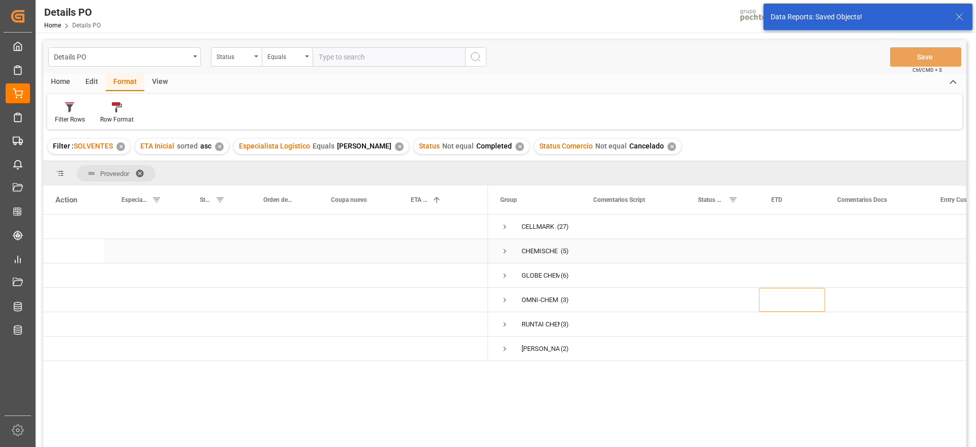
click at [505, 253] on span "Press SPACE to select this row." at bounding box center [504, 251] width 9 height 9
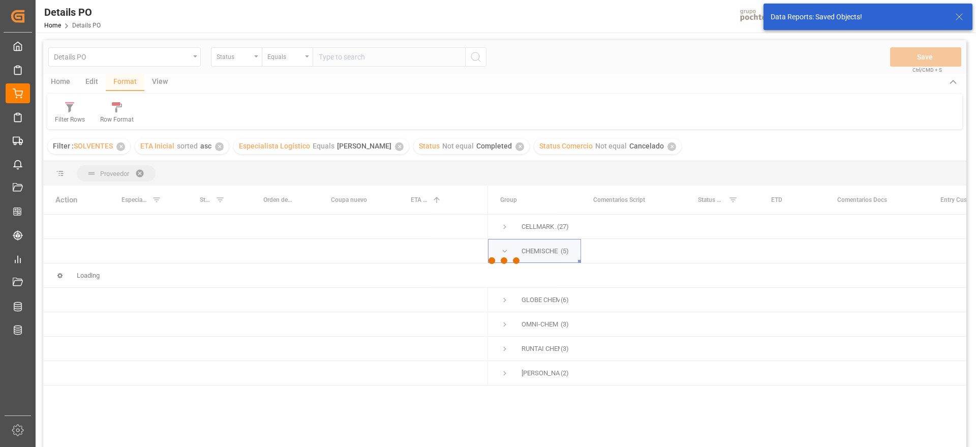
click at [505, 253] on div at bounding box center [505, 260] width 41 height 41
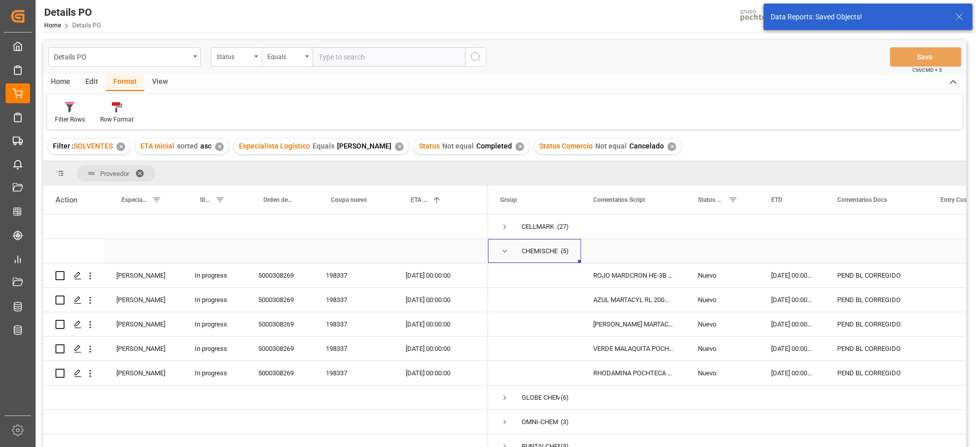
click at [505, 252] on span "Press SPACE to select this row." at bounding box center [504, 251] width 9 height 9
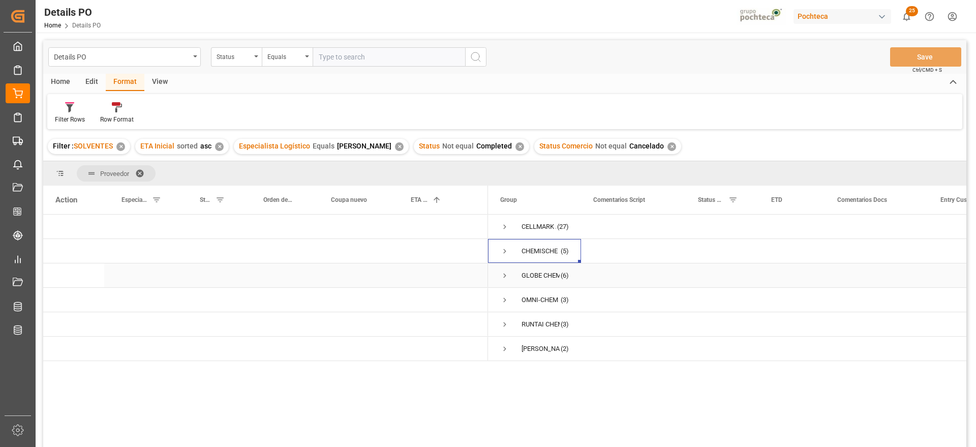
click at [504, 278] on span "Press SPACE to select this row." at bounding box center [504, 275] width 9 height 9
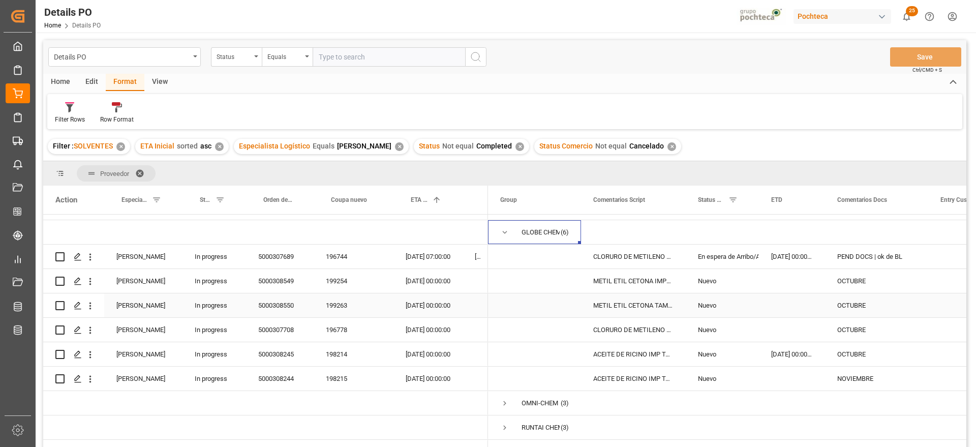
scroll to position [61, 0]
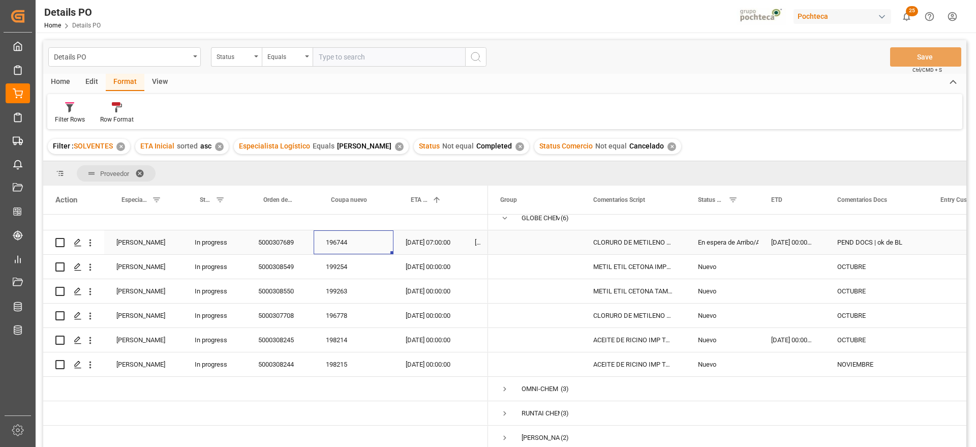
click at [338, 239] on div "196744" at bounding box center [354, 242] width 80 height 24
click at [419, 237] on div "[DATE] 07:00:00" at bounding box center [428, 242] width 69 height 24
click at [828, 240] on div "PEND DOCS | ok de BL" at bounding box center [876, 242] width 103 height 24
click at [862, 239] on div "PEND DOCS | ok de BL" at bounding box center [876, 242] width 103 height 24
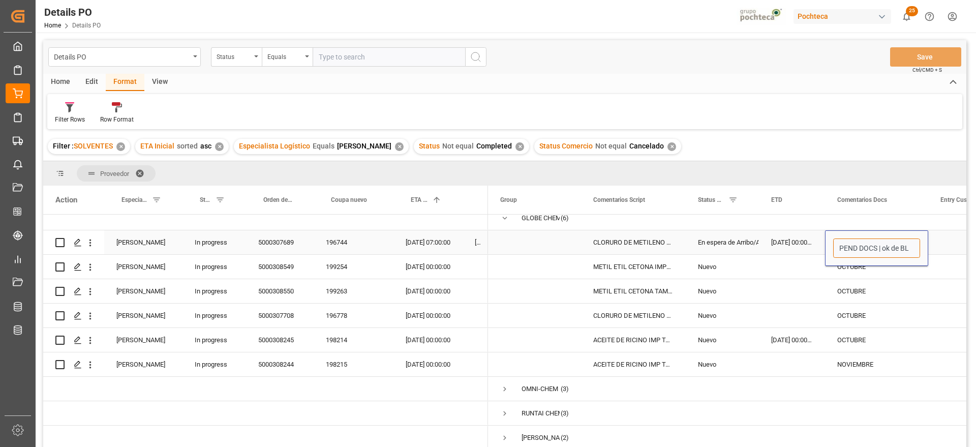
drag, startPoint x: 839, startPoint y: 245, endPoint x: 926, endPoint y: 244, distance: 86.4
click at [926, 244] on div "PEND DOCS | ok de BL" at bounding box center [876, 248] width 103 height 36
type input "EN ESPERA DE ARRBO"
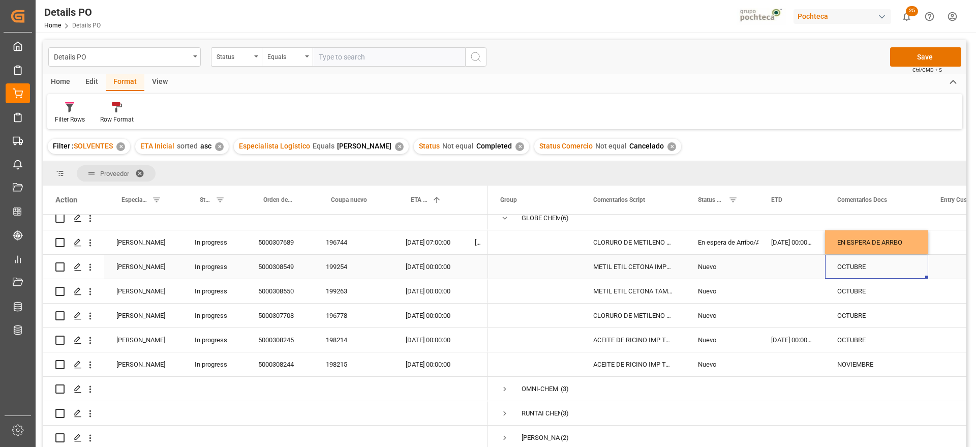
click at [870, 268] on div "OCTUBRE" at bounding box center [876, 267] width 103 height 24
click at [336, 263] on div "199254" at bounding box center [354, 267] width 80 height 24
click at [345, 289] on div "199263" at bounding box center [354, 291] width 80 height 24
click at [336, 318] on div "196778" at bounding box center [354, 316] width 80 height 24
click at [787, 313] on div "Press SPACE to select this row." at bounding box center [792, 316] width 66 height 24
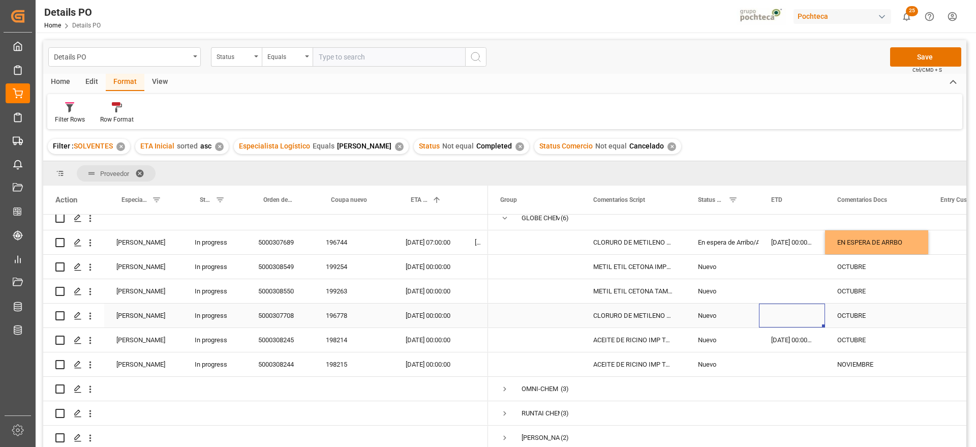
click at [787, 313] on div "Press SPACE to select this row." at bounding box center [792, 316] width 66 height 24
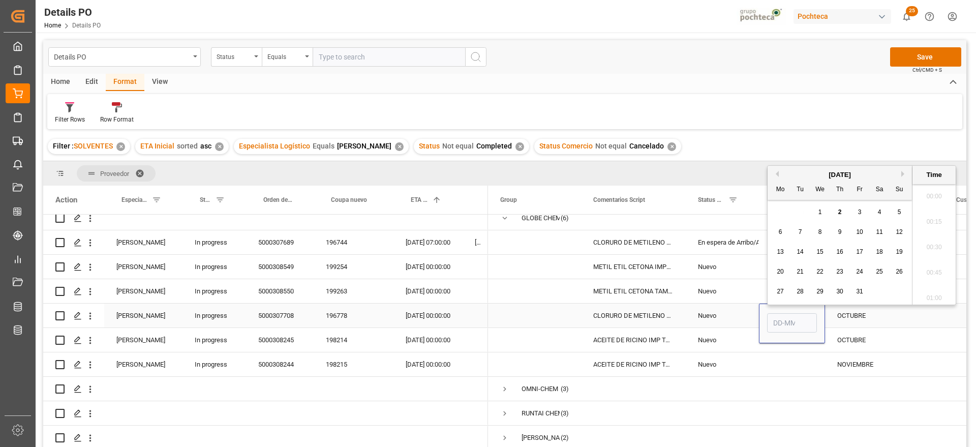
scroll to position [2292, 0]
click at [840, 202] on div "2" at bounding box center [840, 207] width 13 height 12
type input "02-10-2025 00:00"
click at [682, 319] on div "CLORURO DE METILENO T INC 270 KG (40836)" at bounding box center [633, 316] width 105 height 24
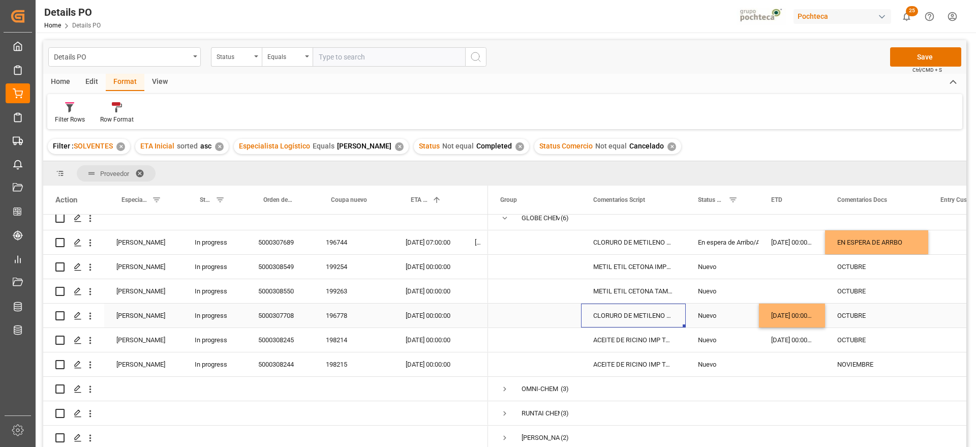
click at [413, 310] on div "[DATE] 00:00:00" at bounding box center [428, 316] width 69 height 24
click at [419, 308] on div "[DATE] 00:00:00" at bounding box center [428, 316] width 69 height 24
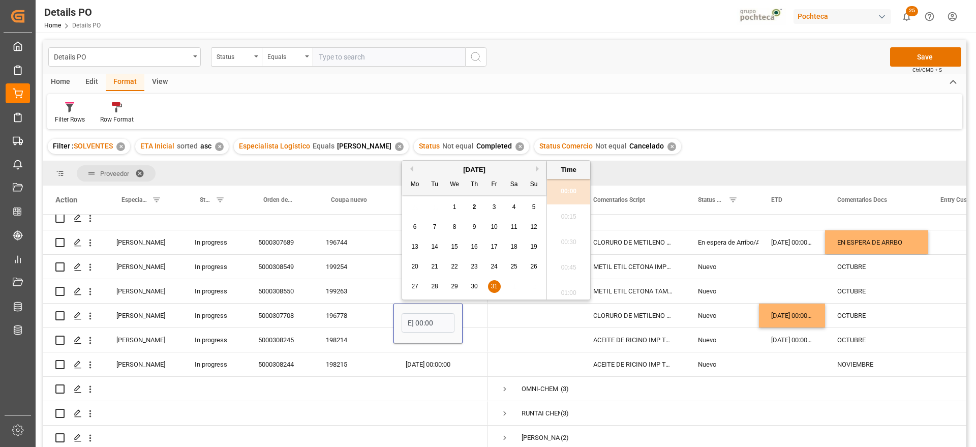
scroll to position [0, 0]
click at [537, 168] on button "Next Month" at bounding box center [539, 169] width 6 height 6
click at [538, 208] on div "2" at bounding box center [534, 207] width 13 height 12
type input "02-11-2025 00:00"
click at [669, 310] on div "CLORURO DE METILENO T INC 270 KG (40836)" at bounding box center [633, 316] width 105 height 24
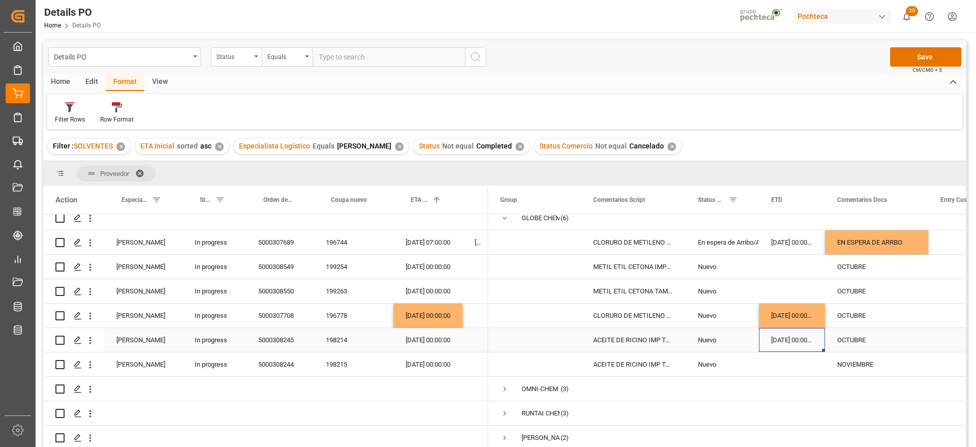
click at [796, 331] on div "[DATE] 00:00:00" at bounding box center [792, 340] width 66 height 24
click at [339, 335] on div "198214" at bounding box center [354, 340] width 80 height 24
click at [893, 307] on div "OCTUBRE" at bounding box center [876, 316] width 103 height 24
click at [880, 238] on div "EN ESPERA DE ARRBO" at bounding box center [876, 242] width 103 height 24
click at [840, 311] on div "OCTUBRE" at bounding box center [876, 316] width 103 height 24
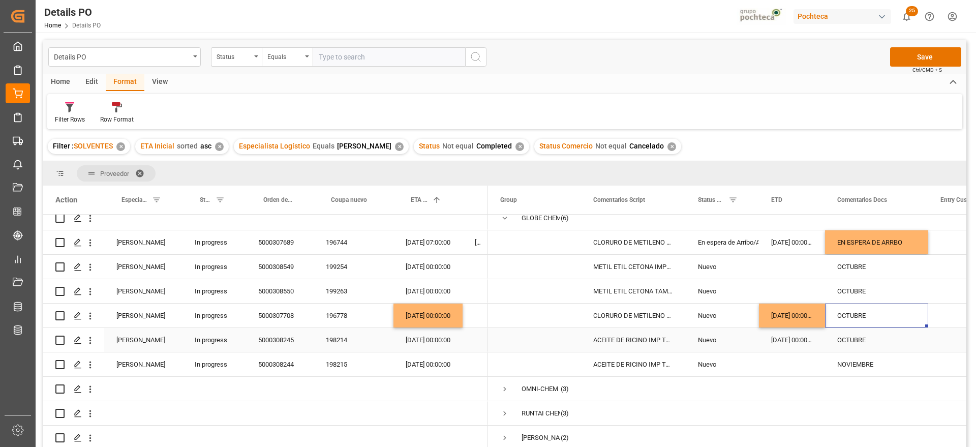
click at [403, 333] on div "[DATE] 00:00:00" at bounding box center [428, 340] width 69 height 24
click at [331, 338] on div "198214" at bounding box center [354, 340] width 80 height 24
click at [794, 339] on div "[DATE] 00:00:00" at bounding box center [792, 340] width 66 height 24
click at [793, 365] on div "Press SPACE to select this row." at bounding box center [792, 364] width 66 height 24
click at [800, 364] on div "Press SPACE to select this row." at bounding box center [792, 364] width 66 height 24
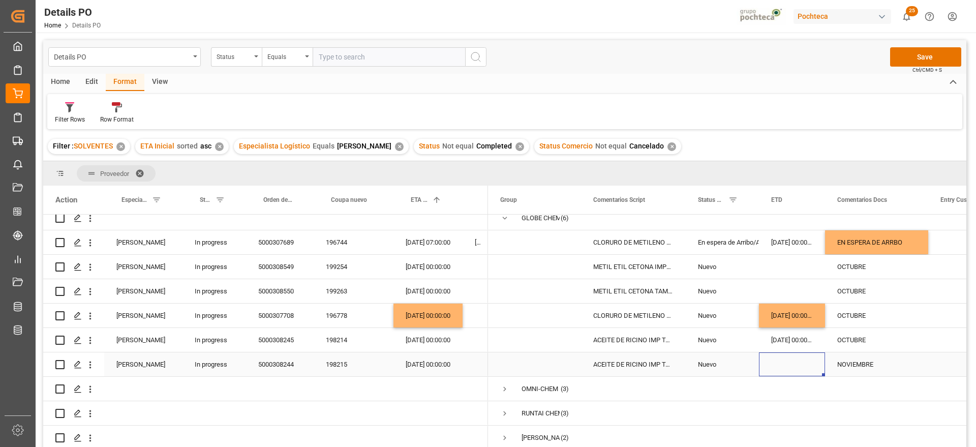
click at [800, 364] on div "Press SPACE to select this row." at bounding box center [792, 364] width 66 height 24
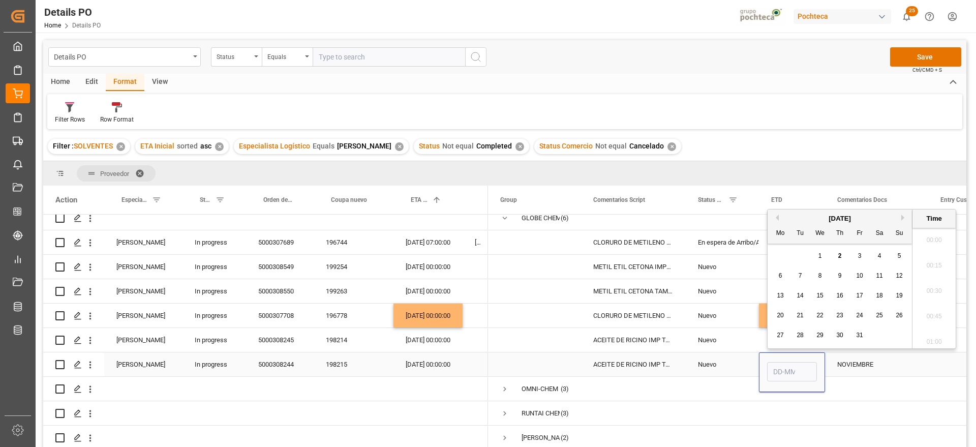
scroll to position [2292, 0]
click at [862, 281] on div "10" at bounding box center [860, 276] width 13 height 12
type input "10-10-2025 00:00"
click at [416, 361] on div "[DATE] 00:00:00" at bounding box center [428, 364] width 69 height 24
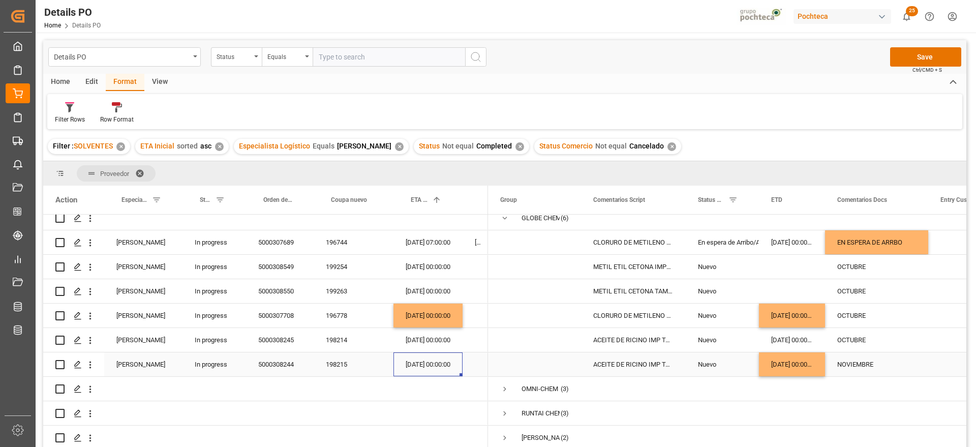
click at [416, 361] on div "[DATE] 00:00:00" at bounding box center [428, 364] width 69 height 24
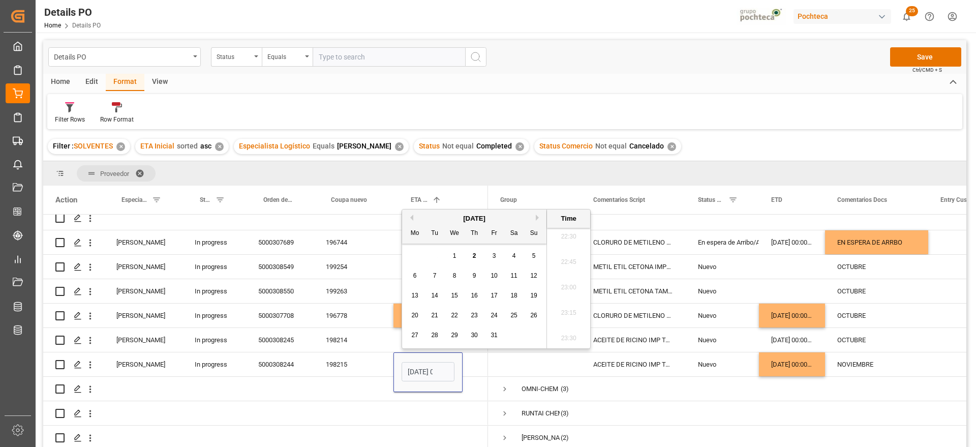
click at [503, 313] on div "20 21 22 23 24 25 26" at bounding box center [474, 316] width 139 height 20
click at [511, 313] on span "25" at bounding box center [513, 315] width 7 height 7
click at [539, 218] on button "Next Month" at bounding box center [539, 218] width 6 height 6
click at [432, 335] on span "25" at bounding box center [434, 334] width 7 height 7
type input "25-11-2025 00:00"
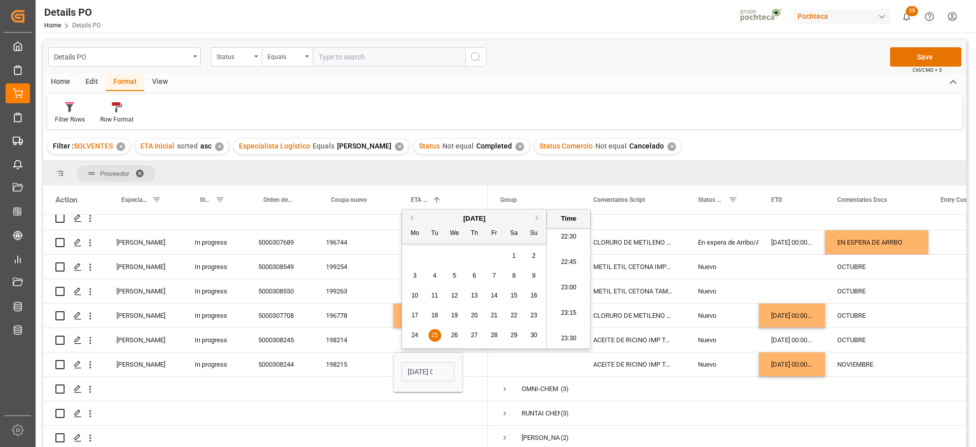
click at [748, 366] on div "Nuevo" at bounding box center [722, 364] width 73 height 24
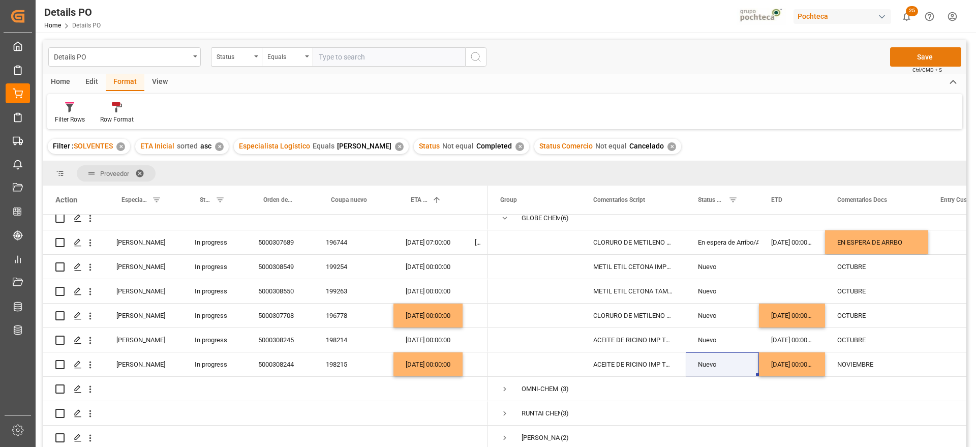
click at [949, 54] on button "Save" at bounding box center [925, 56] width 71 height 19
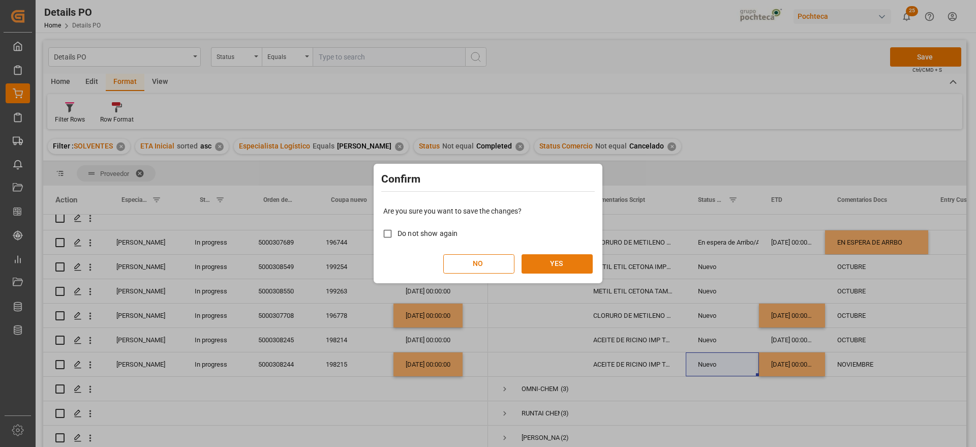
click at [547, 270] on button "YES" at bounding box center [557, 263] width 71 height 19
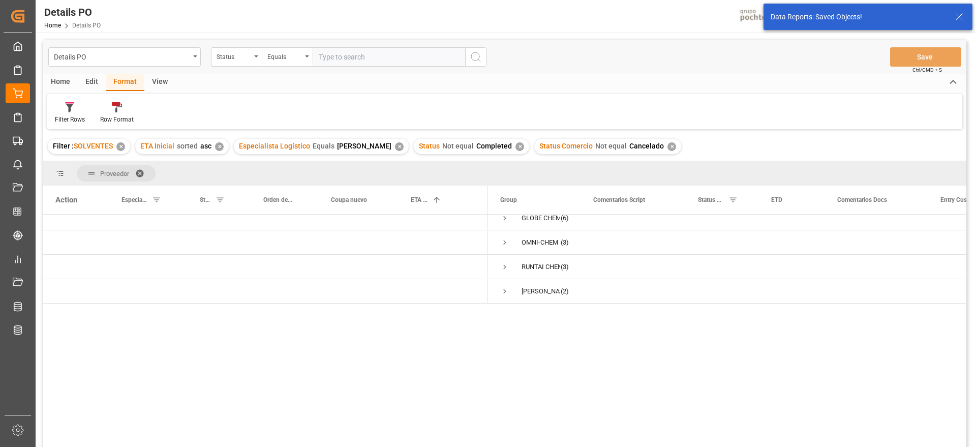
scroll to position [0, 0]
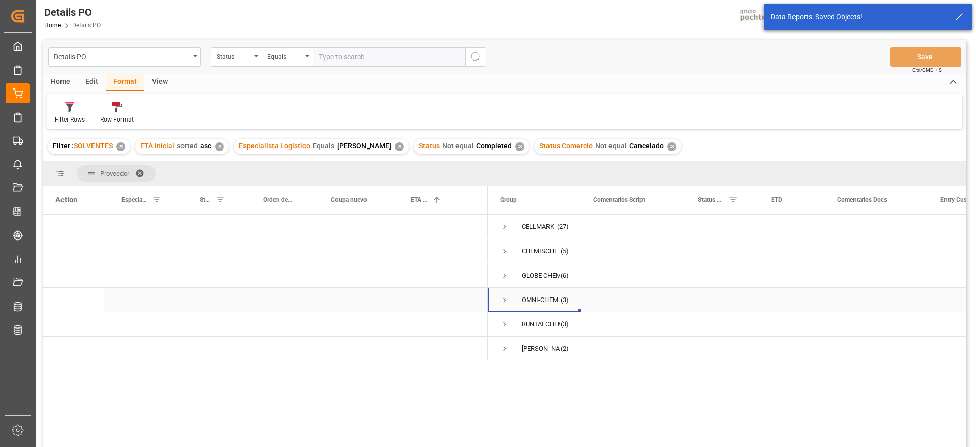
click at [502, 300] on span "Press SPACE to select this row." at bounding box center [504, 299] width 9 height 9
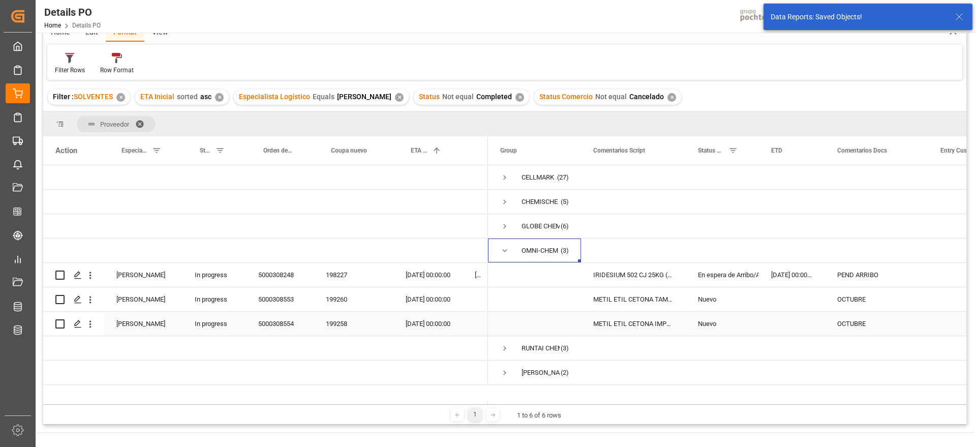
scroll to position [64, 0]
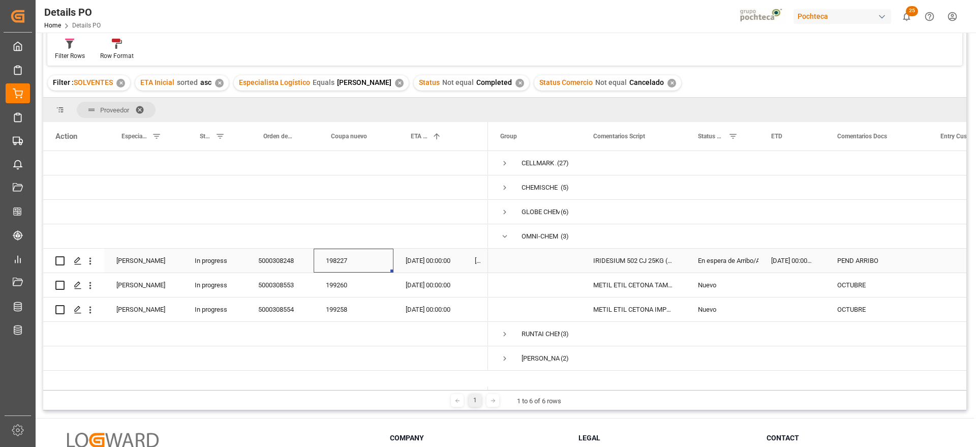
click at [335, 260] on div "198227" at bounding box center [354, 261] width 80 height 24
click at [748, 278] on div "Nuevo" at bounding box center [722, 285] width 73 height 24
click at [811, 270] on div "[DATE] 00:00:00" at bounding box center [792, 261] width 66 height 24
click at [809, 278] on div "Press SPACE to select this row." at bounding box center [792, 285] width 66 height 24
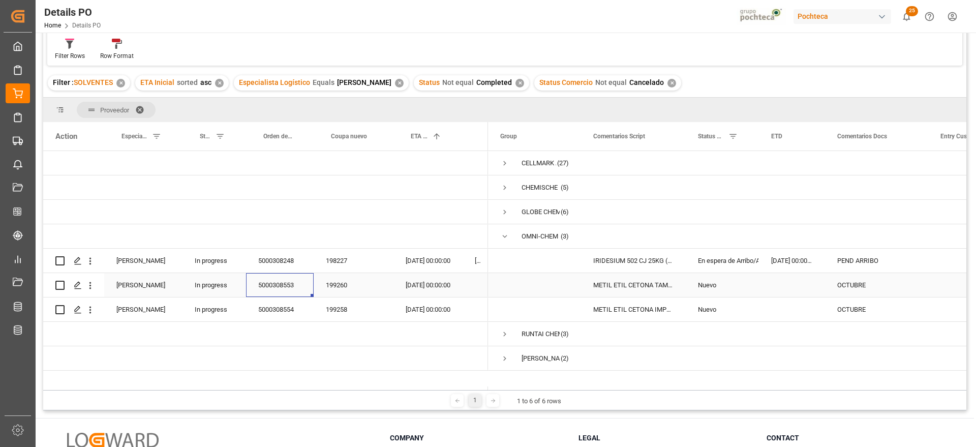
click at [285, 292] on div "5000308553" at bounding box center [280, 285] width 68 height 24
click at [326, 290] on div "199260" at bounding box center [354, 285] width 80 height 24
click at [793, 285] on div "Press SPACE to select this row." at bounding box center [792, 285] width 66 height 24
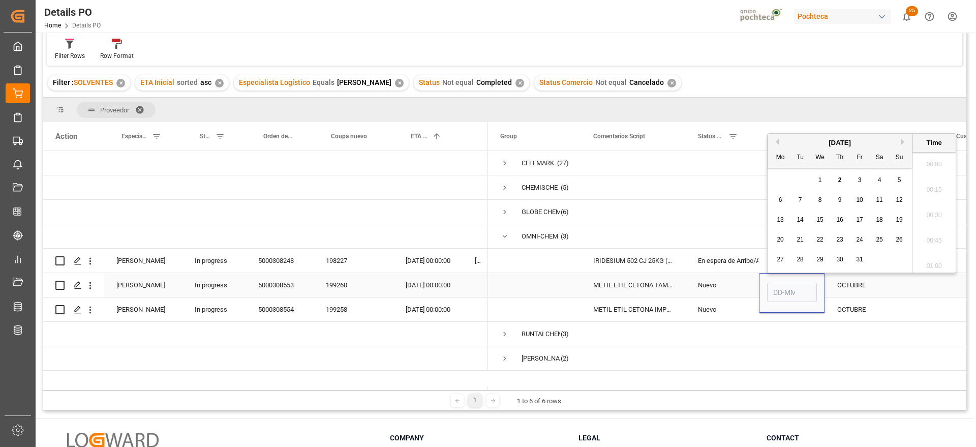
scroll to position [2292, 0]
click at [881, 179] on span "4" at bounding box center [880, 179] width 4 height 7
type input "[DATE] 00:00"
click at [408, 284] on div "[DATE] 00:00:00" at bounding box center [428, 285] width 69 height 24
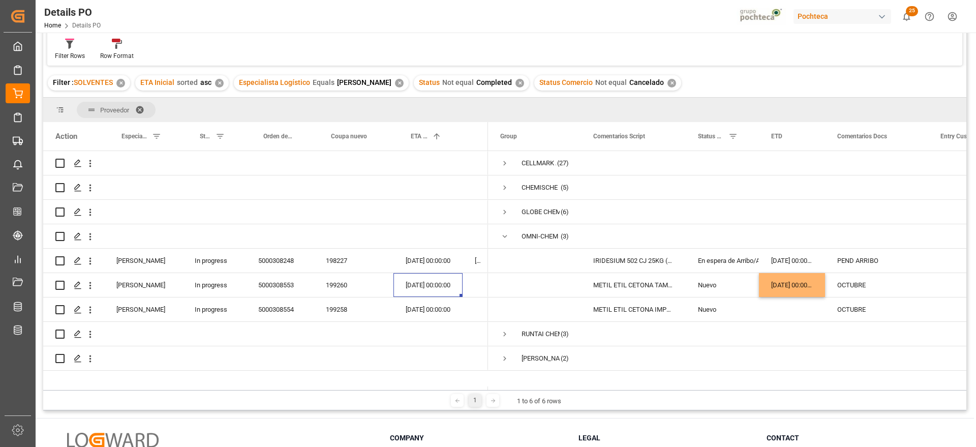
click at [409, 284] on div "[DATE] 00:00:00" at bounding box center [428, 285] width 69 height 24
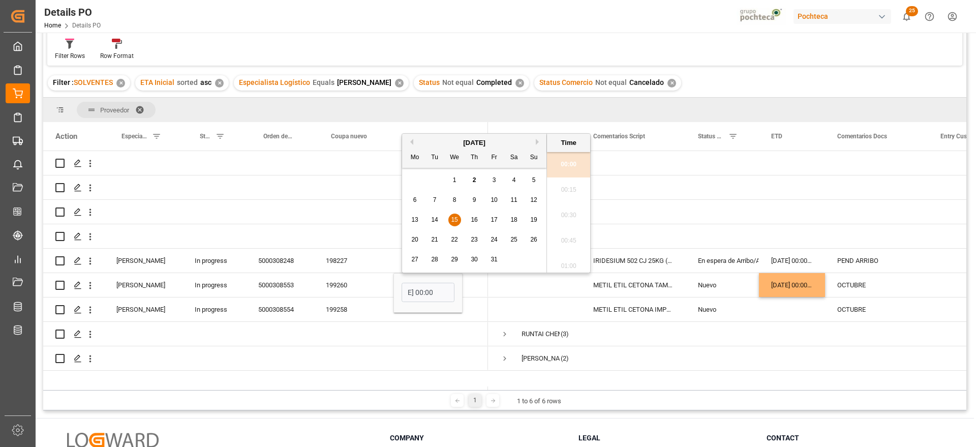
scroll to position [0, 0]
click at [513, 239] on span "25" at bounding box center [513, 239] width 7 height 7
type input "25-10-2025 00:00"
click at [756, 301] on div "Nuevo" at bounding box center [722, 309] width 73 height 24
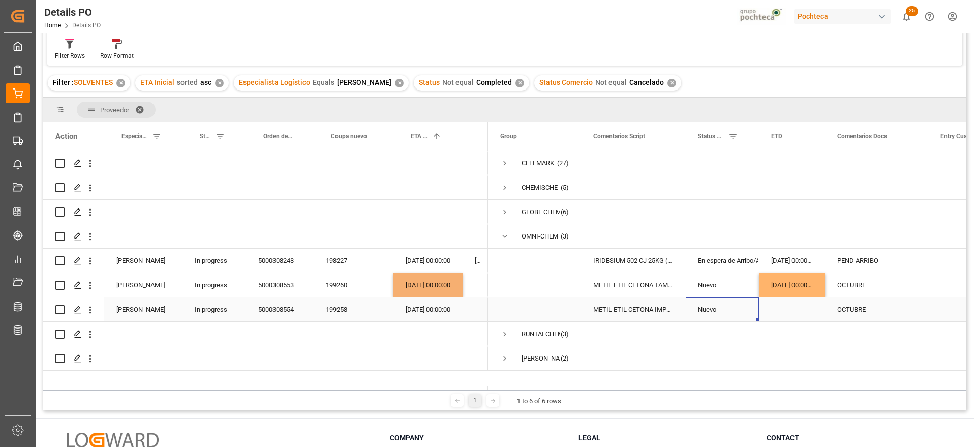
click at [786, 309] on div "Press SPACE to select this row." at bounding box center [792, 309] width 66 height 24
click at [764, 313] on div "Press SPACE to select this row." at bounding box center [792, 309] width 66 height 24
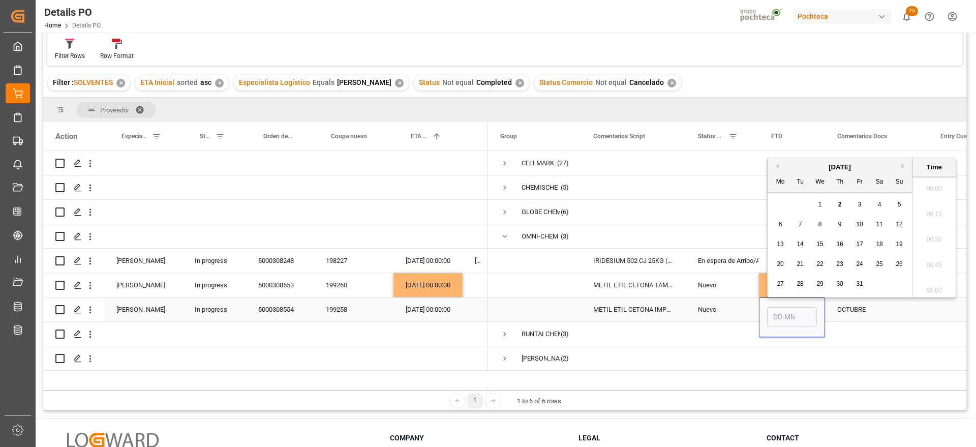
scroll to position [2292, 0]
click at [776, 166] on button "Previous Month" at bounding box center [776, 166] width 6 height 6
click at [804, 281] on div "30" at bounding box center [800, 284] width 13 height 12
type input "30-09-2025 00:00"
click at [727, 315] on div "Nuevo" at bounding box center [722, 309] width 49 height 23
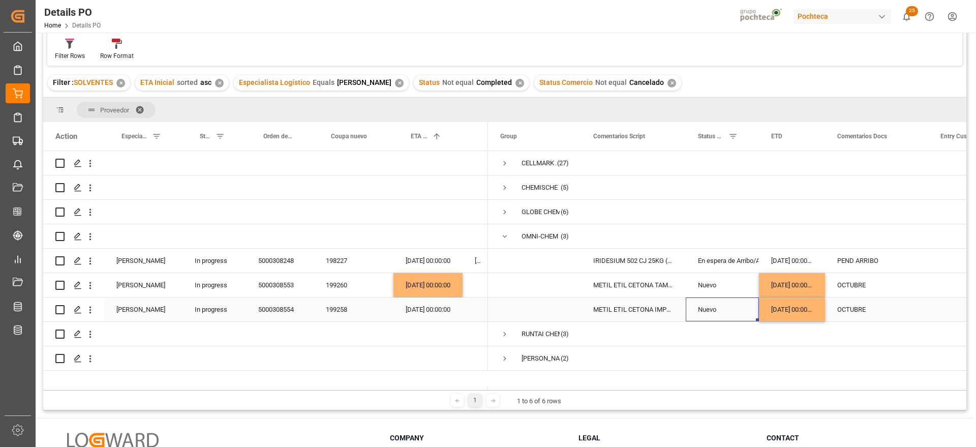
click at [409, 309] on div "[DATE] 00:00:00" at bounding box center [428, 309] width 69 height 24
click at [412, 309] on div "[DATE] 00:00:00" at bounding box center [428, 309] width 69 height 24
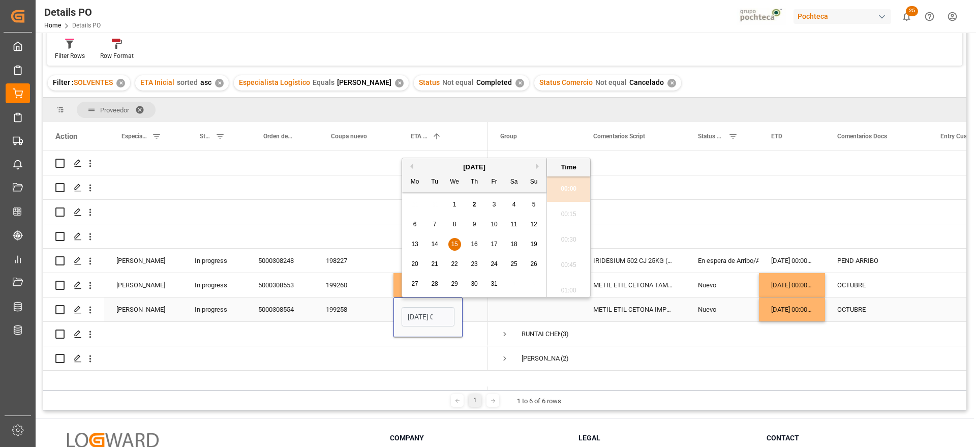
scroll to position [0, 30]
click at [414, 261] on span "20" at bounding box center [414, 263] width 7 height 7
type input "20-10-2025 00:00"
click at [578, 319] on div "Press SPACE to select this row." at bounding box center [534, 309] width 93 height 24
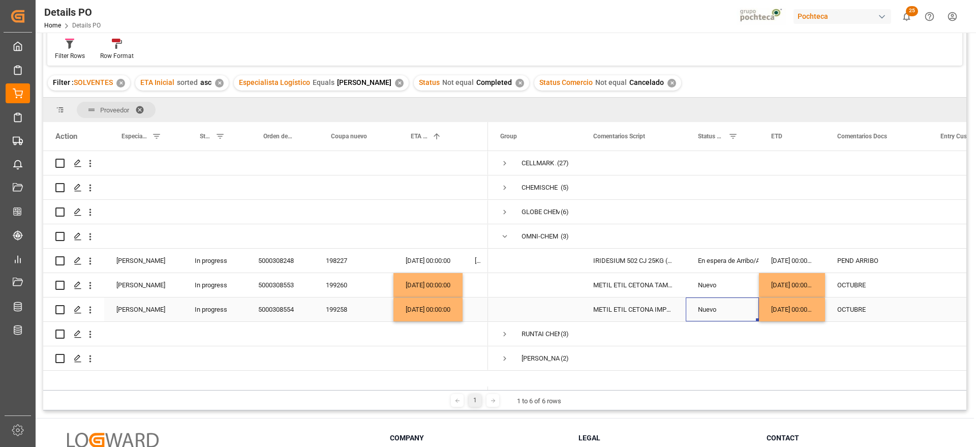
click at [742, 312] on div "Nuevo" at bounding box center [722, 309] width 49 height 23
click at [878, 289] on div "OCTUBRE" at bounding box center [876, 285] width 103 height 24
click at [884, 305] on div "OCTUBRE" at bounding box center [876, 309] width 103 height 24
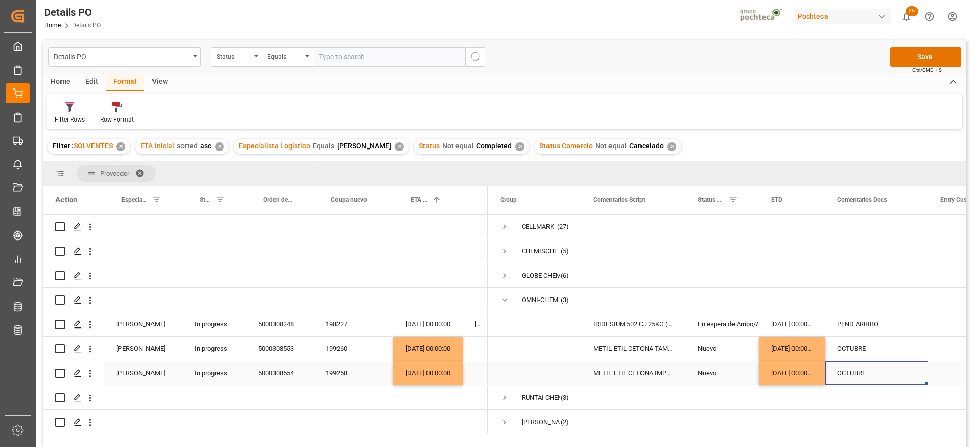
click at [840, 376] on div "OCTUBRE" at bounding box center [876, 373] width 103 height 24
click at [836, 372] on input "OCTUBRE" at bounding box center [876, 378] width 87 height 19
type input "Sin documents OCTUBRE"
click at [919, 53] on button "Save" at bounding box center [925, 56] width 71 height 19
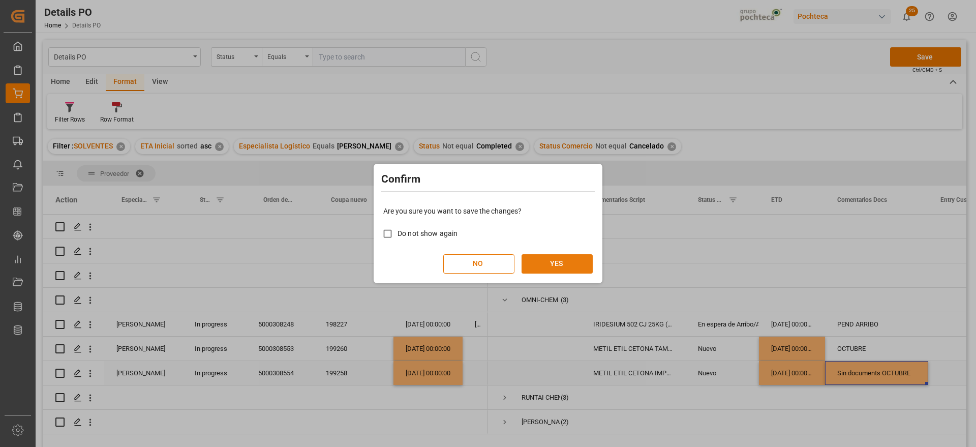
click at [579, 261] on button "YES" at bounding box center [557, 263] width 71 height 19
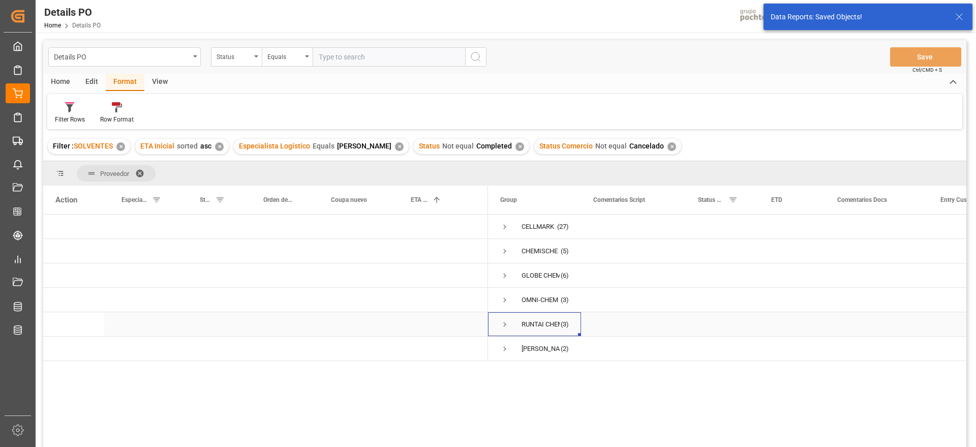
click at [504, 320] on span "Press SPACE to select this row." at bounding box center [504, 324] width 9 height 9
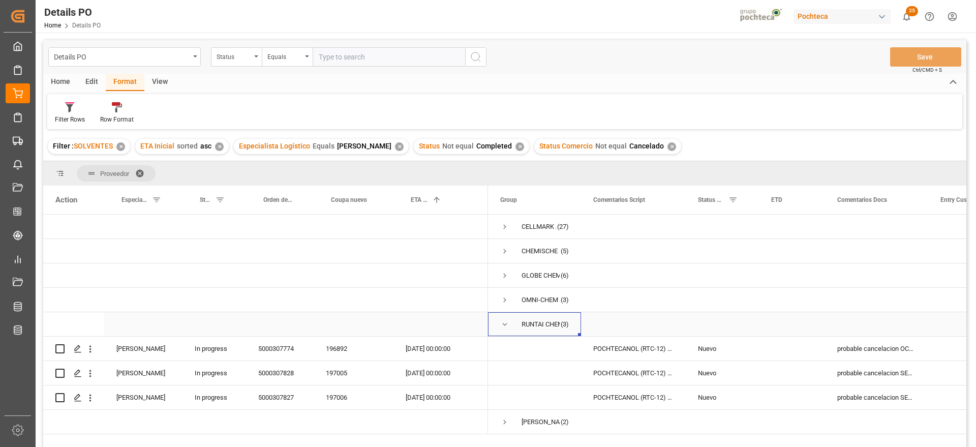
click at [502, 320] on span "Press SPACE to select this row." at bounding box center [504, 324] width 9 height 9
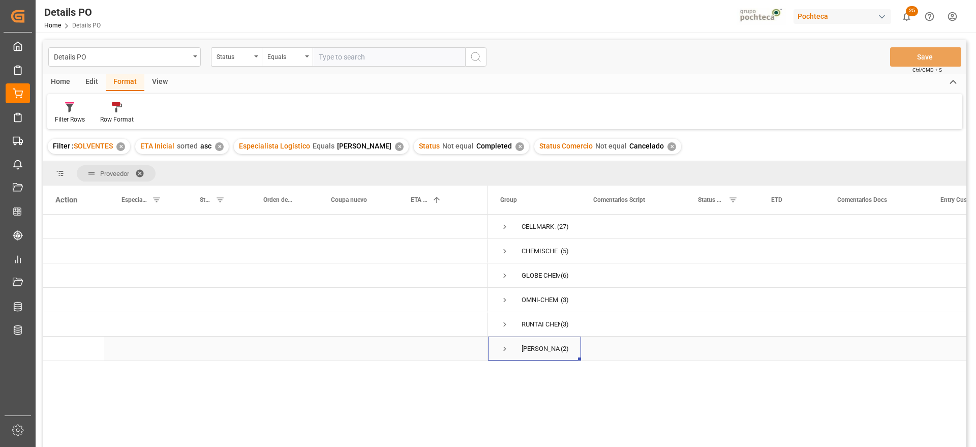
click at [500, 345] on span "Press SPACE to select this row." at bounding box center [504, 348] width 9 height 9
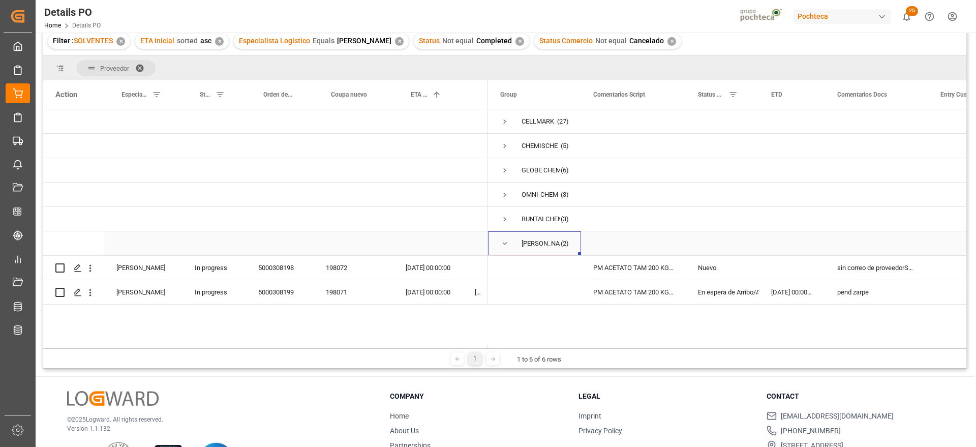
scroll to position [127, 0]
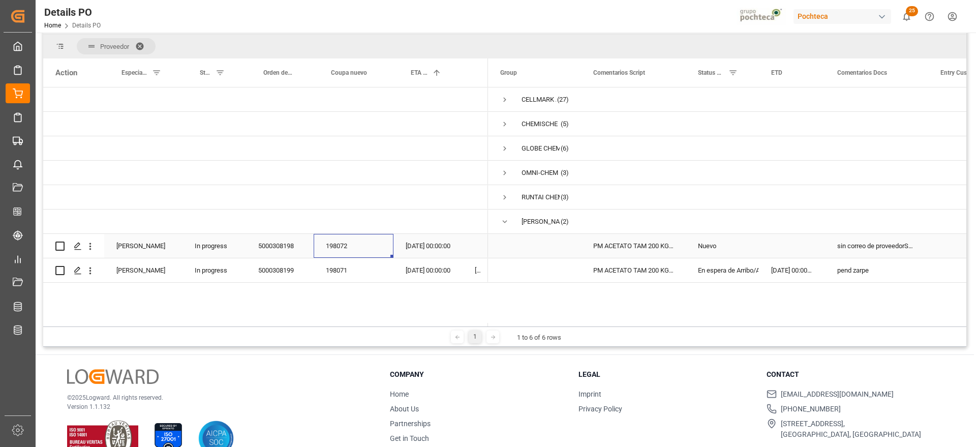
click at [348, 251] on div "198072" at bounding box center [354, 246] width 80 height 24
click at [332, 269] on div "198071" at bounding box center [354, 270] width 80 height 24
click at [423, 271] on div "[DATE] 00:00:00" at bounding box center [428, 270] width 69 height 24
click at [661, 268] on div "PM ACETATO TAM 200 KG (55101)" at bounding box center [633, 270] width 105 height 24
click at [737, 270] on div "En espera de Arribo/Atraque" at bounding box center [722, 270] width 49 height 23
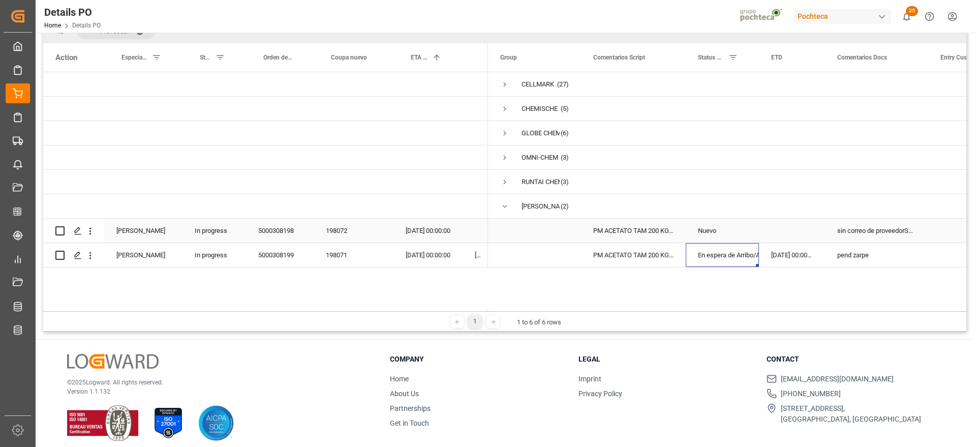
scroll to position [150, 0]
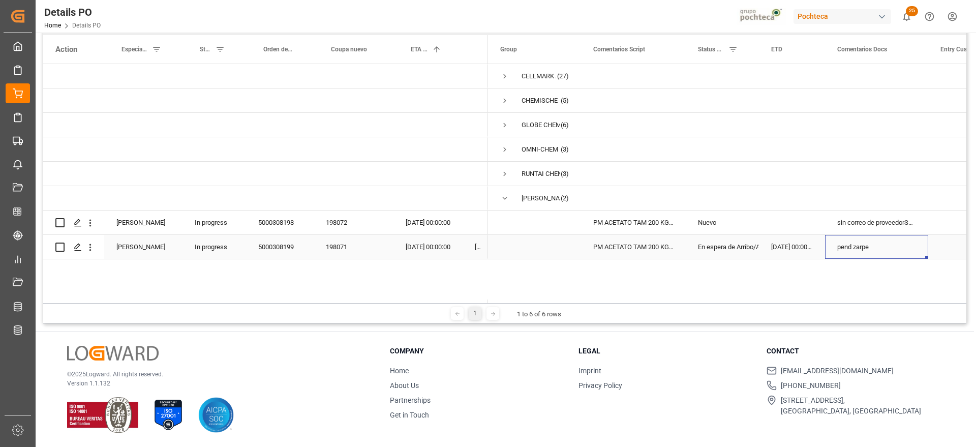
click at [880, 239] on div "pend zarpe" at bounding box center [876, 247] width 103 height 24
drag, startPoint x: 884, startPoint y: 239, endPoint x: 803, endPoint y: 242, distance: 80.9
type input "EN ESPERA DE ARRIBO"
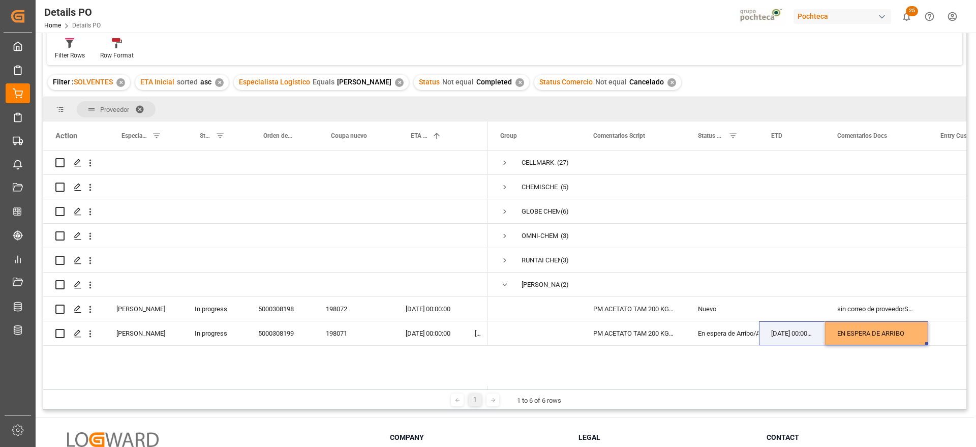
scroll to position [0, 0]
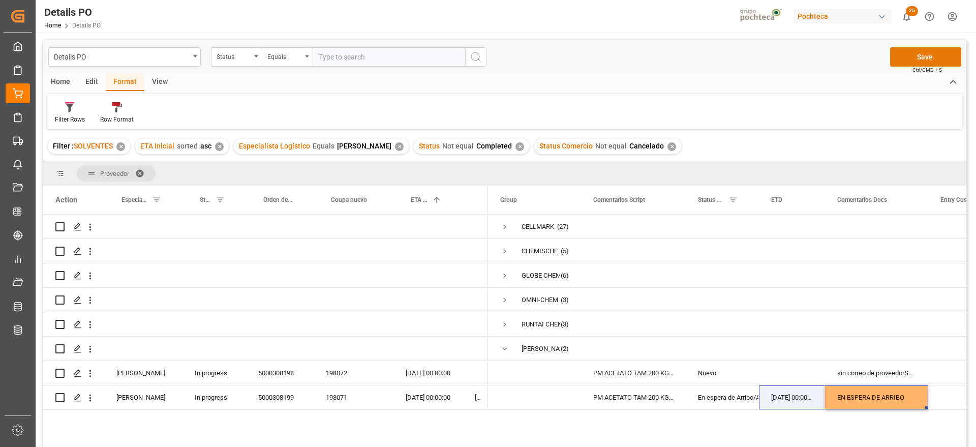
click at [929, 54] on button "Save" at bounding box center [925, 56] width 71 height 19
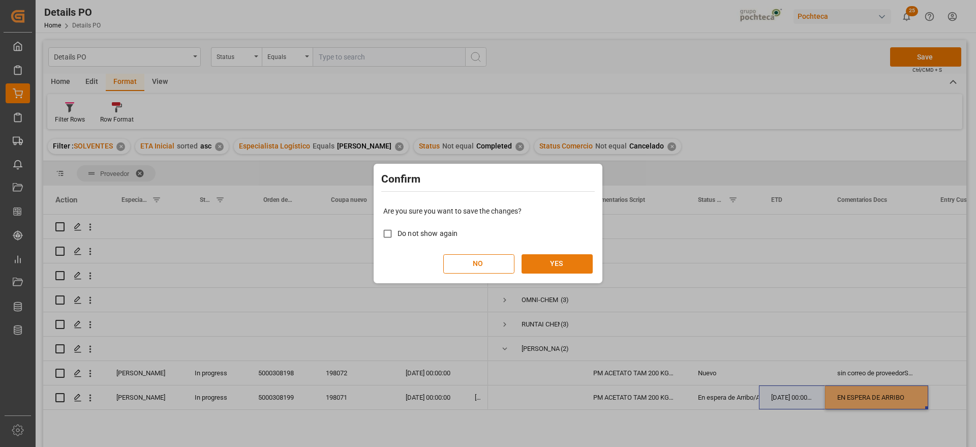
click at [539, 261] on button "YES" at bounding box center [557, 263] width 71 height 19
